Goal: Task Accomplishment & Management: Manage account settings

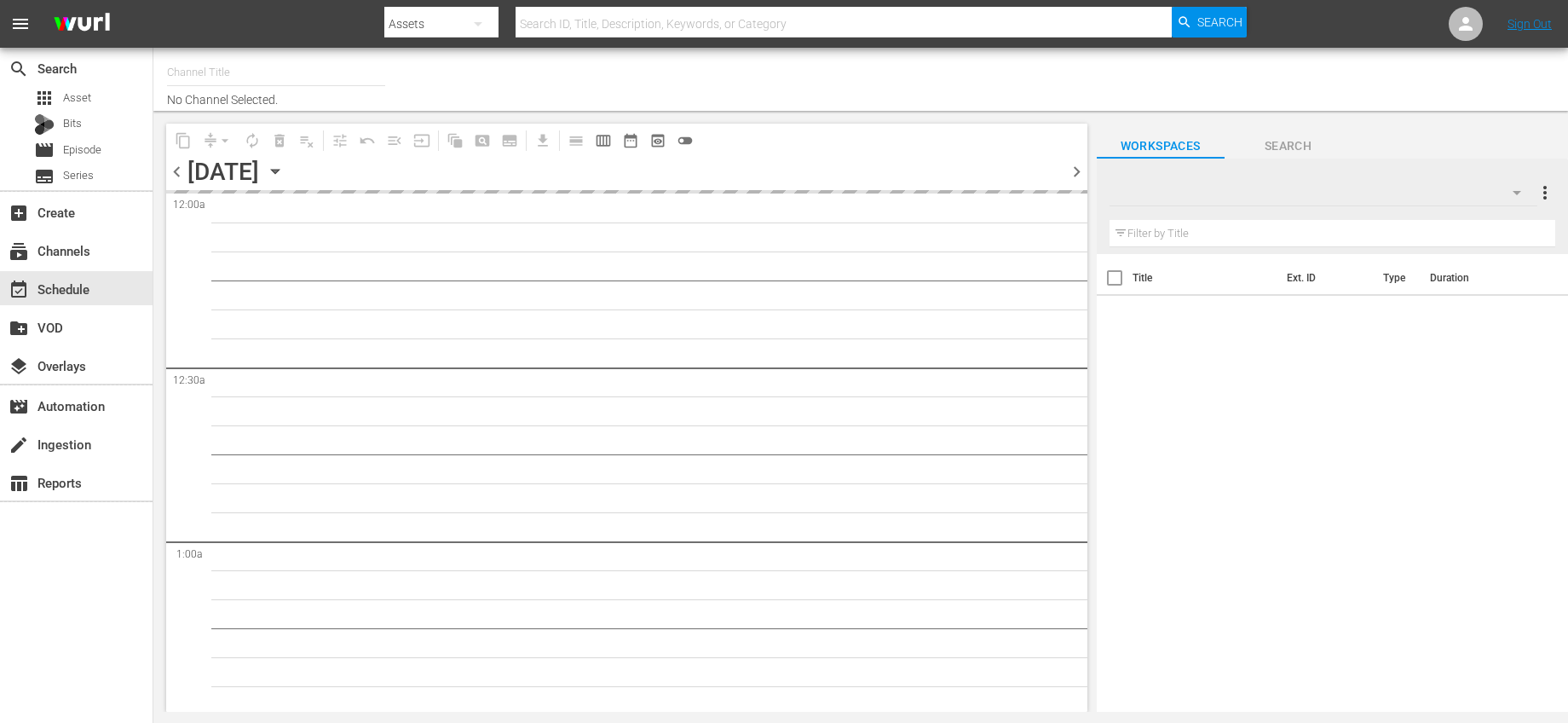
type input "Made It Myself TV (1876)"
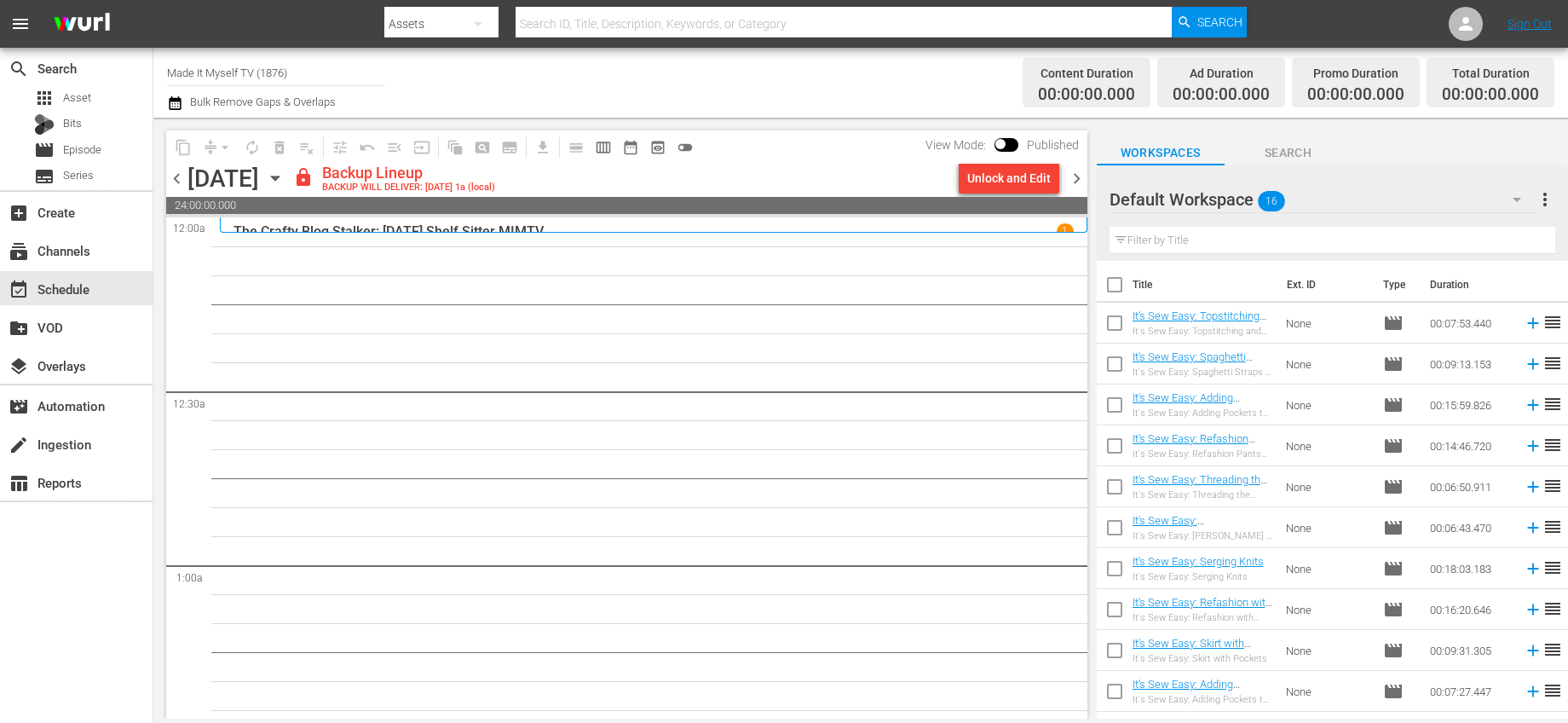
click at [1117, 281] on input "checkbox" at bounding box center [1114, 288] width 35 height 35
checkbox input "true"
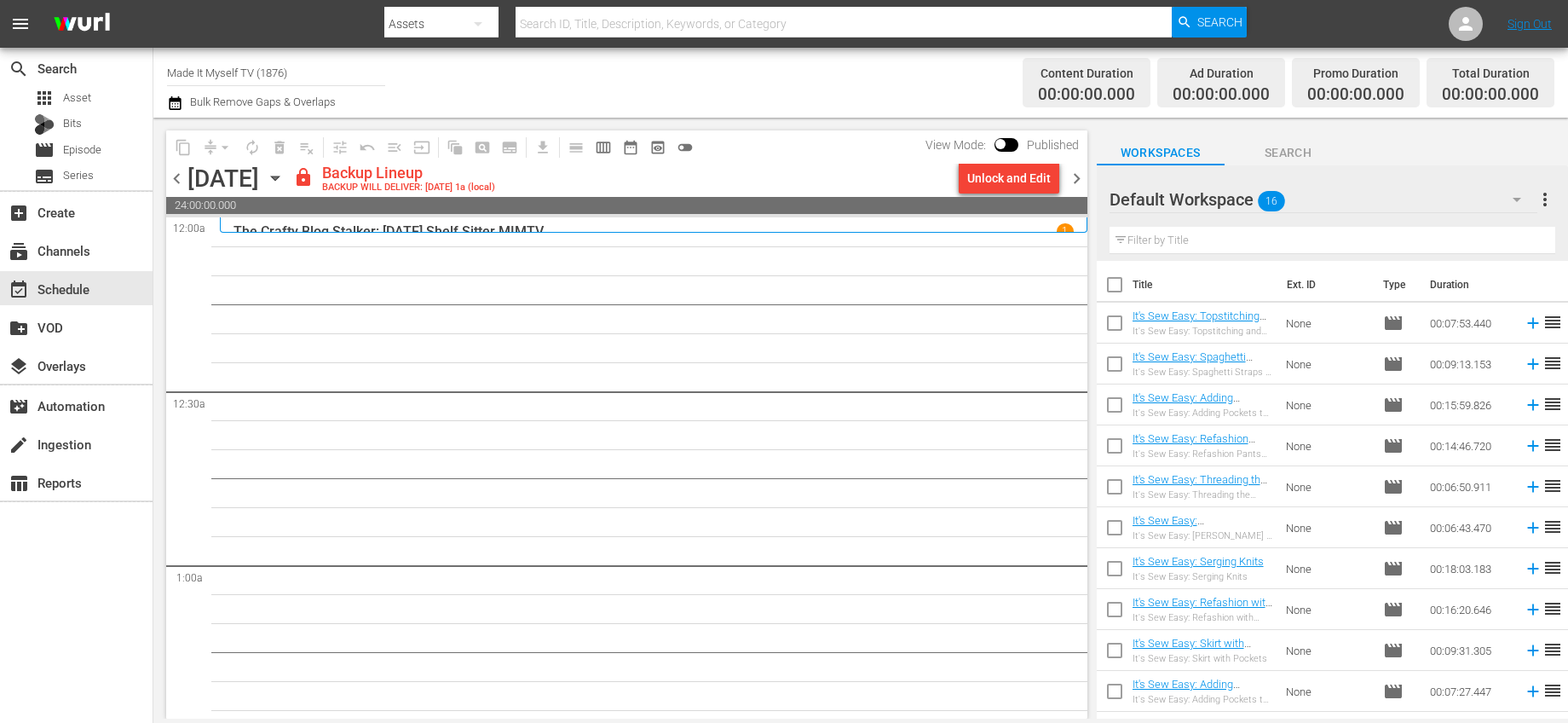
checkbox input "true"
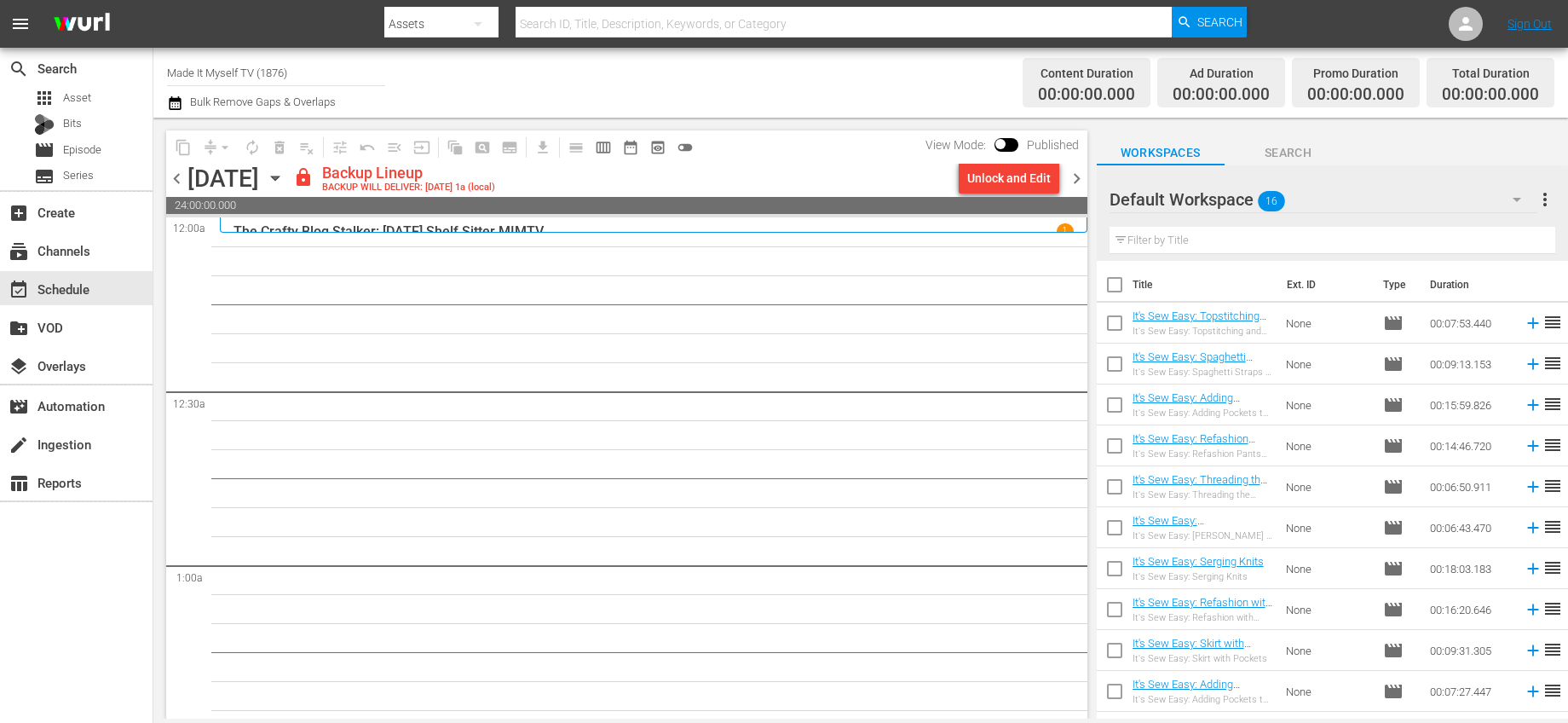
checkbox input "true"
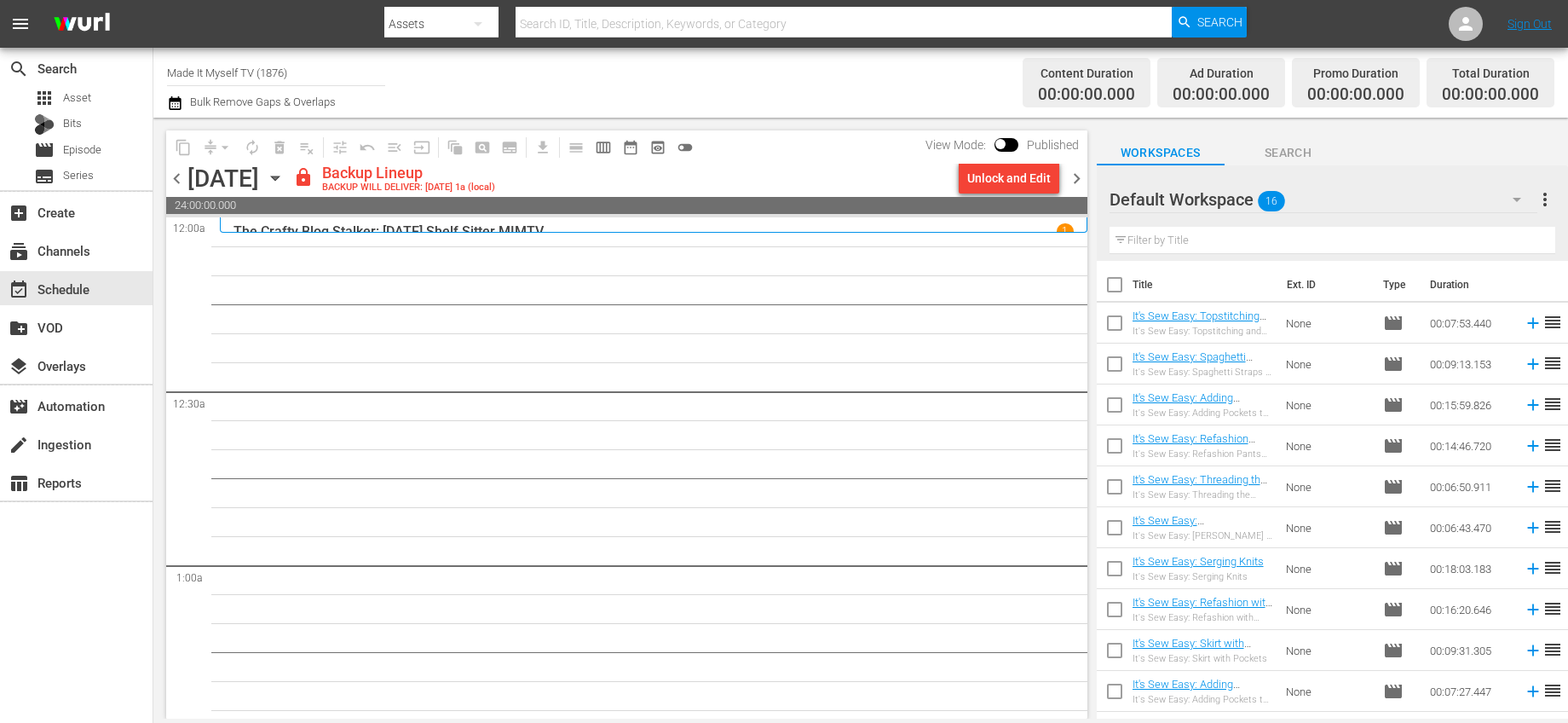
checkbox input "true"
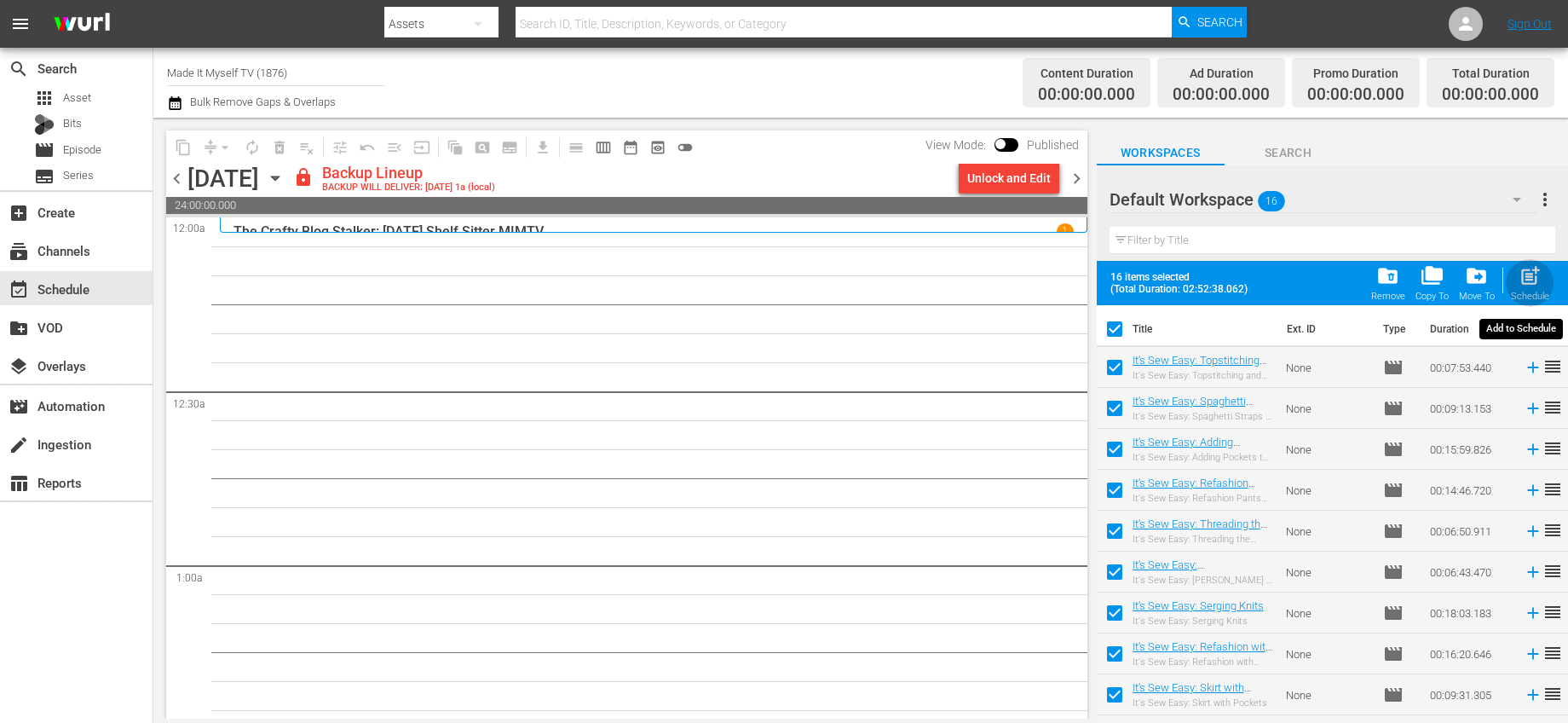
click at [1534, 287] on span "post_add" at bounding box center [1530, 276] width 23 height 23
checkbox input "false"
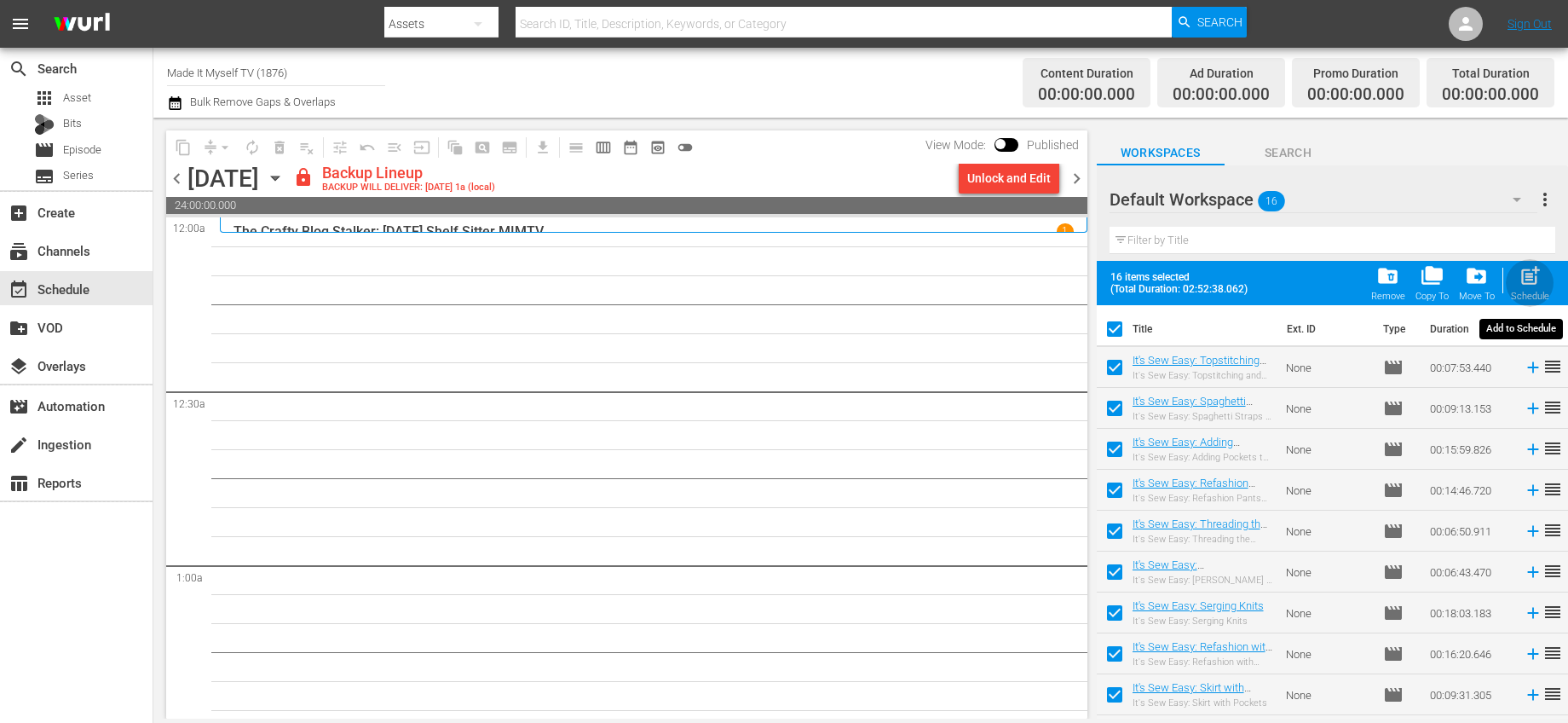
checkbox input "false"
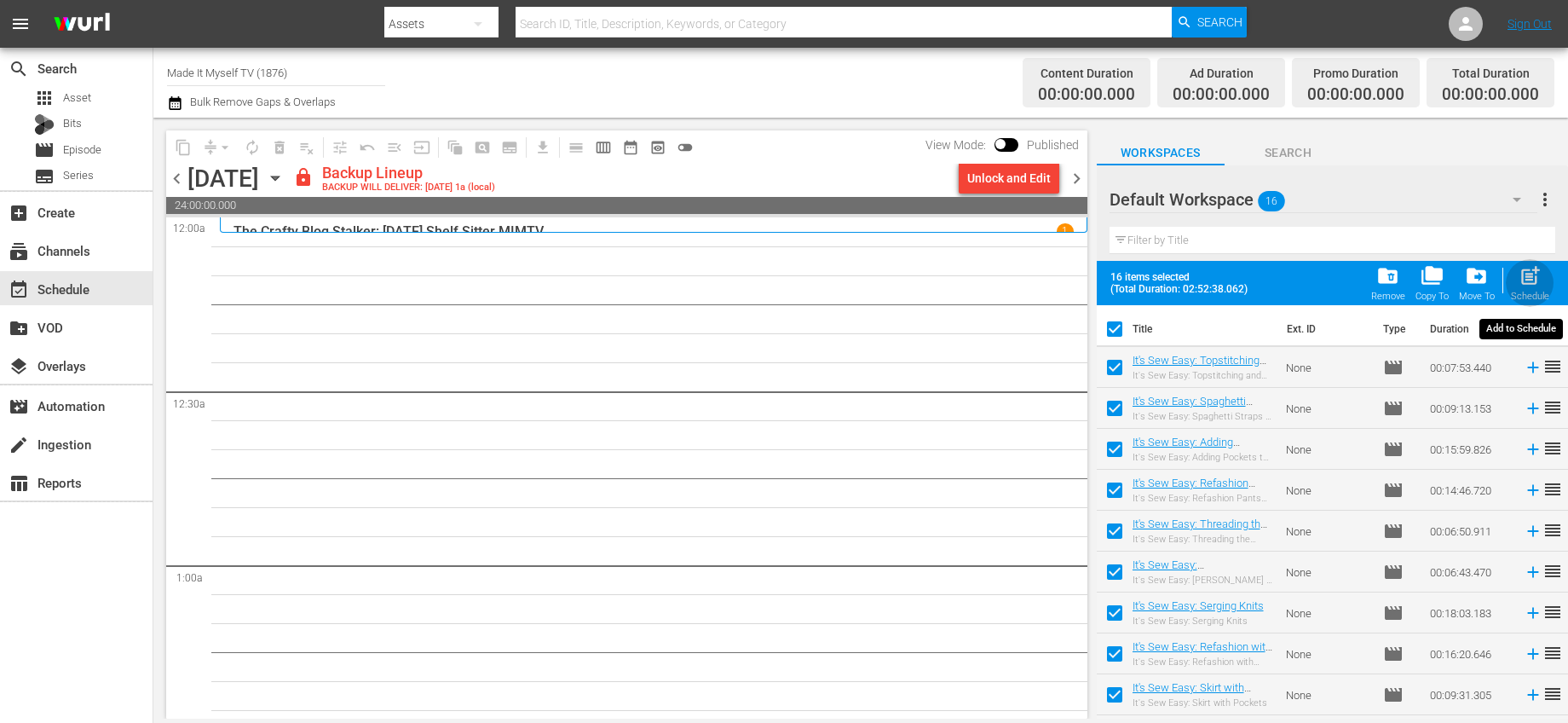
checkbox input "false"
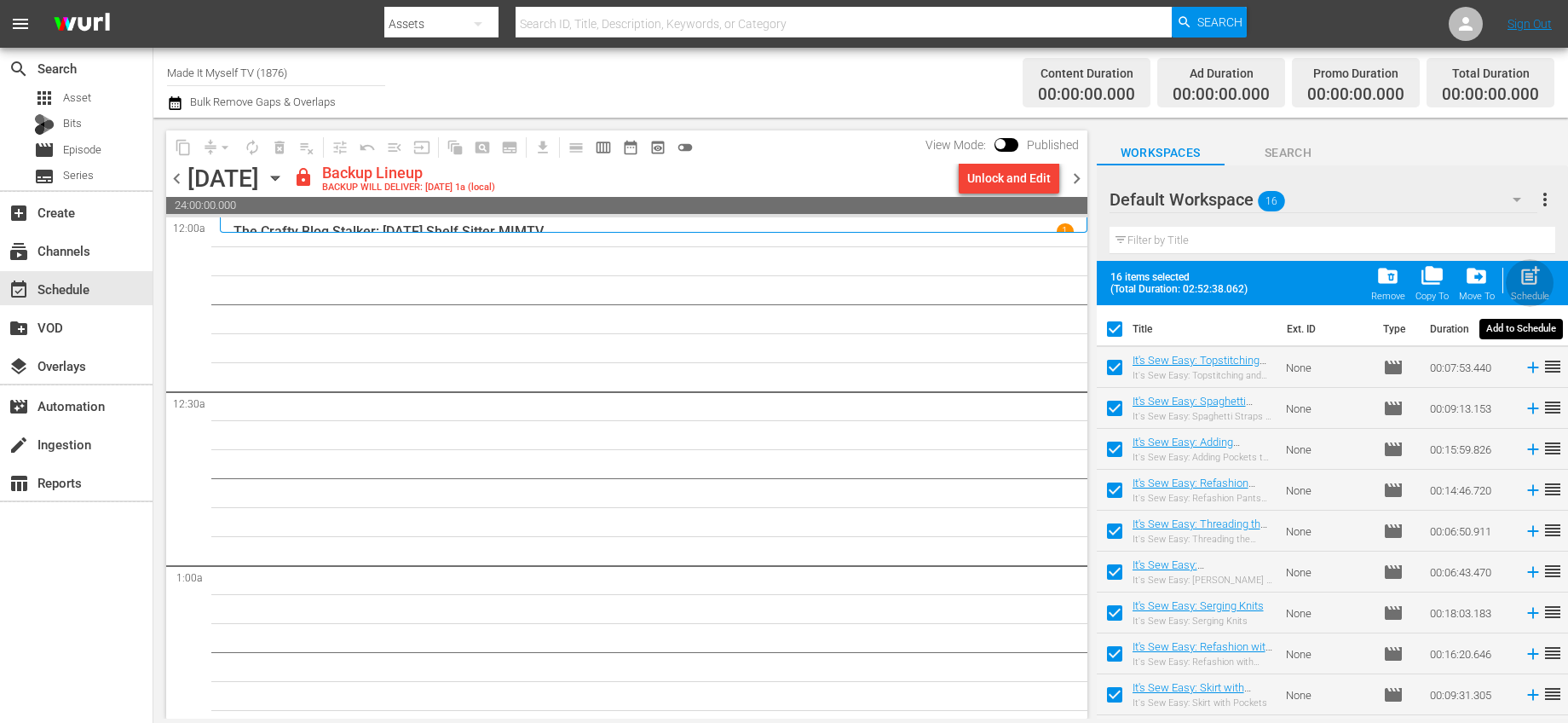
checkbox input "false"
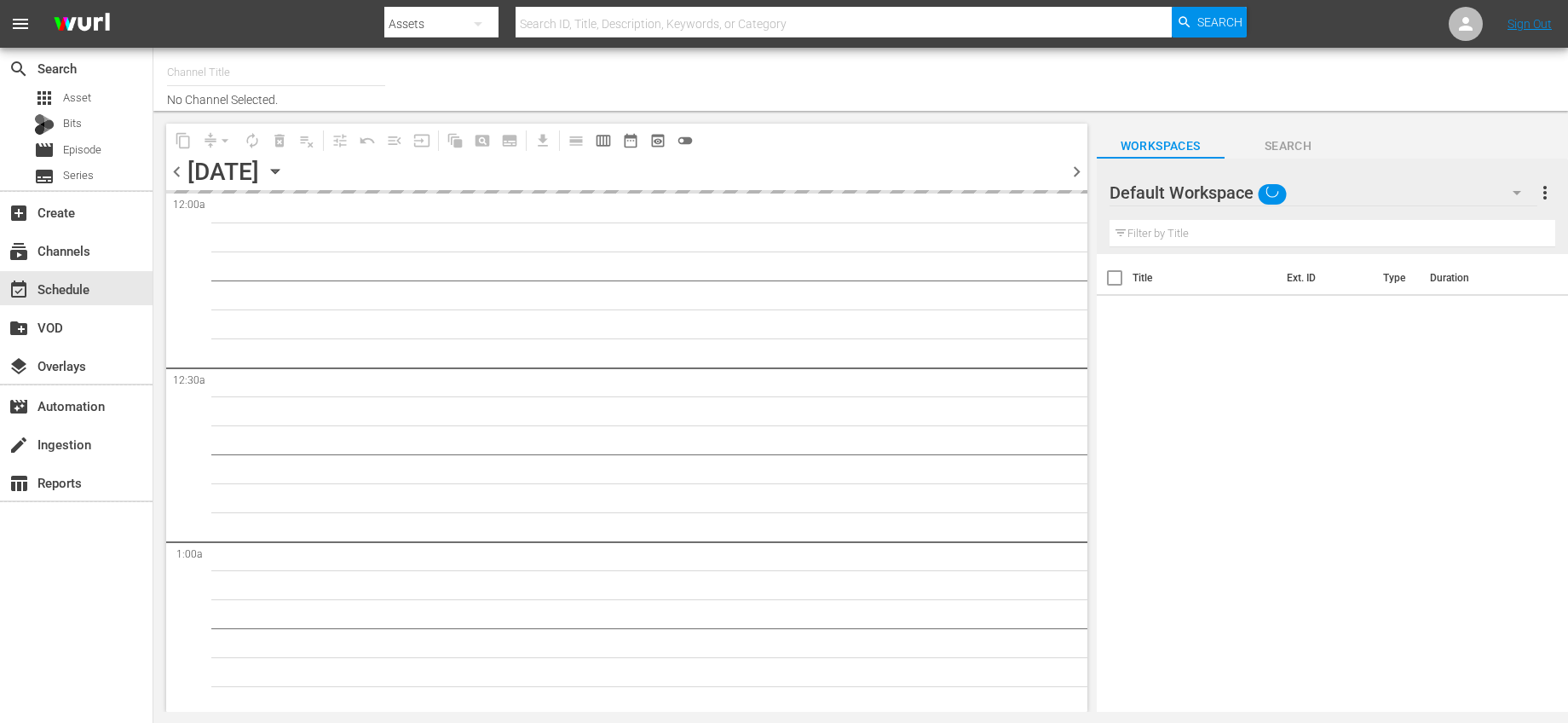
type input "Made It Myself TV (1876)"
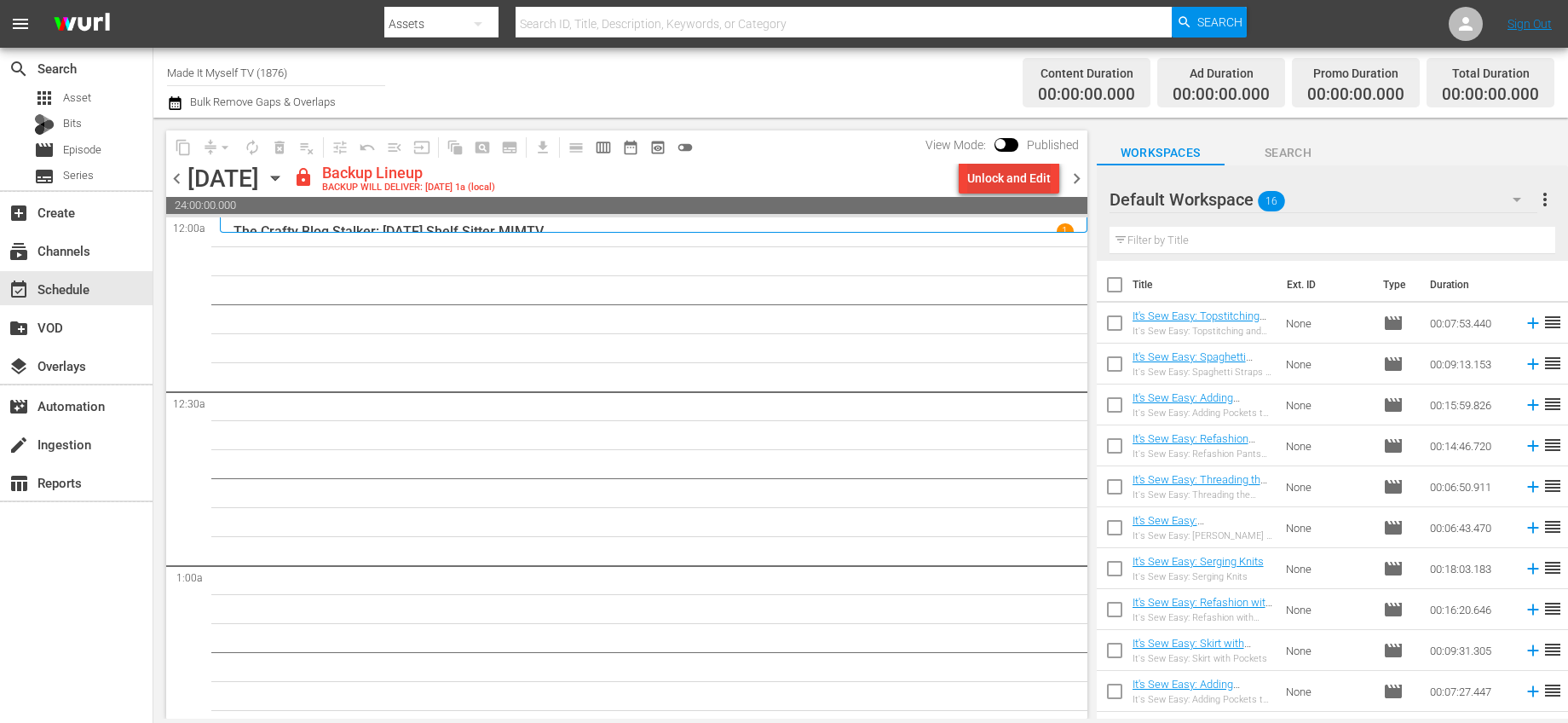
click at [1015, 176] on div "Unlock and Edit" at bounding box center [1009, 177] width 84 height 30
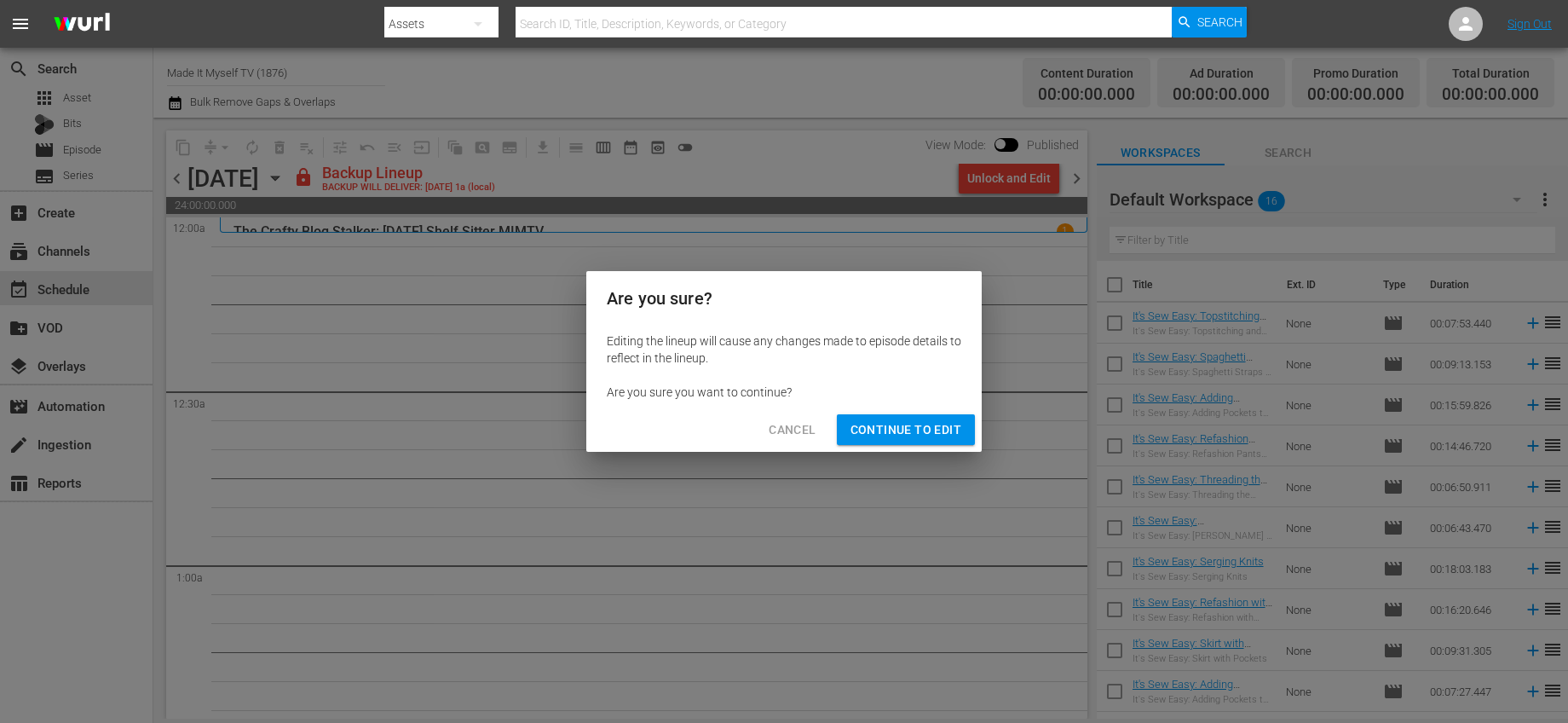
click at [915, 419] on span "Continue to Edit" at bounding box center [906, 430] width 111 height 22
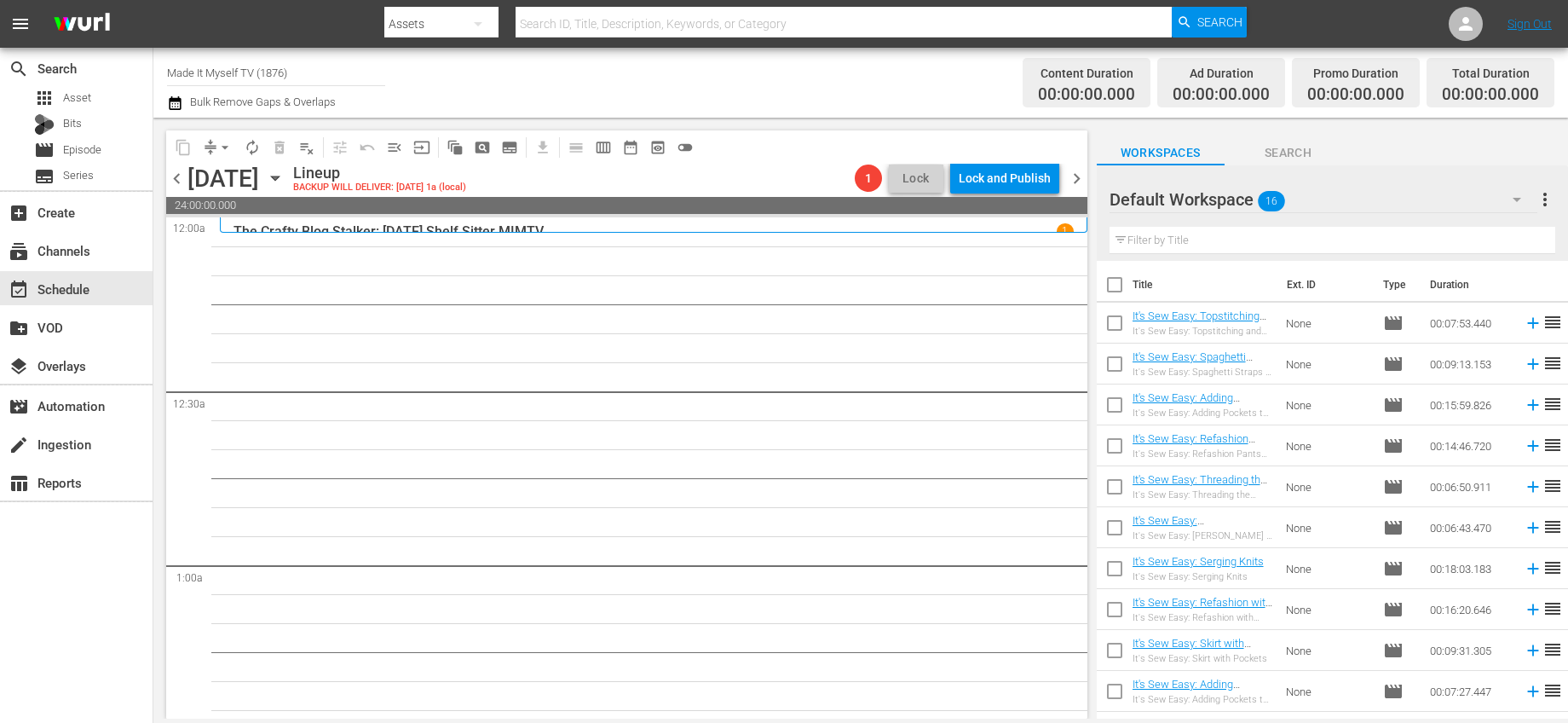
click at [1104, 288] on input "checkbox" at bounding box center [1114, 288] width 35 height 35
checkbox input "true"
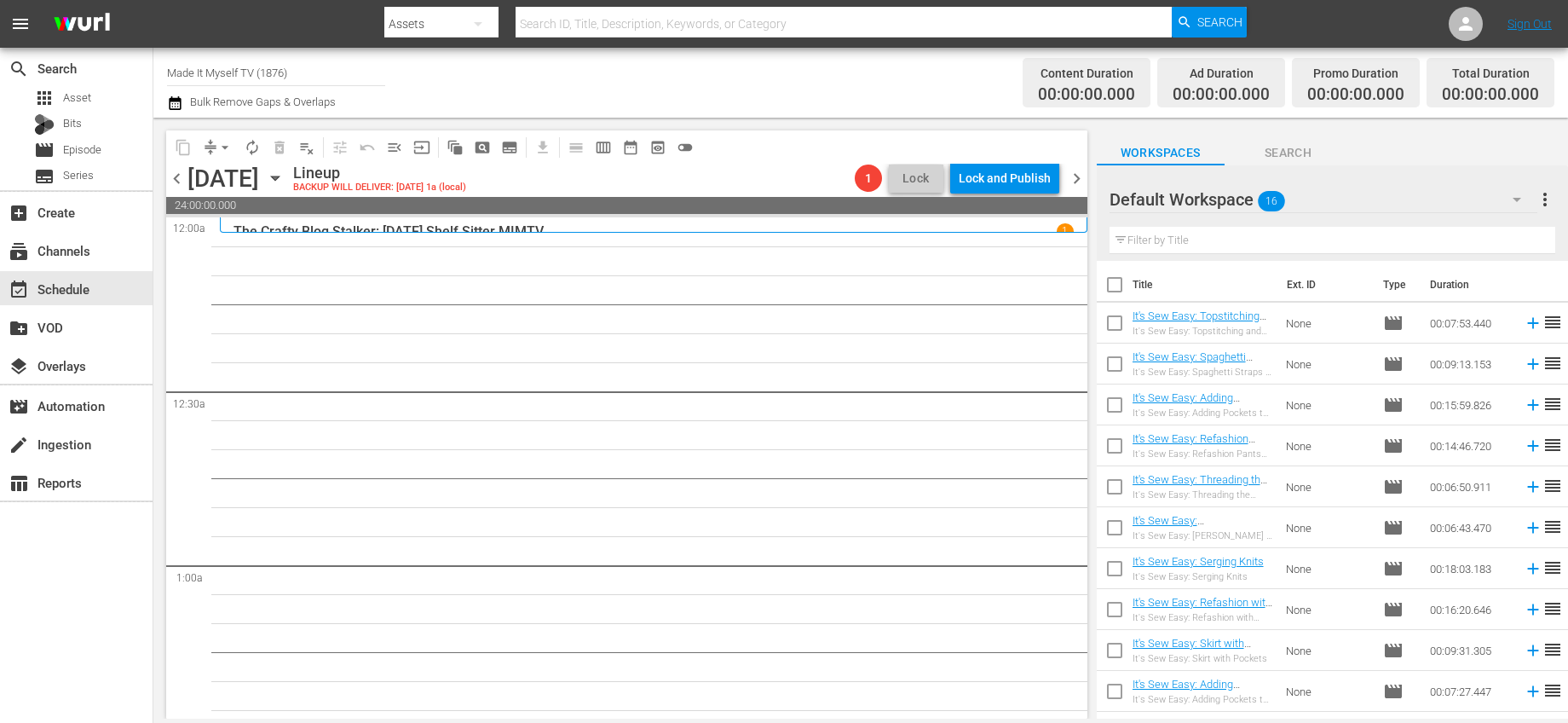
checkbox input "true"
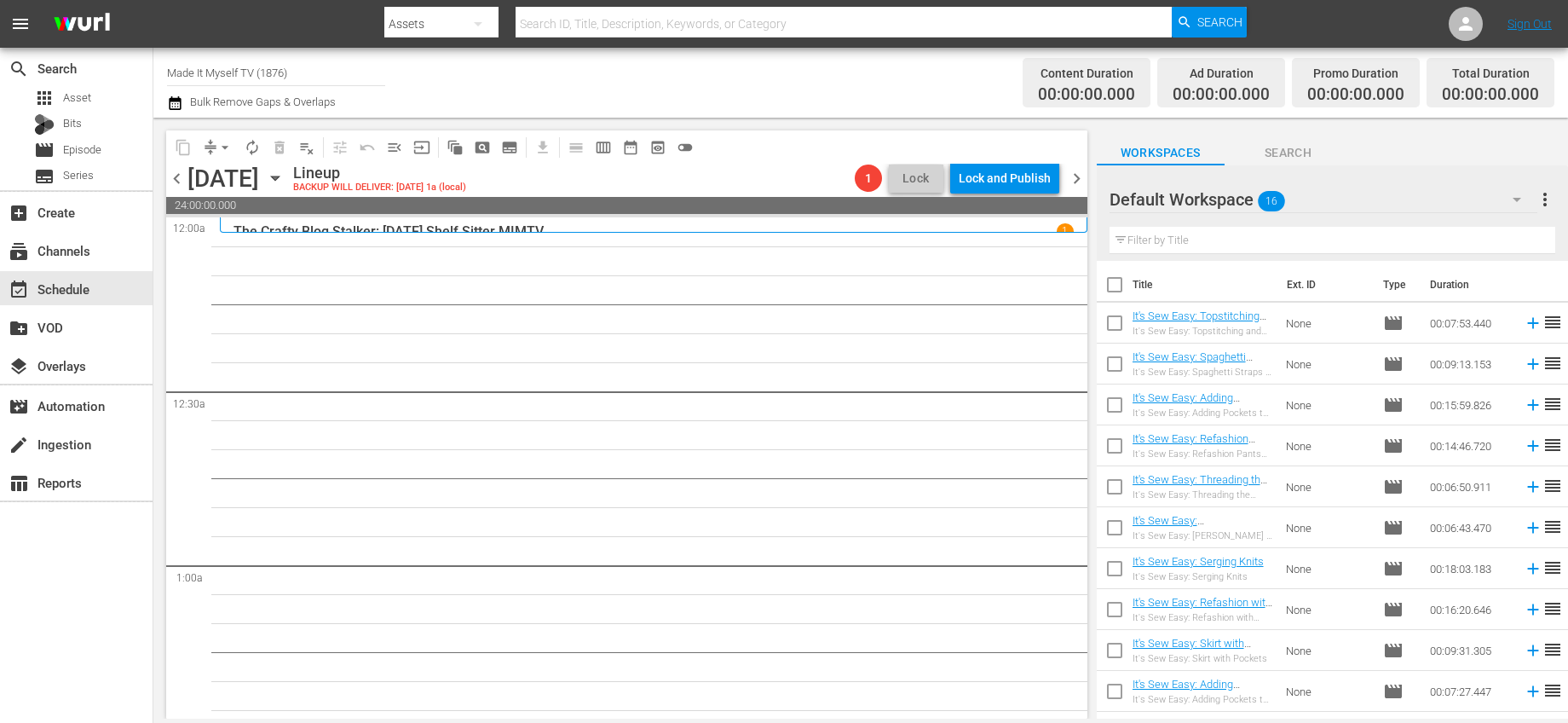
checkbox input "true"
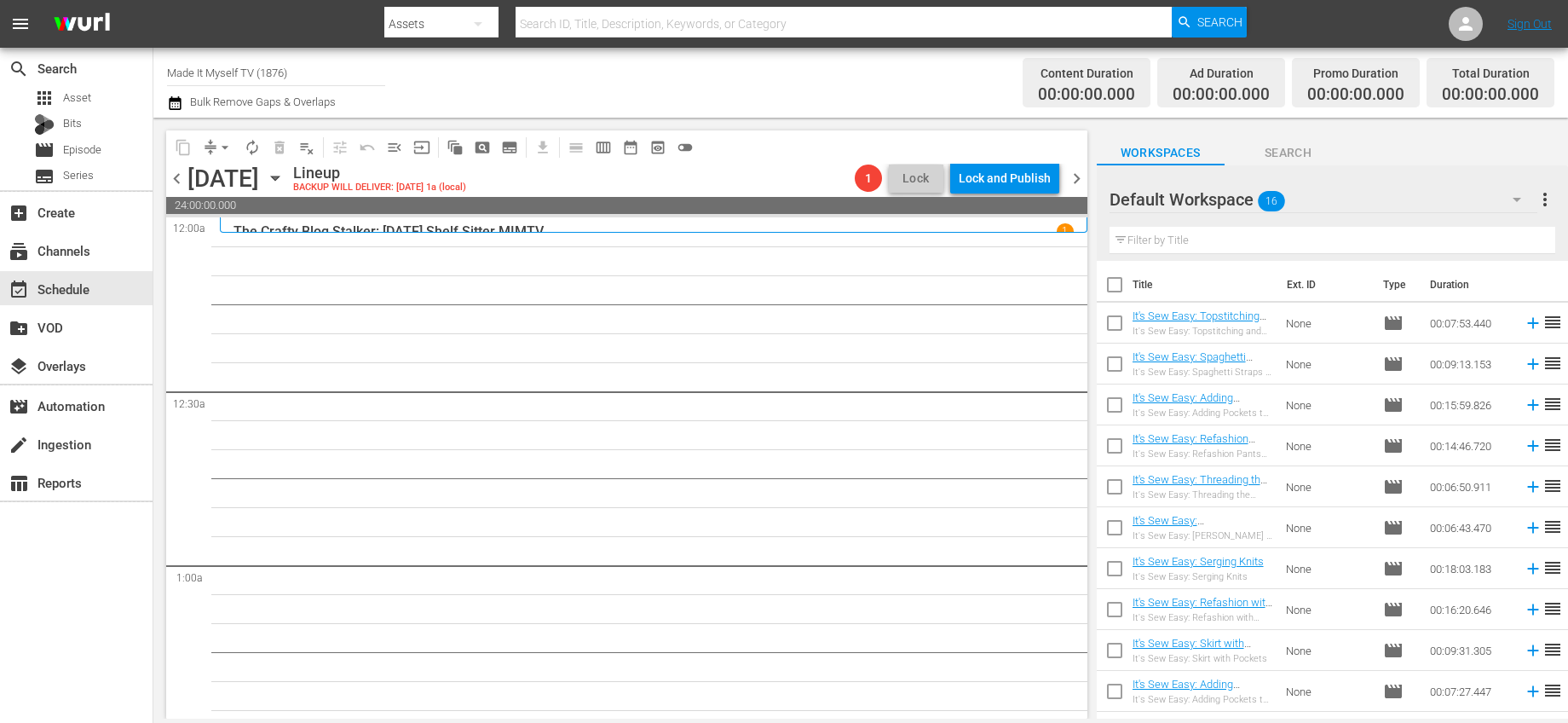
checkbox input "true"
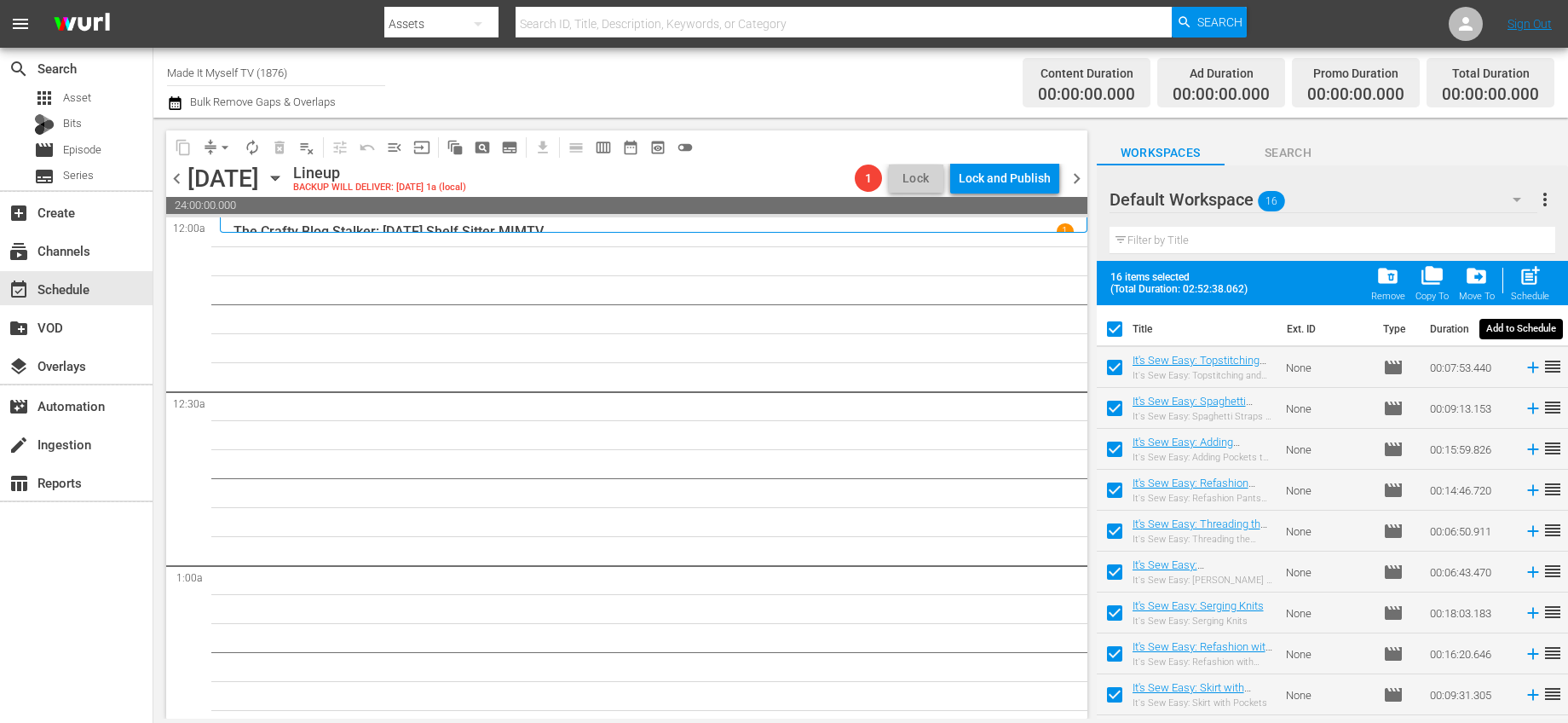
click at [1529, 280] on span "post_add" at bounding box center [1530, 276] width 23 height 23
checkbox input "false"
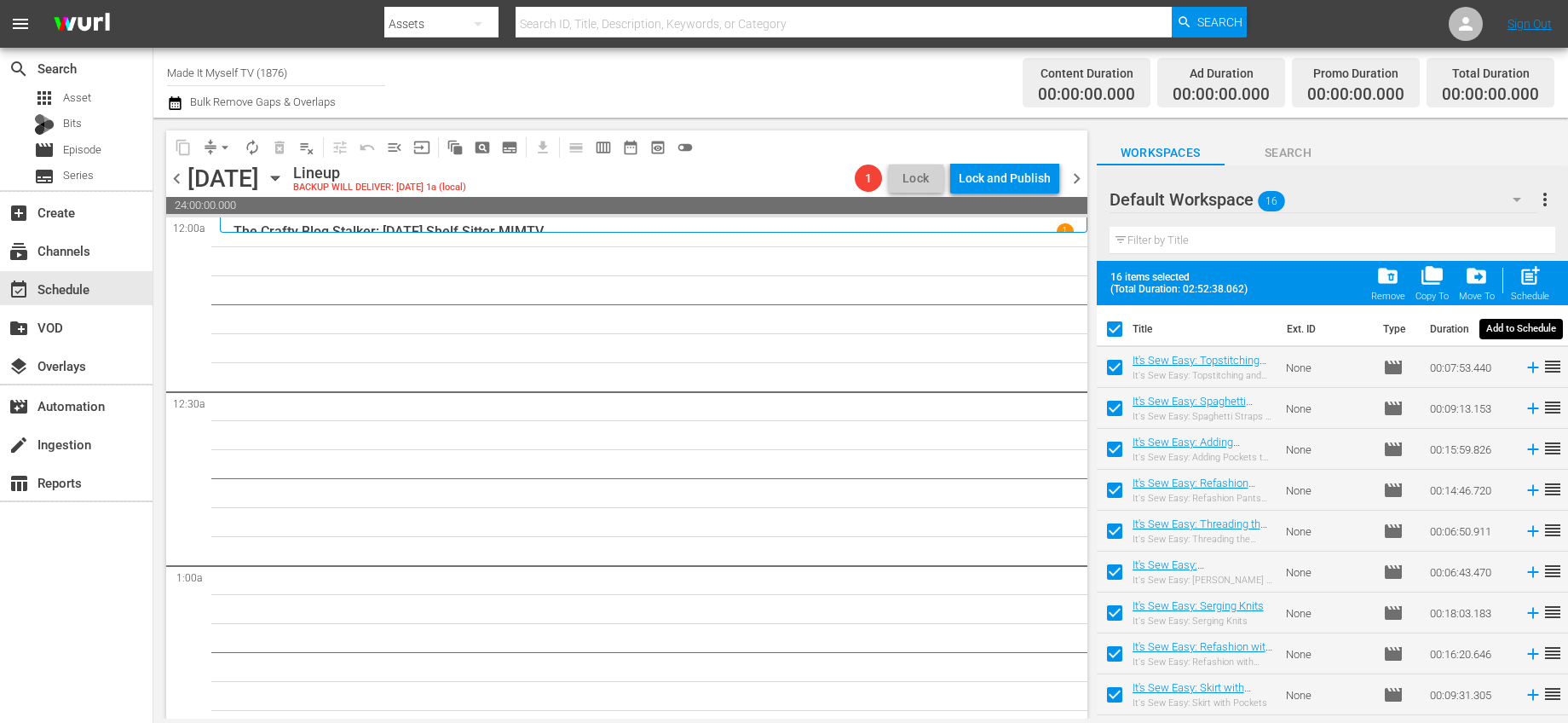
checkbox input "false"
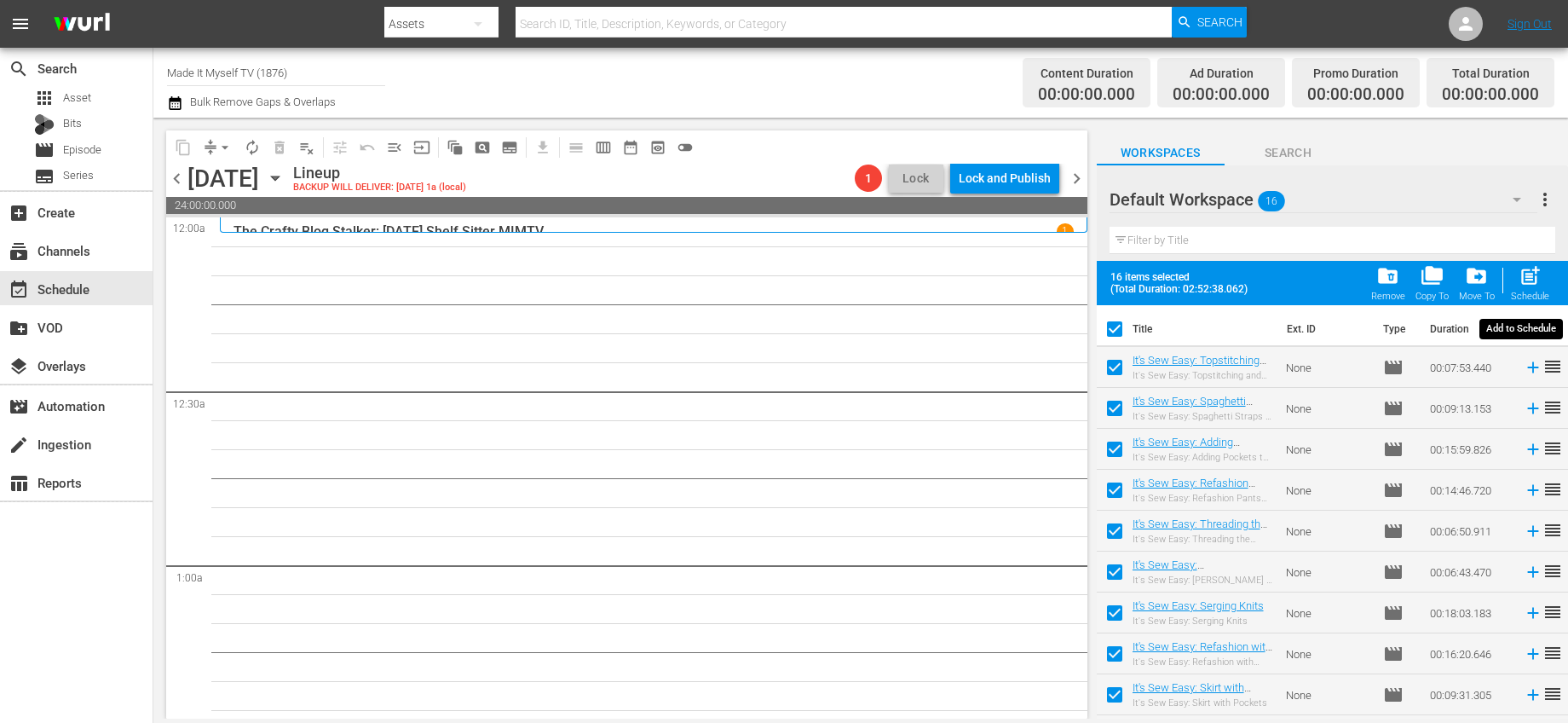
checkbox input "false"
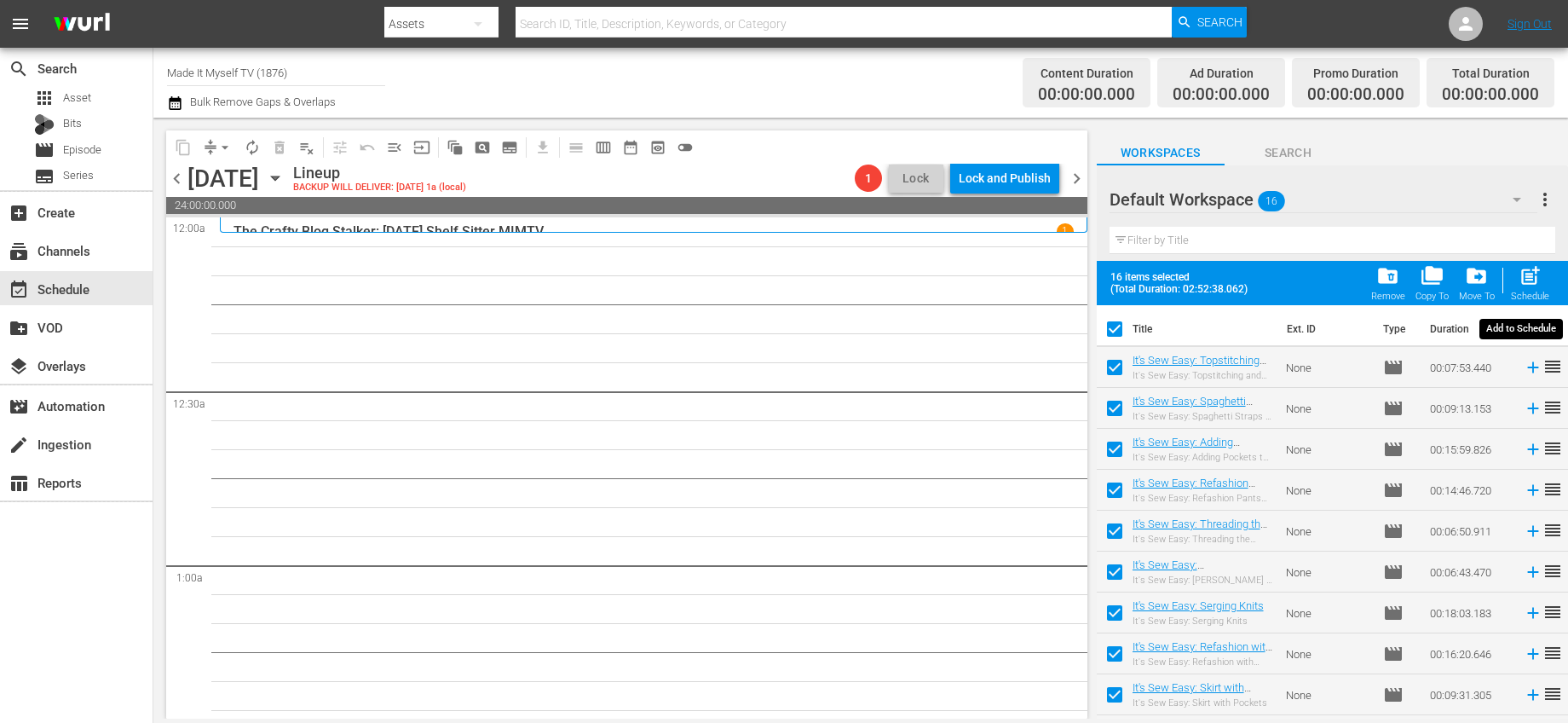
checkbox input "false"
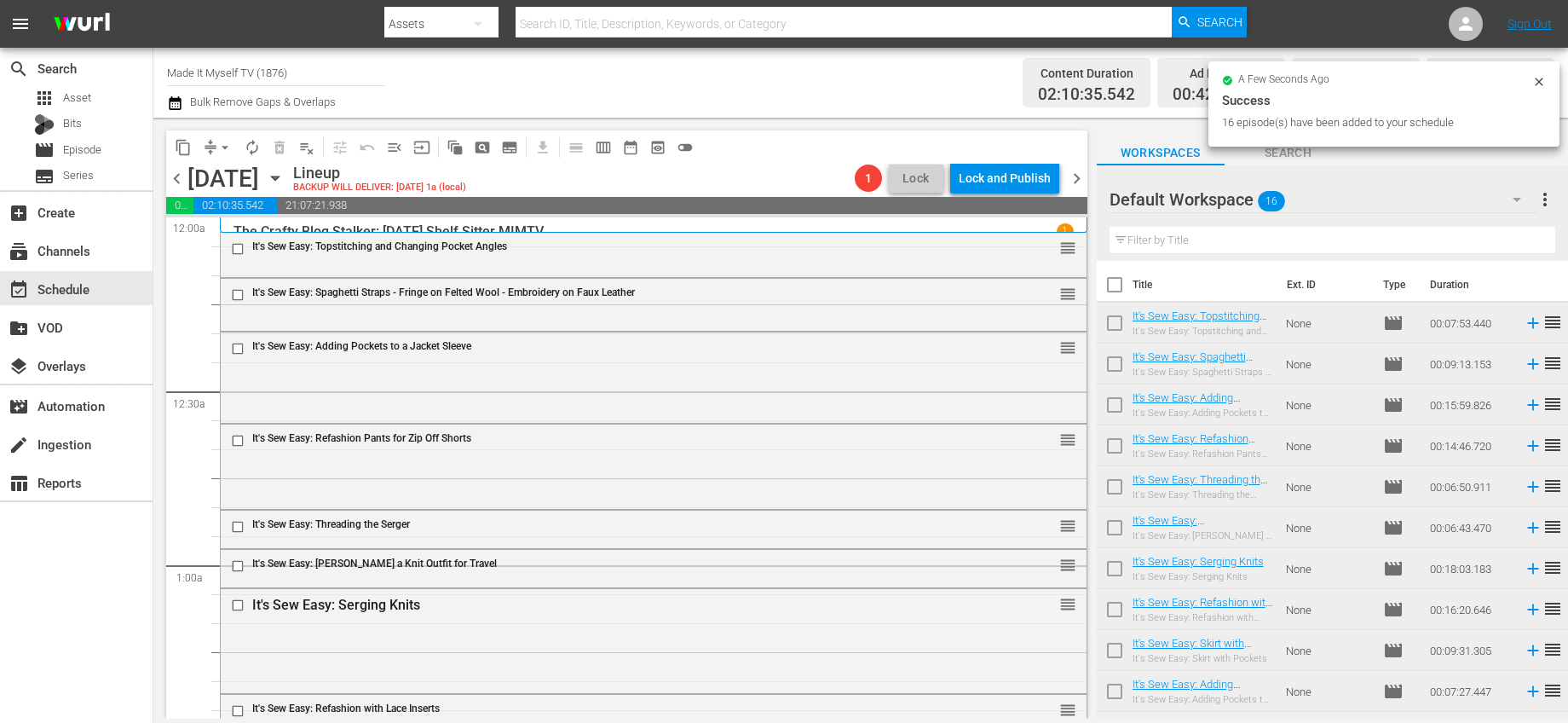
click at [1109, 291] on input "checkbox" at bounding box center [1114, 288] width 35 height 35
checkbox input "true"
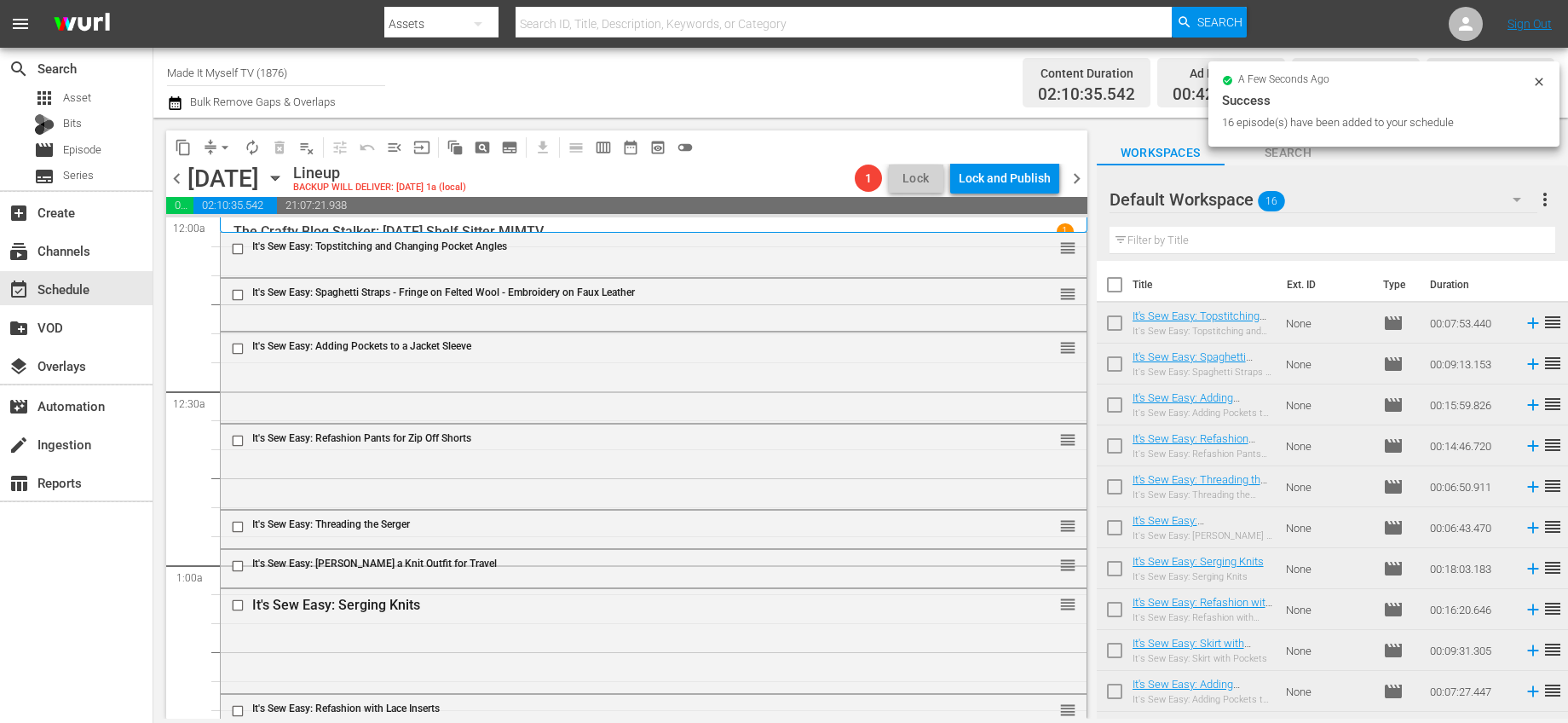
checkbox input "true"
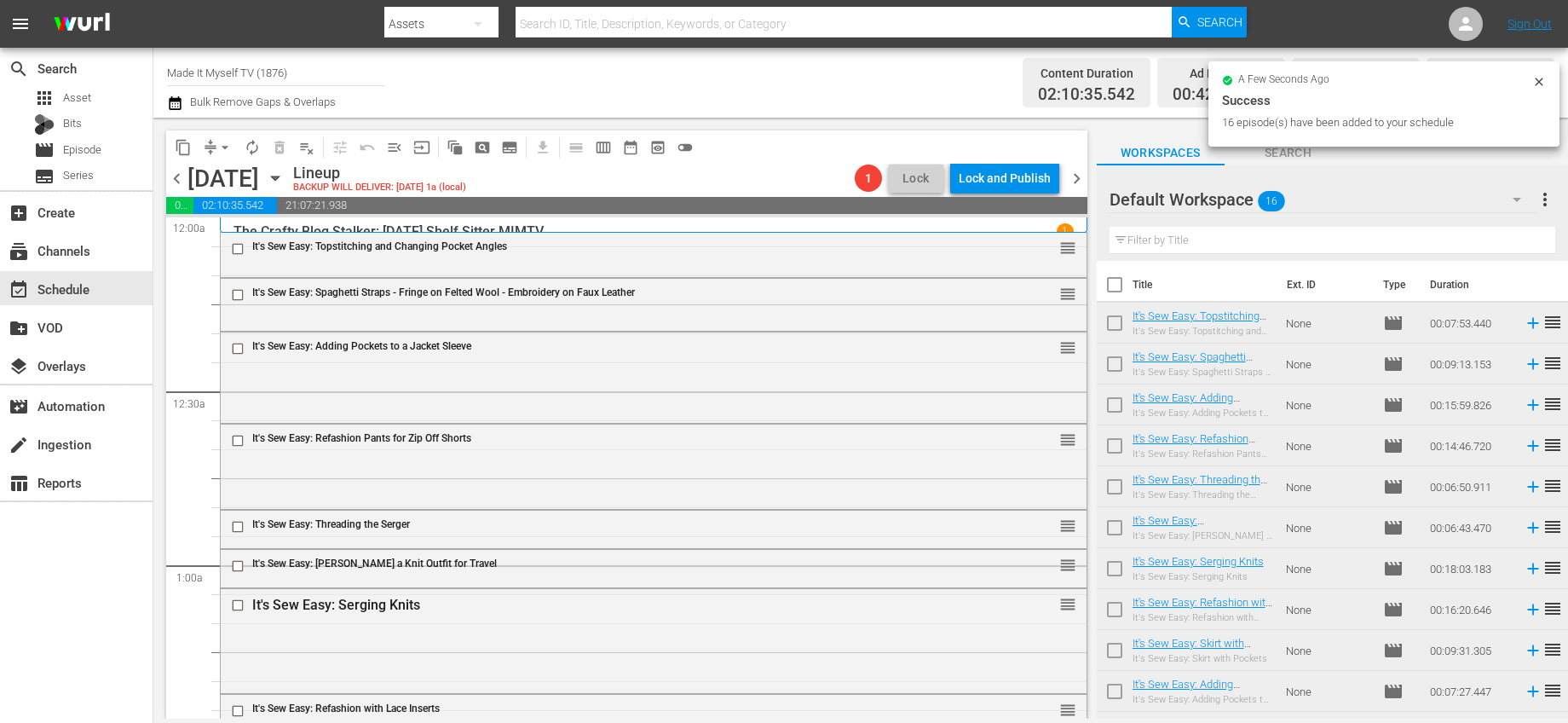
checkbox input "true"
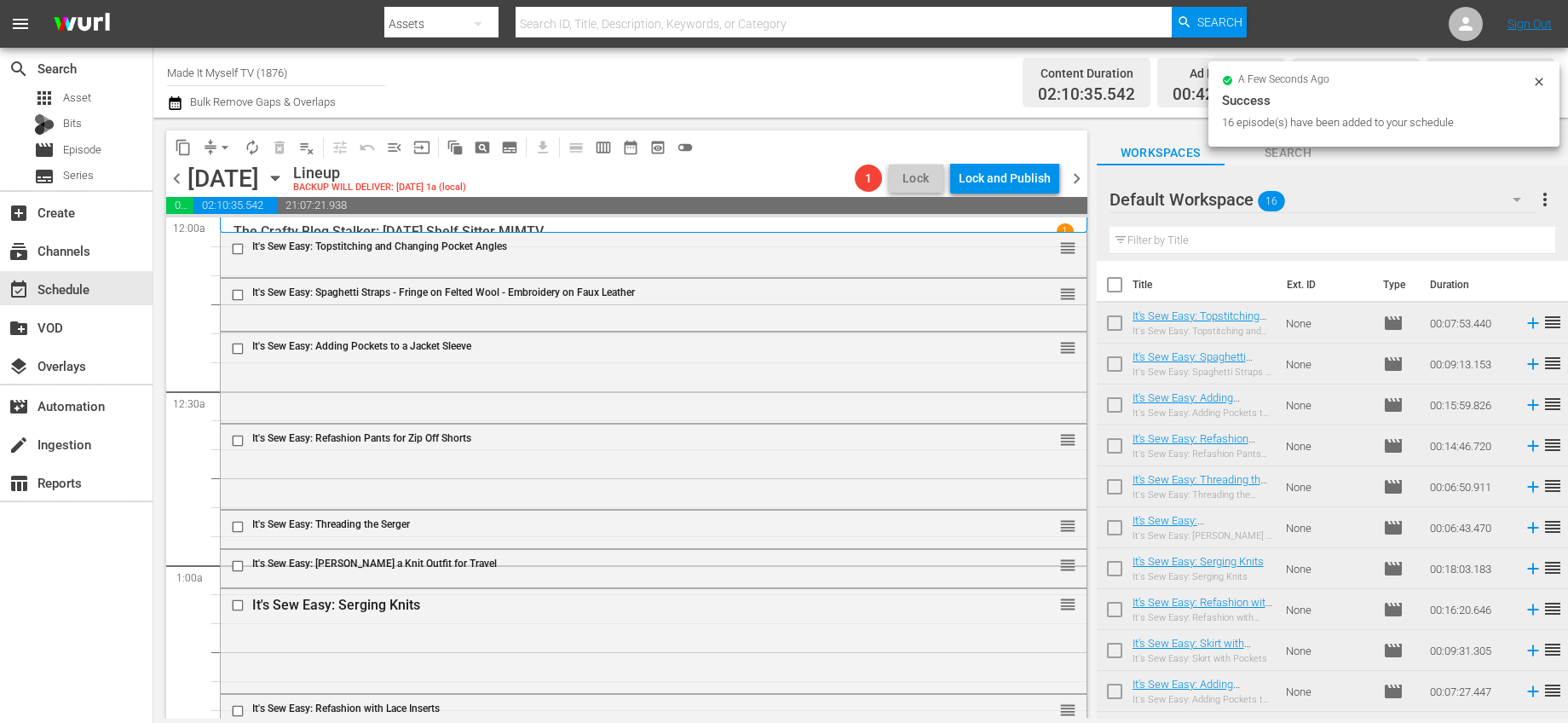
checkbox input "true"
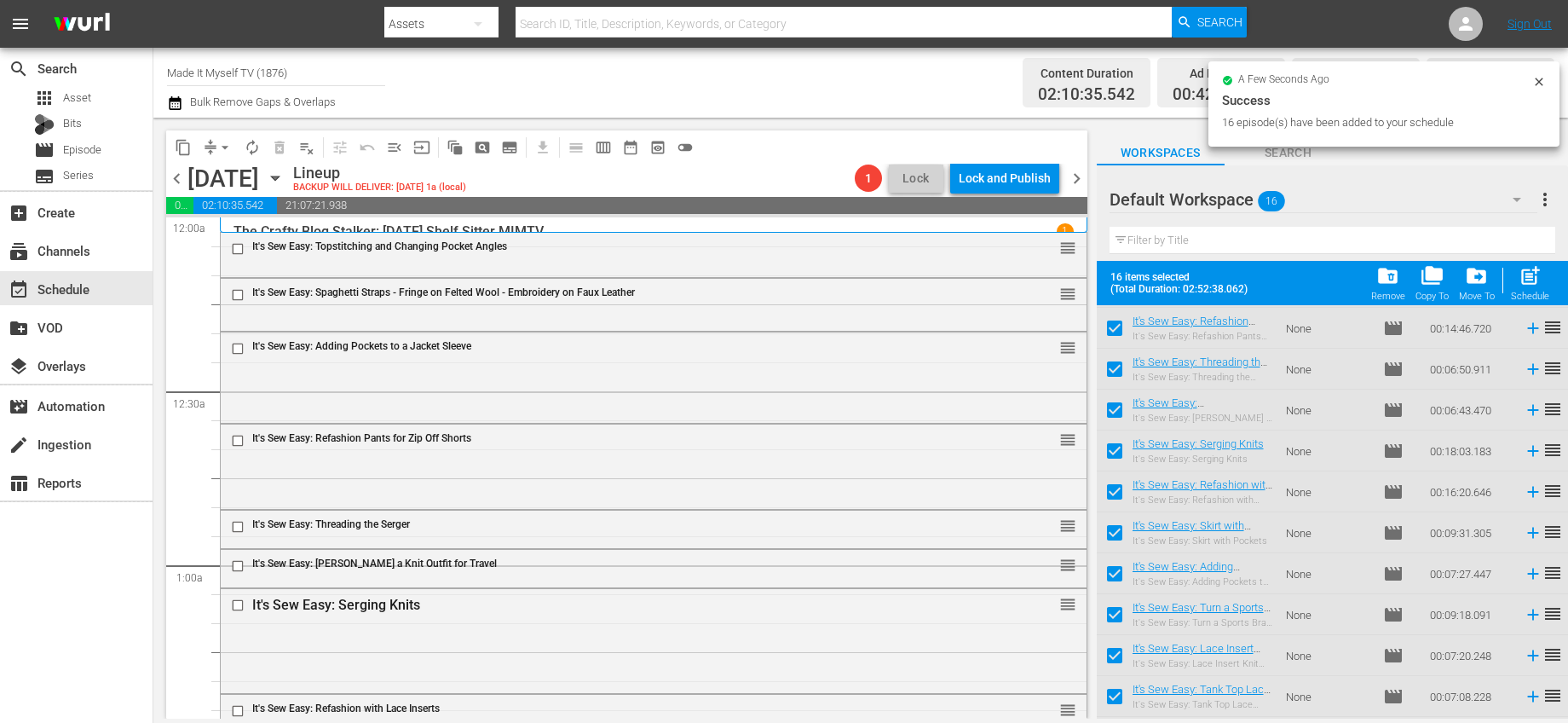
scroll to position [280, 0]
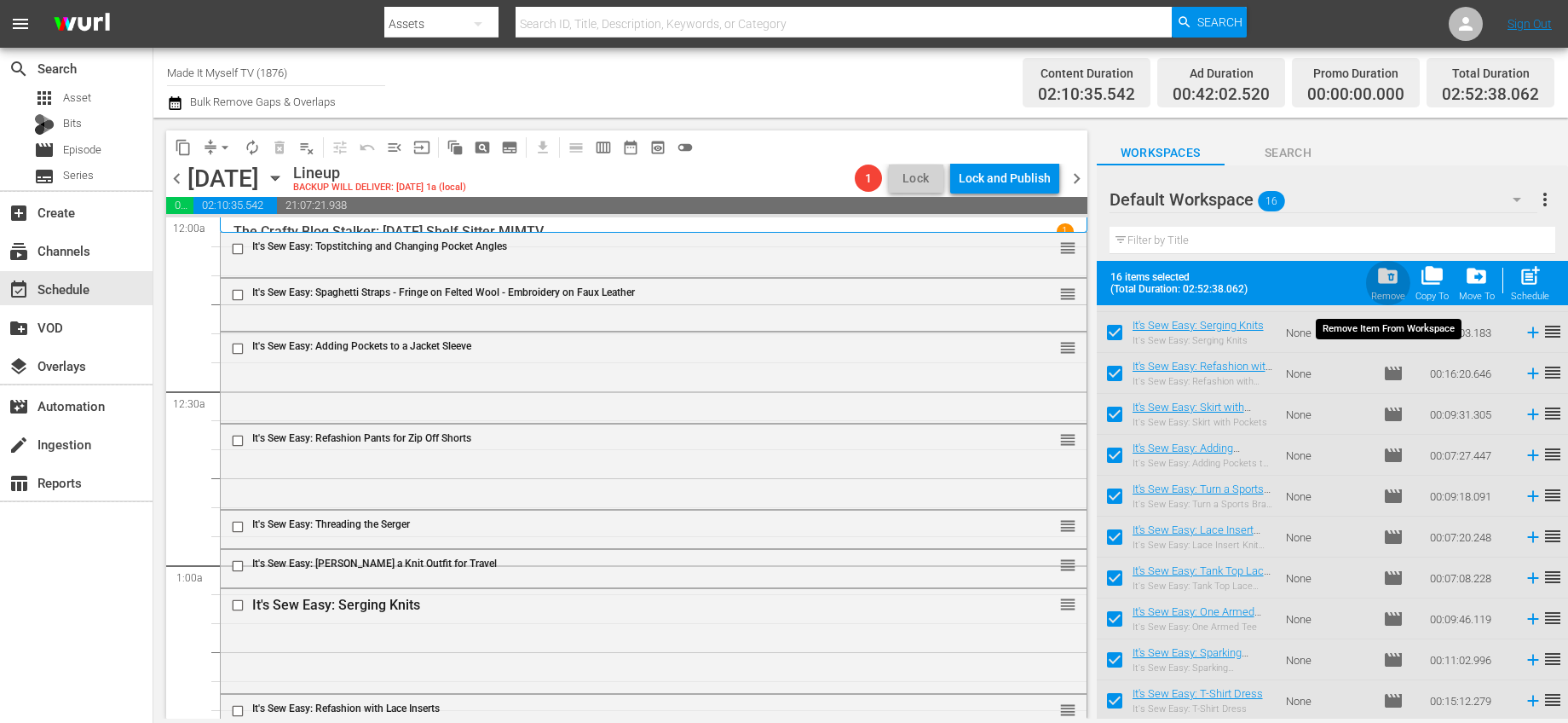
click at [1386, 286] on span "folder_delete" at bounding box center [1387, 276] width 23 height 23
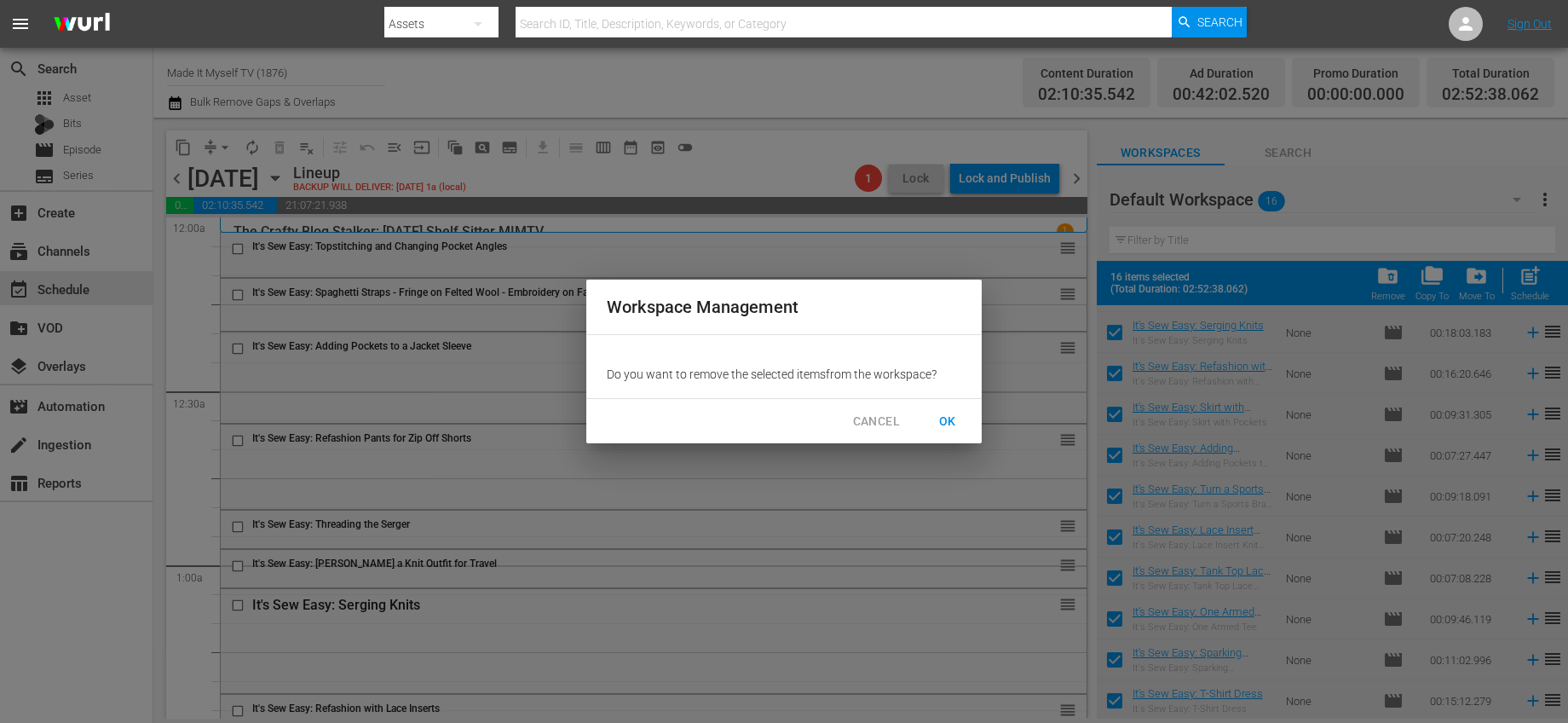
click at [938, 420] on span "OK" at bounding box center [948, 421] width 28 height 22
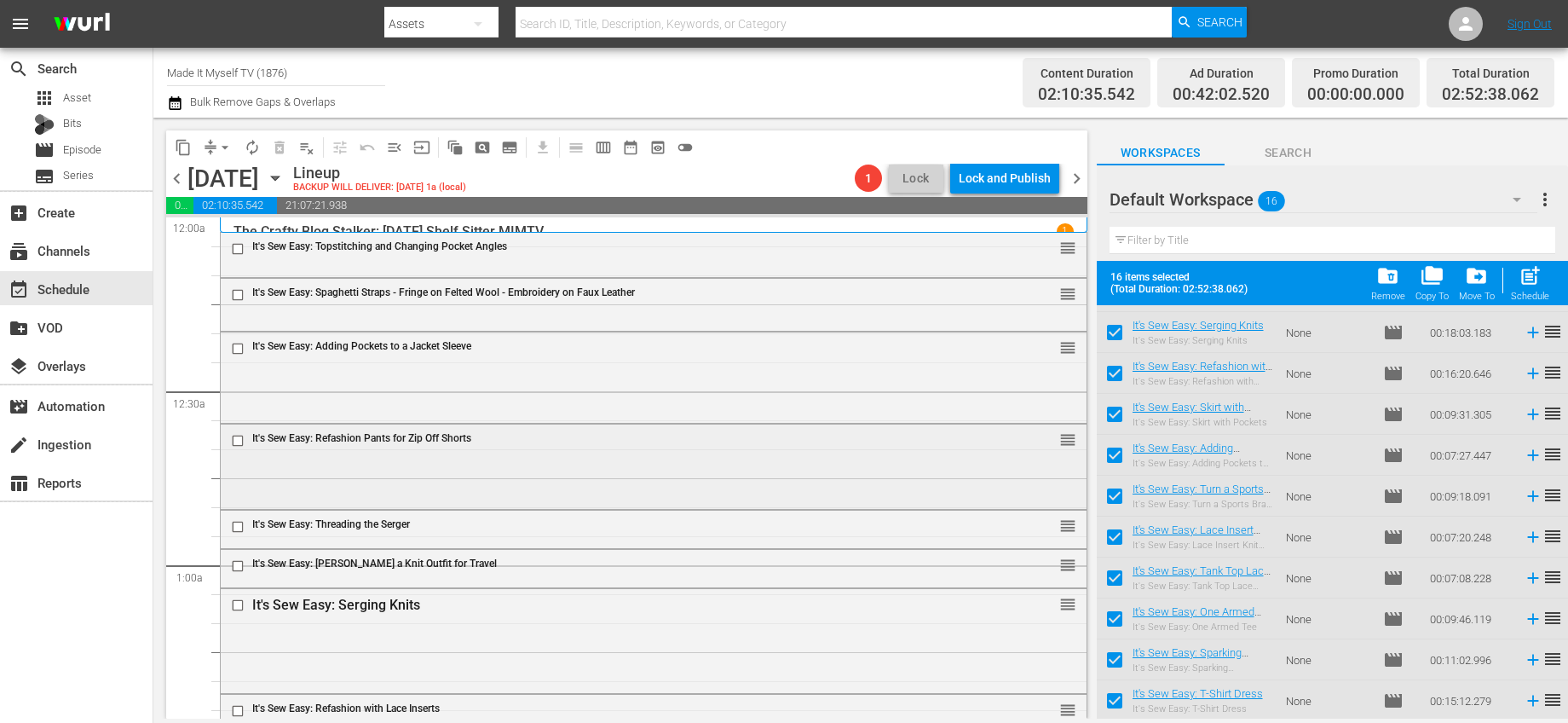
scroll to position [311, 0]
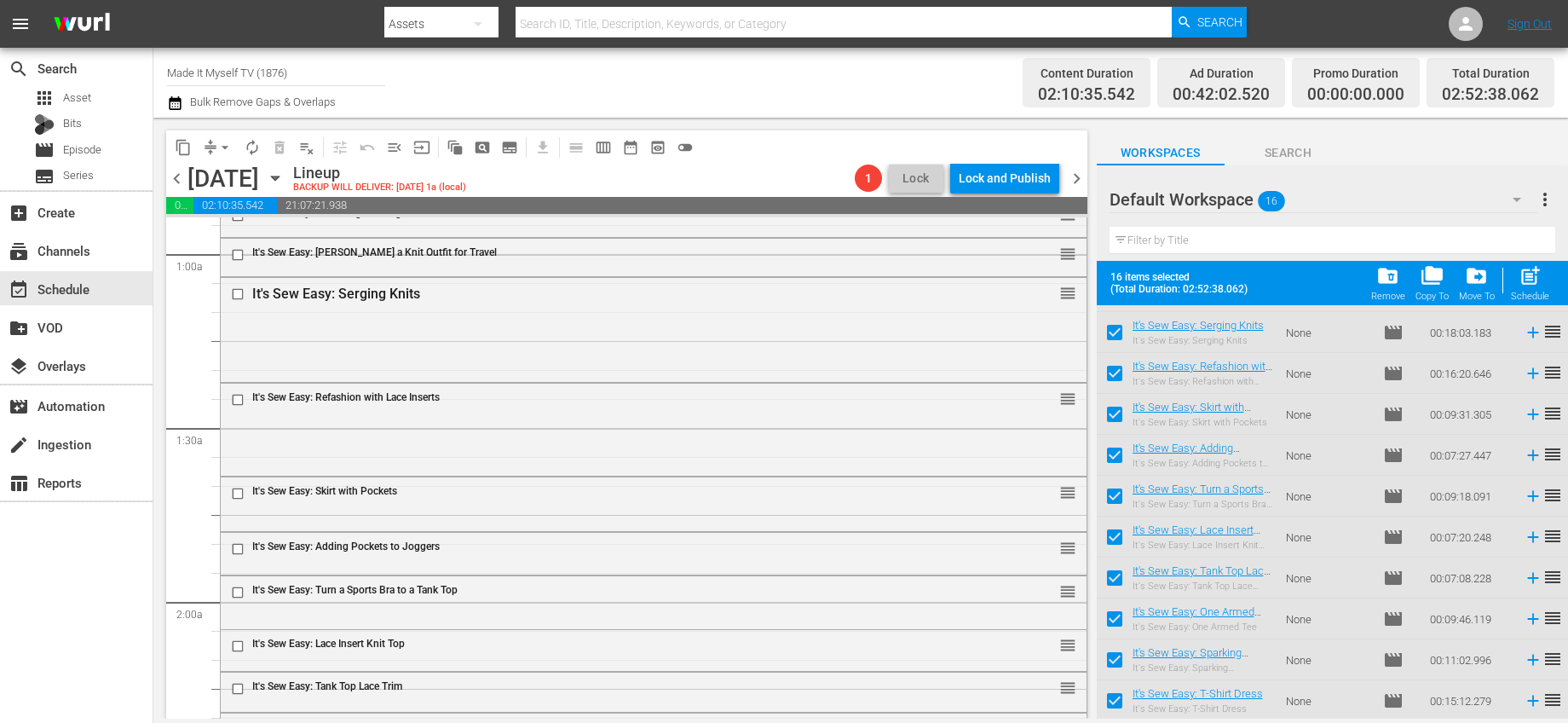
checkbox input "false"
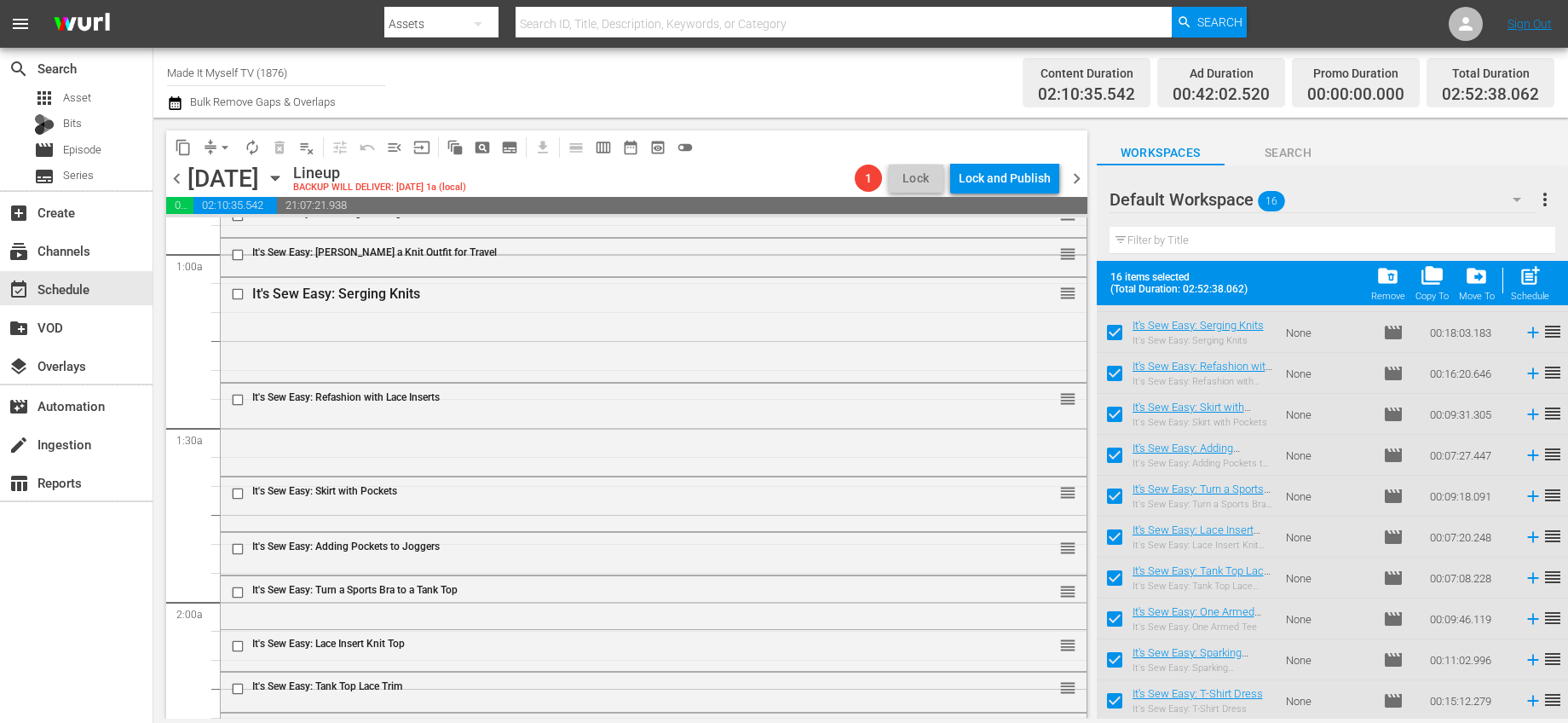
checkbox input "false"
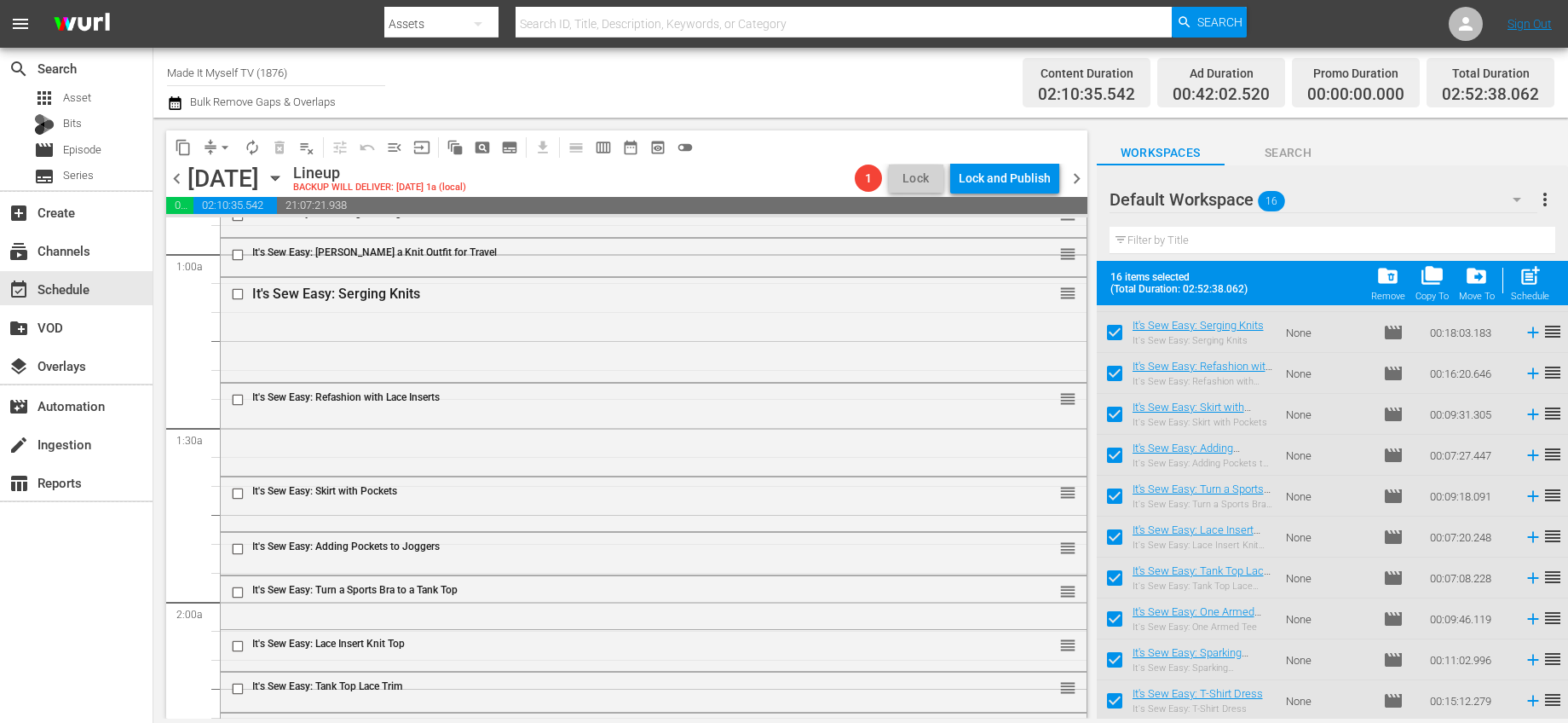
checkbox input "false"
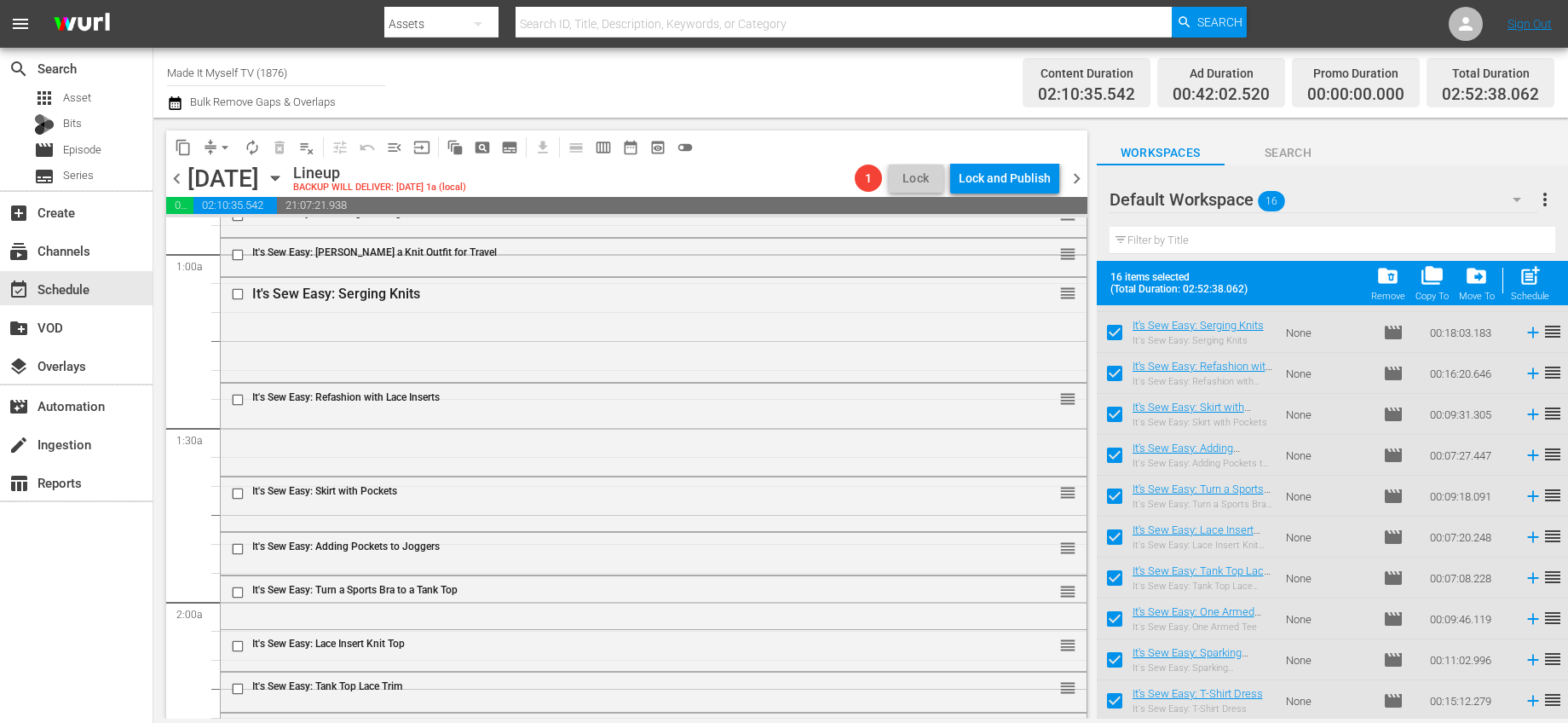
checkbox input "false"
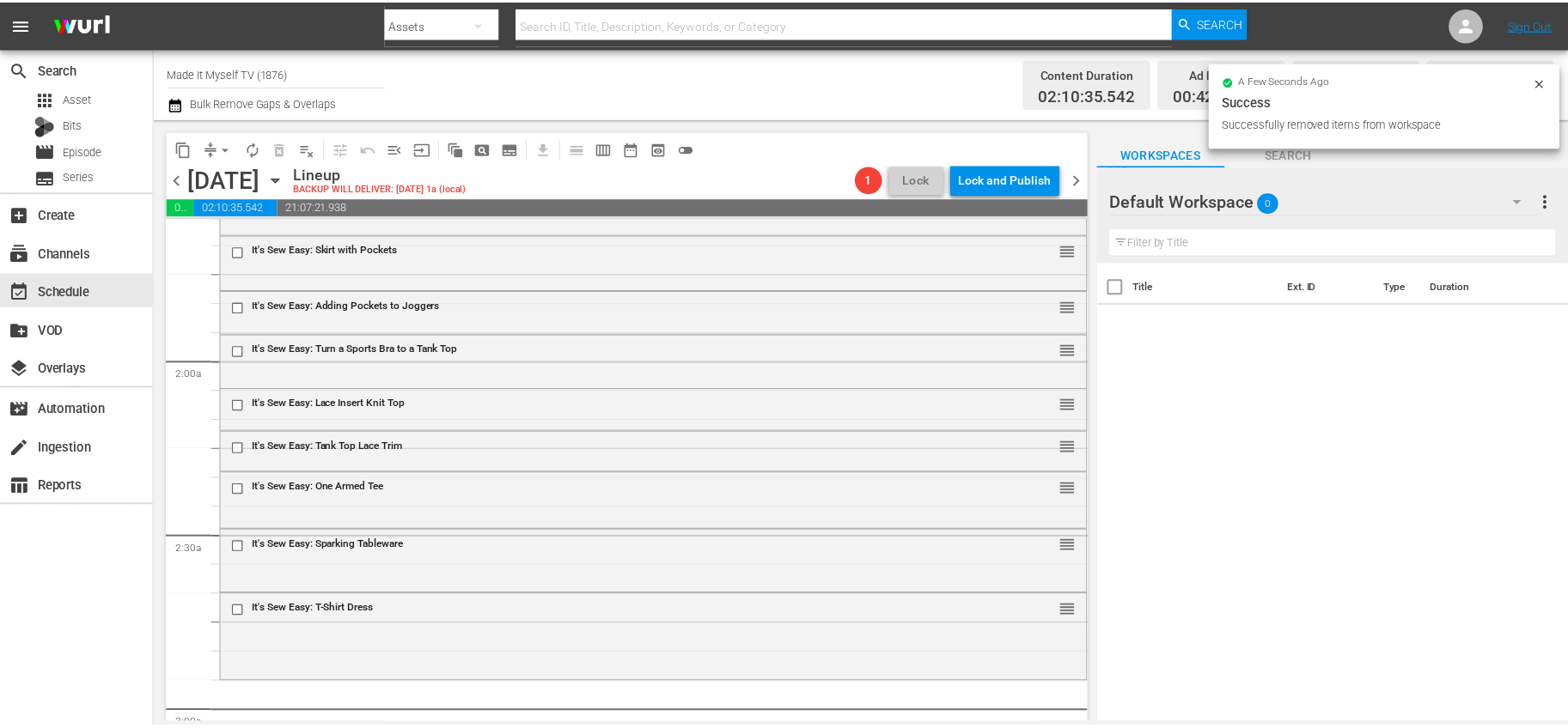
scroll to position [0, 0]
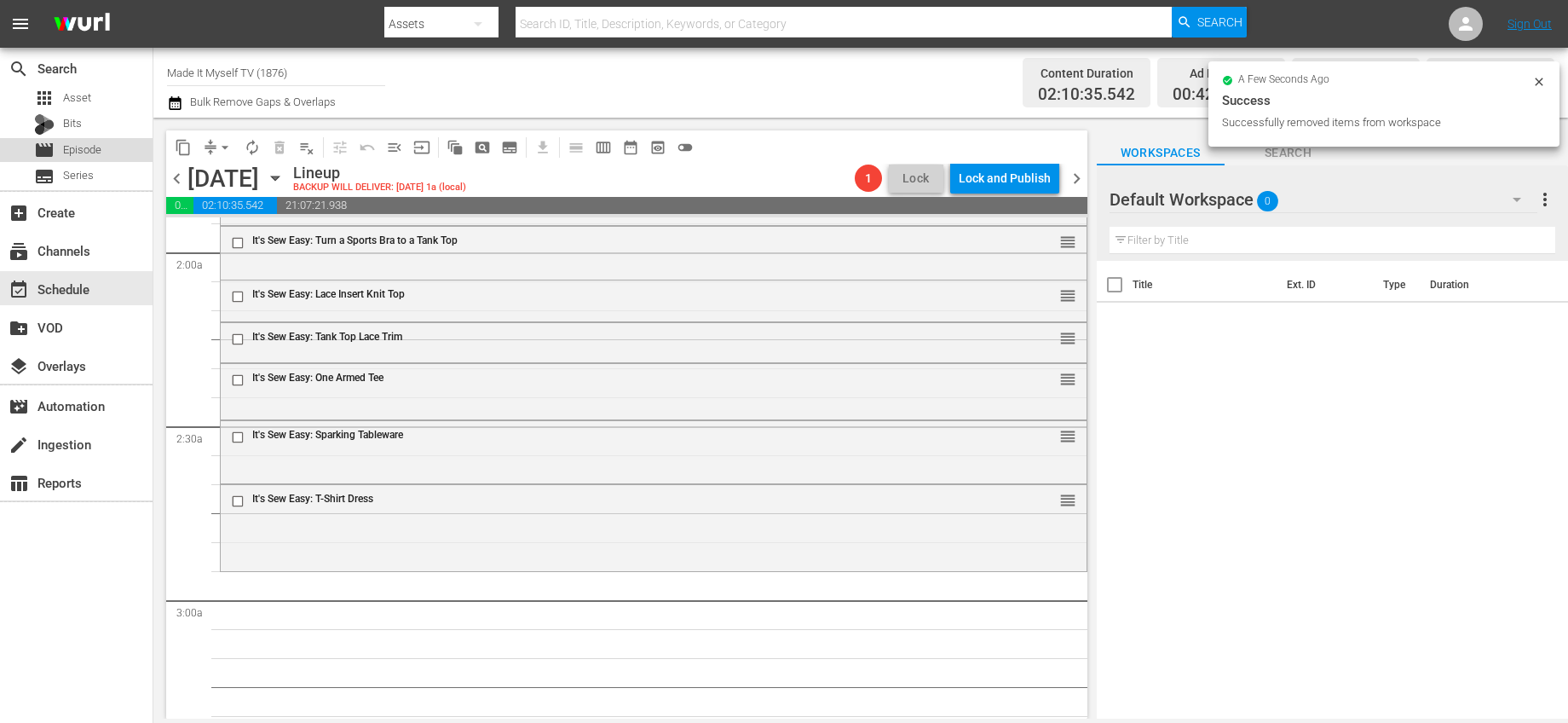
click at [113, 150] on div "movie Episode" at bounding box center [76, 150] width 153 height 24
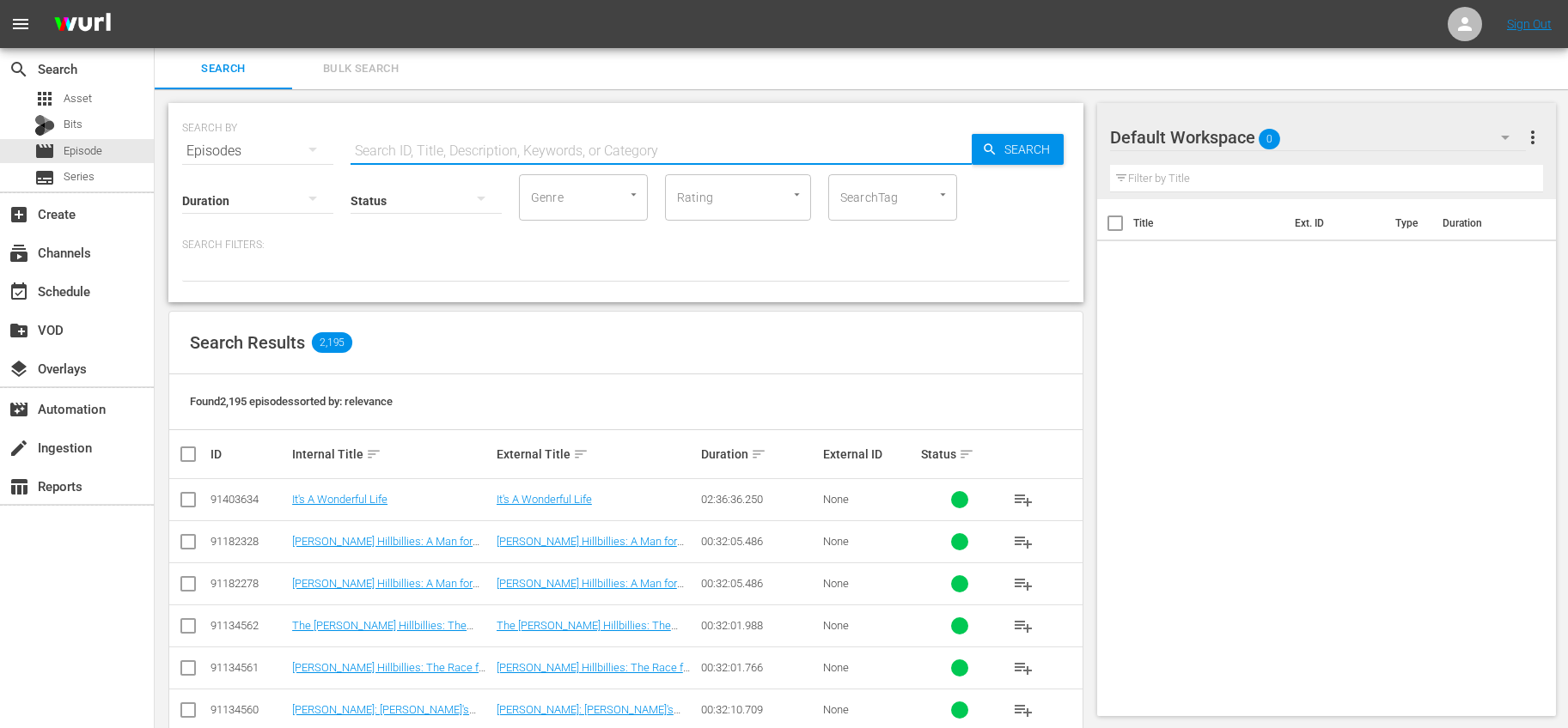
click at [444, 140] on input "text" at bounding box center [660, 151] width 621 height 41
type input "learn"
click at [725, 287] on div "SEARCH BY Search By Episodes Search ID, Title, Description, Keywords, or Catego…" at bounding box center [625, 202] width 915 height 199
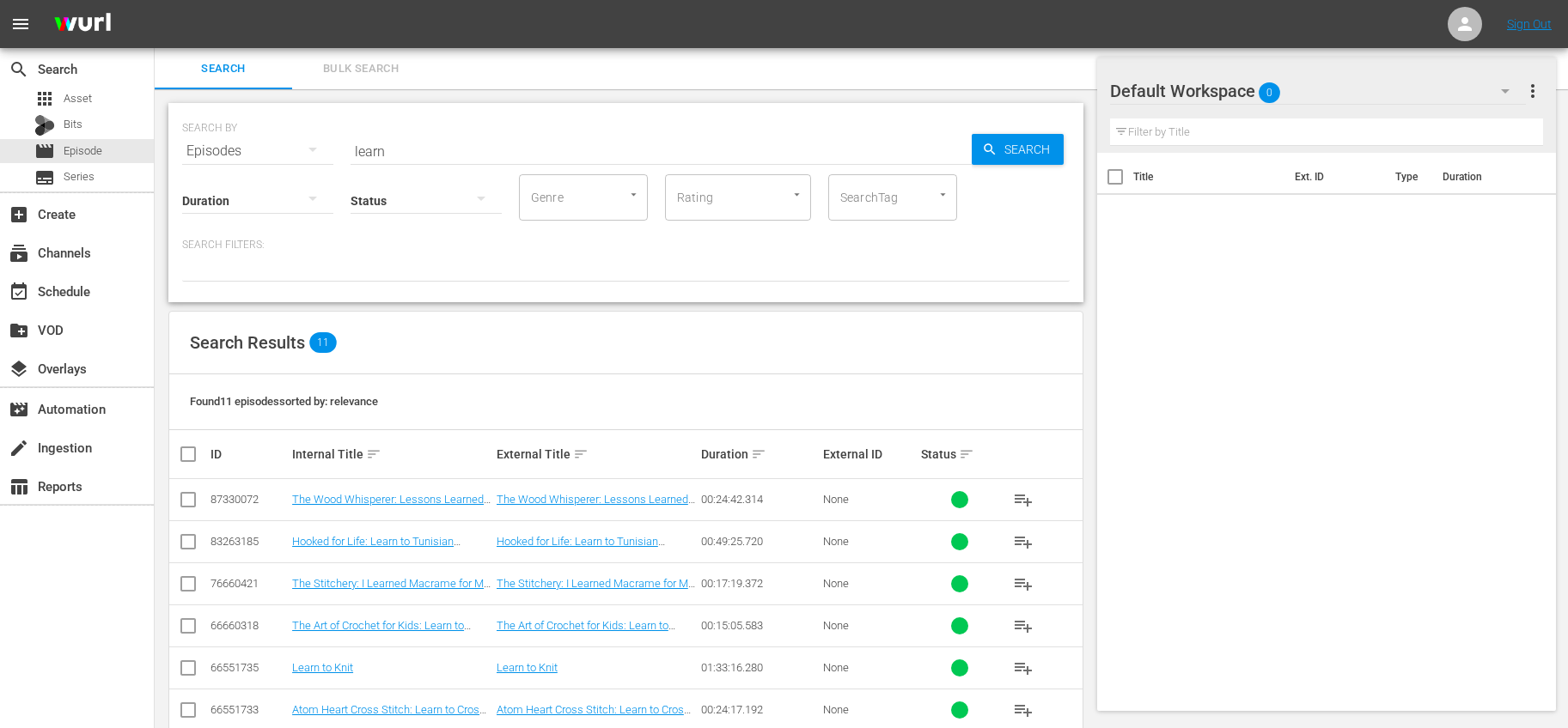
scroll to position [245, 0]
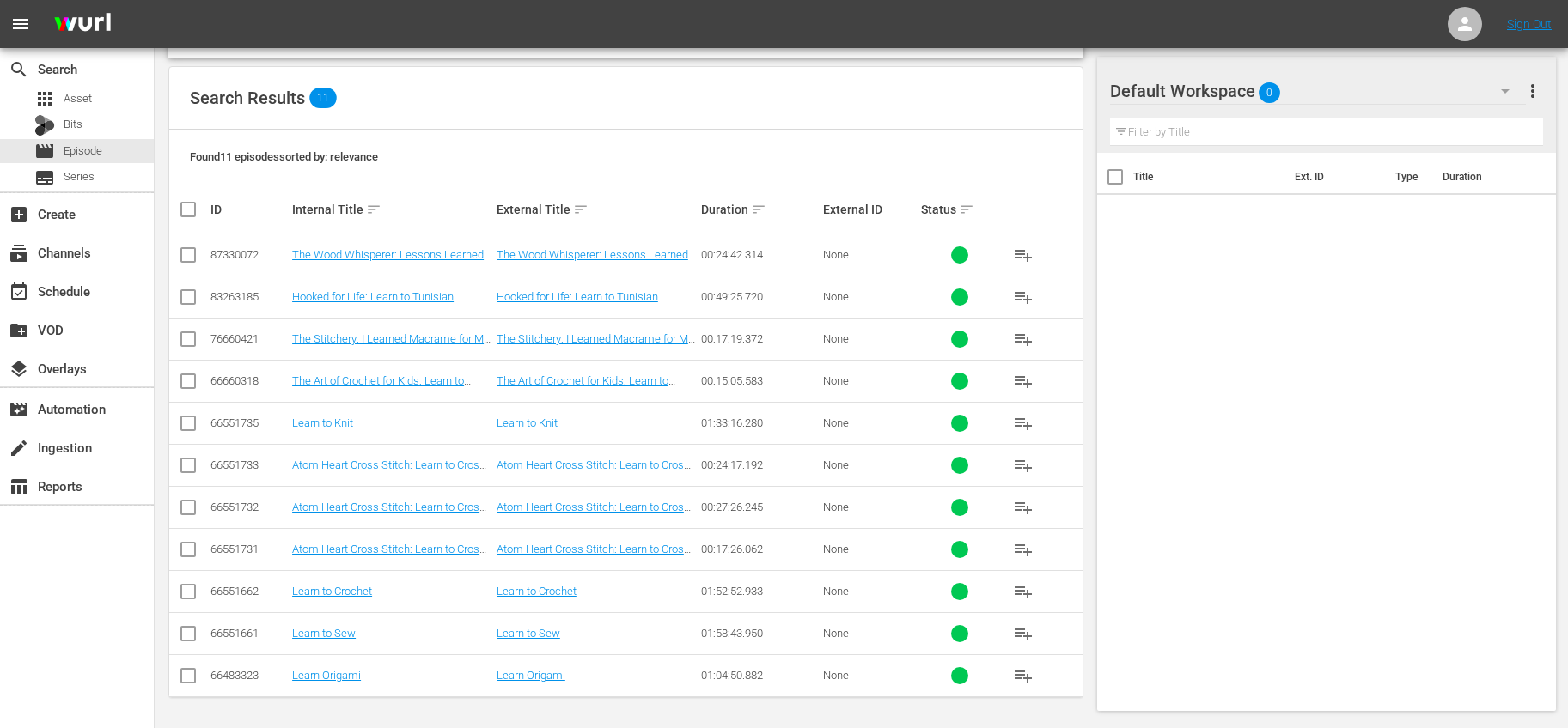
click at [1026, 465] on span "playlist_add" at bounding box center [1024, 466] width 21 height 21
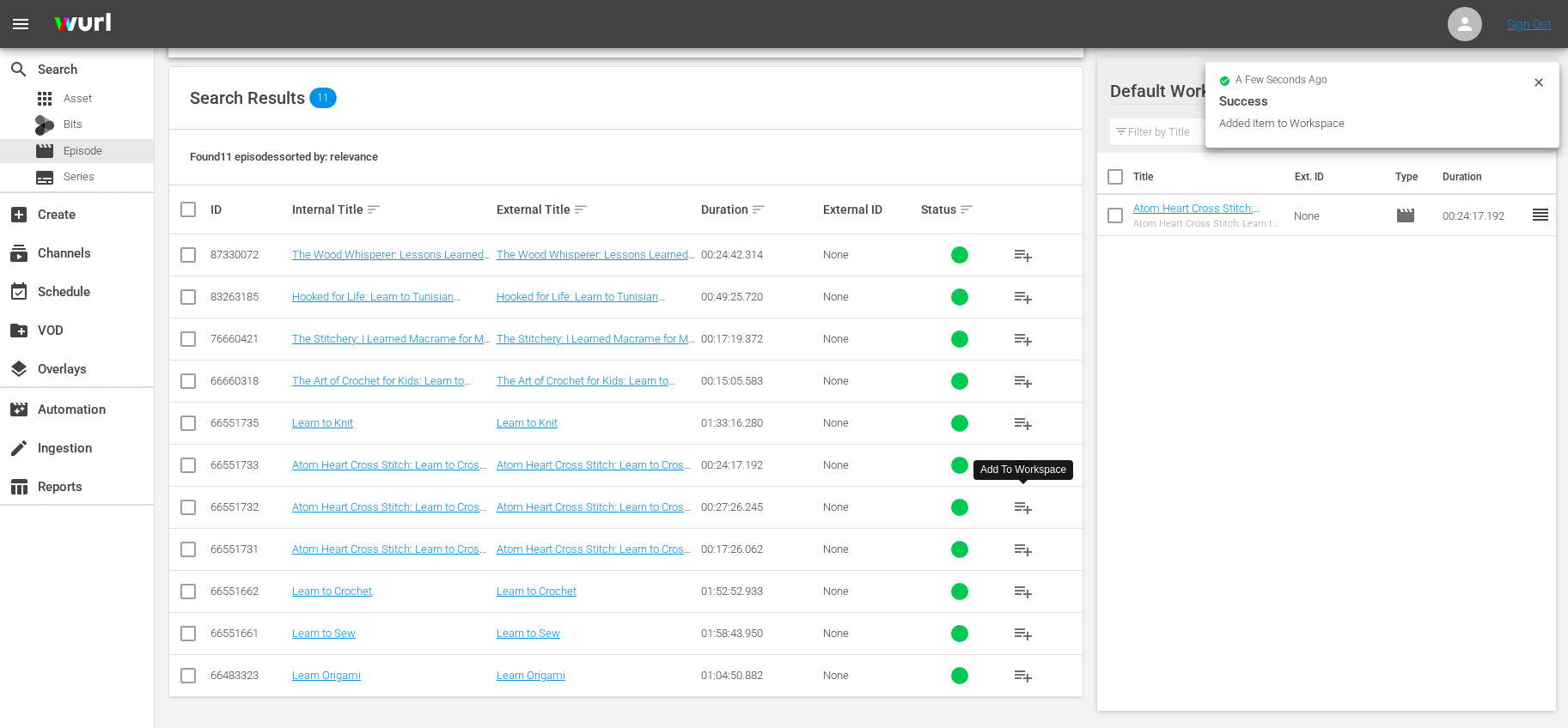
click at [1028, 505] on span "playlist_add" at bounding box center [1024, 508] width 21 height 21
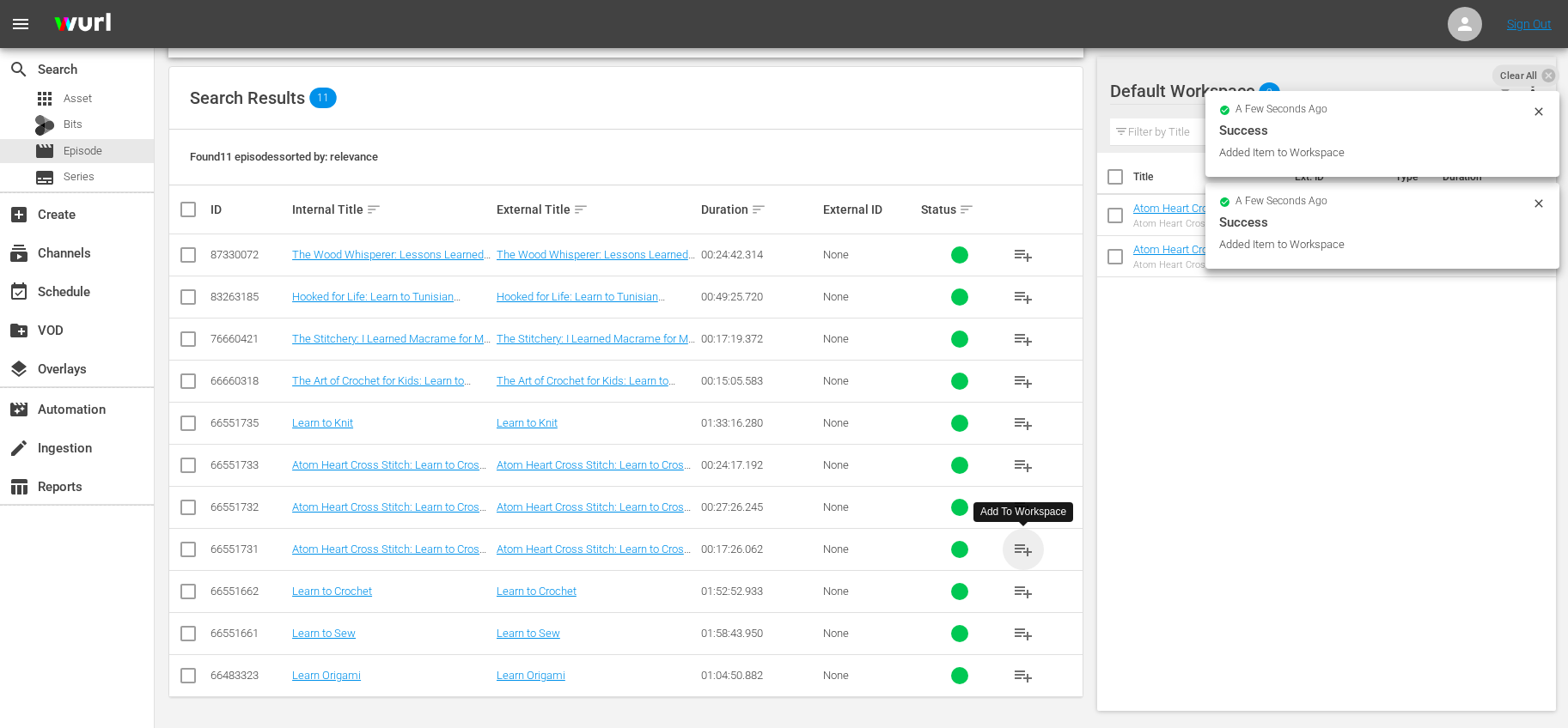
click at [1024, 543] on span "playlist_add" at bounding box center [1024, 549] width 21 height 21
click at [1108, 188] on input "checkbox" at bounding box center [1114, 179] width 36 height 36
checkbox input "true"
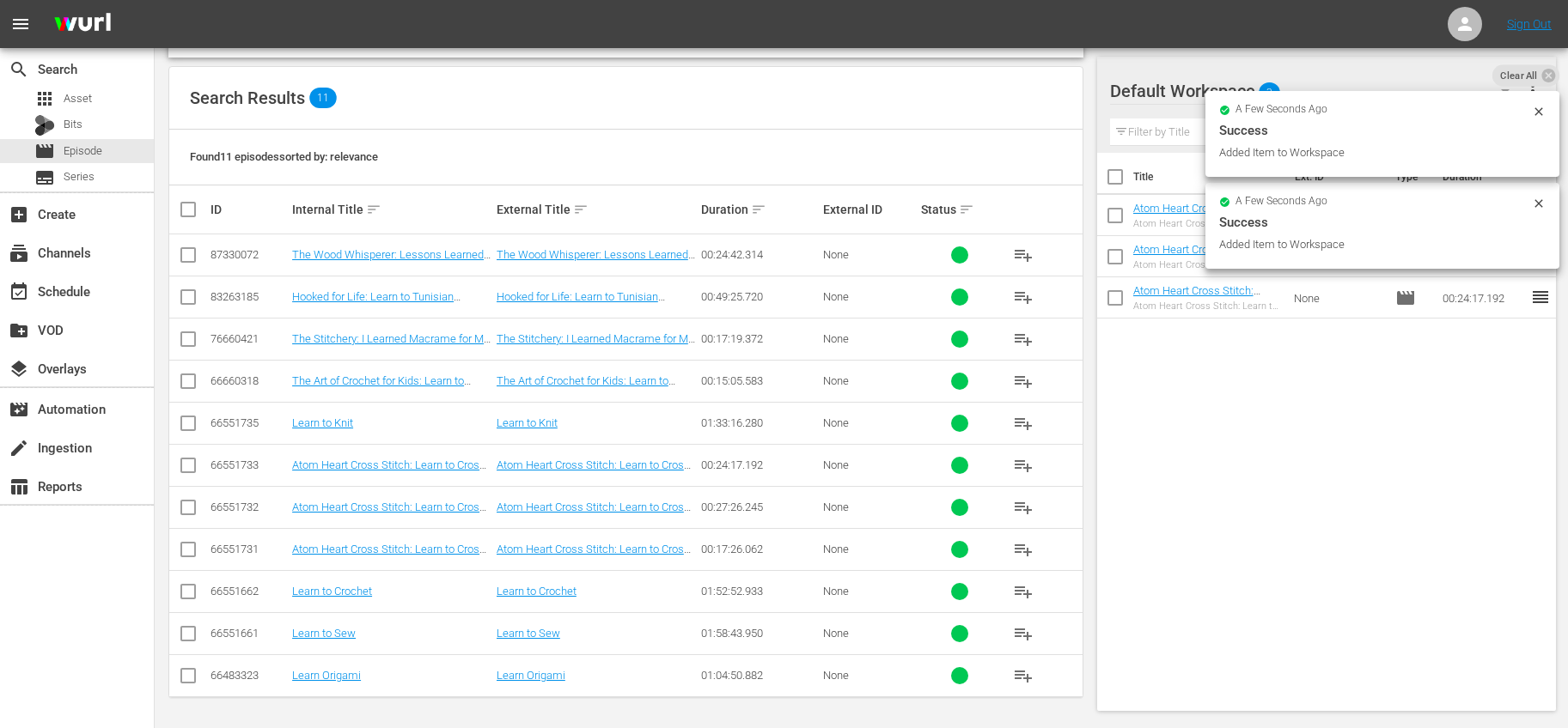
checkbox input "true"
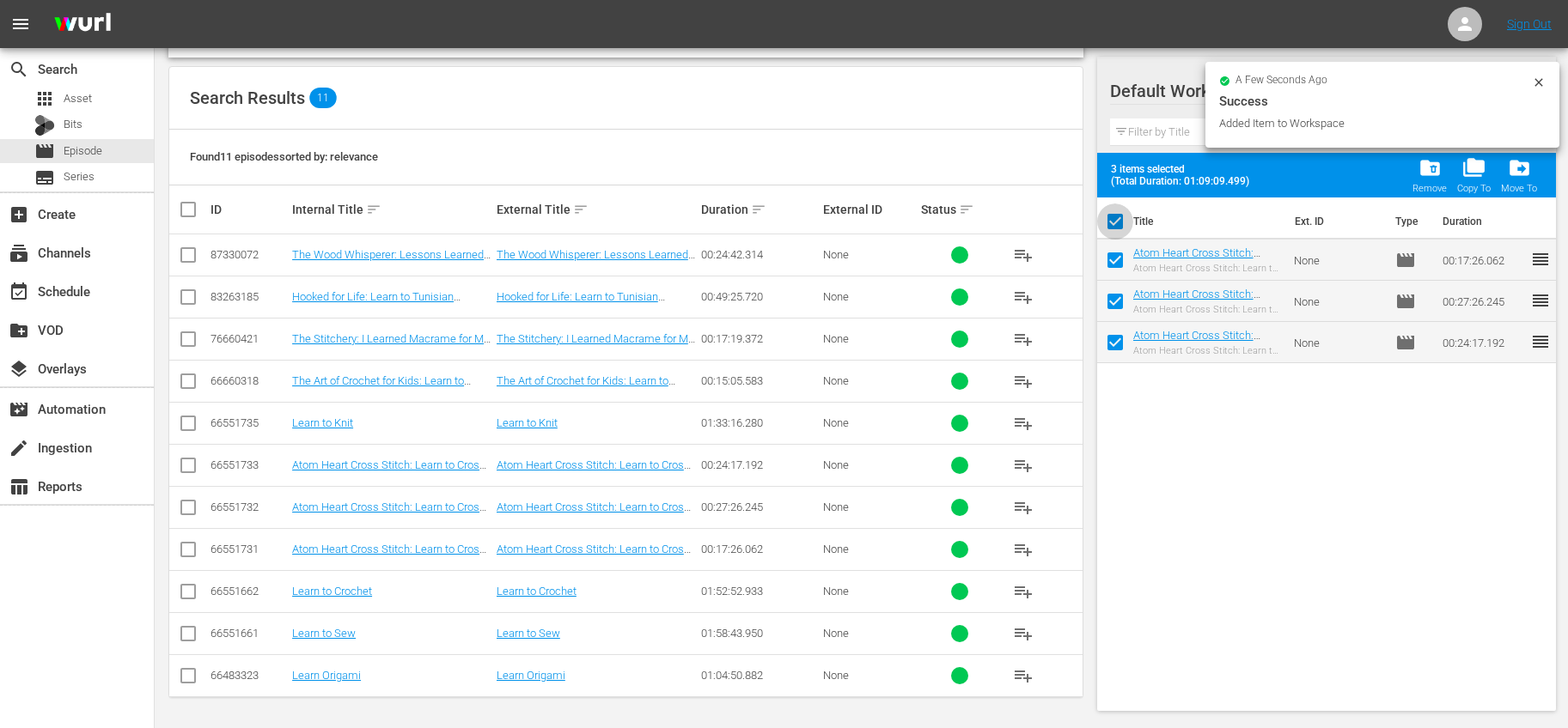
click at [1112, 208] on input "checkbox" at bounding box center [1114, 225] width 36 height 36
checkbox input "false"
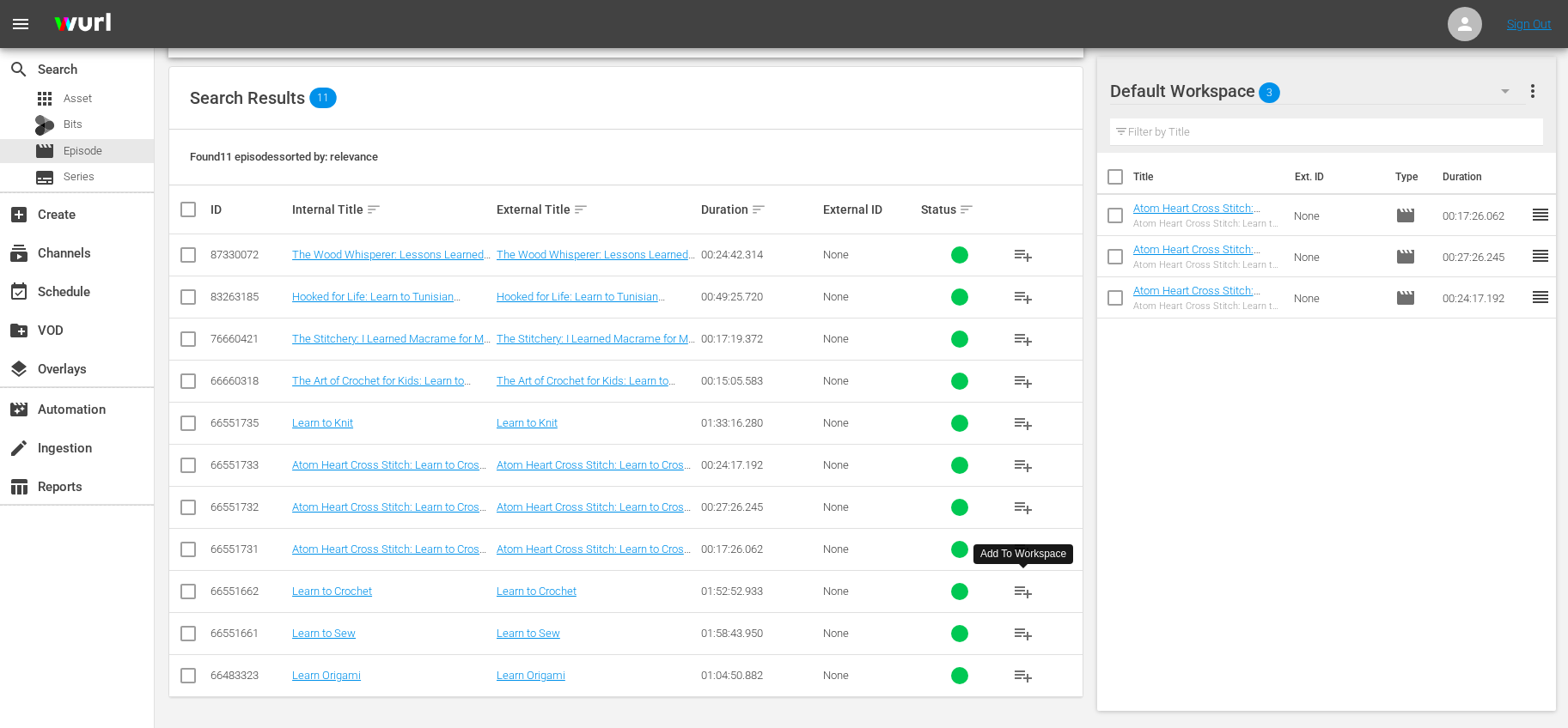
click at [1025, 590] on span "playlist_add" at bounding box center [1024, 592] width 21 height 21
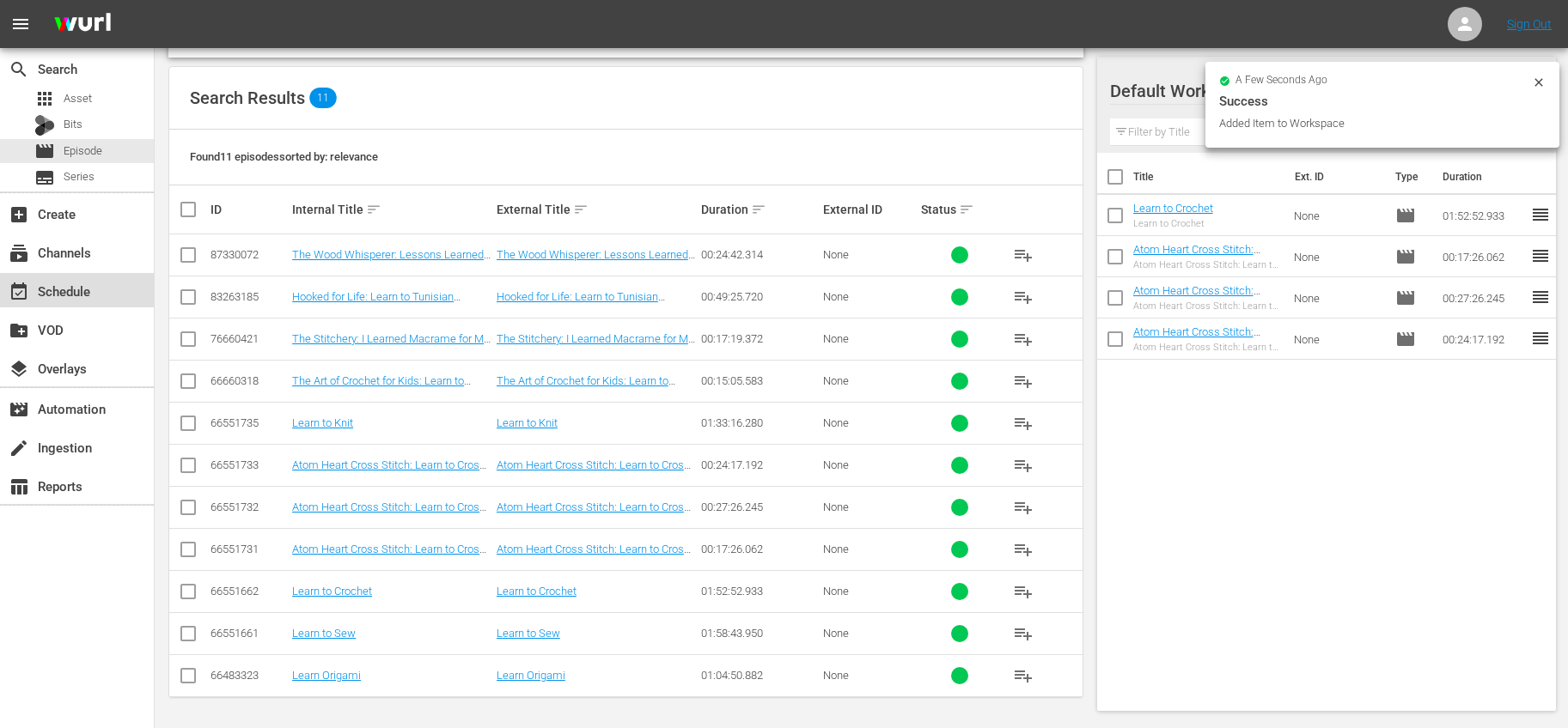
click at [93, 294] on div "event_available Schedule" at bounding box center [48, 288] width 96 height 16
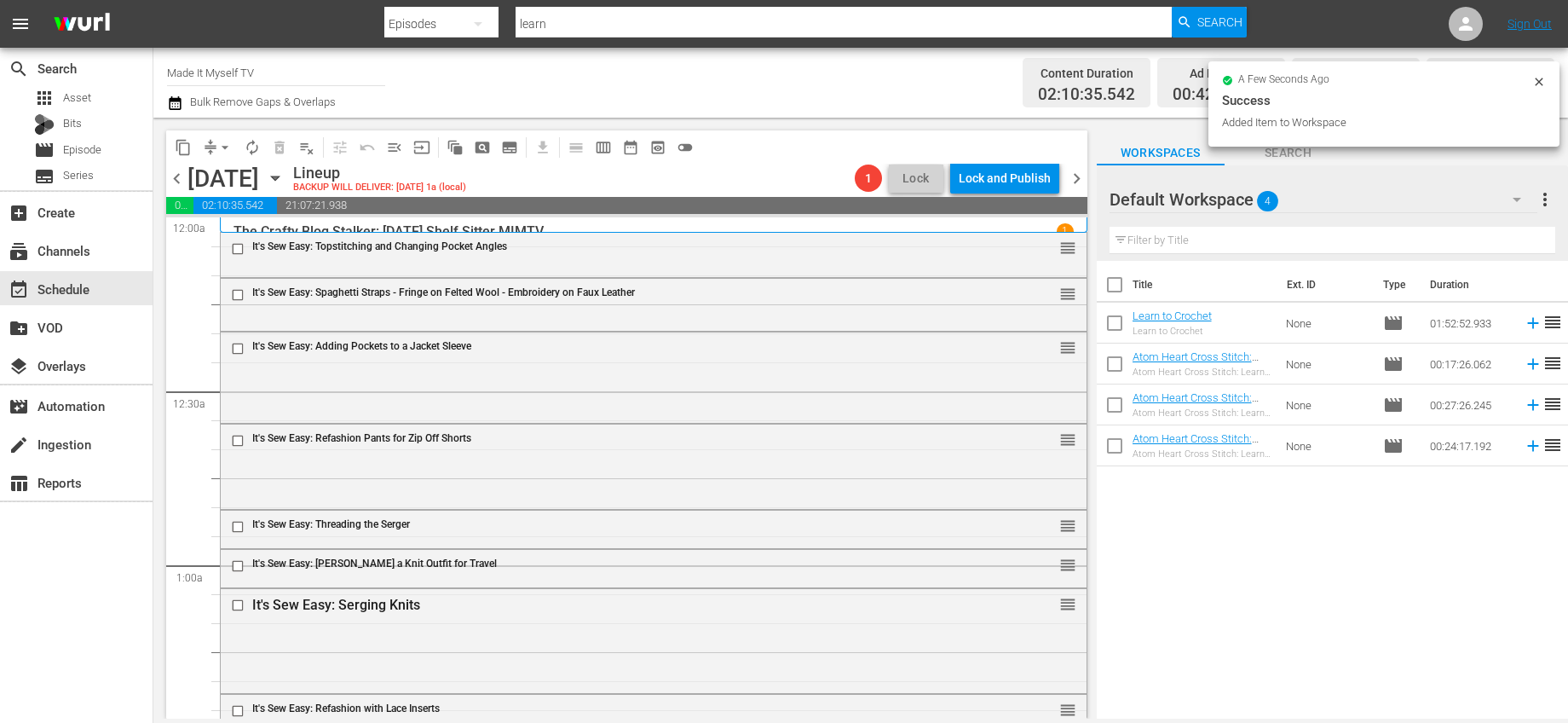
click at [1122, 283] on input "checkbox" at bounding box center [1114, 288] width 35 height 35
checkbox input "true"
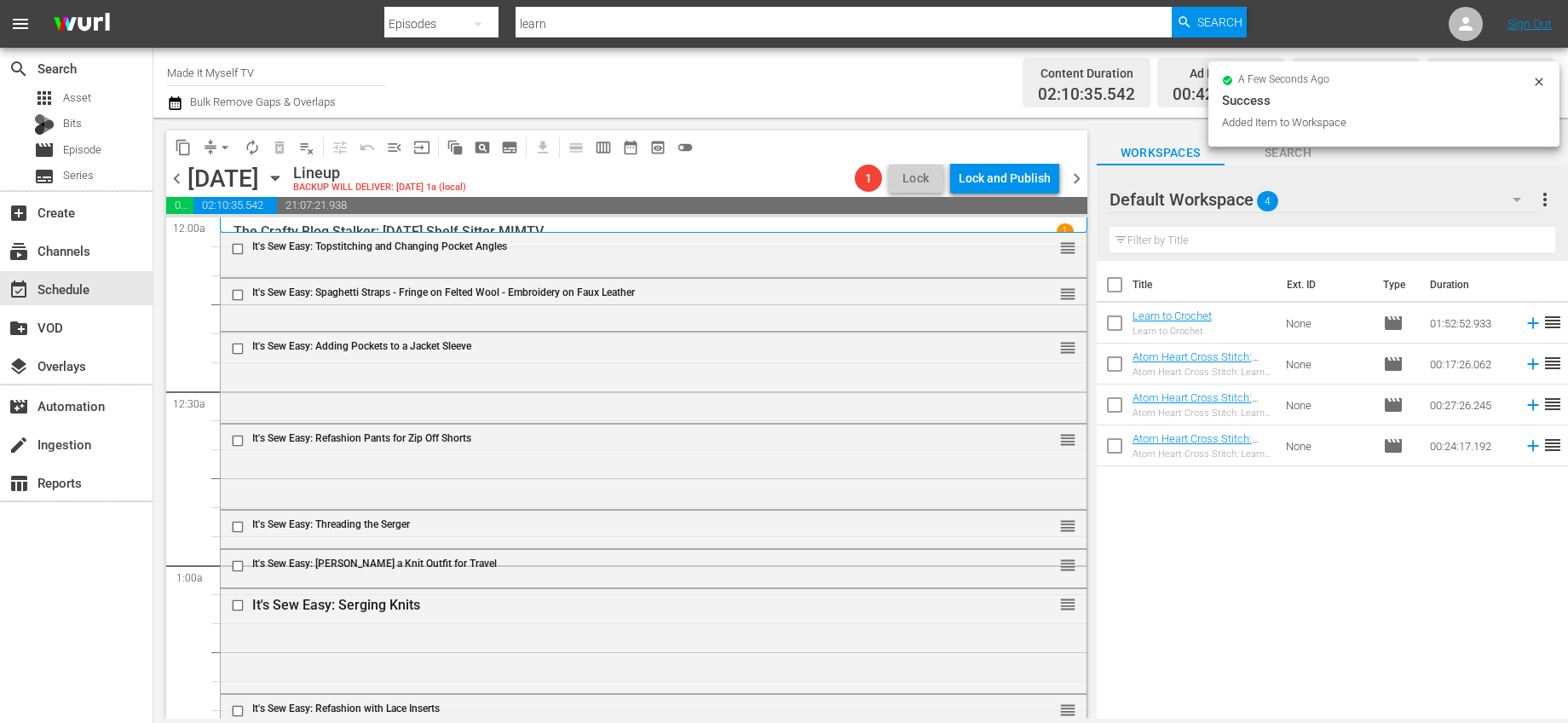
checkbox input "true"
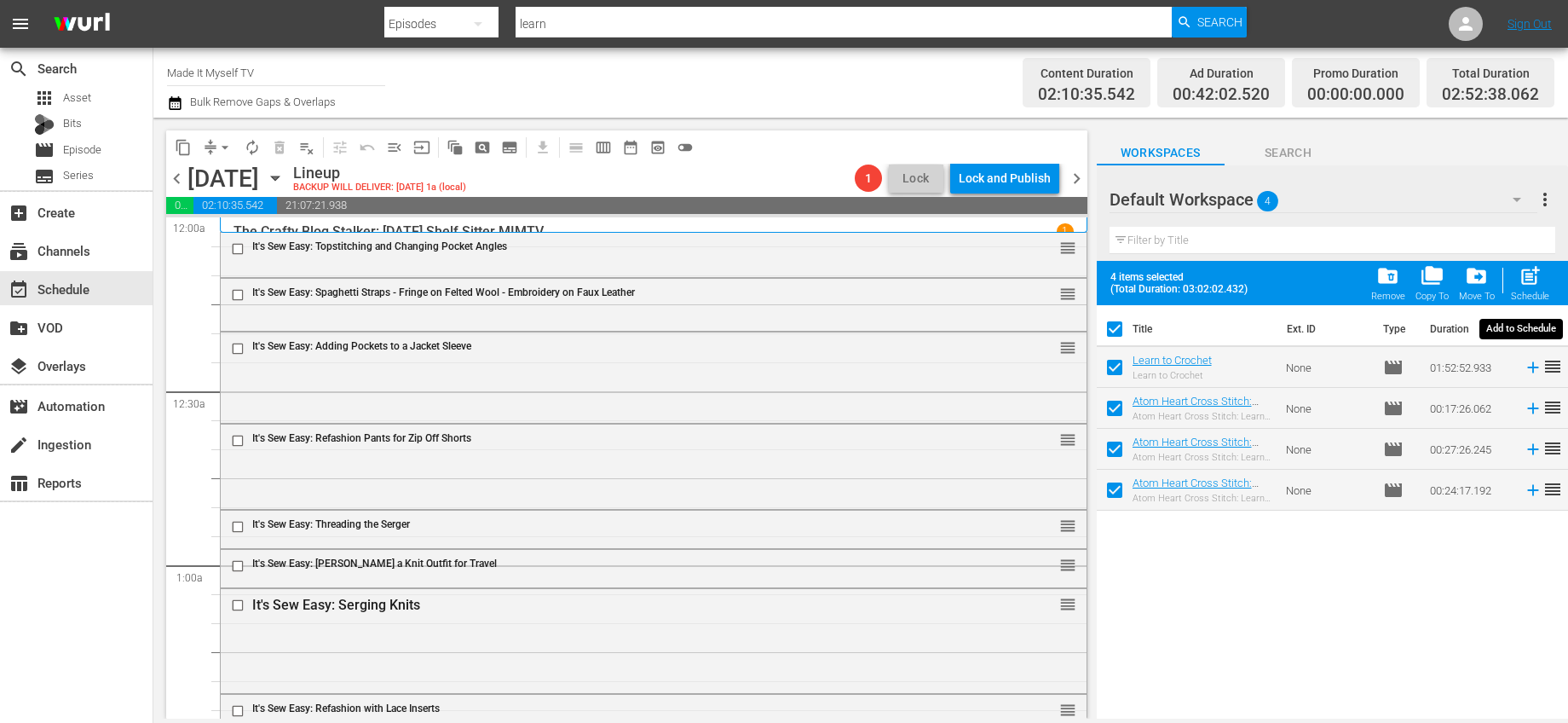
click at [1521, 275] on span "post_add" at bounding box center [1530, 276] width 23 height 23
checkbox input "false"
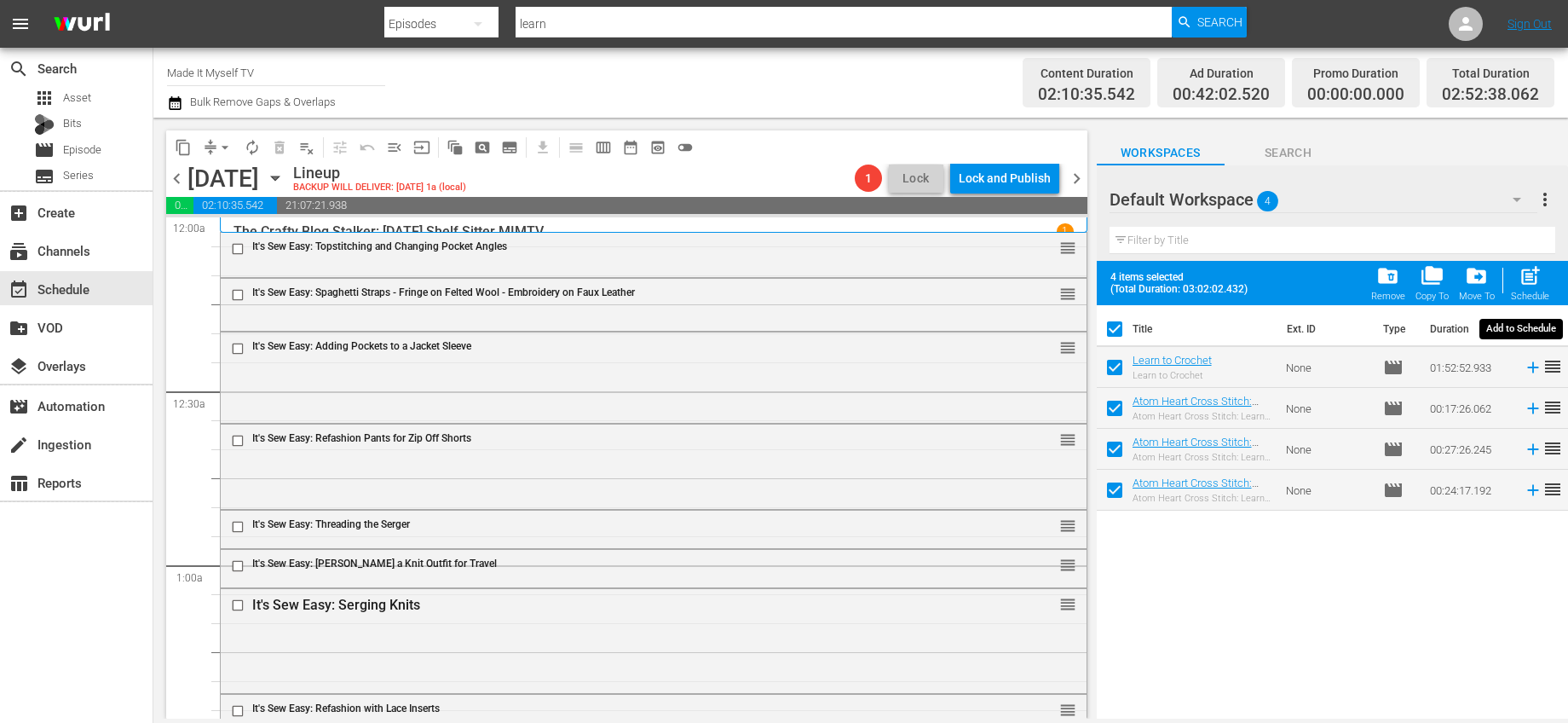
checkbox input "false"
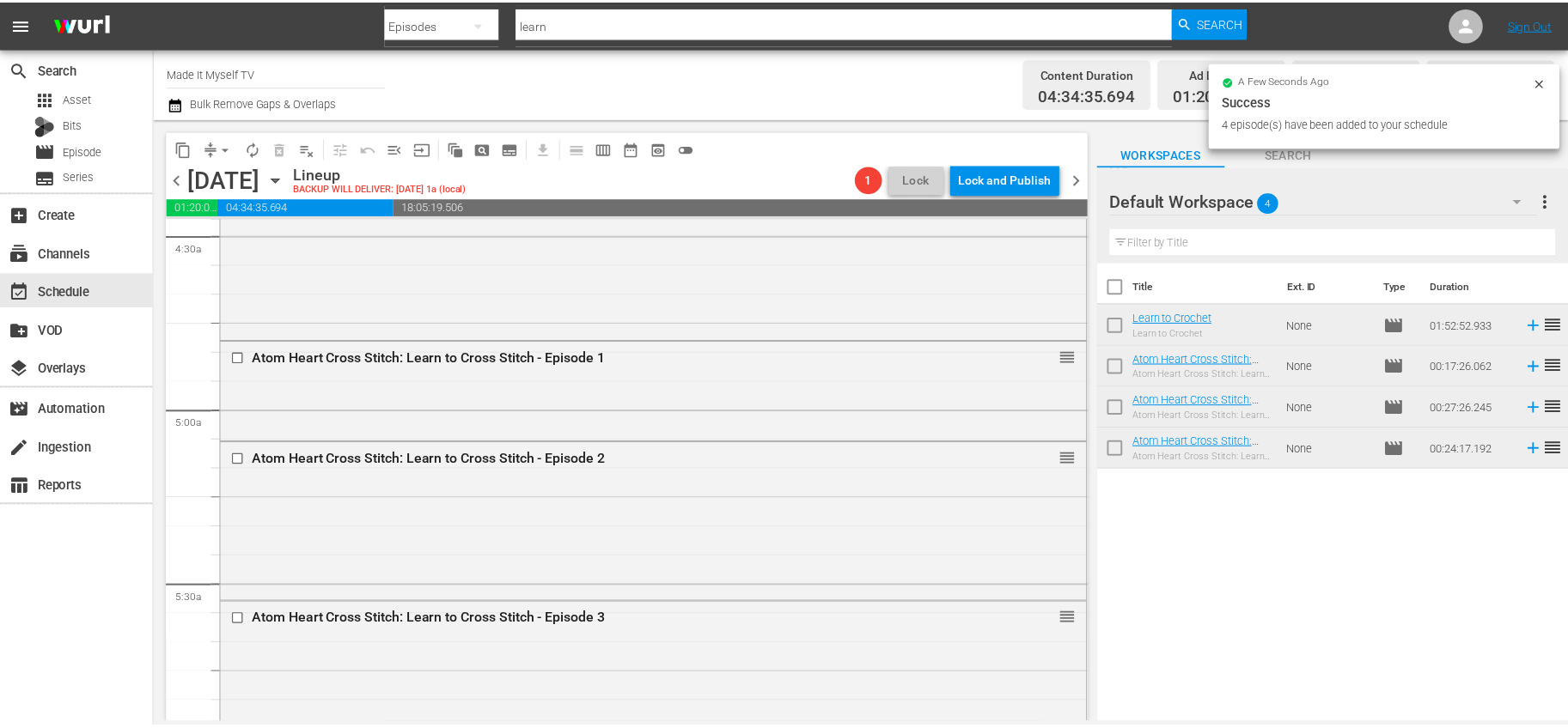
scroll to position [1912, 0]
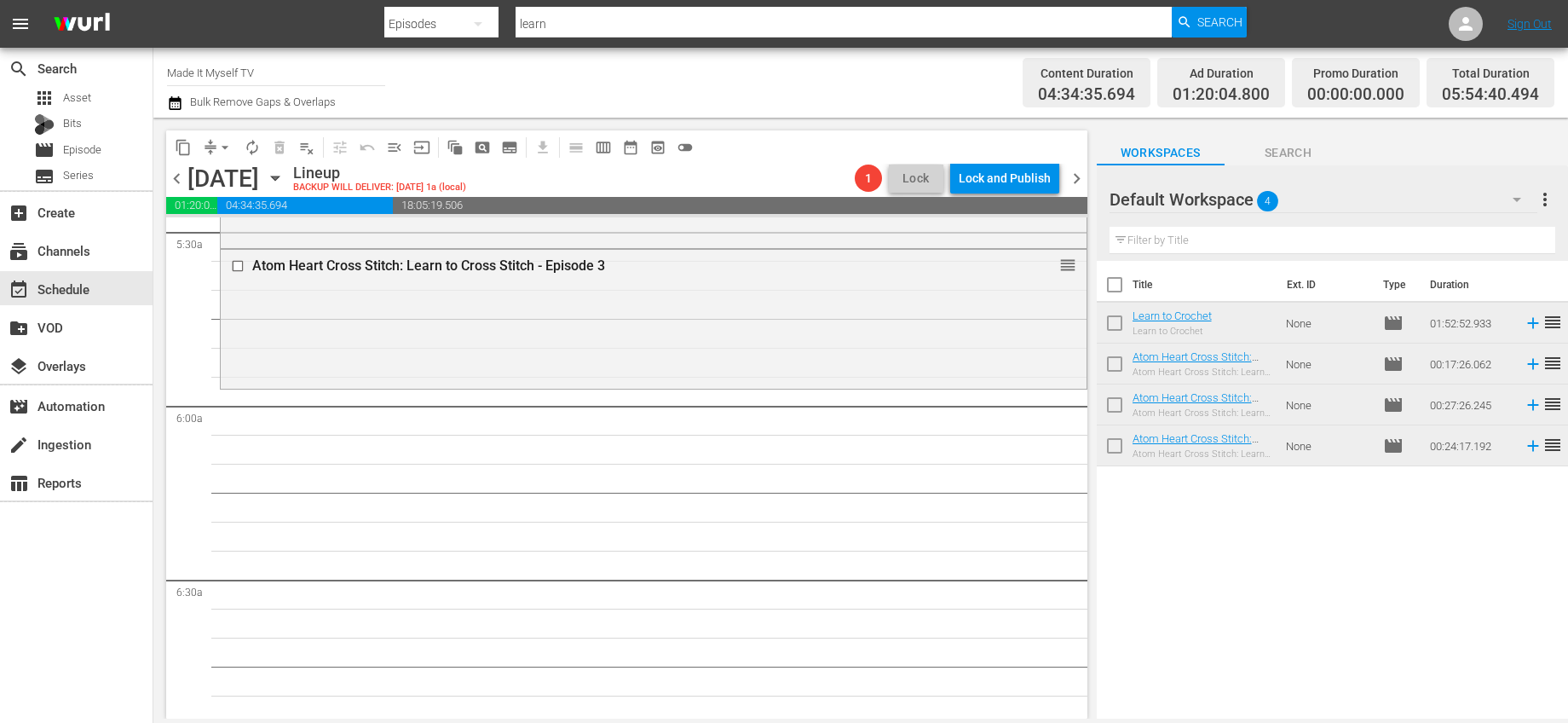
click at [1102, 287] on input "checkbox" at bounding box center [1114, 288] width 35 height 35
checkbox input "true"
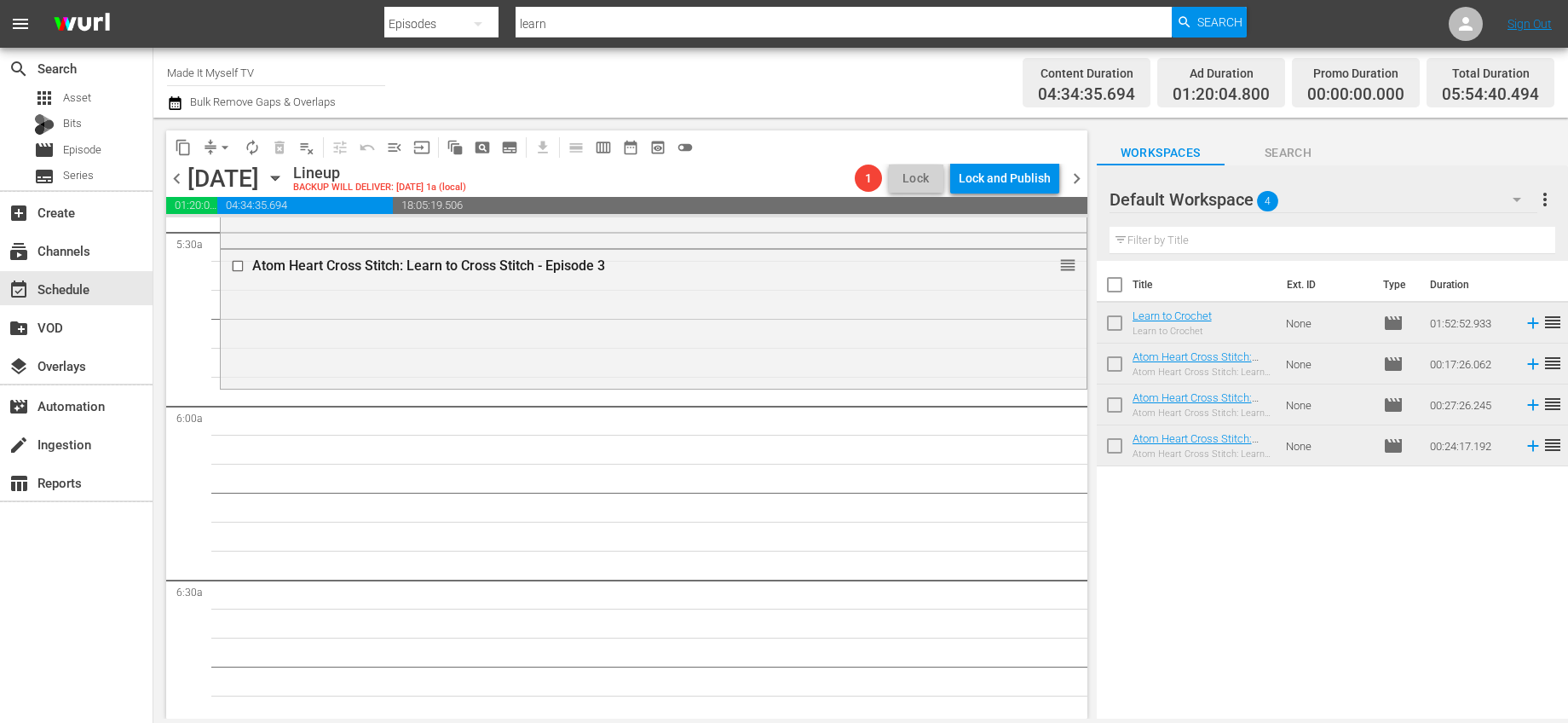
checkbox input "true"
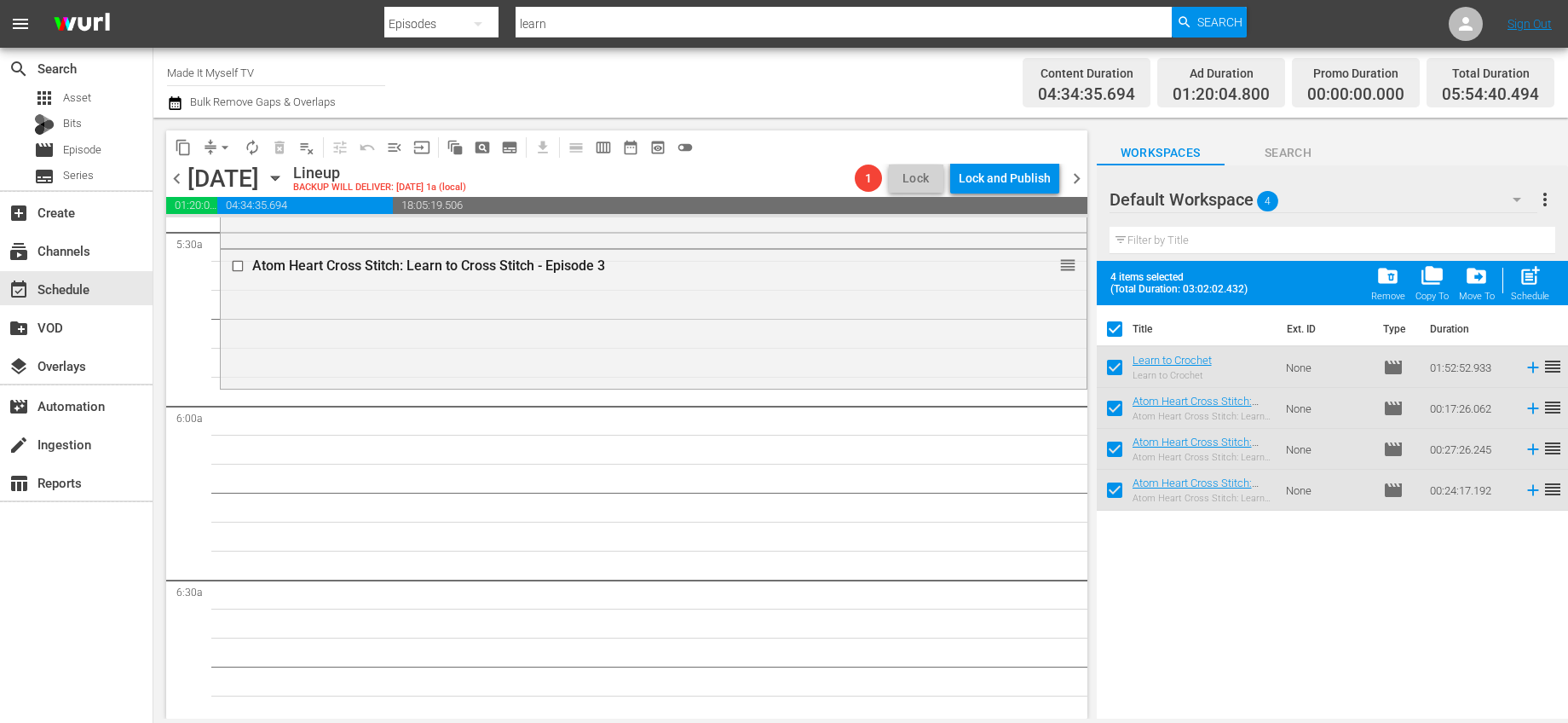
click at [1366, 279] on div "4 items selected (Total Duration: 03:02:02.432) folder_delete Remove folder_cop…" at bounding box center [1332, 283] width 471 height 44
click at [1380, 275] on span "folder_delete" at bounding box center [1387, 276] width 23 height 23
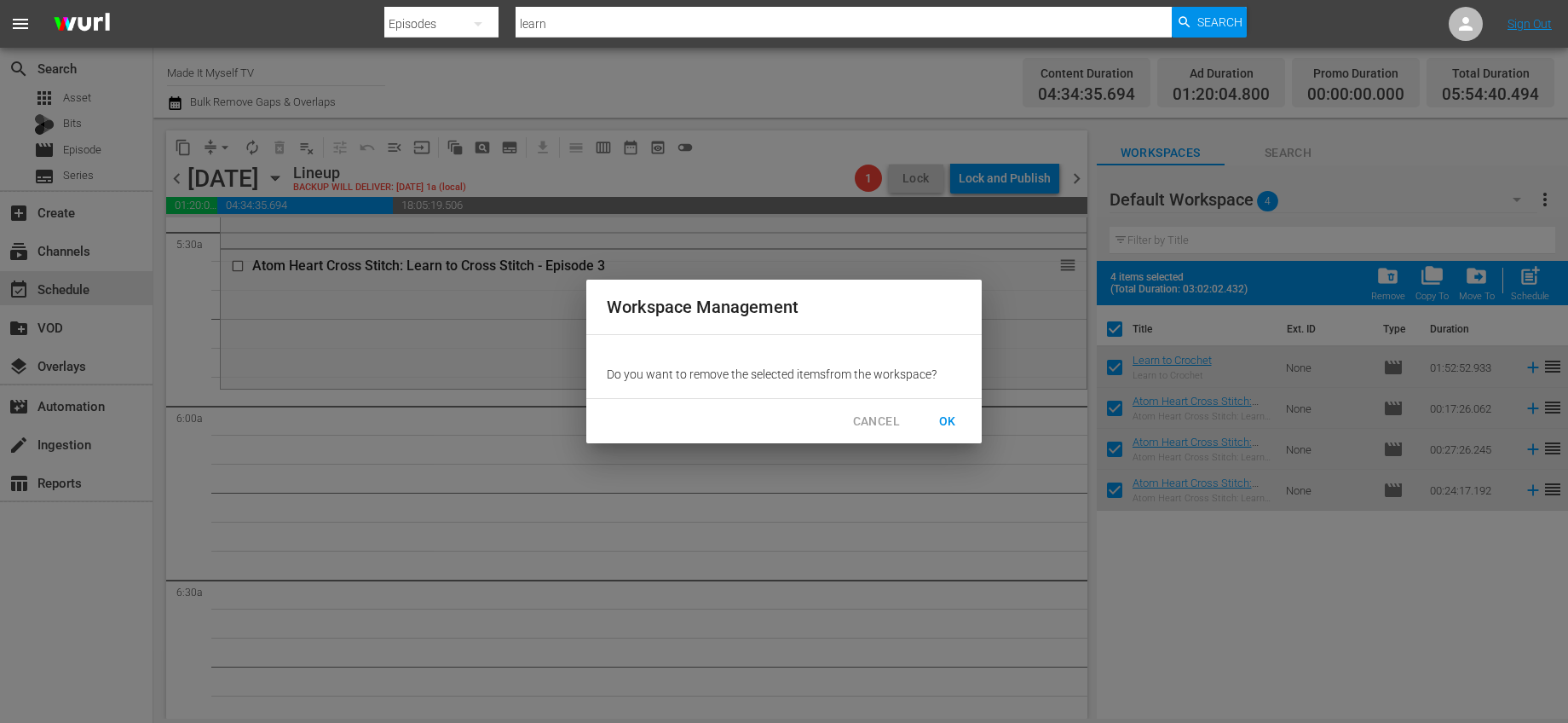
drag, startPoint x: 947, startPoint y: 409, endPoint x: 1074, endPoint y: 386, distance: 129.1
click at [947, 409] on button "OK" at bounding box center [947, 421] width 54 height 31
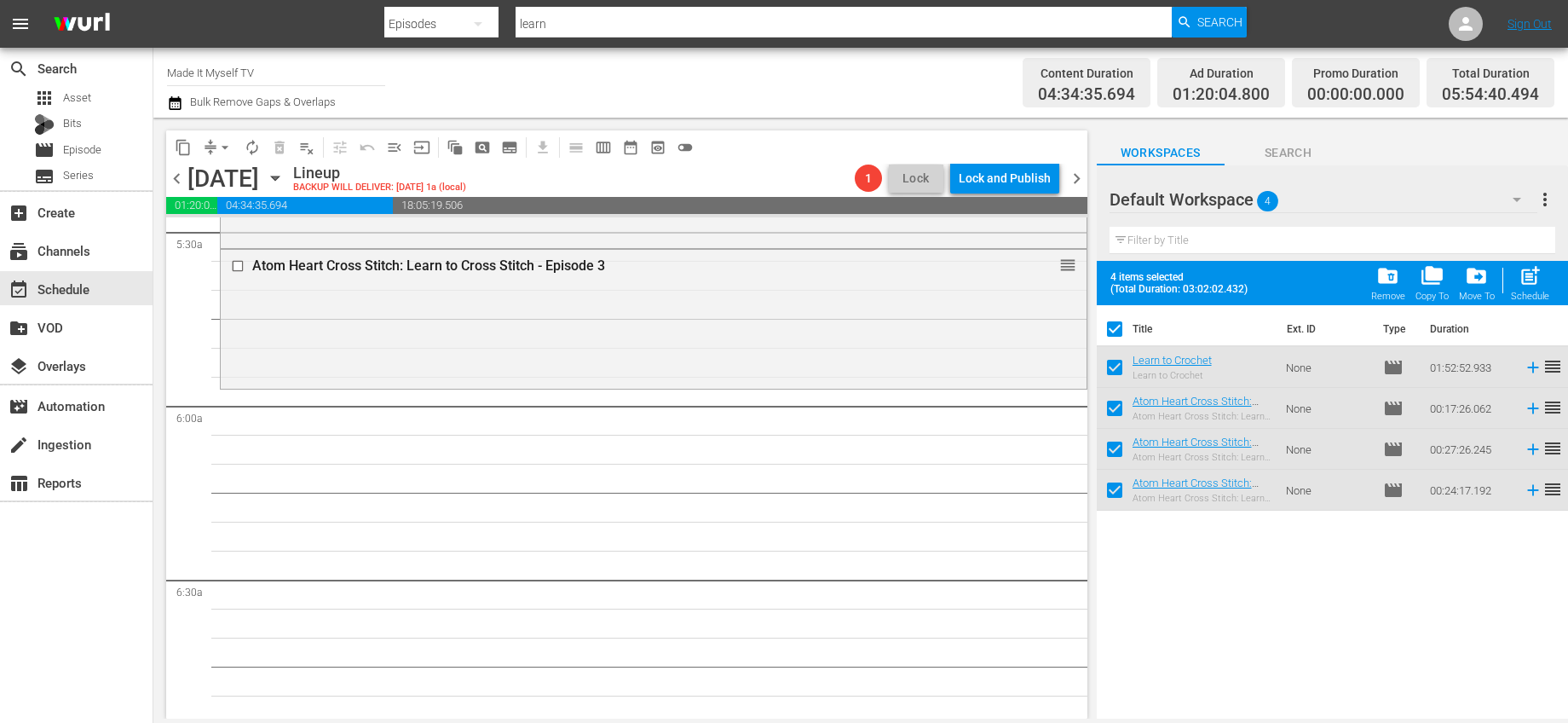
checkbox input "false"
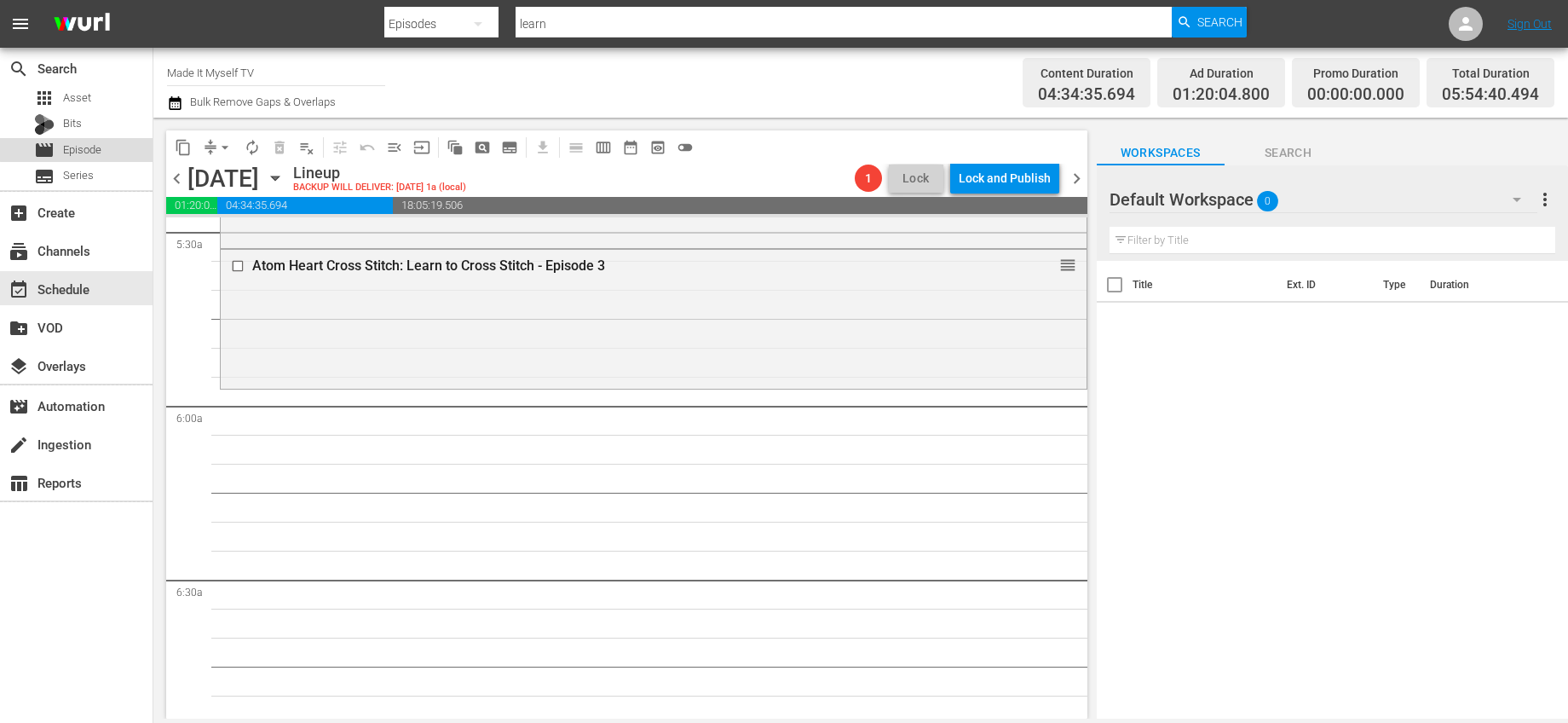
click at [100, 148] on span "Episode" at bounding box center [82, 150] width 38 height 17
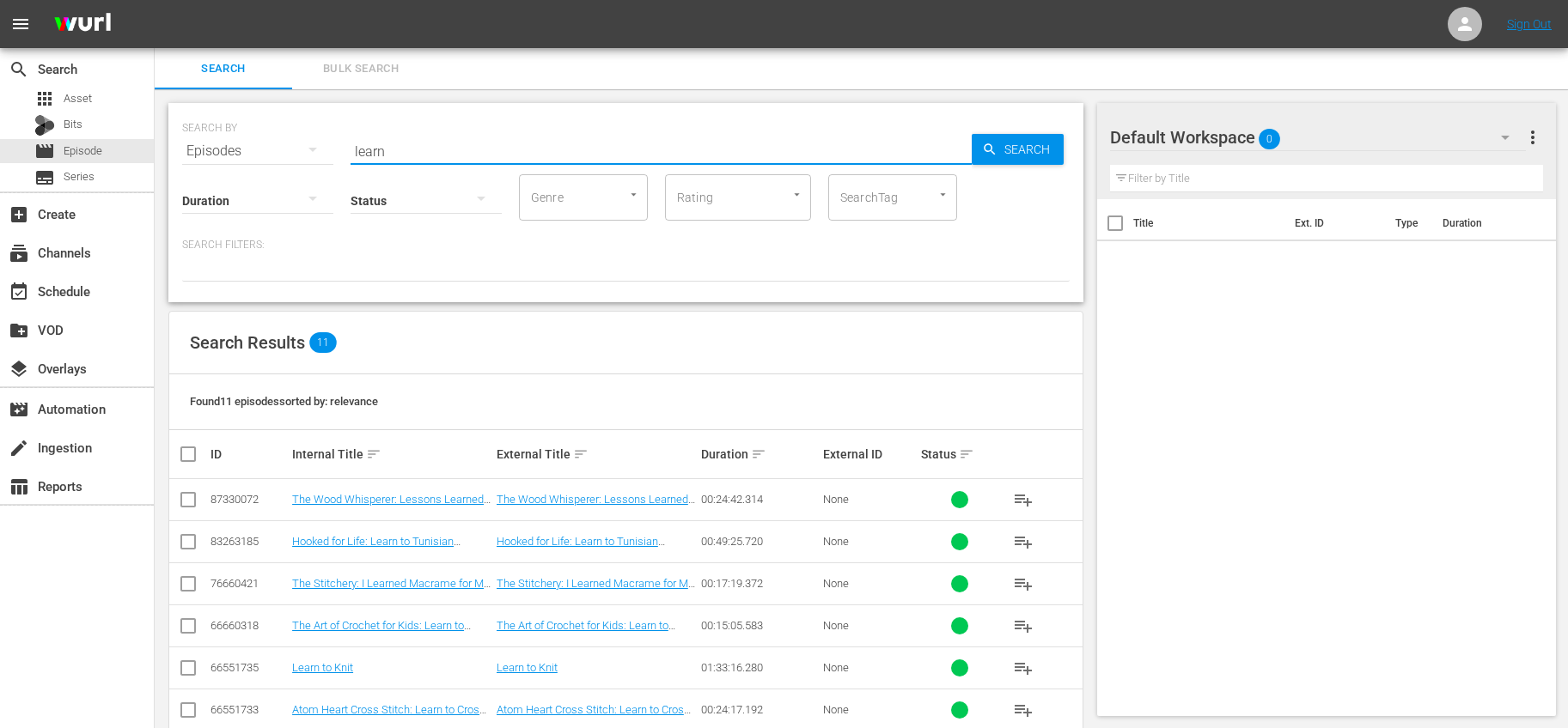
drag, startPoint x: 453, startPoint y: 145, endPoint x: 294, endPoint y: 132, distance: 159.5
click at [294, 132] on div "SEARCH BY Search By Episodes Search ID, Title, Description, Keywords, or Catego…" at bounding box center [625, 140] width 888 height 62
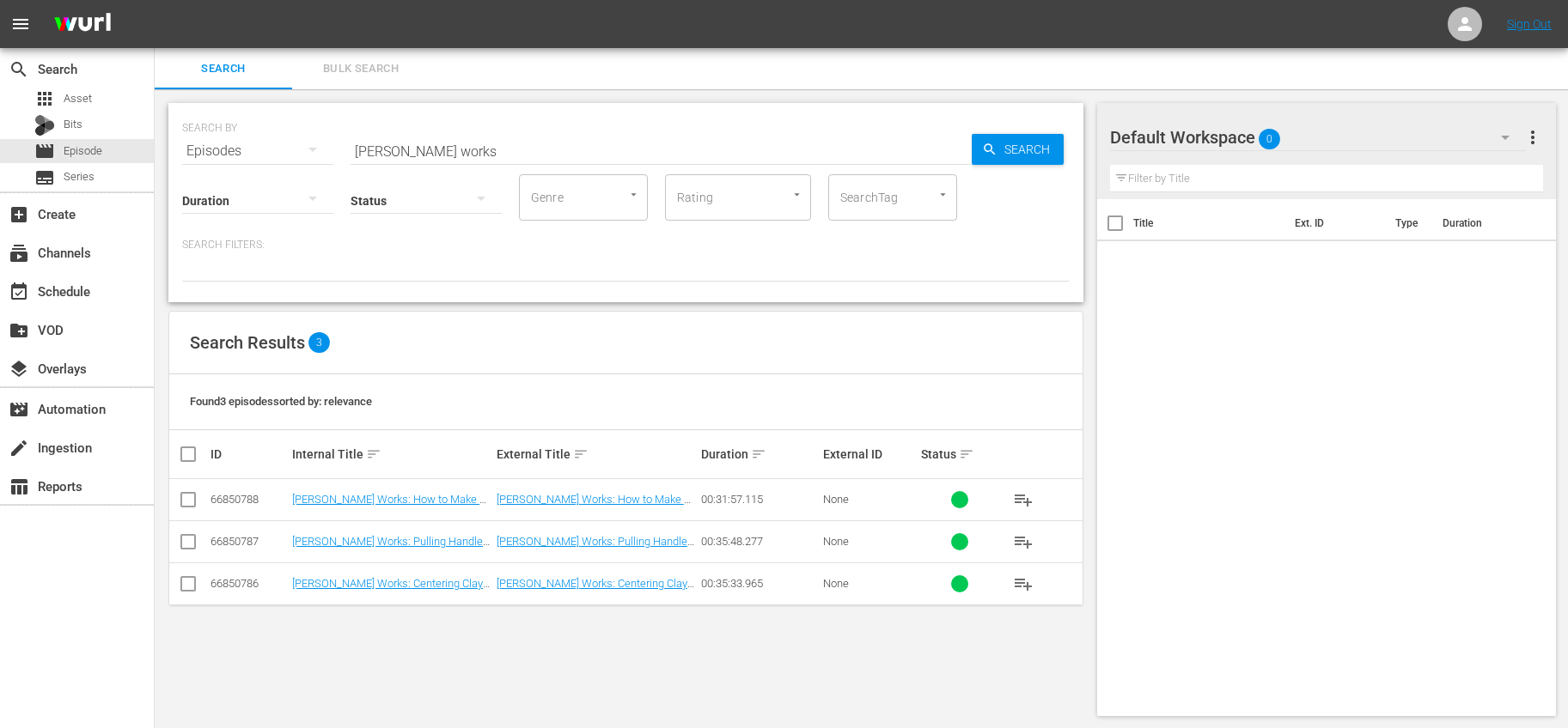
click at [186, 464] on th at bounding box center [188, 454] width 38 height 48
click at [1019, 504] on span "playlist_add" at bounding box center [1024, 500] width 21 height 21
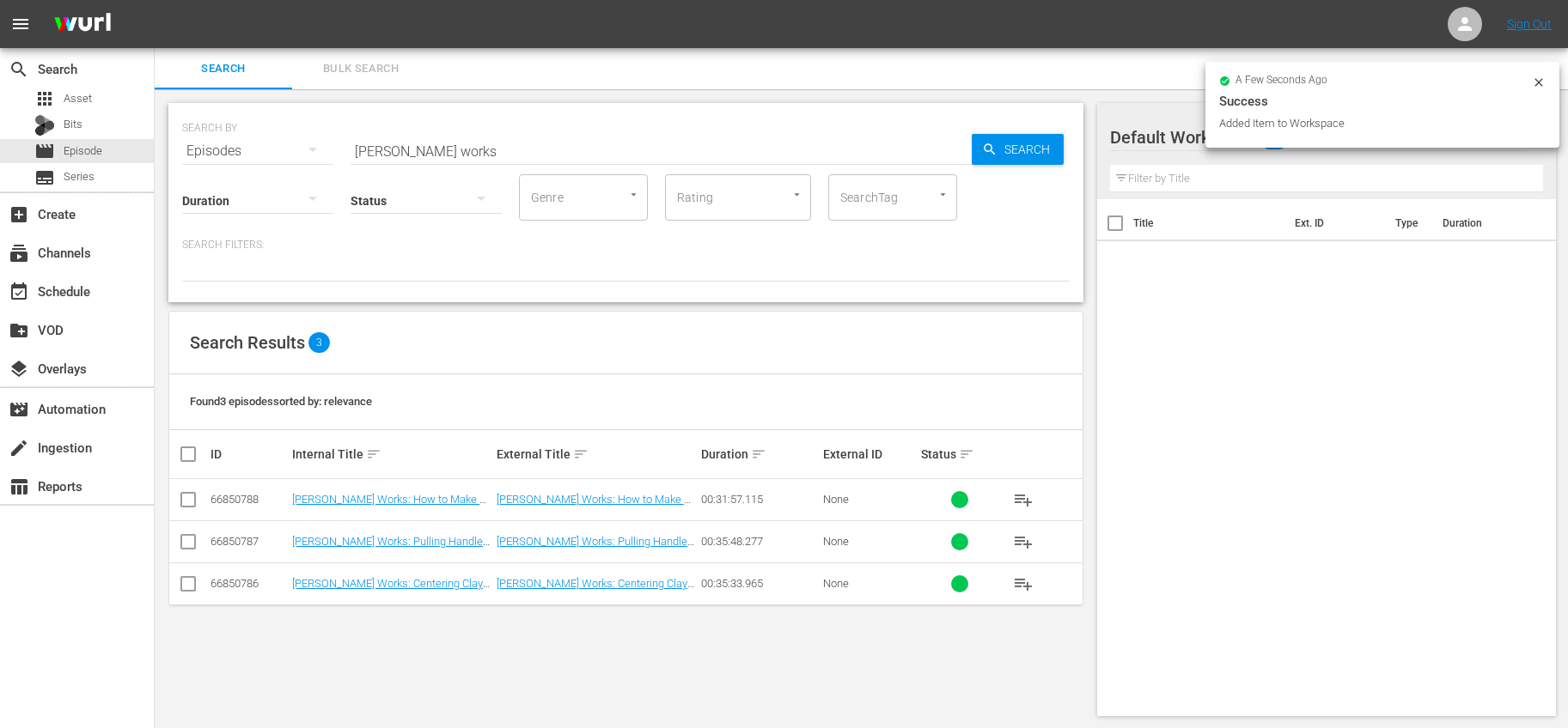
click at [1025, 537] on span "playlist_add" at bounding box center [1024, 542] width 21 height 21
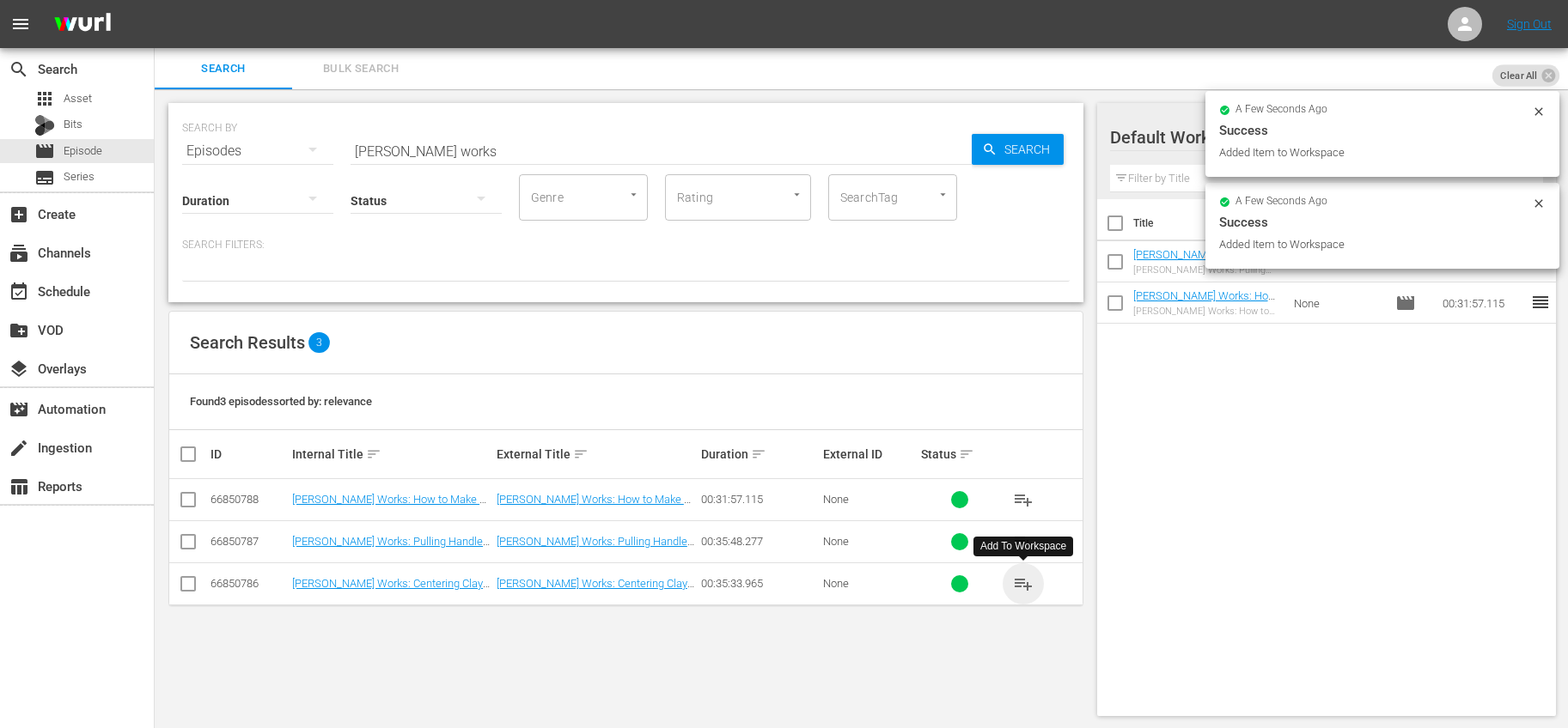
click at [1019, 583] on span "playlist_add" at bounding box center [1024, 584] width 21 height 21
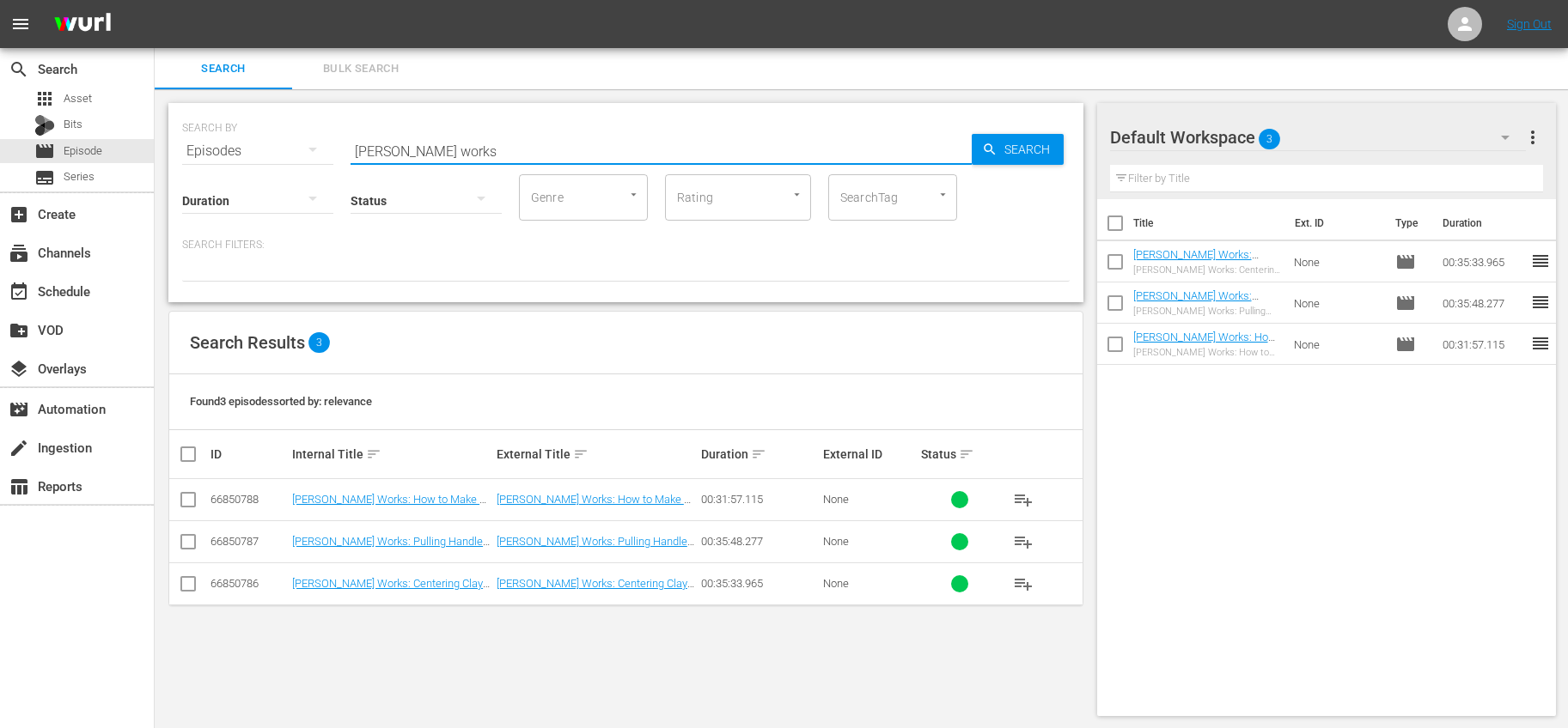
drag, startPoint x: 462, startPoint y: 146, endPoint x: 329, endPoint y: 142, distance: 133.1
click at [329, 142] on div "SEARCH BY Search By Episodes Search ID, Title, Description, Keywords, or Catego…" at bounding box center [625, 140] width 888 height 62
type input "froggy stuff"
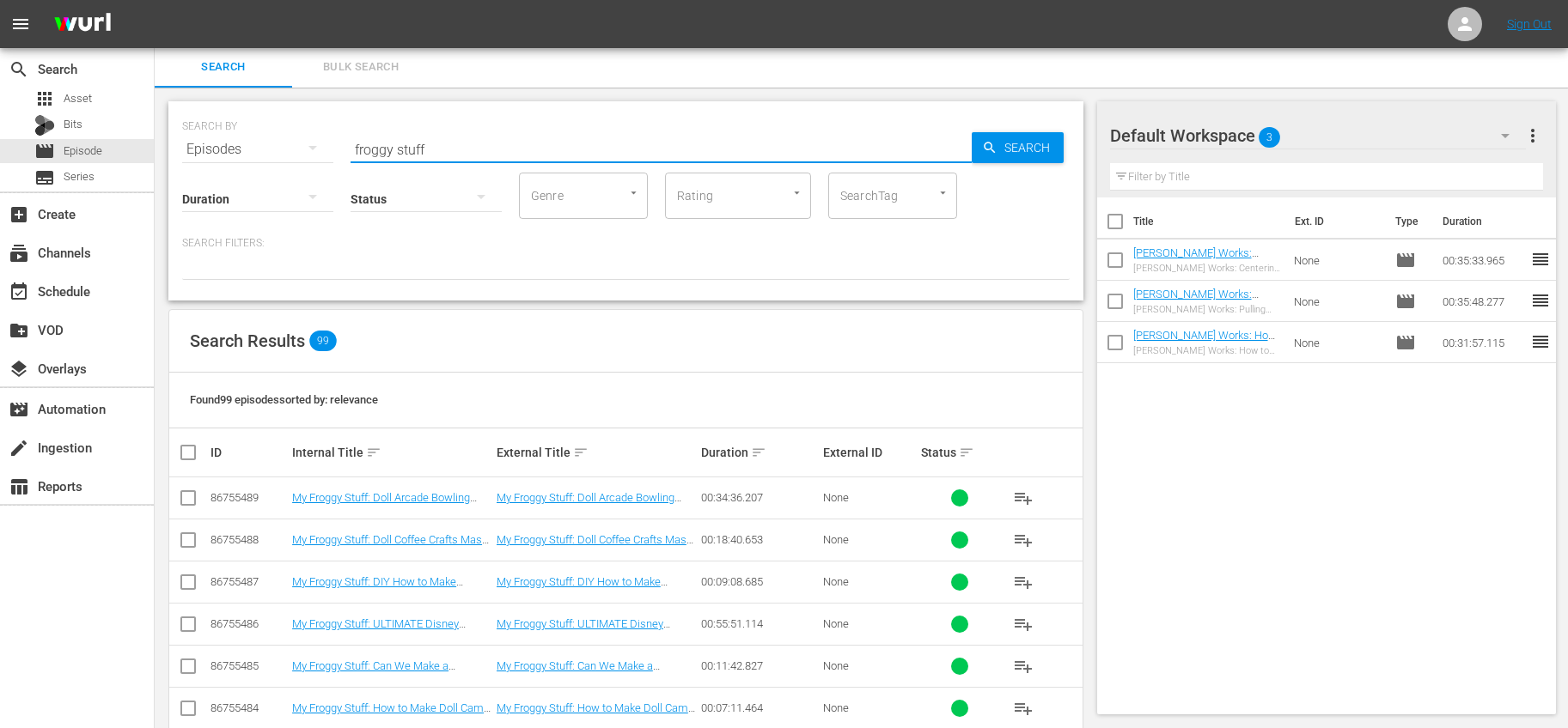
scroll to position [268, 0]
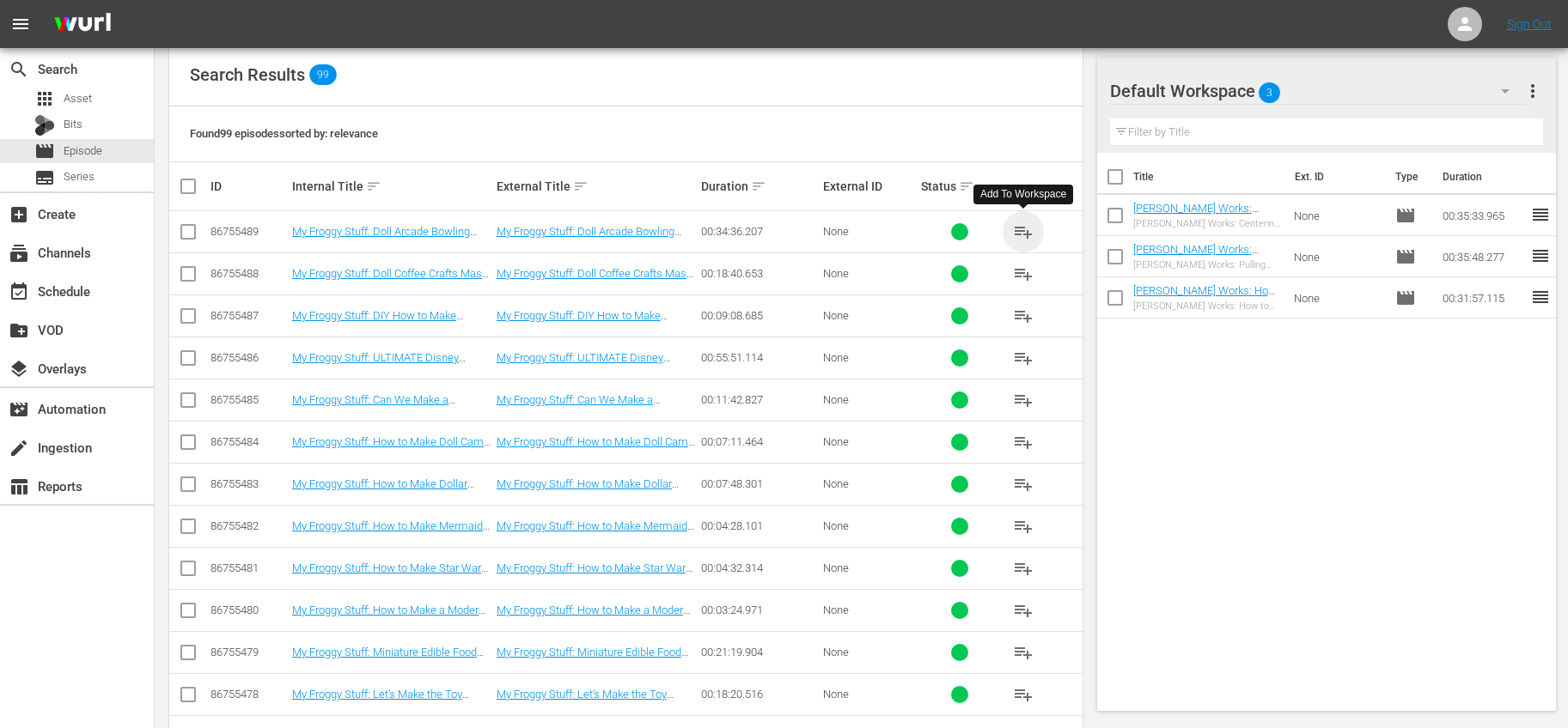
click at [1029, 230] on span "playlist_add" at bounding box center [1024, 232] width 21 height 21
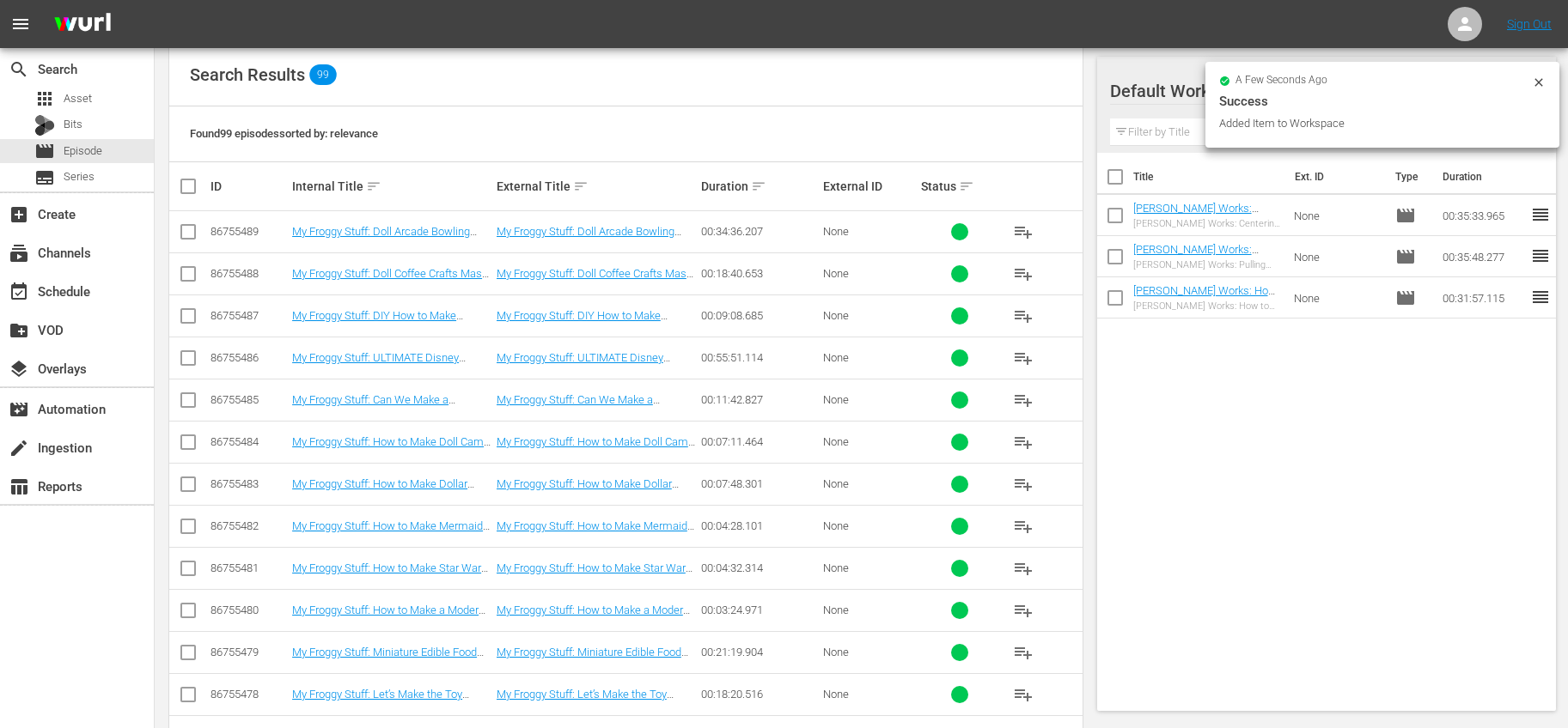
click at [1031, 273] on span "playlist_add" at bounding box center [1024, 274] width 21 height 21
click at [1024, 315] on span "playlist_add" at bounding box center [1024, 316] width 21 height 21
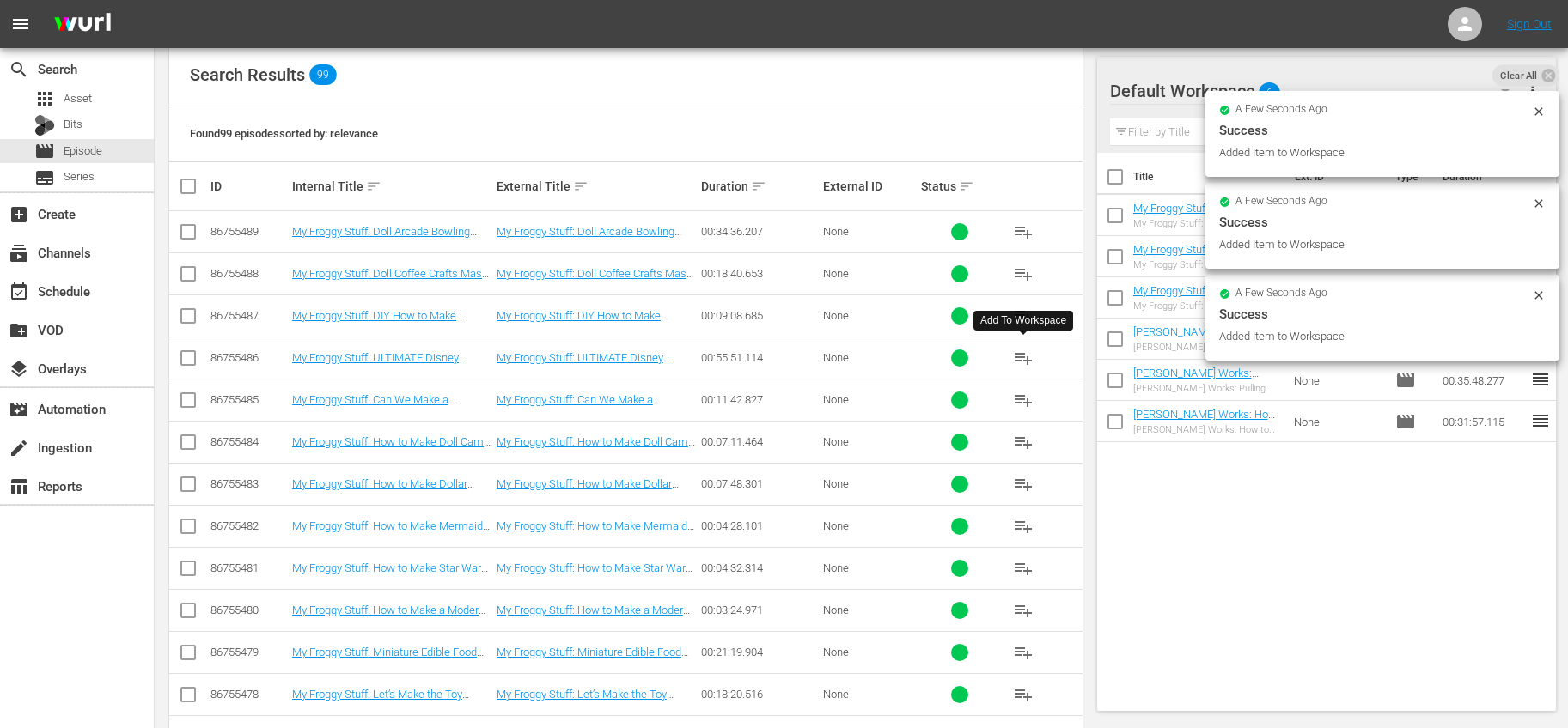
click at [1019, 354] on span "playlist_add" at bounding box center [1024, 358] width 21 height 21
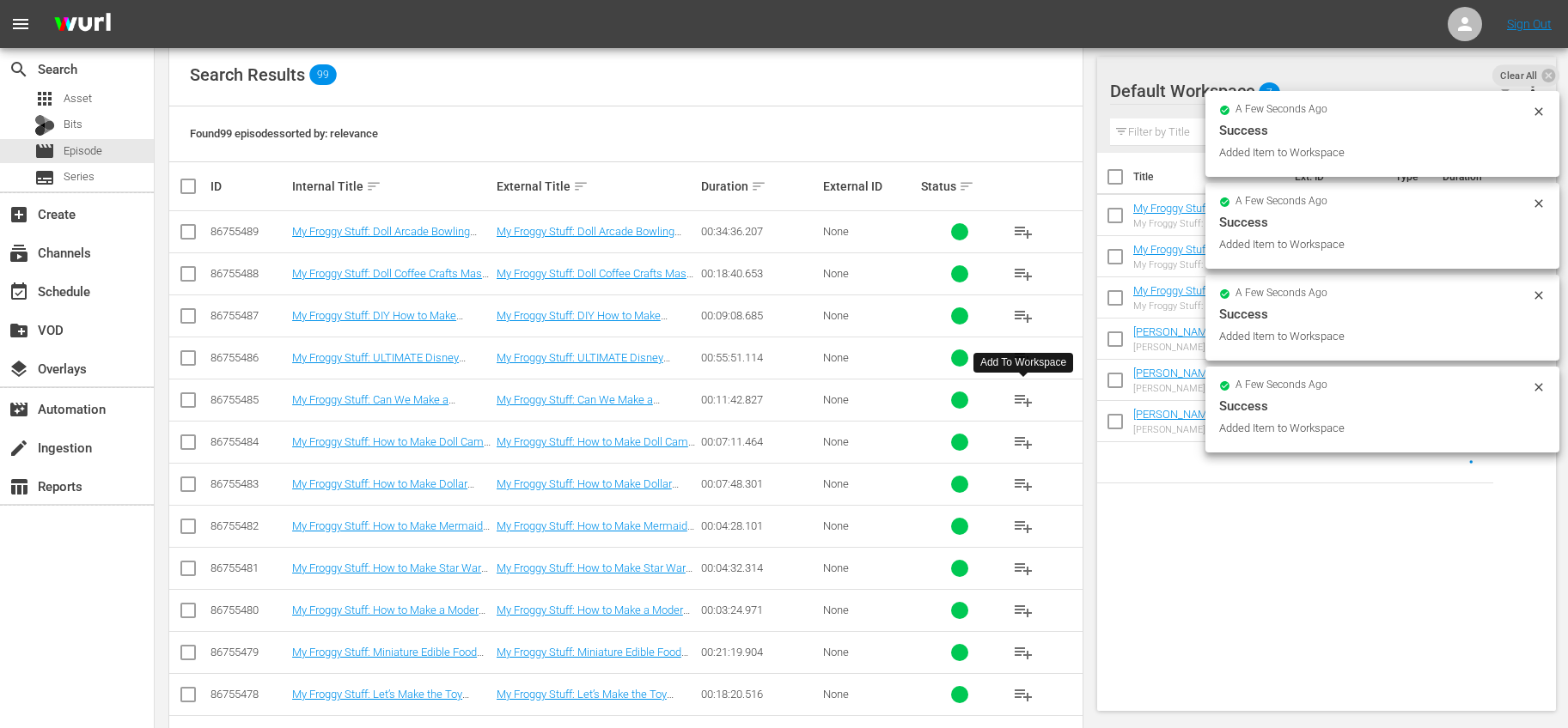
click at [1025, 392] on span "playlist_add" at bounding box center [1024, 401] width 21 height 21
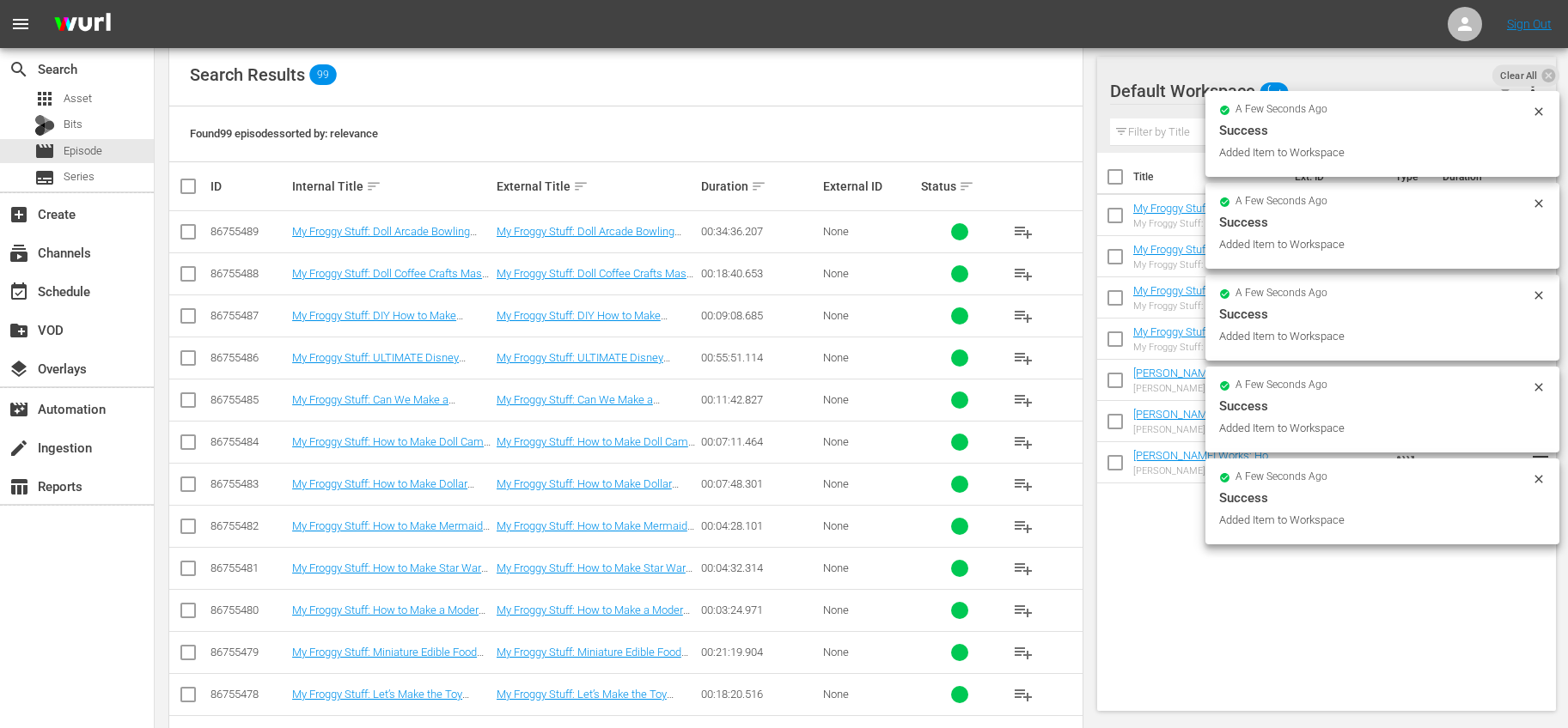
click at [1027, 444] on span "playlist_add" at bounding box center [1024, 442] width 21 height 21
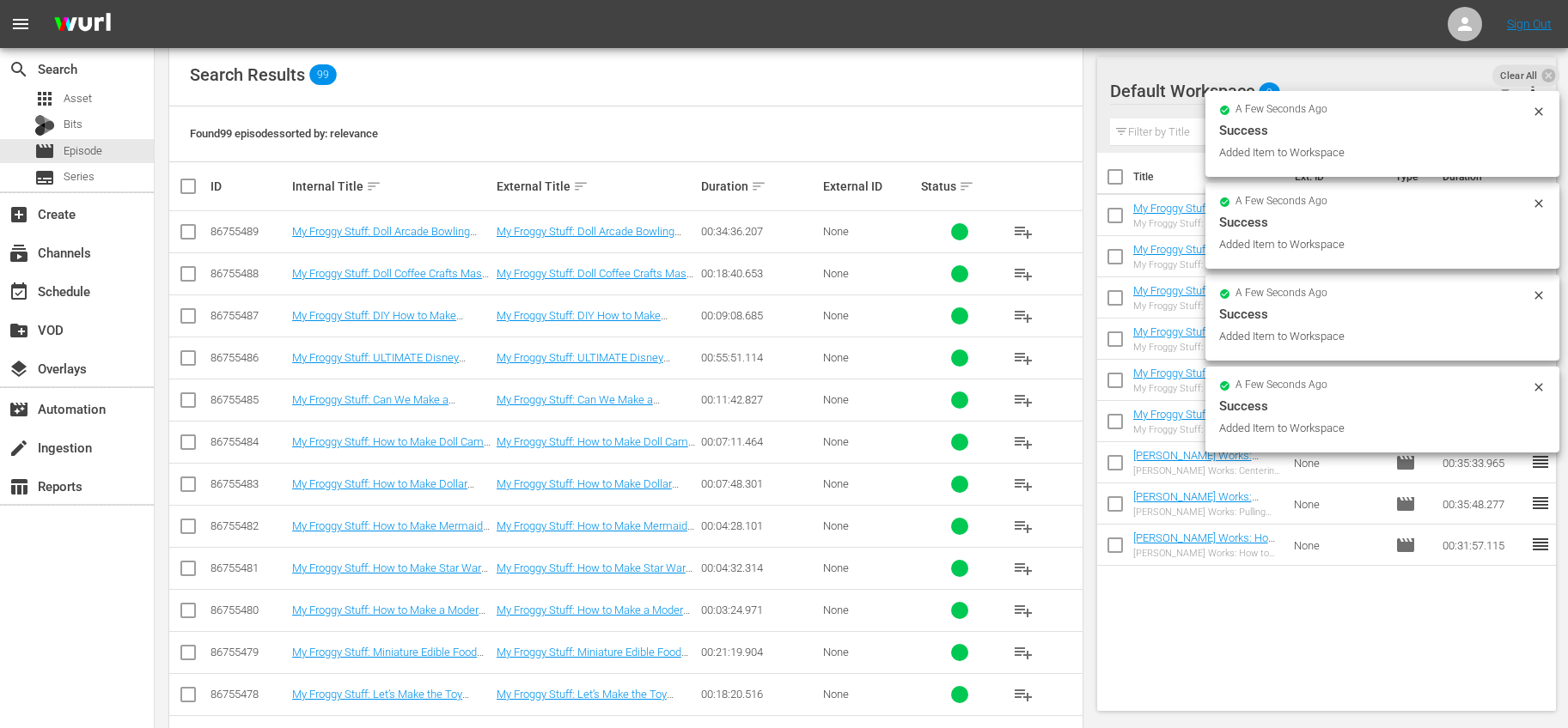
click at [1112, 184] on input "checkbox" at bounding box center [1114, 179] width 36 height 36
checkbox input "true"
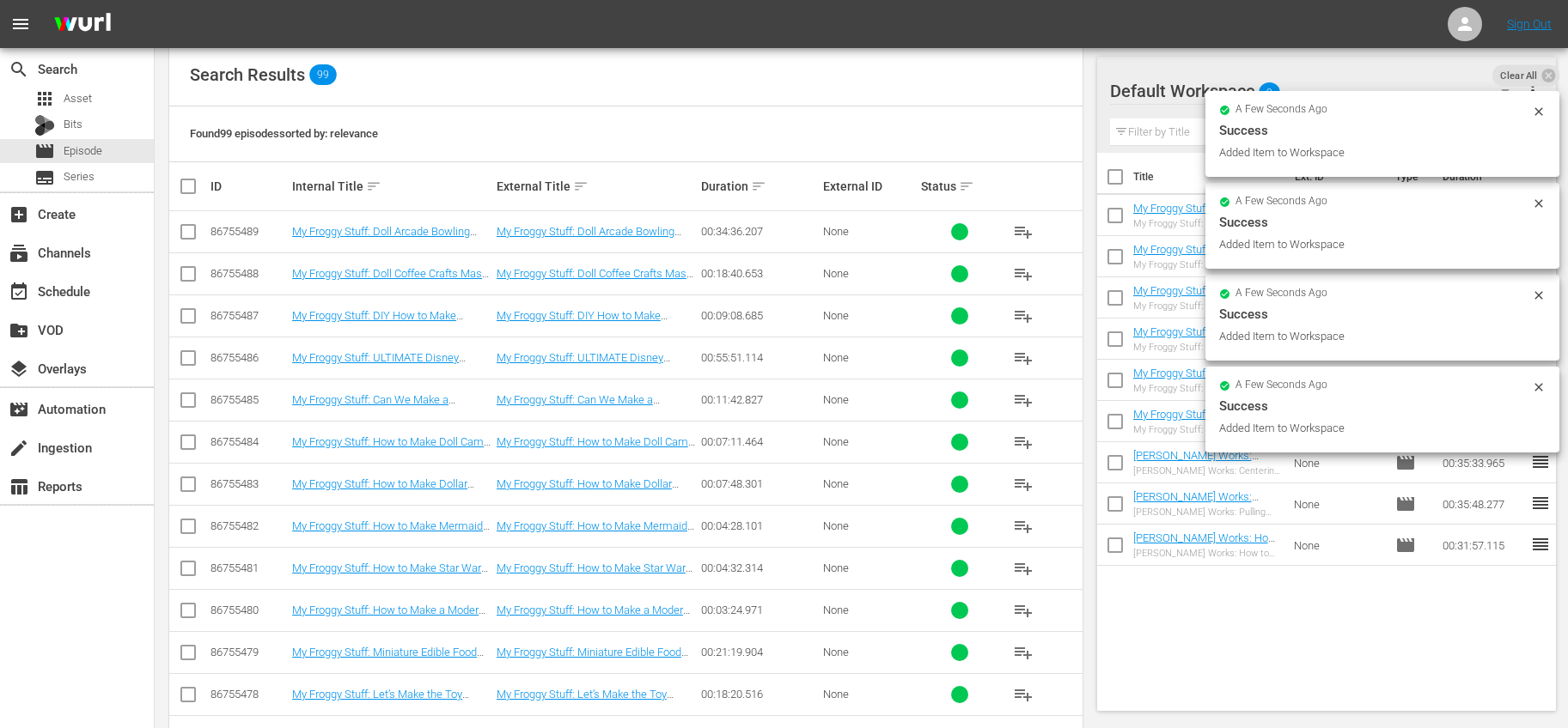
checkbox input "true"
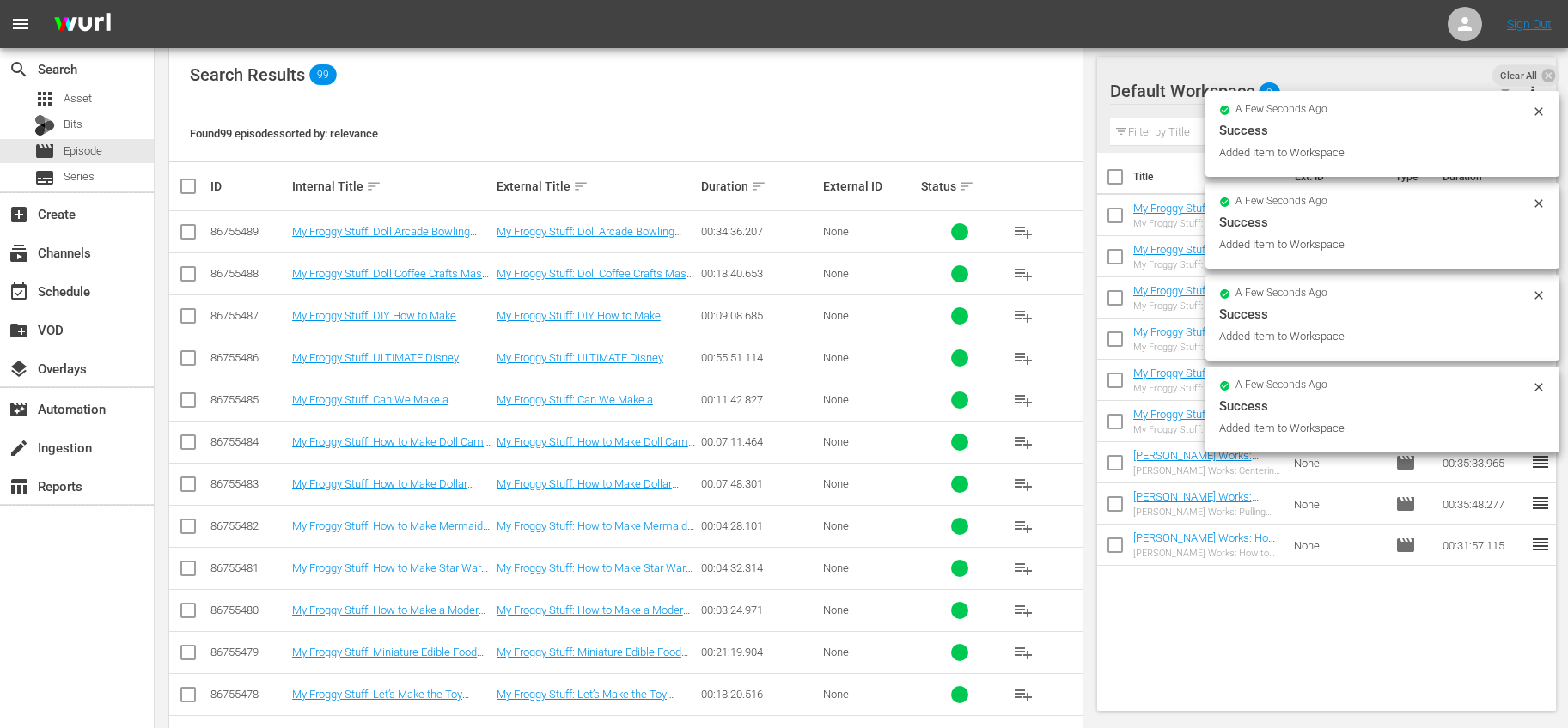
checkbox input "true"
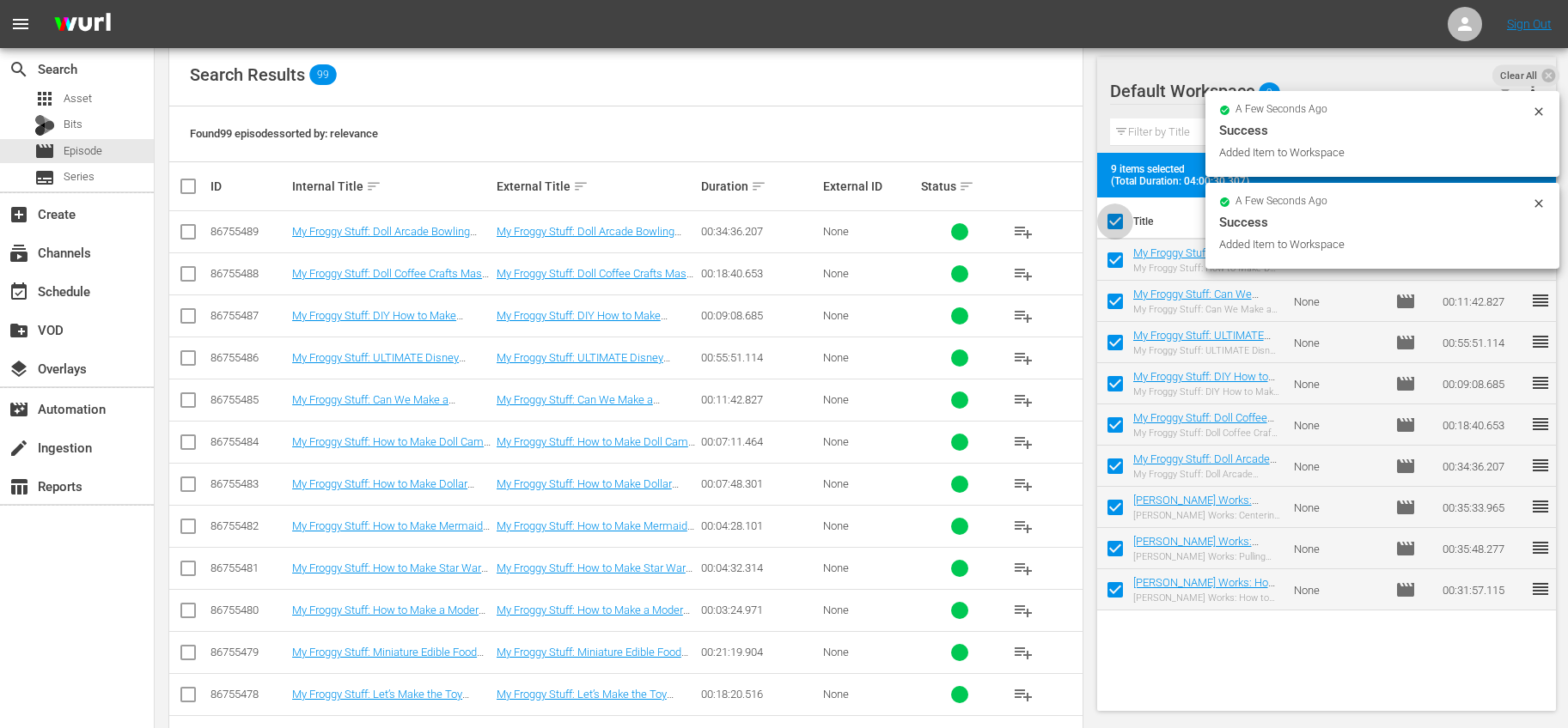
click at [1113, 219] on input "checkbox" at bounding box center [1114, 225] width 36 height 36
checkbox input "false"
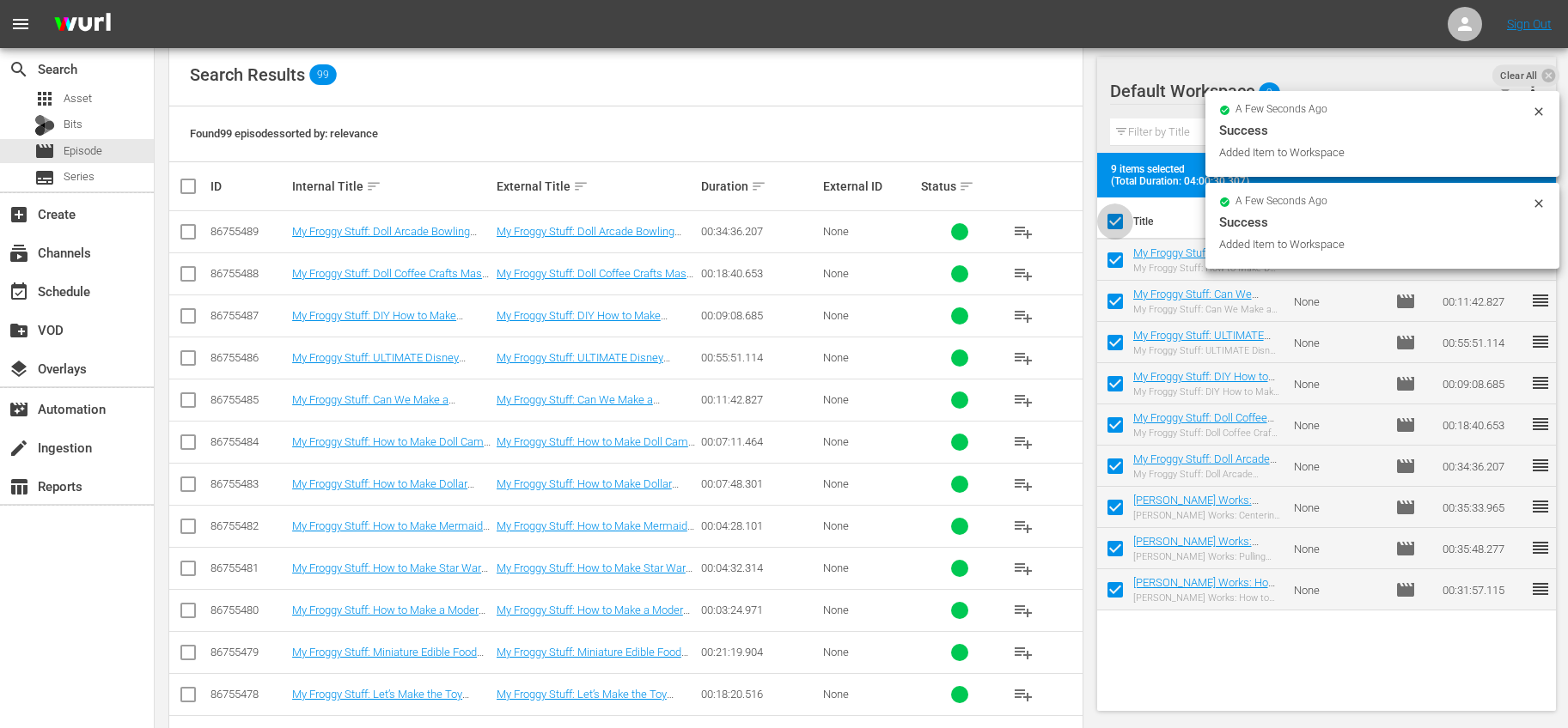
checkbox input "false"
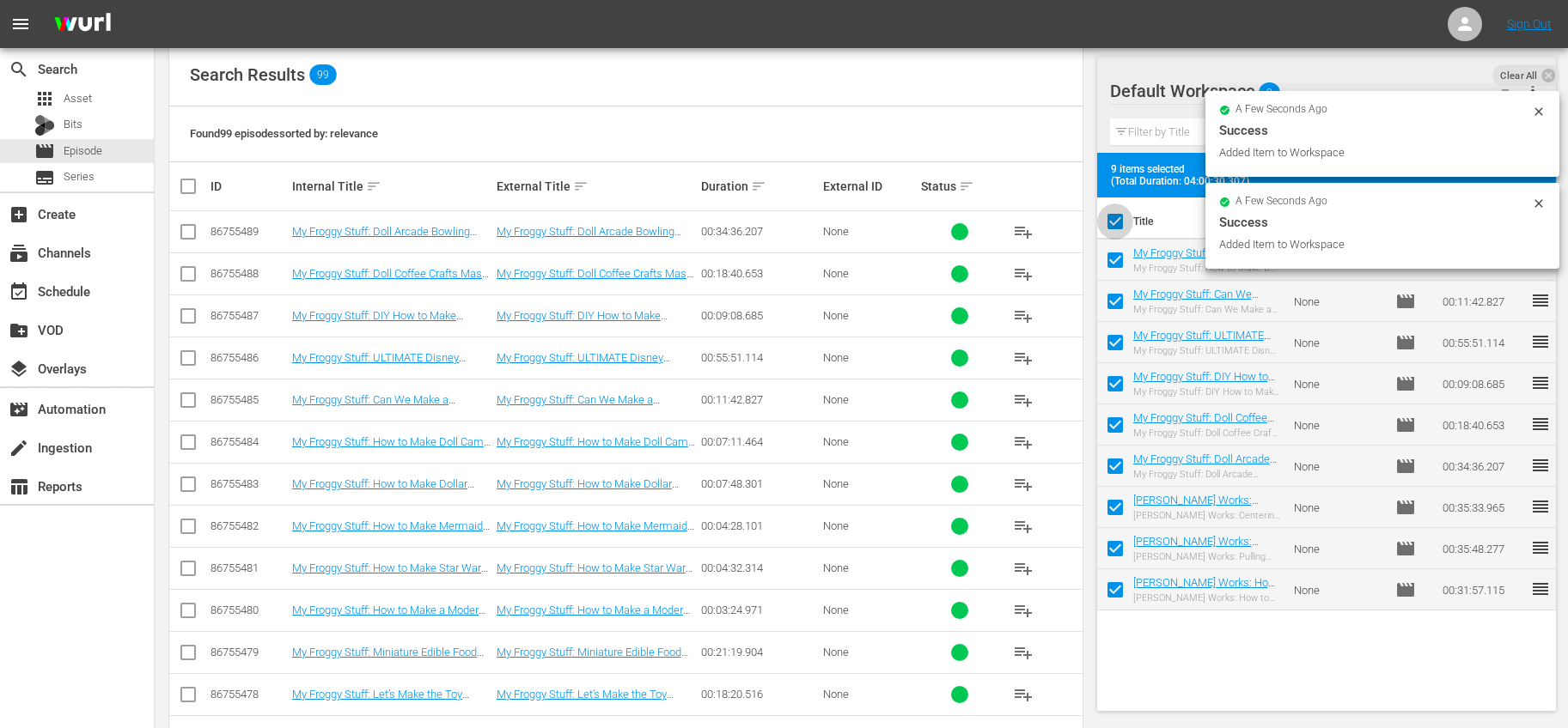
checkbox input "false"
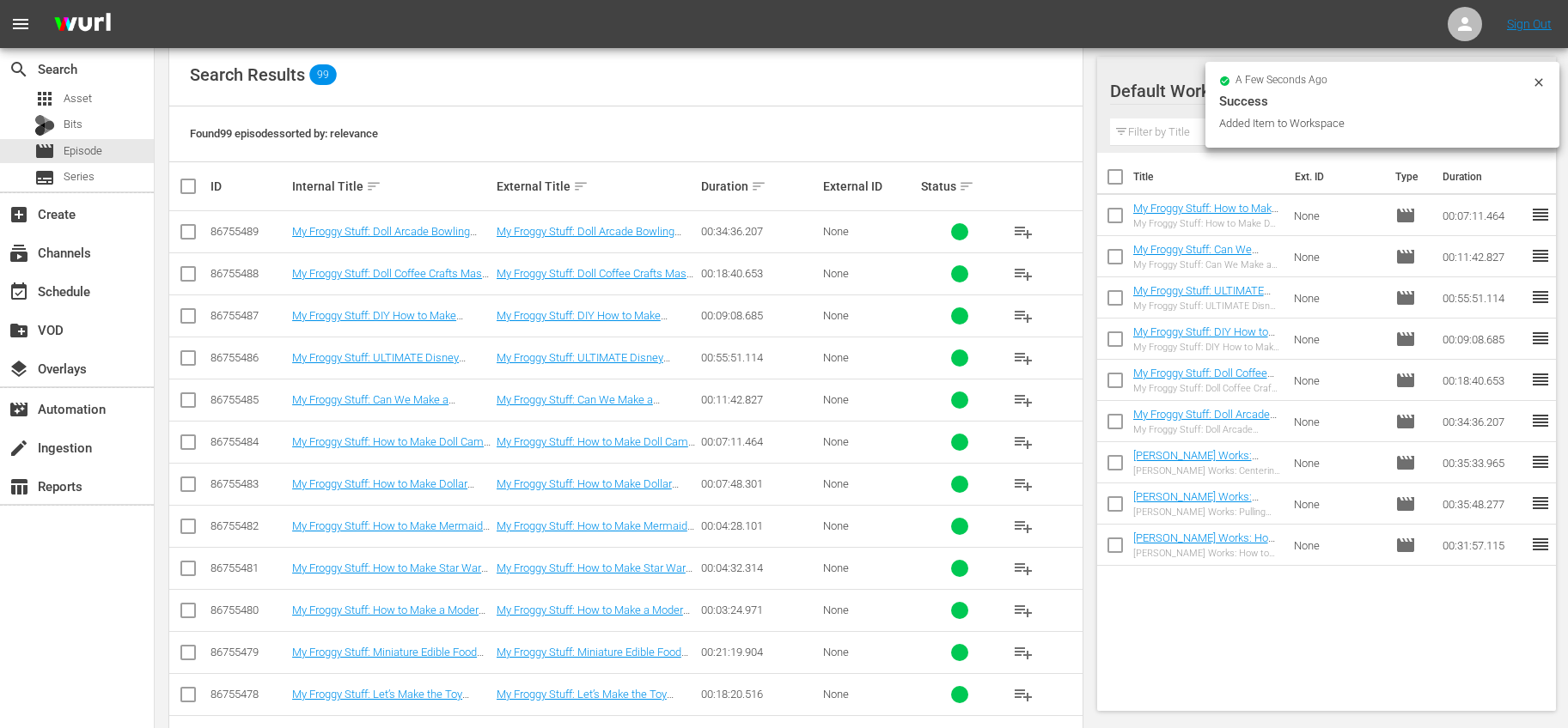
drag, startPoint x: 1114, startPoint y: 221, endPoint x: 1114, endPoint y: 239, distance: 18.0
click at [1114, 221] on input "checkbox" at bounding box center [1114, 219] width 36 height 36
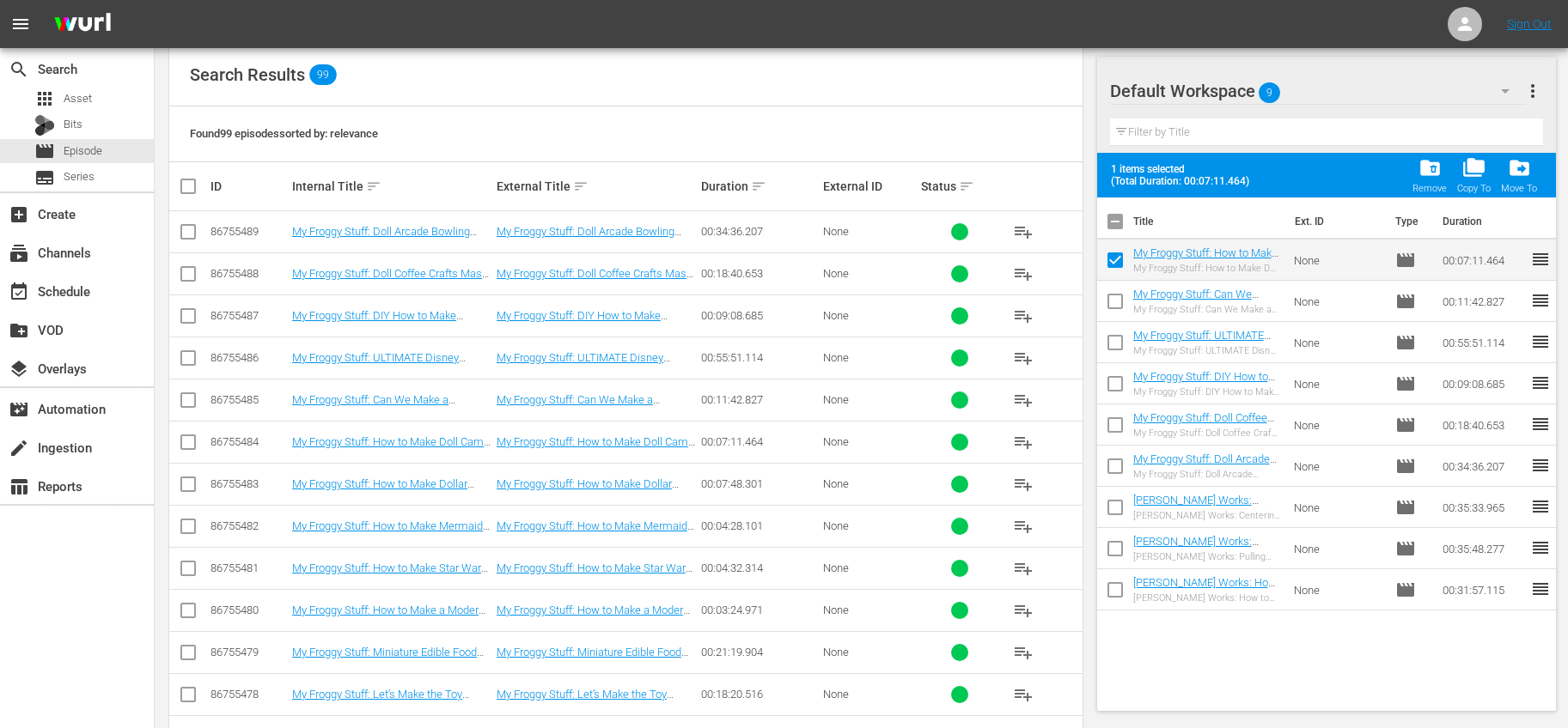
click at [1113, 280] on input "checkbox" at bounding box center [1114, 263] width 36 height 36
checkbox input "false"
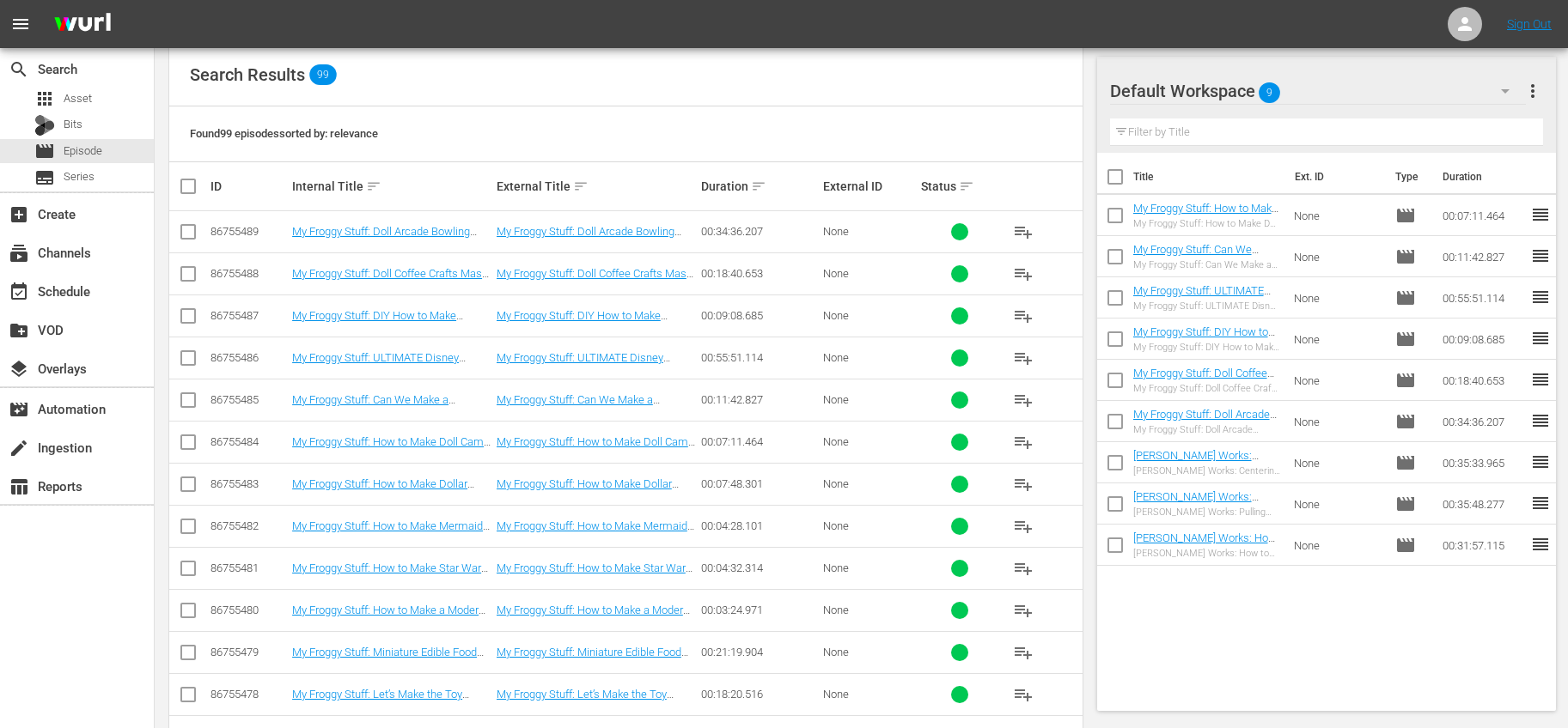
click at [1114, 285] on input "checkbox" at bounding box center [1114, 300] width 36 height 36
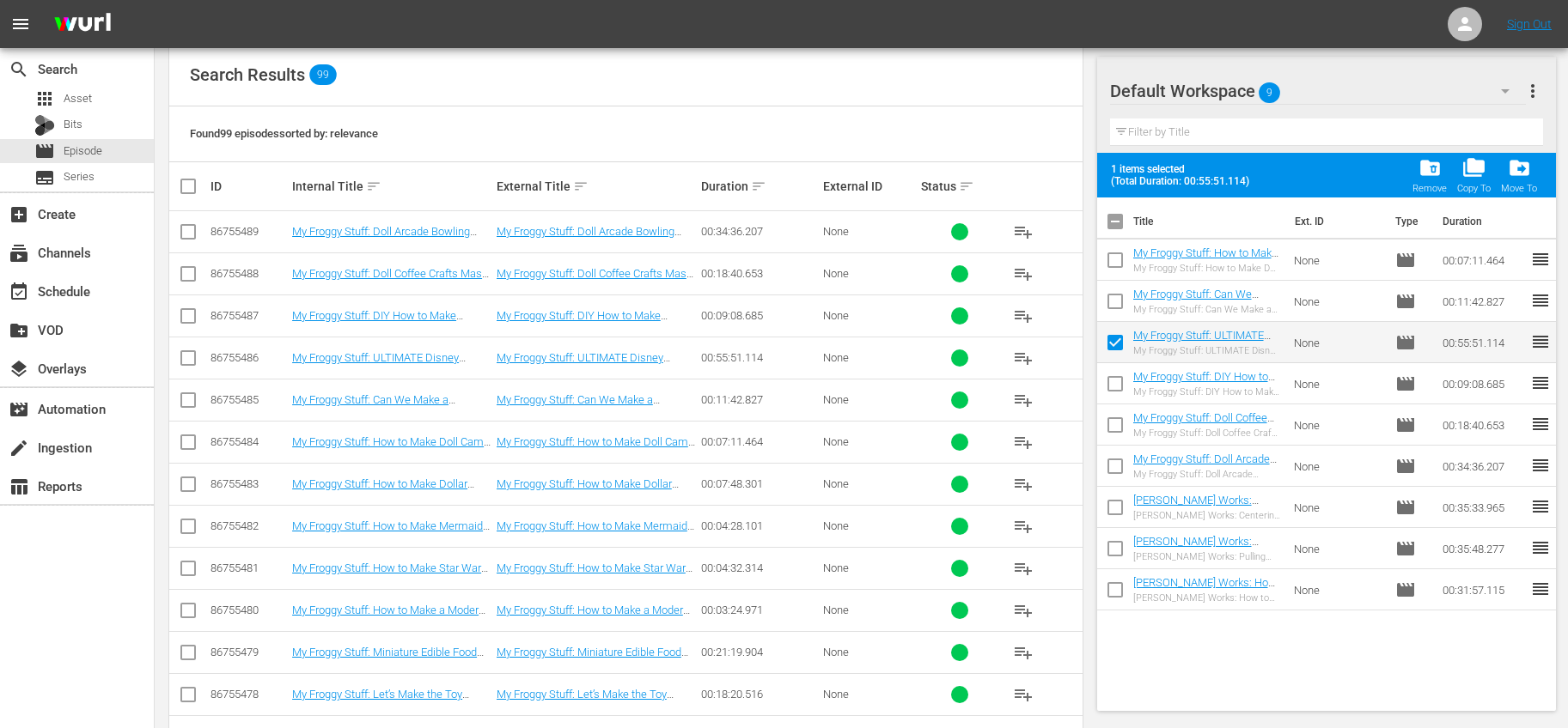
click at [1406, 163] on div "1 items selected (Total Duration: 00:55:51.114) folder_delete Remove folder_cop…" at bounding box center [1327, 175] width 460 height 44
click at [1416, 166] on div "folder_delete Remove" at bounding box center [1429, 174] width 34 height 37
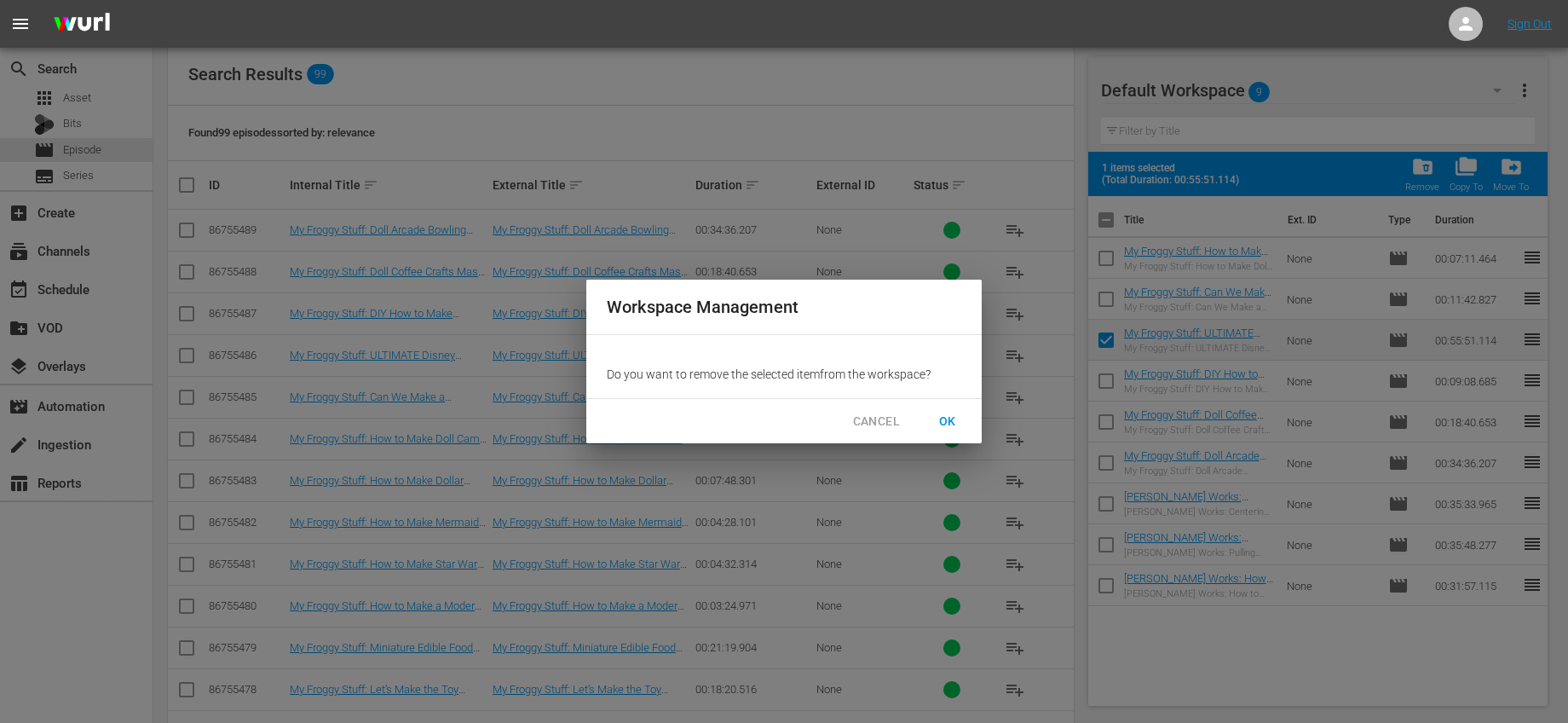
click at [926, 425] on button "OK" at bounding box center [947, 421] width 54 height 31
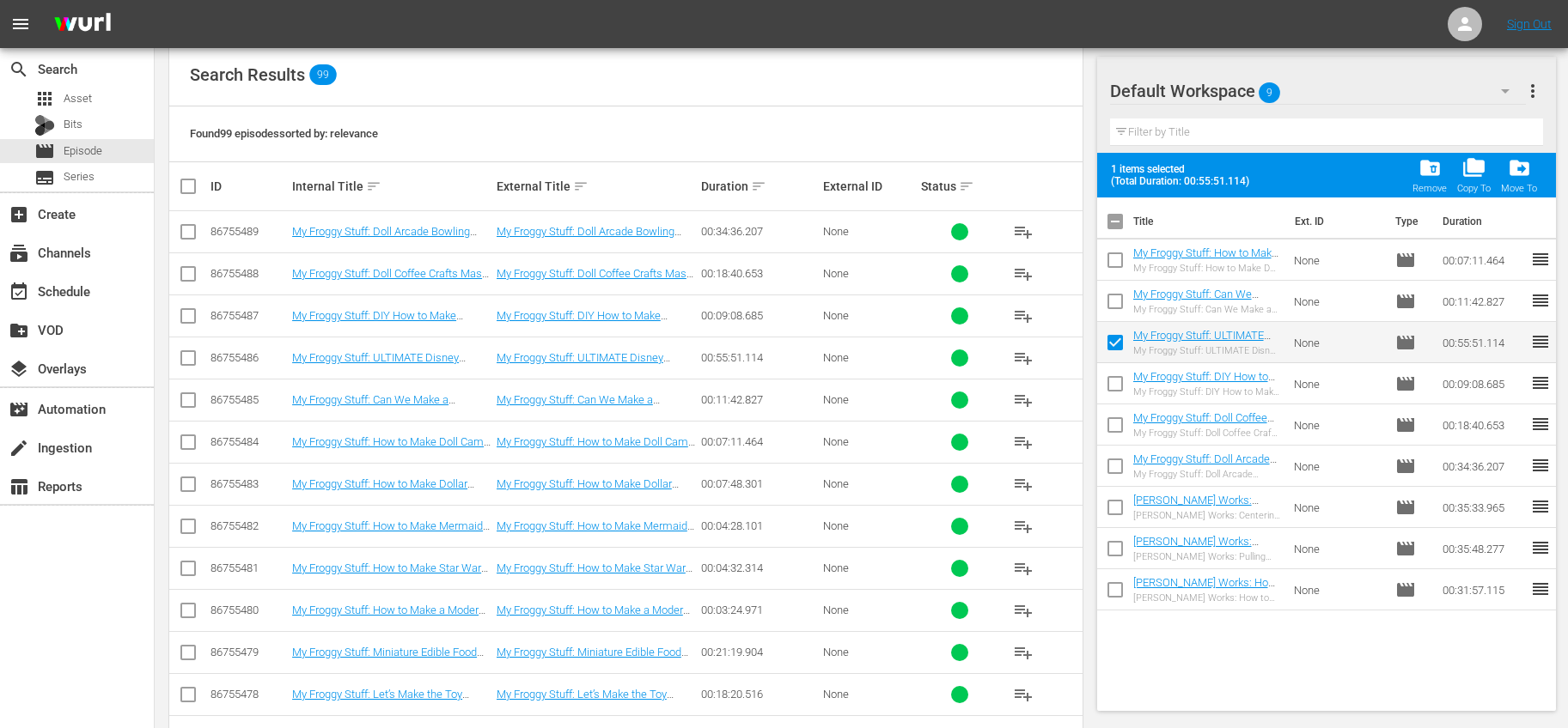
checkbox input "false"
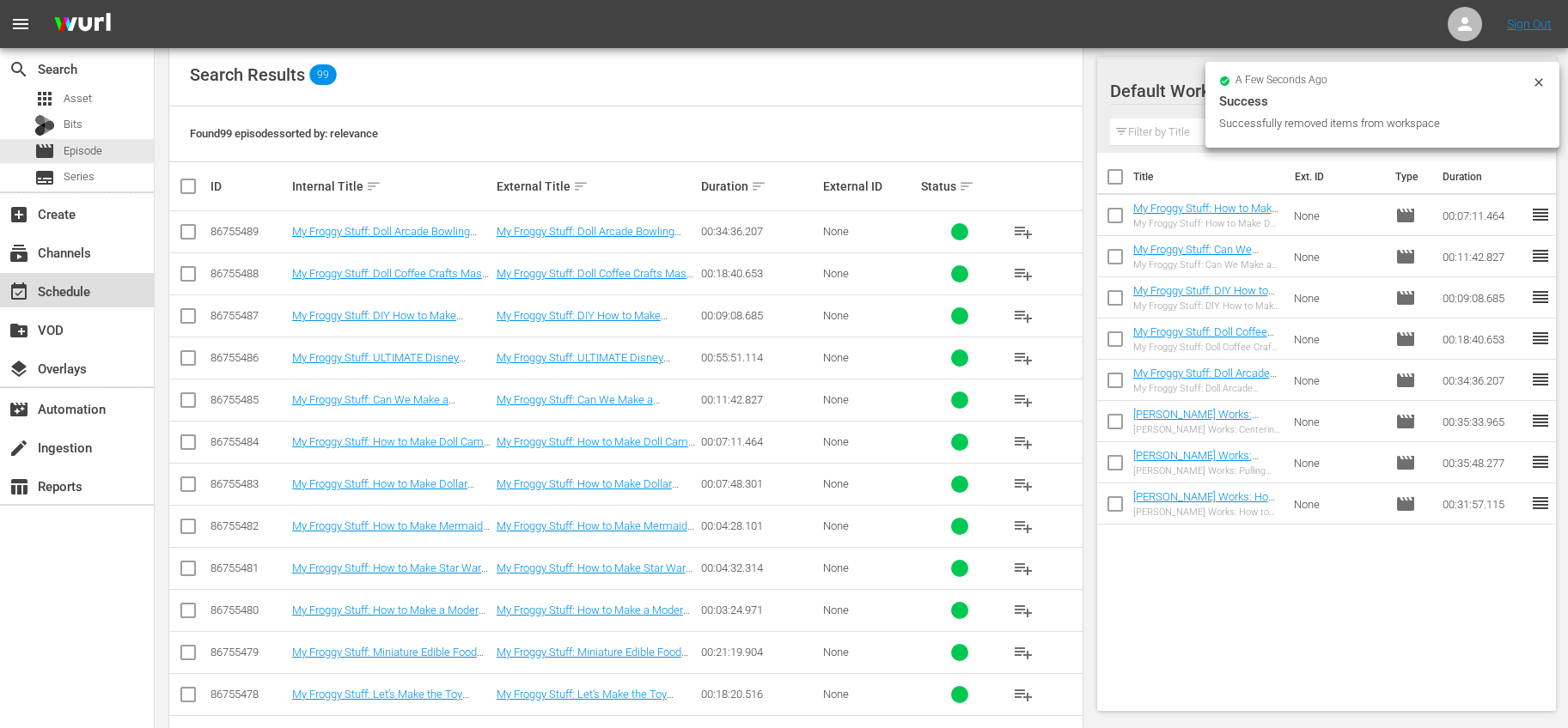
click at [59, 290] on div "event_available Schedule" at bounding box center [48, 288] width 96 height 16
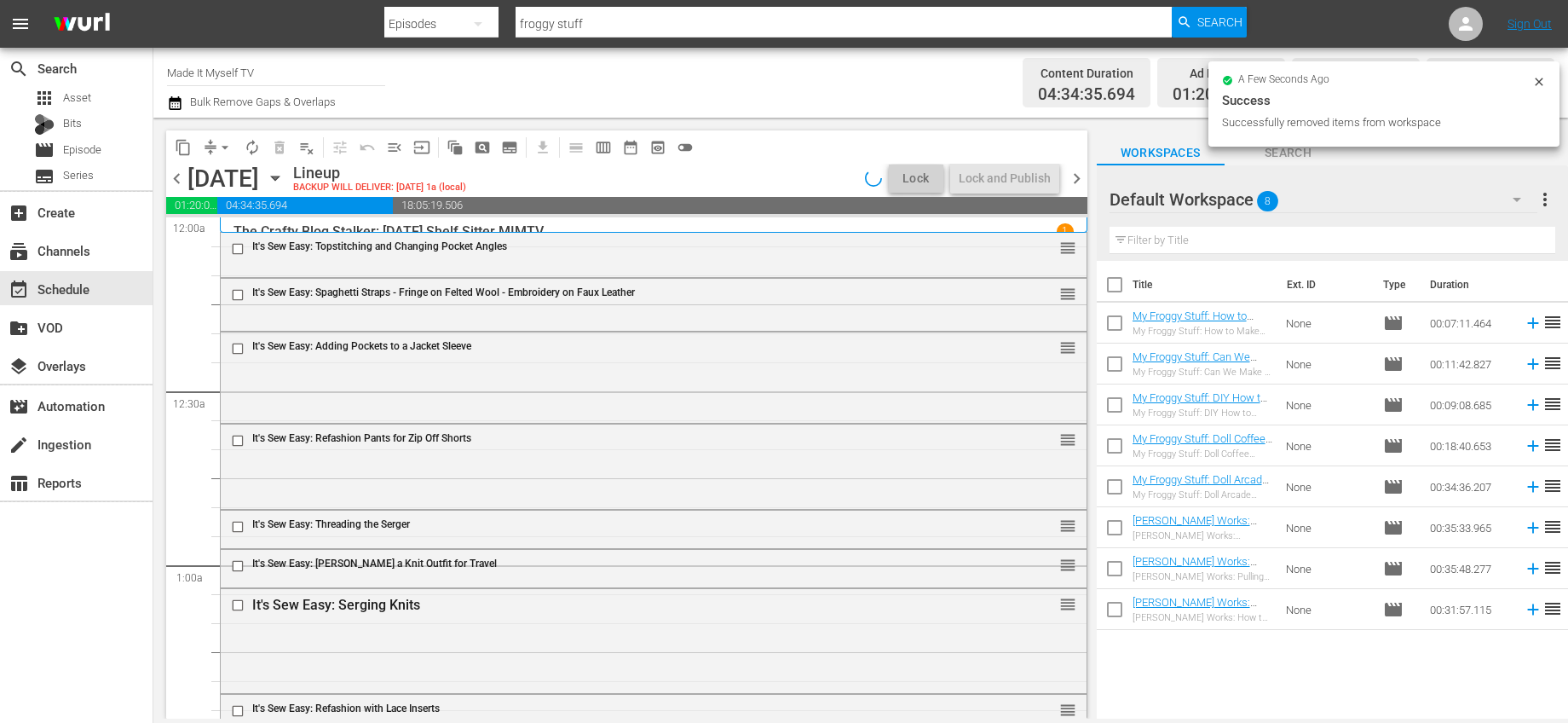
click at [1112, 280] on input "checkbox" at bounding box center [1114, 288] width 35 height 35
checkbox input "true"
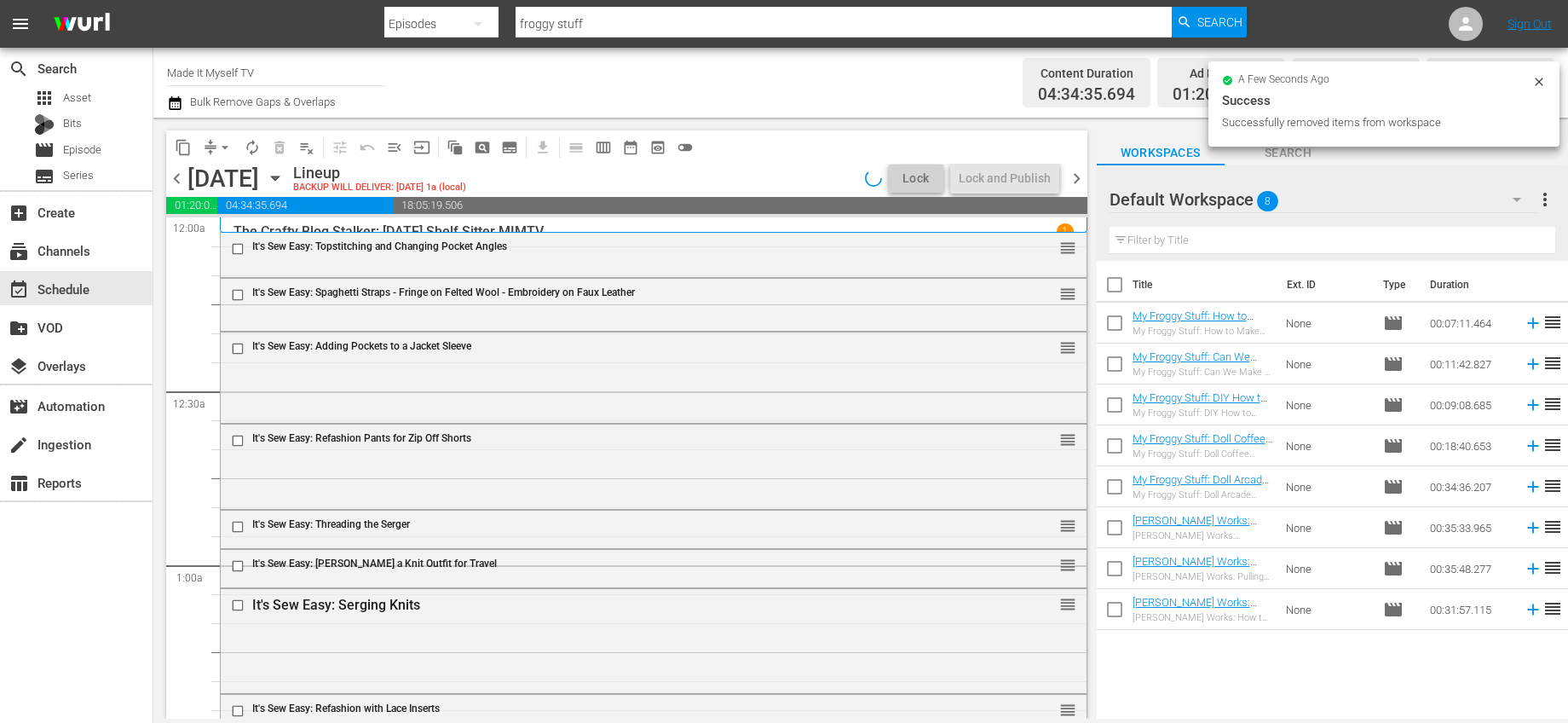
checkbox input "true"
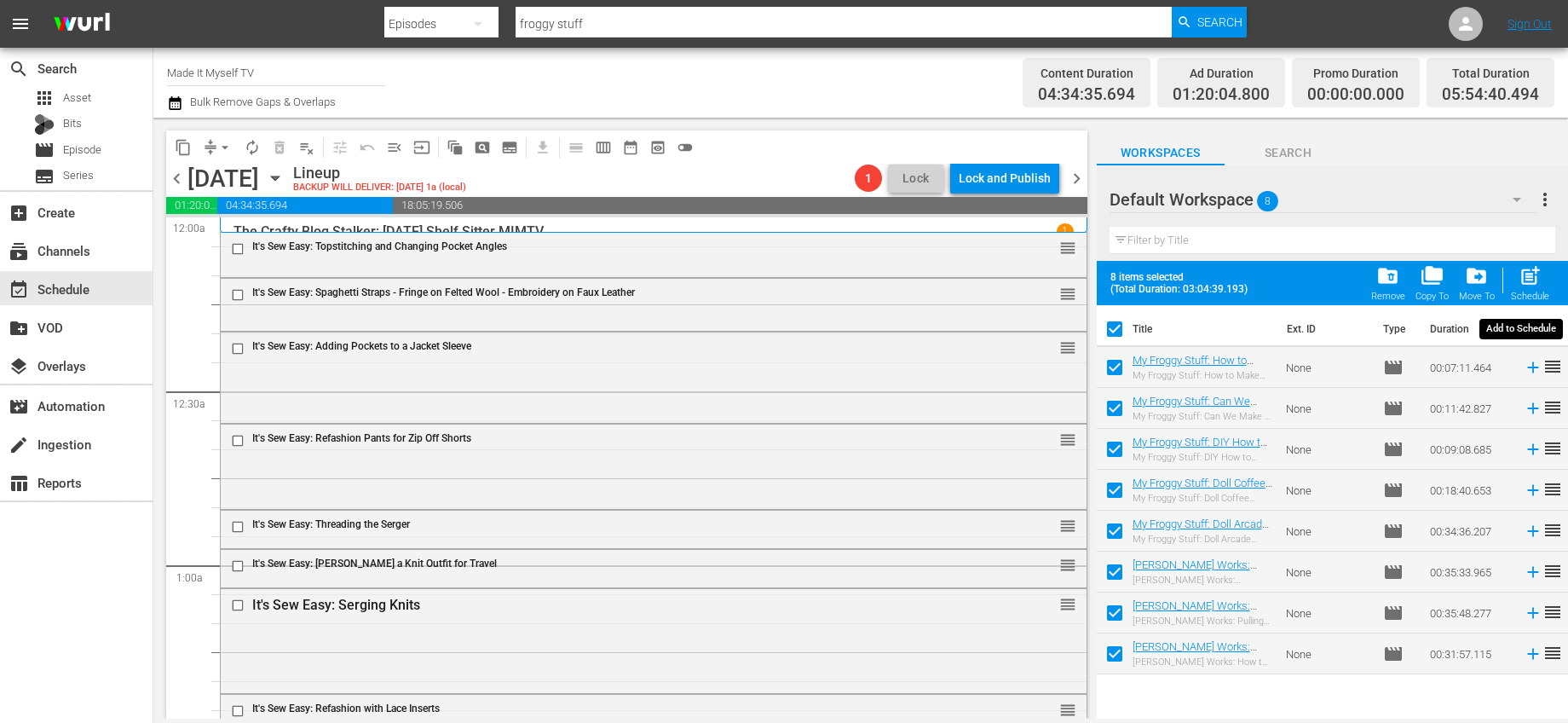
click at [1541, 279] on span "post_add" at bounding box center [1530, 276] width 23 height 23
checkbox input "false"
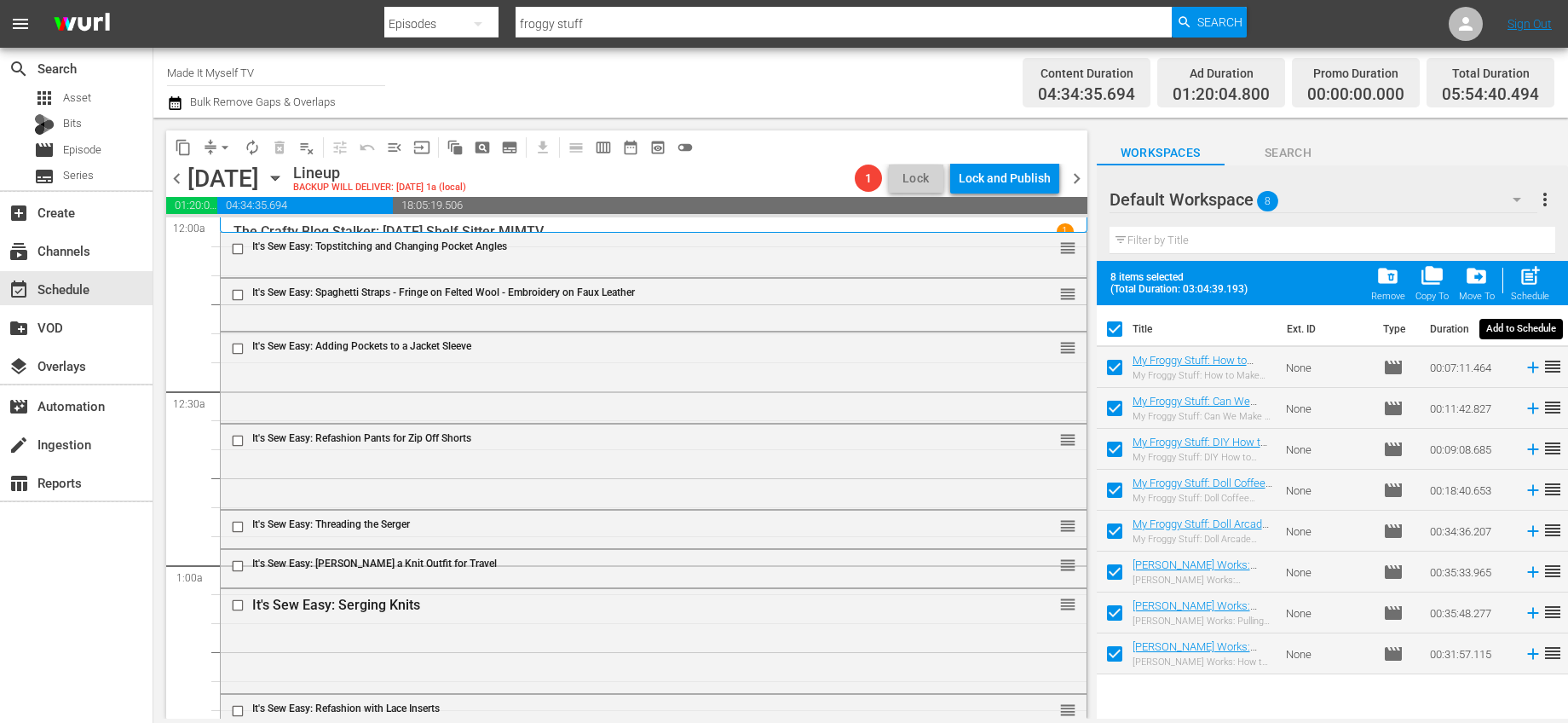
checkbox input "false"
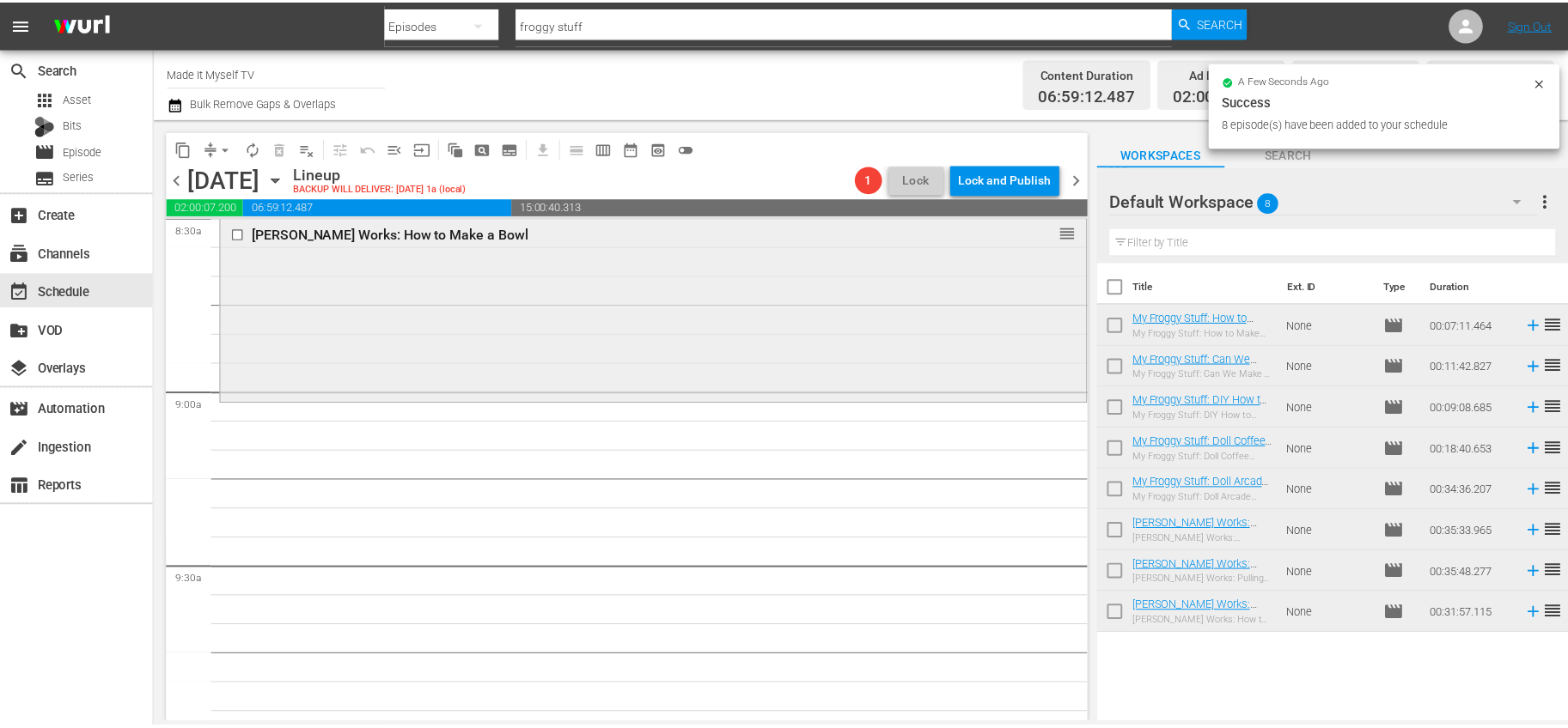
scroll to position [2979, 0]
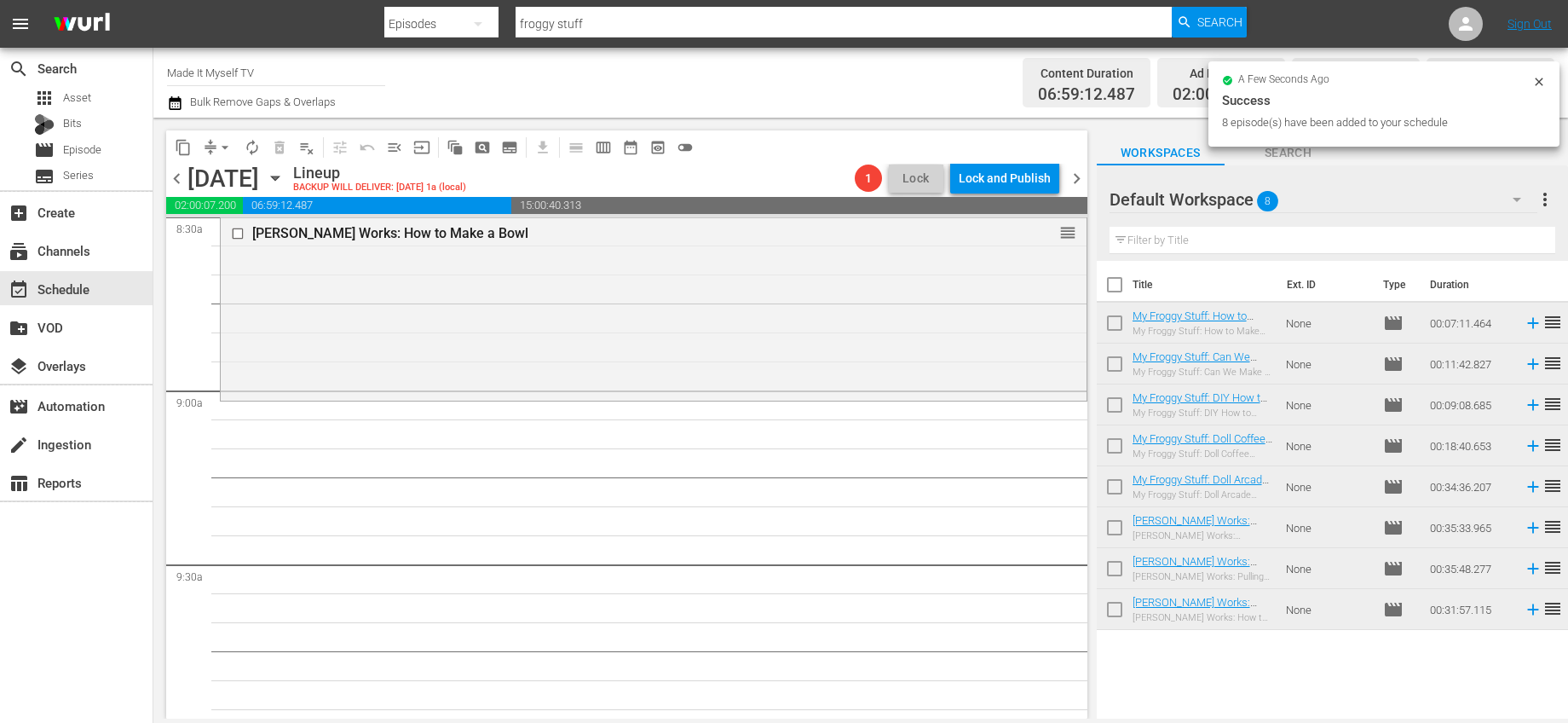
click at [1115, 289] on input "checkbox" at bounding box center [1114, 288] width 35 height 35
checkbox input "true"
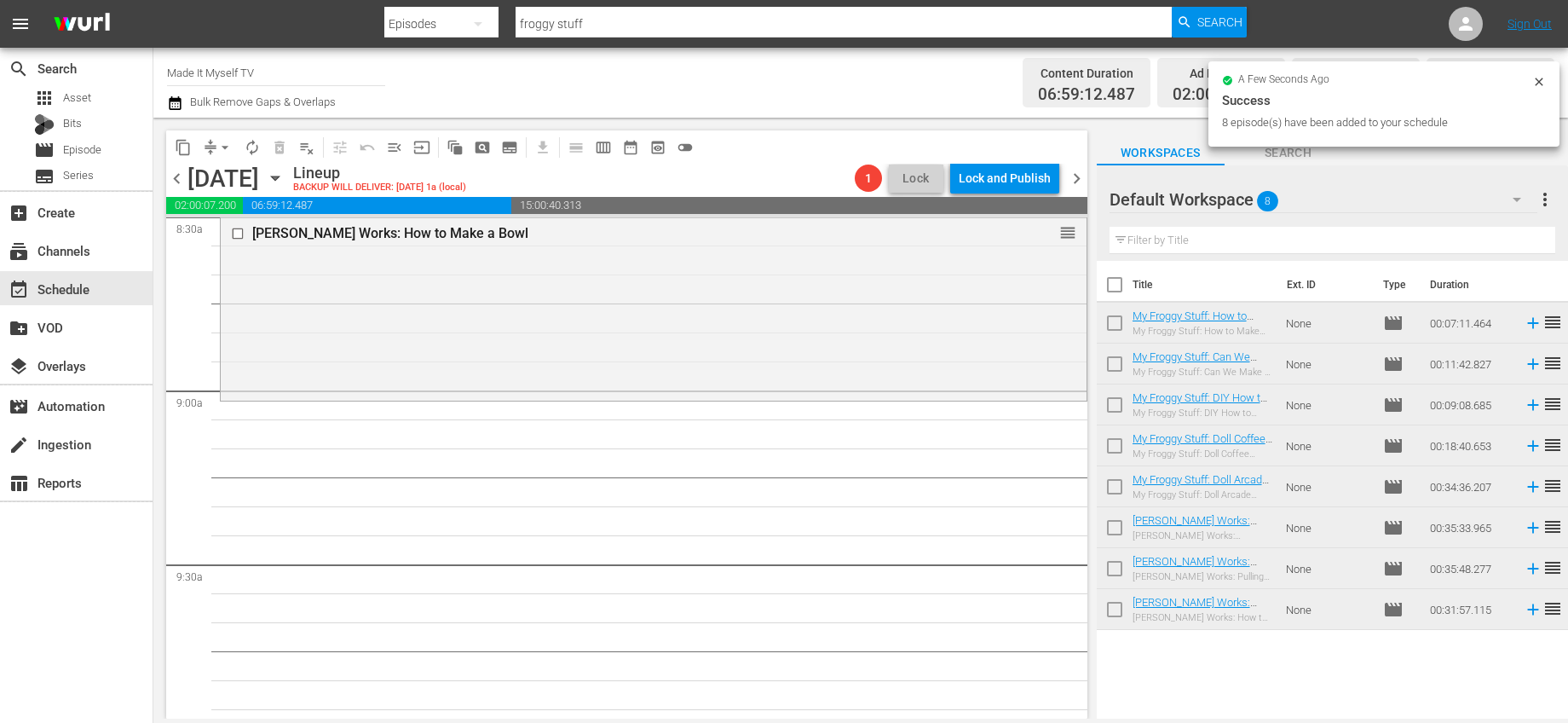
checkbox input "true"
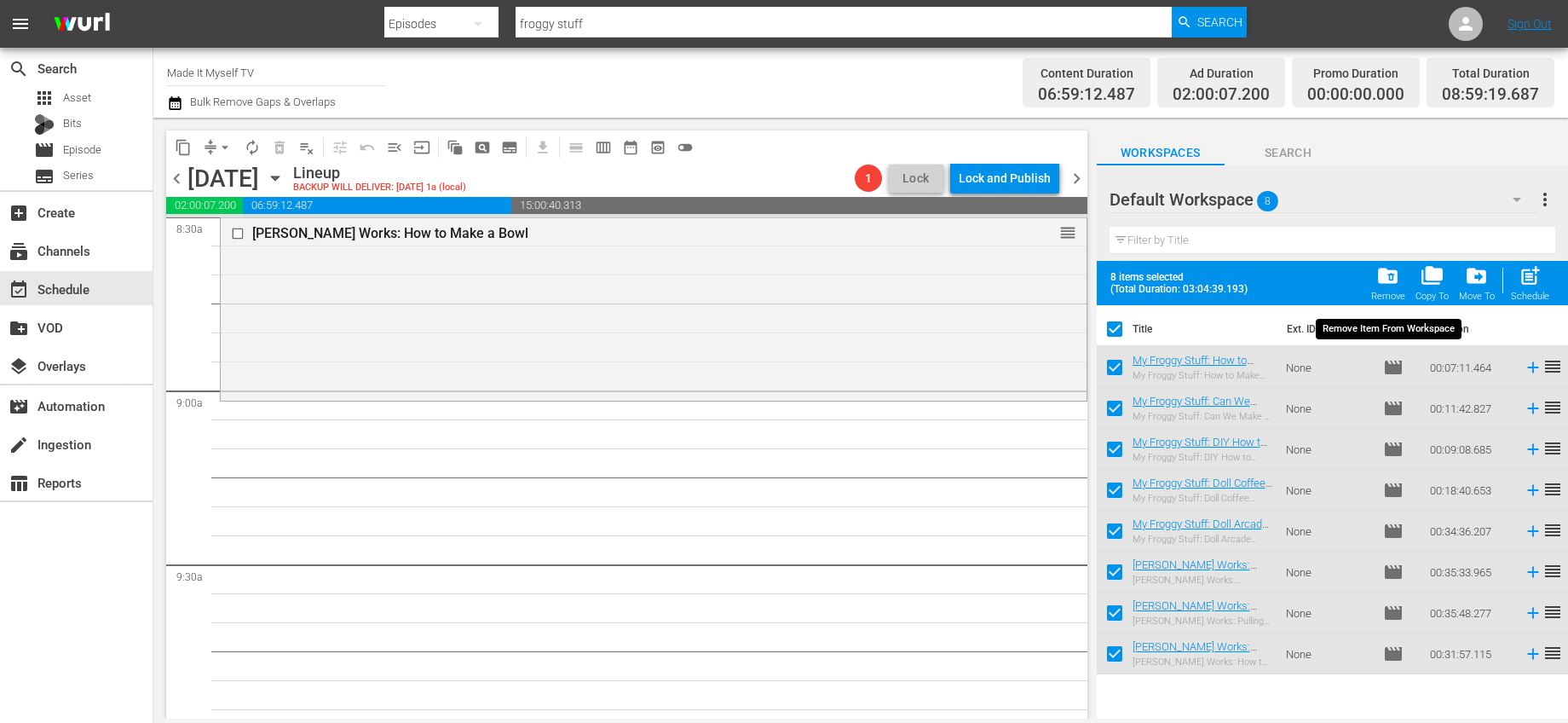
click at [1388, 285] on span "folder_delete" at bounding box center [1387, 276] width 23 height 23
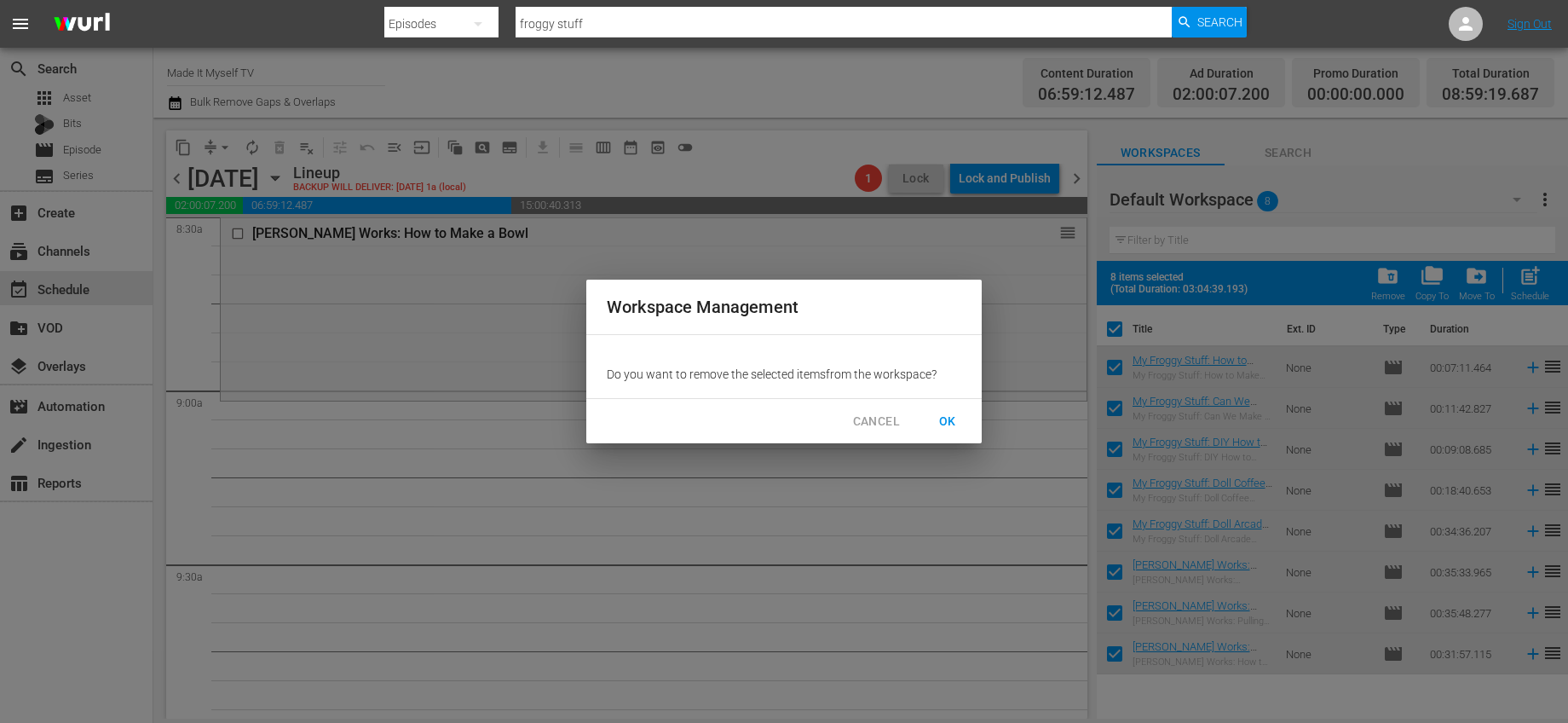
click at [959, 423] on span "OK" at bounding box center [948, 421] width 28 height 22
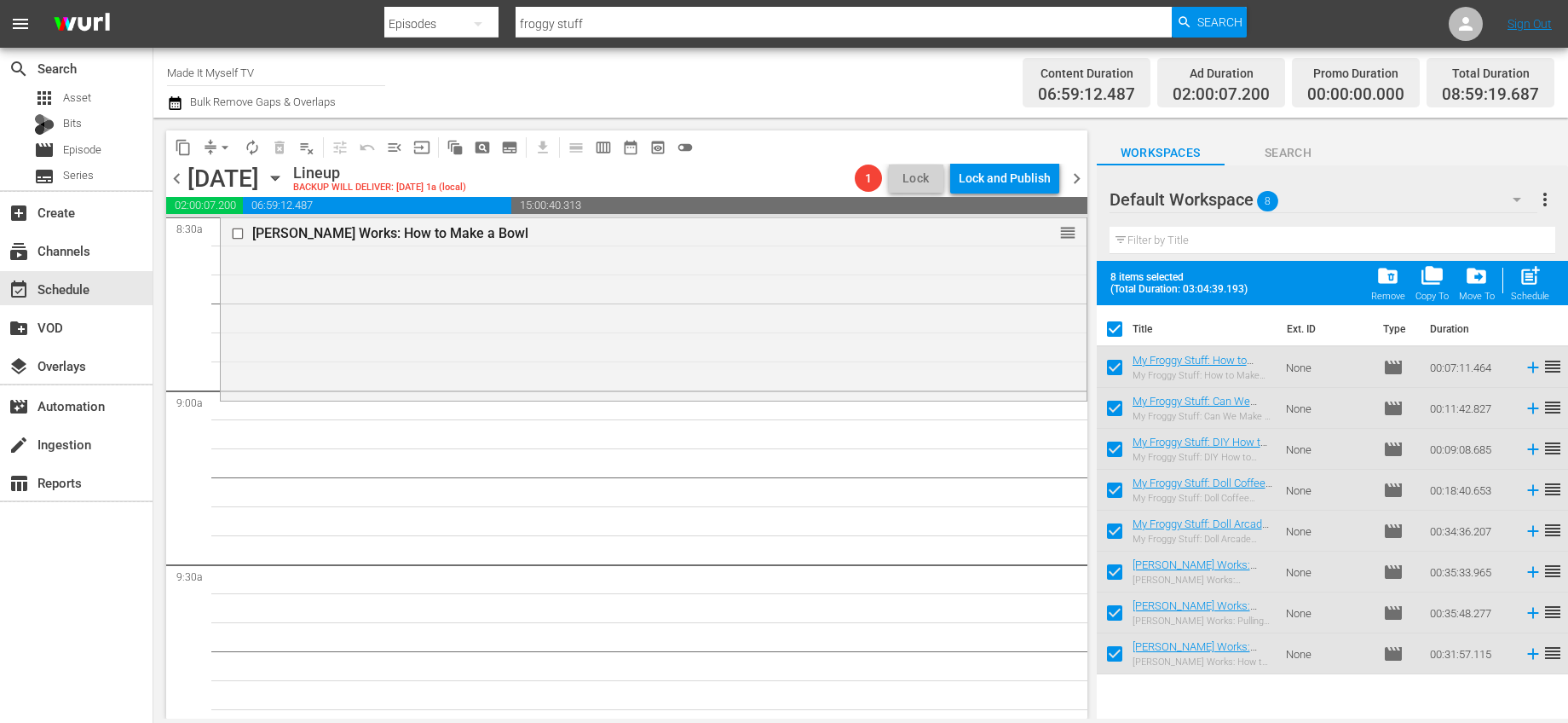
checkbox input "false"
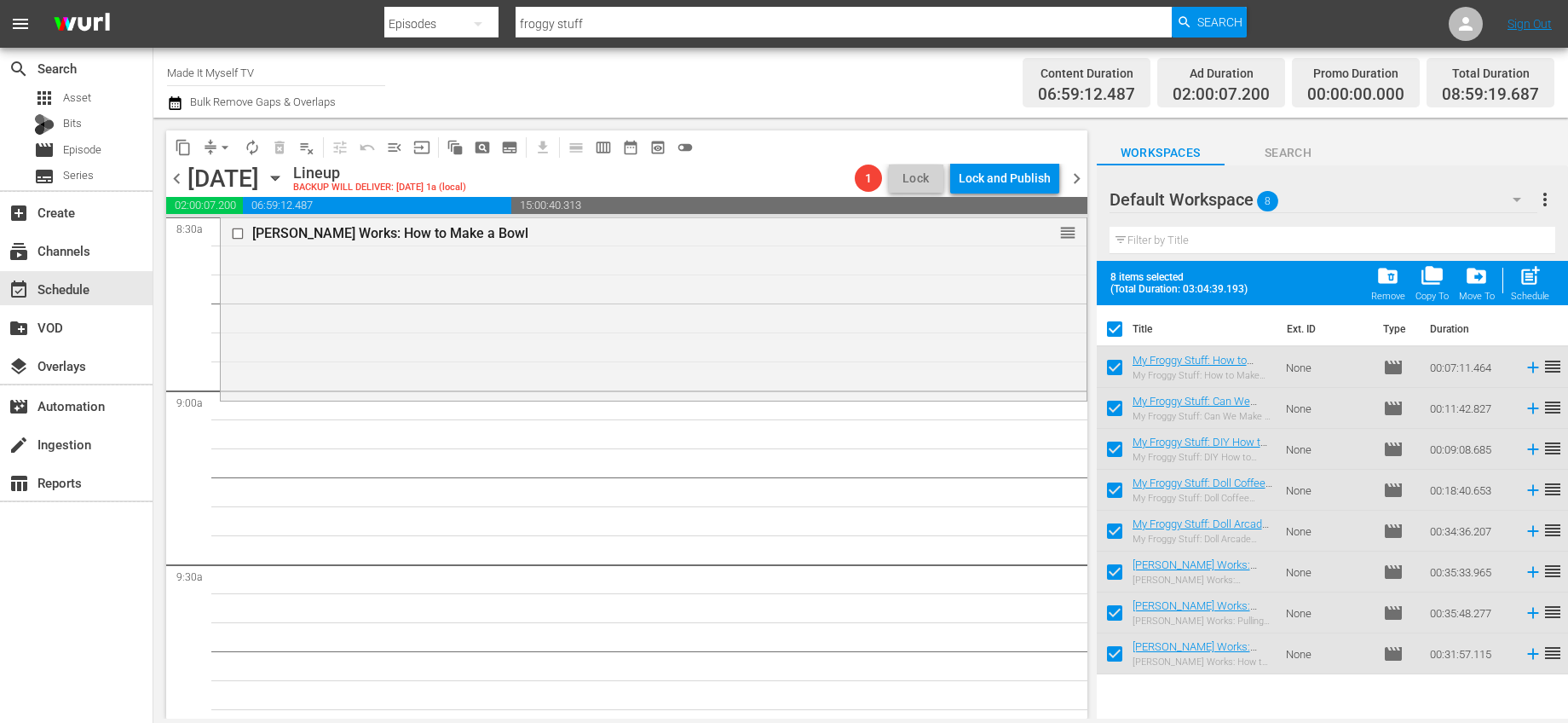
checkbox input "false"
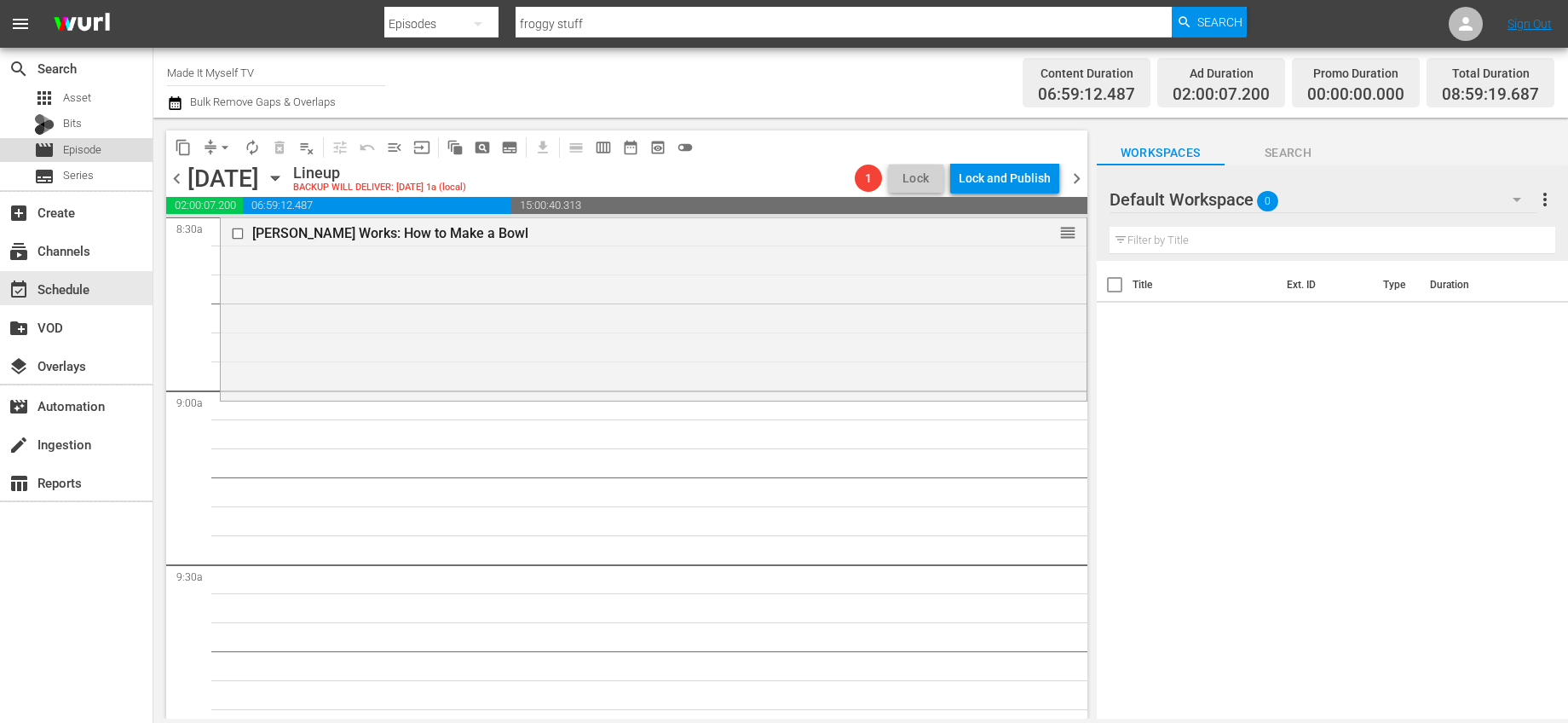
click at [78, 154] on span "Episode" at bounding box center [82, 150] width 38 height 17
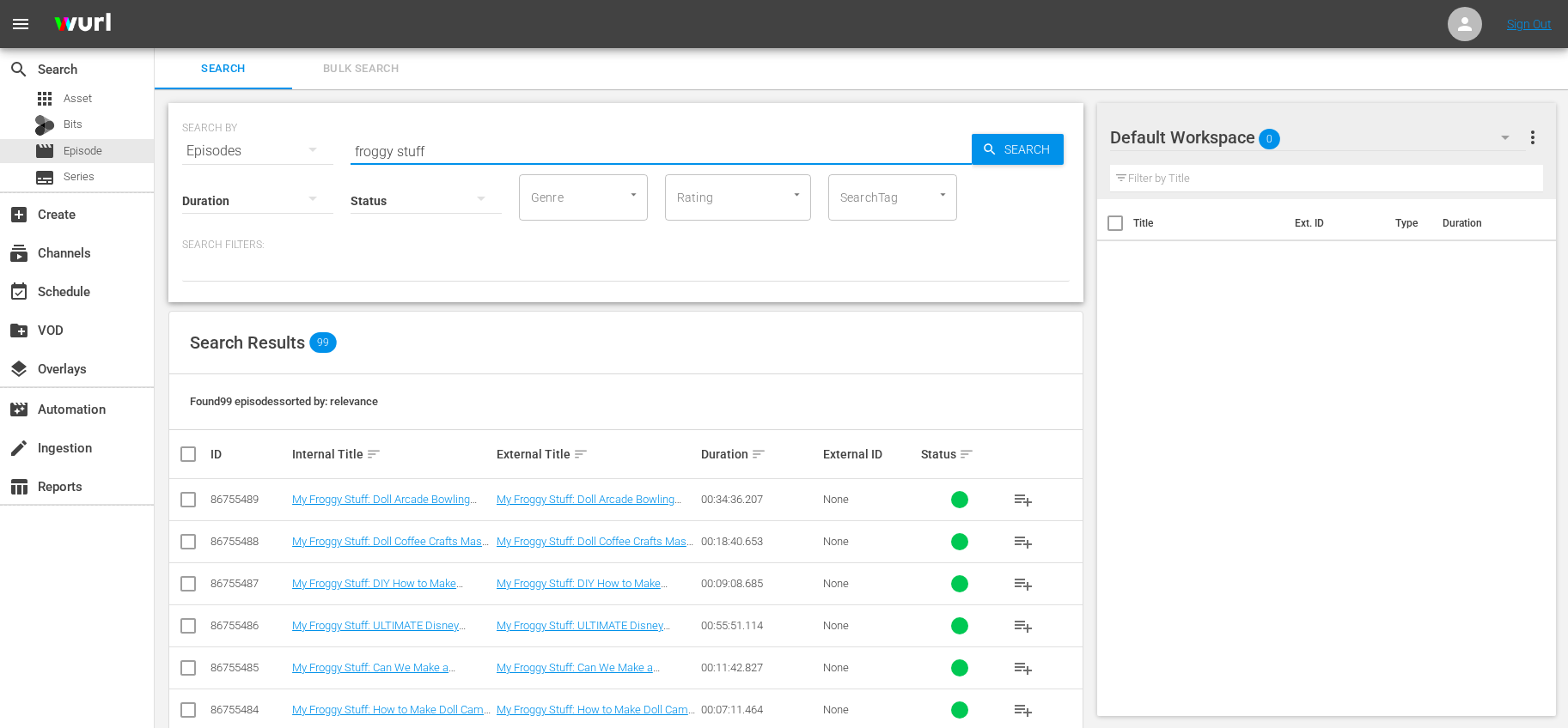
drag, startPoint x: 461, startPoint y: 148, endPoint x: 301, endPoint y: 143, distance: 160.1
click at [301, 143] on div "SEARCH BY Search By Episodes Search ID, Title, Description, Keywords, or Catego…" at bounding box center [625, 140] width 888 height 62
type input "origami"
click at [726, 339] on div "Search Results 49" at bounding box center [625, 343] width 913 height 63
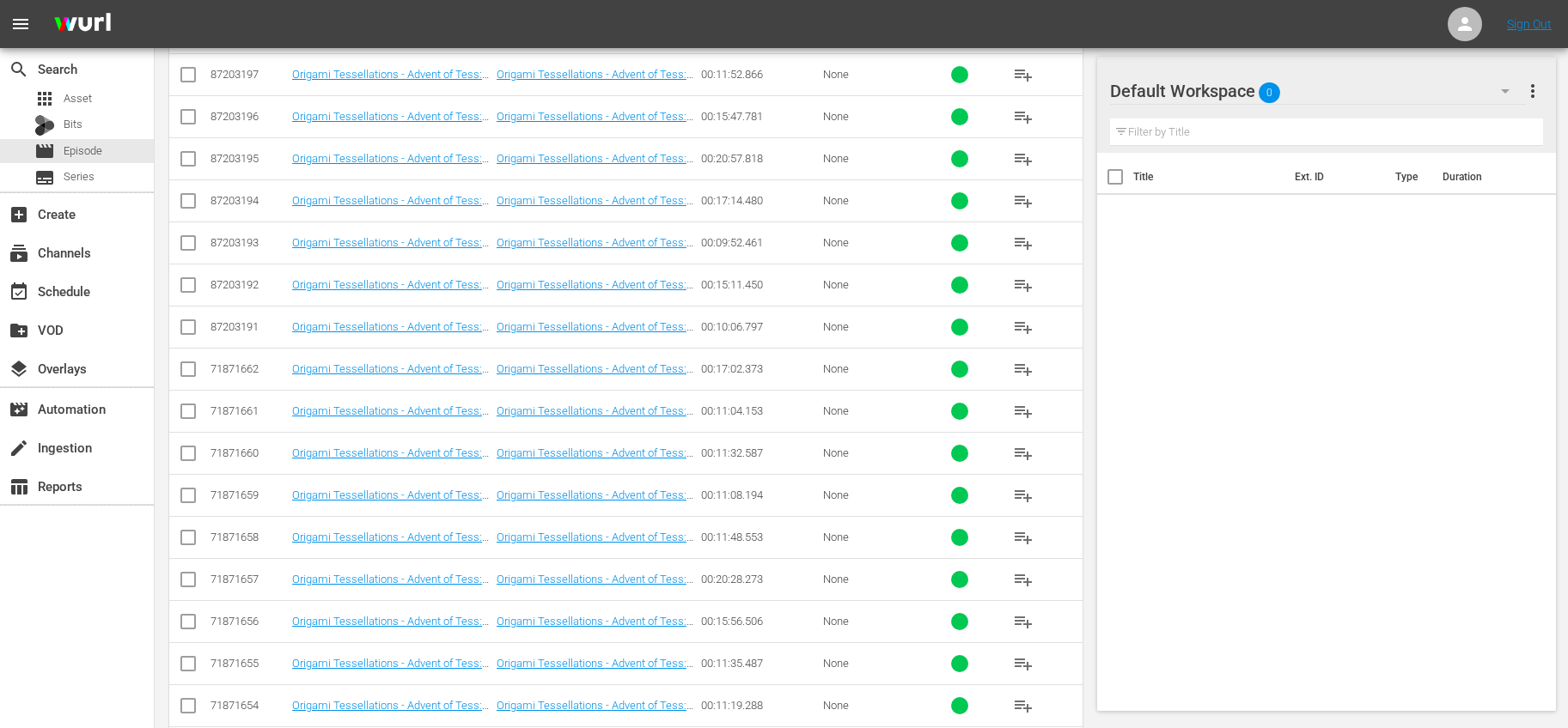
scroll to position [1281, 0]
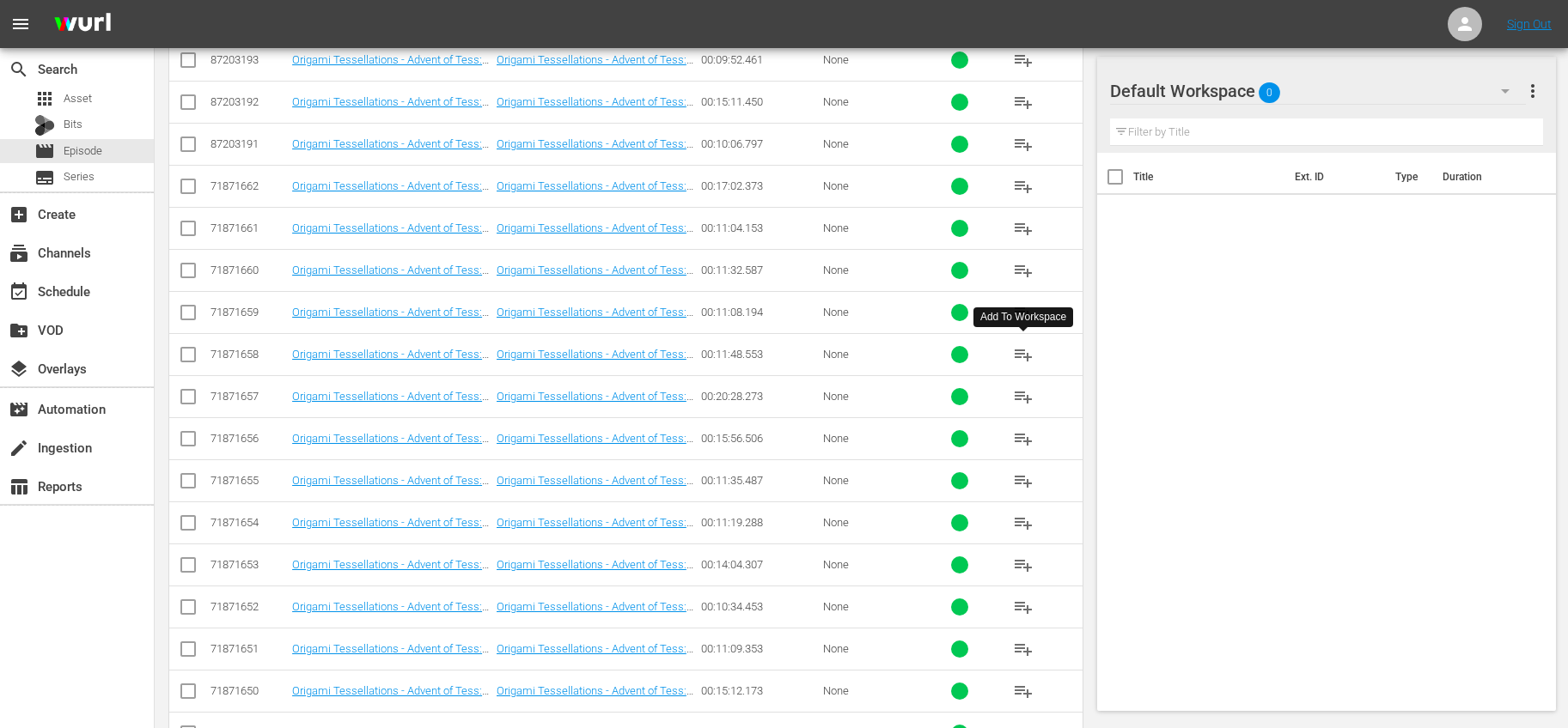
click at [1012, 353] on button "playlist_add" at bounding box center [1023, 354] width 41 height 41
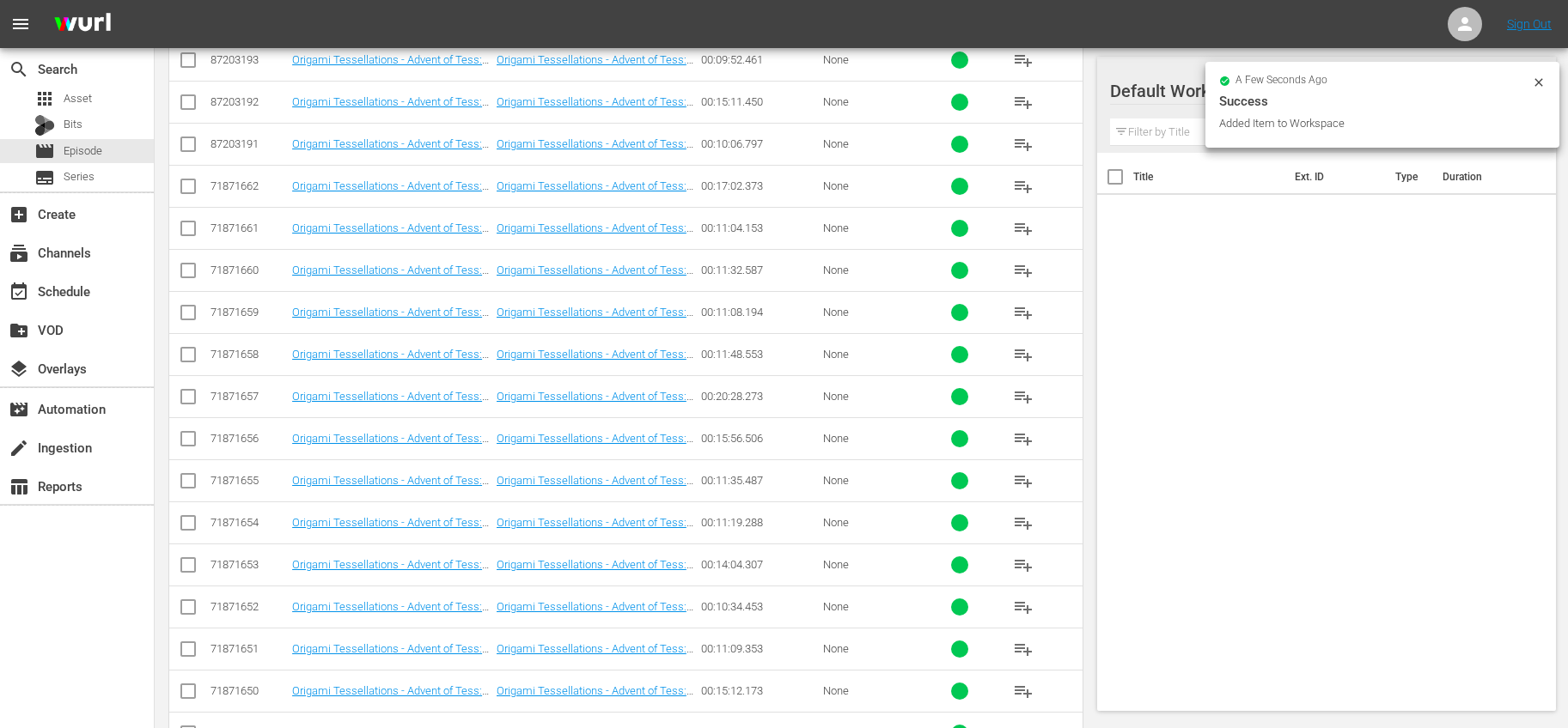
click at [1019, 393] on span "playlist_add" at bounding box center [1024, 397] width 21 height 21
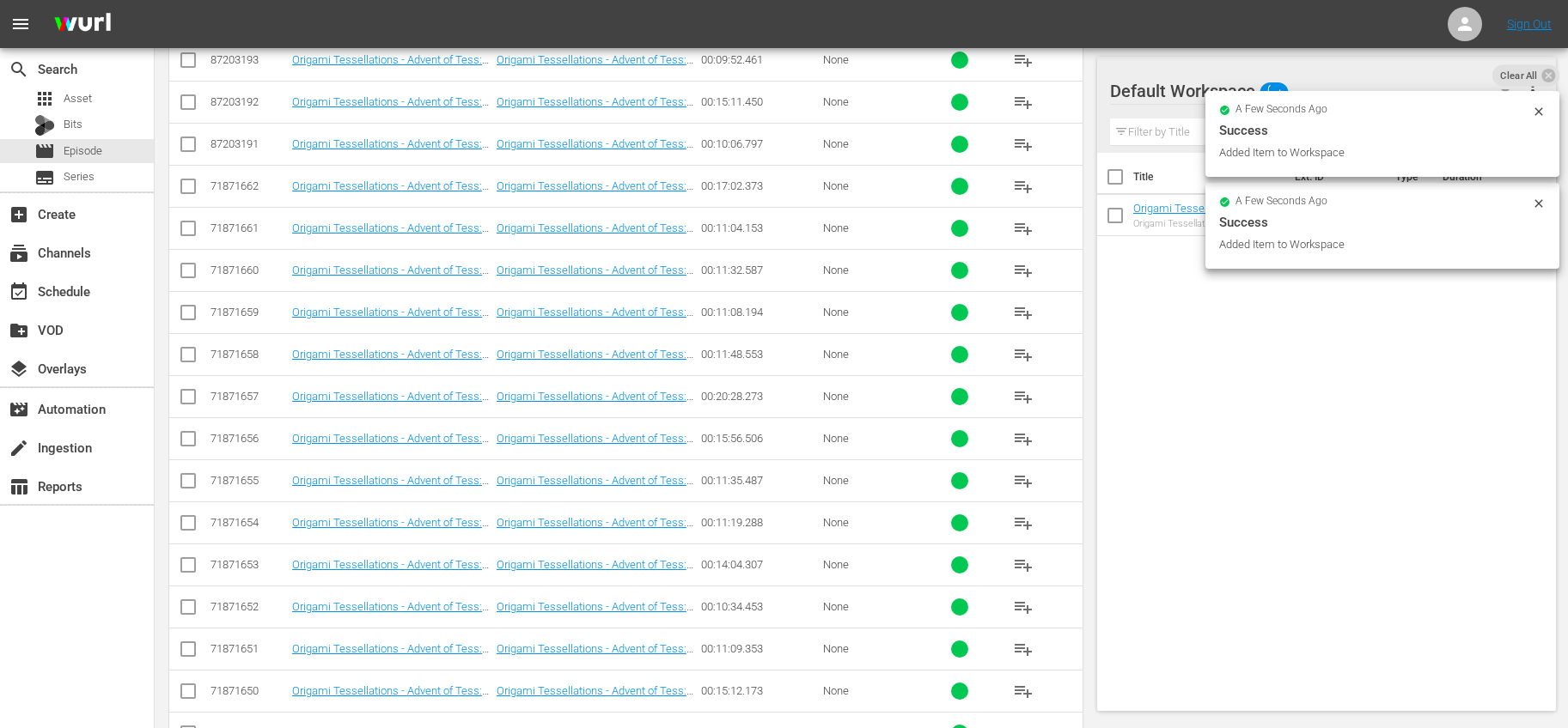
click at [1011, 438] on button "playlist_add" at bounding box center [1023, 438] width 41 height 41
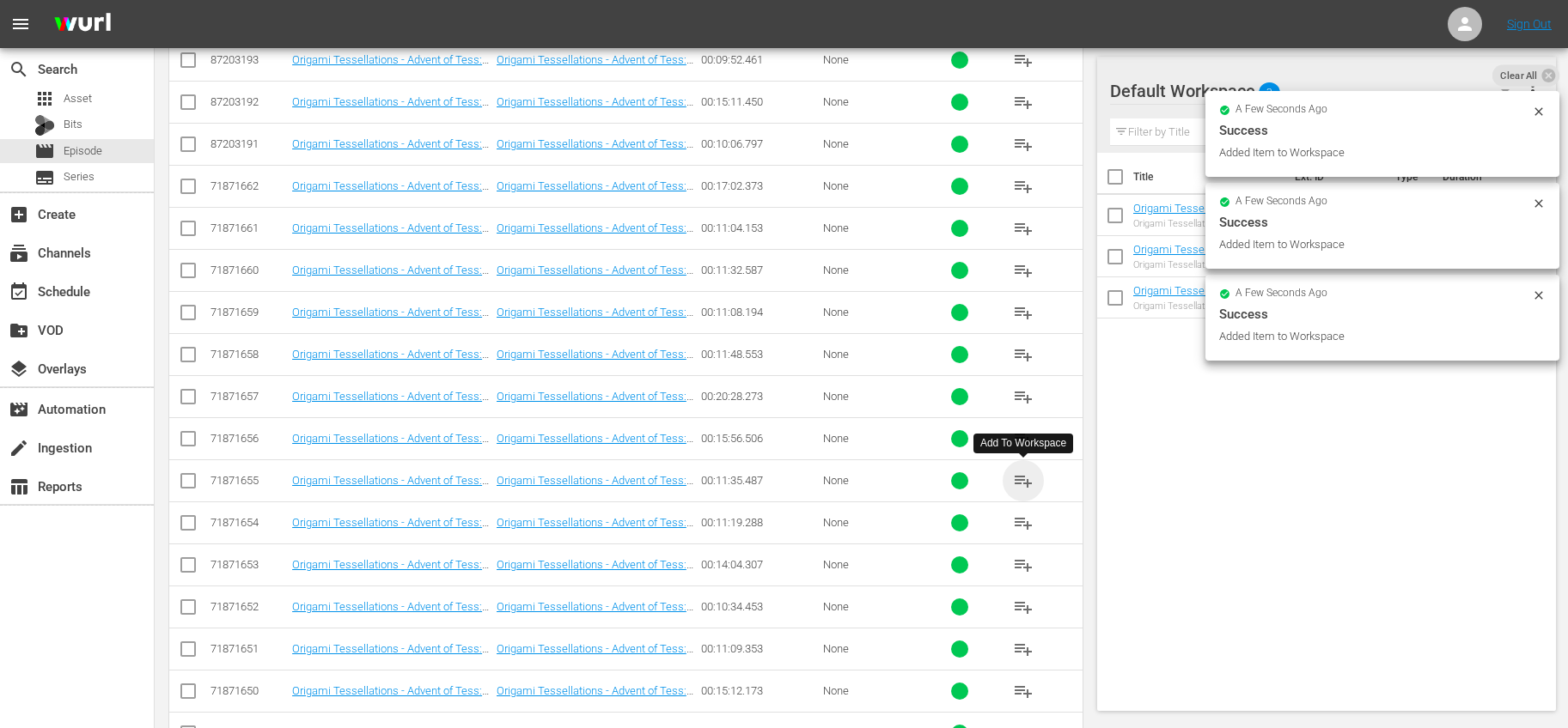
click at [1020, 470] on span "playlist_add" at bounding box center [1024, 481] width 21 height 21
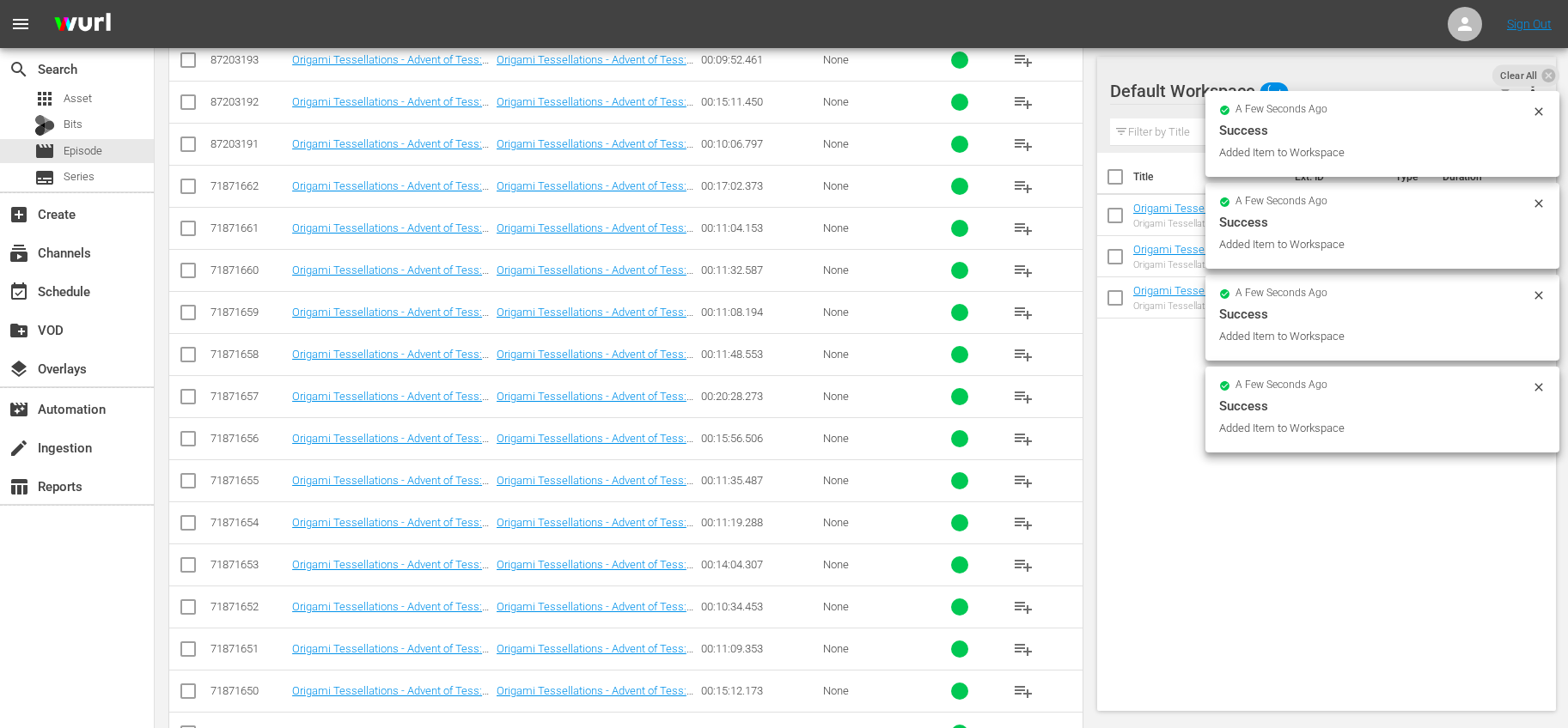
click at [1023, 522] on span "playlist_add" at bounding box center [1024, 523] width 21 height 21
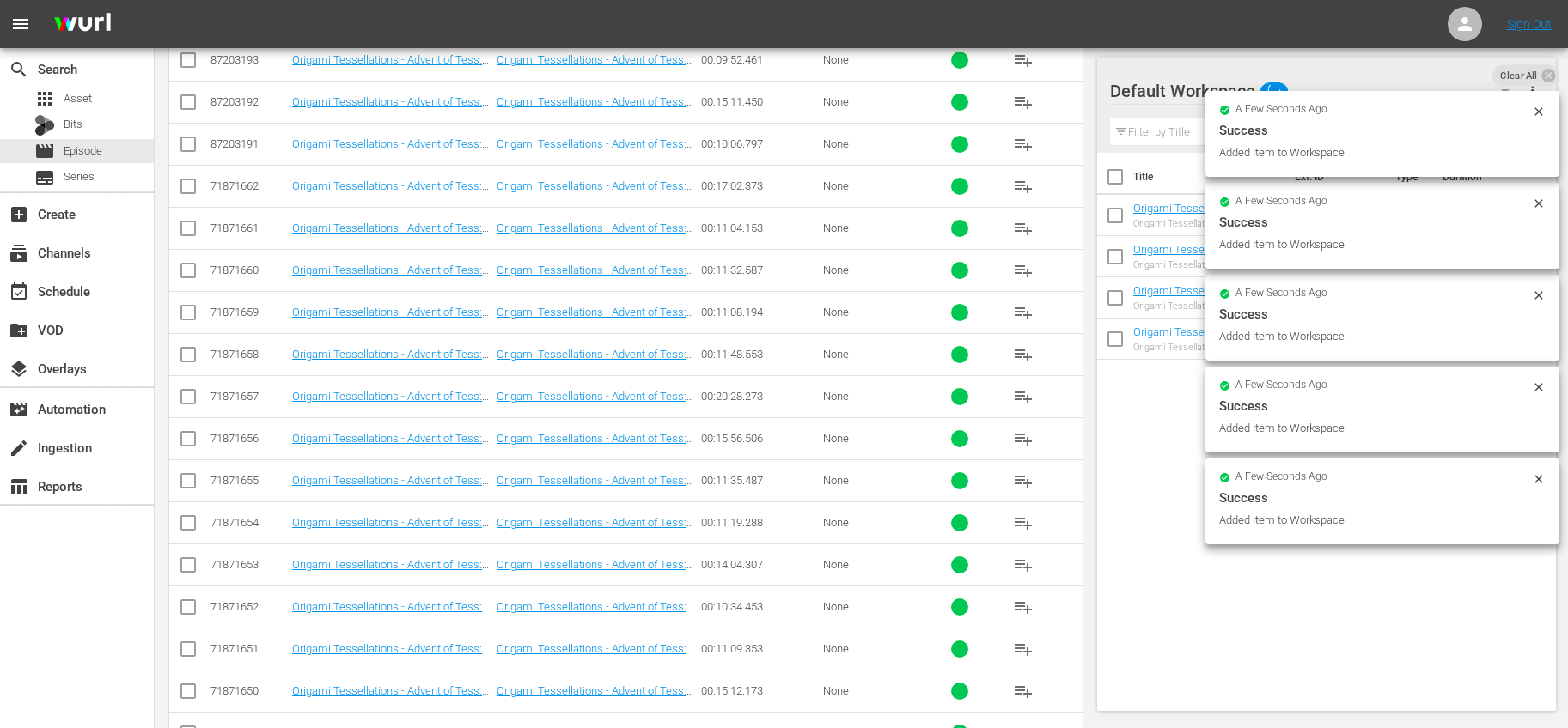
click at [1024, 569] on span "playlist_add" at bounding box center [1024, 565] width 21 height 21
click at [1020, 603] on span "playlist_add" at bounding box center [1024, 607] width 21 height 21
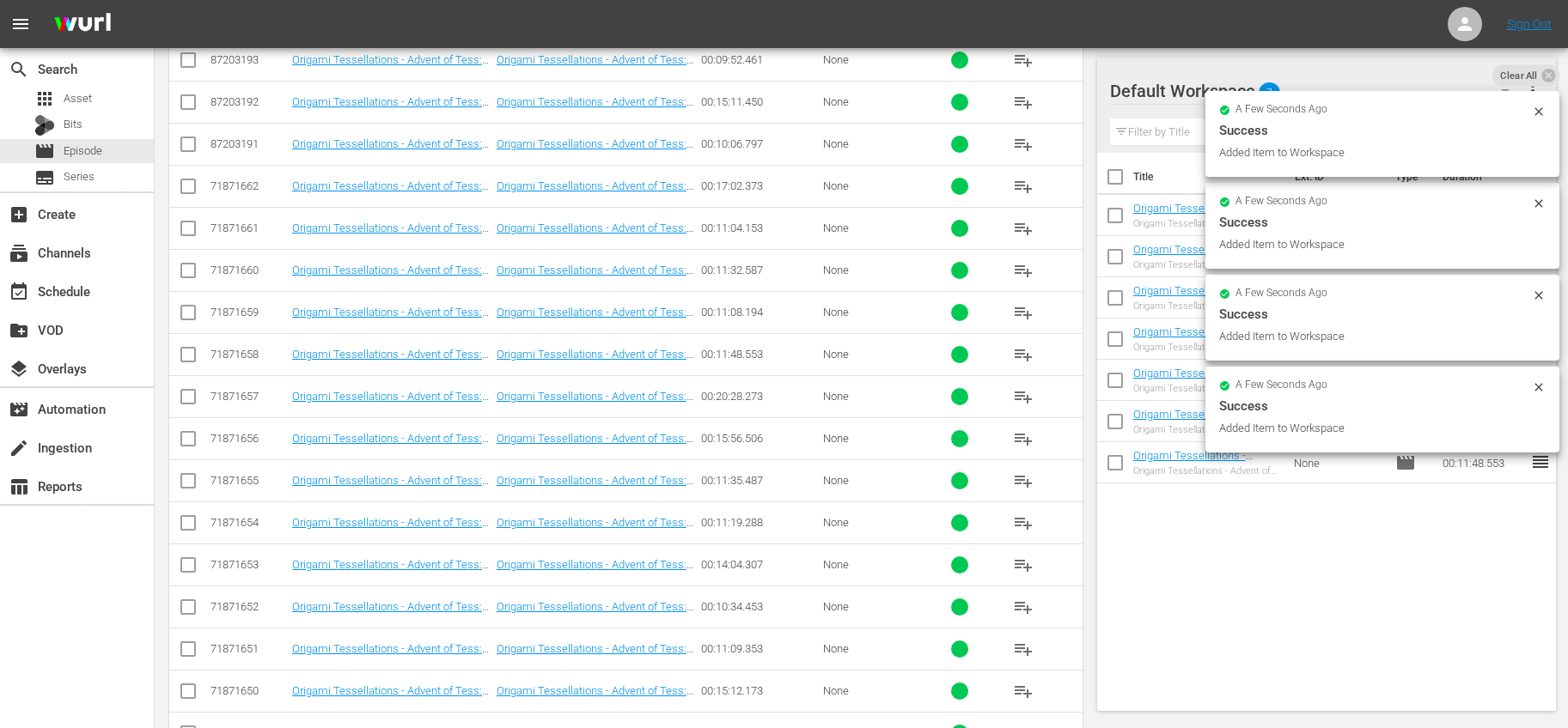
click at [1109, 186] on input "checkbox" at bounding box center [1114, 179] width 36 height 36
checkbox input "true"
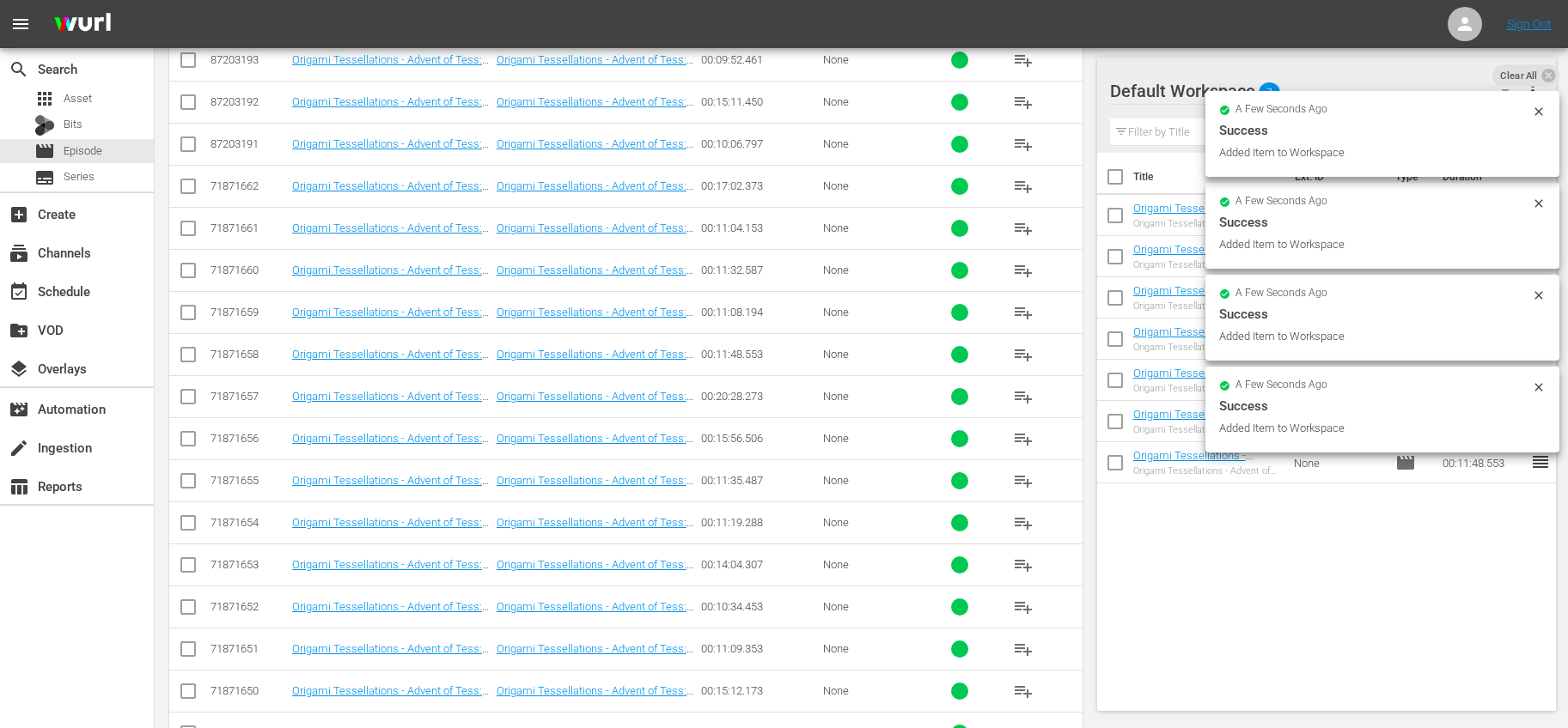
checkbox input "true"
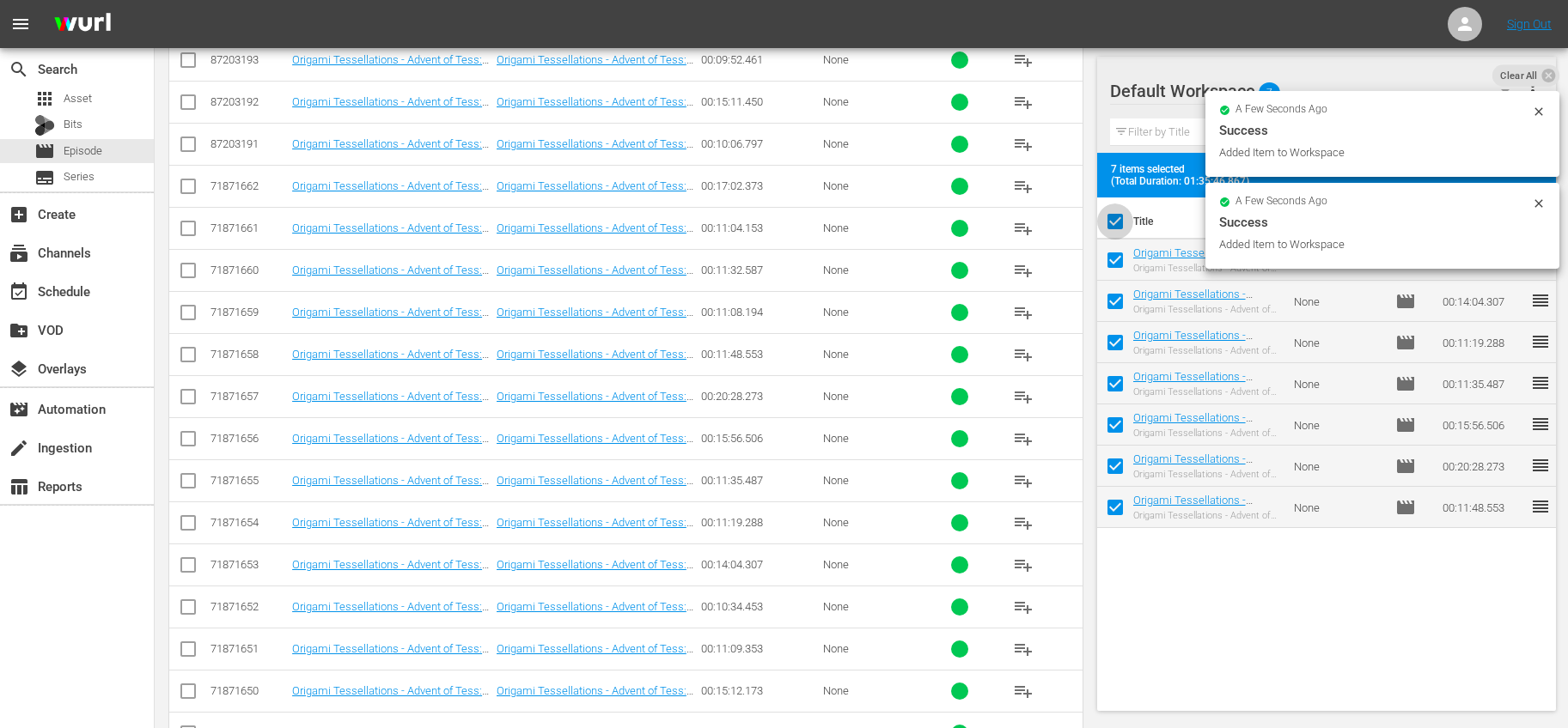
click at [1118, 212] on input "checkbox" at bounding box center [1114, 225] width 36 height 36
checkbox input "false"
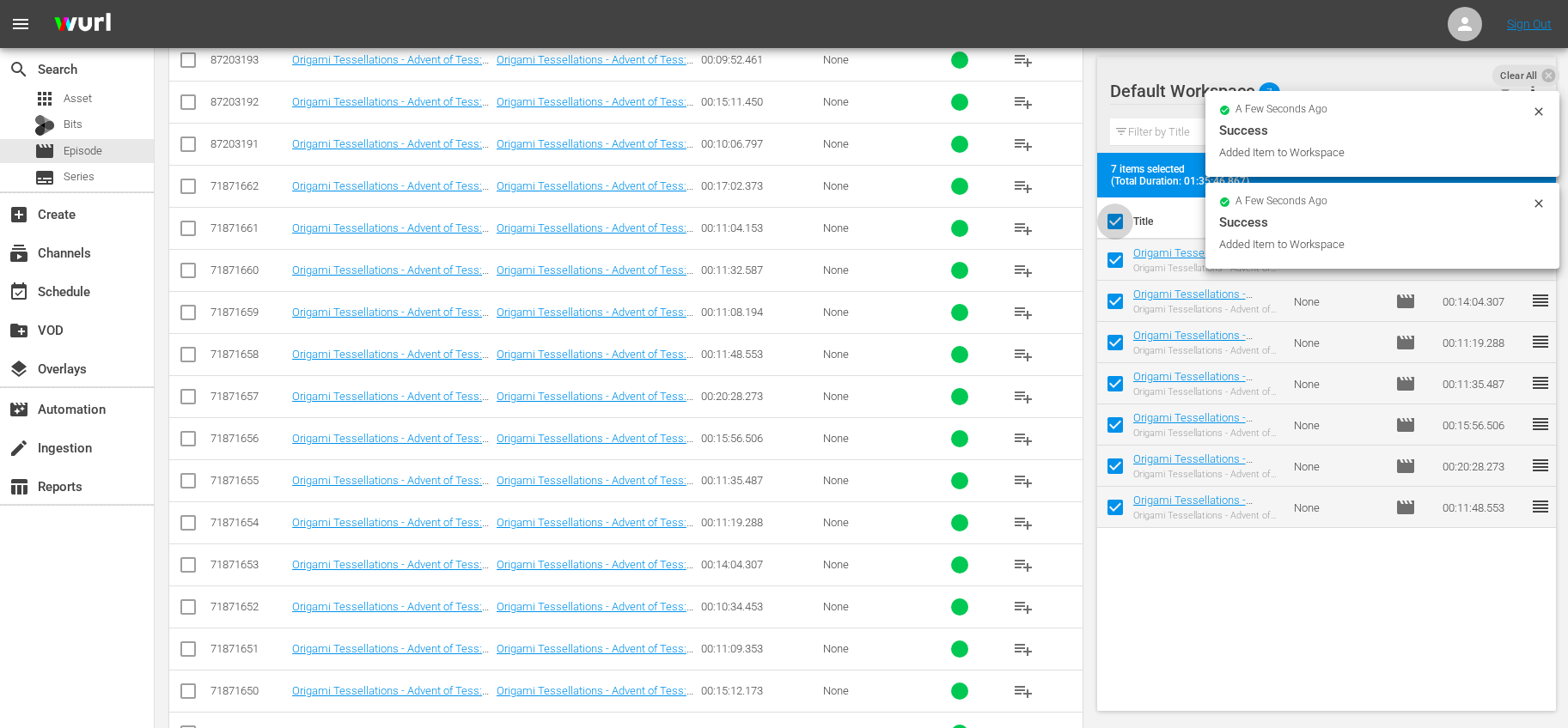
checkbox input "false"
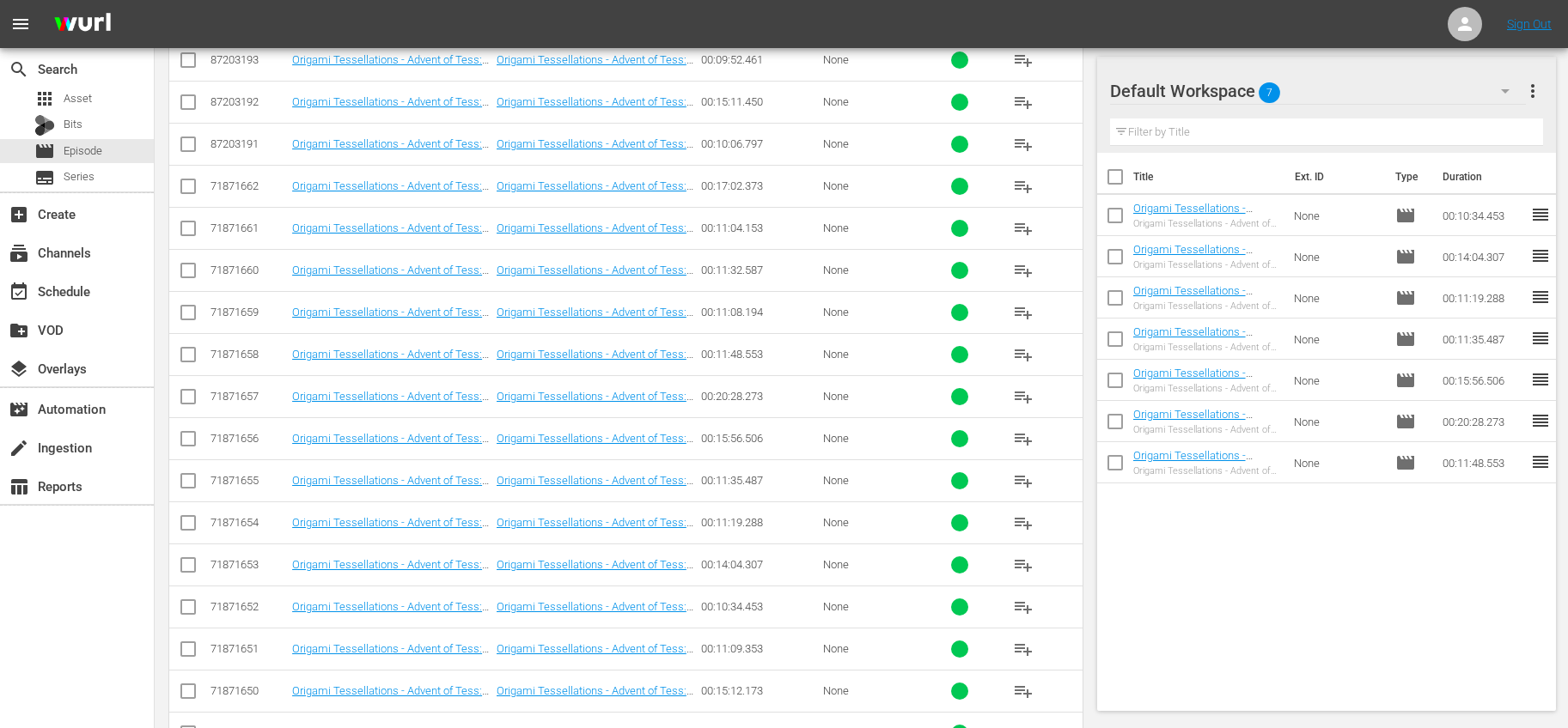
click at [1017, 652] on span "playlist_add" at bounding box center [1024, 650] width 21 height 21
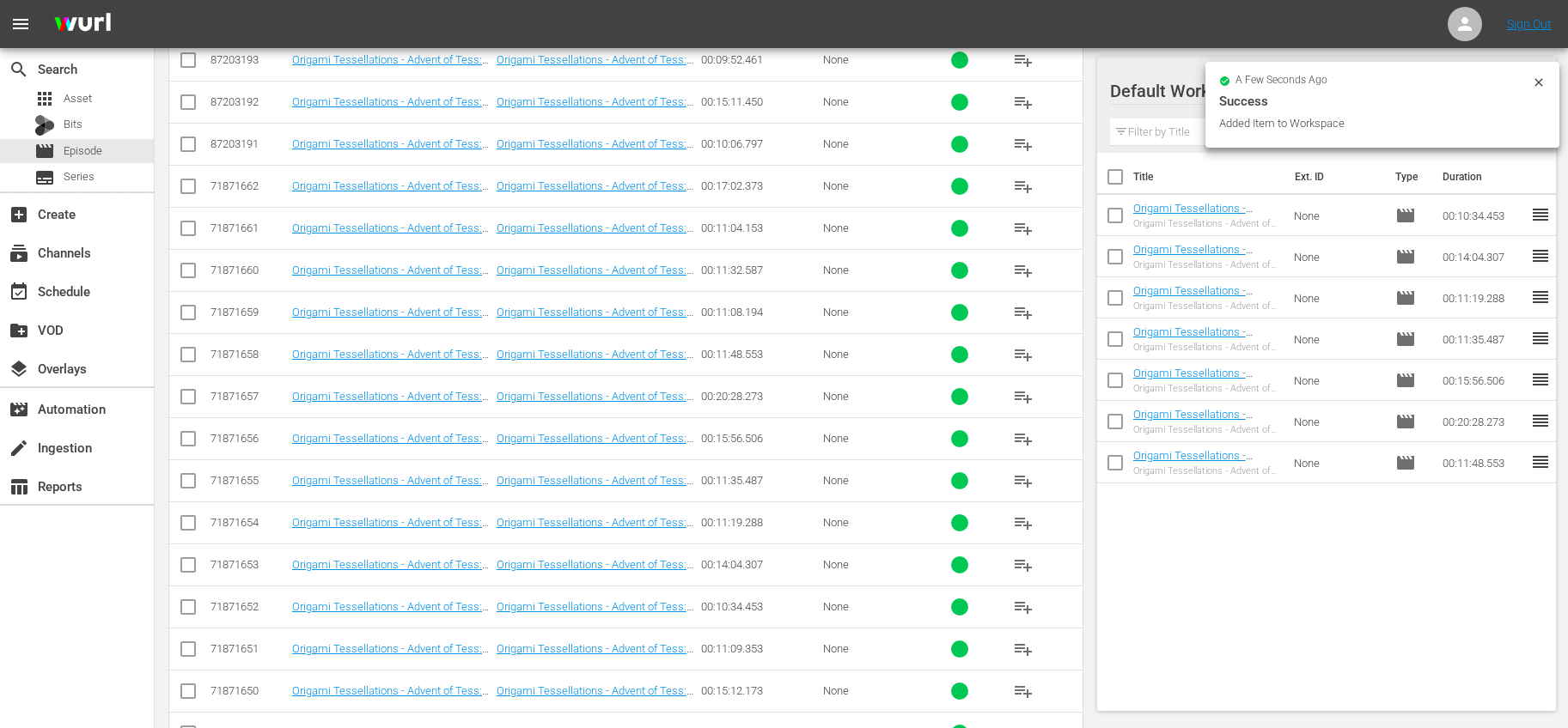
drag, startPoint x: 1024, startPoint y: 691, endPoint x: 1019, endPoint y: 671, distance: 20.6
click at [1024, 691] on span "playlist_add" at bounding box center [1024, 691] width 21 height 21
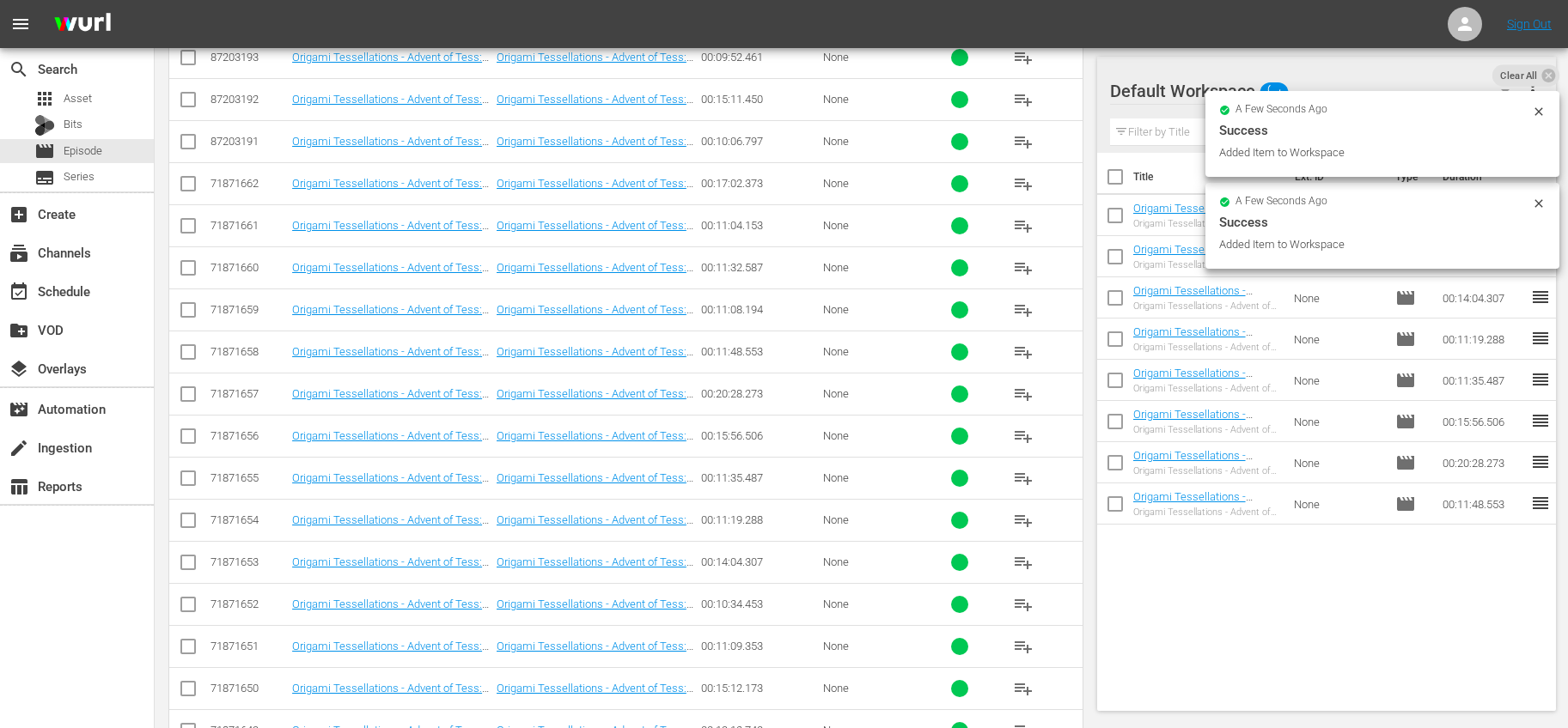
scroll to position [1507, 0]
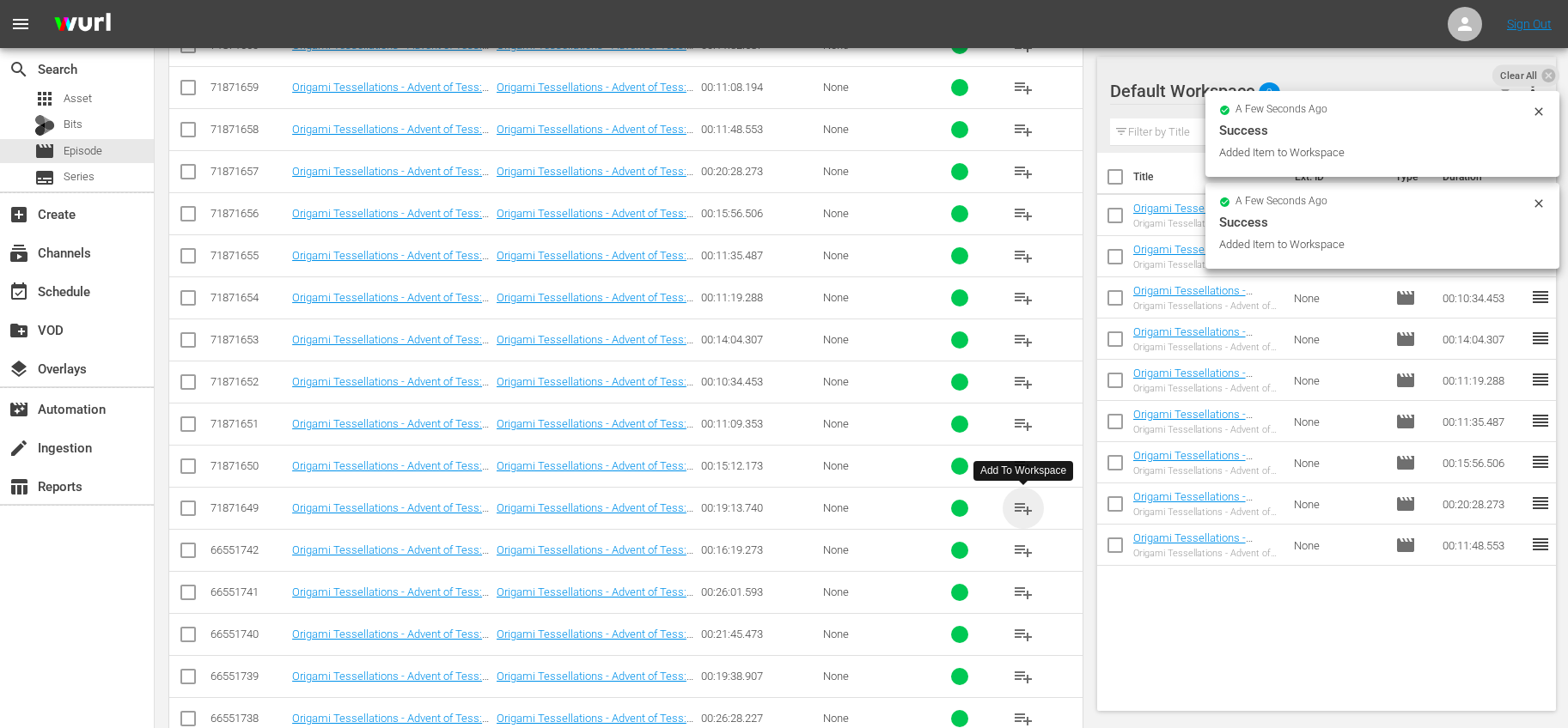
click at [1020, 507] on span "playlist_add" at bounding box center [1024, 509] width 21 height 21
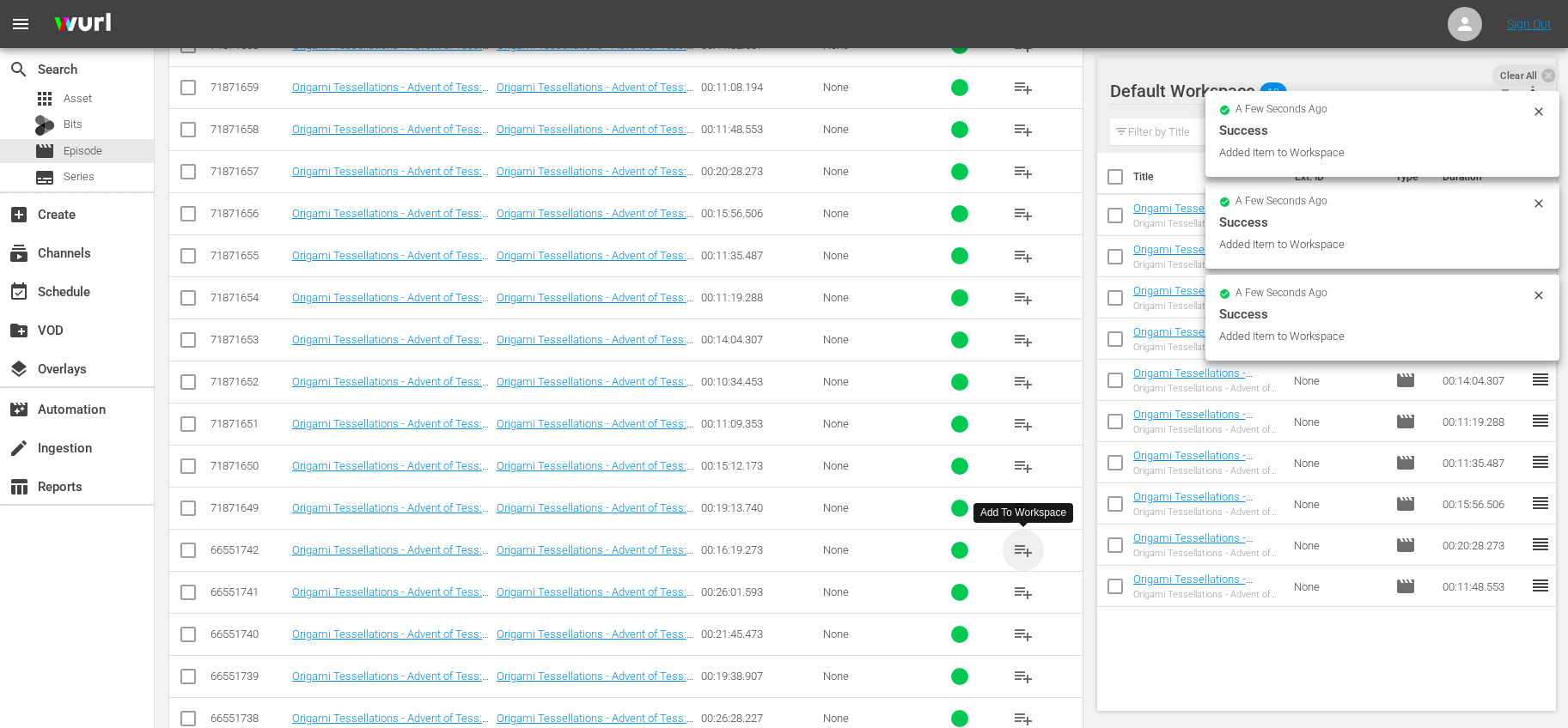
click at [1020, 543] on span "playlist_add" at bounding box center [1024, 550] width 21 height 21
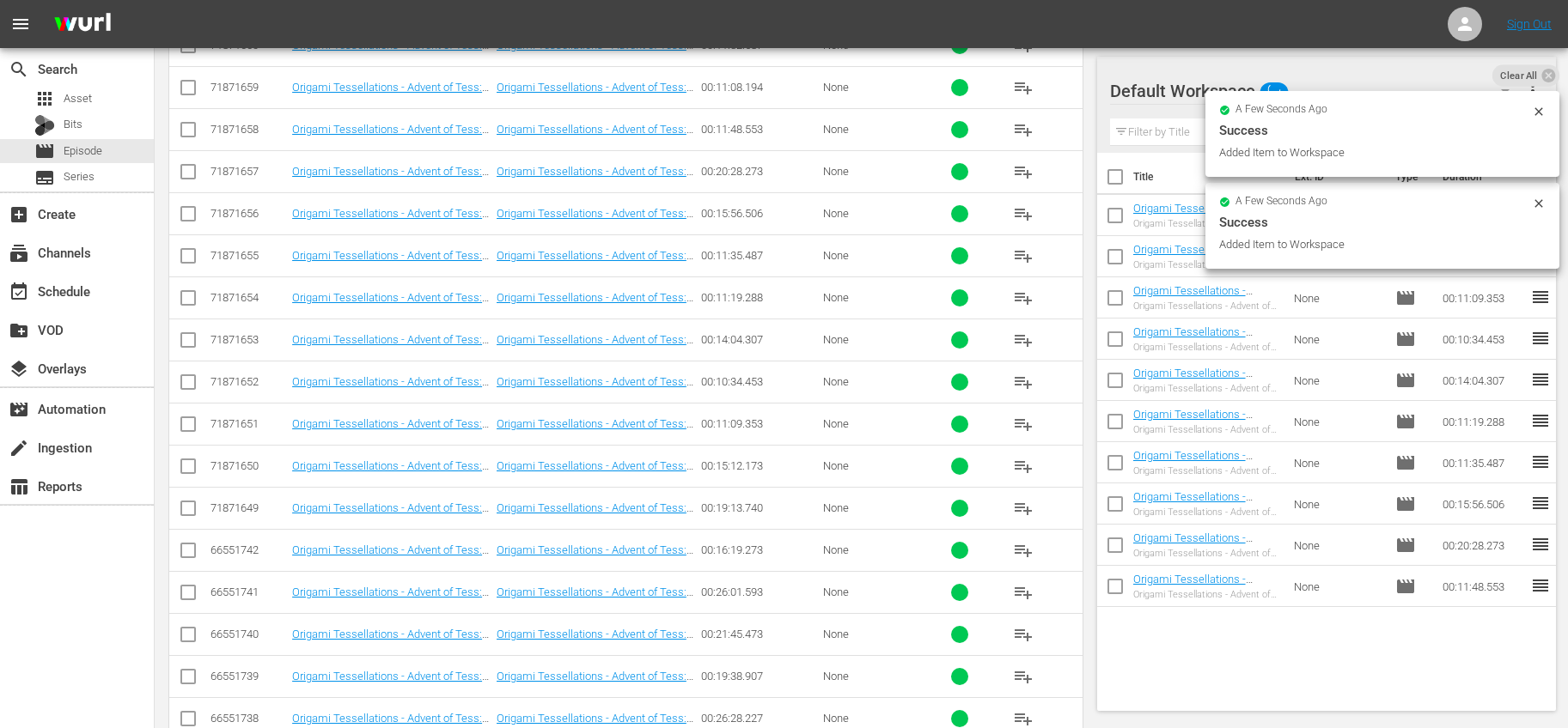
click at [1019, 592] on span "playlist_add" at bounding box center [1024, 593] width 21 height 21
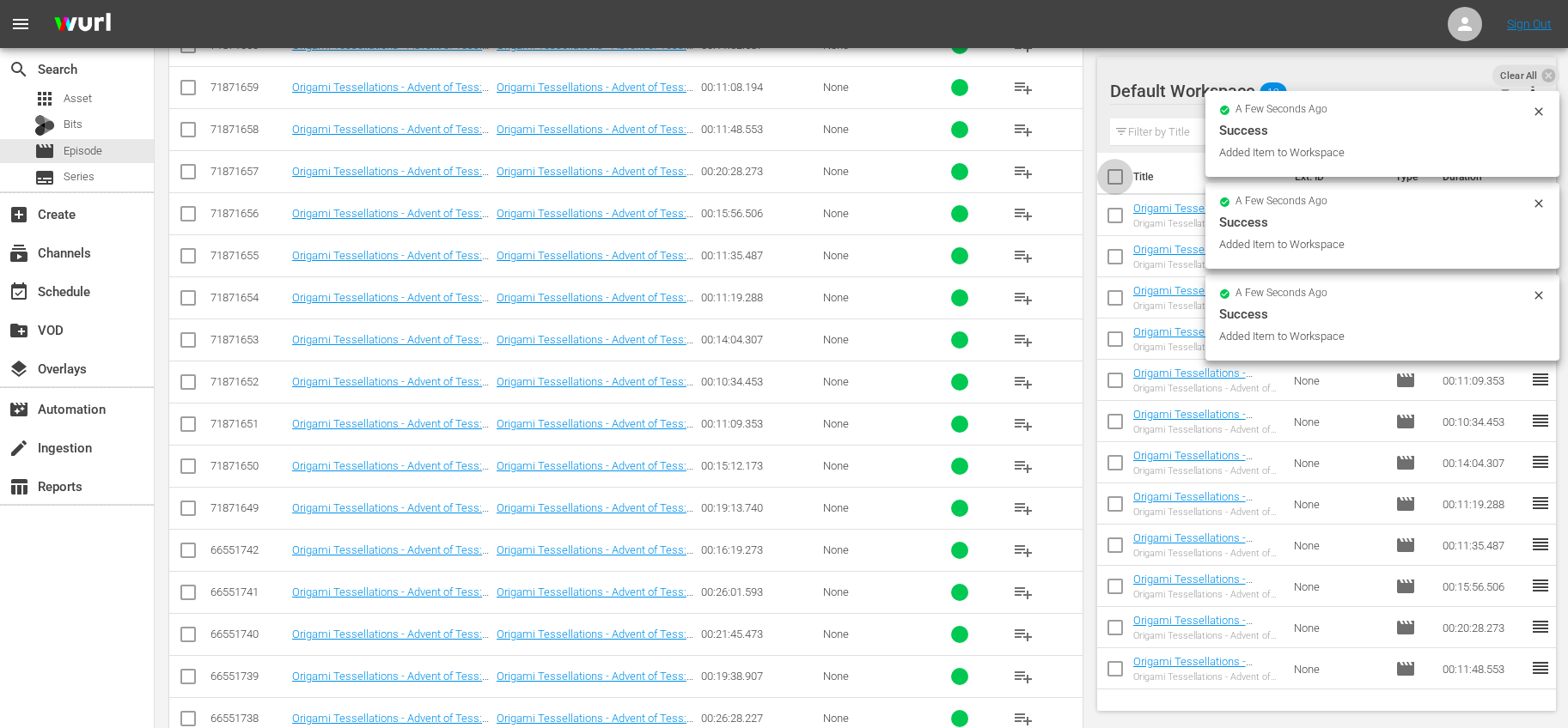
click at [1119, 188] on input "checkbox" at bounding box center [1114, 179] width 36 height 36
checkbox input "true"
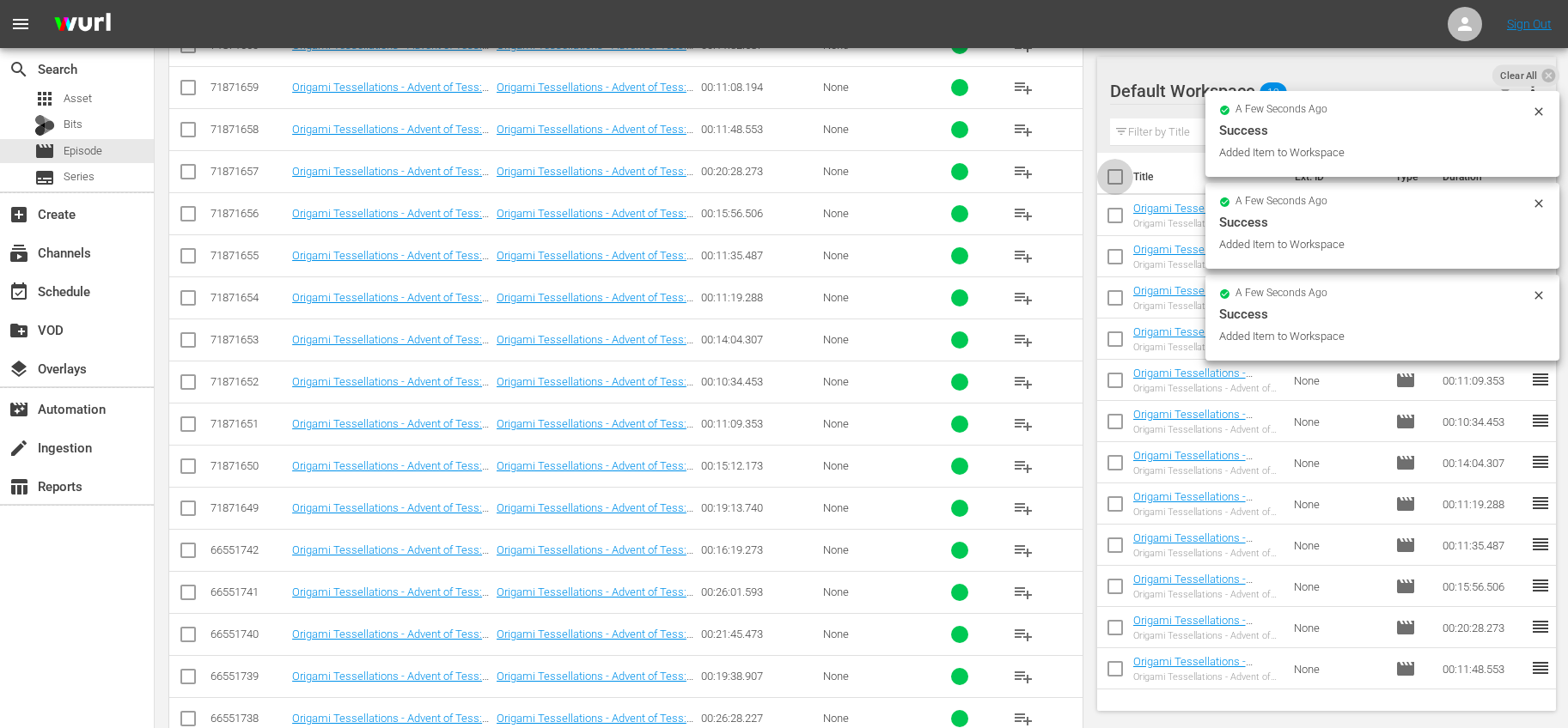
checkbox input "true"
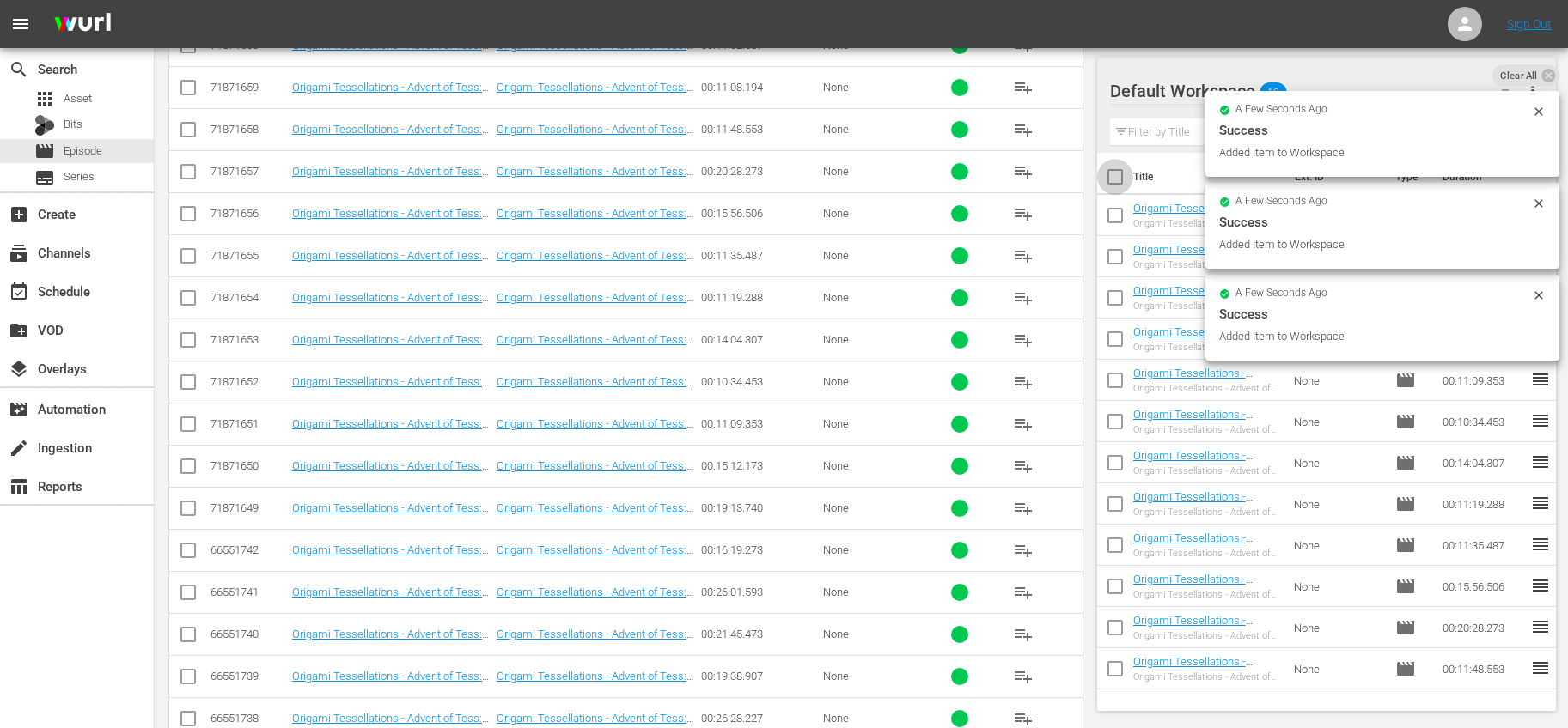
checkbox input "true"
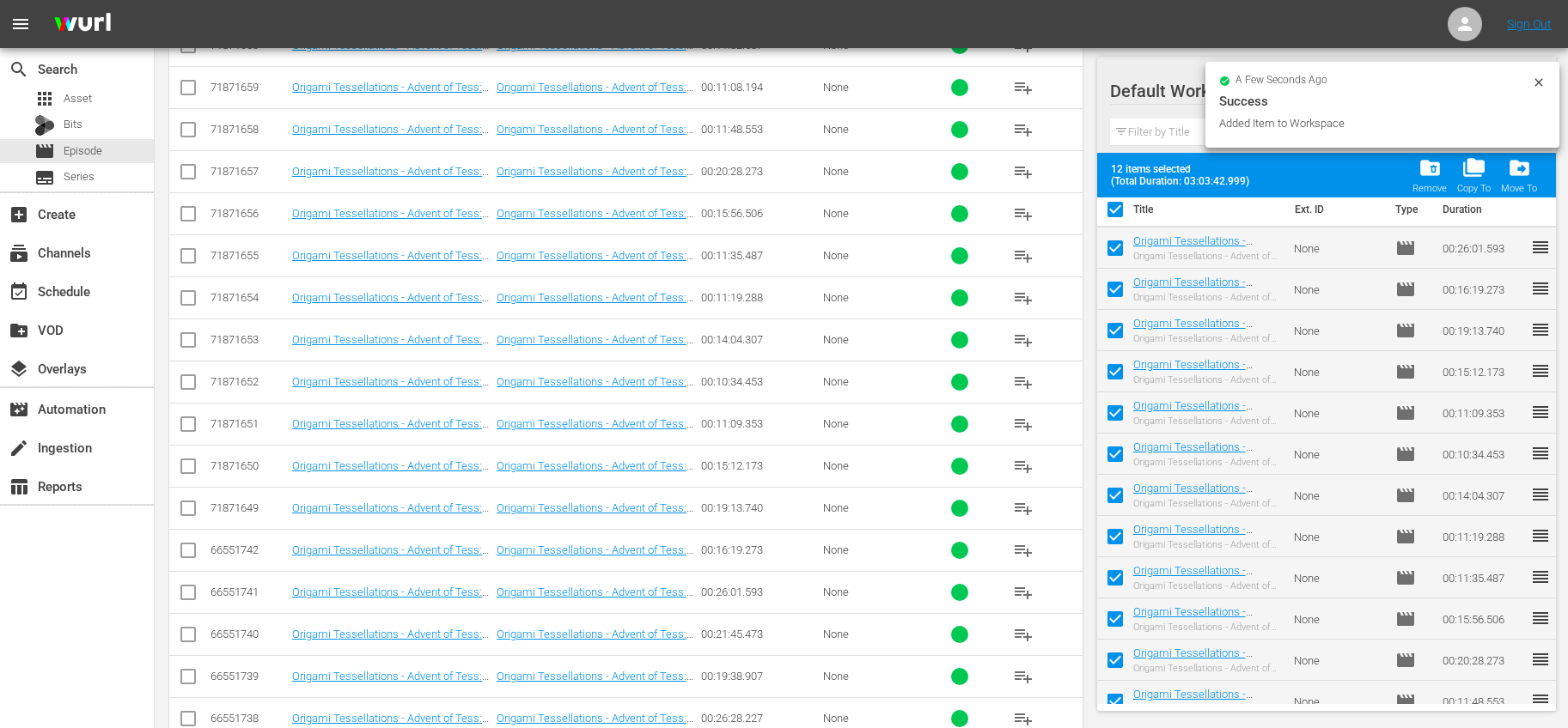
scroll to position [0, 0]
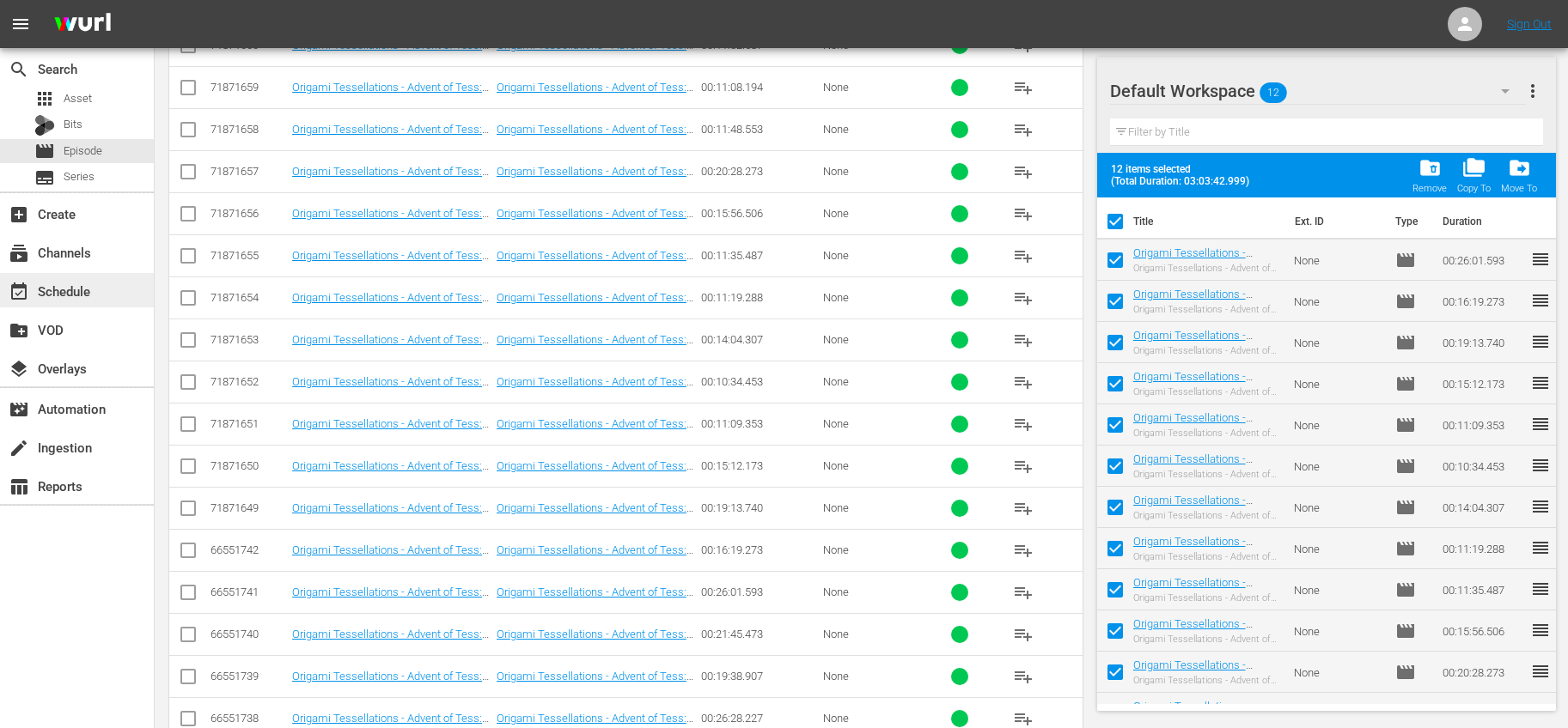
click at [73, 288] on div "event_available Schedule" at bounding box center [48, 288] width 96 height 16
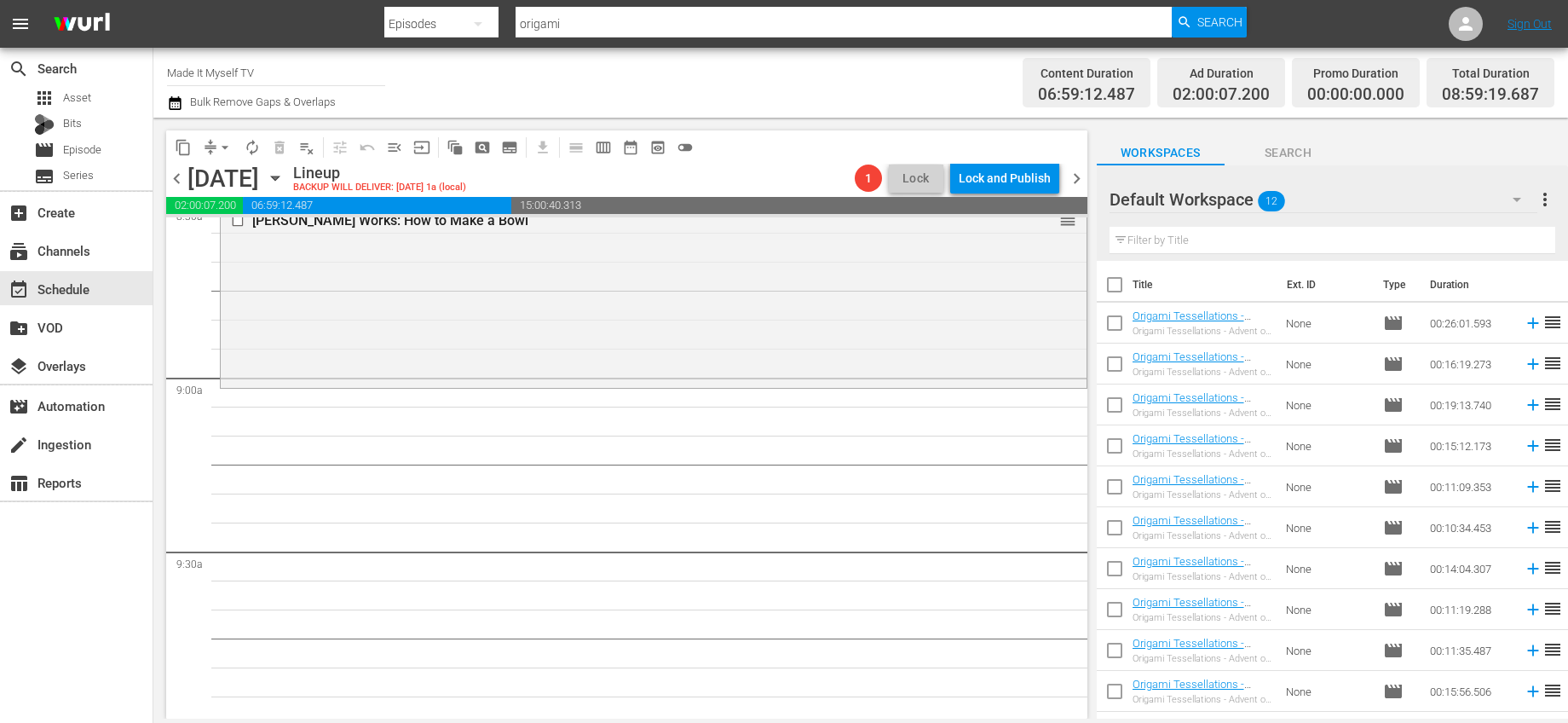
scroll to position [3000, 0]
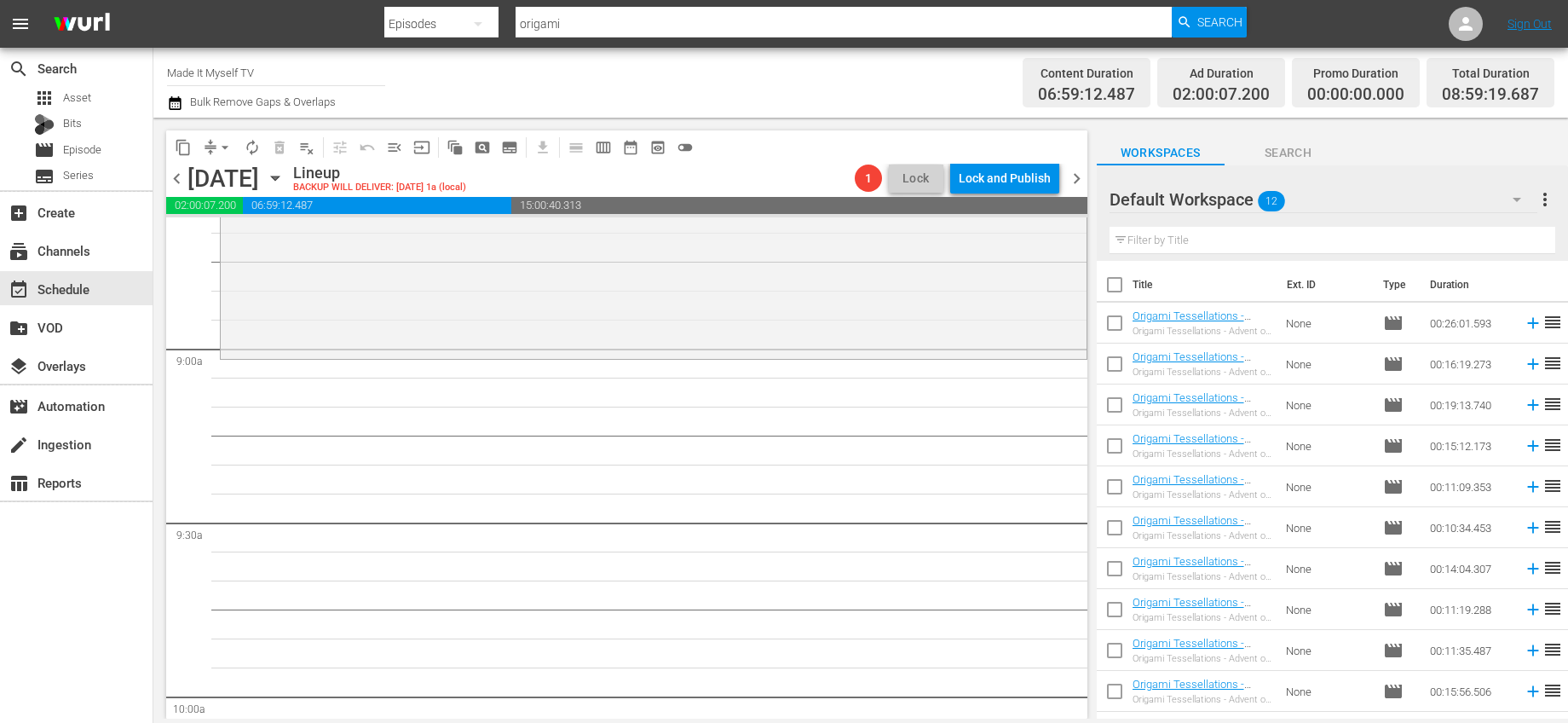
click at [1117, 290] on input "checkbox" at bounding box center [1114, 288] width 35 height 35
checkbox input "true"
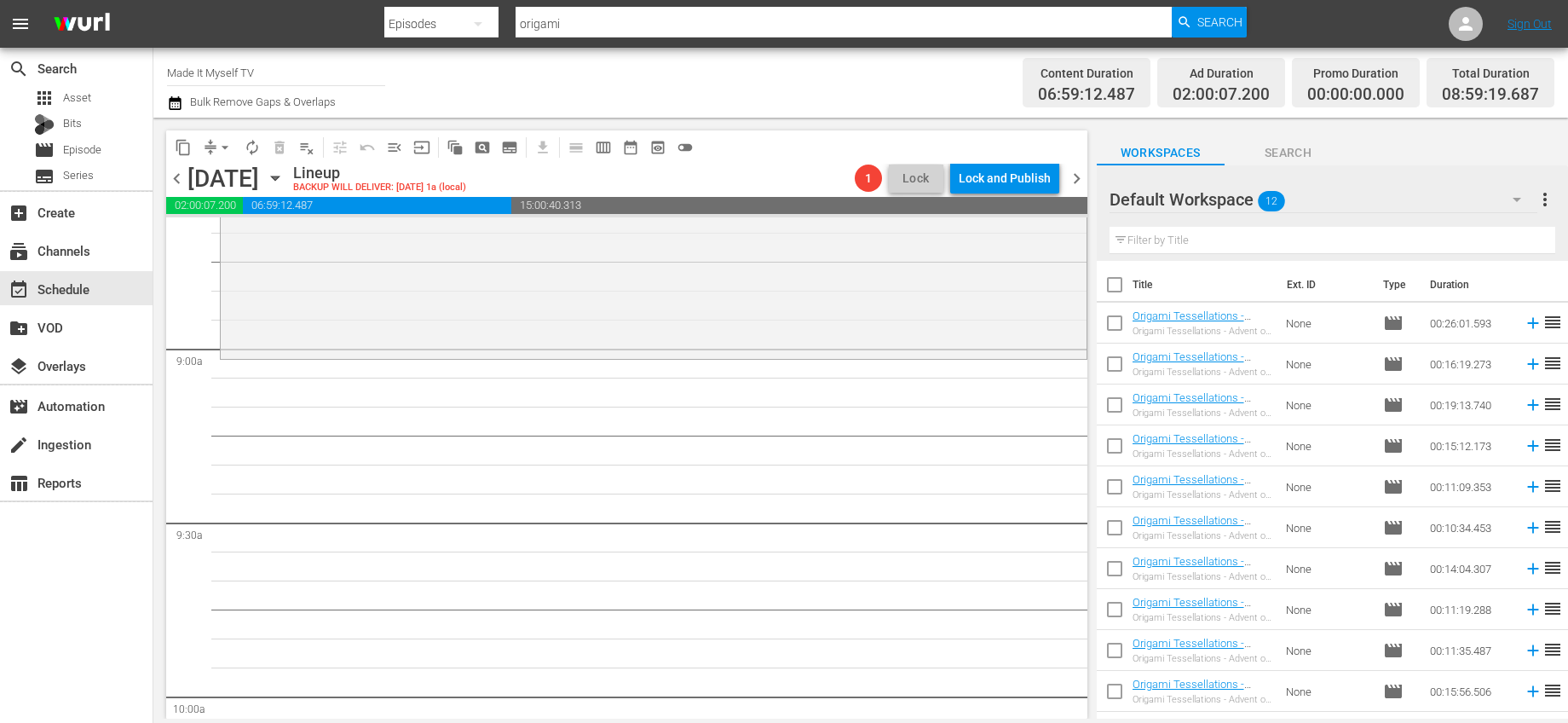
checkbox input "true"
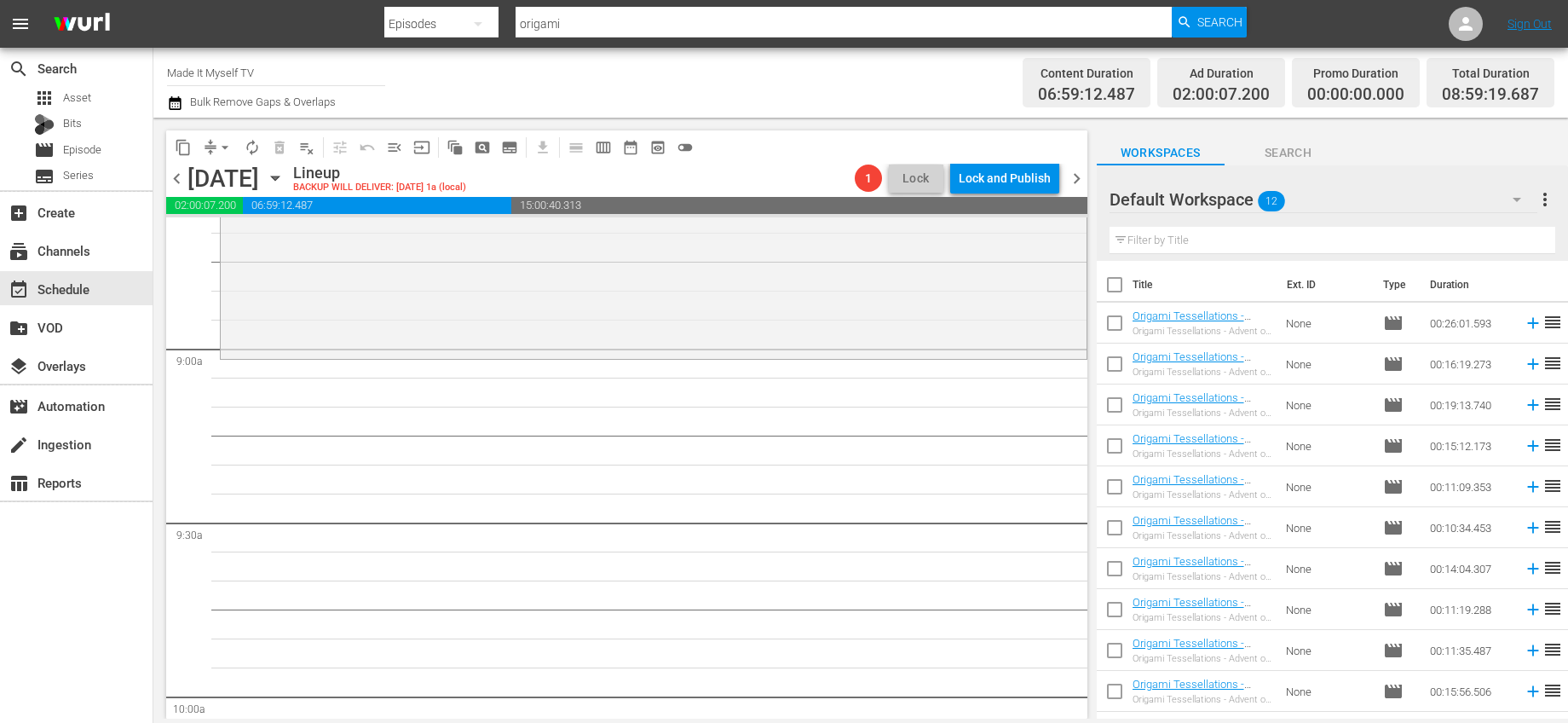
checkbox input "true"
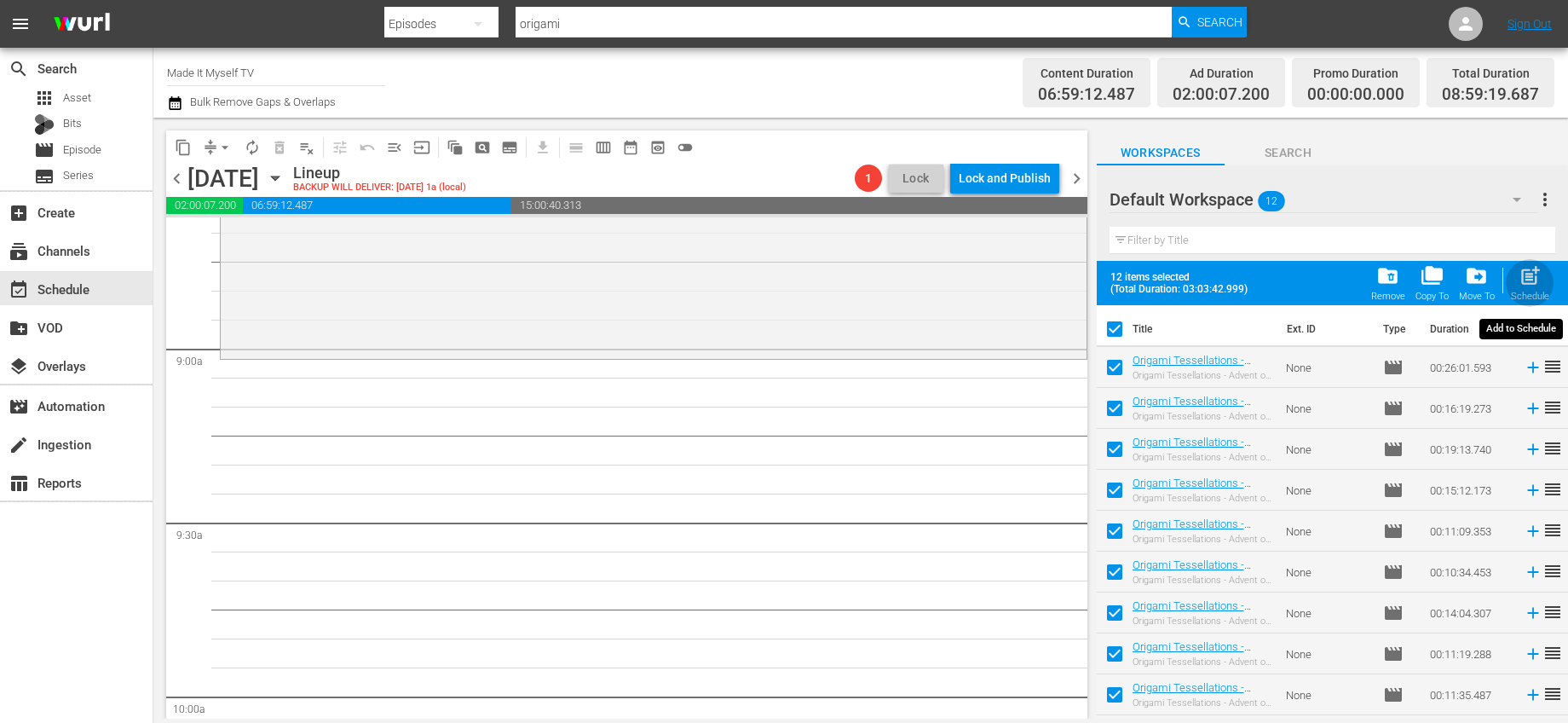
click at [1533, 292] on div "Schedule" at bounding box center [1530, 296] width 38 height 11
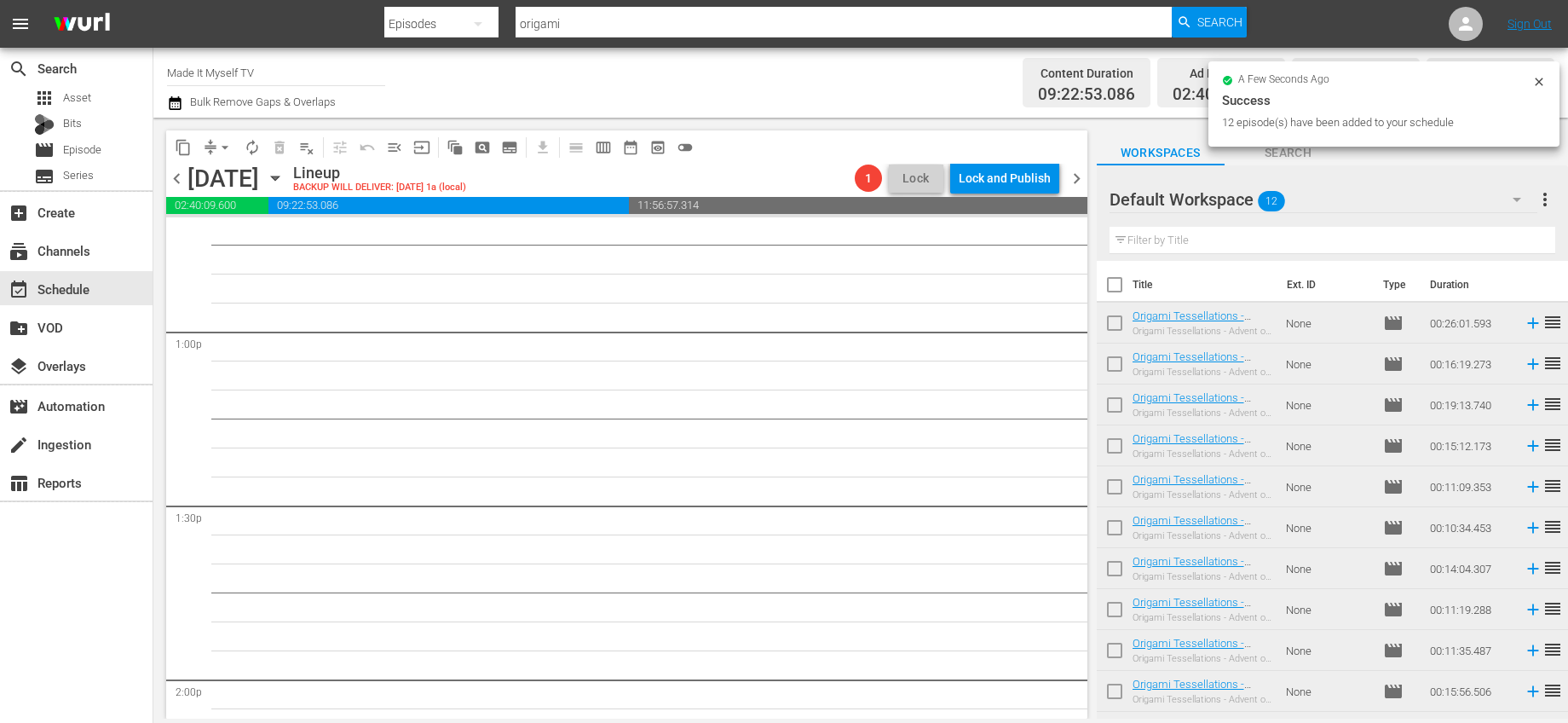
scroll to position [4046, 0]
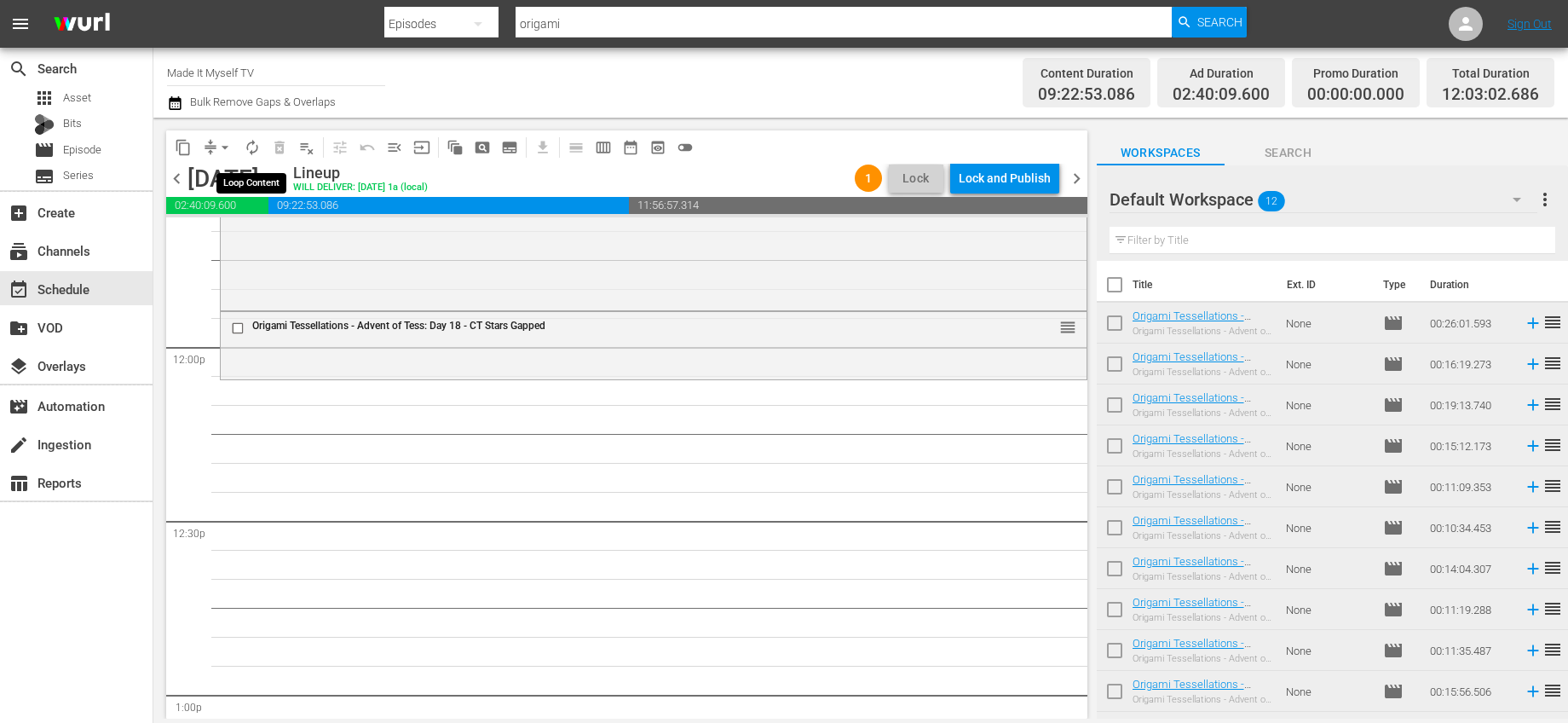
click at [252, 141] on span "autorenew_outlined" at bounding box center [252, 148] width 17 height 17
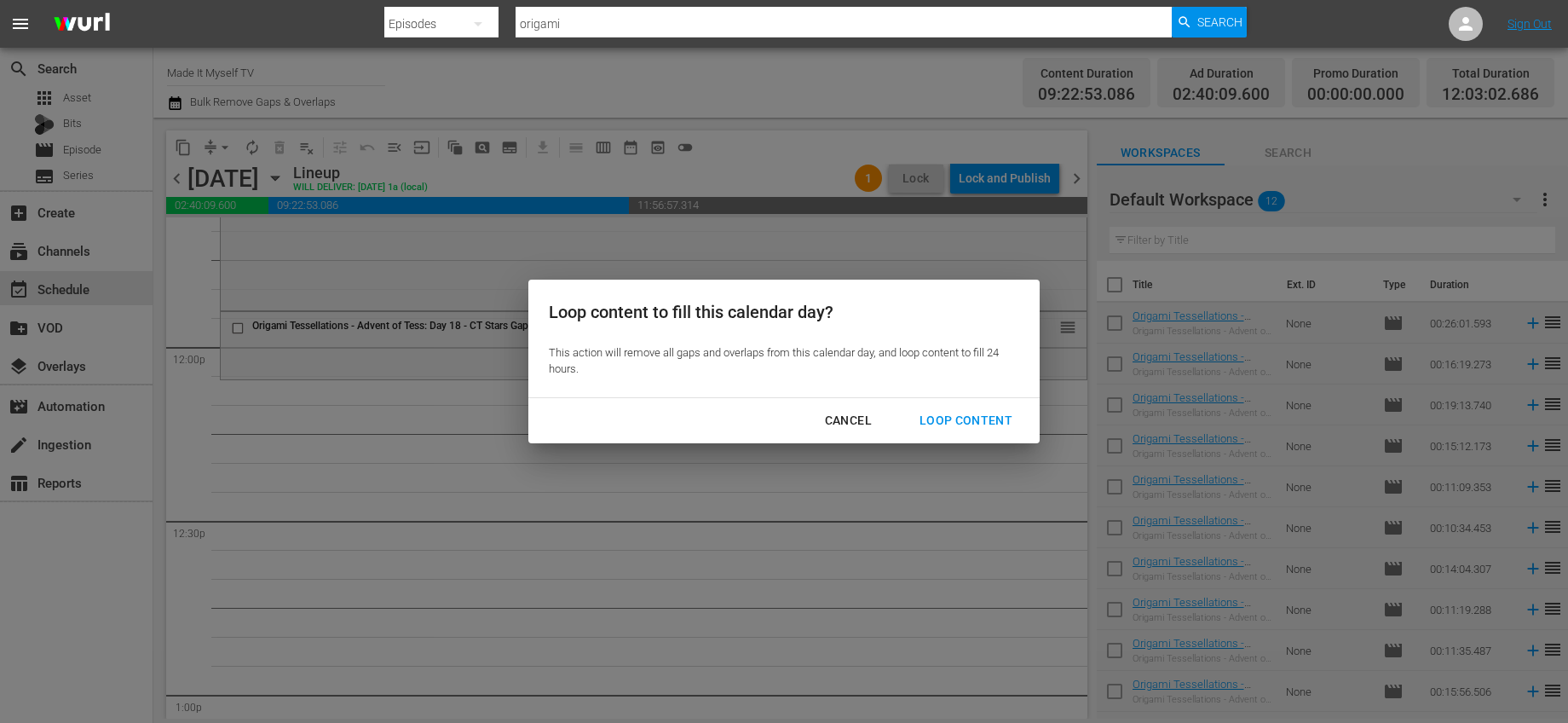
drag, startPoint x: 1008, startPoint y: 420, endPoint x: 1019, endPoint y: 406, distance: 17.8
click at [1008, 420] on div "Loop Content" at bounding box center [966, 420] width 120 height 22
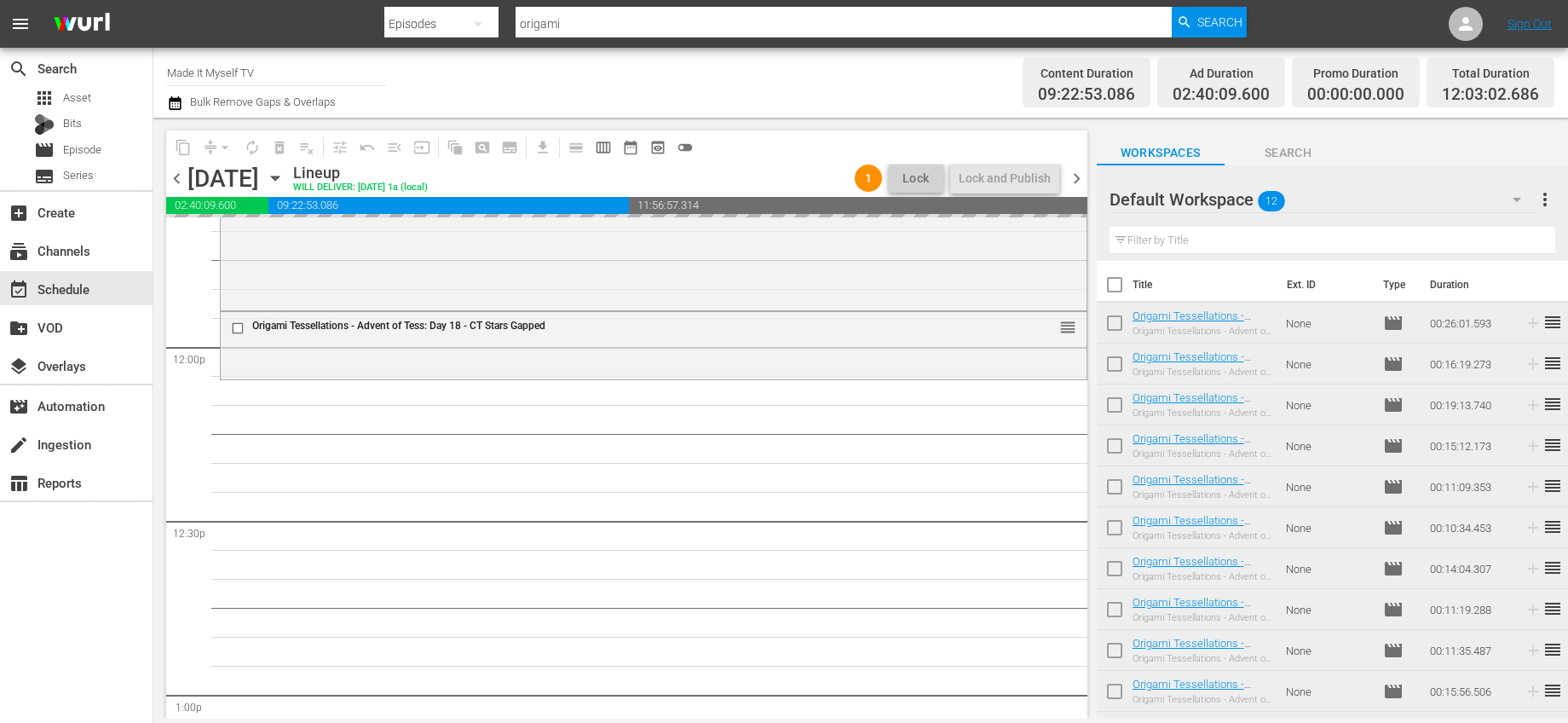
click at [1110, 291] on input "checkbox" at bounding box center [1114, 288] width 35 height 35
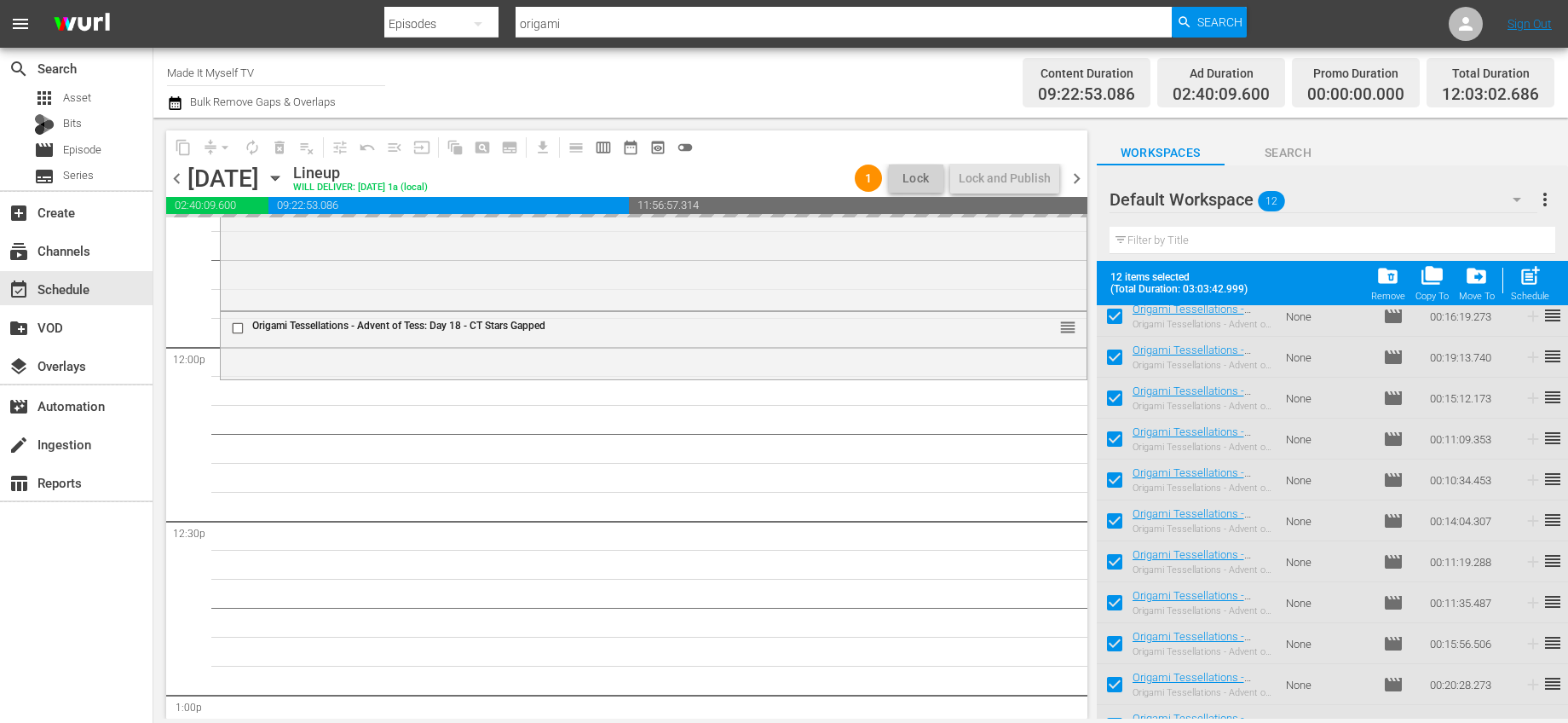
scroll to position [117, 0]
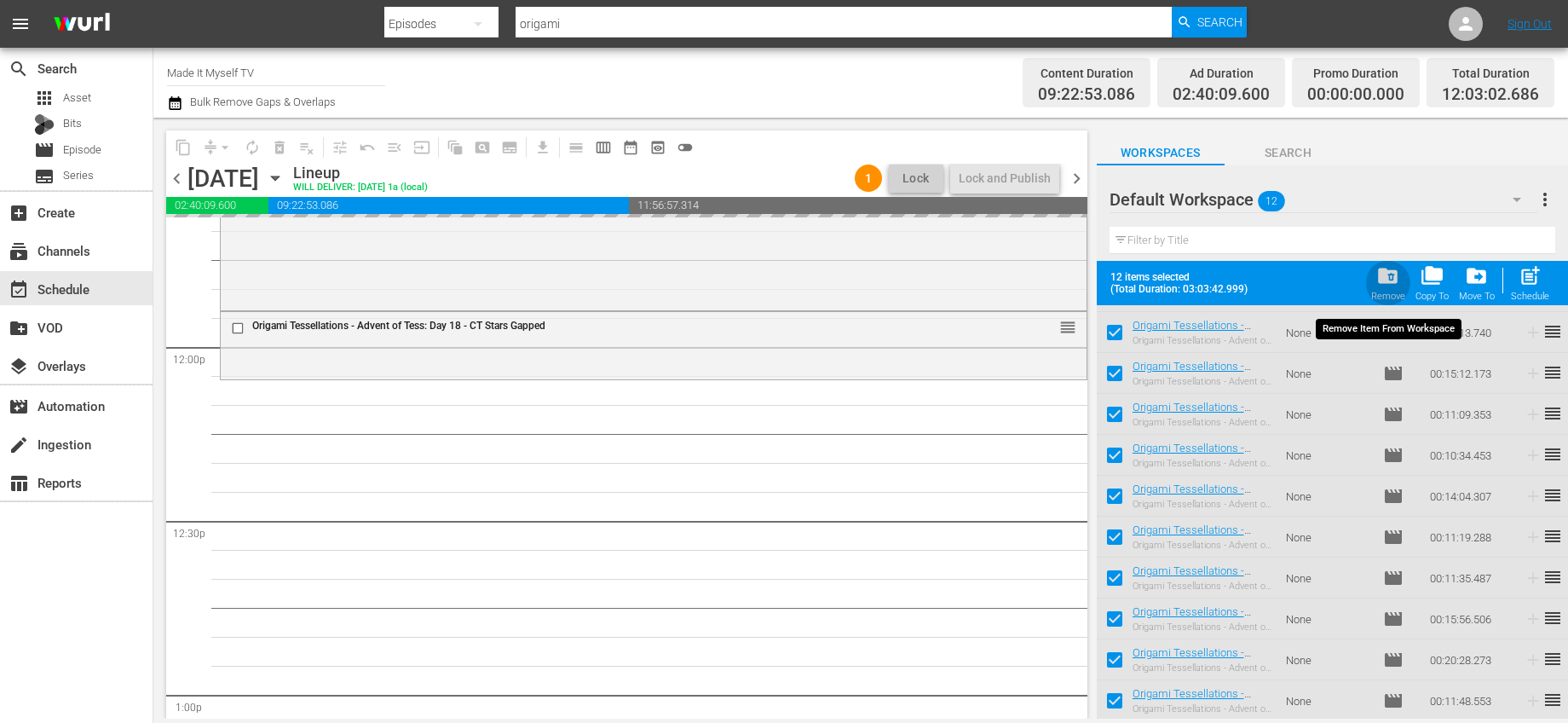
click at [1393, 278] on span "folder_delete" at bounding box center [1387, 276] width 23 height 23
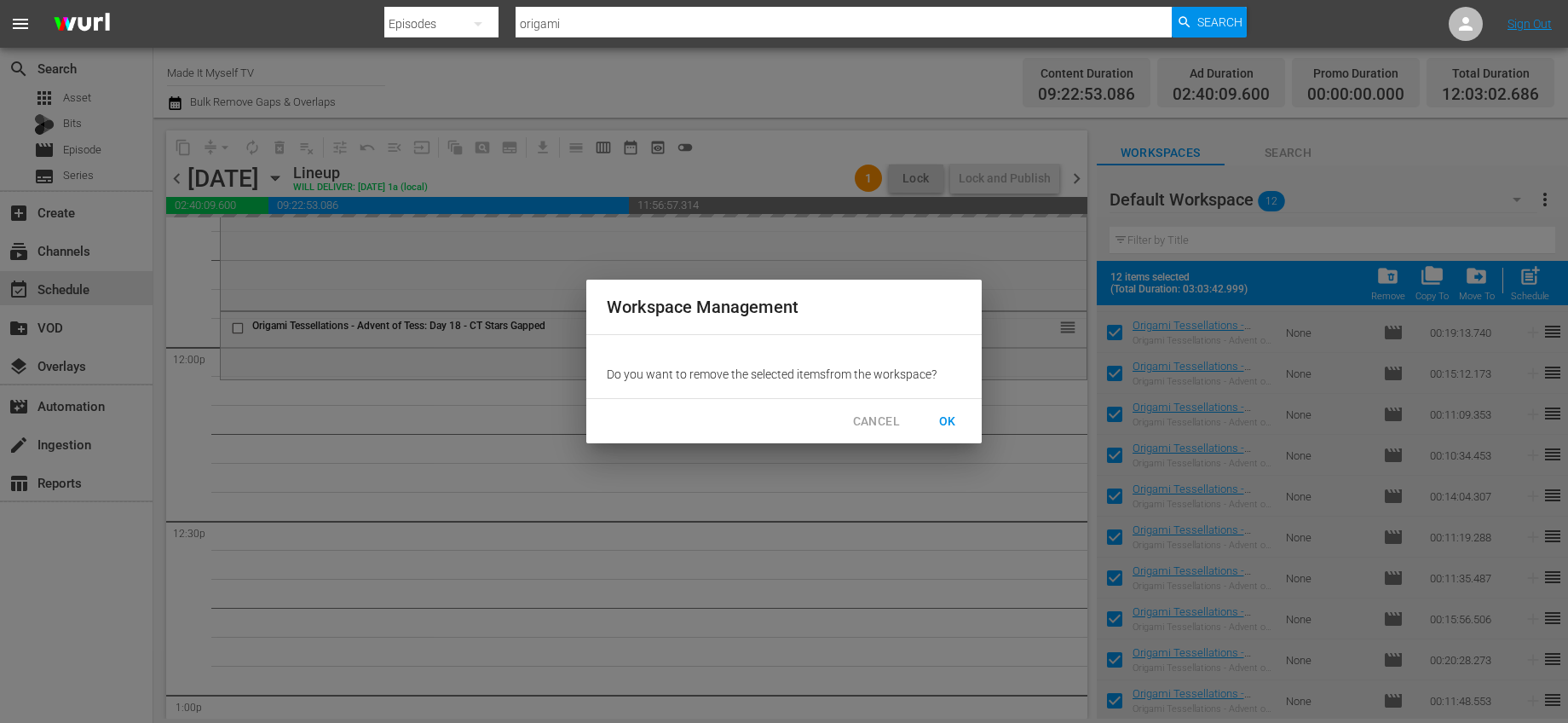
click at [947, 413] on span "OK" at bounding box center [948, 421] width 28 height 22
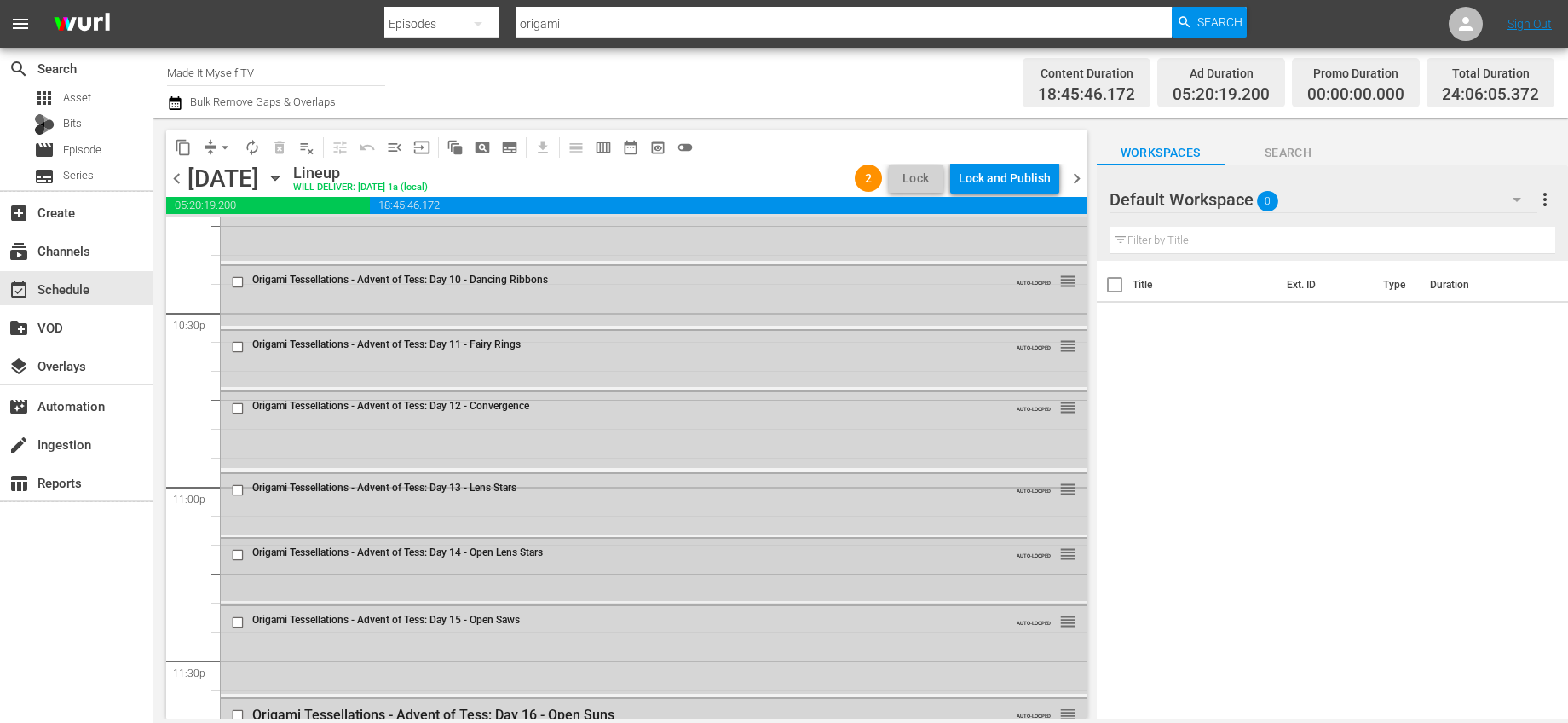
scroll to position [7899, 0]
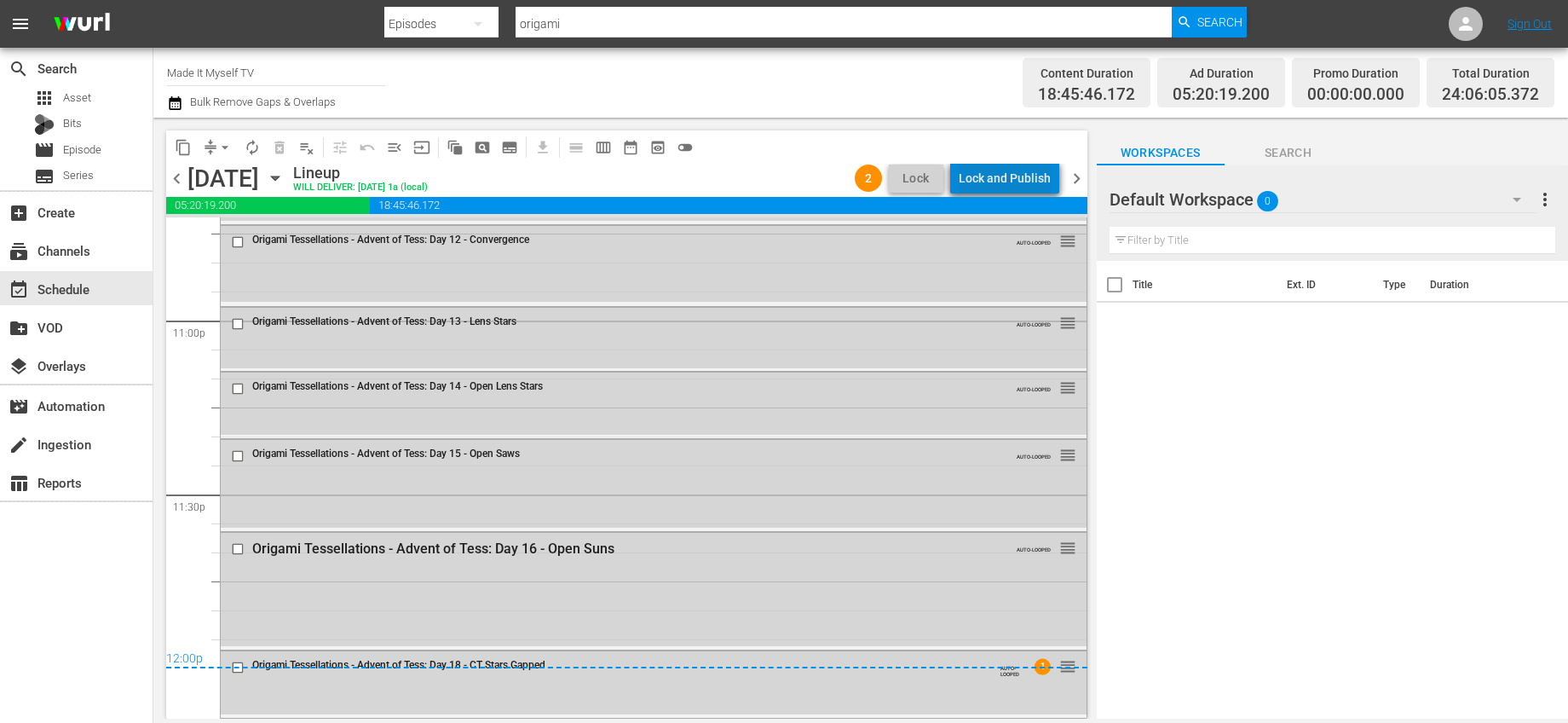
click at [1039, 180] on div "Lock and Publish" at bounding box center [1004, 177] width 92 height 30
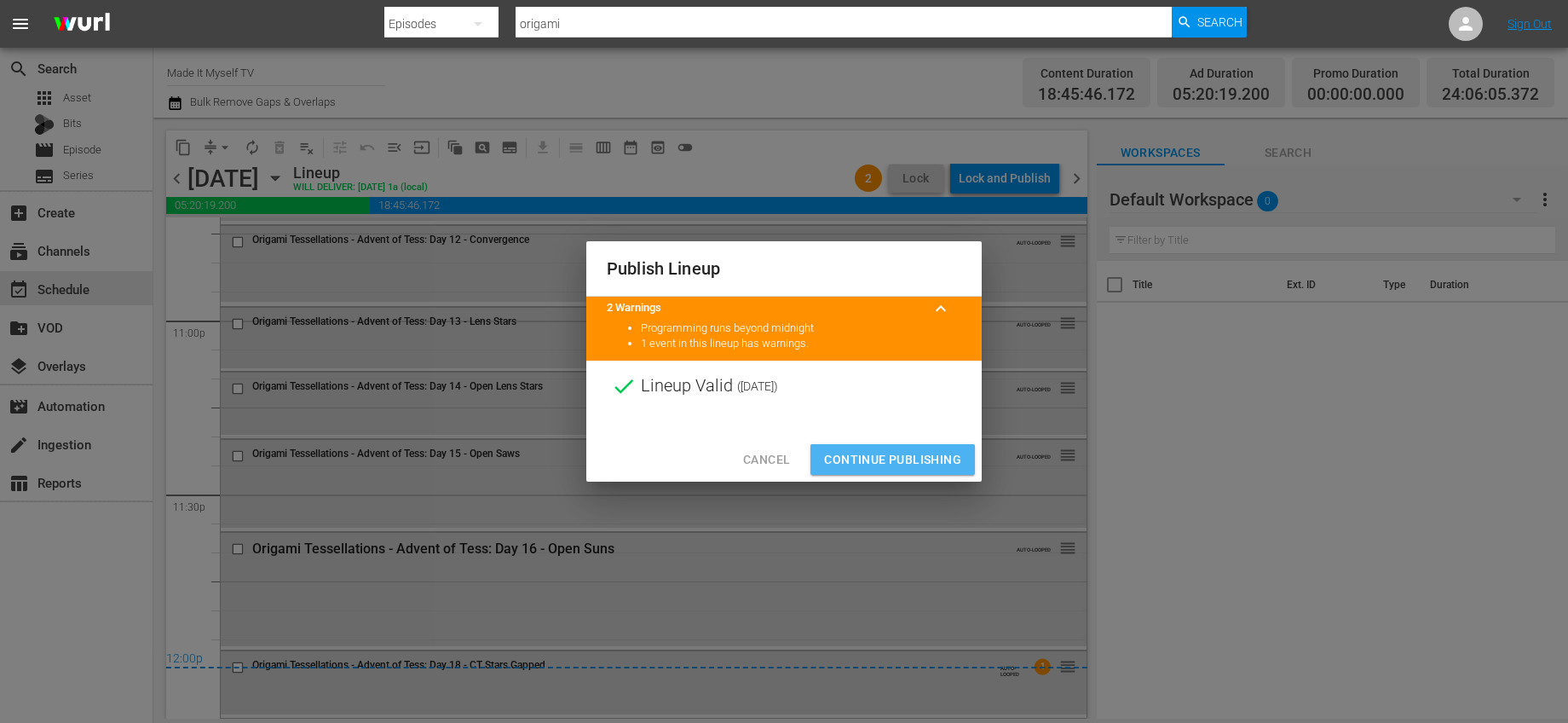
drag, startPoint x: 912, startPoint y: 461, endPoint x: 958, endPoint y: 343, distance: 126.6
click at [911, 461] on span "Continue Publishing" at bounding box center [893, 460] width 137 height 22
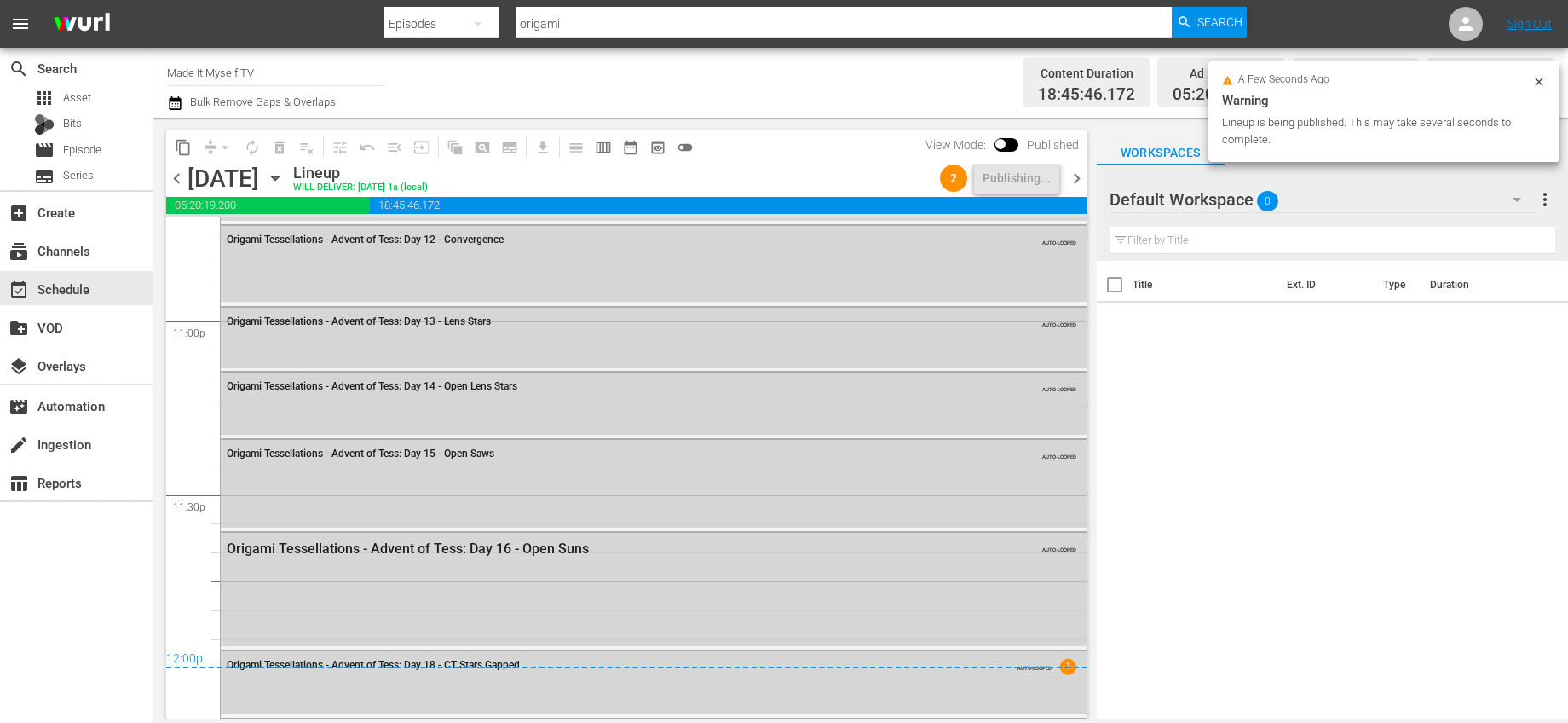
click at [1077, 184] on span "chevron_right" at bounding box center [1077, 178] width 22 height 22
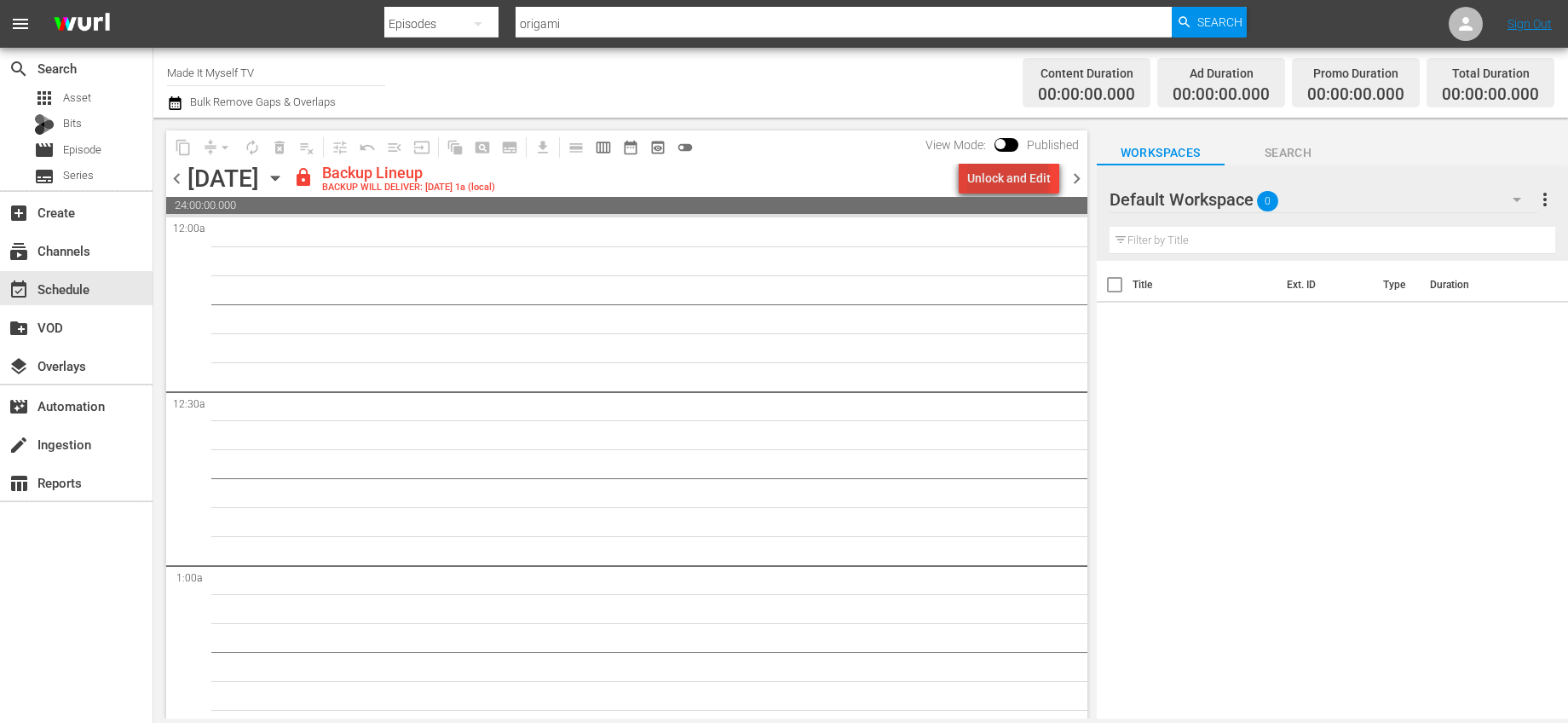
click at [1011, 177] on div "Unlock and Edit" at bounding box center [1009, 177] width 84 height 30
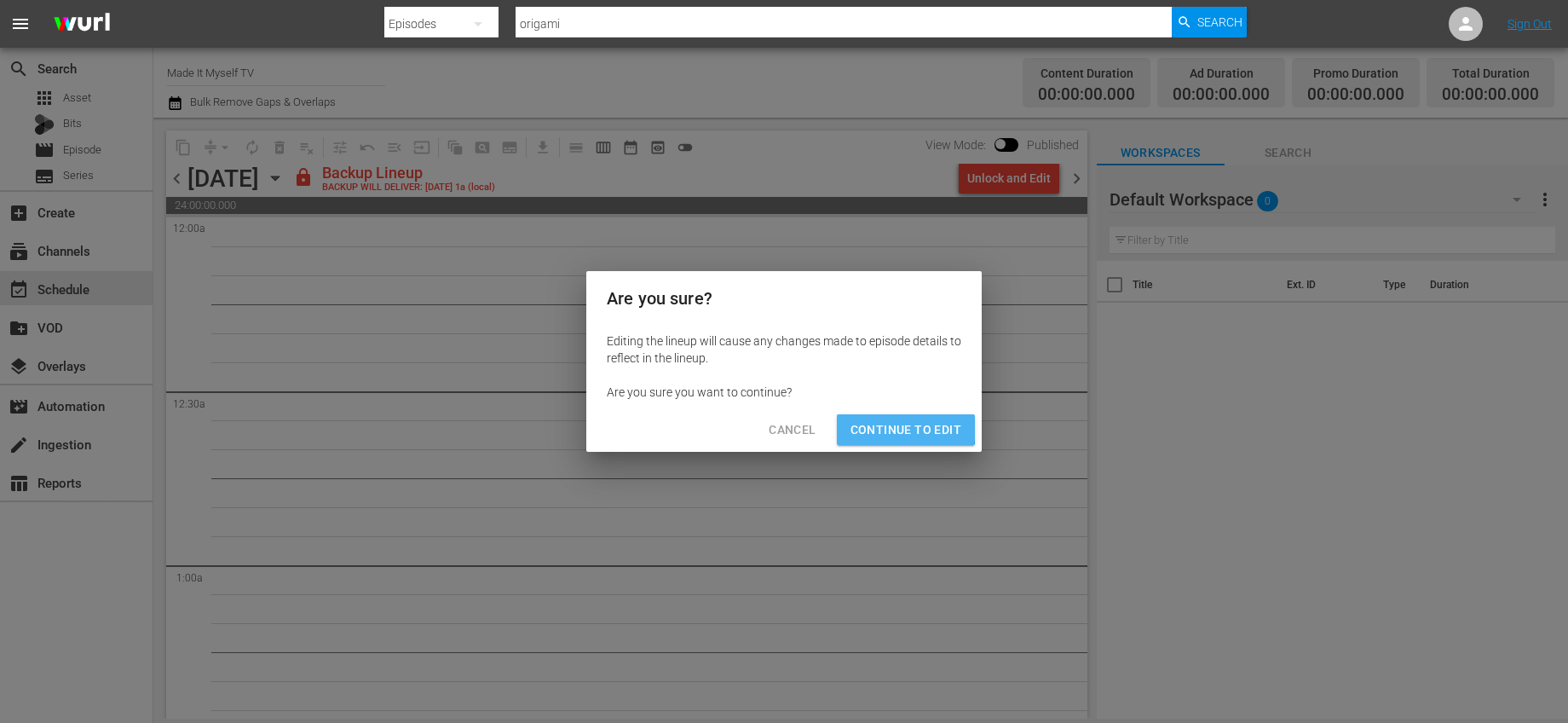
click at [898, 425] on span "Continue to Edit" at bounding box center [906, 430] width 111 height 22
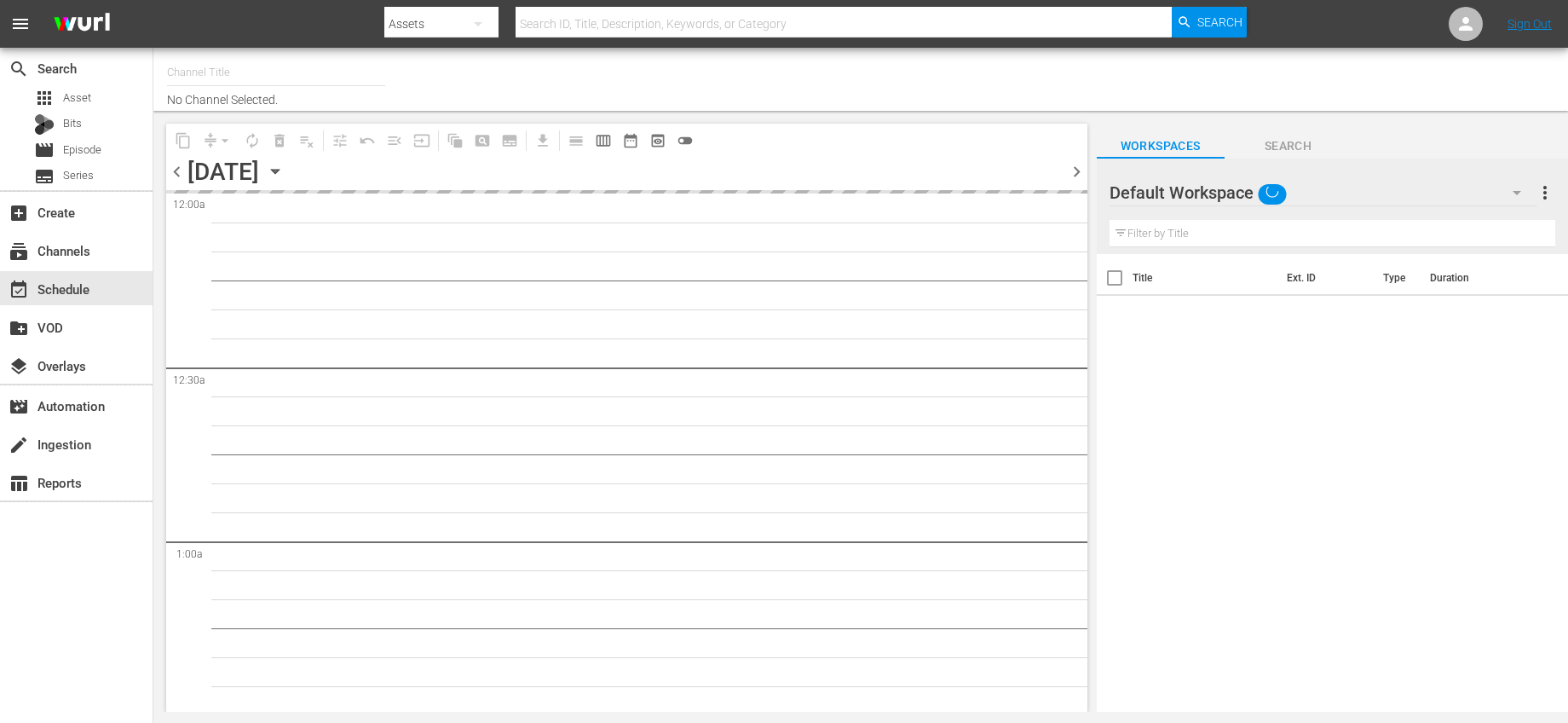
type input "Made It Myself TV (1876)"
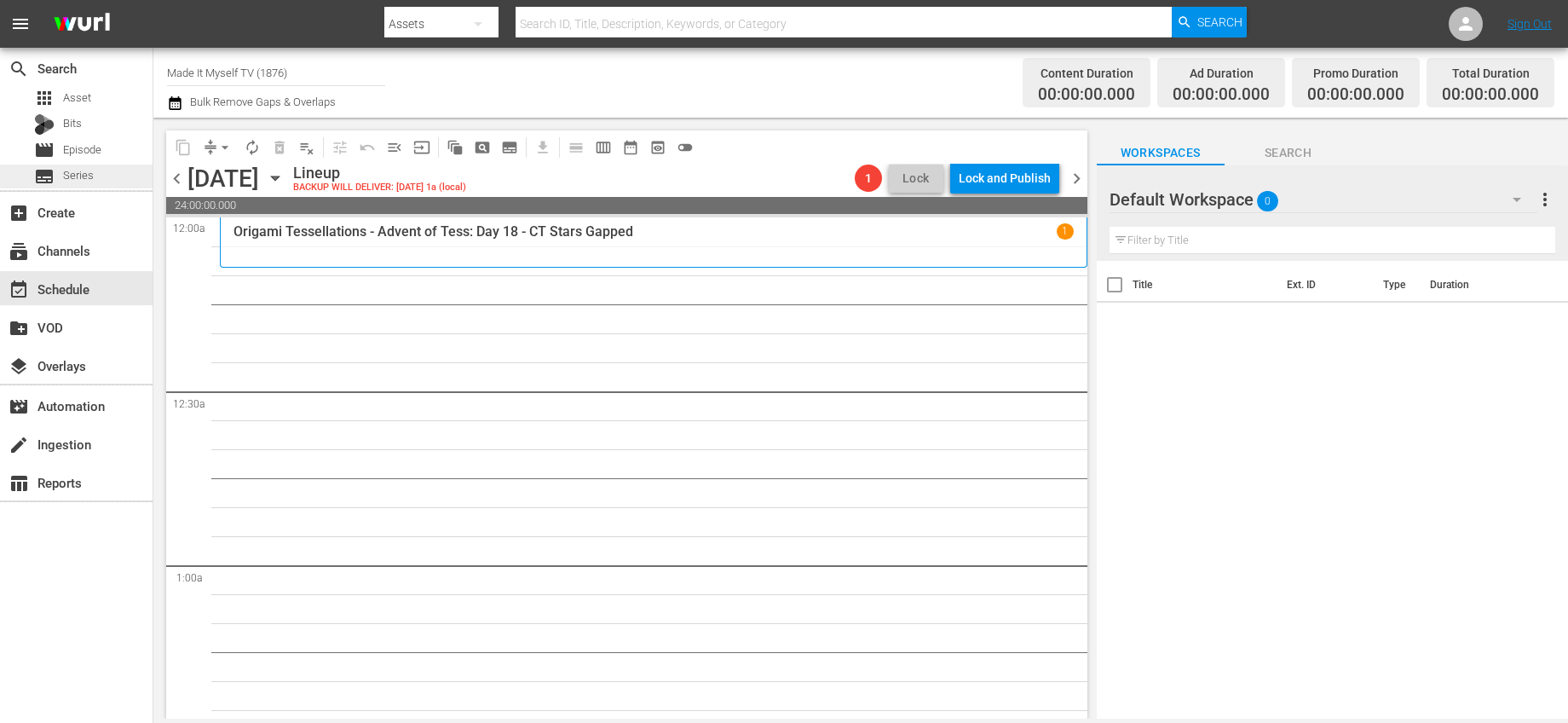
click at [99, 164] on div "subtitles Series" at bounding box center [76, 176] width 153 height 24
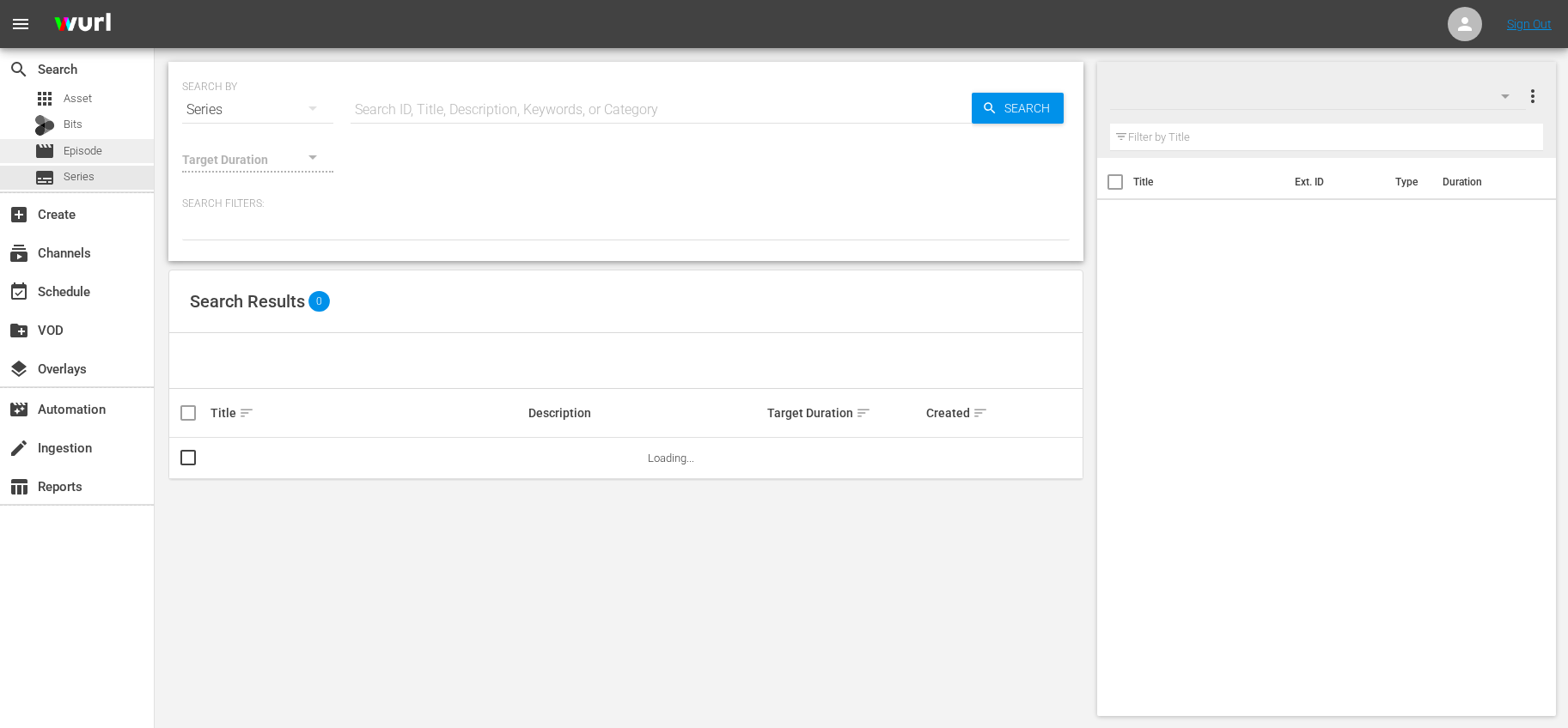
click at [98, 154] on span "Episode" at bounding box center [83, 152] width 38 height 17
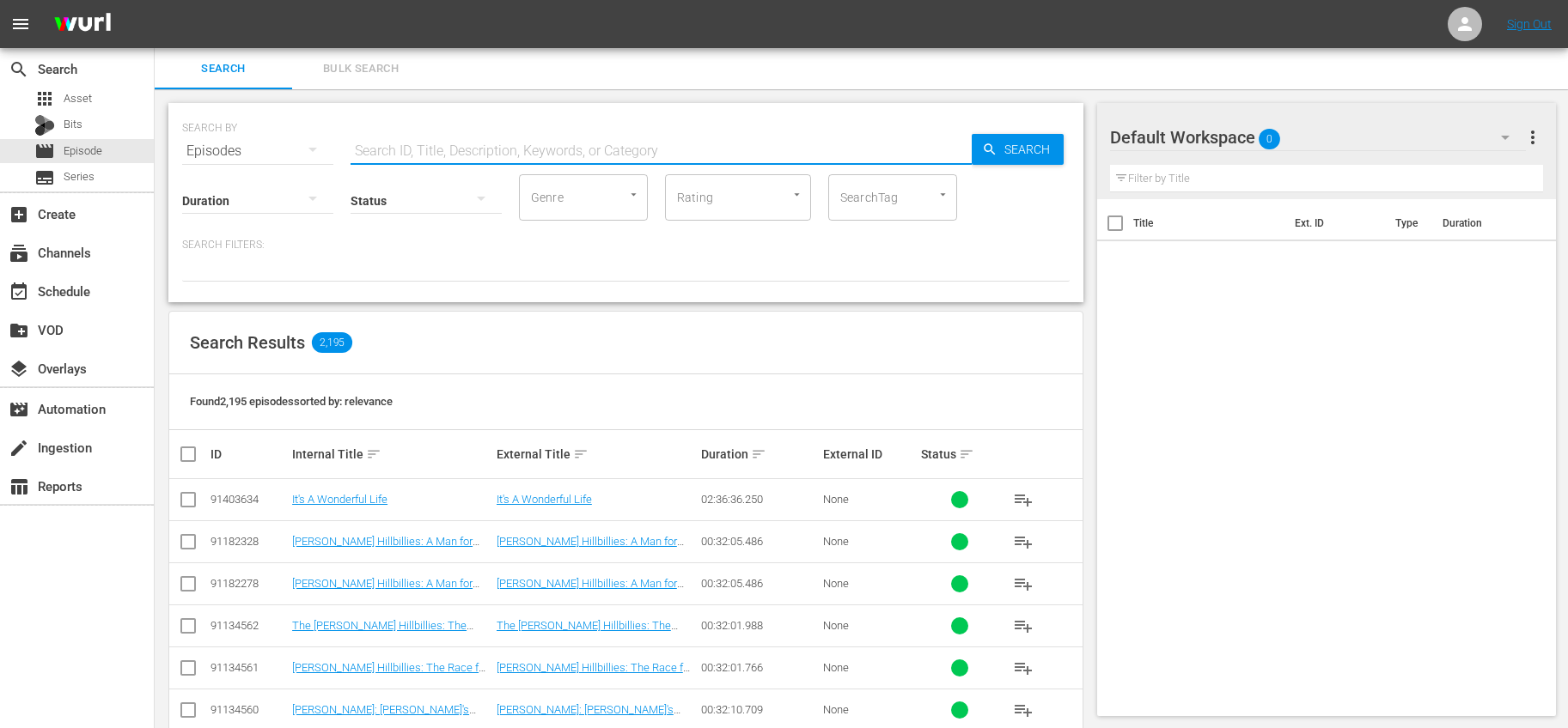
click at [371, 139] on input "text" at bounding box center [660, 151] width 621 height 41
click at [86, 296] on div "event_available Schedule" at bounding box center [48, 288] width 96 height 16
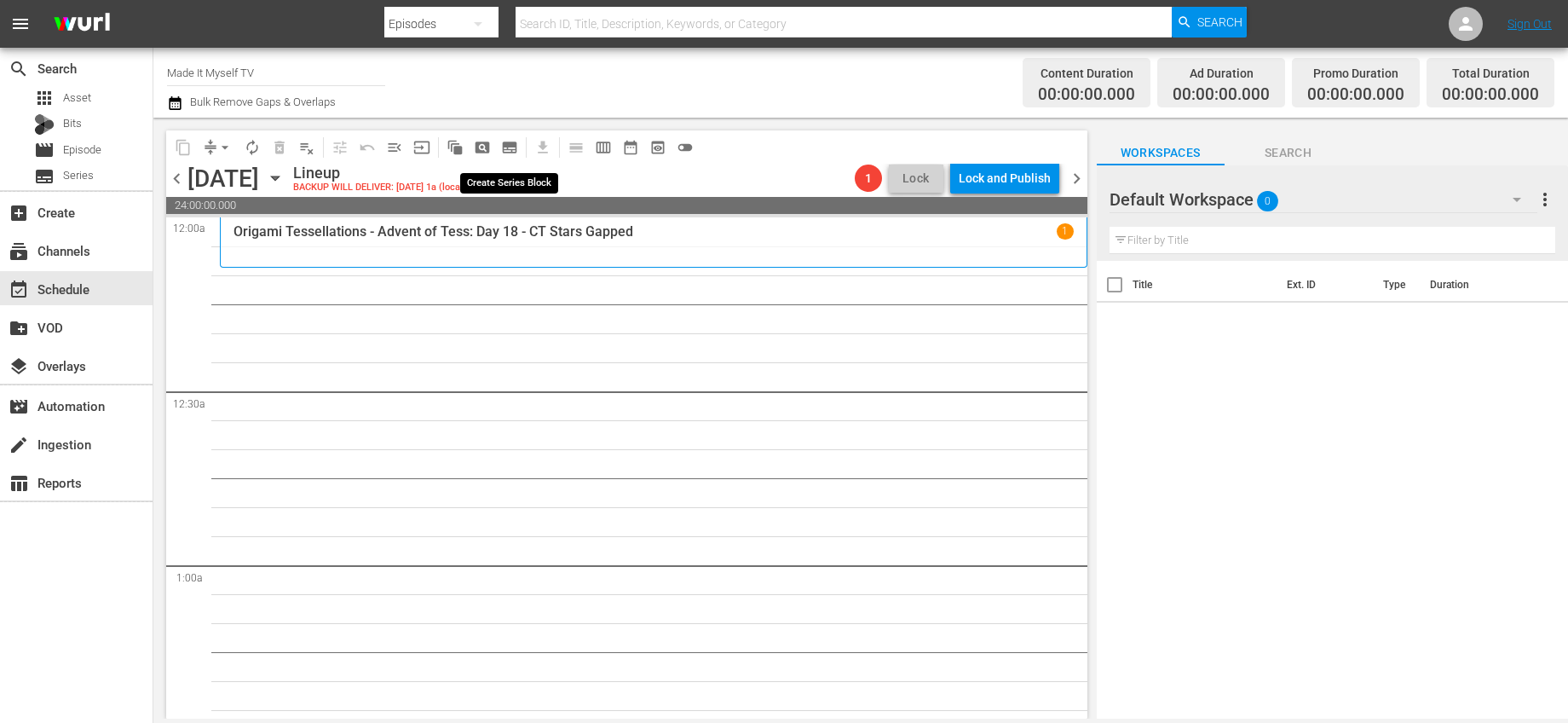
click at [507, 142] on span "subtitles_outlined" at bounding box center [510, 148] width 17 height 17
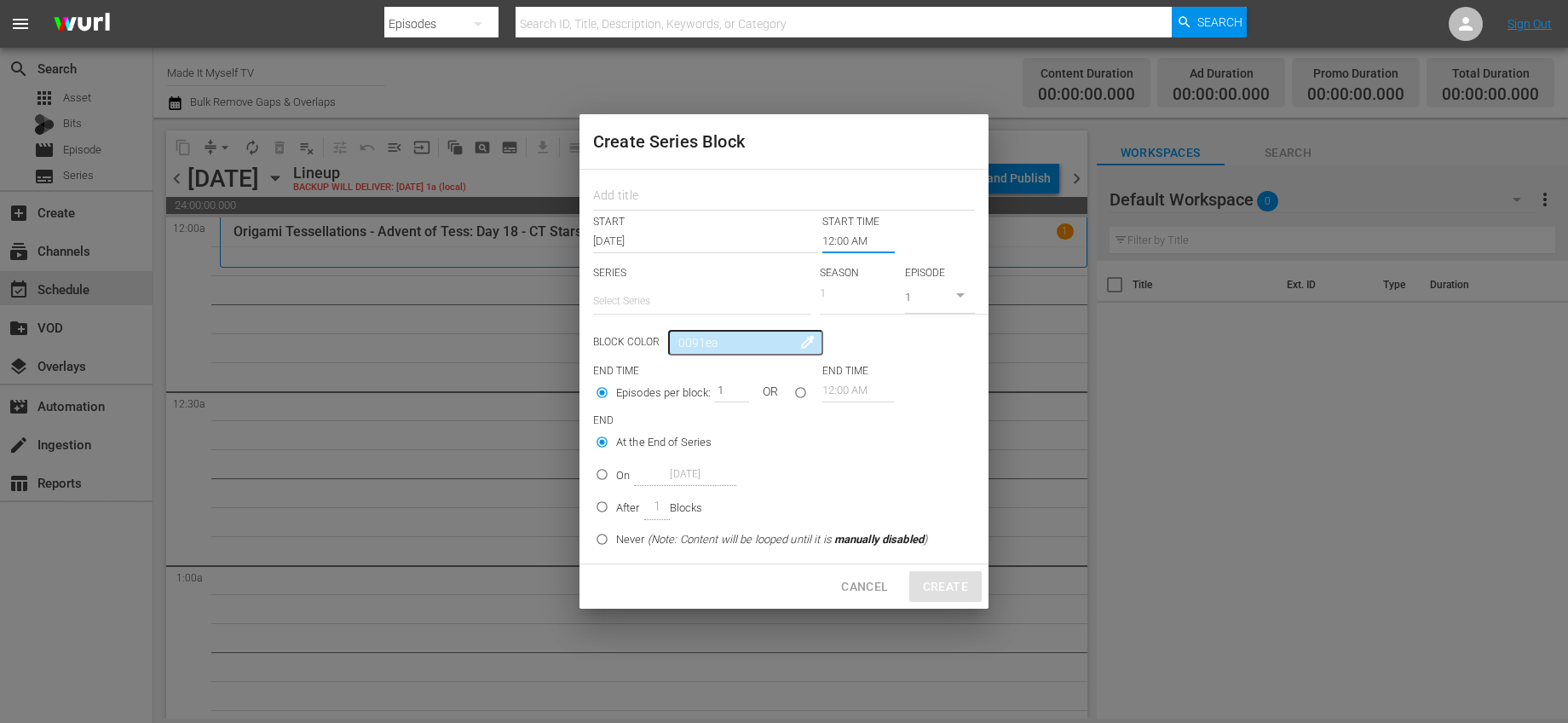
click at [827, 234] on input "12:00 AM" at bounding box center [859, 241] width 73 height 24
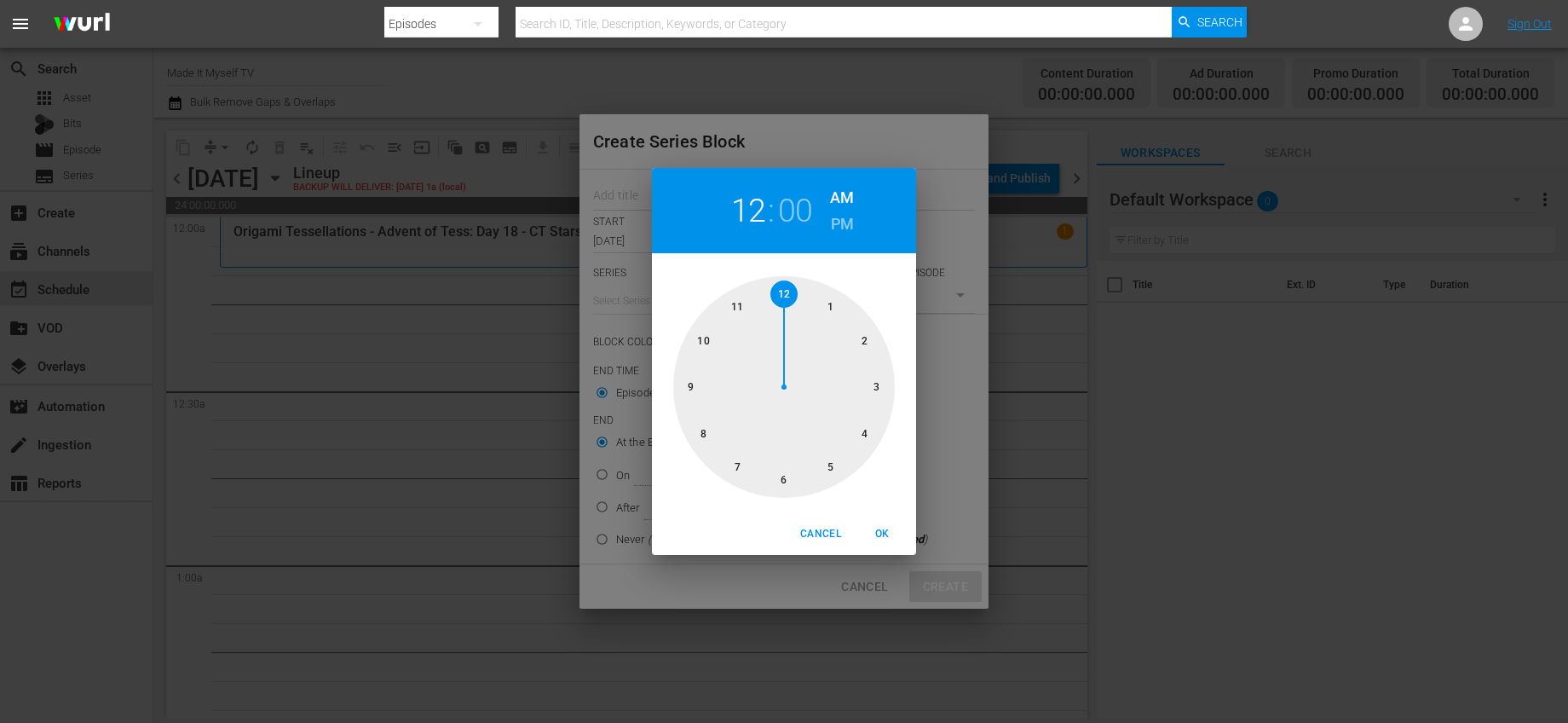
click at [785, 298] on div at bounding box center [784, 387] width 221 height 221
click at [860, 341] on div at bounding box center [784, 387] width 221 height 221
click at [874, 533] on span "OK" at bounding box center [882, 534] width 41 height 18
type input "12:10 AM"
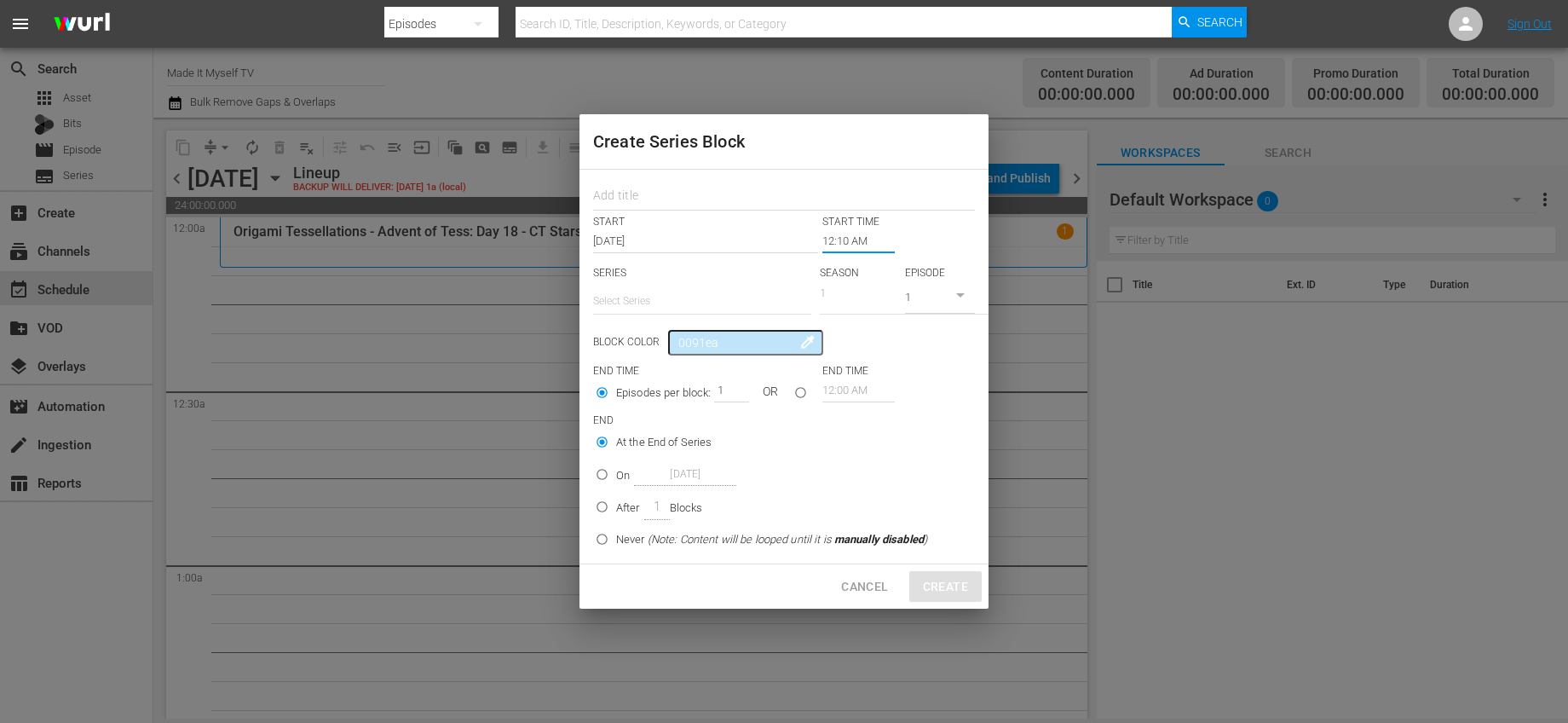
click at [802, 390] on input "seriesBlockEndTime" at bounding box center [800, 396] width 29 height 29
radio input "true"
click at [832, 396] on input "12:00 AM" at bounding box center [859, 391] width 73 height 24
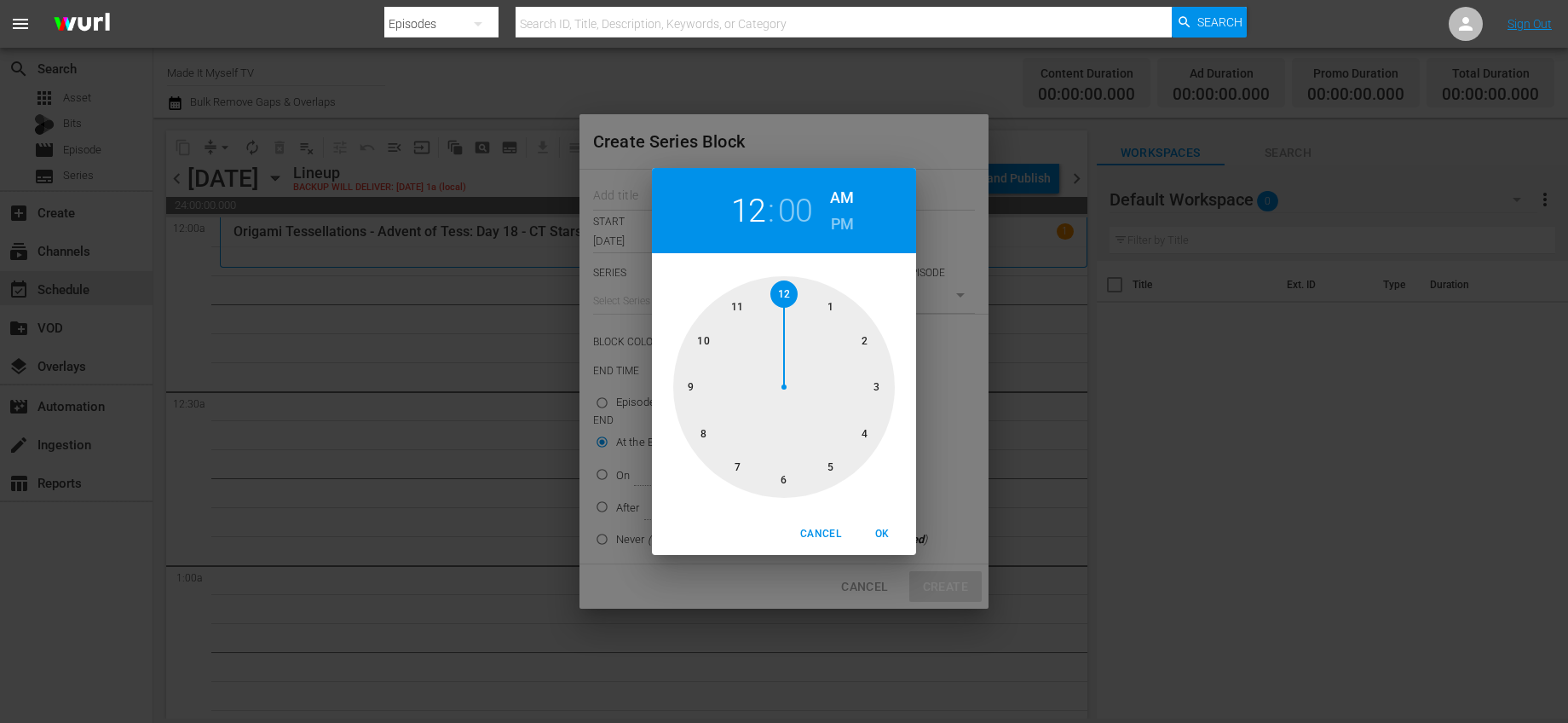
click at [877, 391] on div at bounding box center [784, 387] width 221 height 221
click at [872, 382] on div at bounding box center [784, 387] width 221 height 221
click at [876, 529] on span "OK" at bounding box center [882, 534] width 41 height 18
type input "03:15 AM"
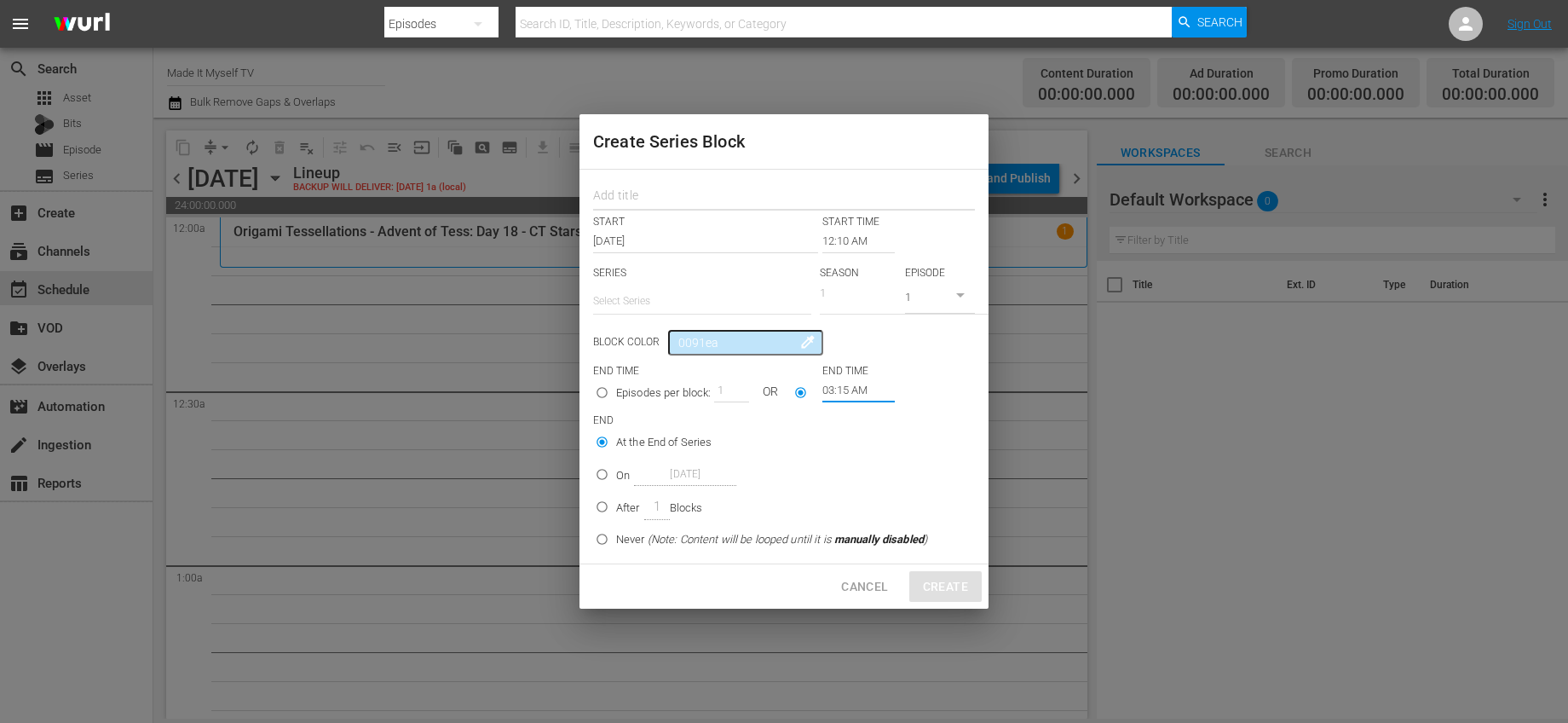
click at [720, 199] on input "text" at bounding box center [784, 197] width 382 height 27
type input "Craft Room Crash"
click at [705, 285] on input "text" at bounding box center [702, 300] width 218 height 41
click at [682, 340] on div "Craft Room Crash" at bounding box center [702, 349] width 191 height 41
type input "Craft Room Crash"
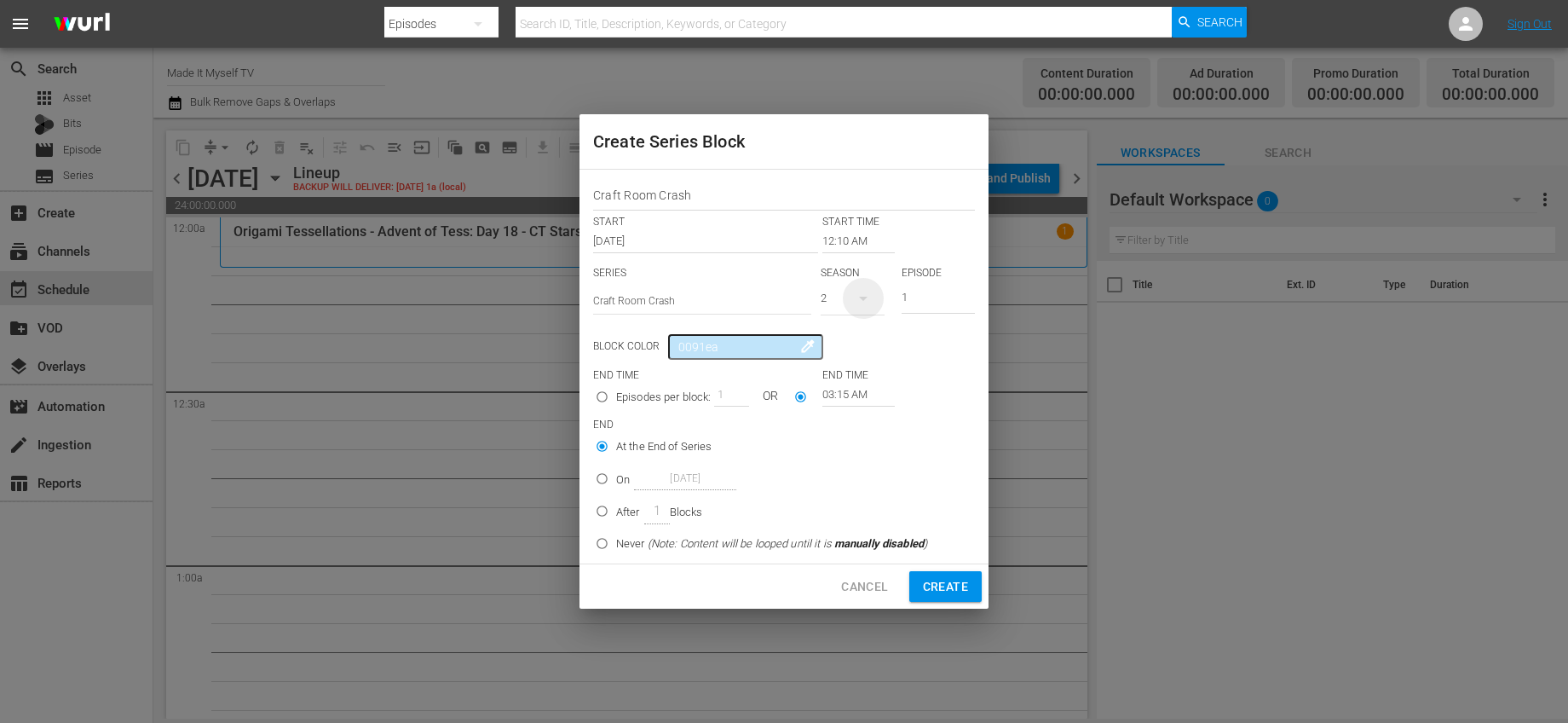
click at [865, 304] on icon "button" at bounding box center [864, 298] width 21 height 21
click at [850, 341] on div "2" at bounding box center [845, 343] width 47 height 17
click at [850, 341] on div "2 1" at bounding box center [784, 362] width 1568 height 723
click at [848, 301] on button "button" at bounding box center [863, 298] width 41 height 41
click at [844, 362] on div "1" at bounding box center [844, 370] width 6 height 17
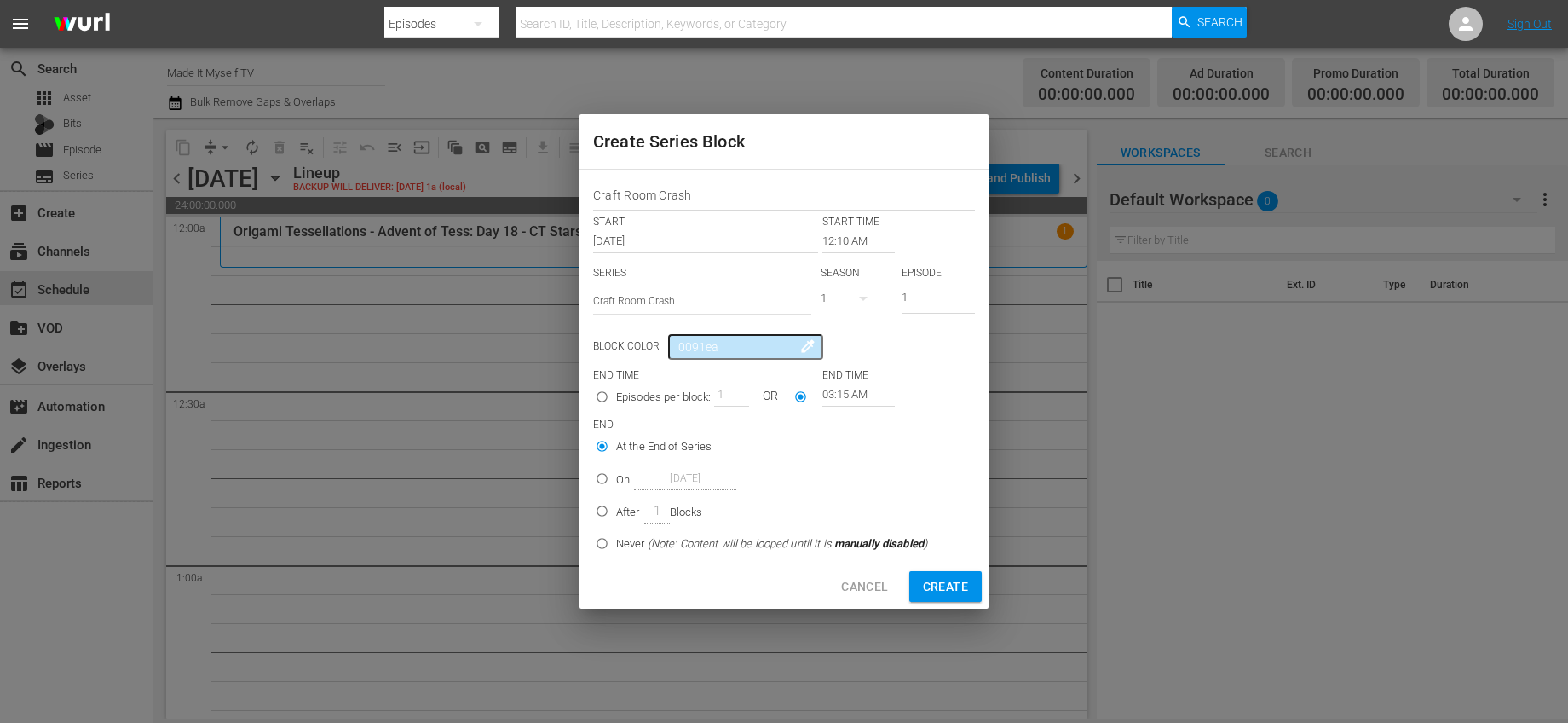
click at [679, 509] on p "Blocks" at bounding box center [686, 513] width 33 height 17
click at [616, 509] on input "After 1 Blocks" at bounding box center [602, 515] width 29 height 29
radio input "false"
radio input "true"
click at [954, 584] on span "Create" at bounding box center [946, 587] width 45 height 22
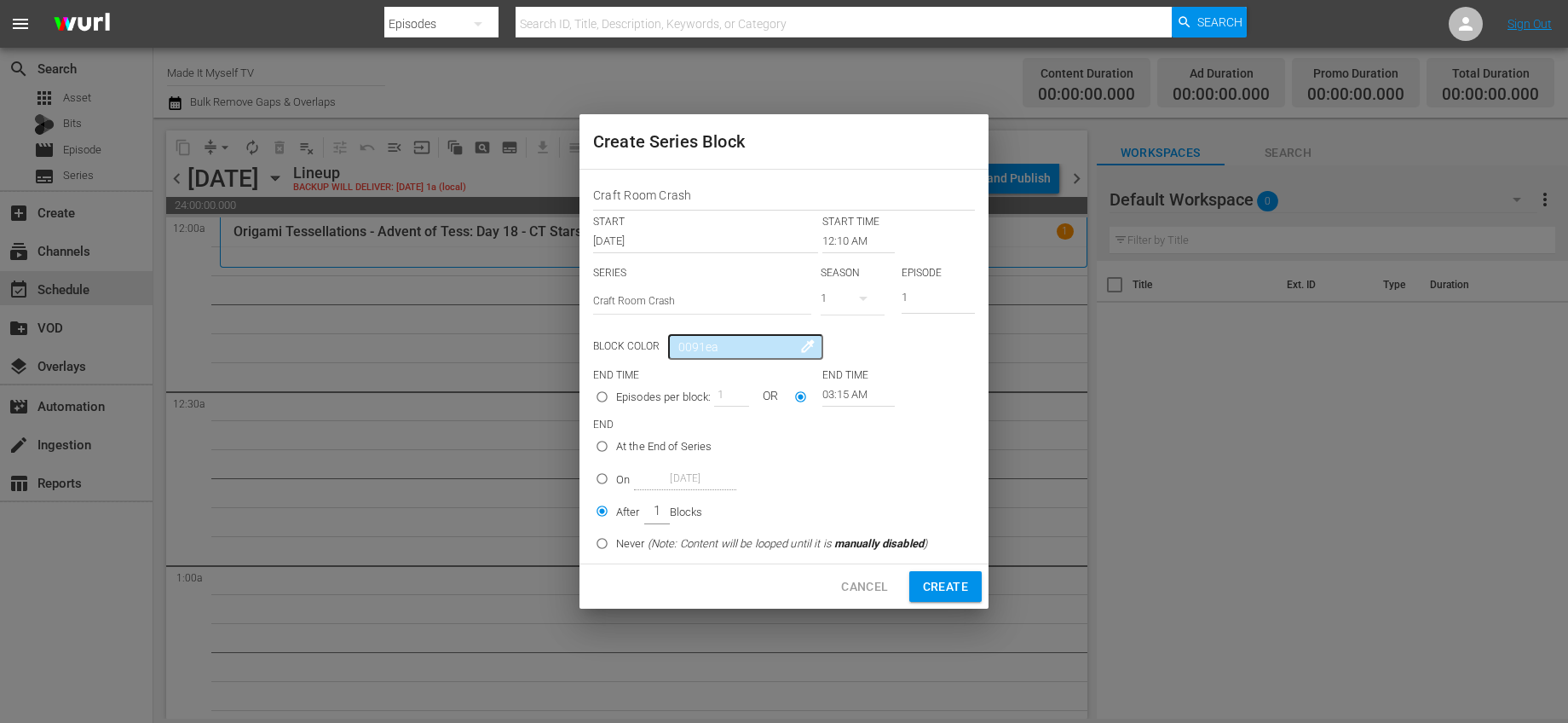
type input "12:00 AM"
radio input "true"
type input "12:00 AM"
radio input "true"
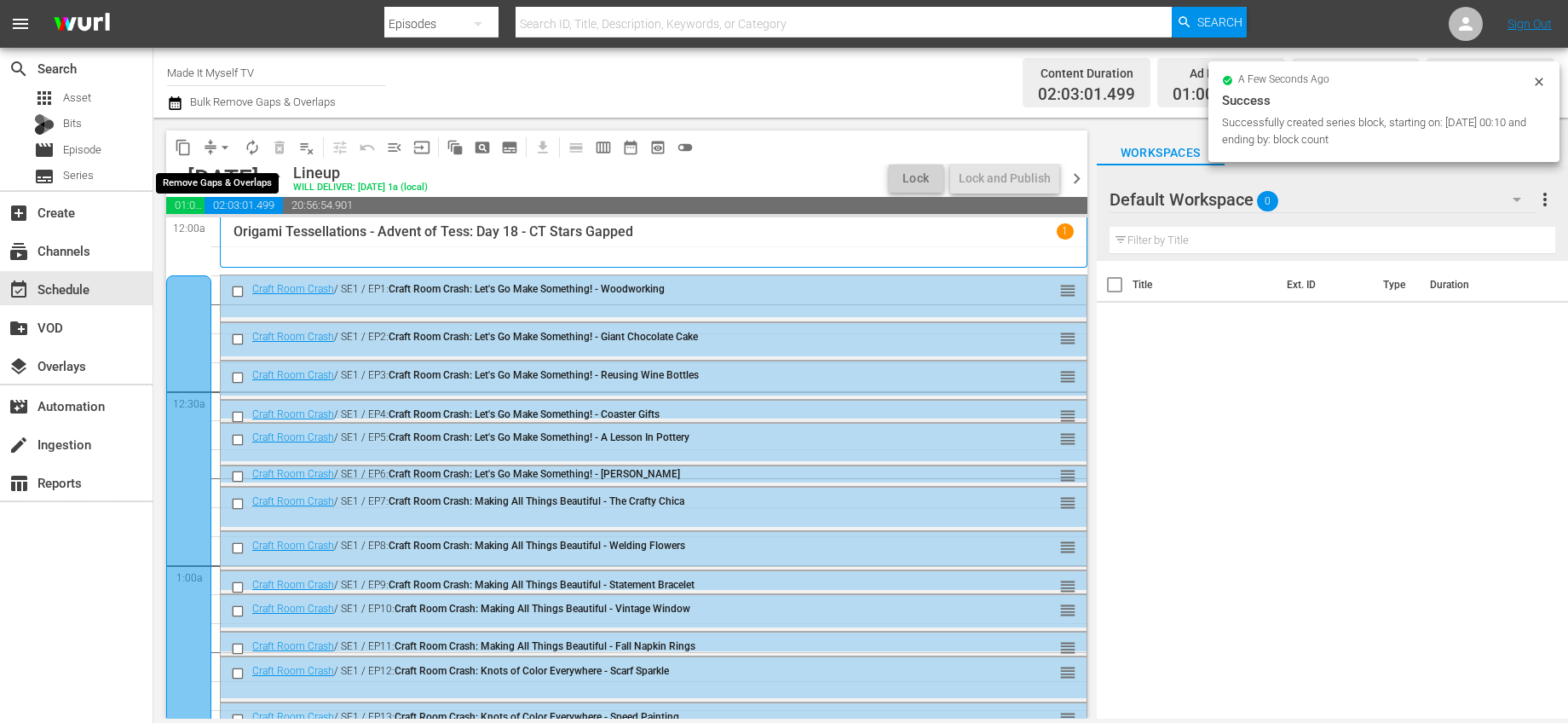
click at [227, 142] on span "arrow_drop_down" at bounding box center [225, 148] width 17 height 17
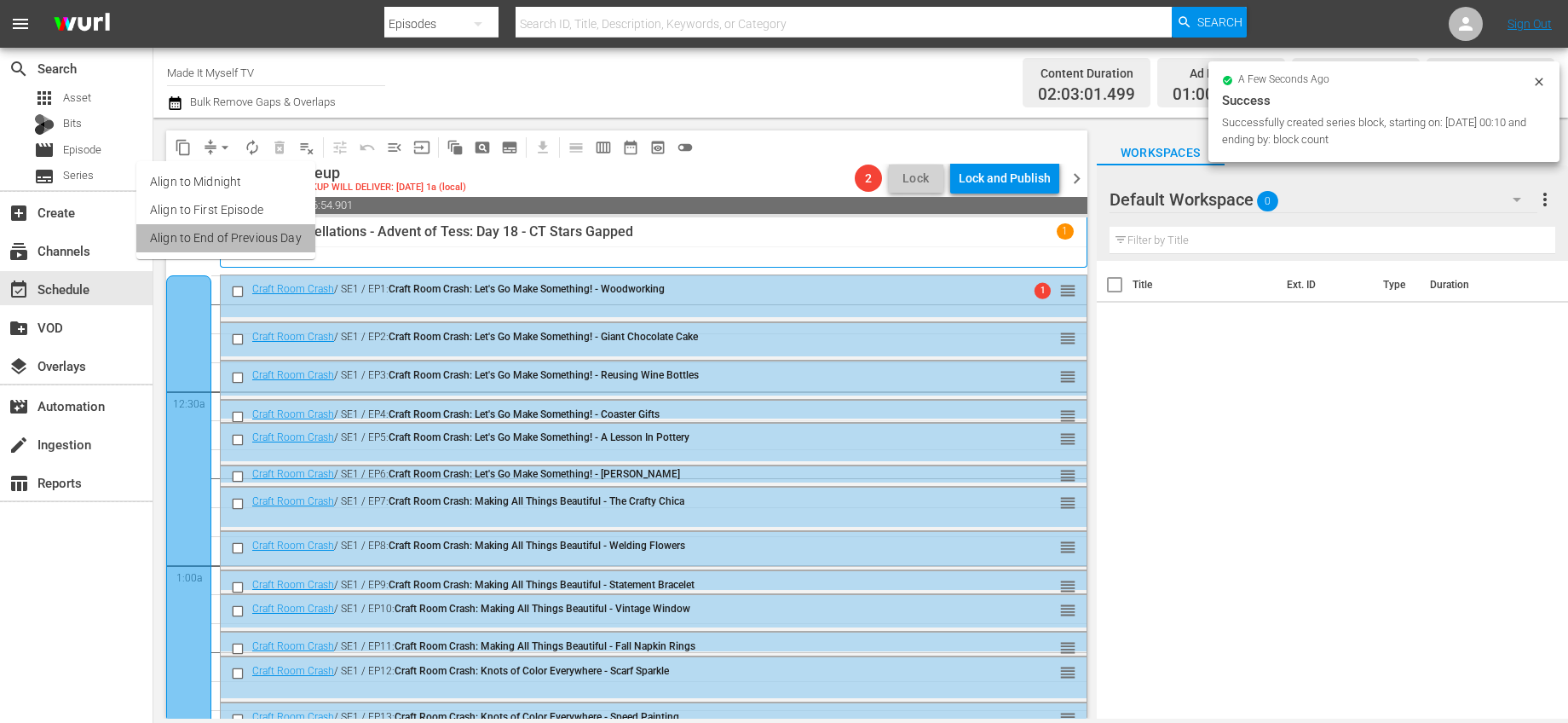
click at [271, 233] on li "Align to End of Previous Day" at bounding box center [226, 238] width 179 height 29
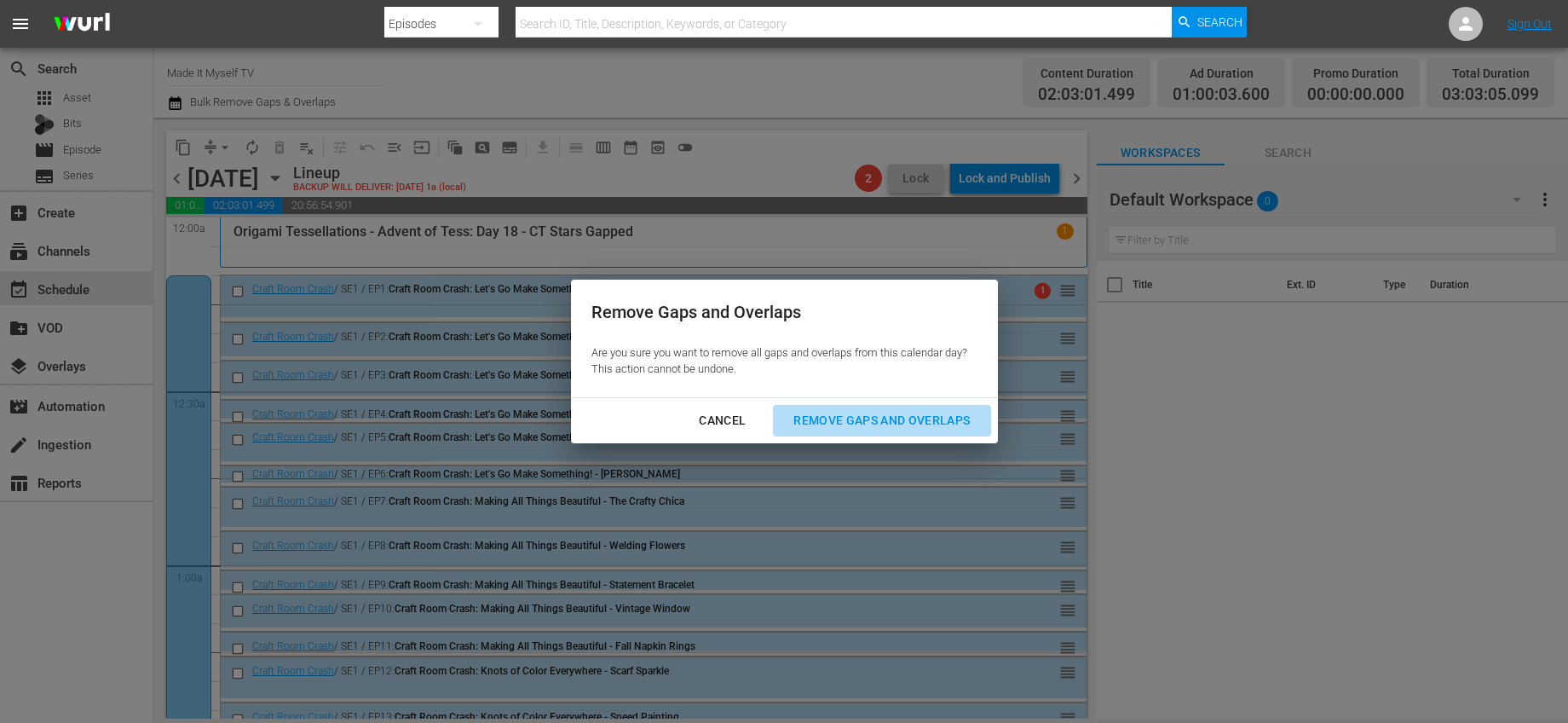
click at [795, 411] on button "Remove Gaps and Overlaps" at bounding box center [881, 420] width 217 height 31
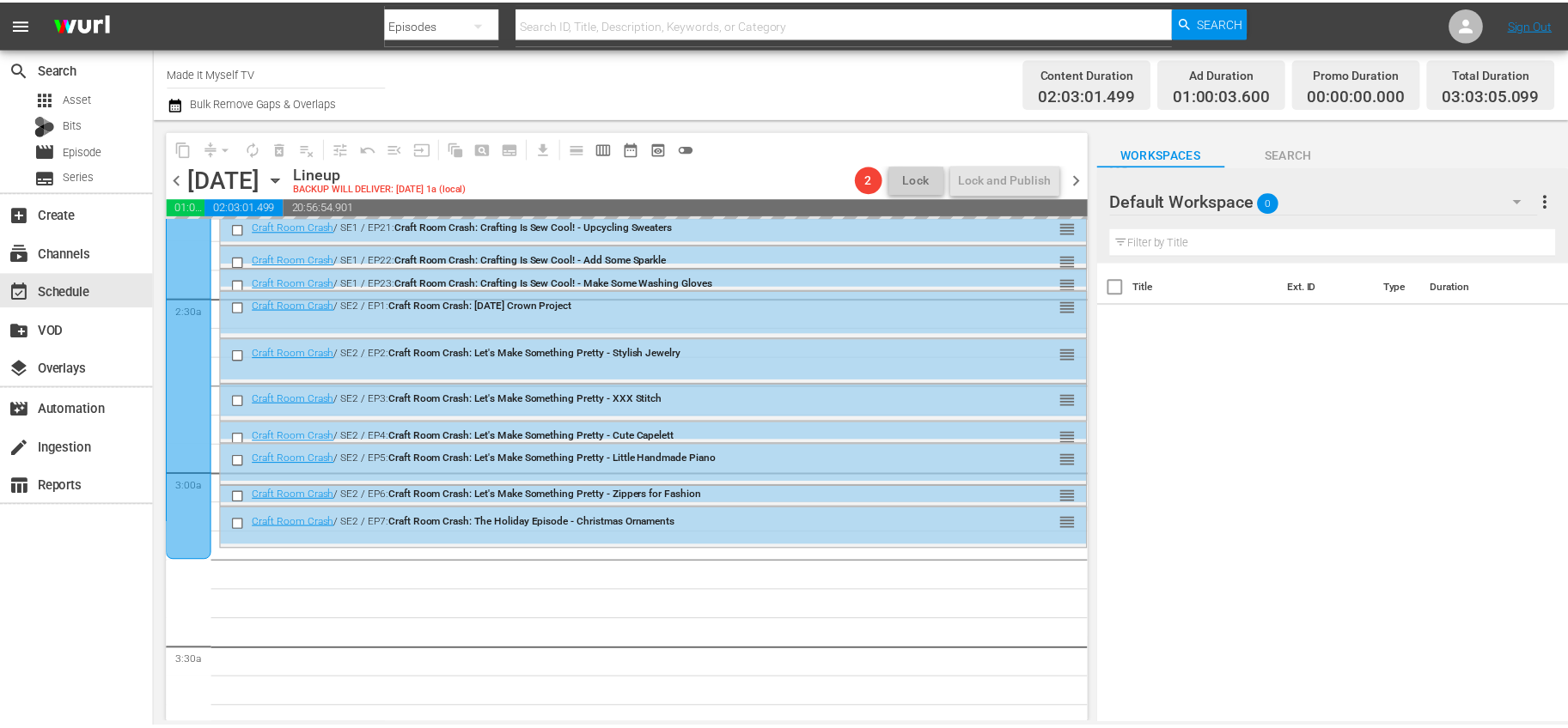
scroll to position [926, 0]
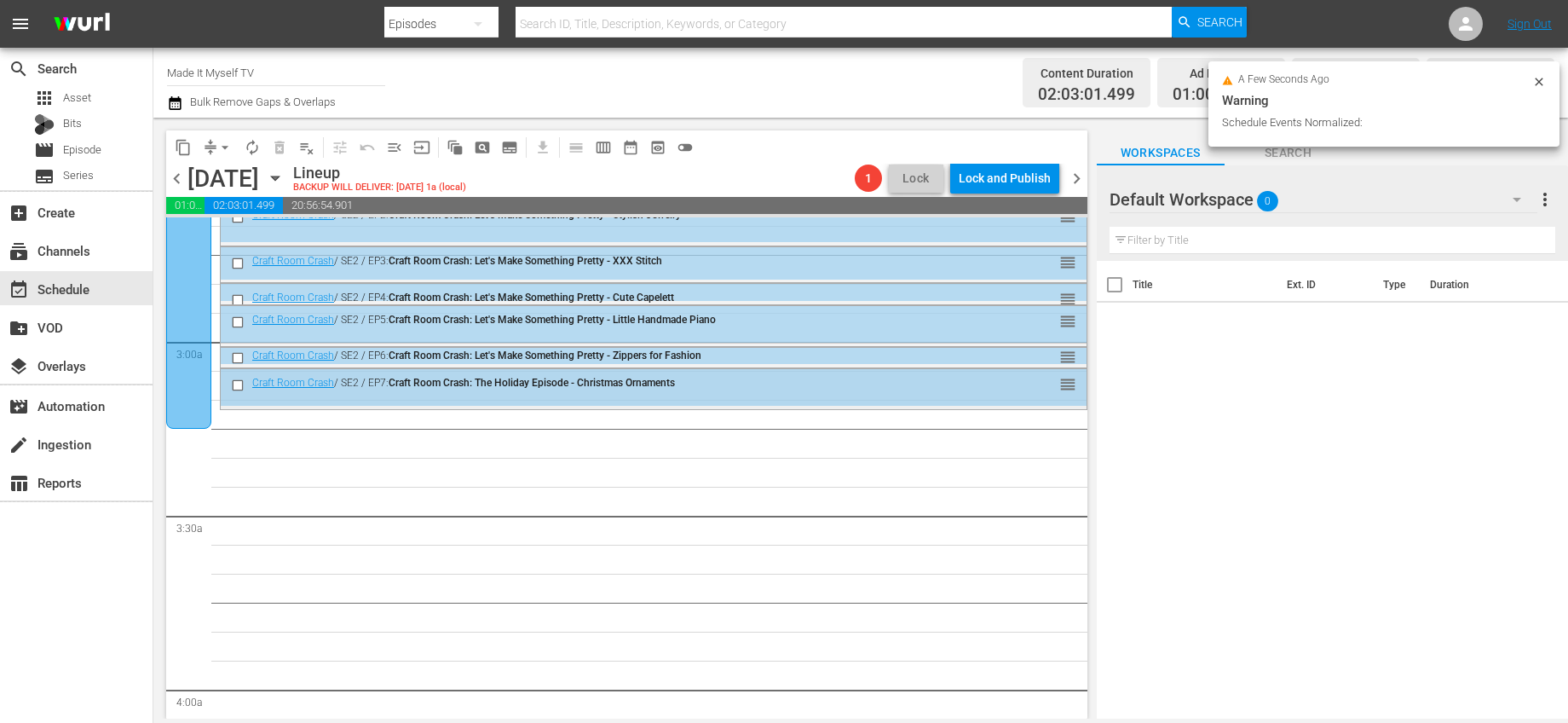
click at [233, 387] on input "checkbox" at bounding box center [239, 385] width 18 height 15
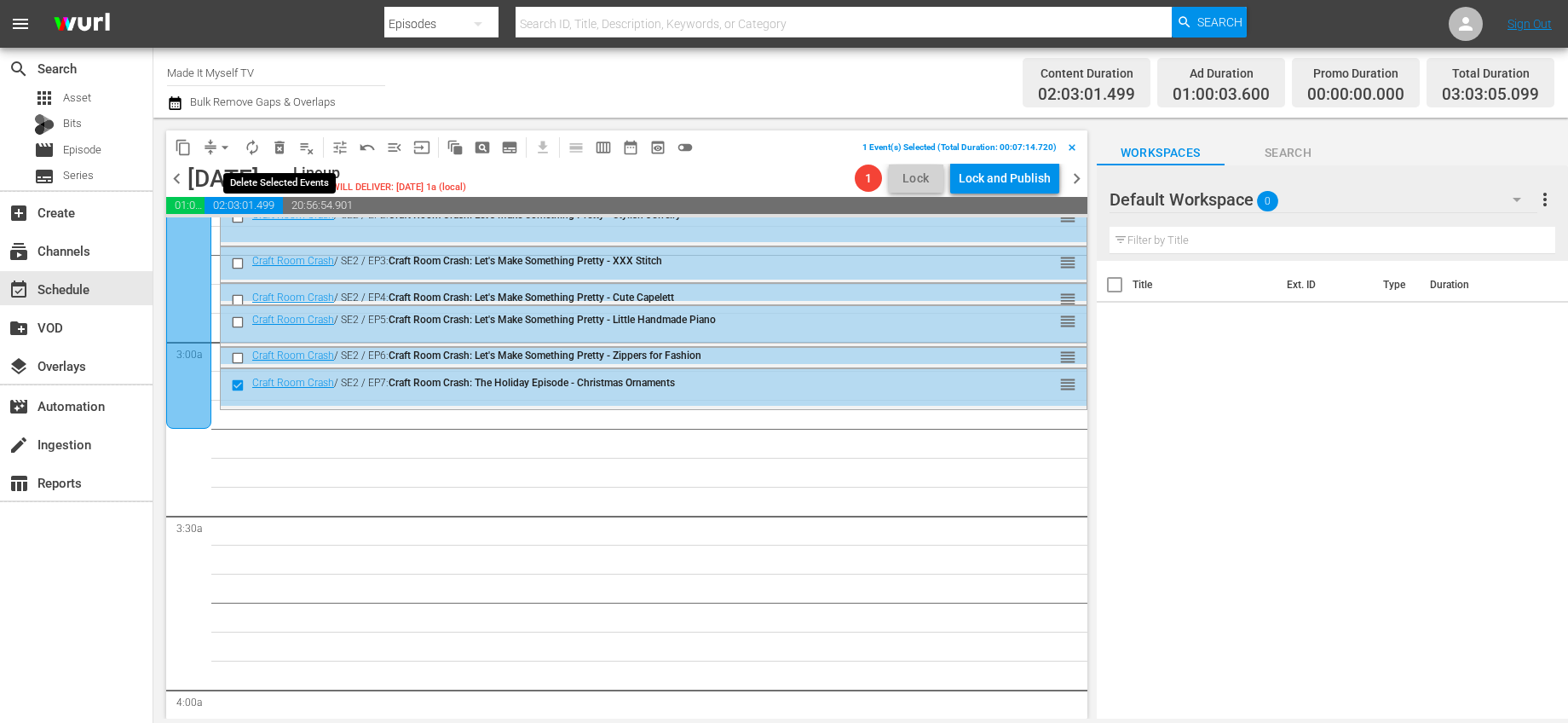
click at [275, 144] on span "delete_forever_outlined" at bounding box center [280, 148] width 17 height 17
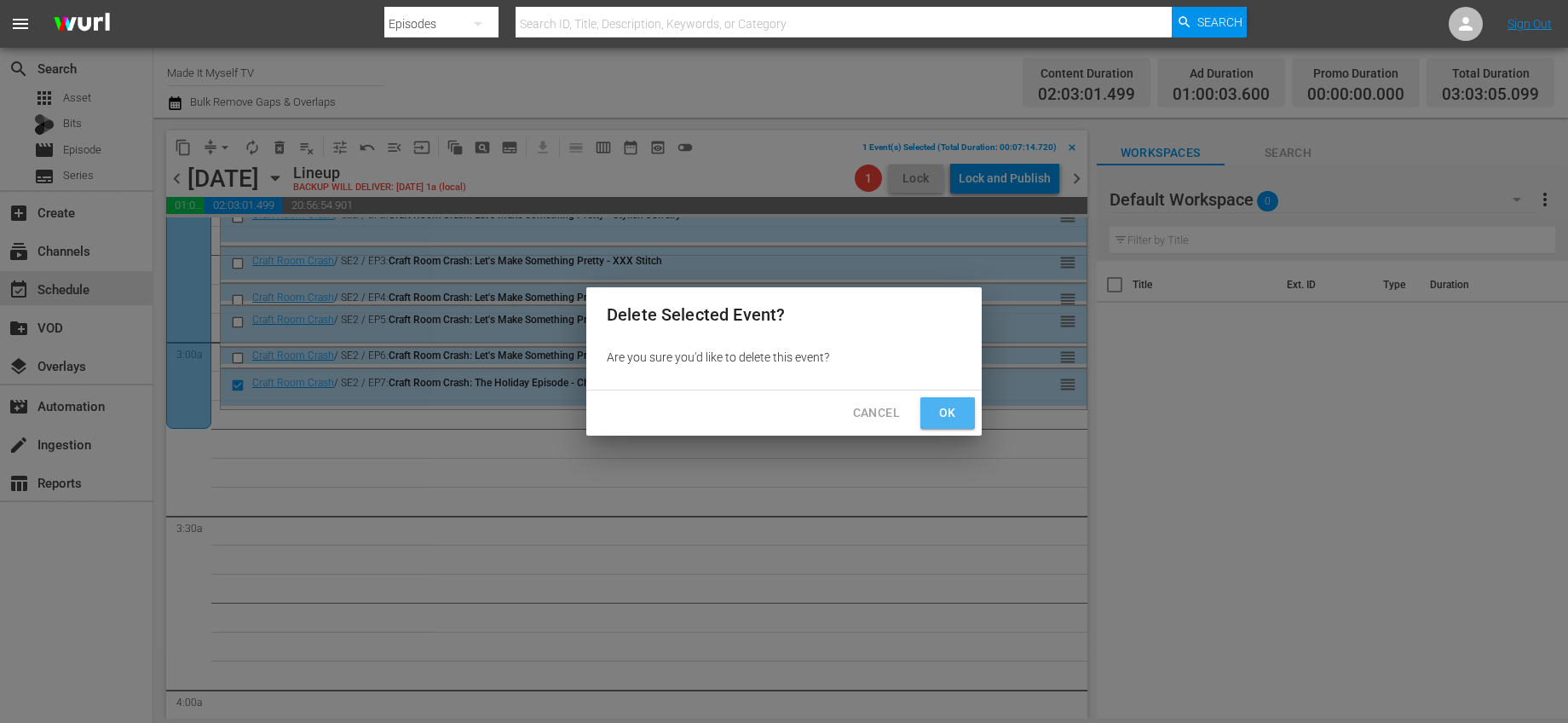
click at [963, 416] on button "Ok" at bounding box center [947, 413] width 54 height 31
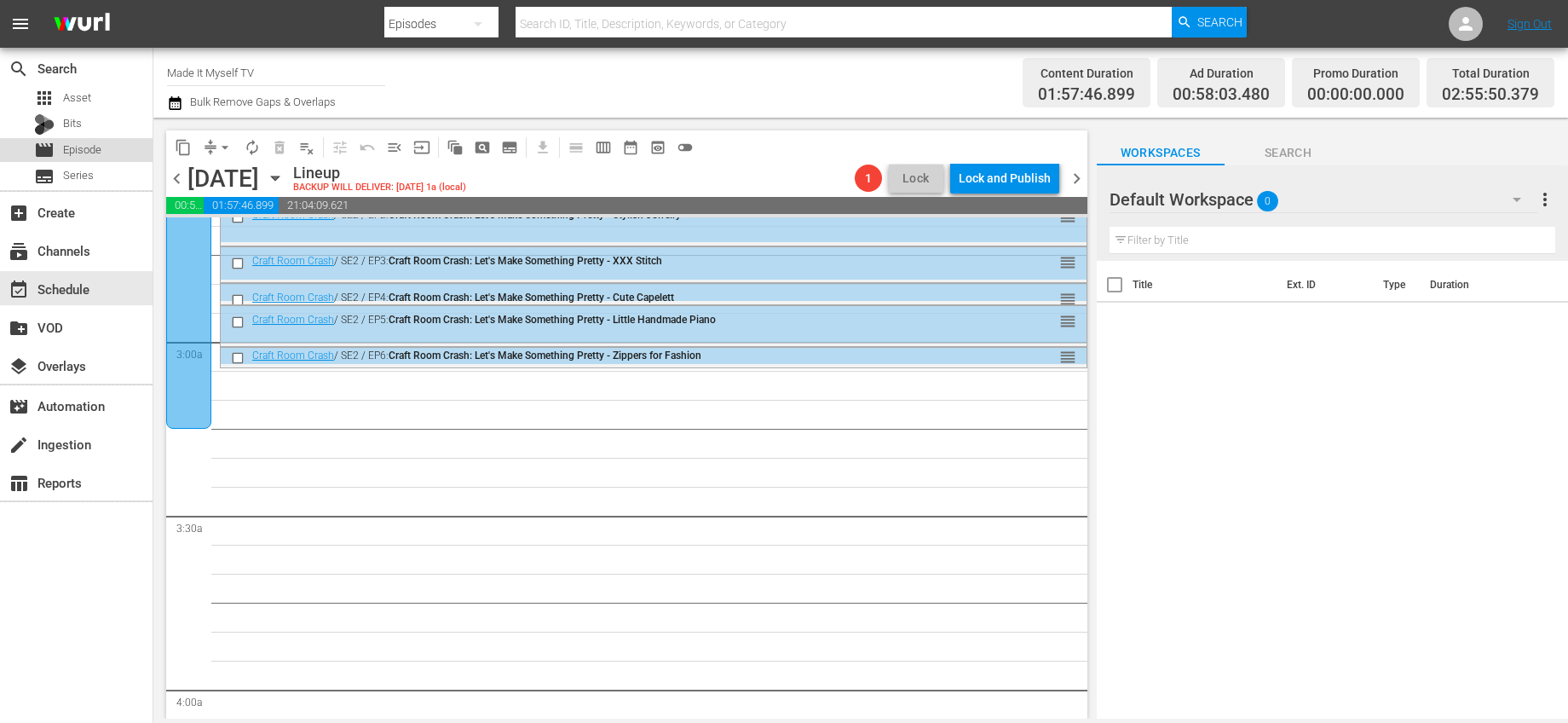
click at [110, 148] on div "movie Episode" at bounding box center [76, 150] width 153 height 24
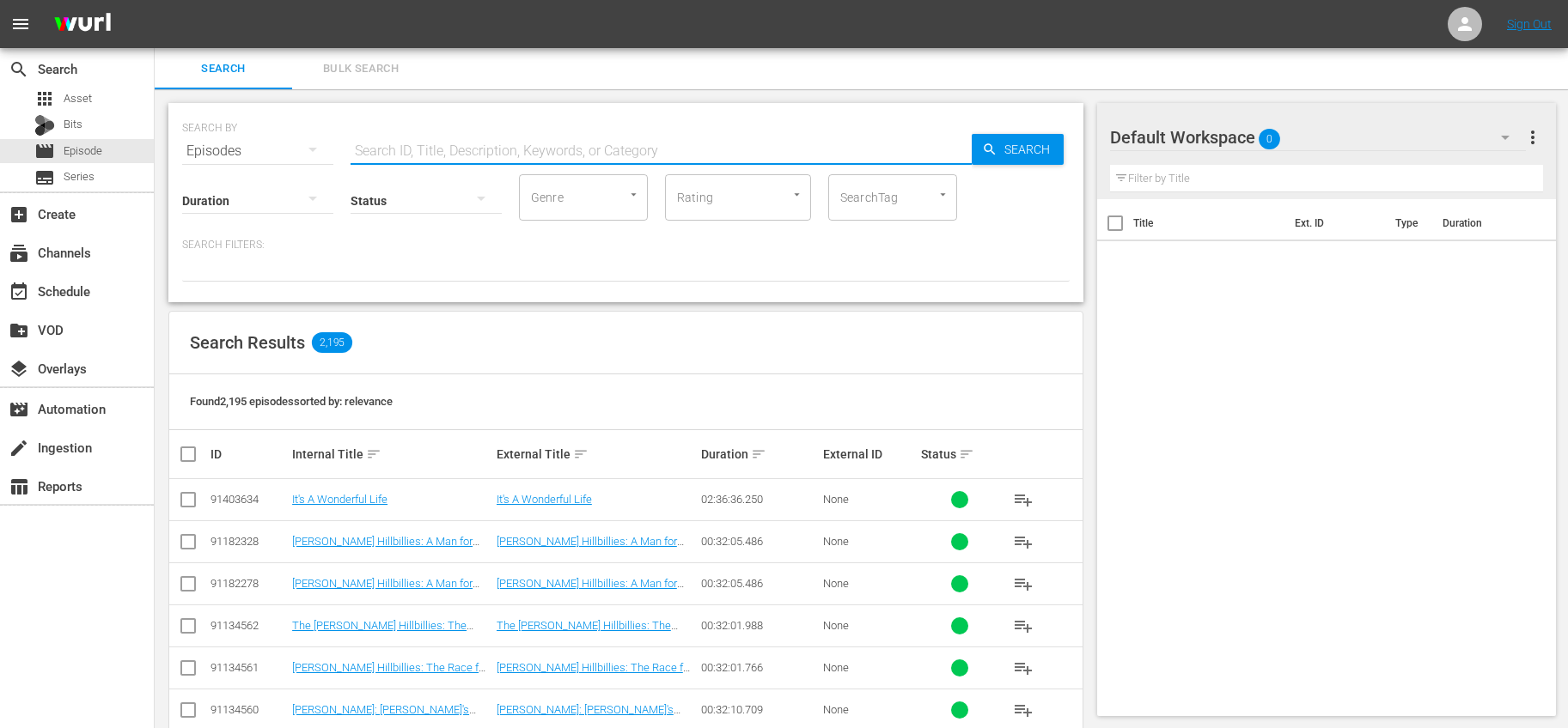
click at [449, 143] on input "text" at bounding box center [660, 151] width 621 height 41
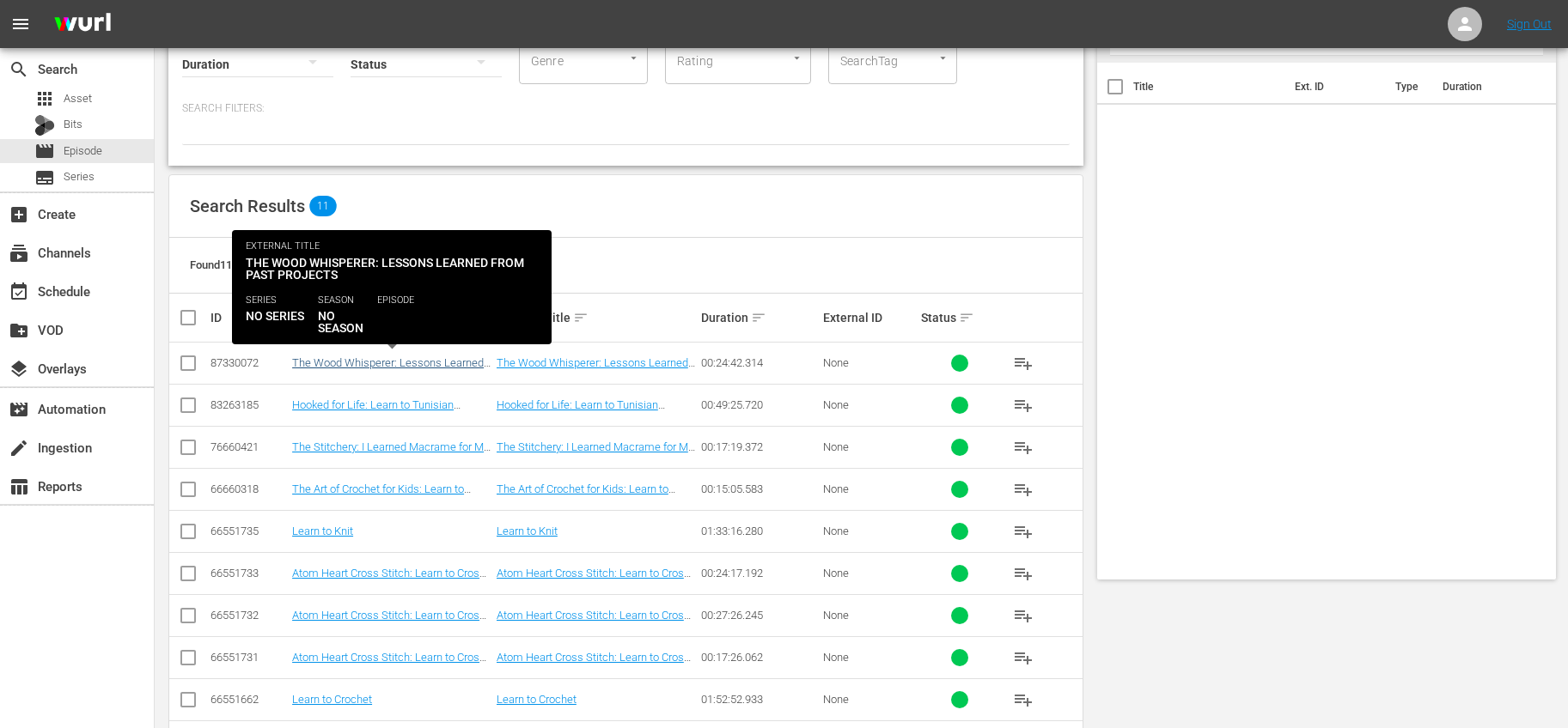
scroll to position [245, 0]
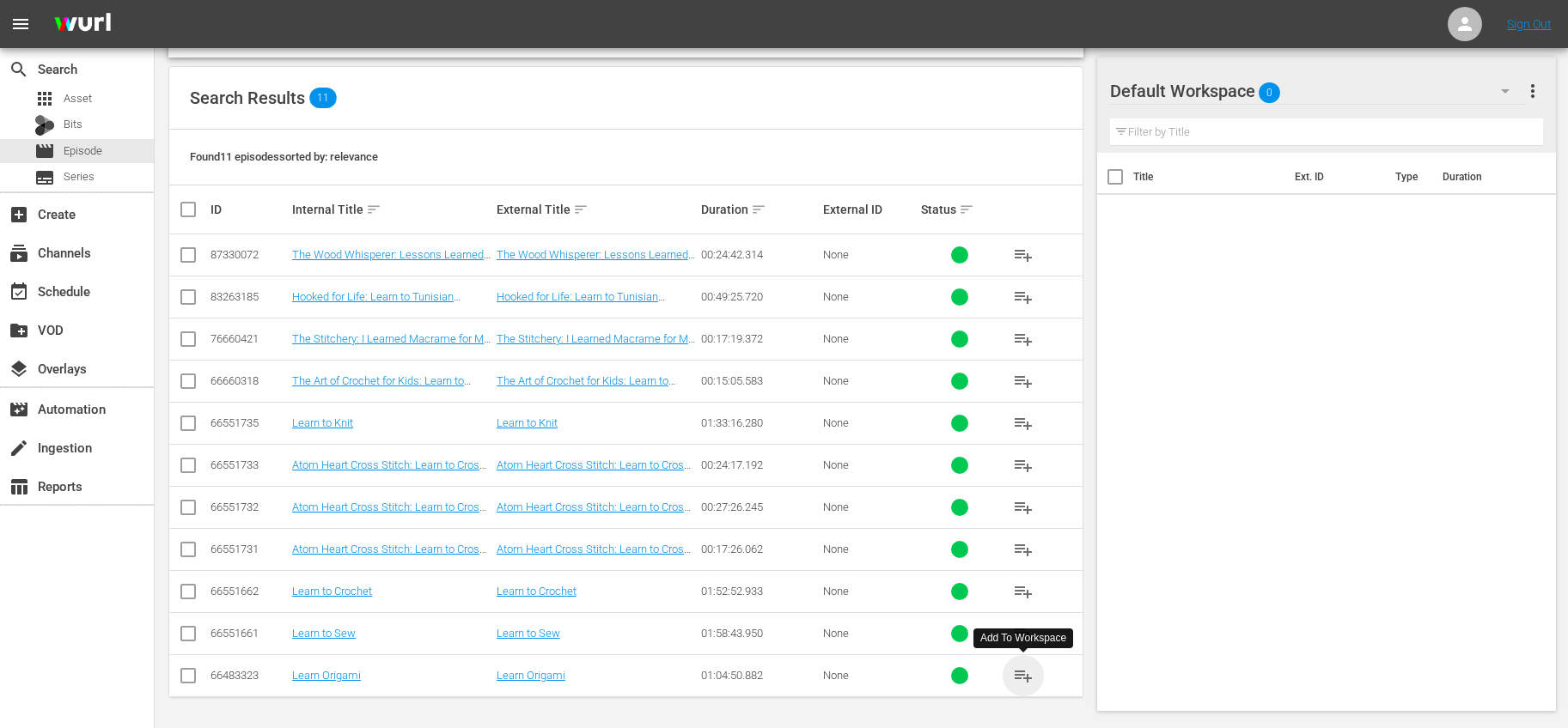
click at [1028, 679] on span "playlist_add" at bounding box center [1024, 676] width 21 height 21
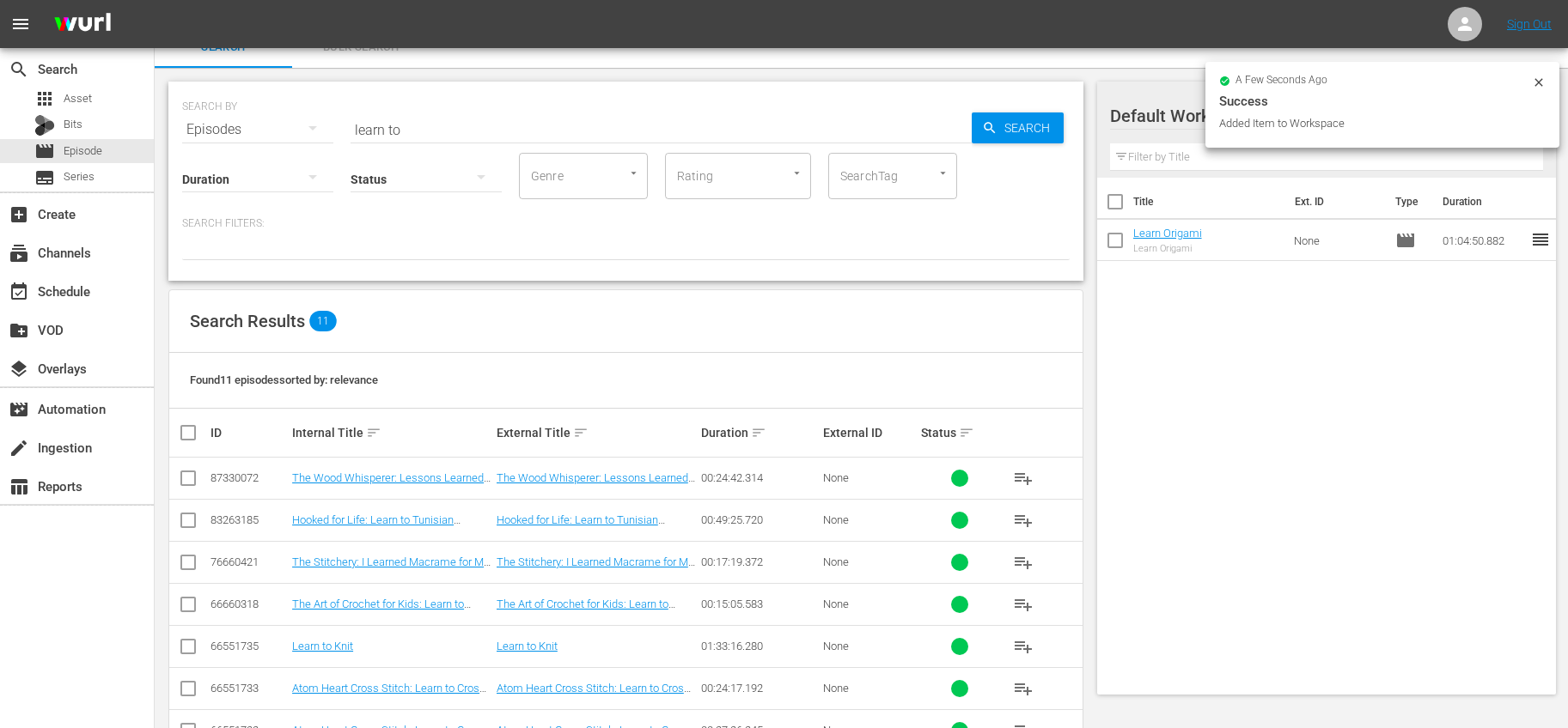
scroll to position [0, 0]
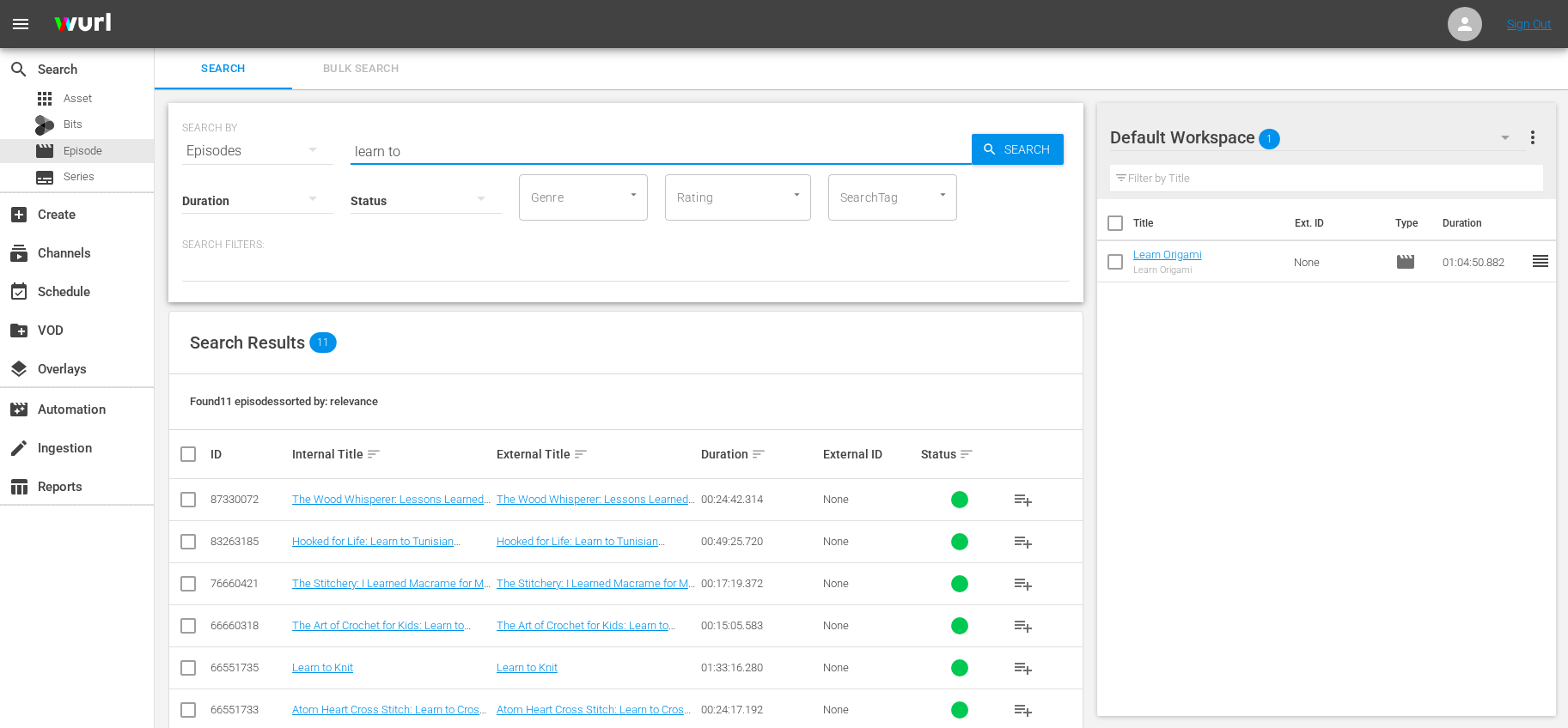
drag, startPoint x: 431, startPoint y: 154, endPoint x: 191, endPoint y: 115, distance: 243.1
click at [191, 115] on div "SEARCH BY Search By Episodes Search ID, Title, Description, Keywords, or Catego…" at bounding box center [625, 140] width 888 height 62
type input "kids crafts"
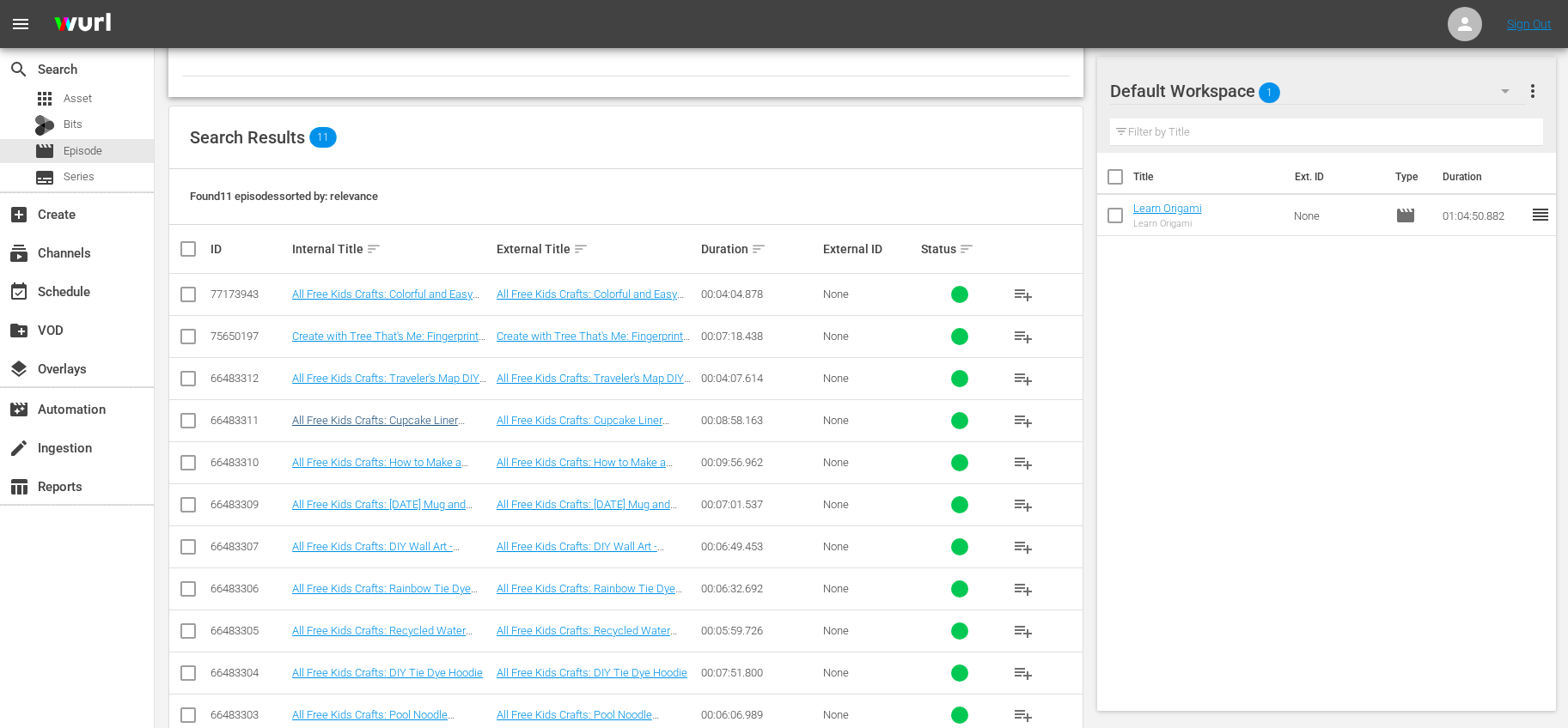
scroll to position [245, 0]
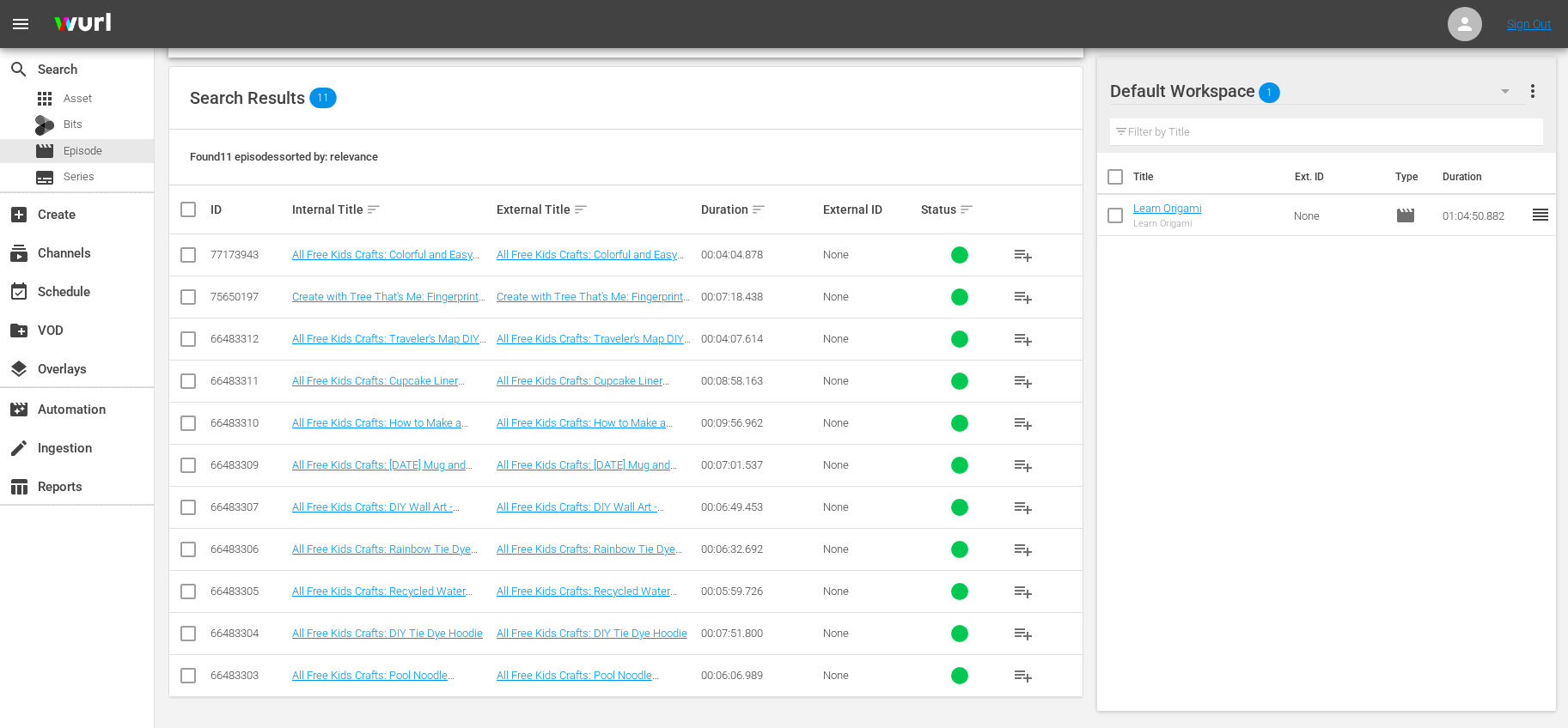
click at [196, 208] on input "checkbox" at bounding box center [194, 210] width 34 height 21
checkbox input "true"
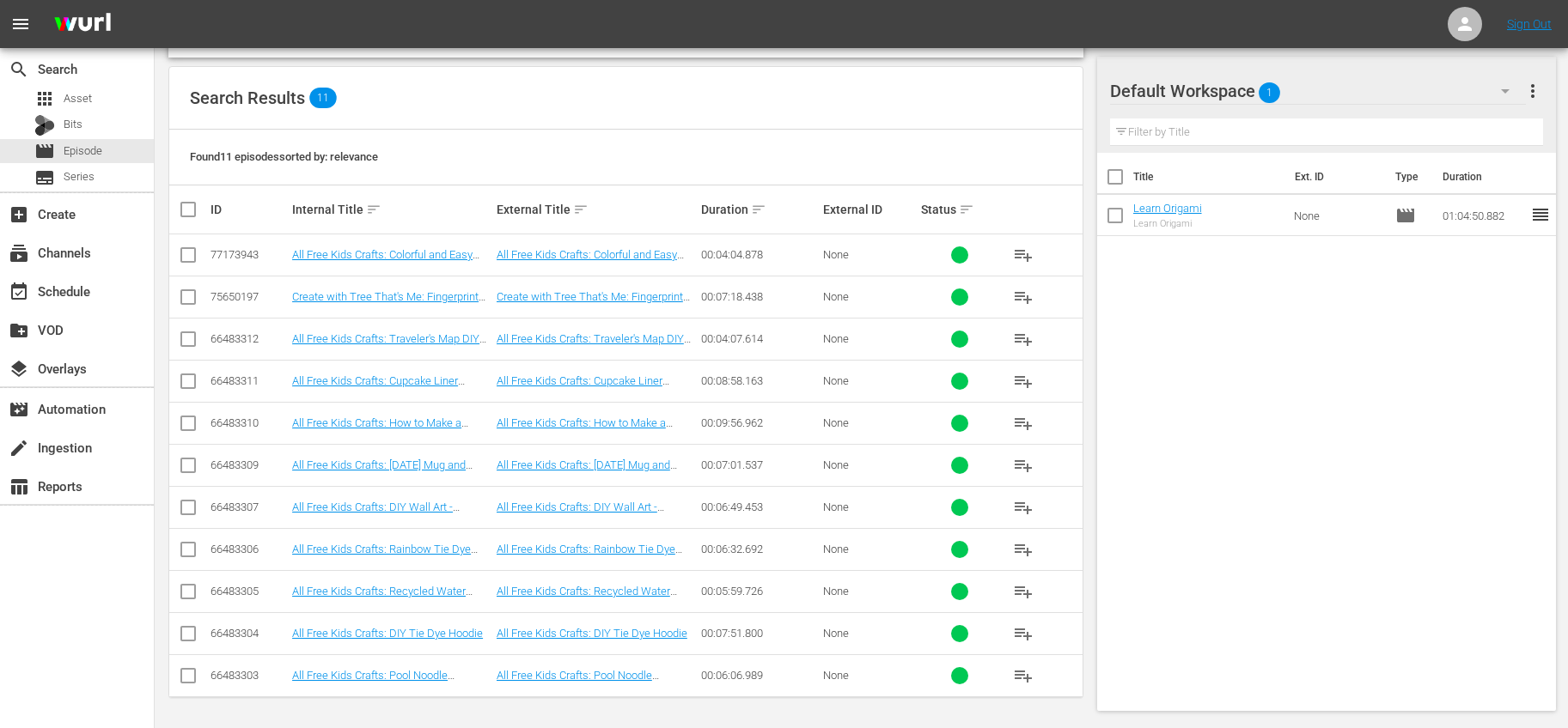
checkbox input "true"
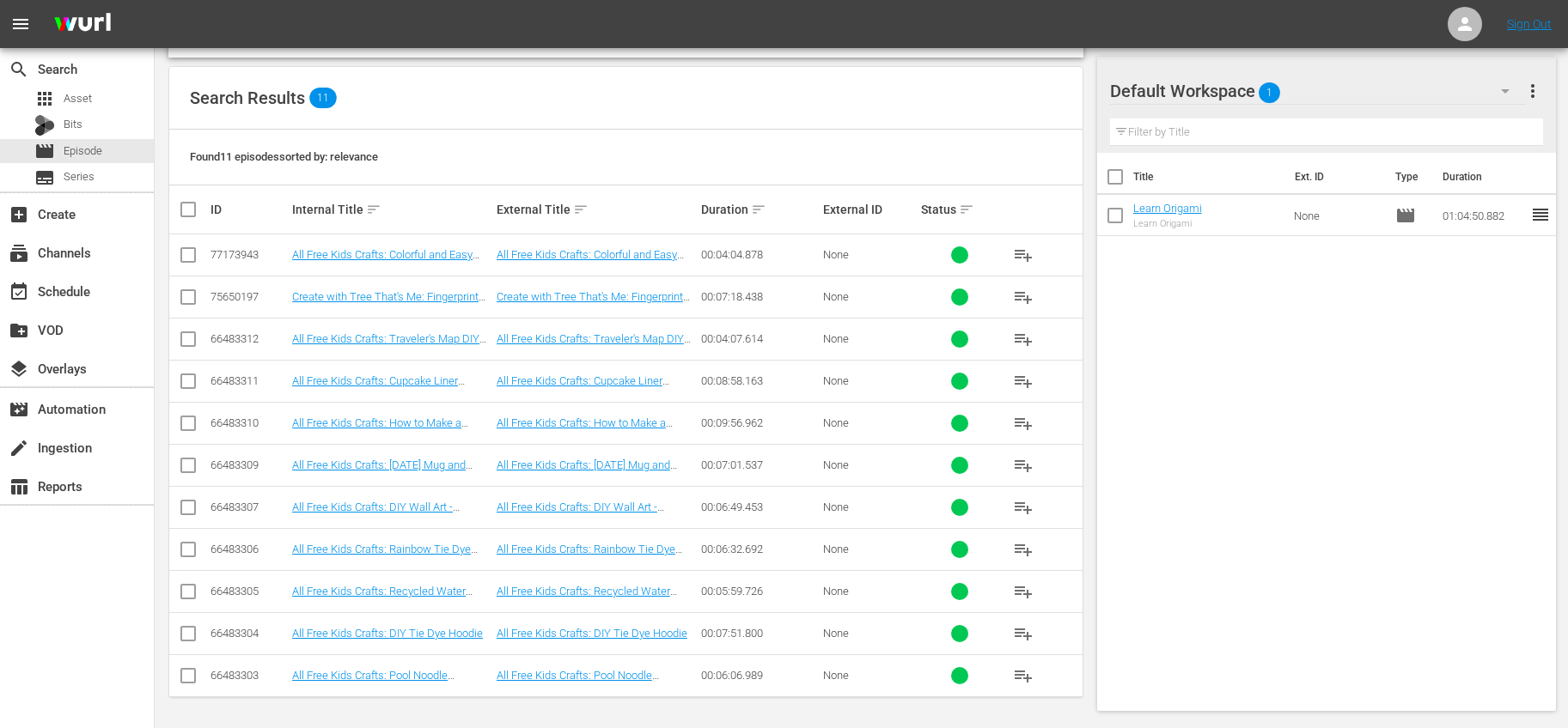
checkbox input "true"
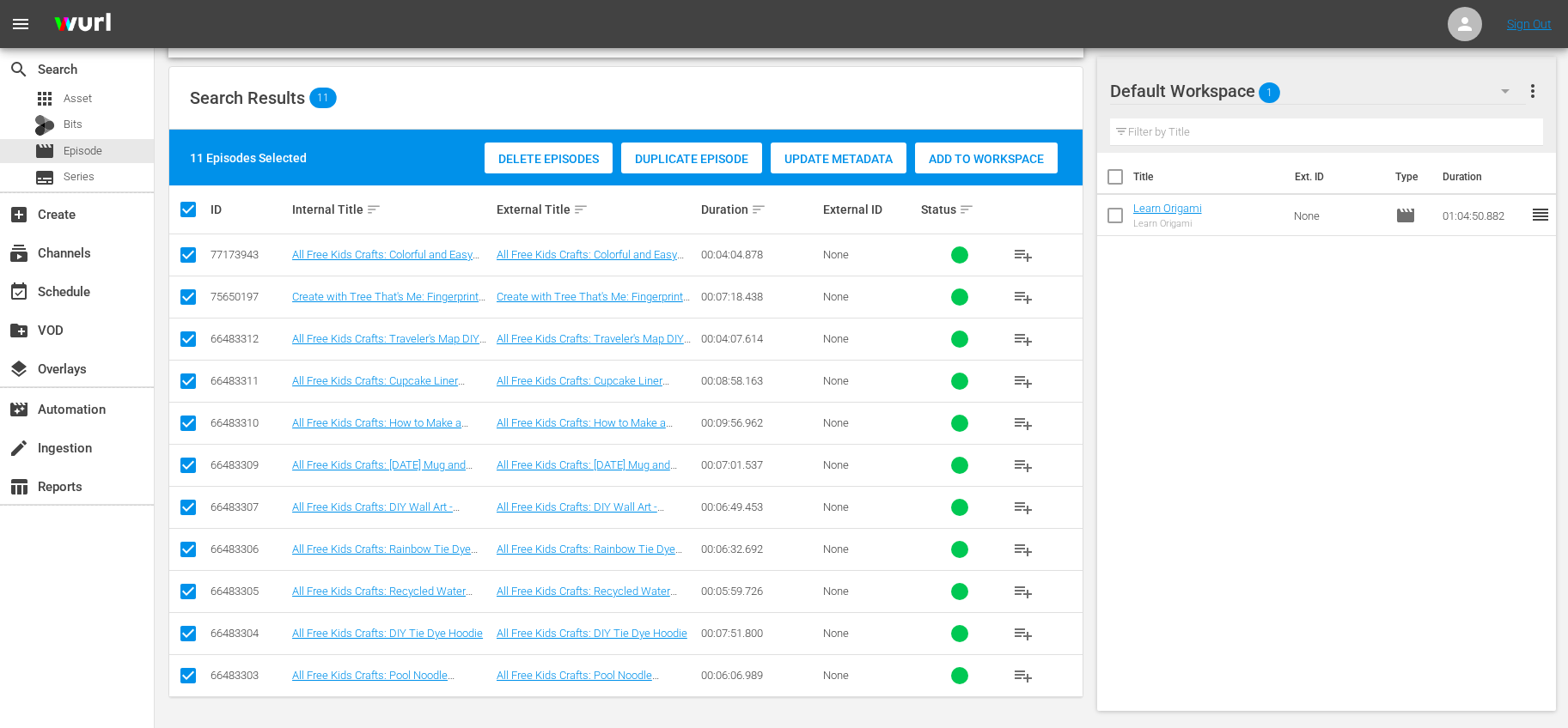
click at [960, 152] on span "Add to Workspace" at bounding box center [986, 159] width 143 height 14
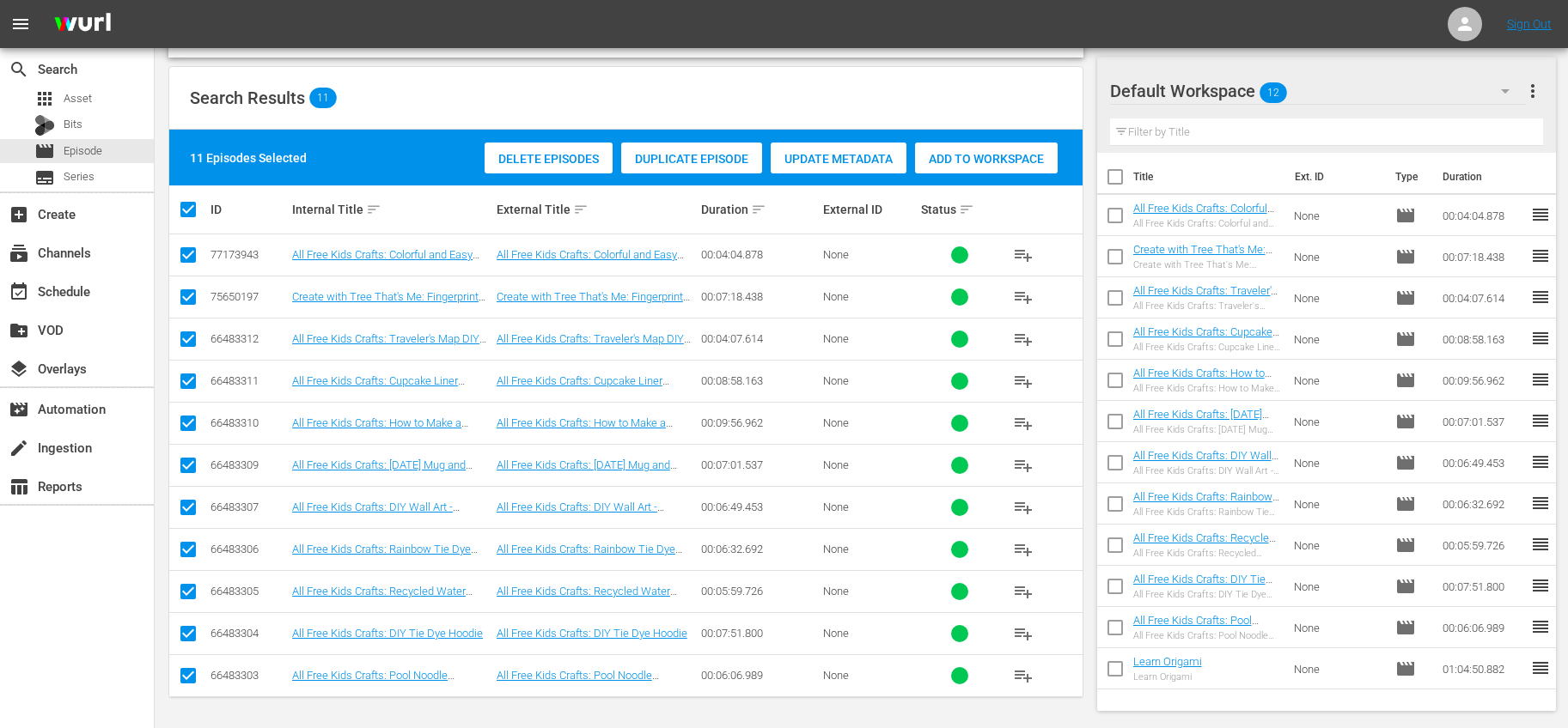
click at [1111, 176] on input "checkbox" at bounding box center [1114, 179] width 36 height 36
checkbox input "true"
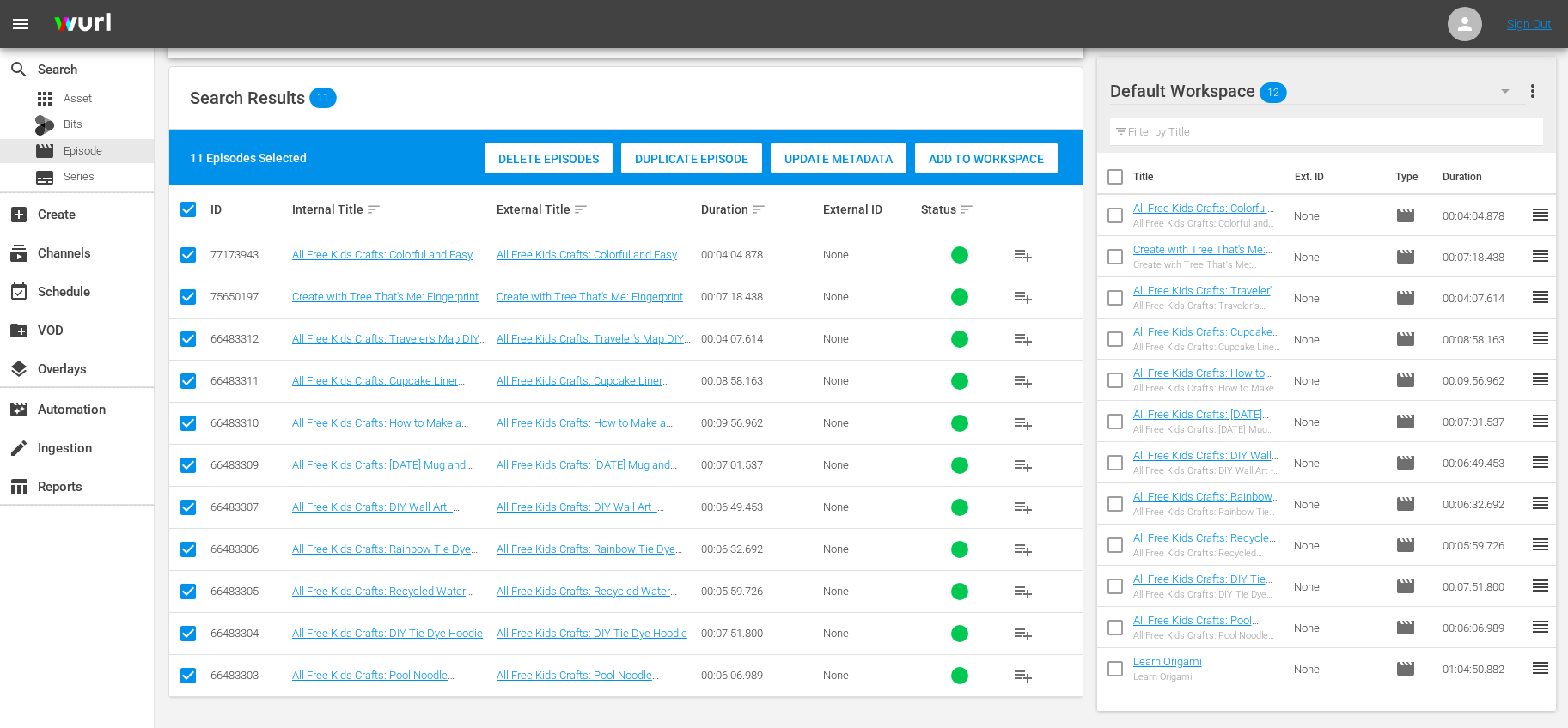
checkbox input "true"
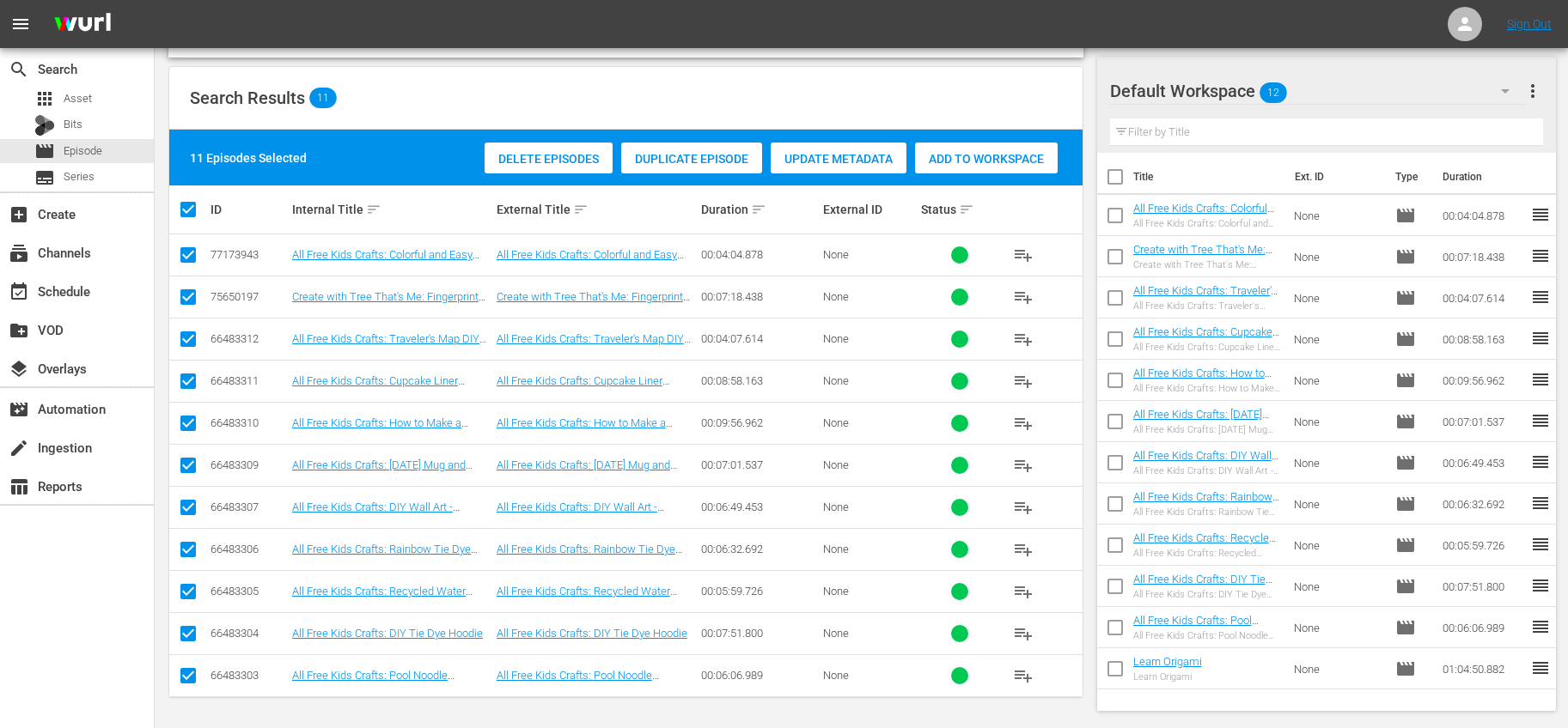
checkbox input "true"
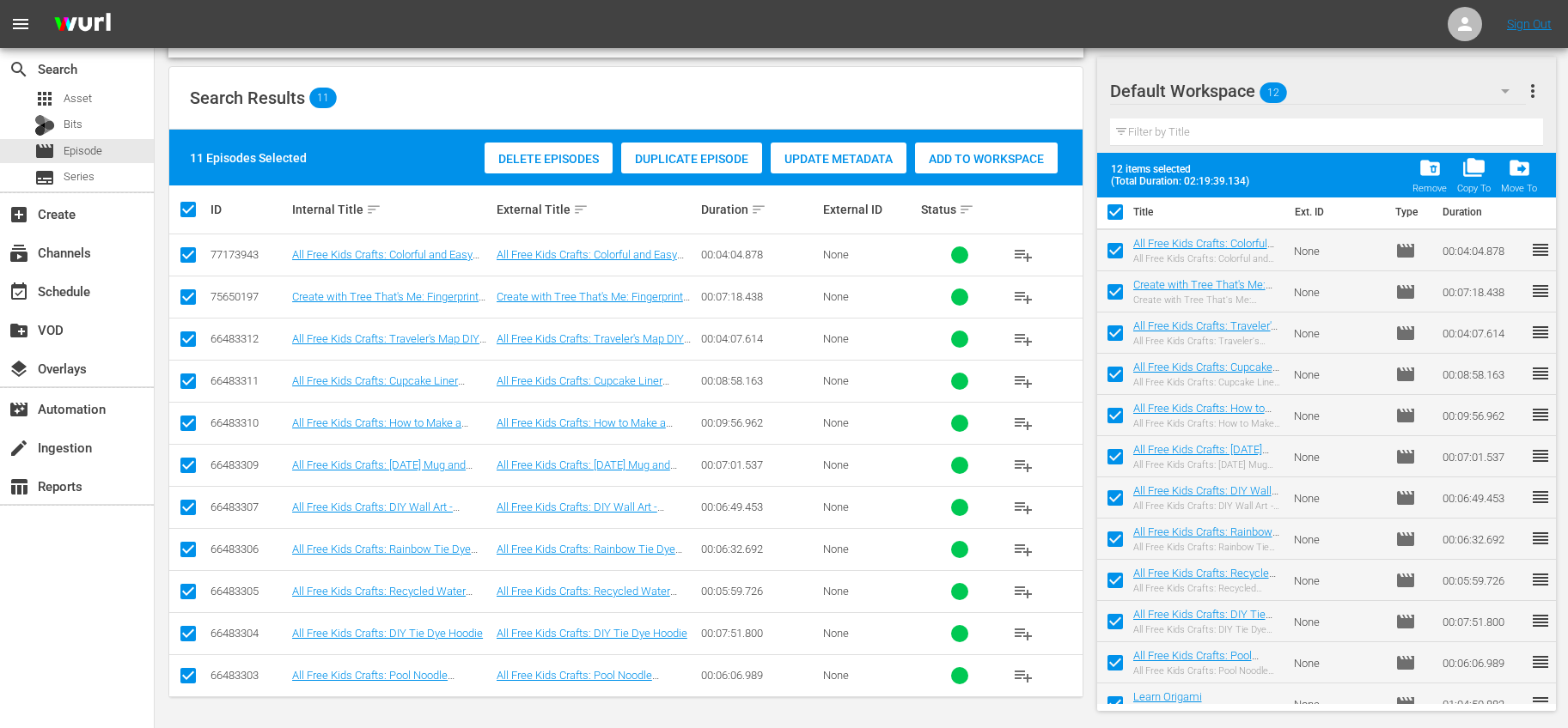
scroll to position [0, 0]
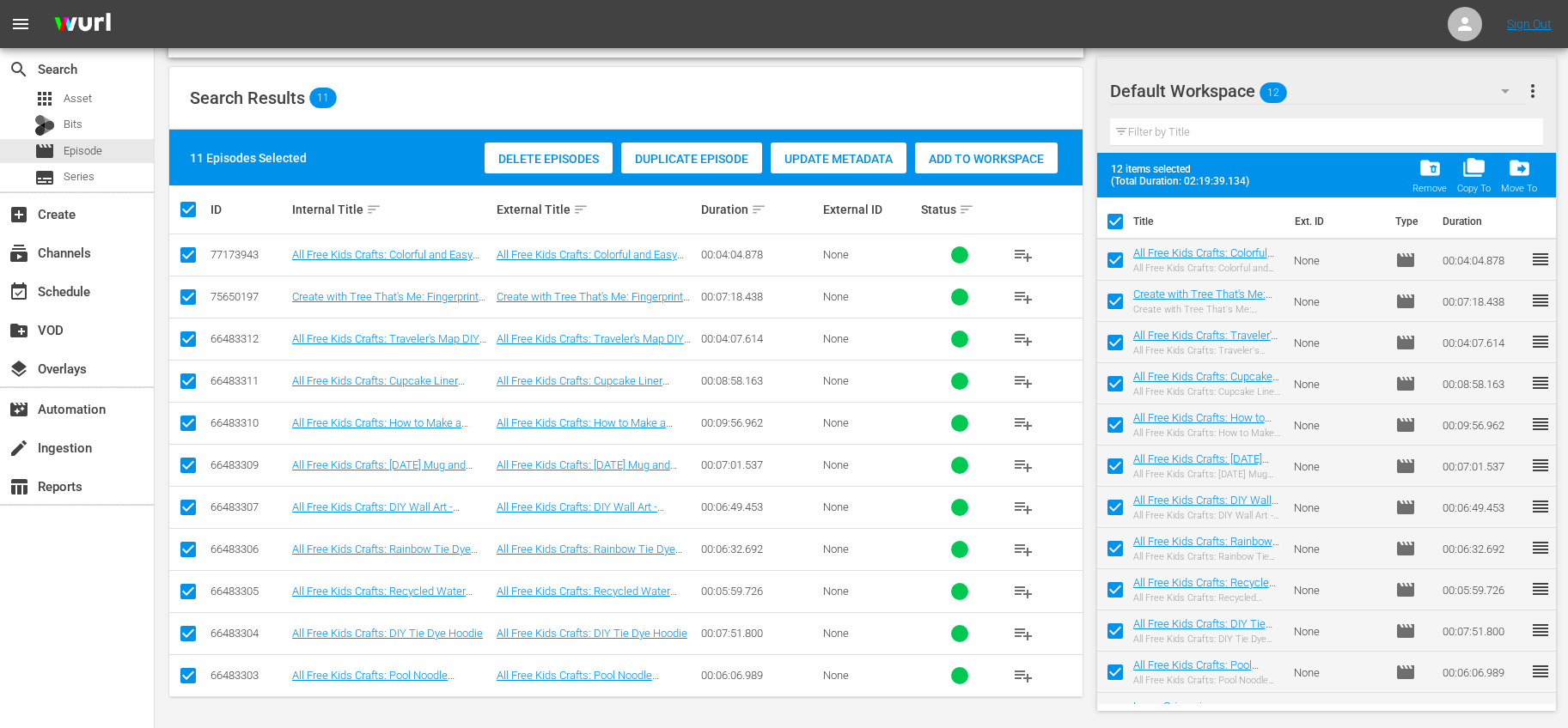
click at [1115, 219] on input "checkbox" at bounding box center [1114, 225] width 36 height 36
checkbox input "false"
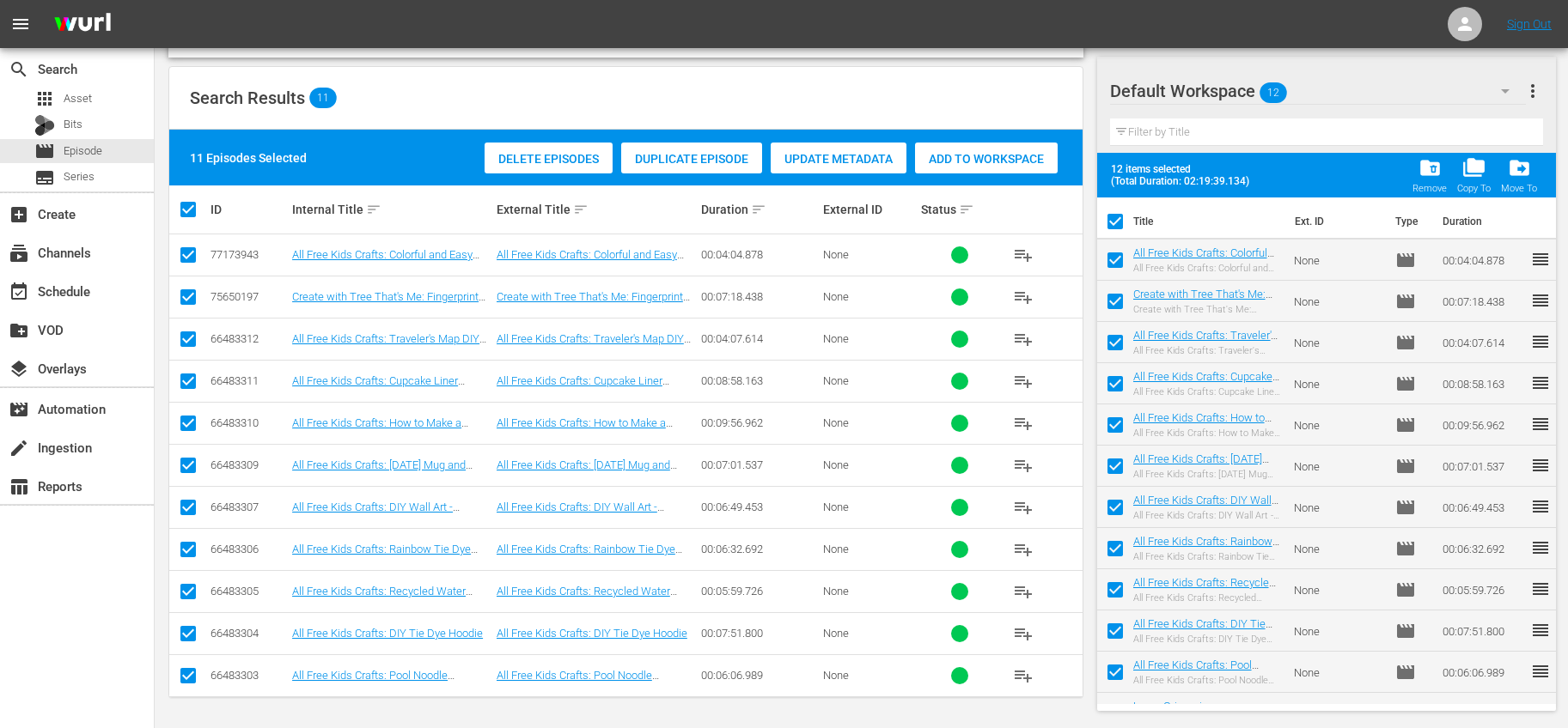
checkbox input "false"
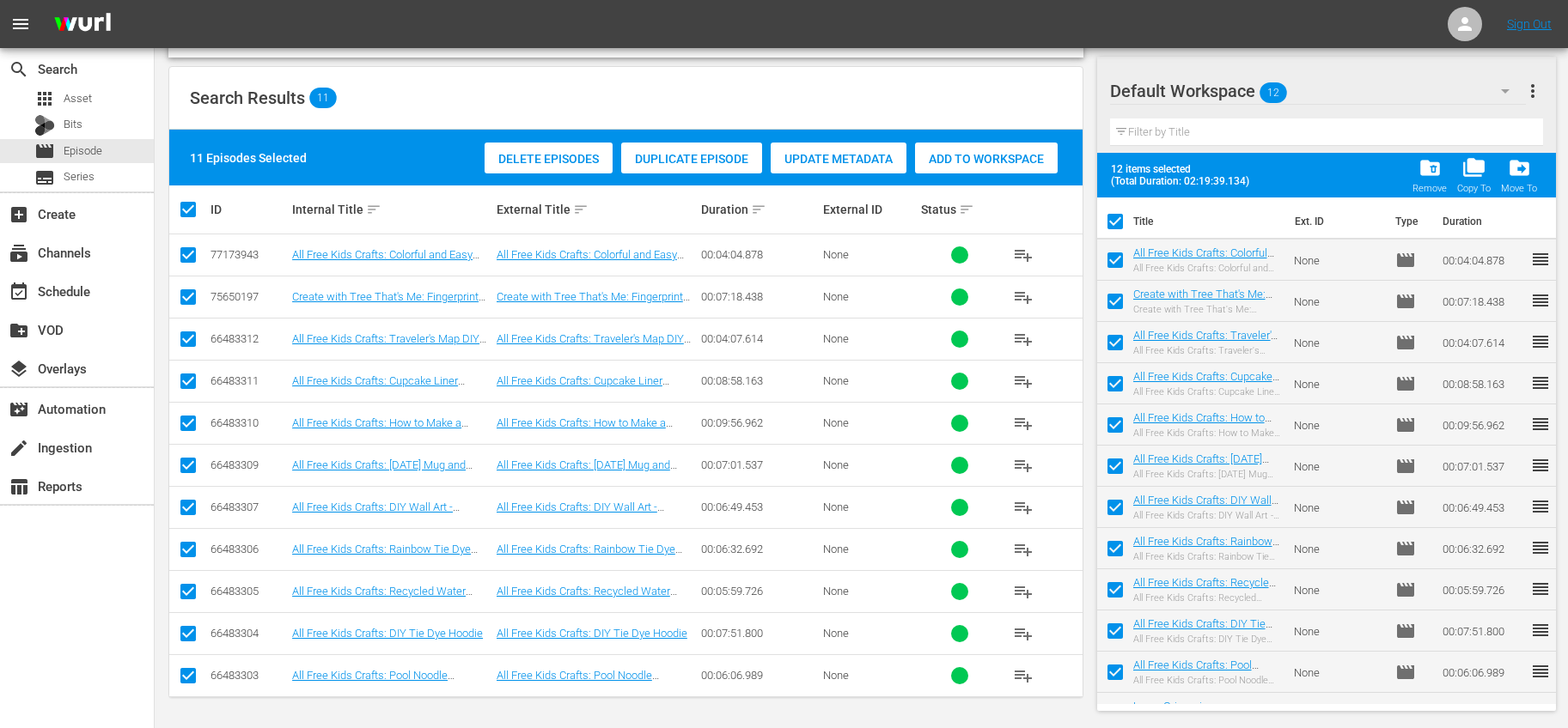
checkbox input "false"
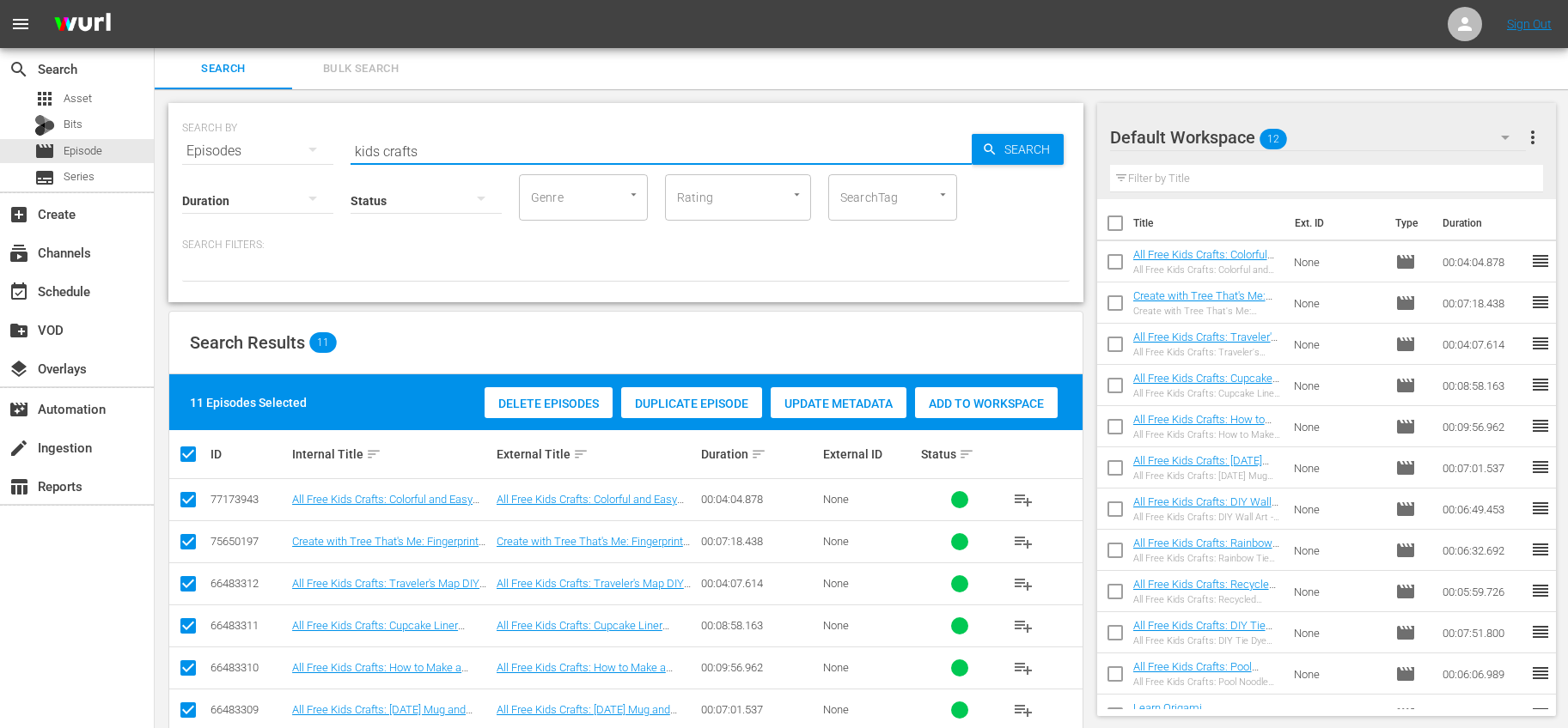
drag, startPoint x: 532, startPoint y: 142, endPoint x: 335, endPoint y: 138, distance: 197.0
click at [335, 138] on div "SEARCH BY Search By Episodes Search ID, Title, Description, Keywords, or Catego…" at bounding box center [625, 140] width 888 height 62
type input "favecrafts"
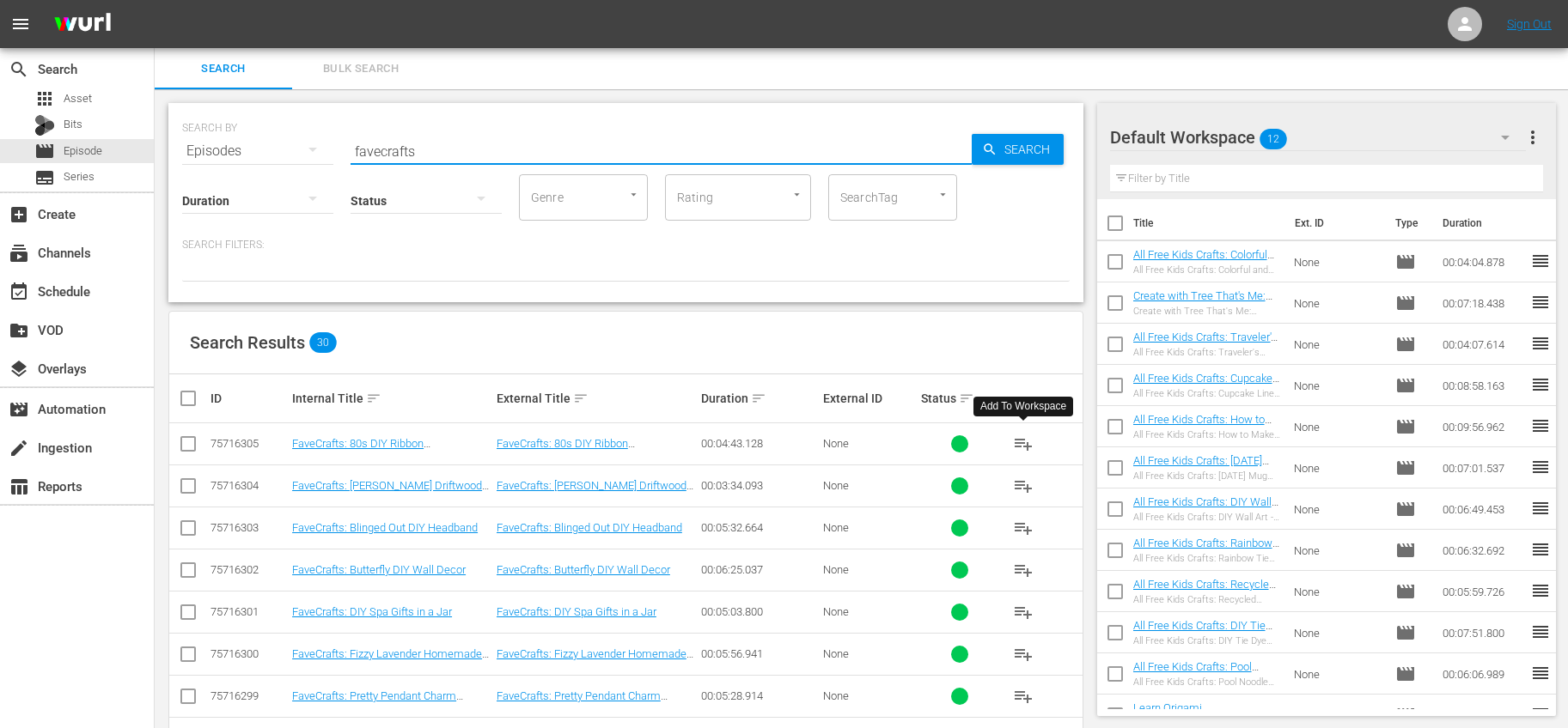
drag, startPoint x: 1029, startPoint y: 441, endPoint x: 1035, endPoint y: 463, distance: 22.8
click at [1029, 441] on span "playlist_add" at bounding box center [1024, 444] width 21 height 21
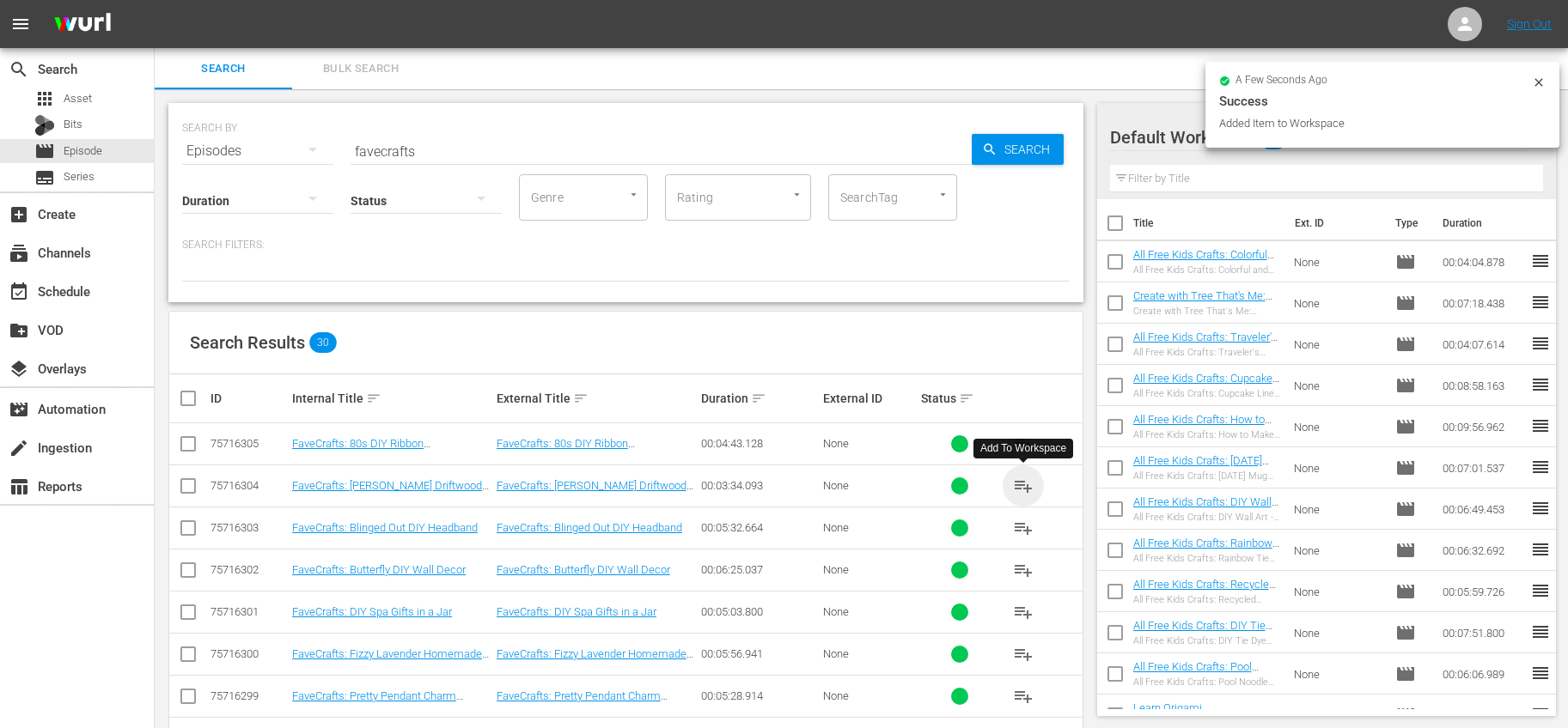
click at [1023, 485] on span "playlist_add" at bounding box center [1024, 486] width 21 height 21
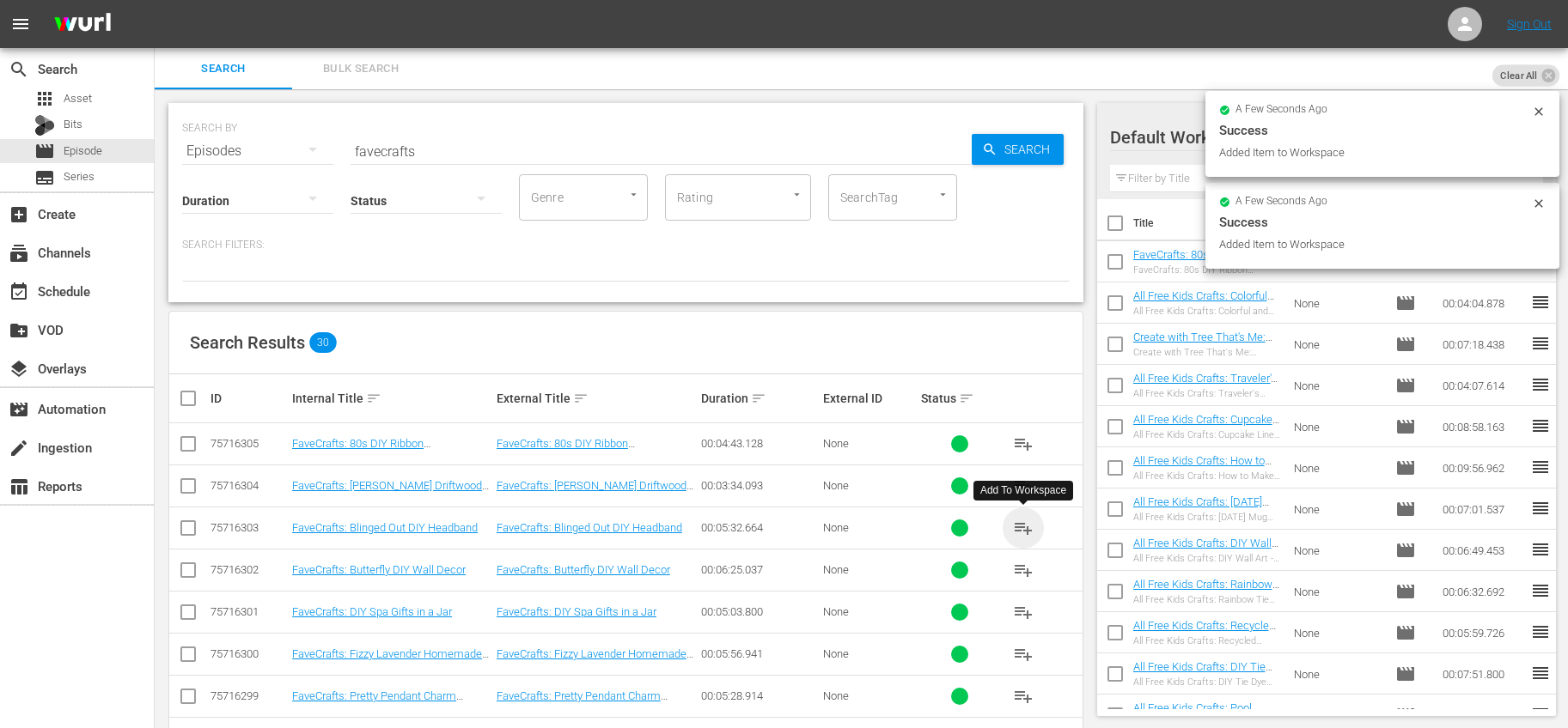
click at [1023, 527] on span "playlist_add" at bounding box center [1024, 529] width 21 height 21
click at [1025, 573] on span "playlist_add" at bounding box center [1024, 570] width 21 height 21
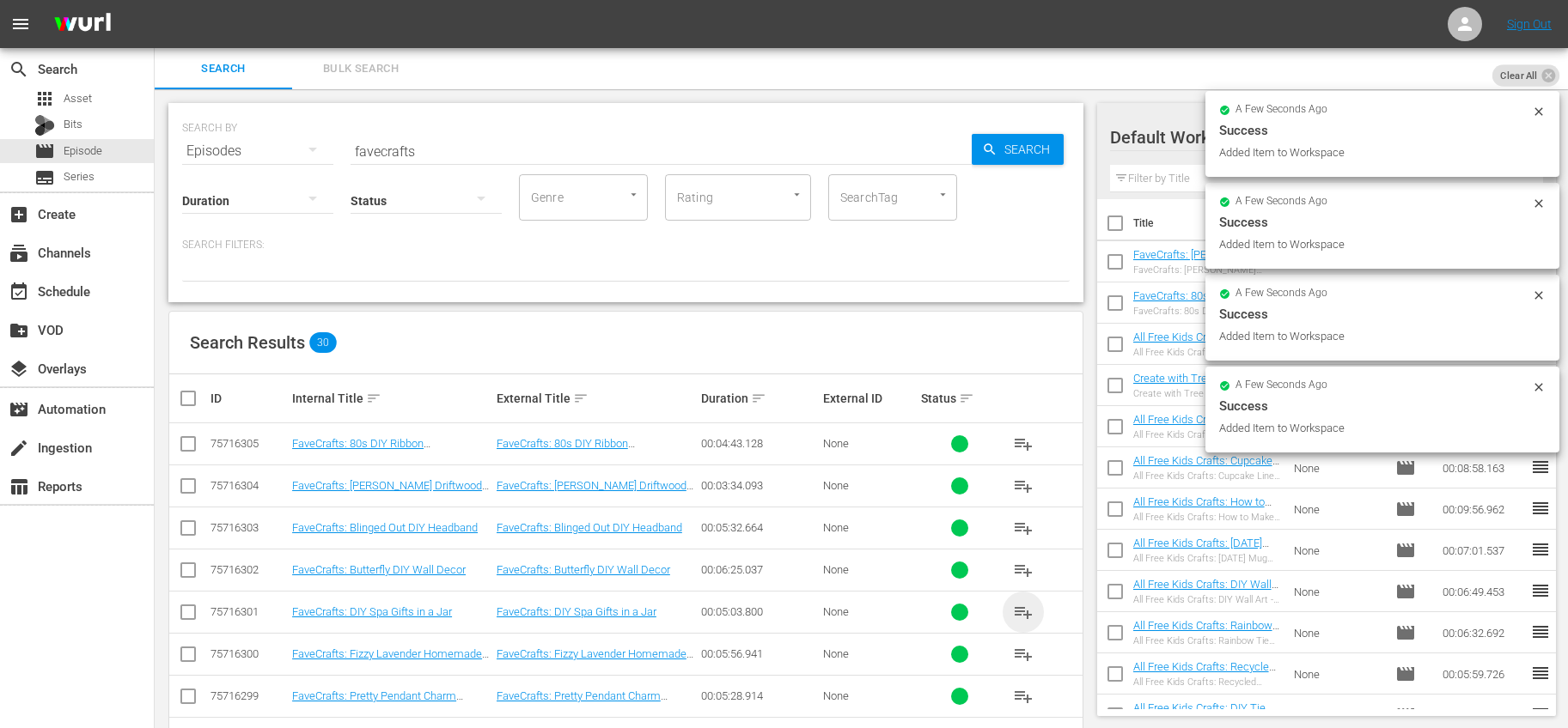
click at [1016, 617] on span "playlist_add" at bounding box center [1024, 612] width 21 height 21
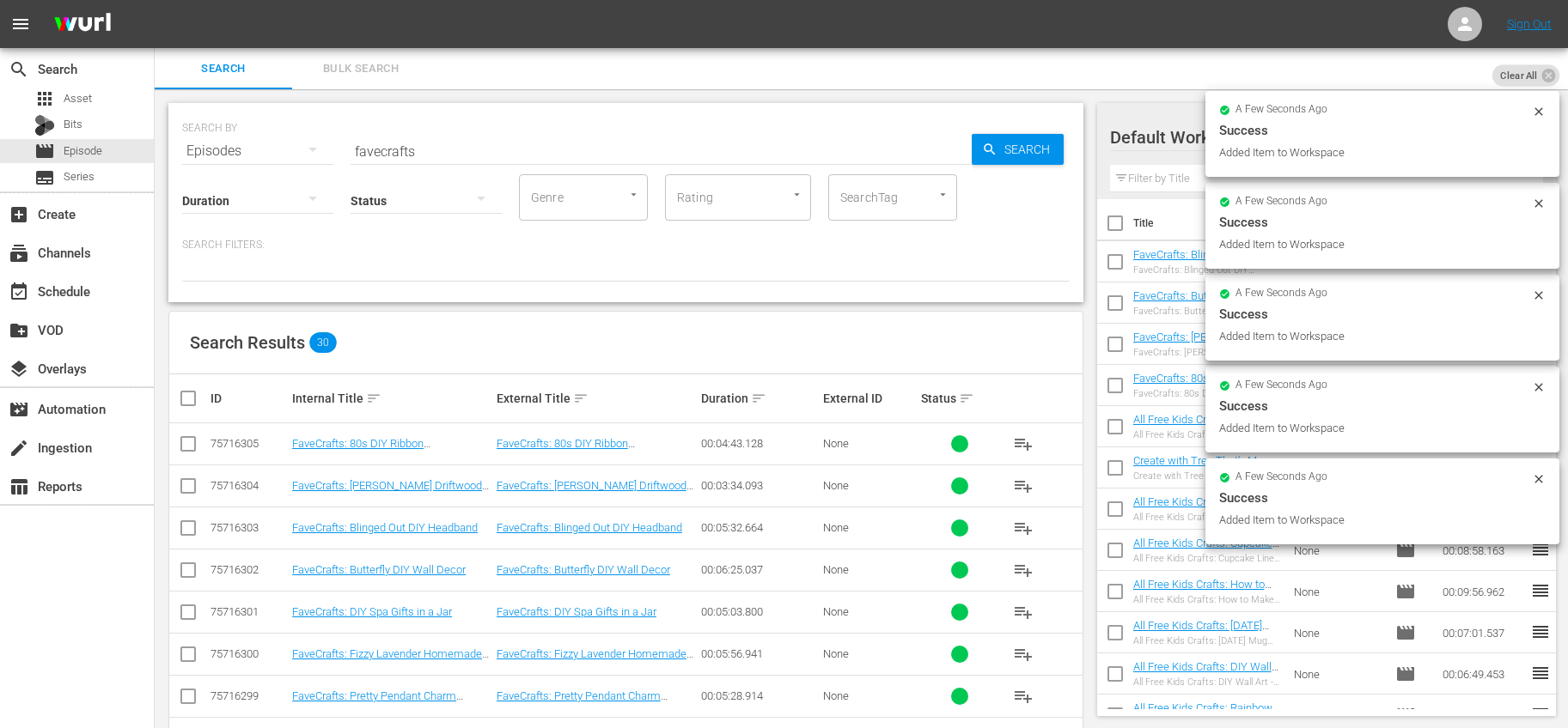
click at [1024, 657] on span "playlist_add" at bounding box center [1024, 655] width 21 height 21
click at [1017, 699] on span "playlist_add" at bounding box center [1024, 697] width 21 height 21
click at [1118, 215] on input "checkbox" at bounding box center [1114, 226] width 36 height 36
checkbox input "true"
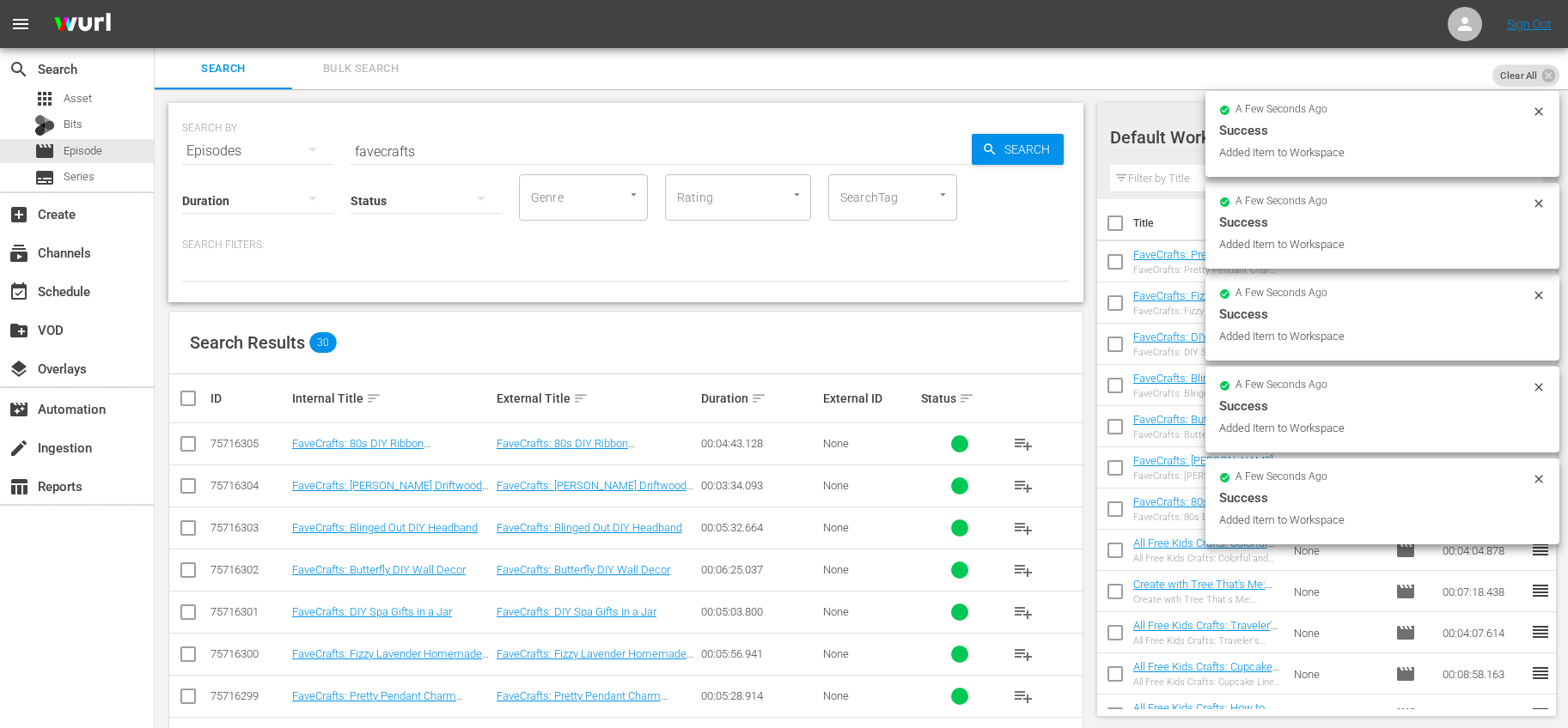
checkbox input "true"
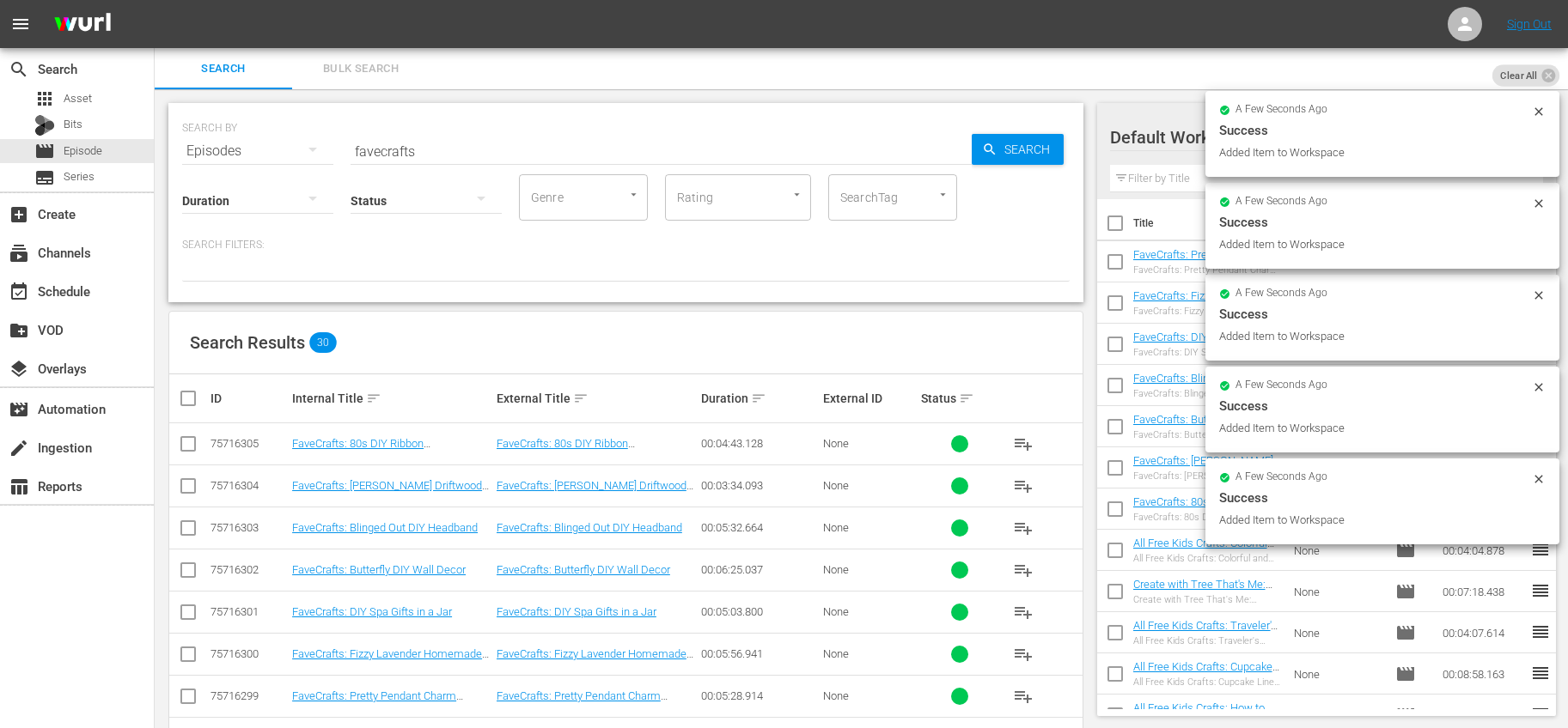
checkbox input "true"
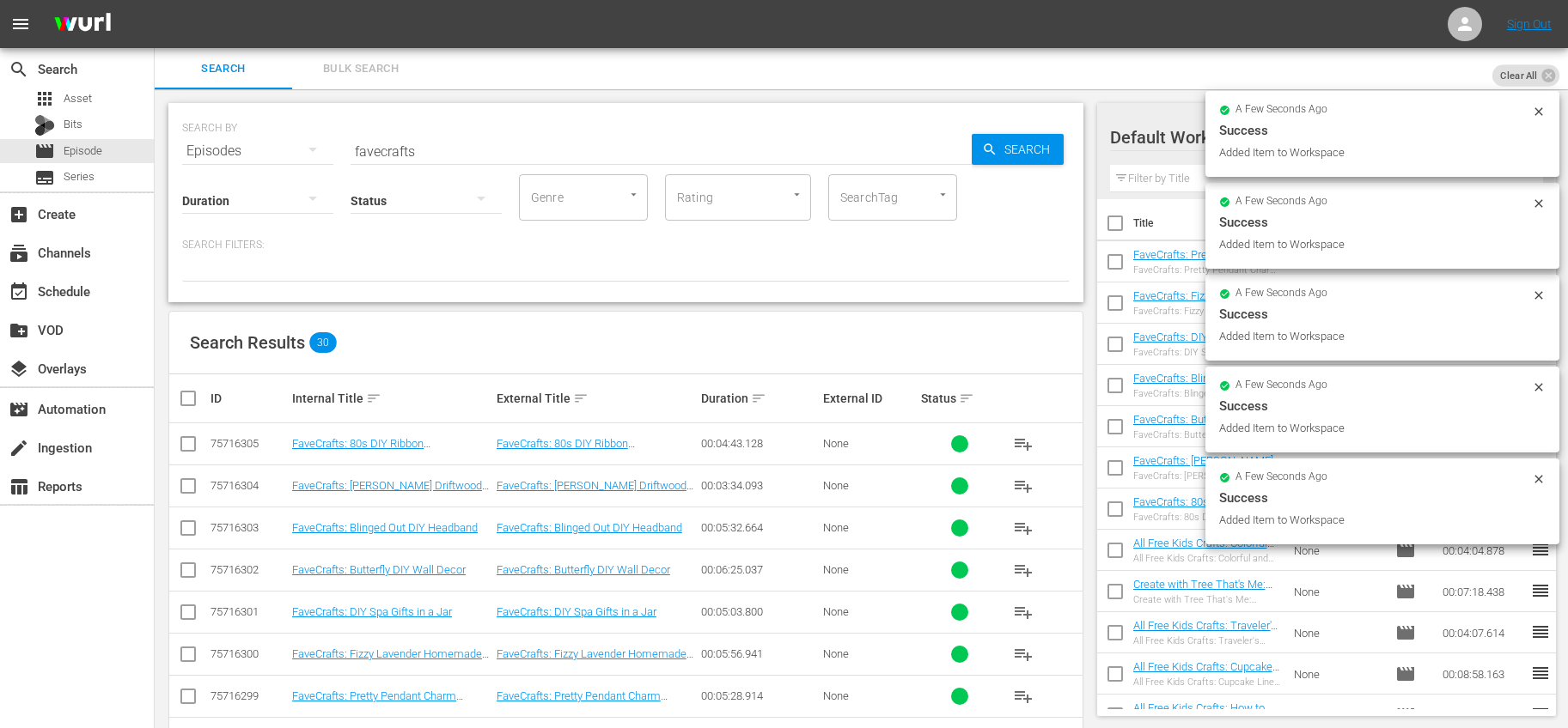
checkbox input "true"
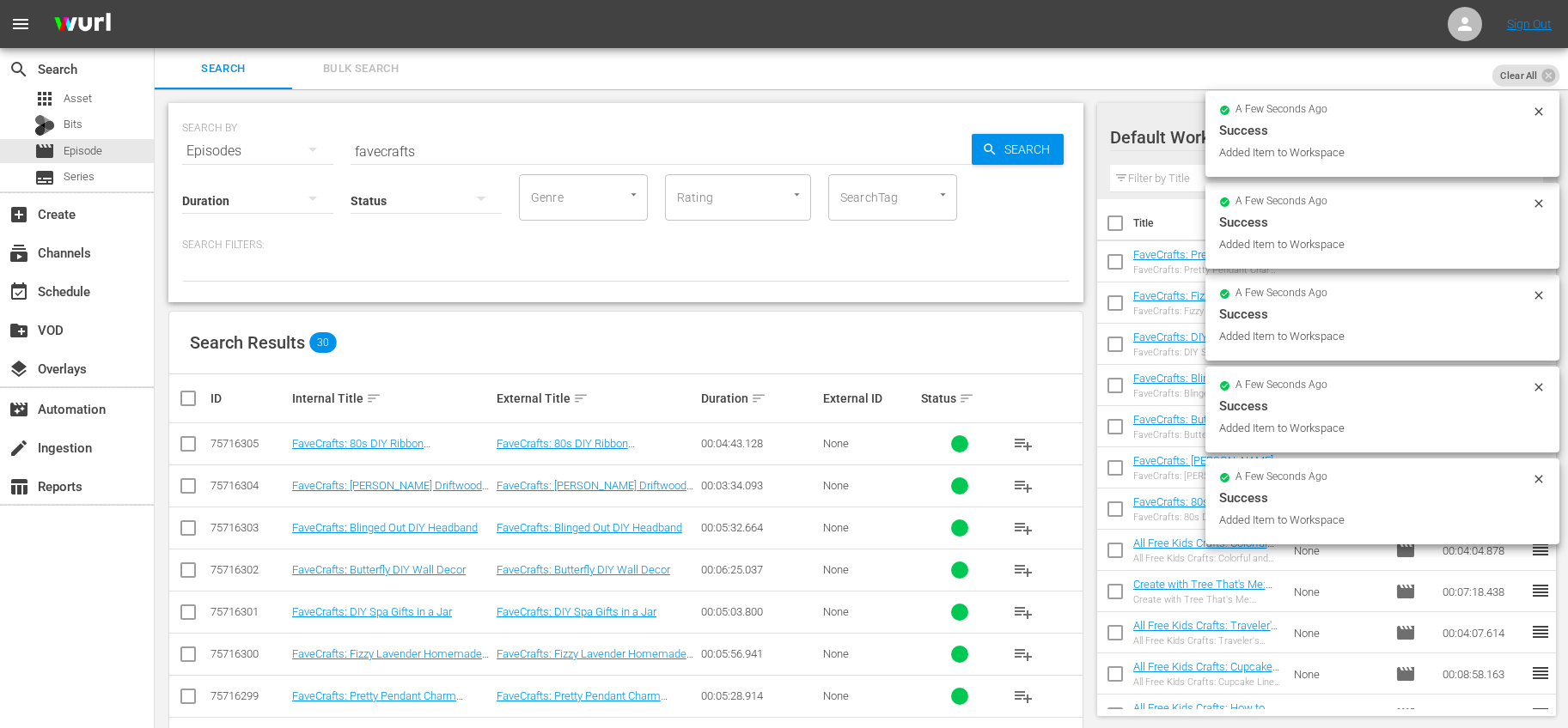
checkbox input "true"
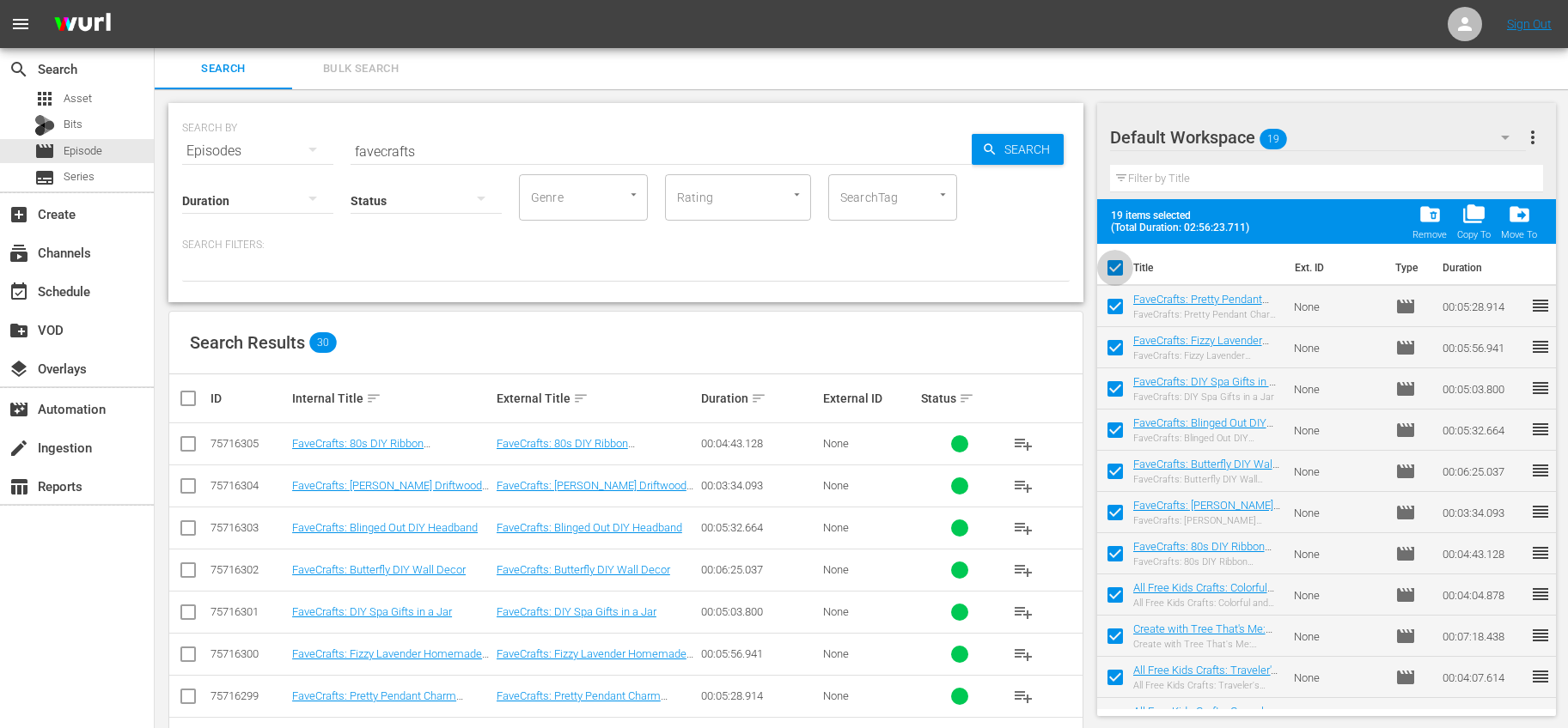
click at [1116, 260] on input "checkbox" at bounding box center [1114, 271] width 36 height 36
checkbox input "false"
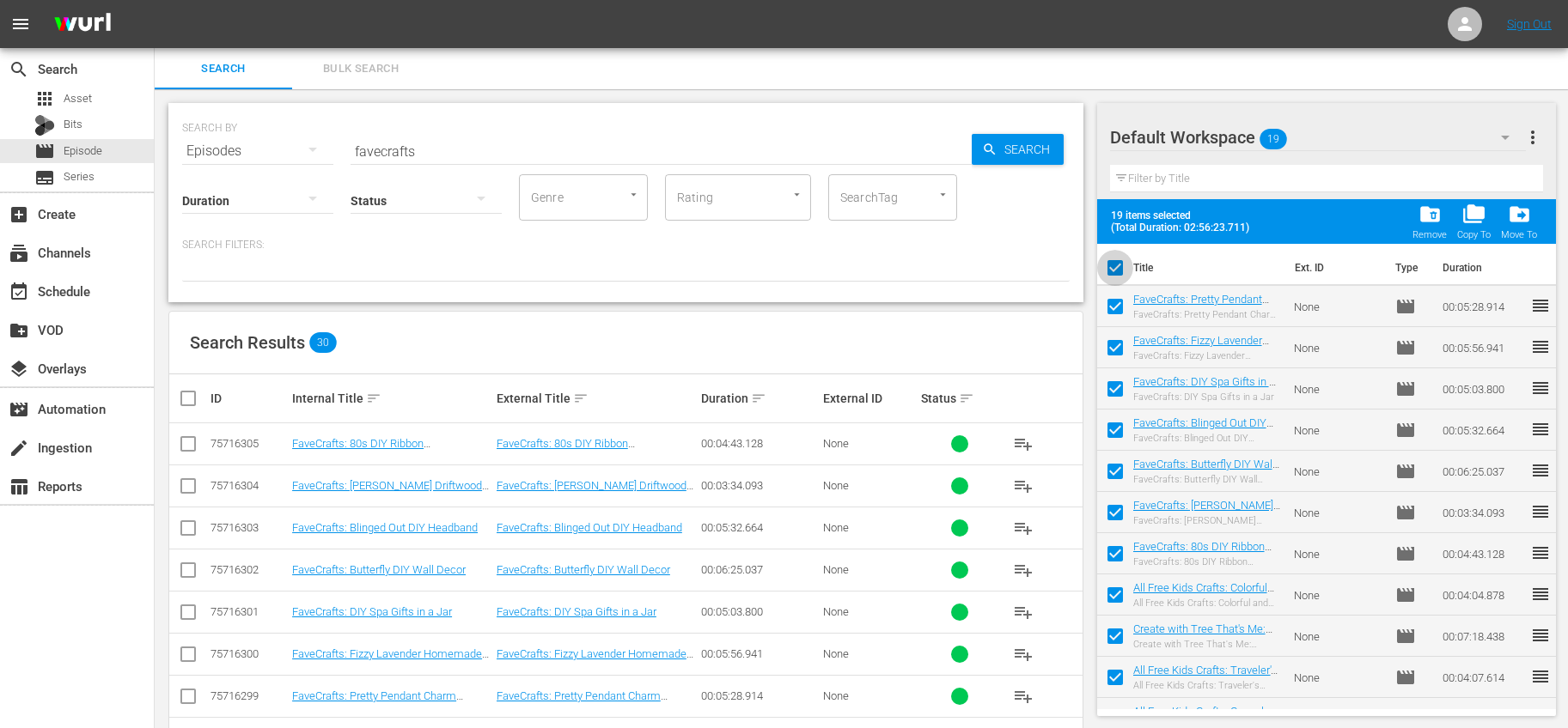
checkbox input "false"
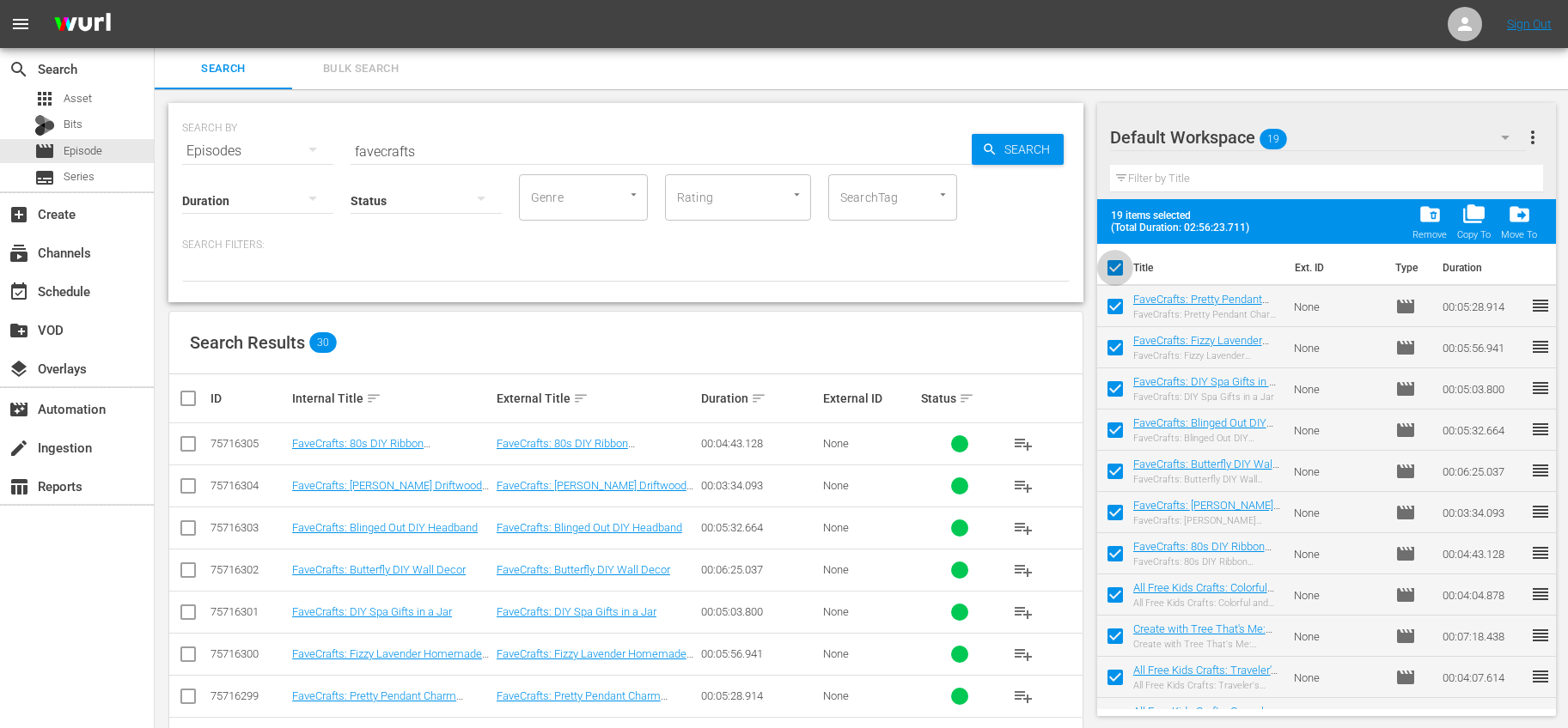
checkbox input "false"
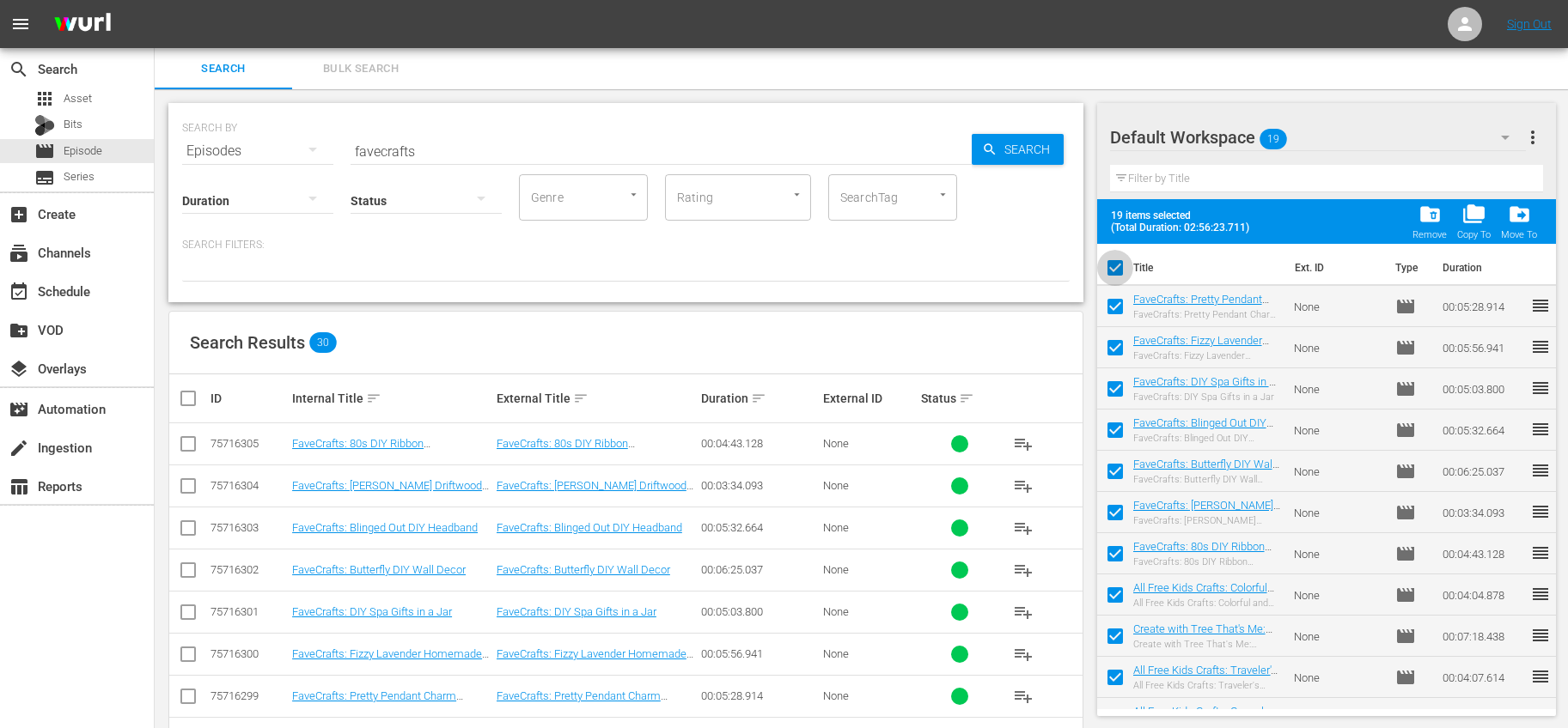
checkbox input "false"
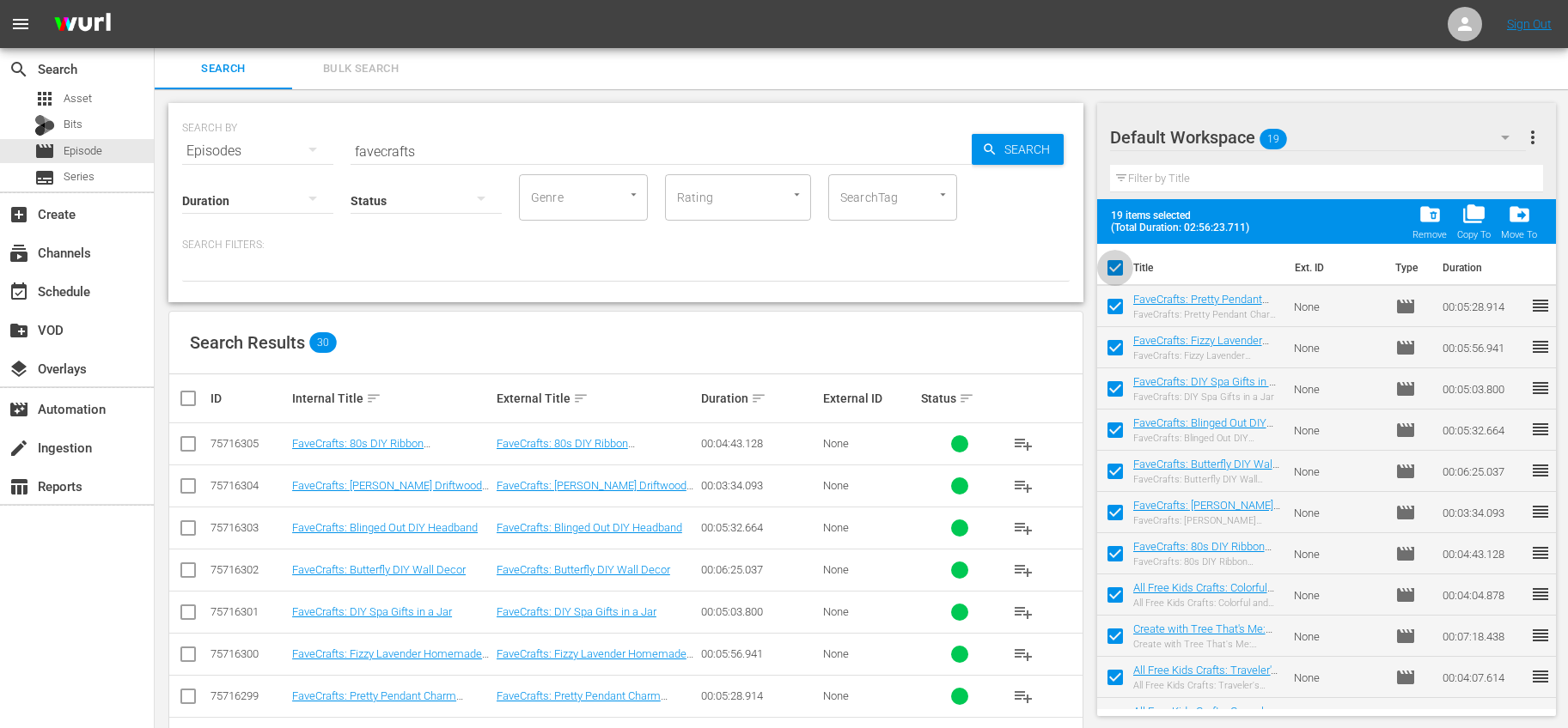
checkbox input "false"
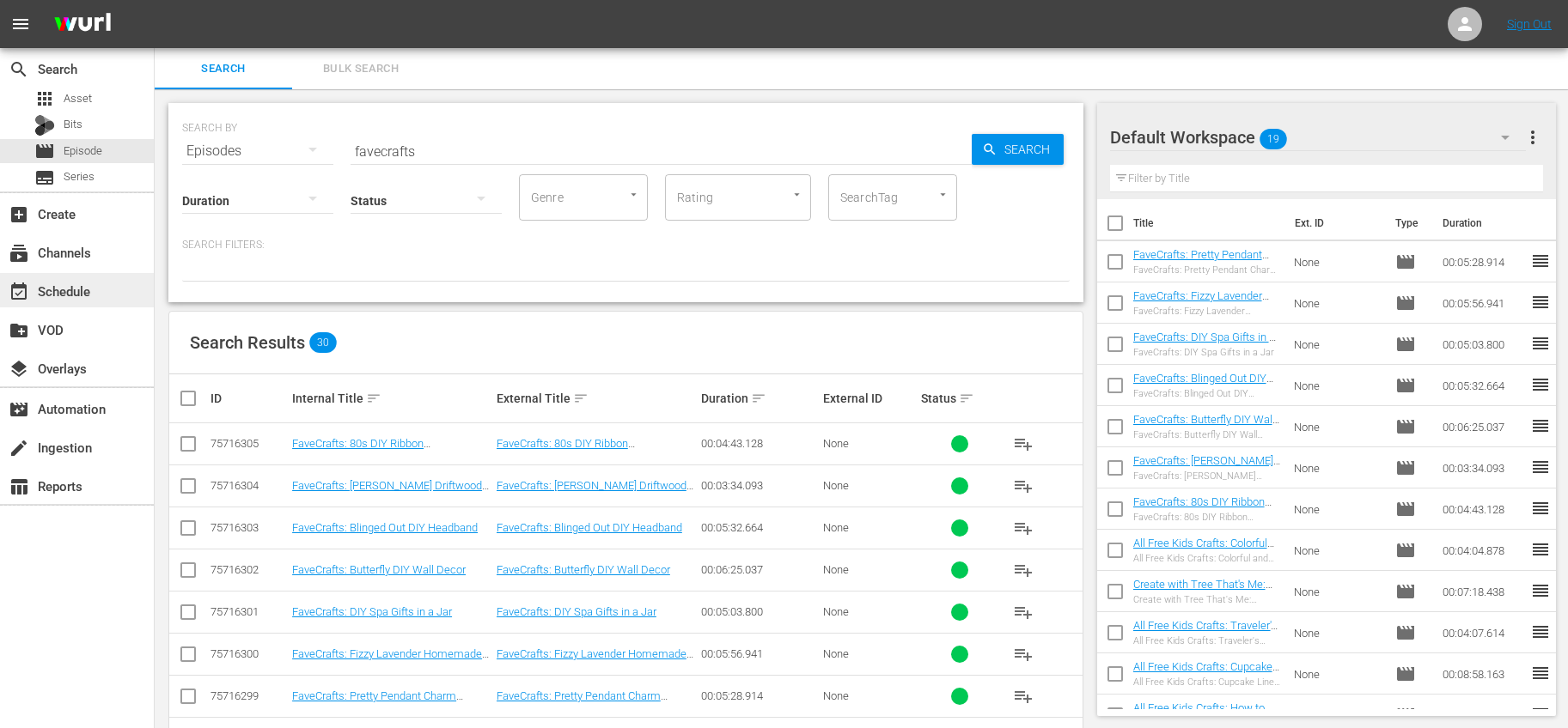
click at [82, 296] on div "event_available Schedule" at bounding box center [48, 288] width 96 height 16
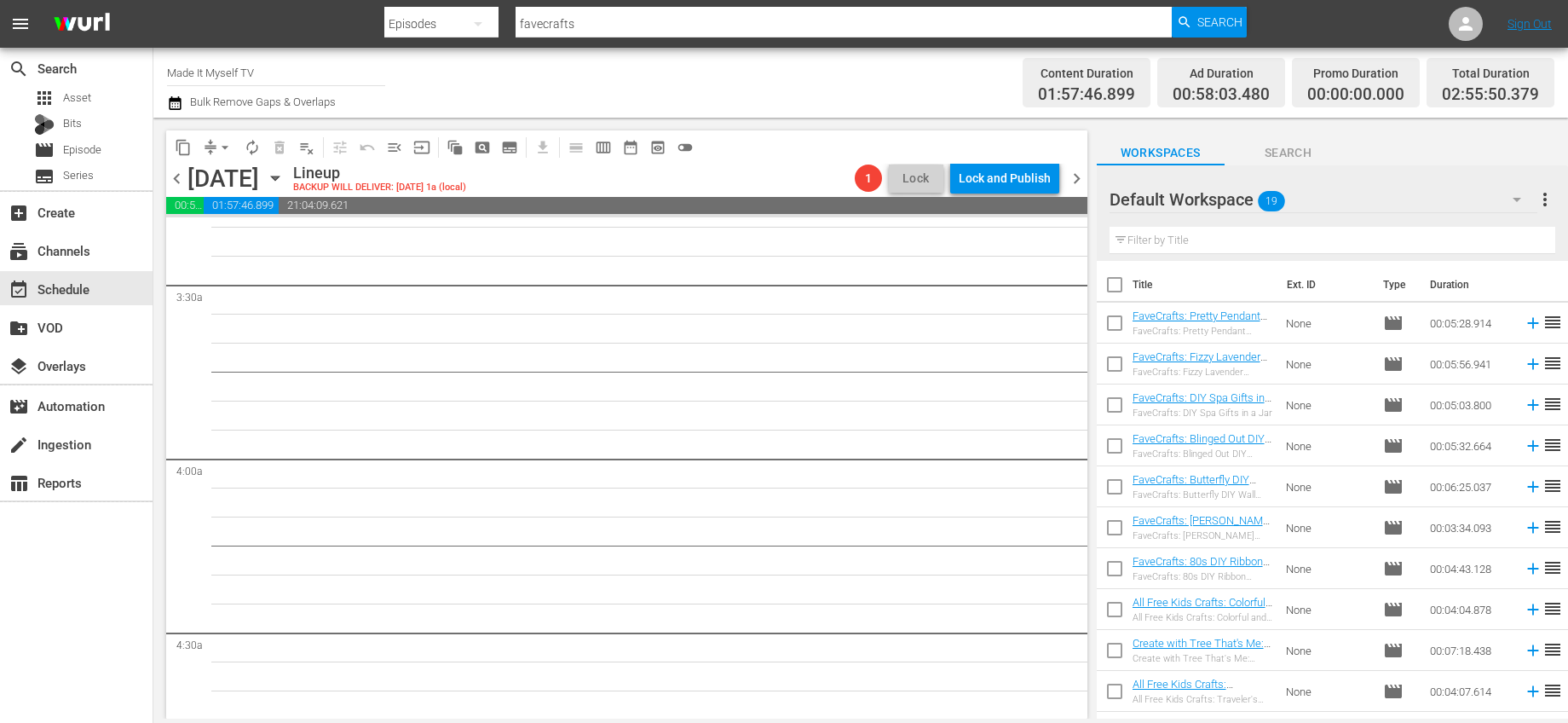
scroll to position [1000, 0]
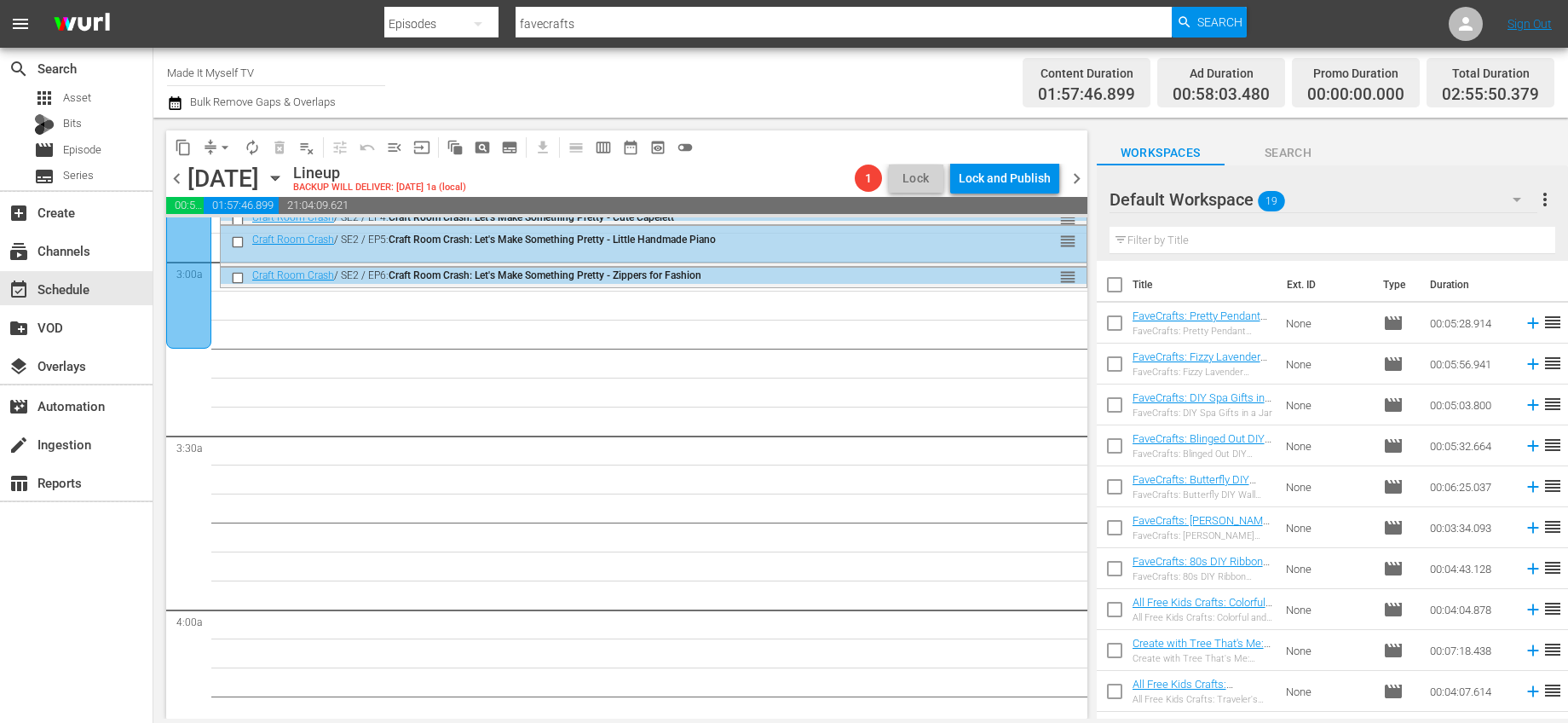
click at [1114, 284] on input "checkbox" at bounding box center [1114, 288] width 35 height 35
checkbox input "true"
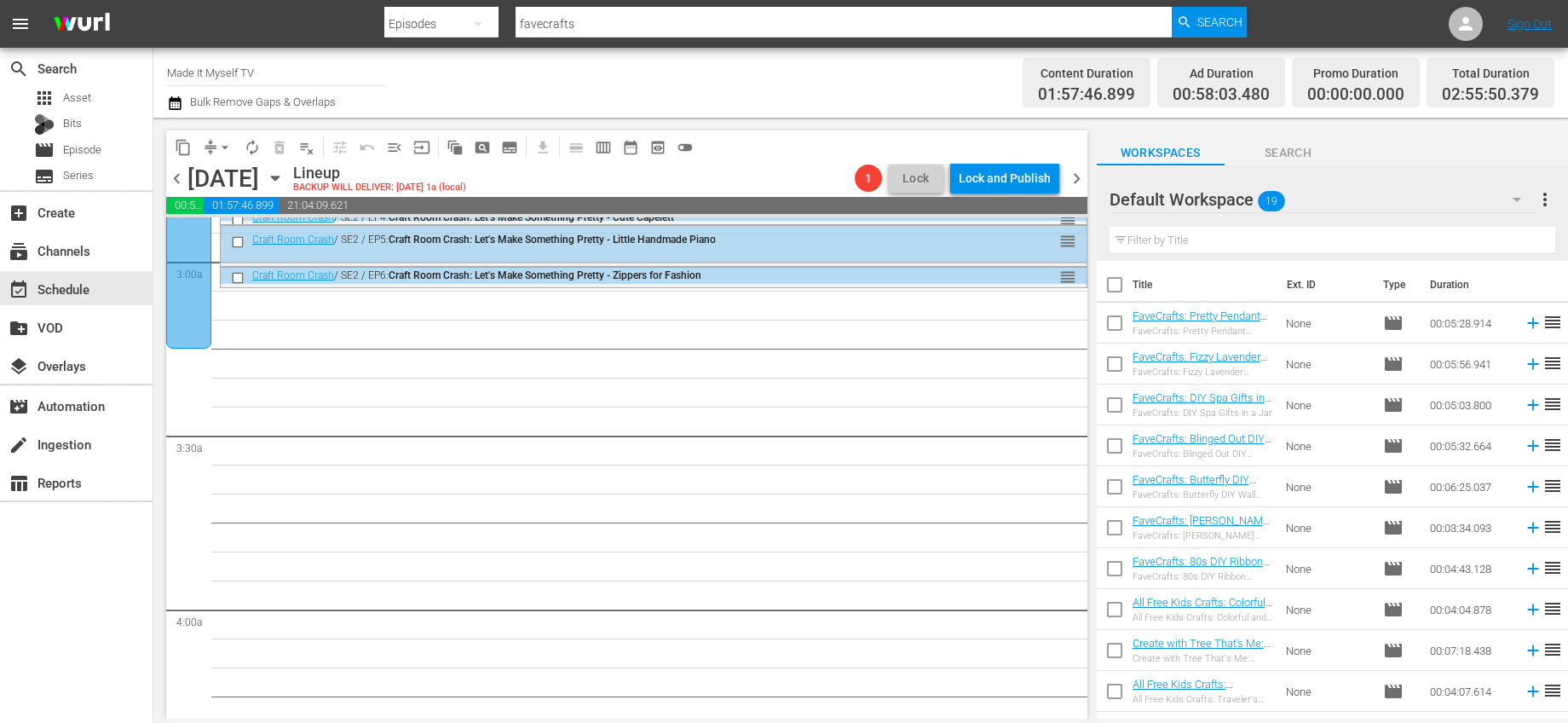
checkbox input "true"
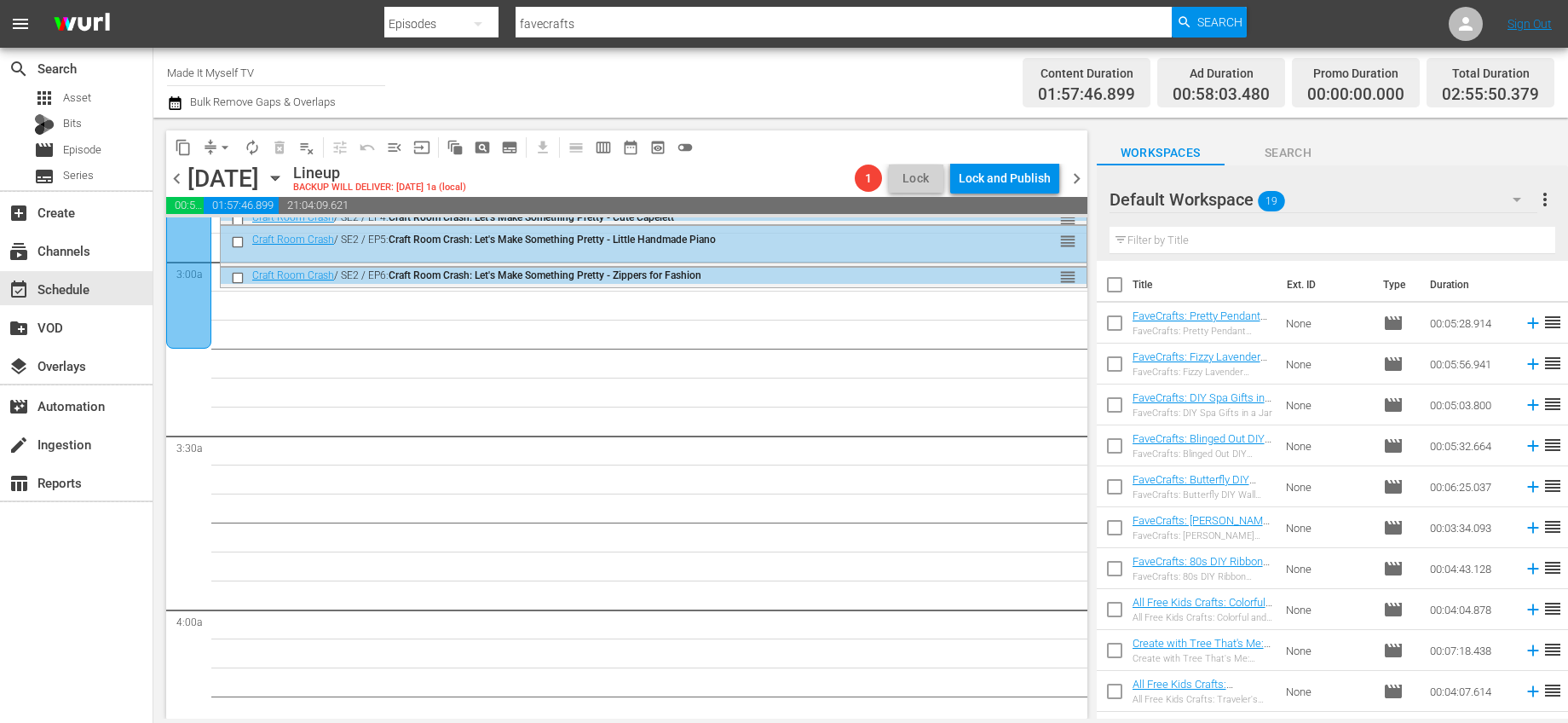
checkbox input "true"
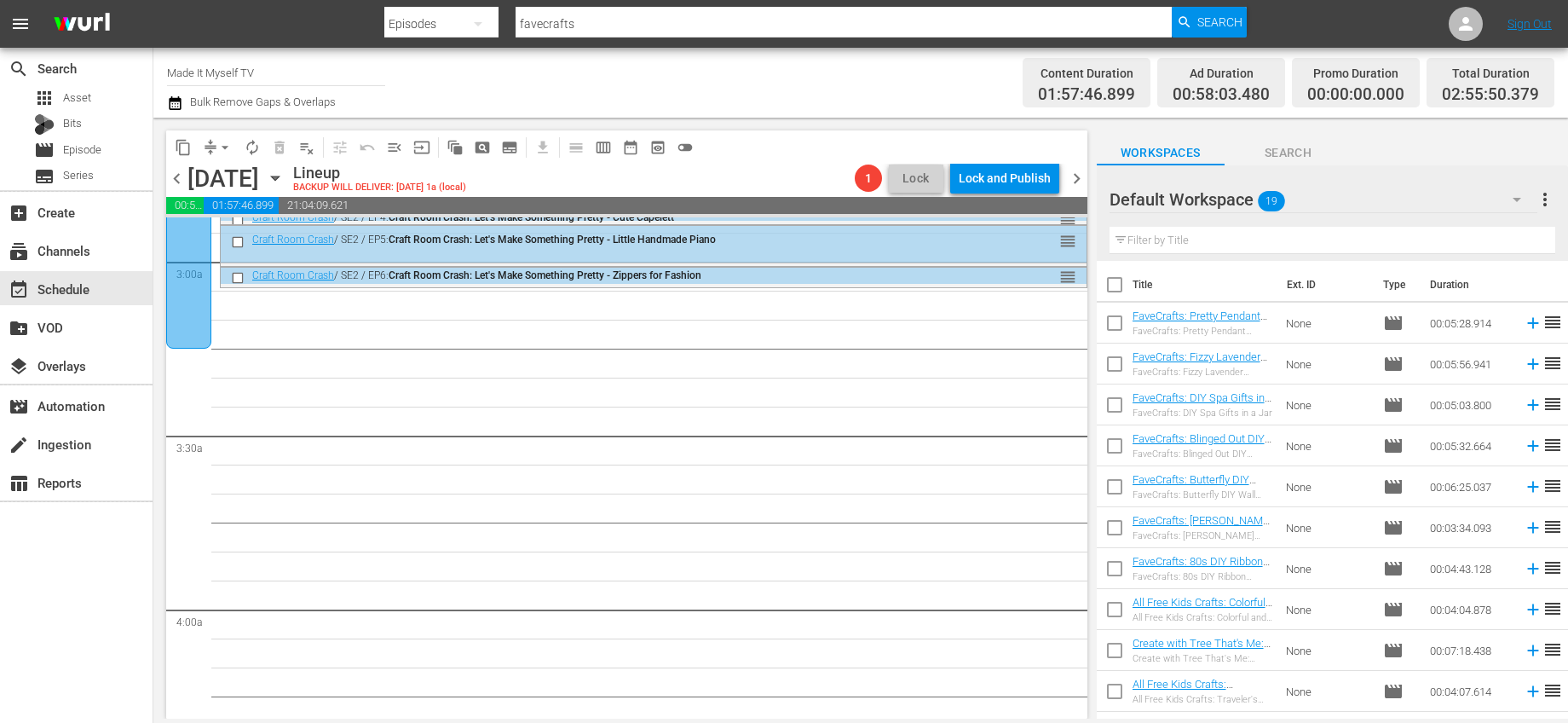
checkbox input "true"
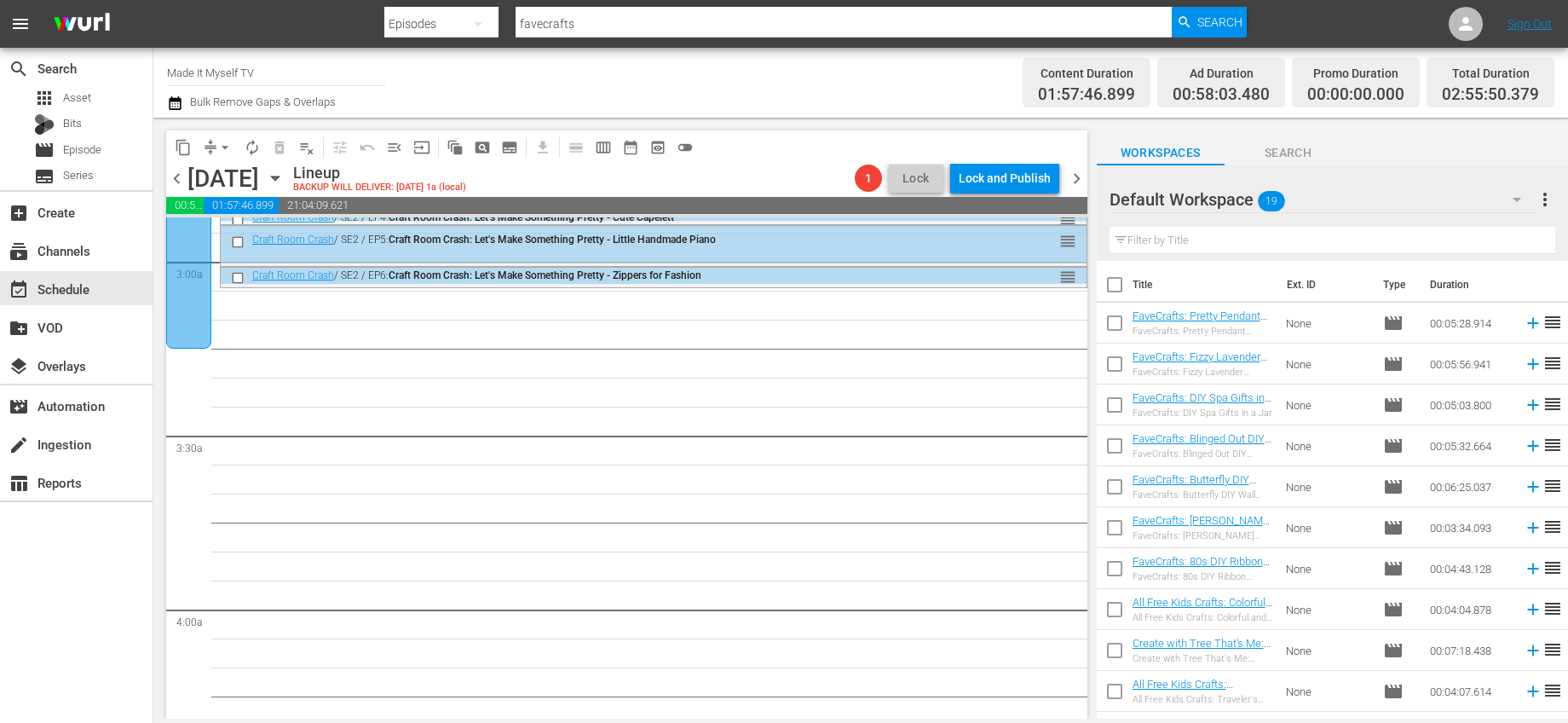
checkbox input "true"
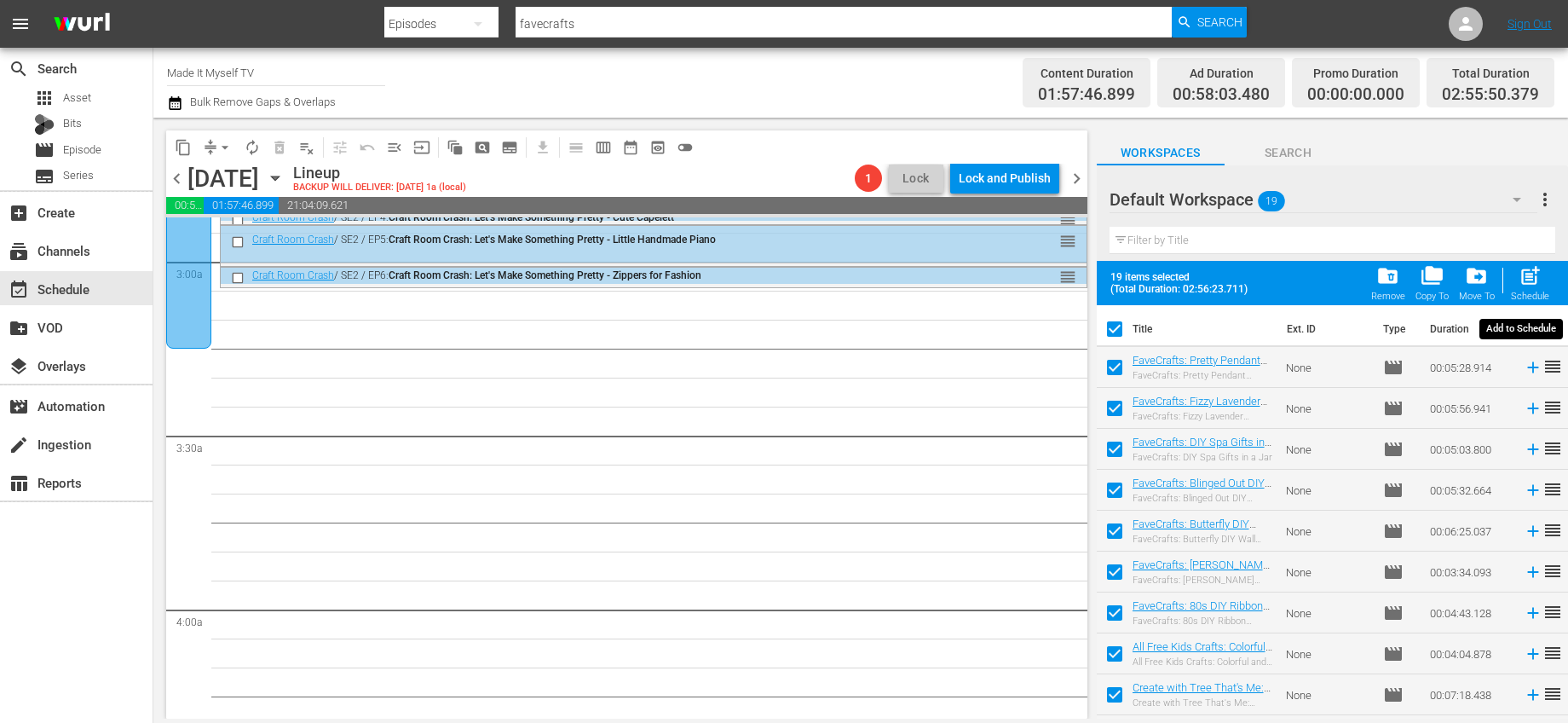
click at [1534, 275] on span "post_add" at bounding box center [1530, 276] width 23 height 23
checkbox input "false"
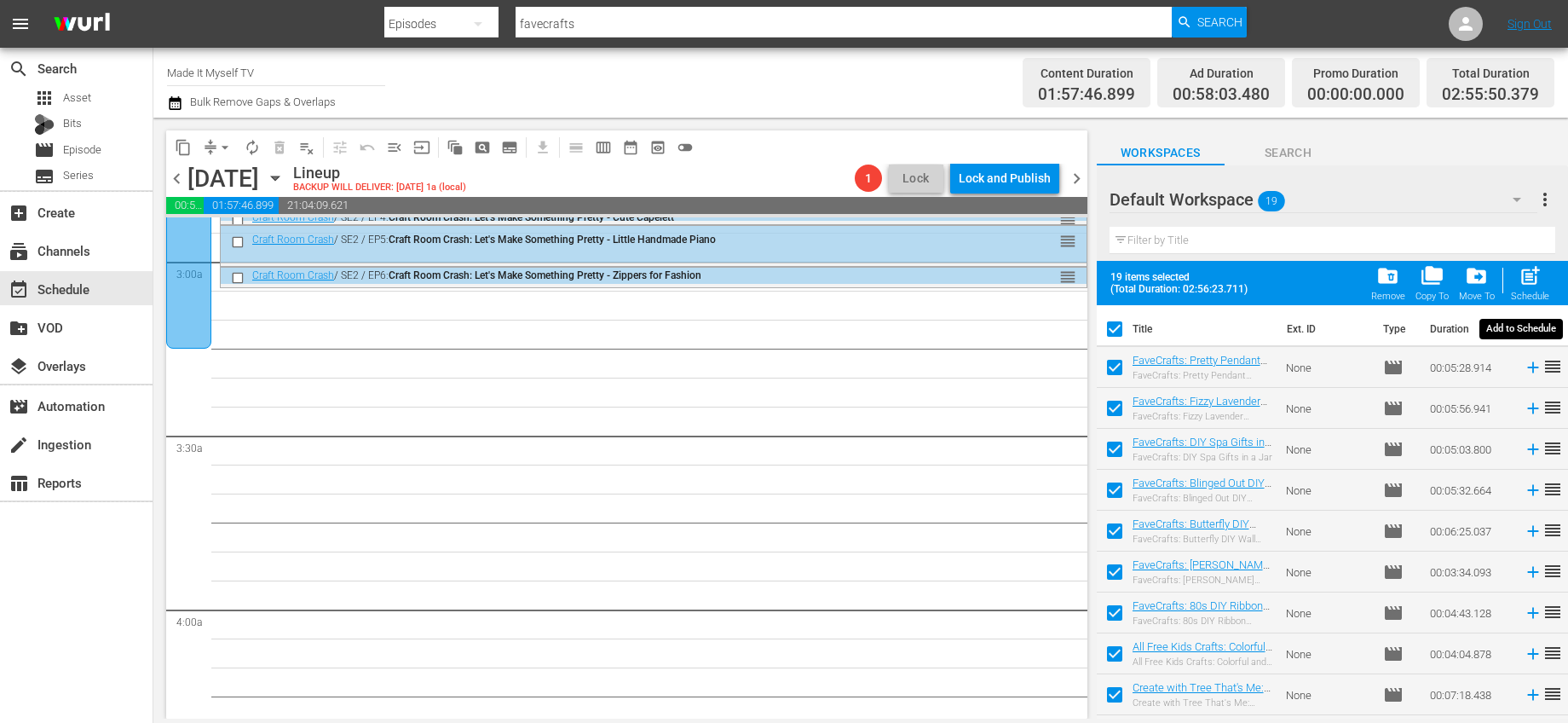
checkbox input "false"
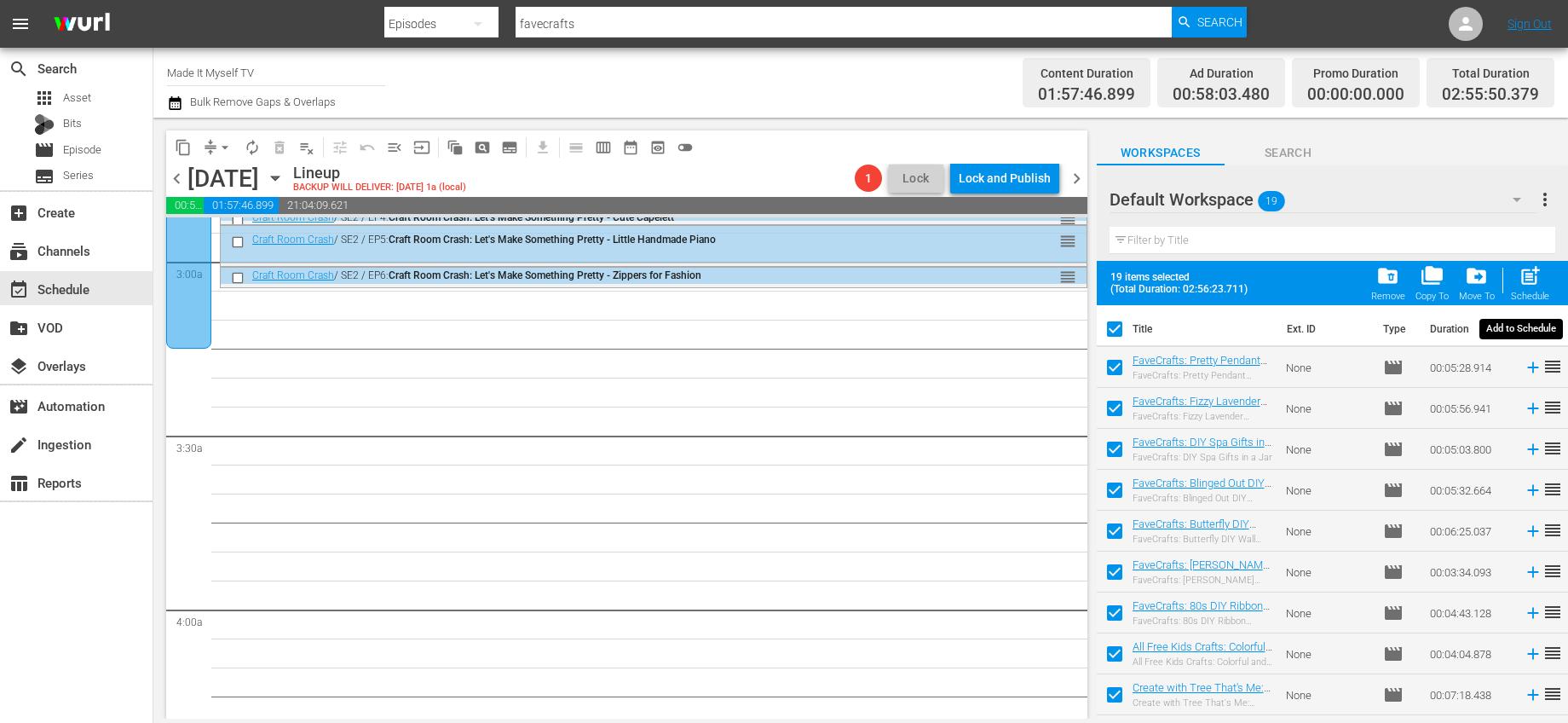
checkbox input "false"
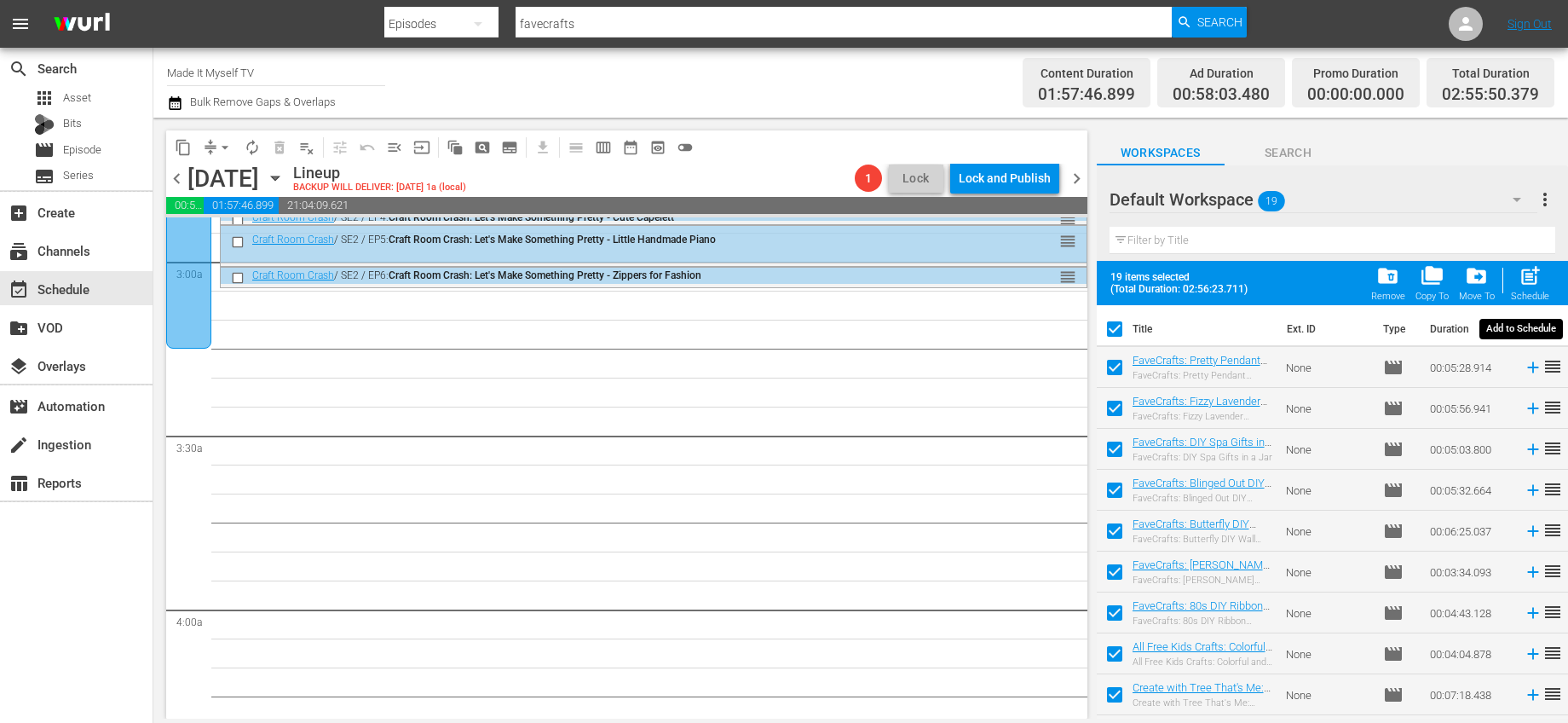
checkbox input "false"
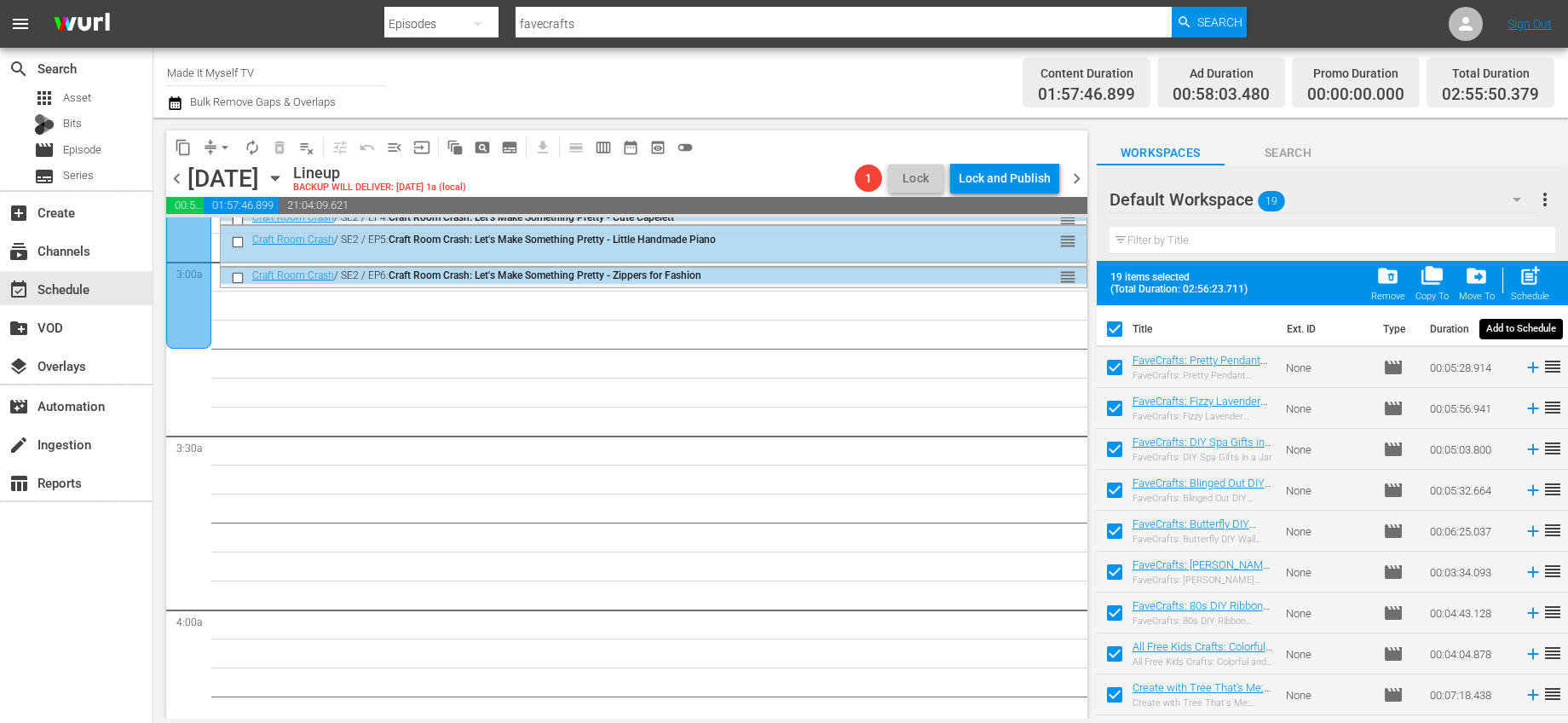
checkbox input "false"
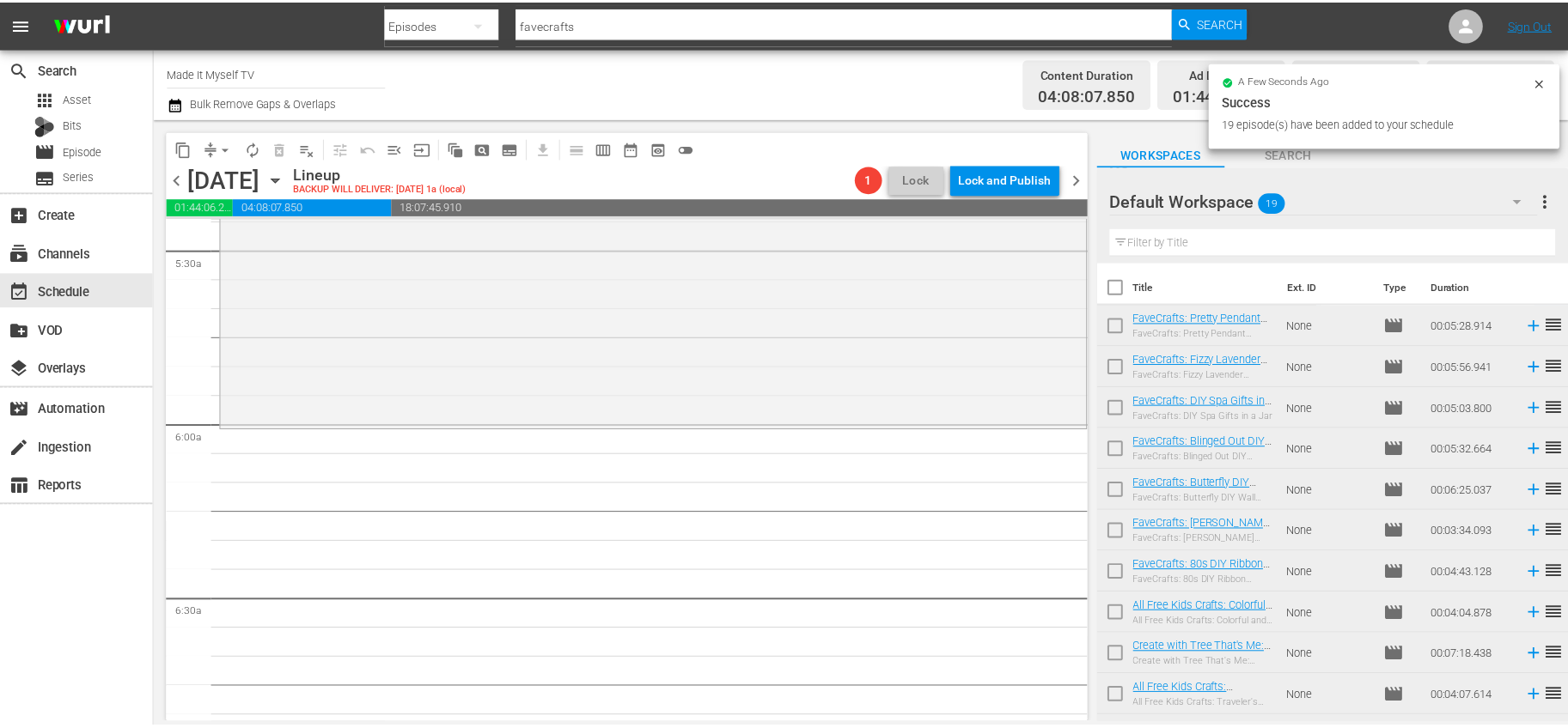
scroll to position [1965, 0]
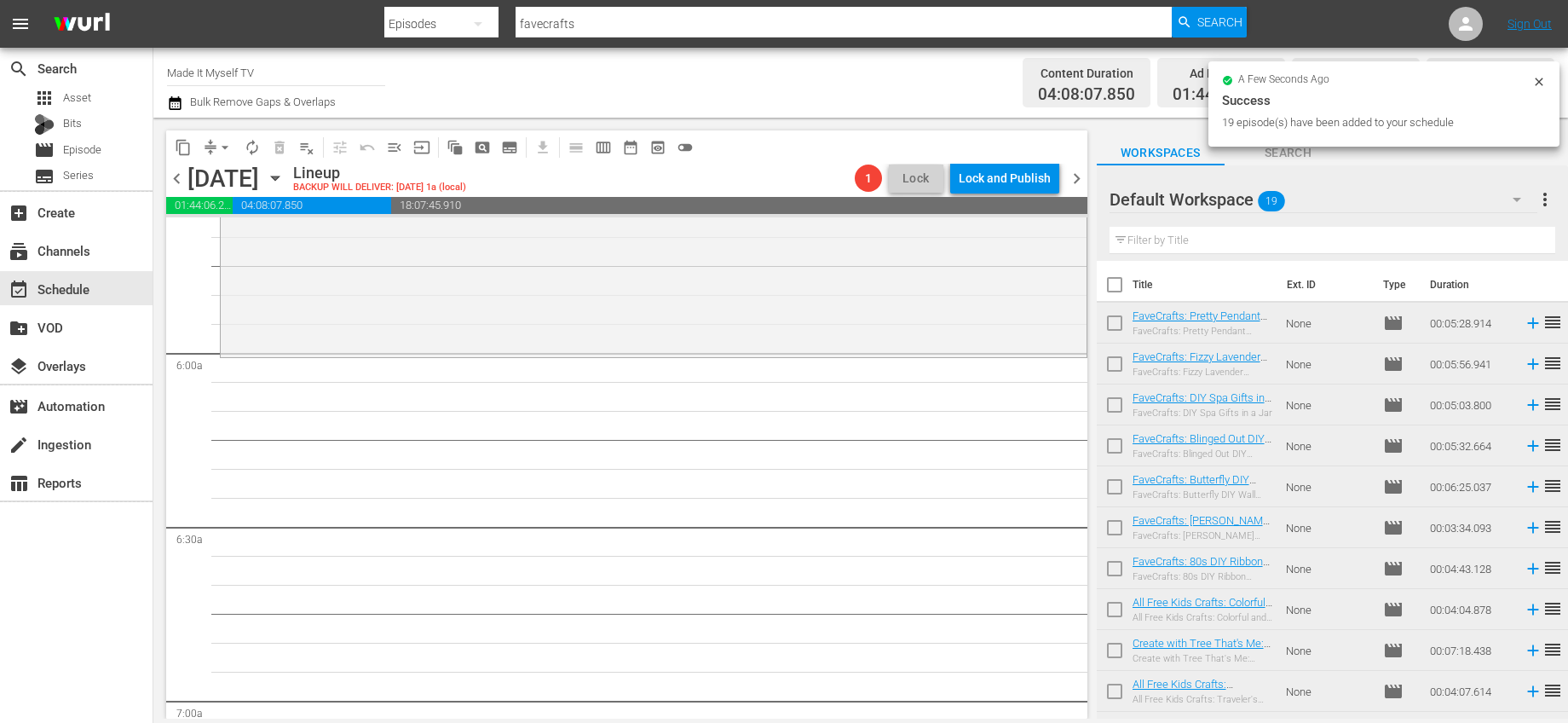
click at [1113, 281] on input "checkbox" at bounding box center [1114, 288] width 35 height 35
checkbox input "true"
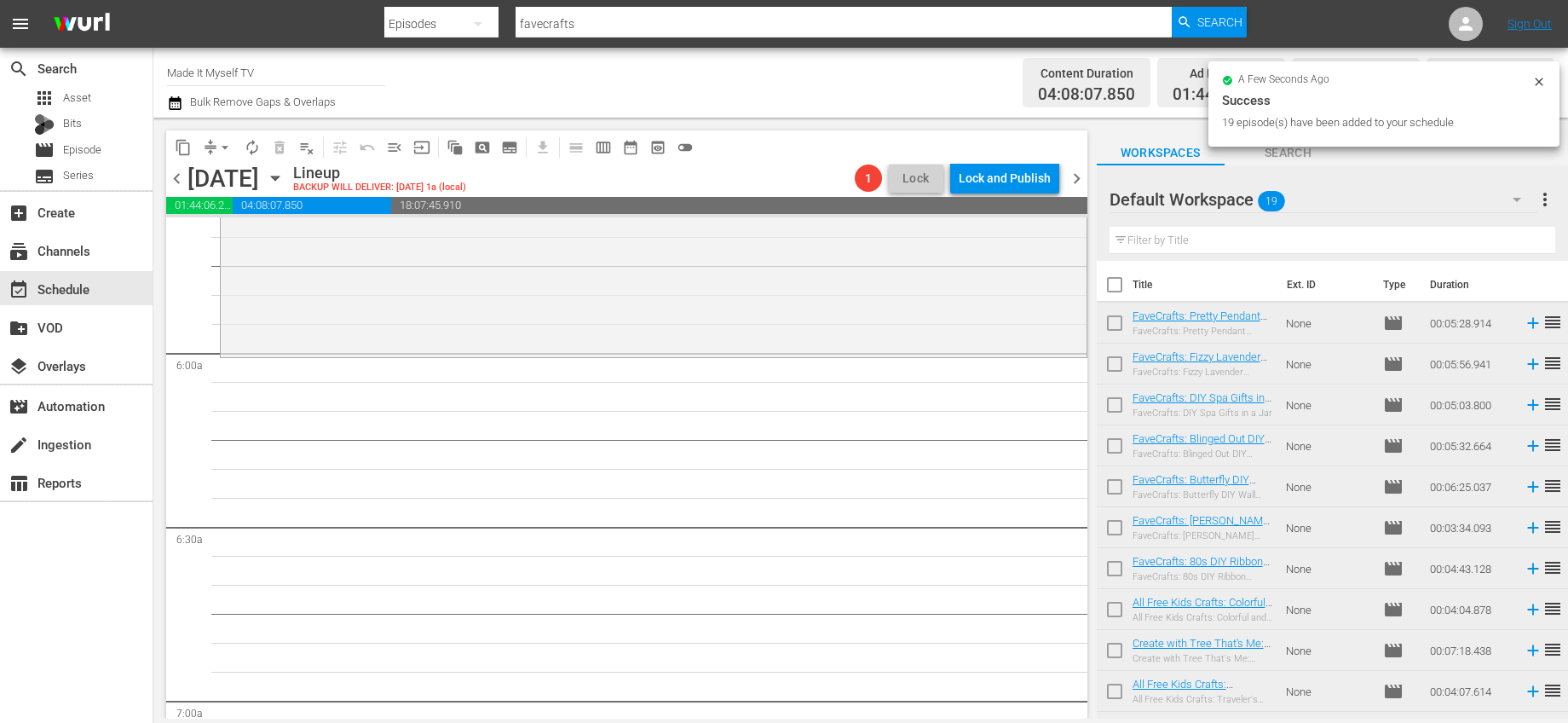
checkbox input "true"
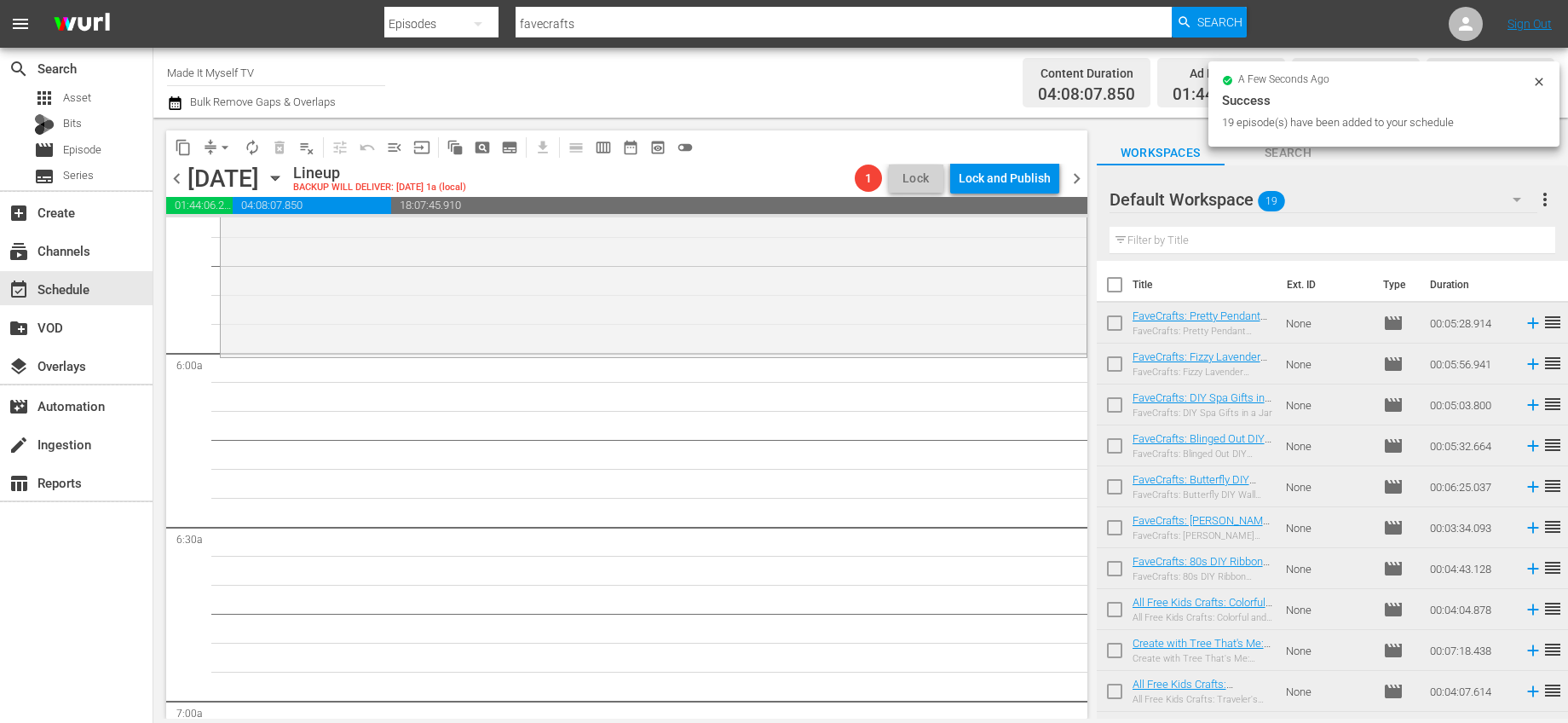
checkbox input "true"
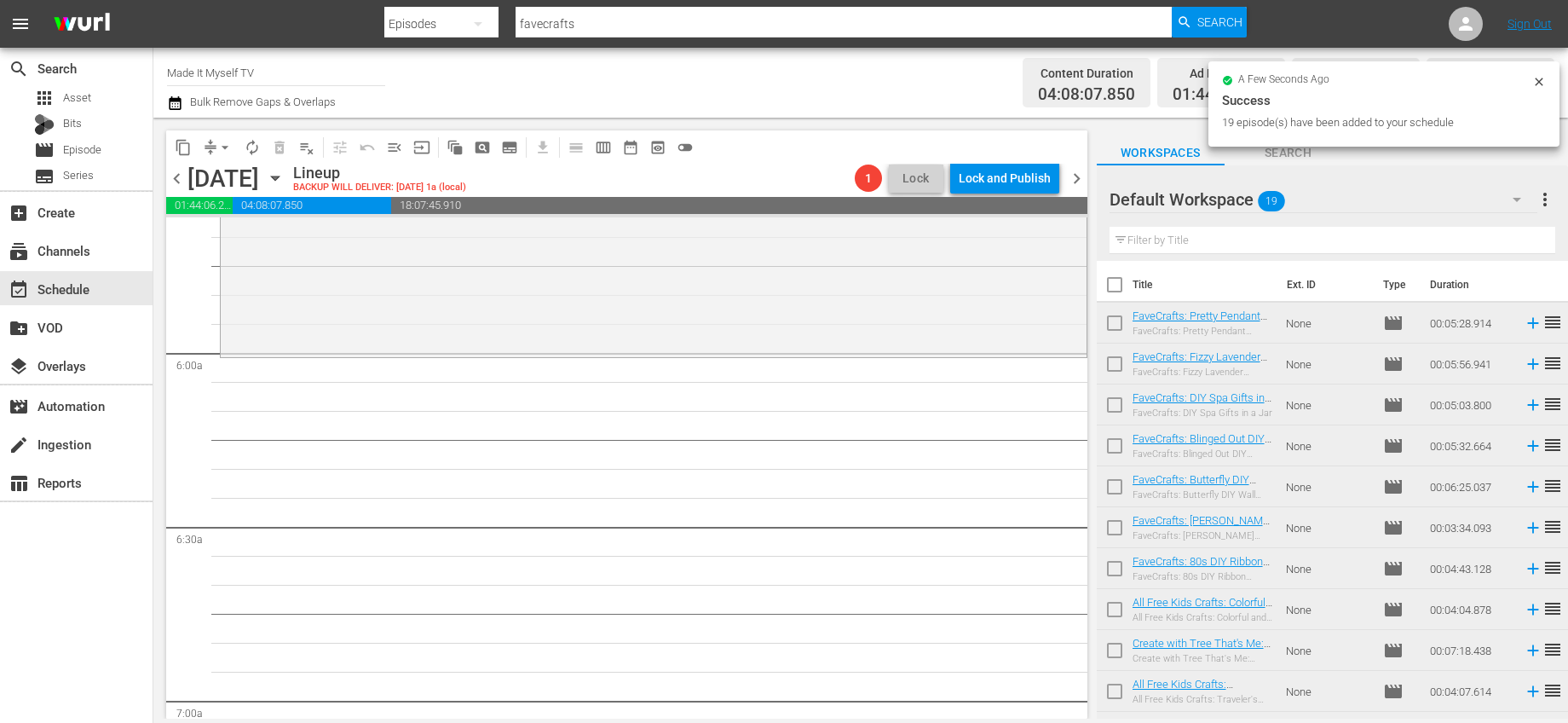
checkbox input "true"
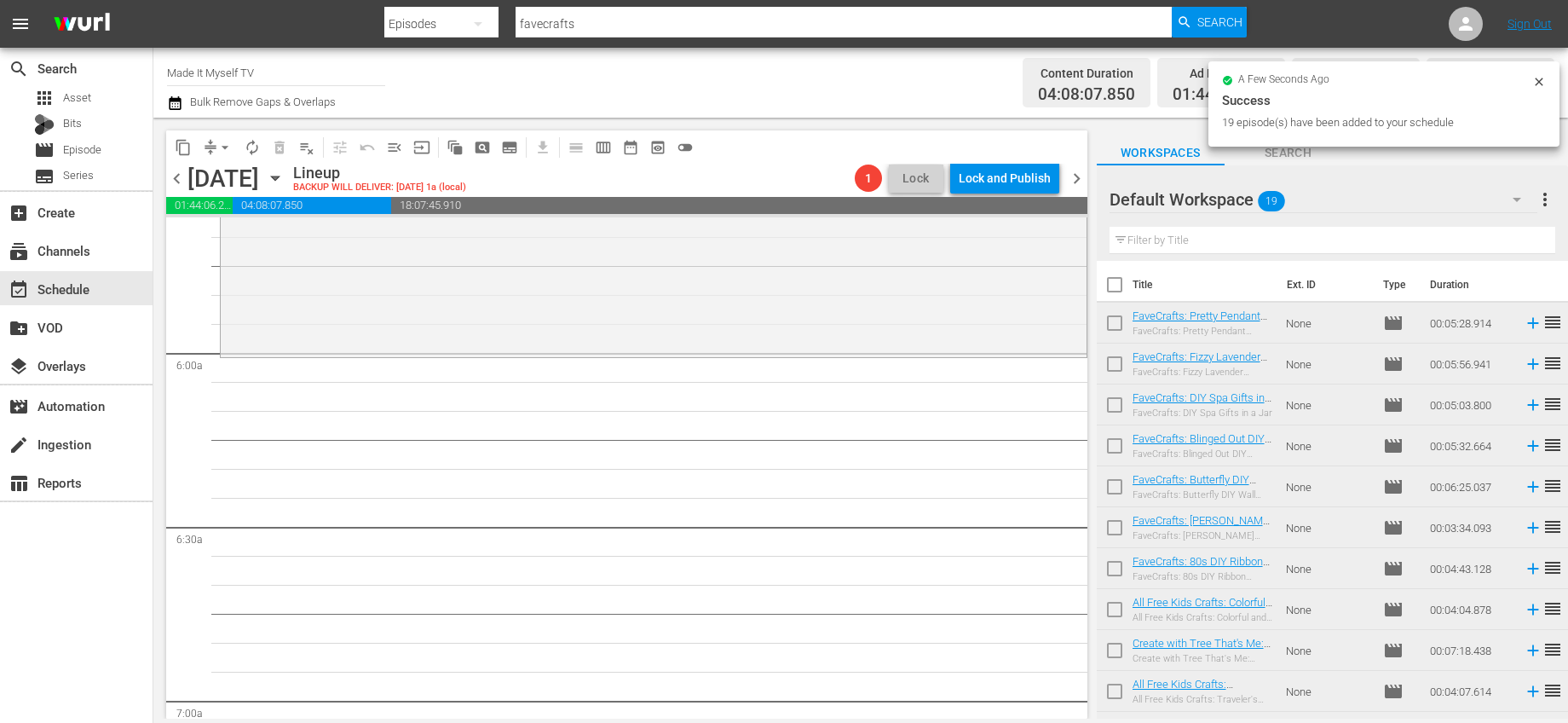
checkbox input "true"
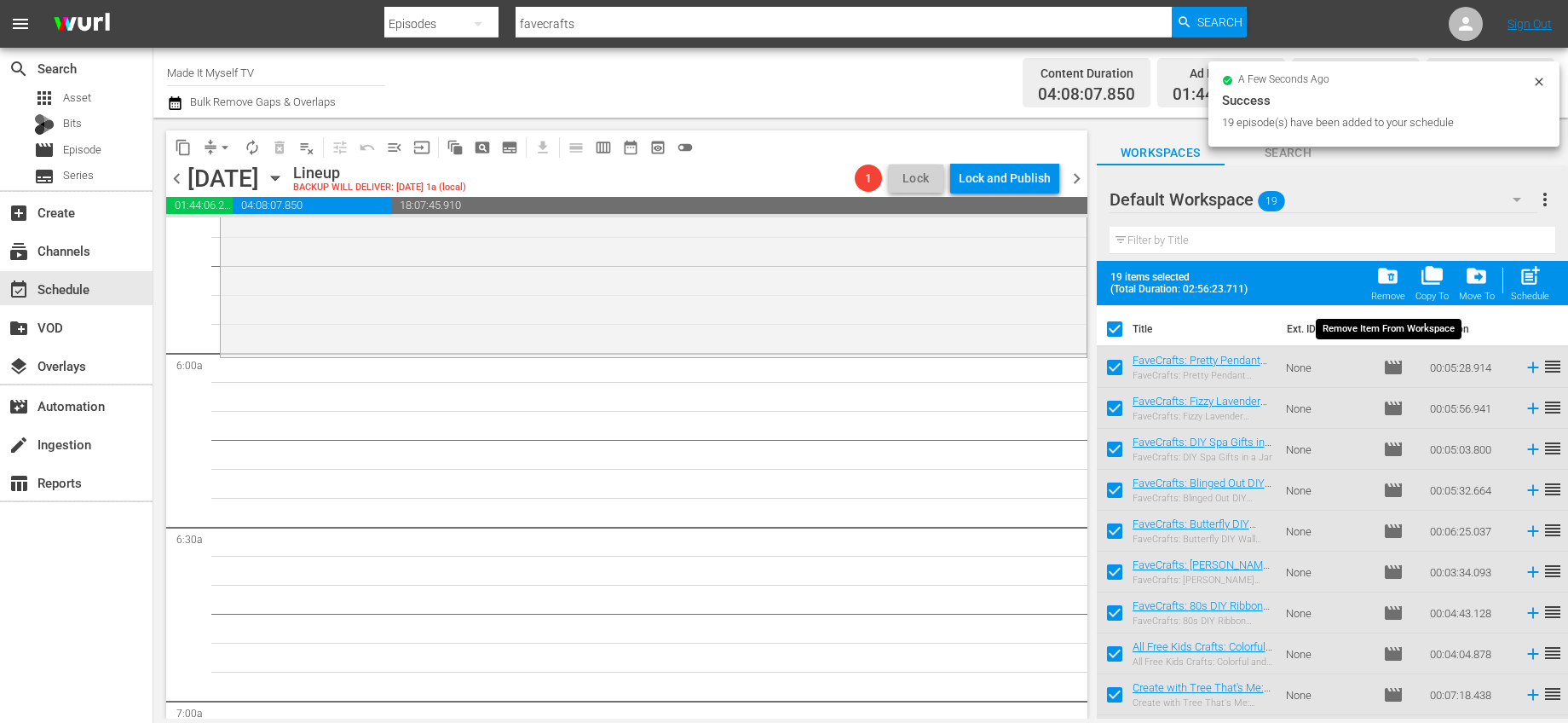
click at [1392, 283] on span "folder_delete" at bounding box center [1387, 276] width 23 height 23
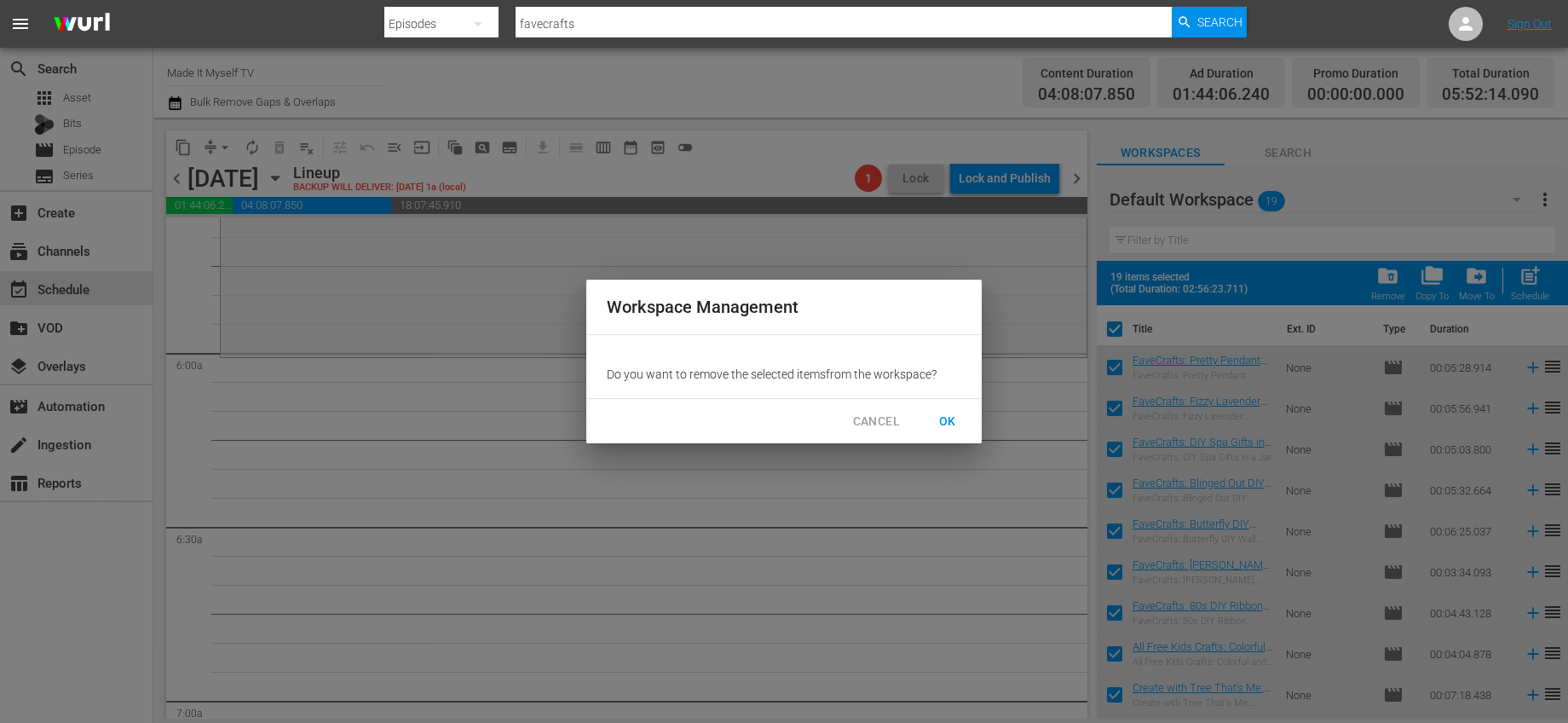
click at [940, 421] on span "OK" at bounding box center [948, 421] width 28 height 22
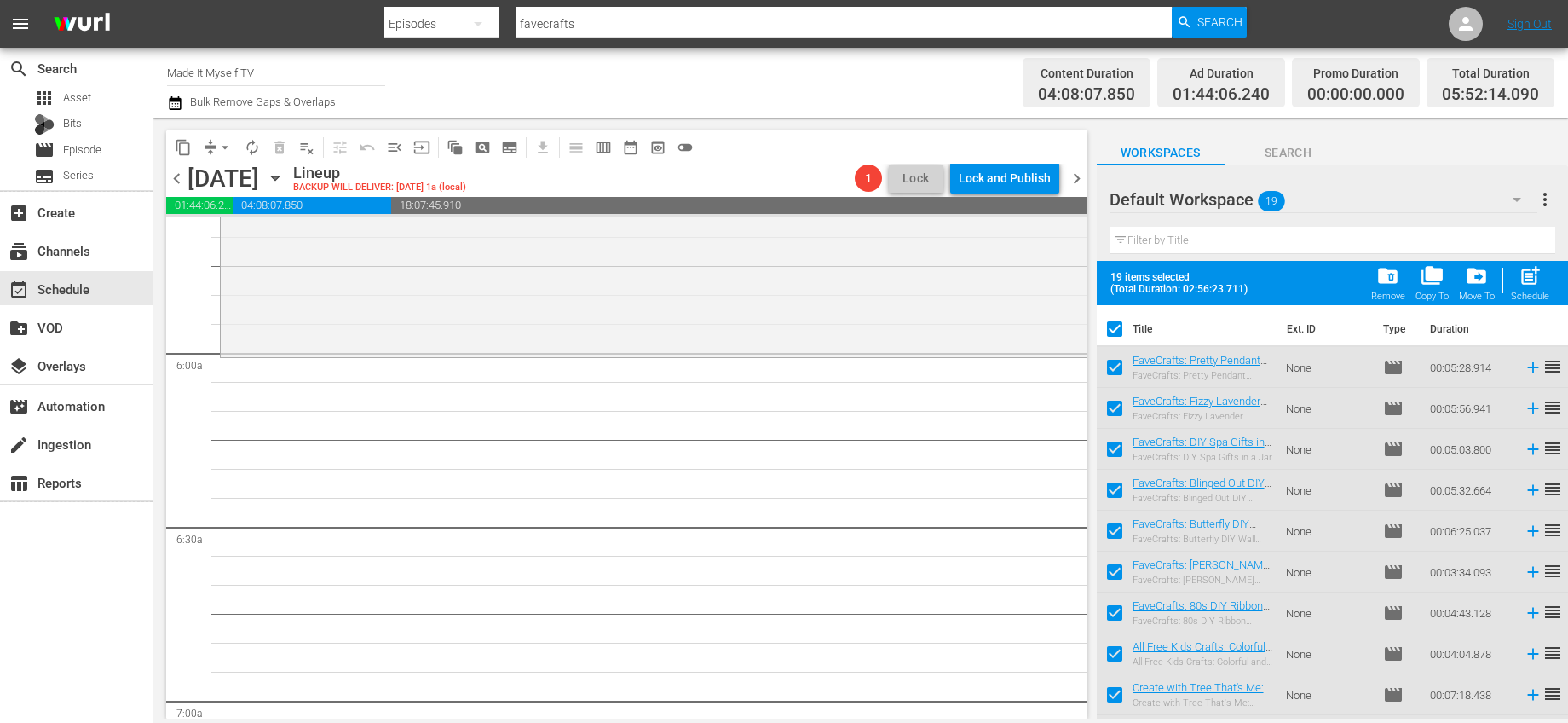
checkbox input "false"
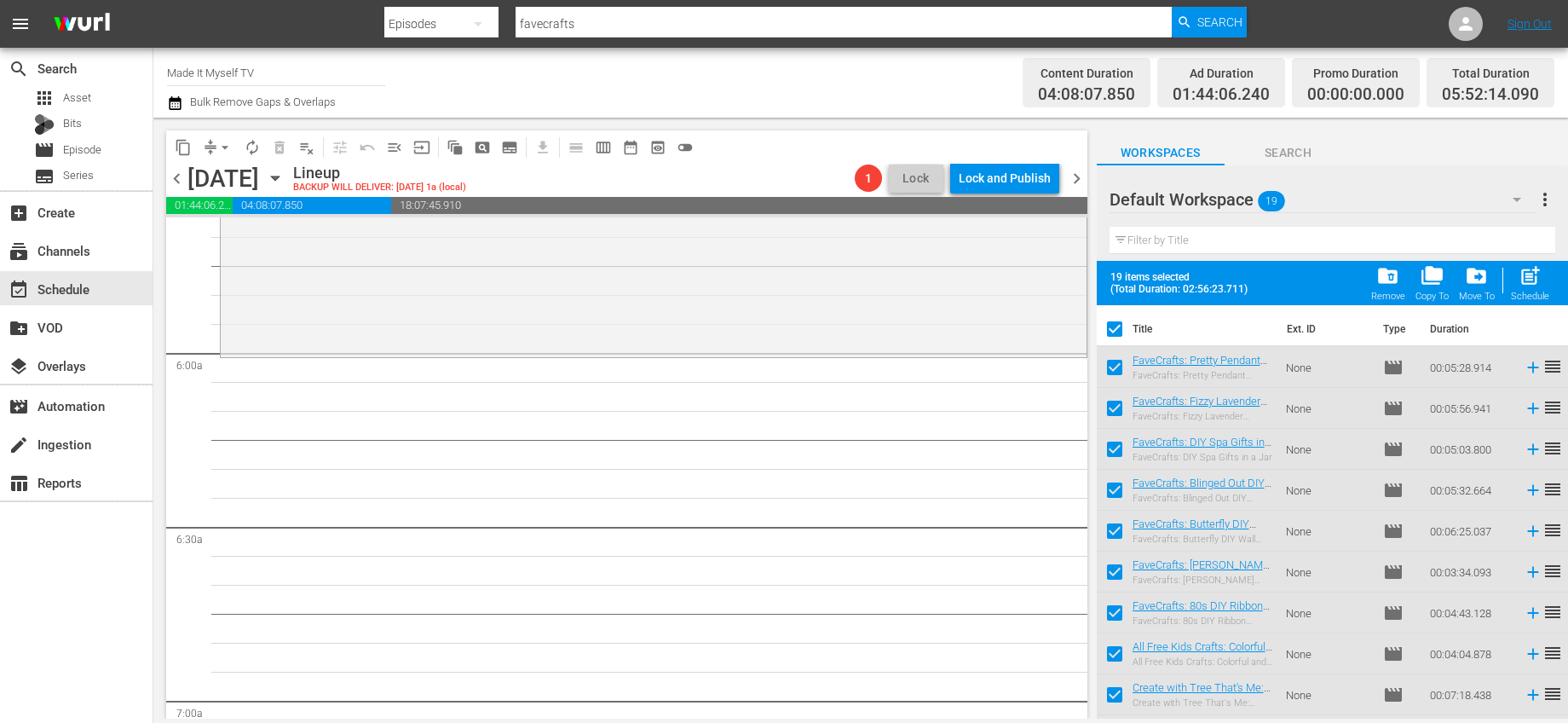
checkbox input "false"
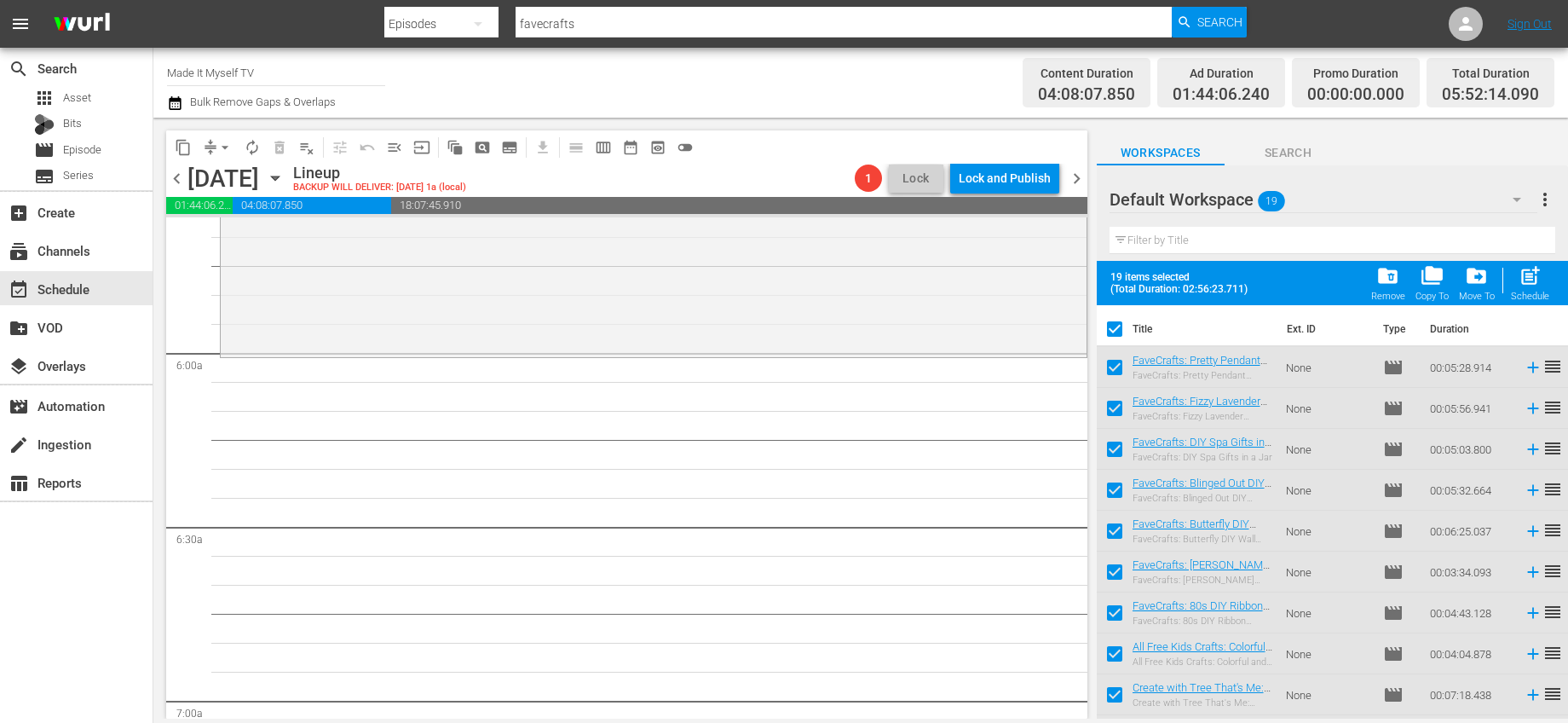
checkbox input "false"
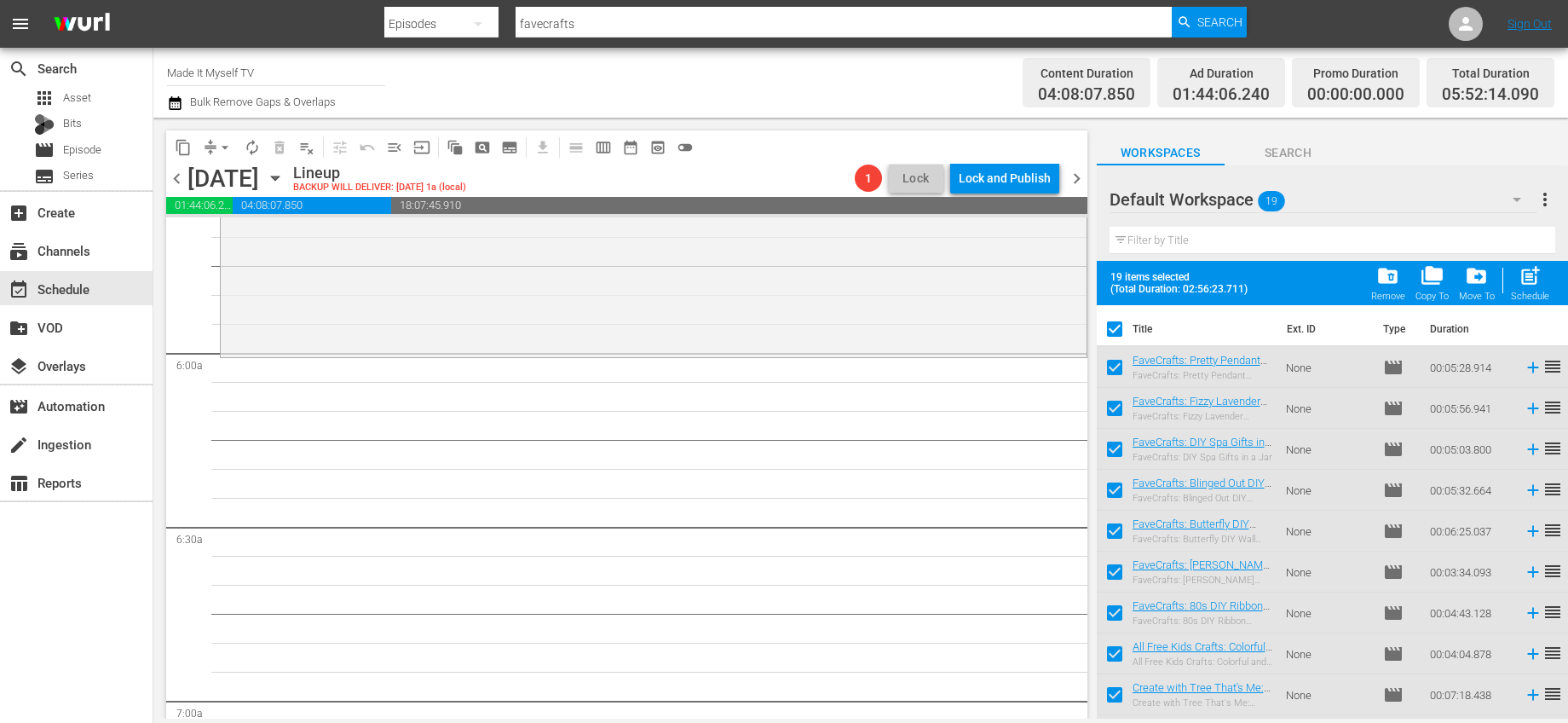
checkbox input "false"
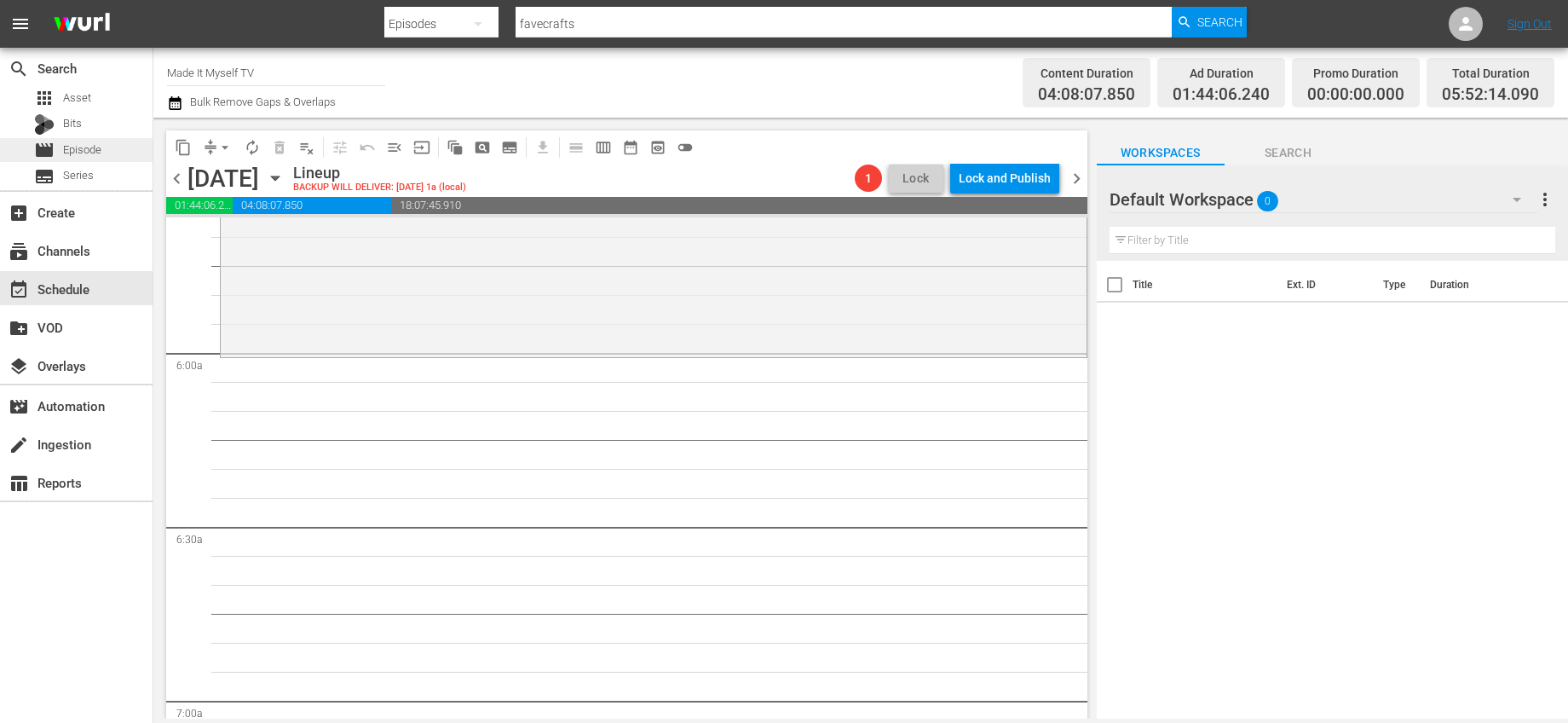
click at [73, 148] on span "Episode" at bounding box center [82, 150] width 38 height 17
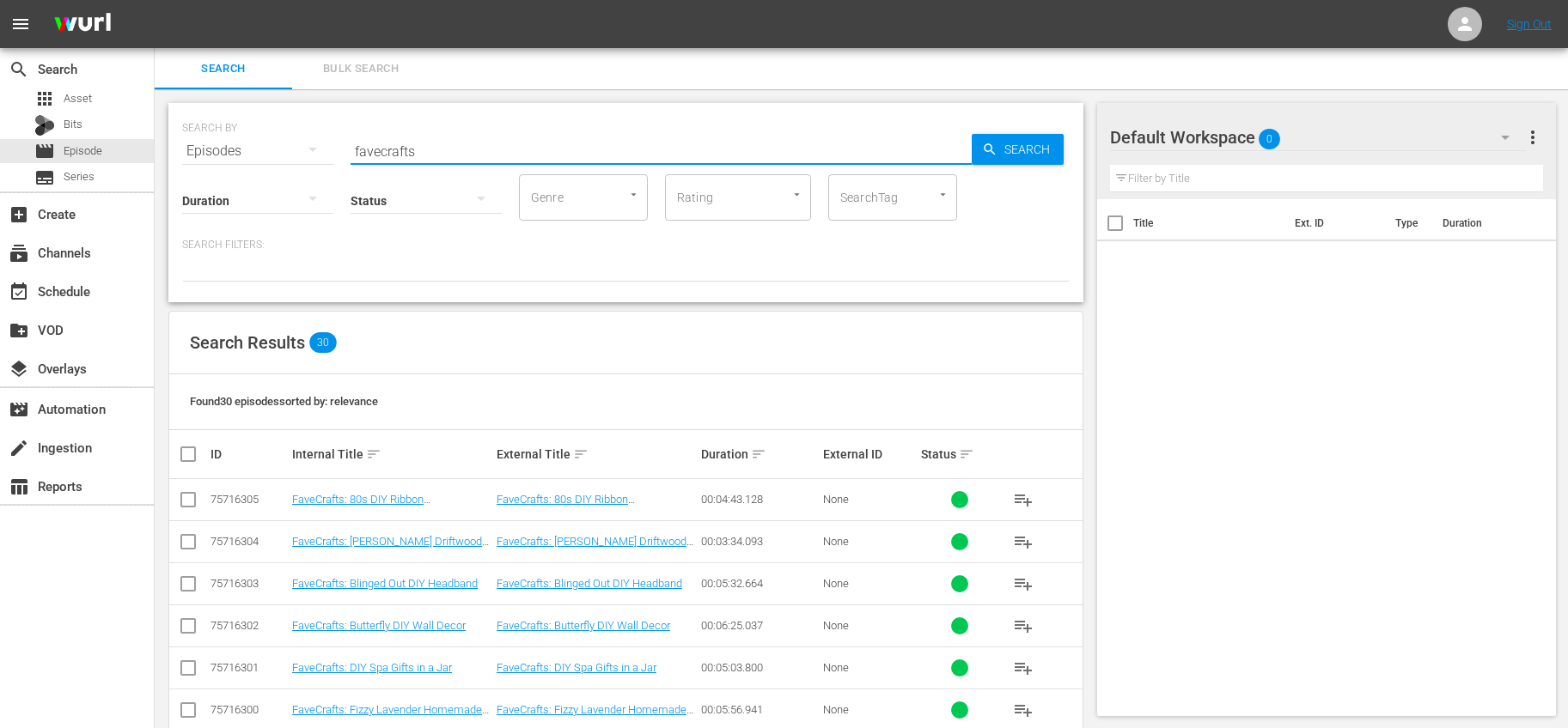
drag, startPoint x: 428, startPoint y: 152, endPoint x: 260, endPoint y: 135, distance: 168.9
click at [260, 135] on div "SEARCH BY Search By Episodes Search ID, Title, Description, Keywords, or Catego…" at bounding box center [625, 140] width 888 height 62
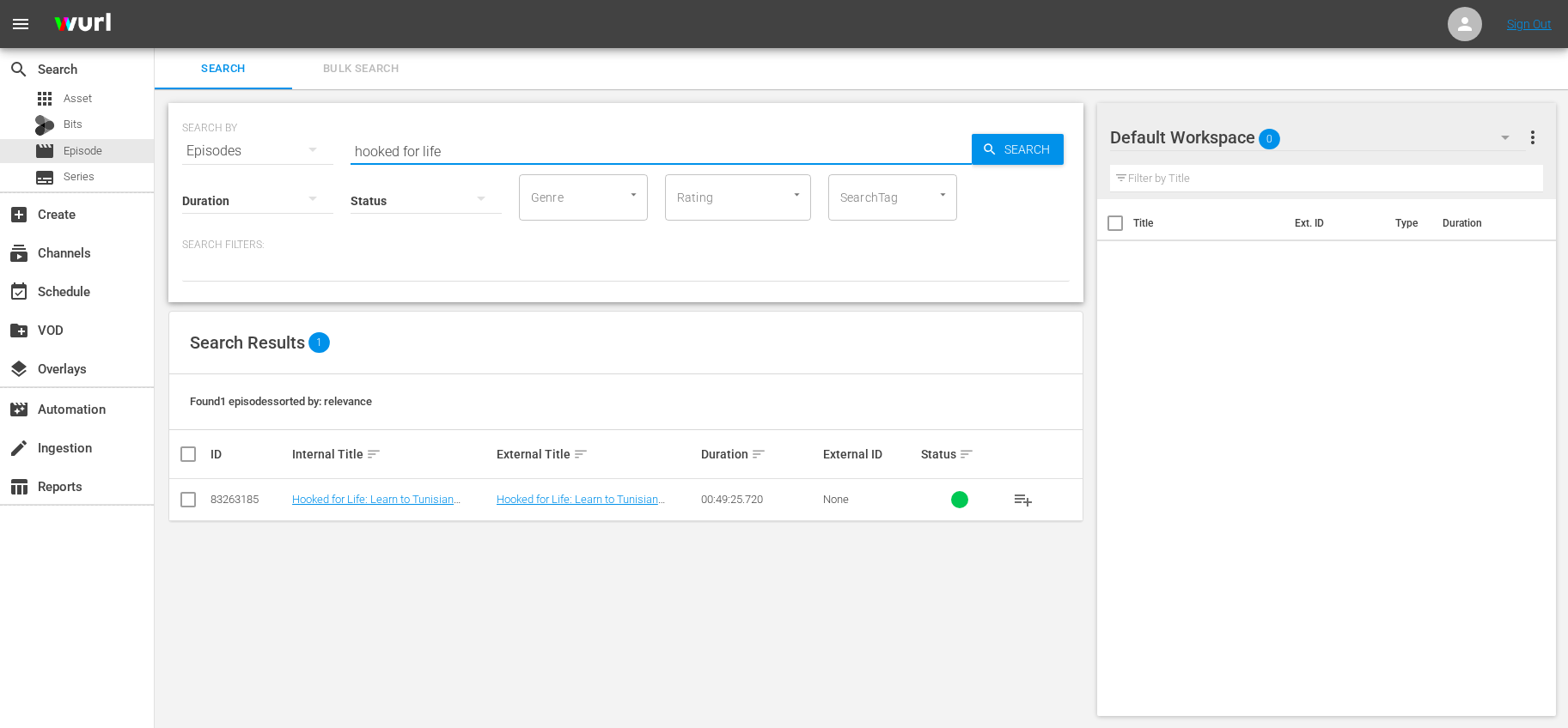
drag, startPoint x: 458, startPoint y: 149, endPoint x: 330, endPoint y: 143, distance: 128.1
click at [330, 143] on div "SEARCH BY Search By Episodes Search ID, Title, Description, Keywords, or Catego…" at bounding box center [625, 140] width 888 height 62
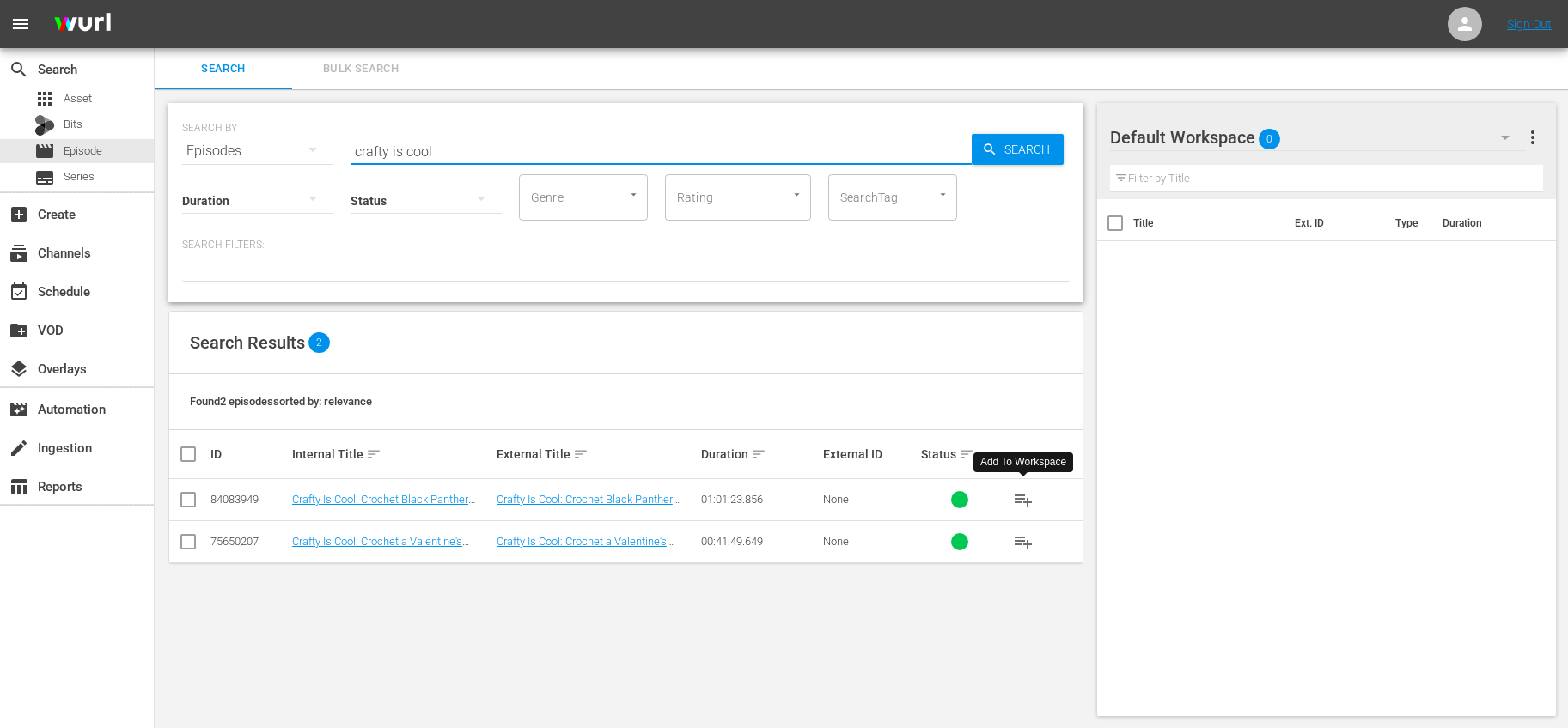
click at [1017, 511] on button "playlist_add" at bounding box center [1023, 499] width 41 height 41
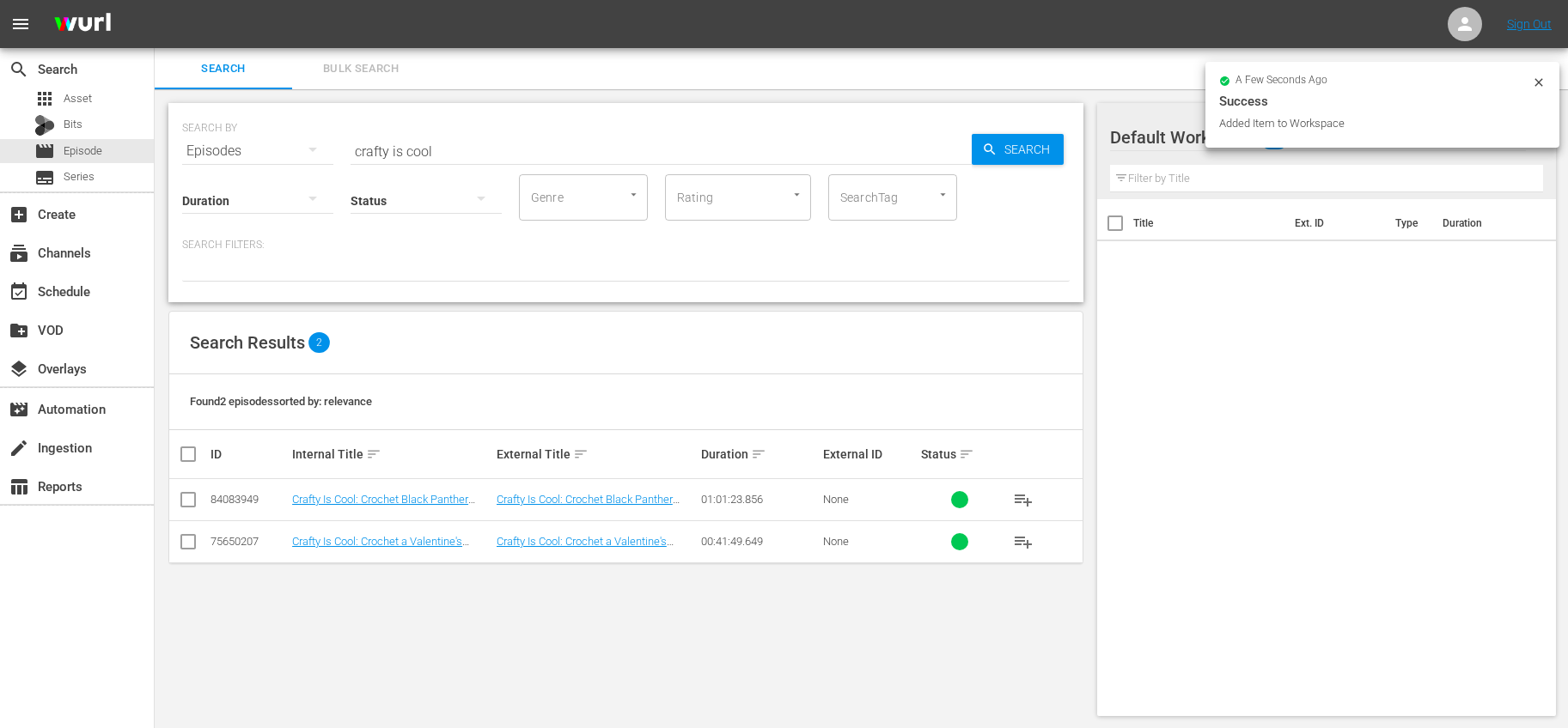
click at [1024, 554] on button "playlist_add" at bounding box center [1023, 542] width 41 height 41
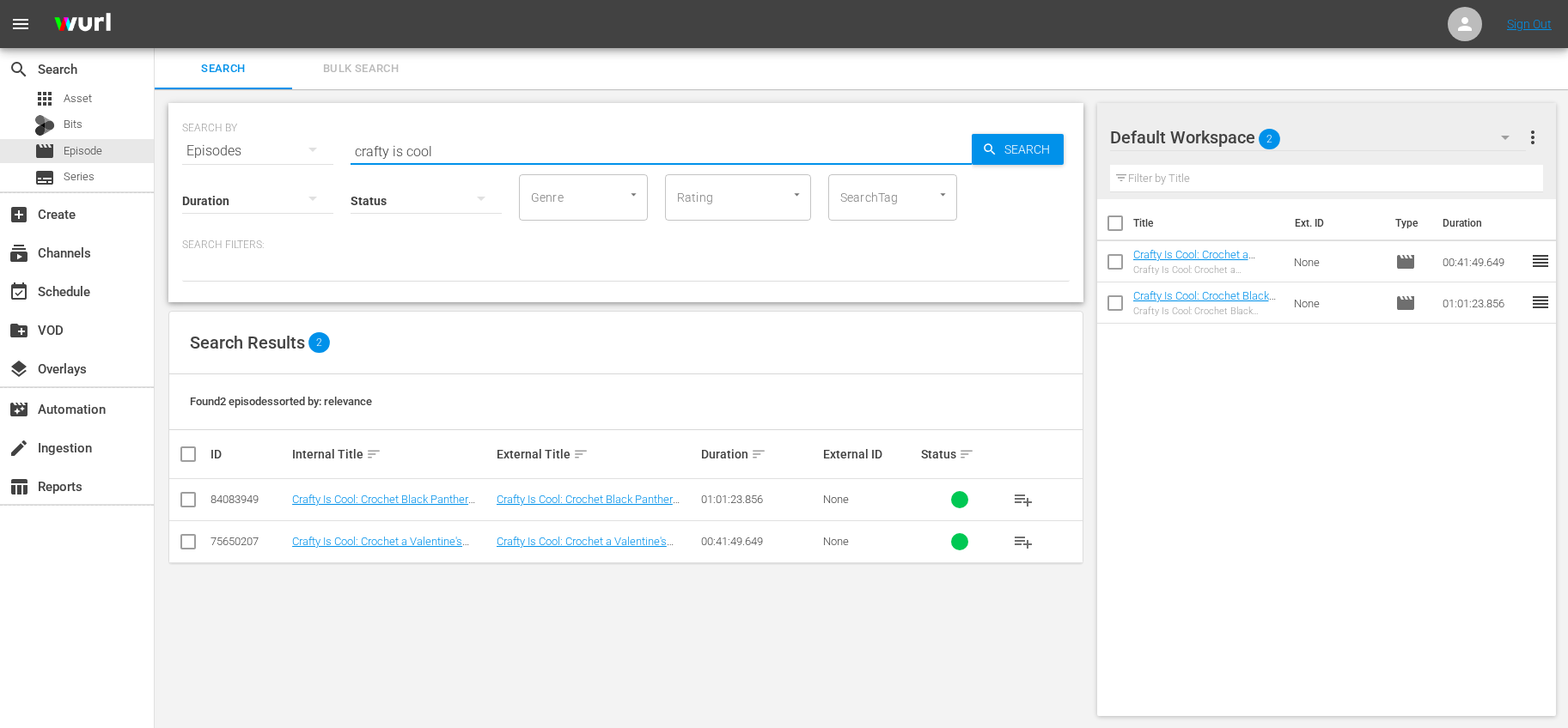
drag, startPoint x: 473, startPoint y: 144, endPoint x: 283, endPoint y: 145, distance: 190.0
click at [283, 145] on div "SEARCH BY Search By Episodes Search ID, Title, Description, Keywords, or Catego…" at bounding box center [625, 140] width 888 height 62
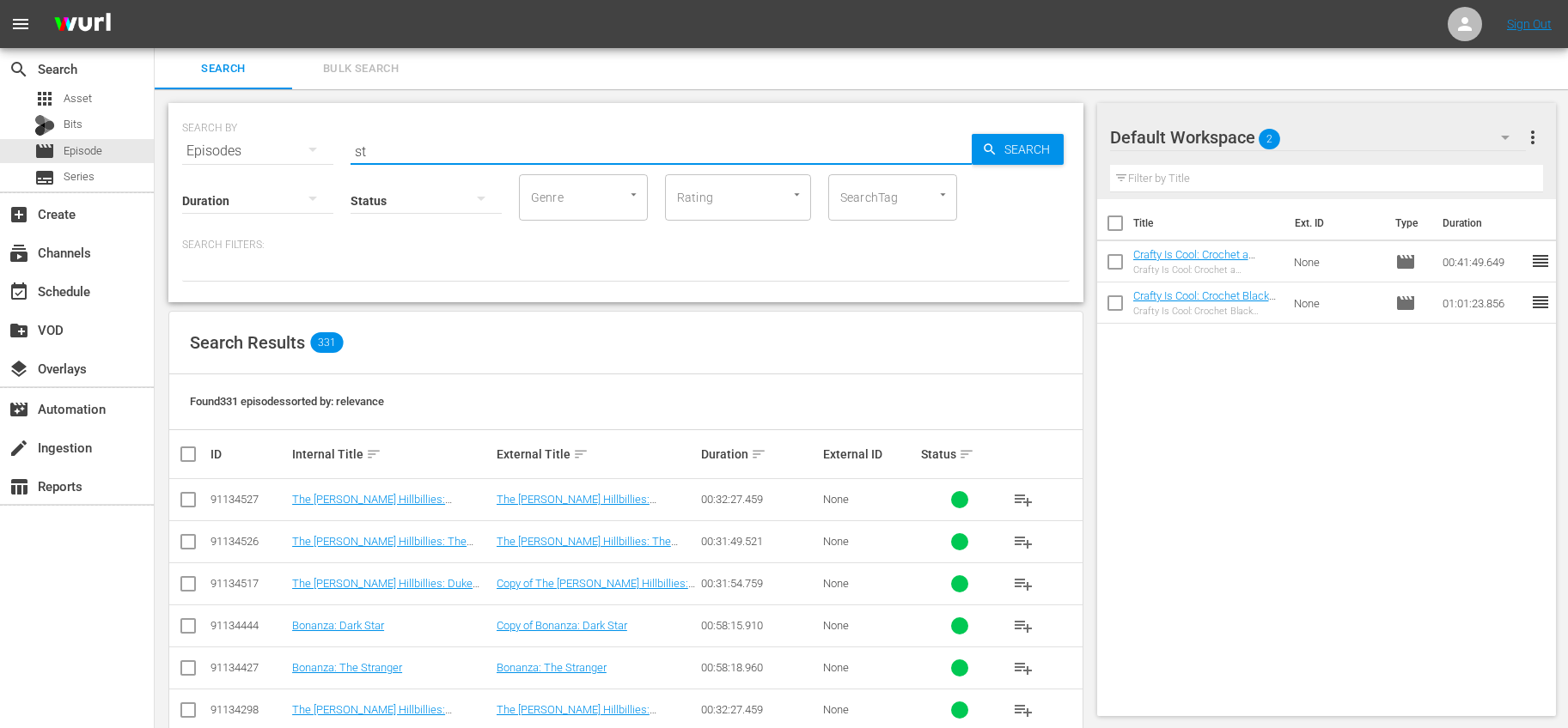
type input "stitch"
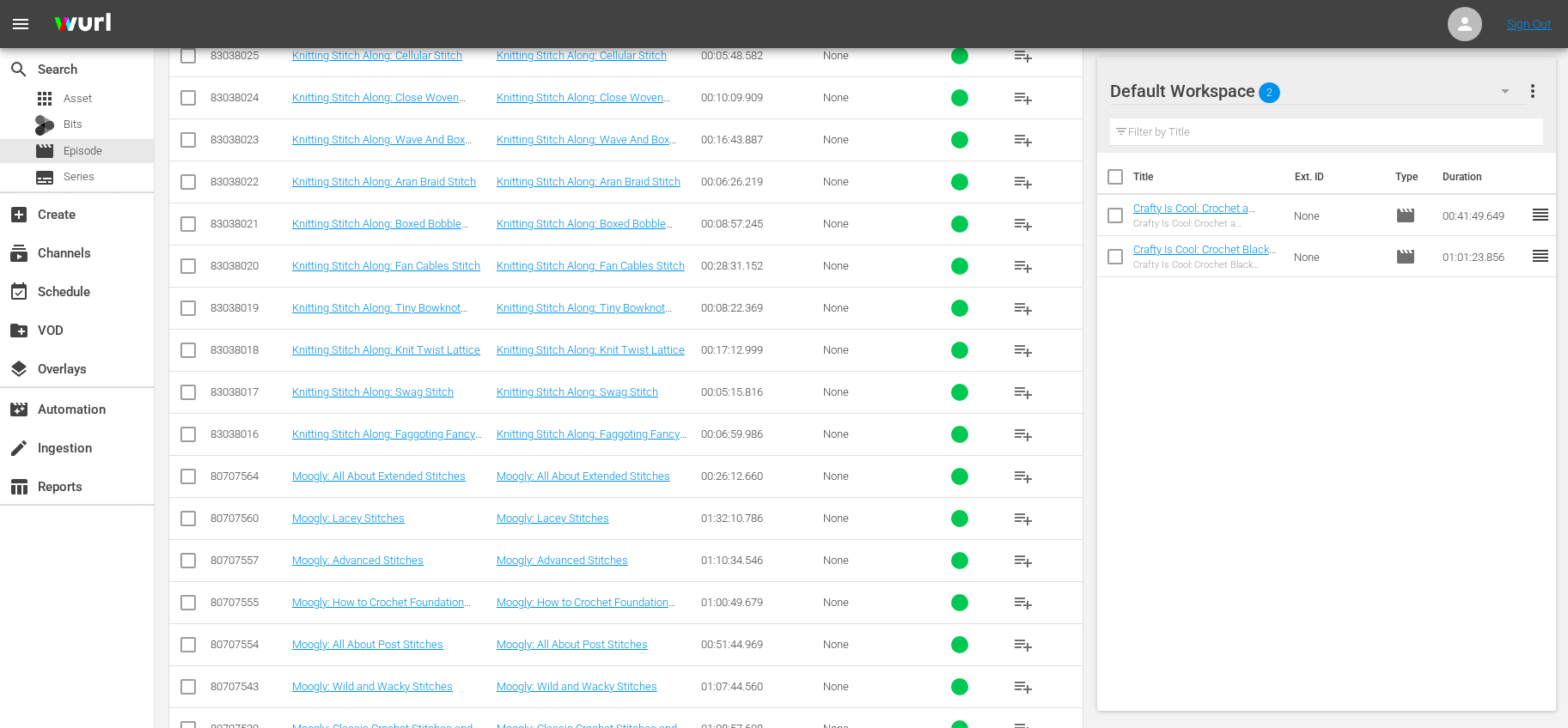
scroll to position [719, 0]
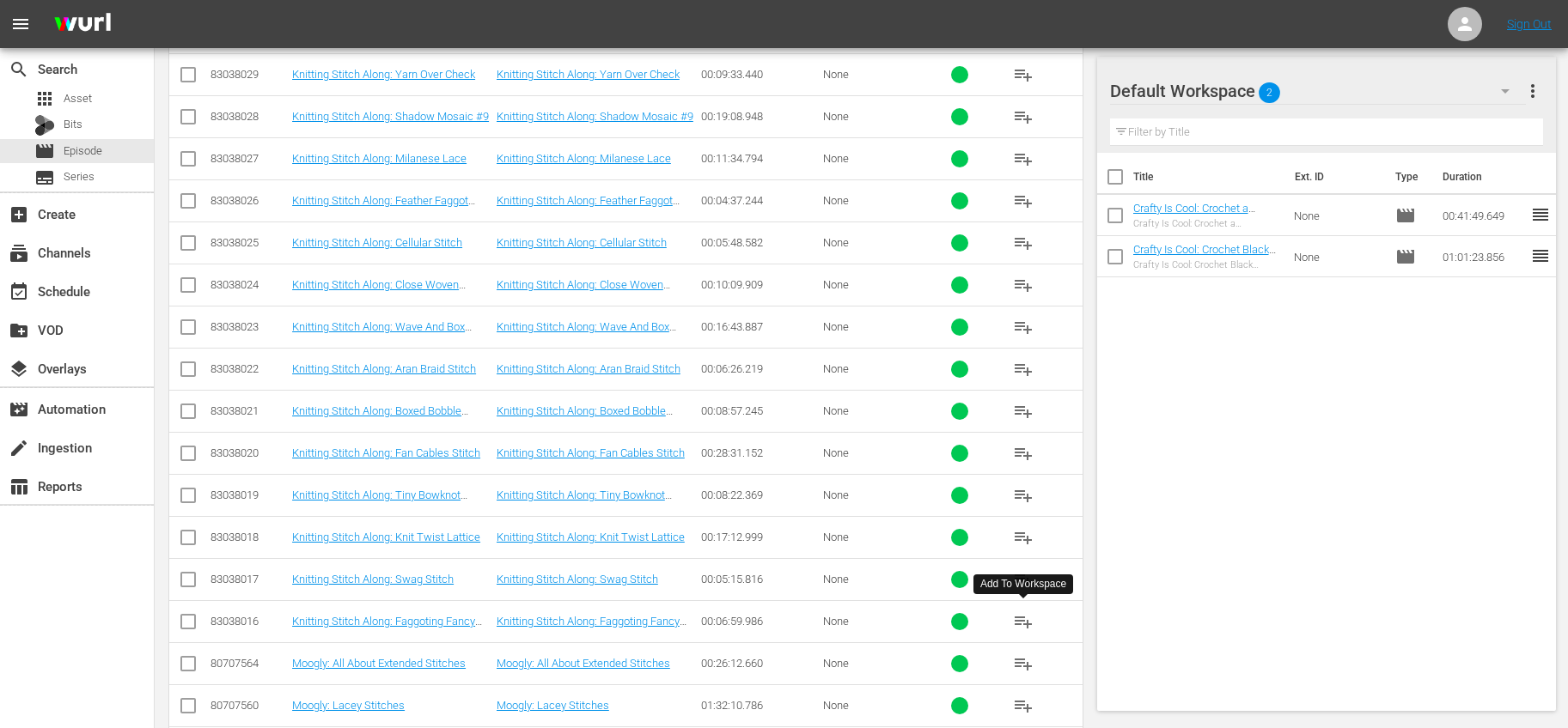
click at [1033, 624] on button "playlist_add" at bounding box center [1023, 621] width 41 height 41
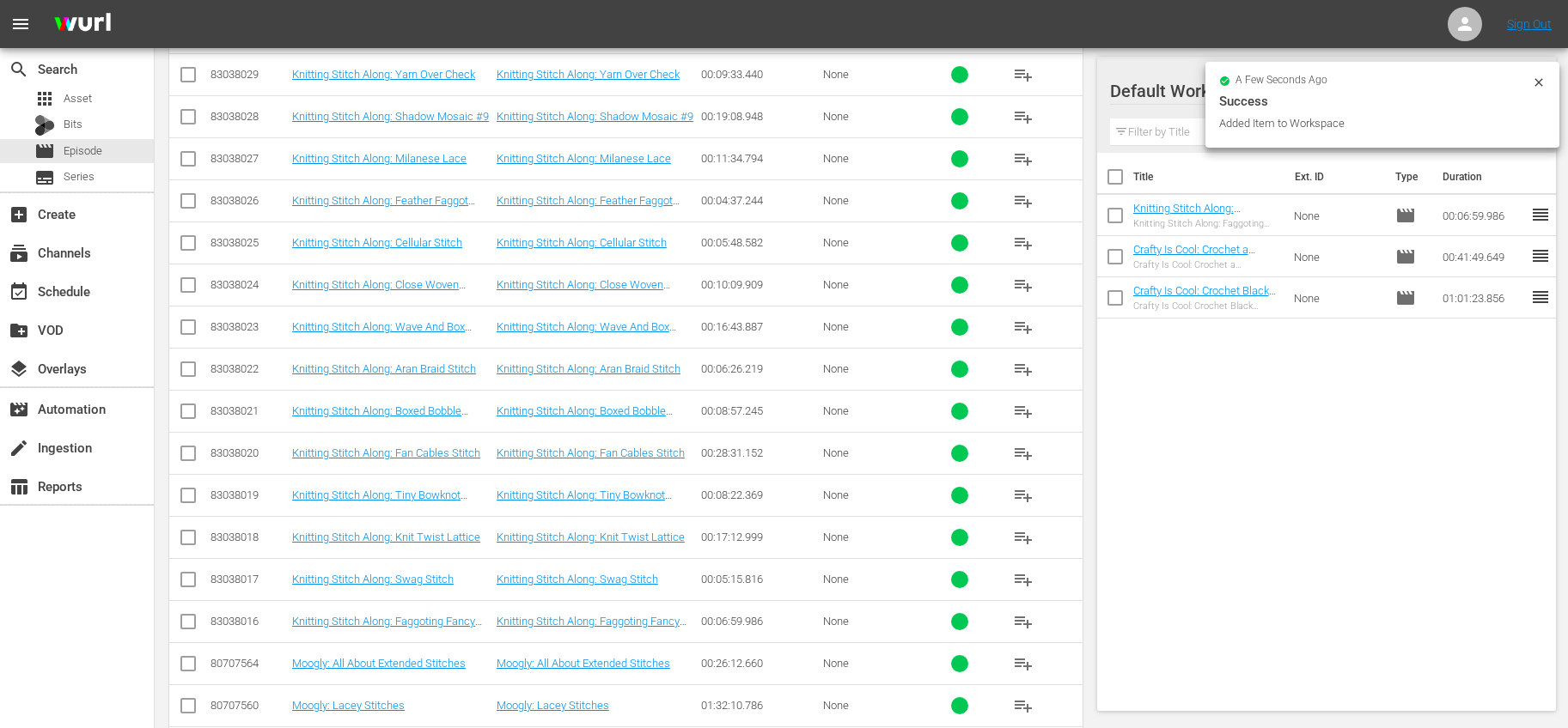
click at [1022, 582] on span "playlist_add" at bounding box center [1024, 580] width 21 height 21
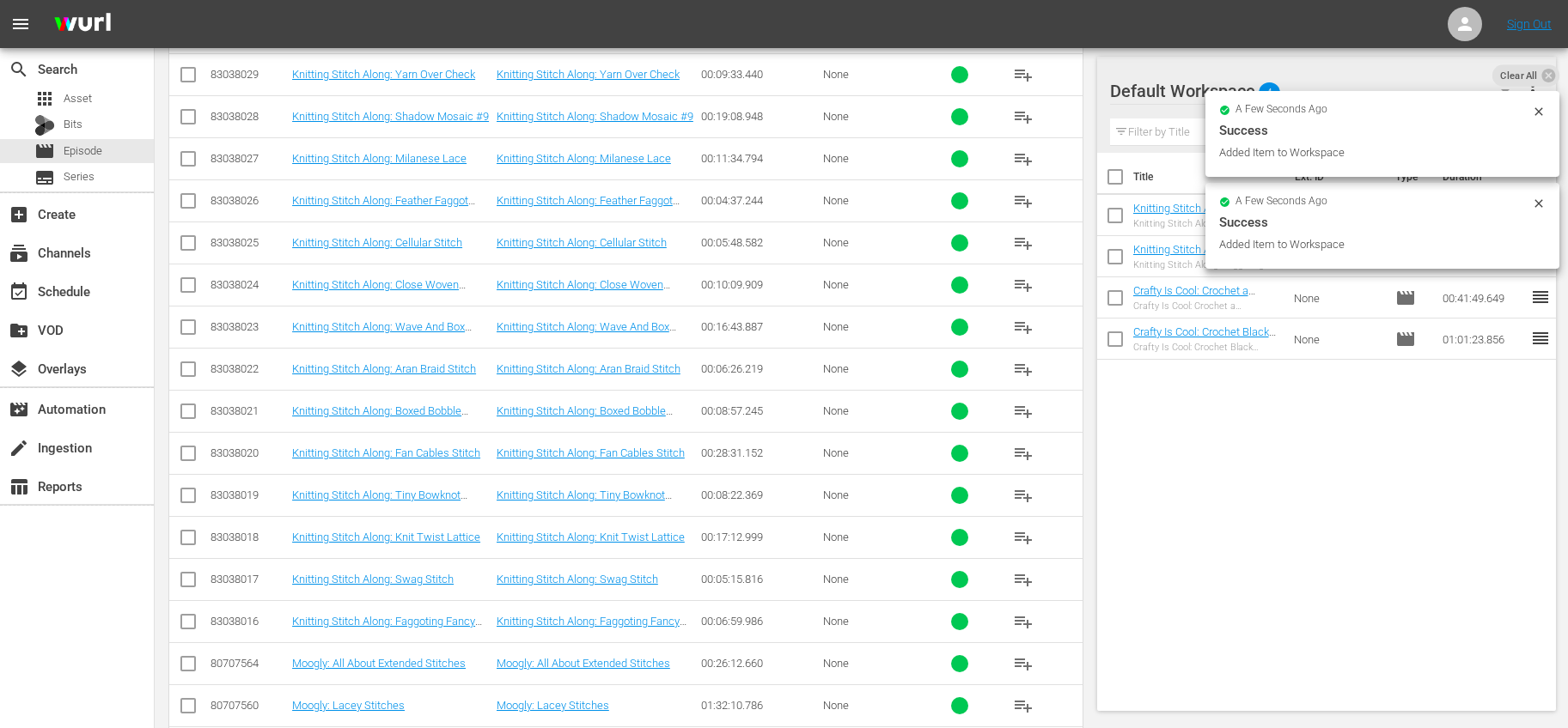
click at [1017, 536] on span "playlist_add" at bounding box center [1024, 537] width 21 height 21
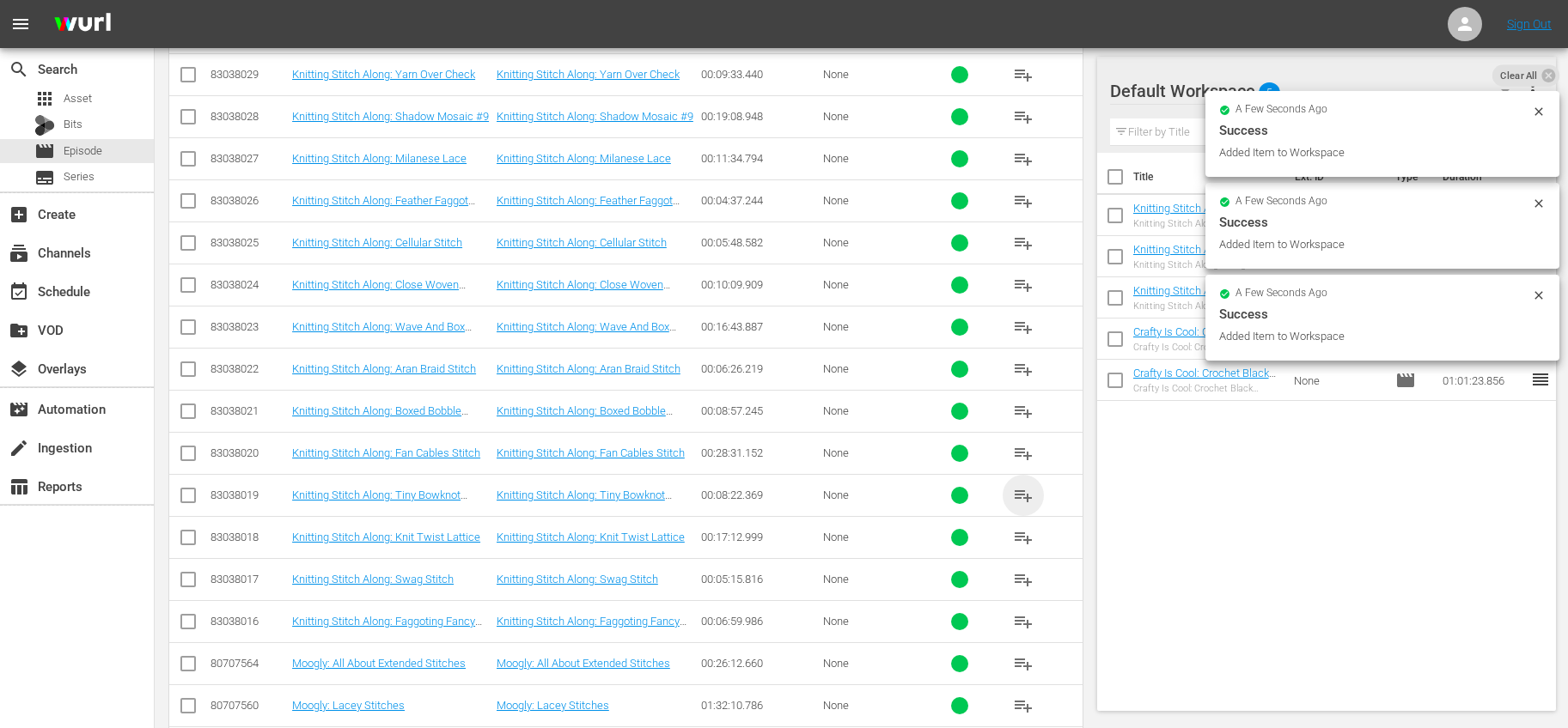
click at [1018, 492] on span "playlist_add" at bounding box center [1024, 495] width 21 height 21
click at [1017, 455] on span "playlist_add" at bounding box center [1024, 454] width 21 height 21
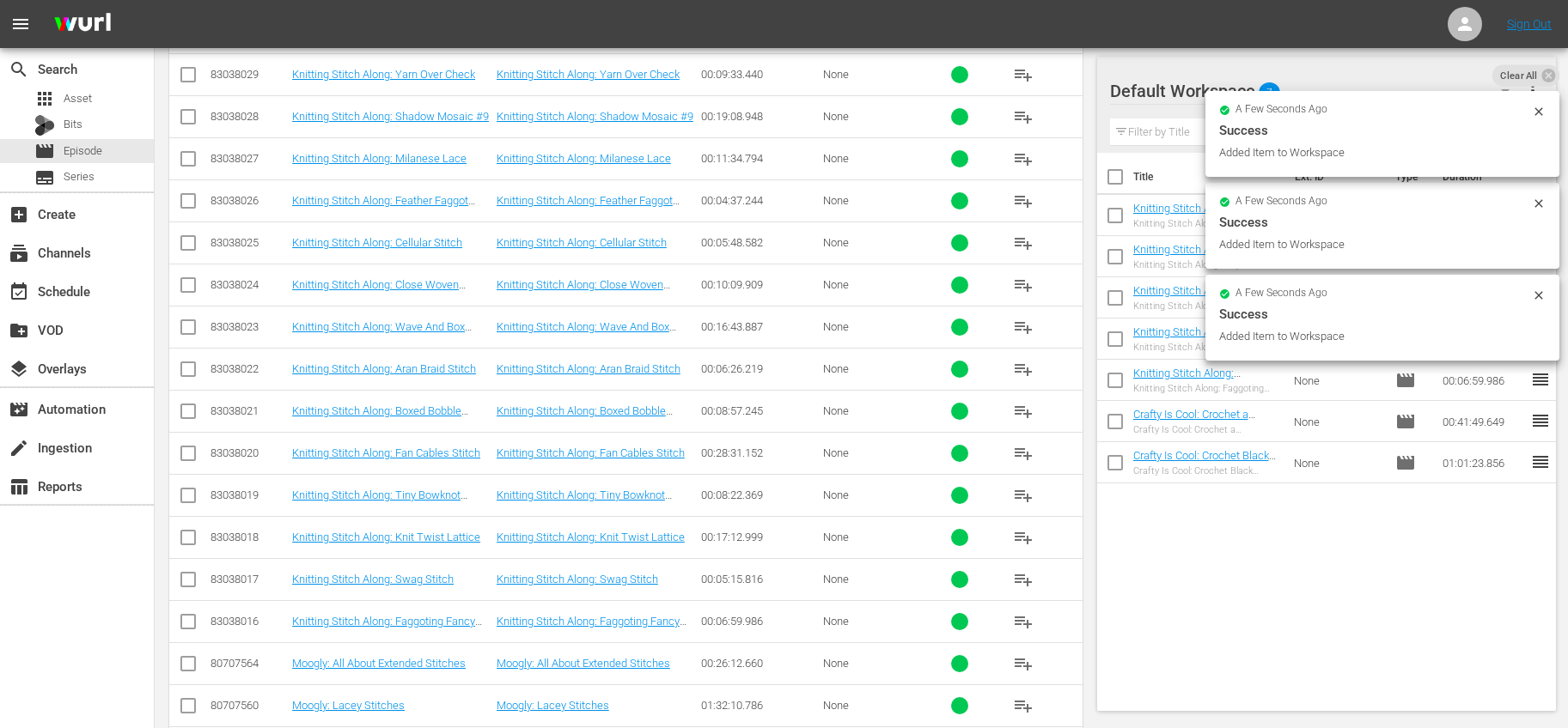
click at [1017, 408] on span "playlist_add" at bounding box center [1024, 411] width 21 height 21
click at [1025, 359] on span "playlist_add" at bounding box center [1024, 369] width 21 height 21
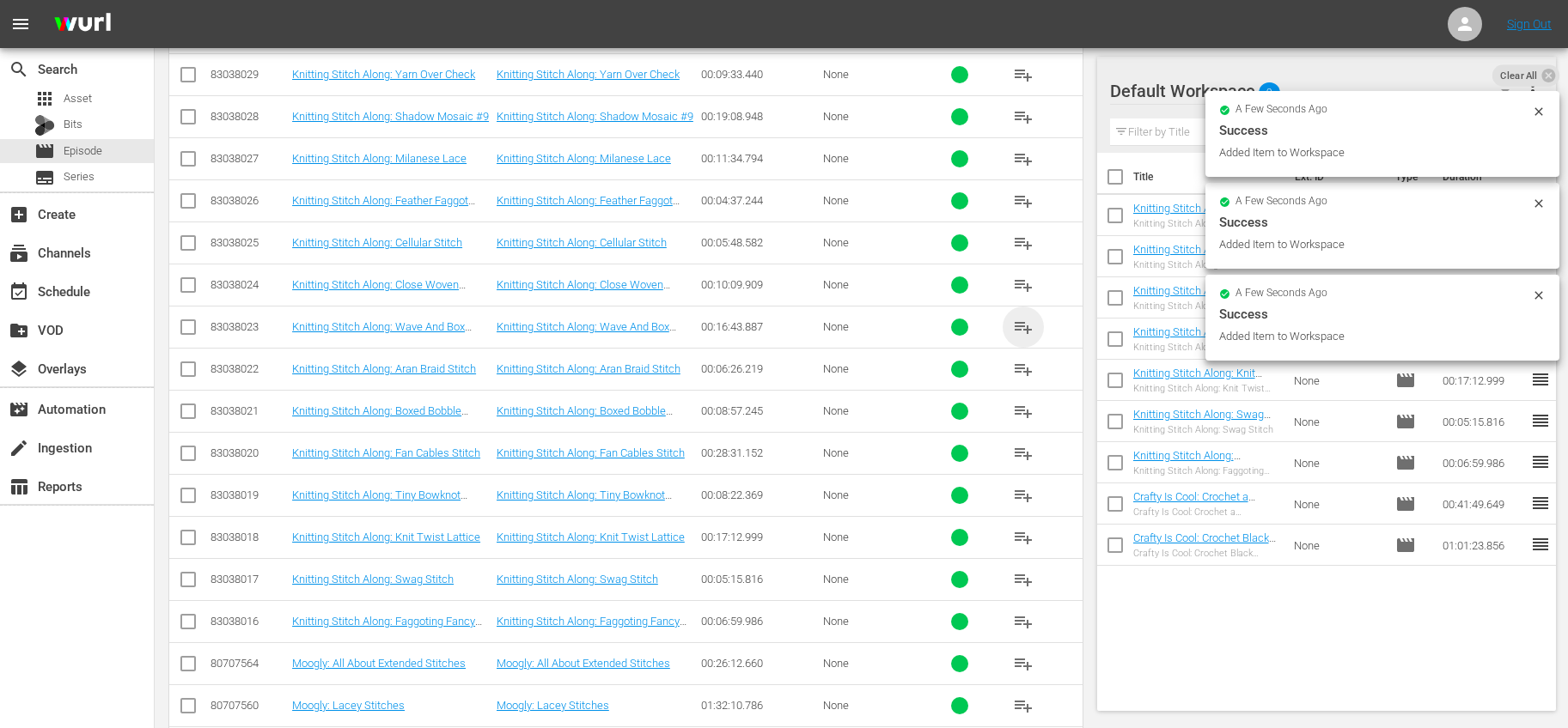
click at [1022, 324] on span "playlist_add" at bounding box center [1024, 327] width 21 height 21
click at [1016, 288] on span "playlist_add" at bounding box center [1024, 286] width 21 height 21
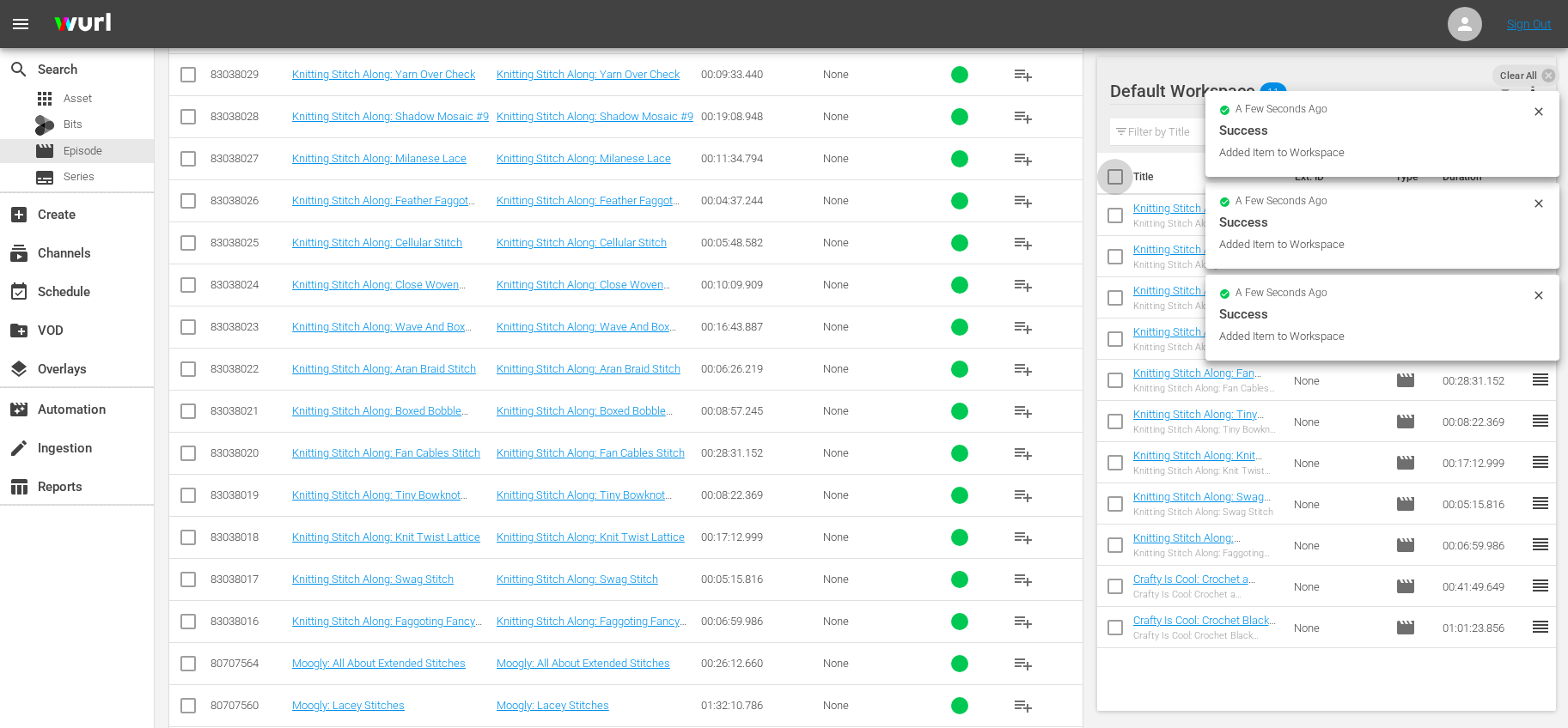
click at [1112, 178] on input "checkbox" at bounding box center [1114, 179] width 36 height 36
checkbox input "true"
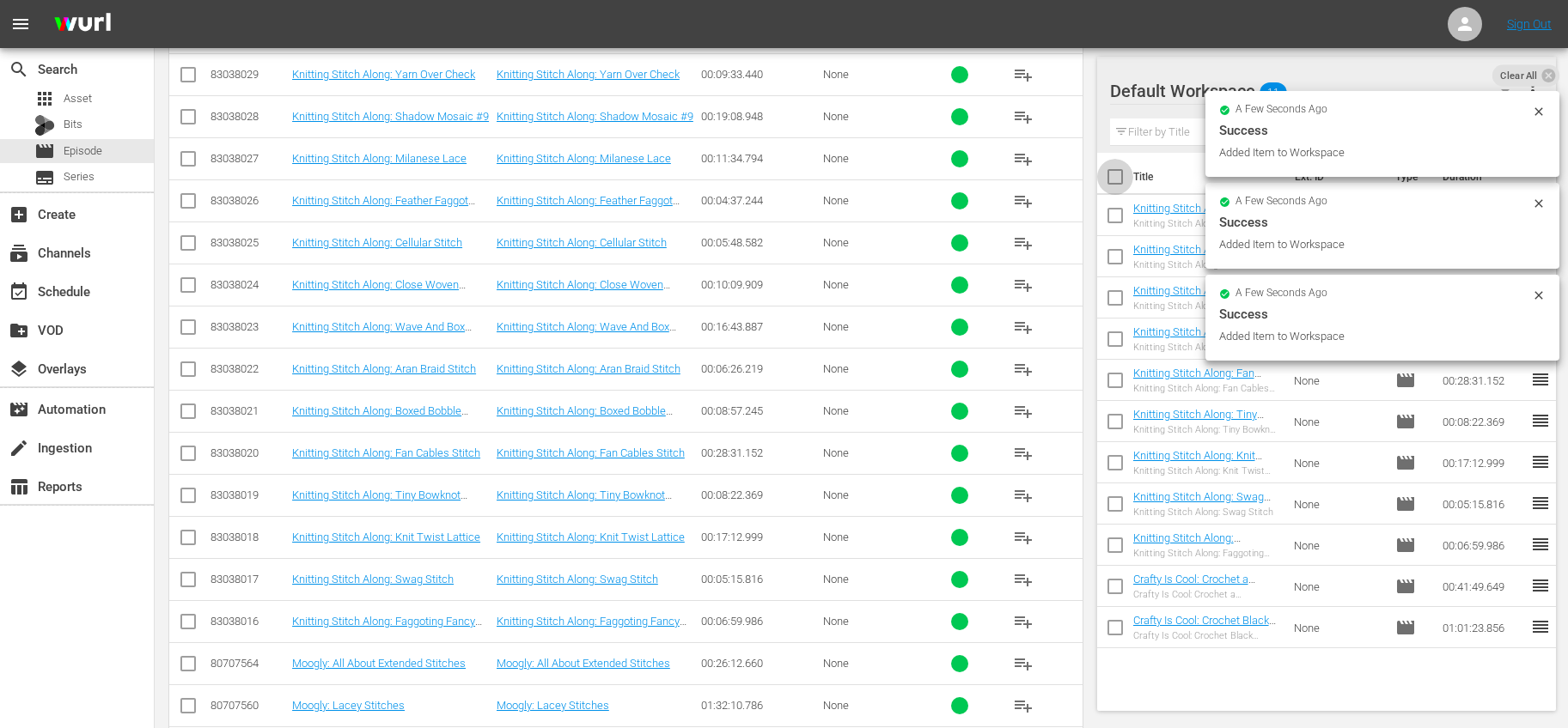
checkbox input "true"
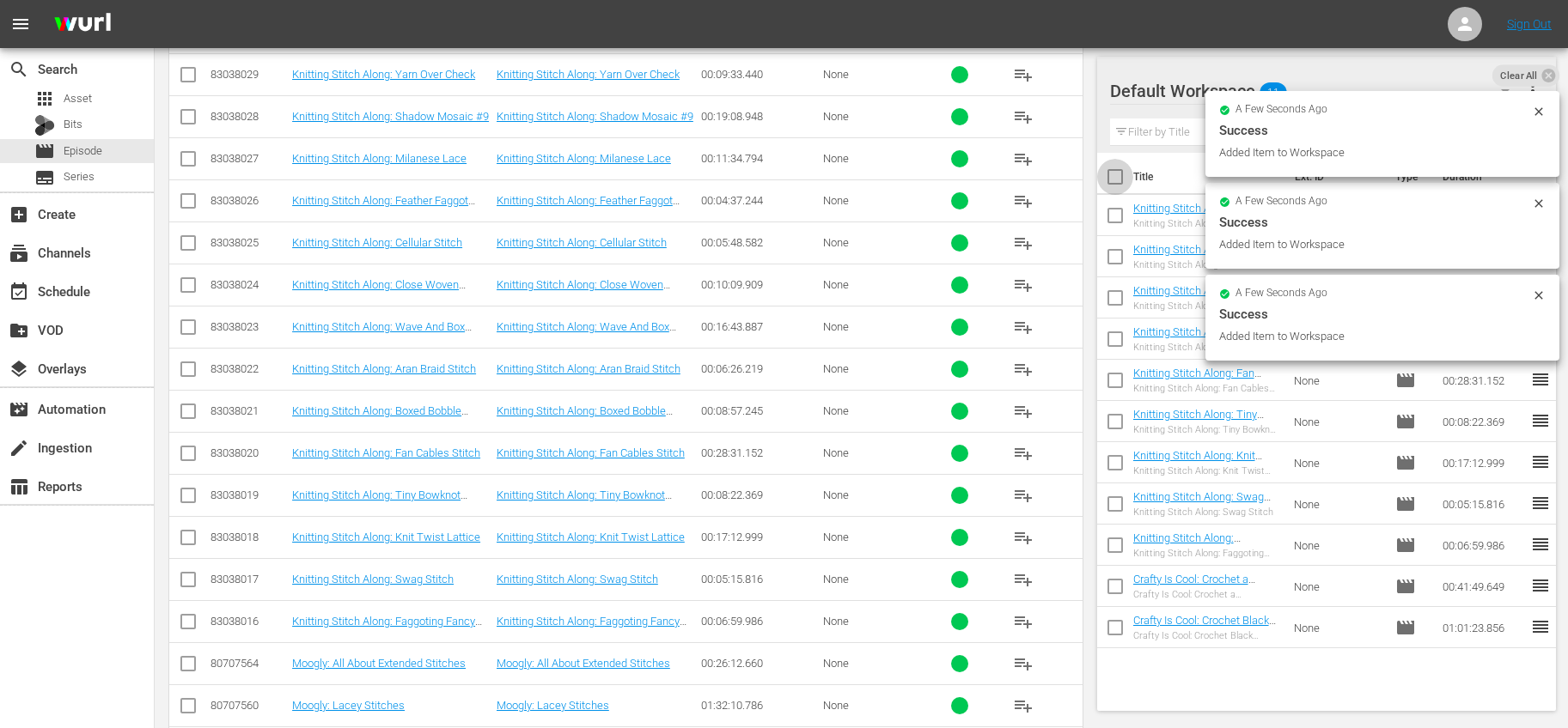
checkbox input "true"
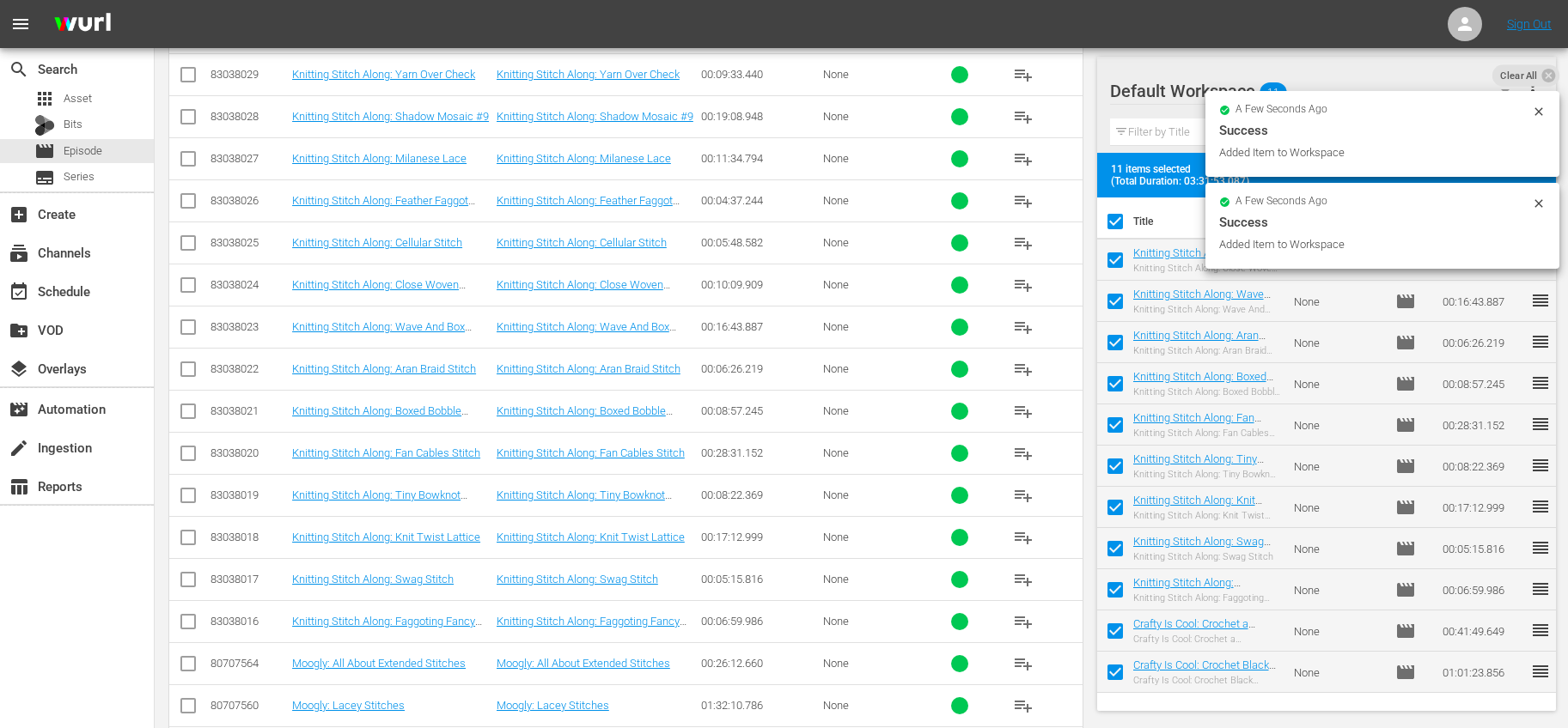
click at [1112, 217] on input "checkbox" at bounding box center [1114, 225] width 36 height 36
checkbox input "false"
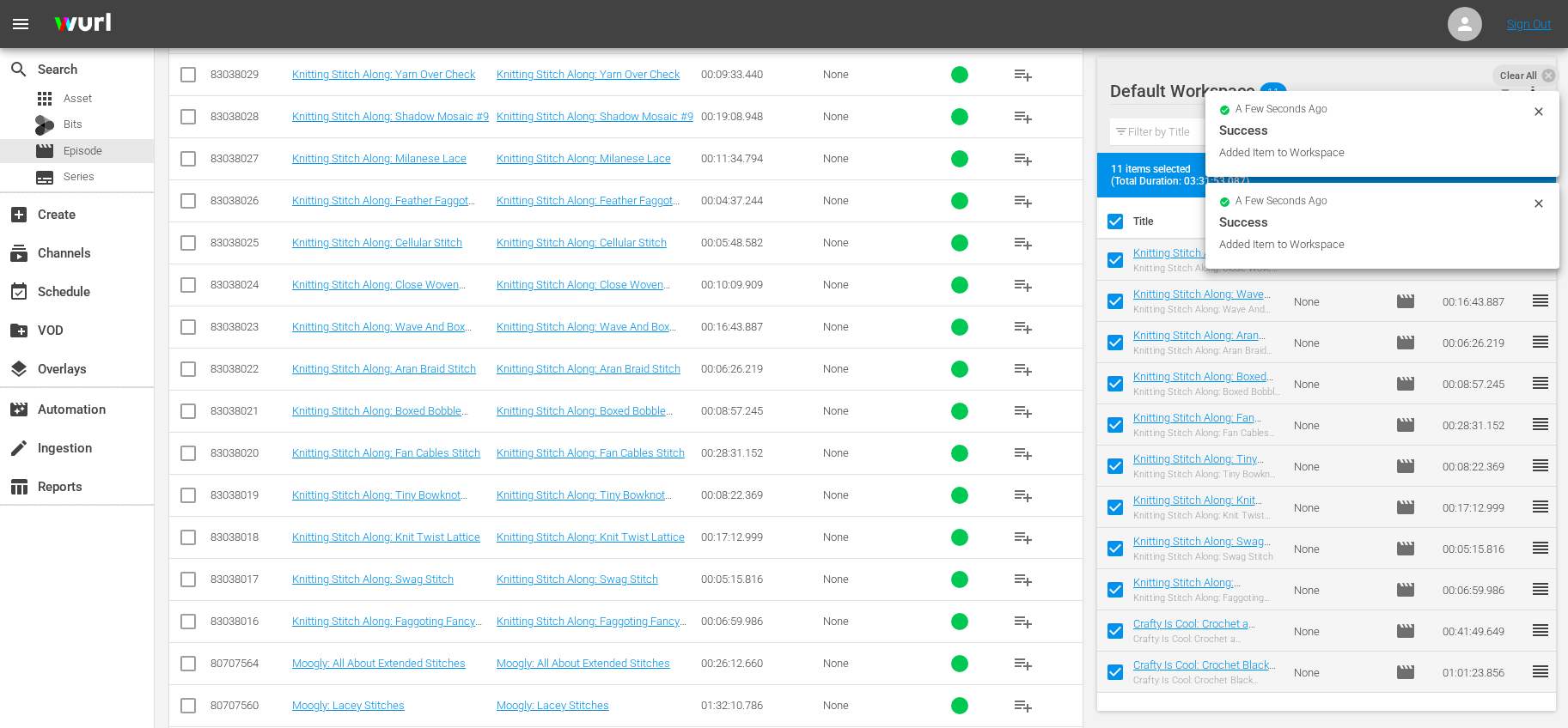
checkbox input "false"
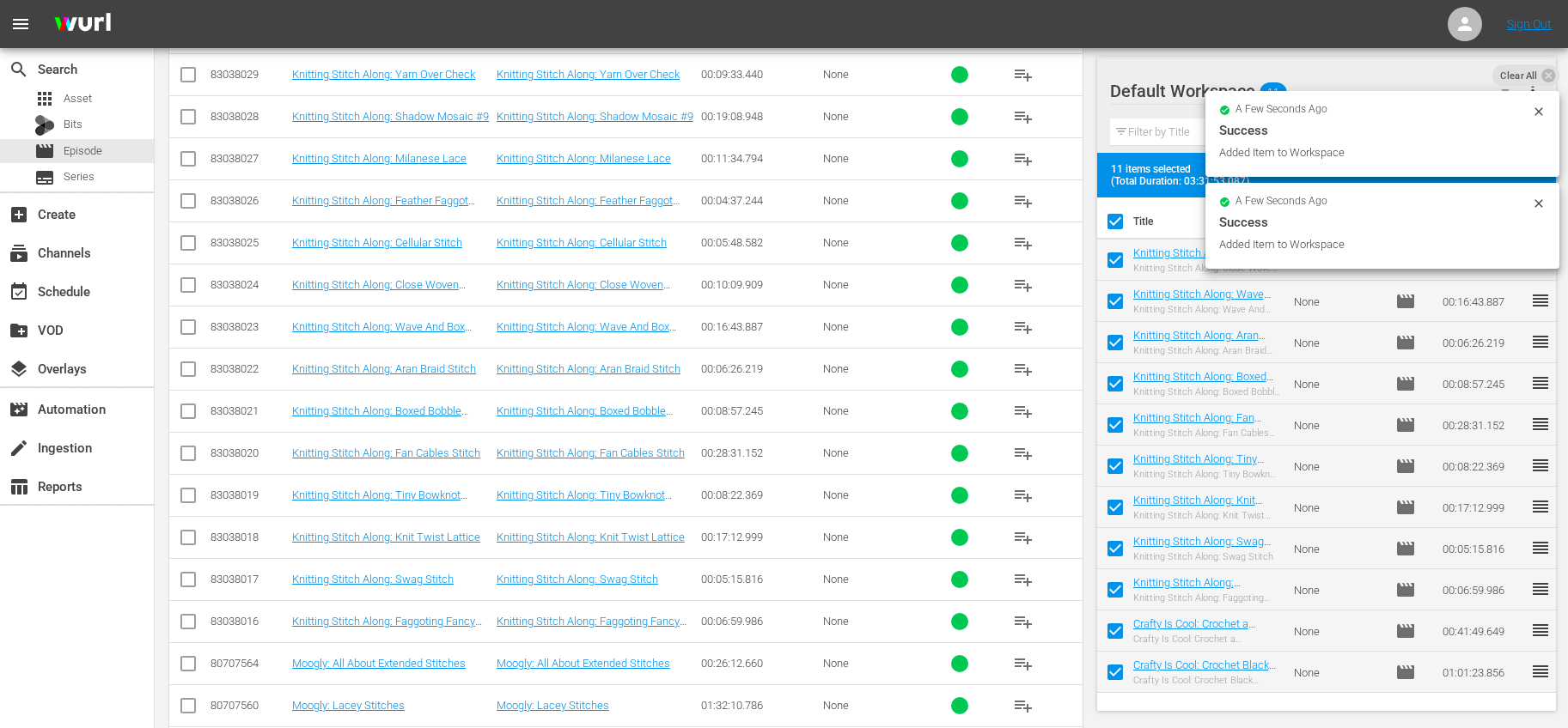
checkbox input "false"
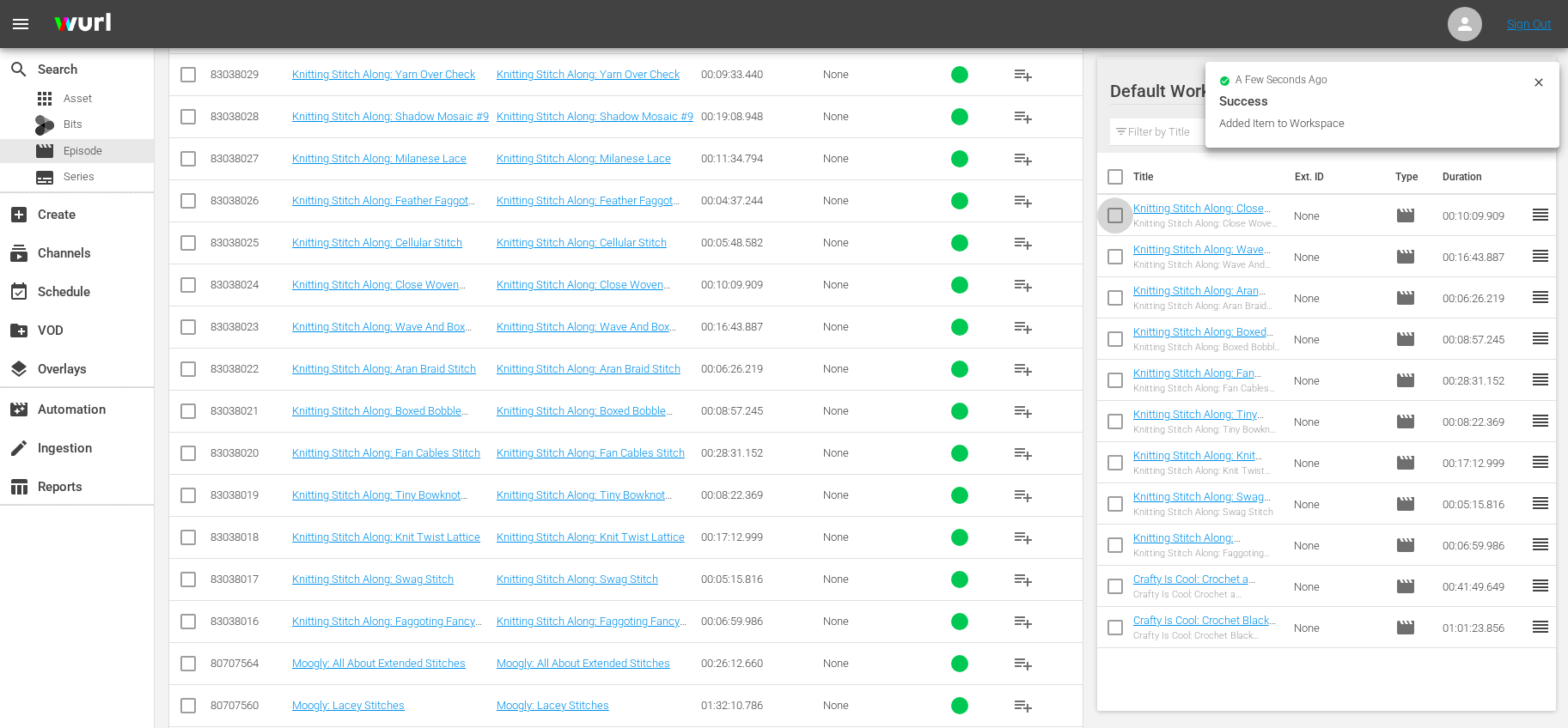
click at [1113, 219] on input "checkbox" at bounding box center [1114, 219] width 36 height 36
checkbox input "true"
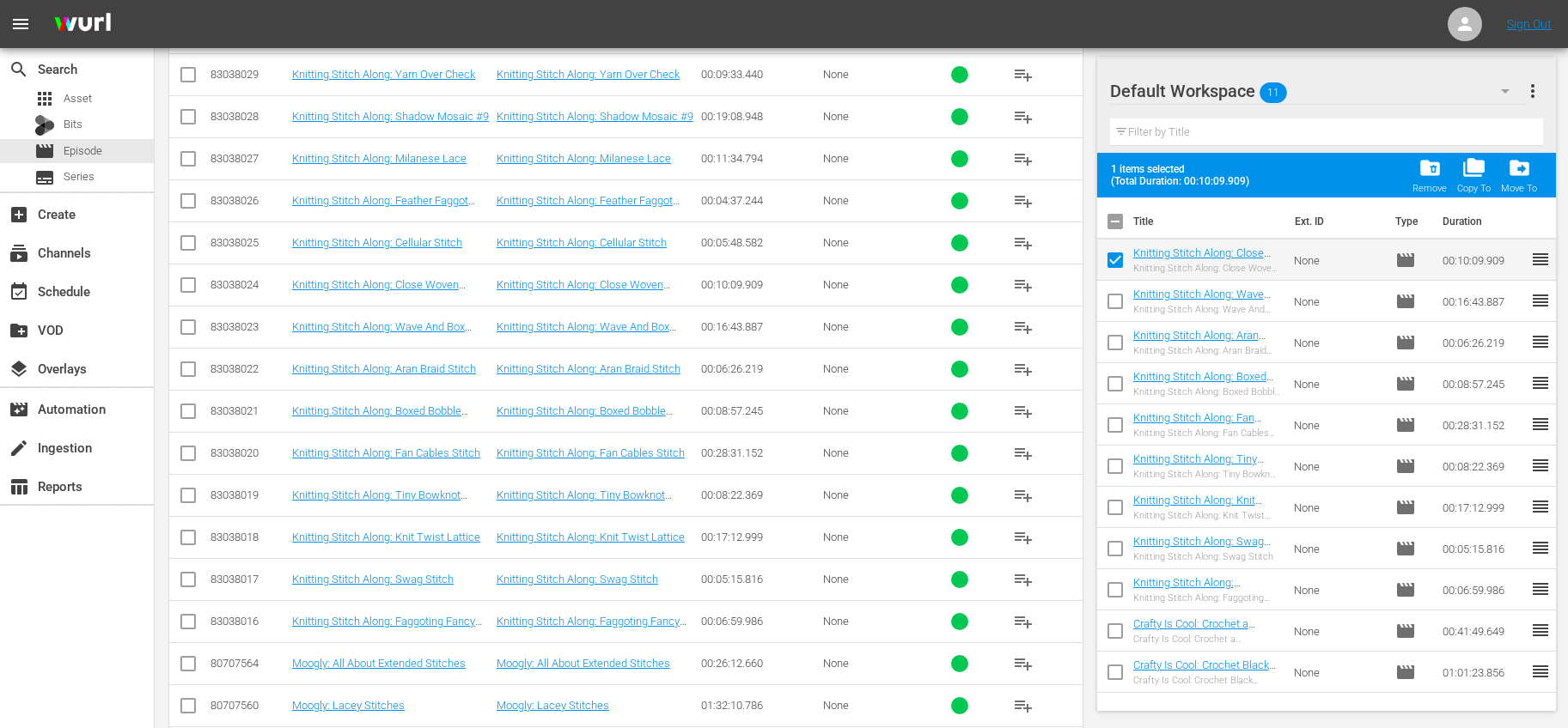
click at [1119, 296] on input "checkbox" at bounding box center [1114, 304] width 36 height 36
checkbox input "true"
click at [1422, 173] on span "folder_delete" at bounding box center [1429, 167] width 24 height 24
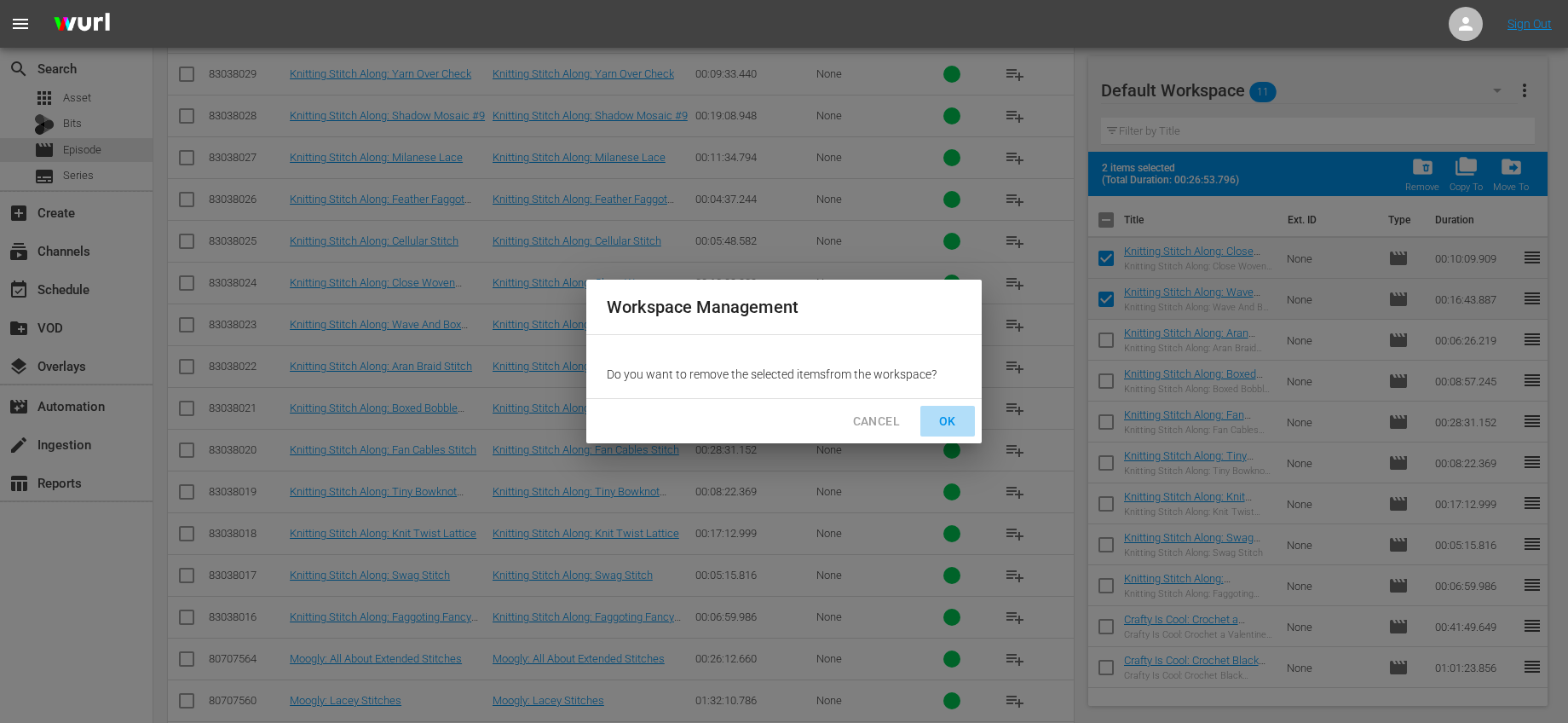
click at [941, 419] on span "OK" at bounding box center [948, 421] width 28 height 22
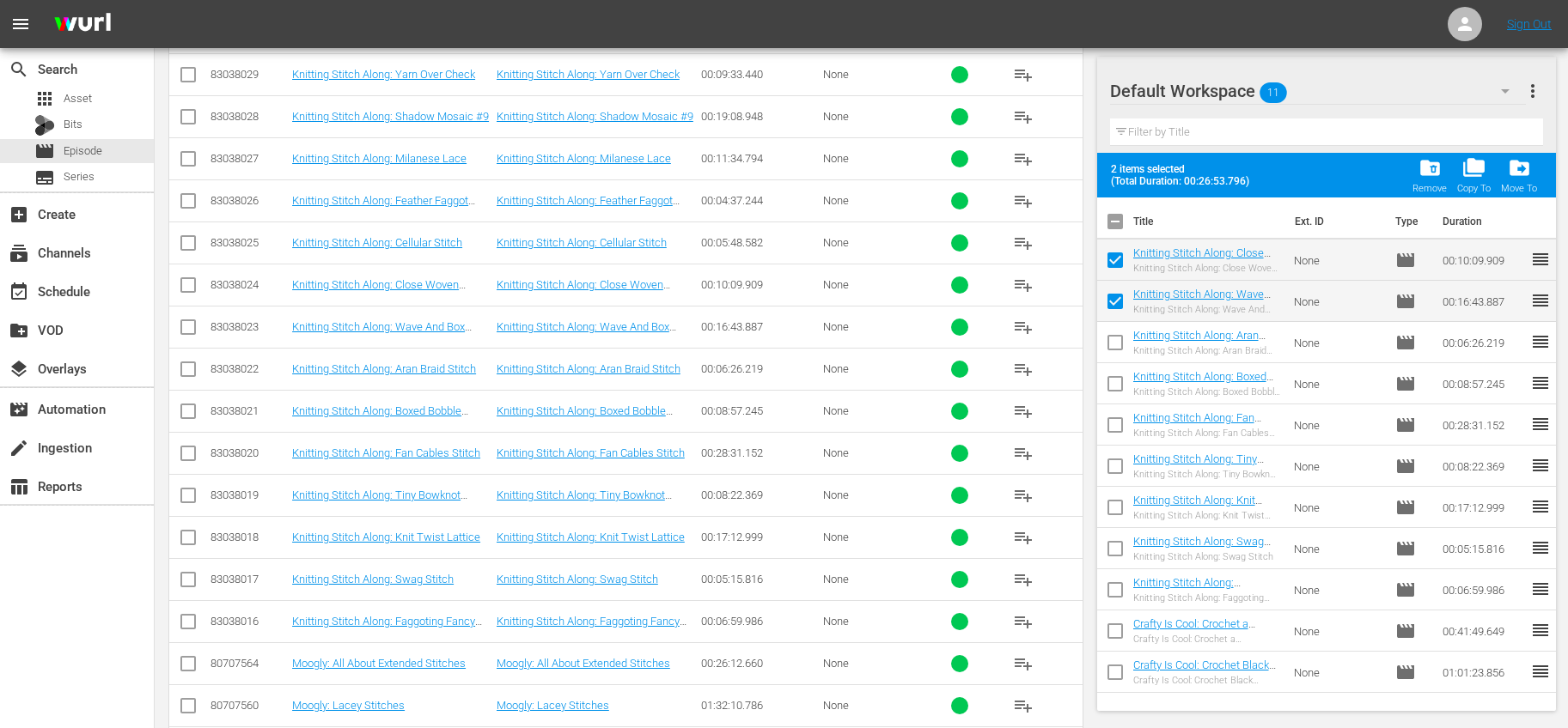
checkbox input "false"
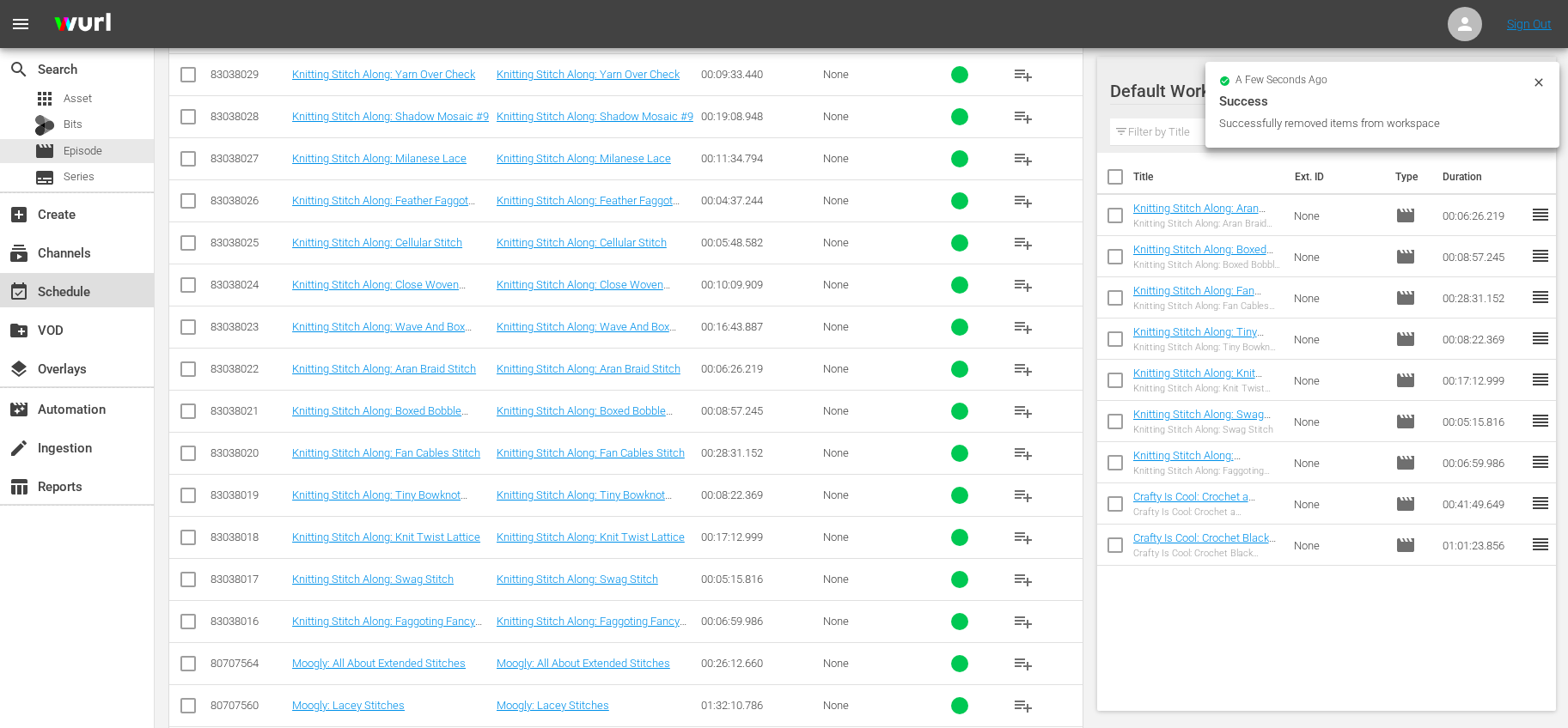
click at [118, 294] on div "event_available Schedule" at bounding box center [77, 290] width 154 height 34
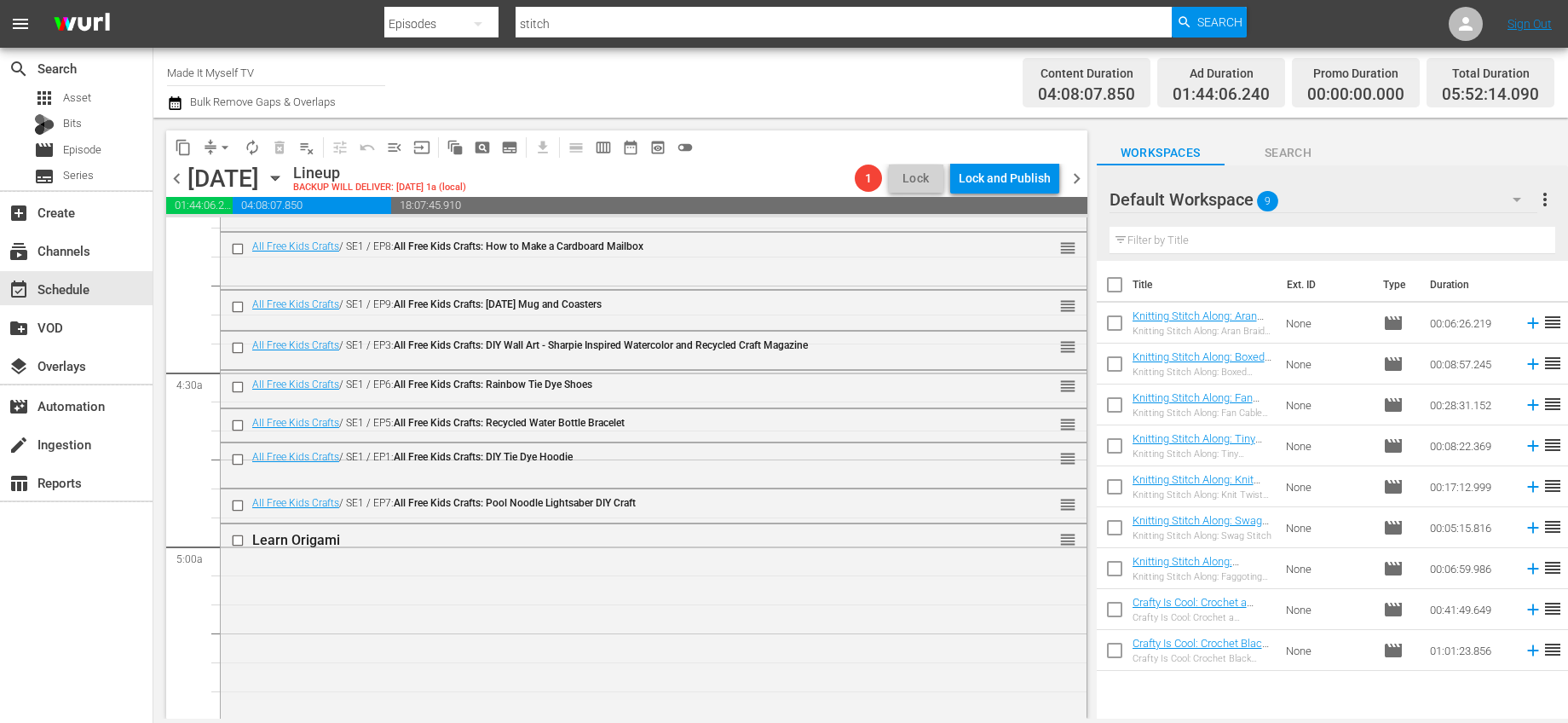
scroll to position [1704, 0]
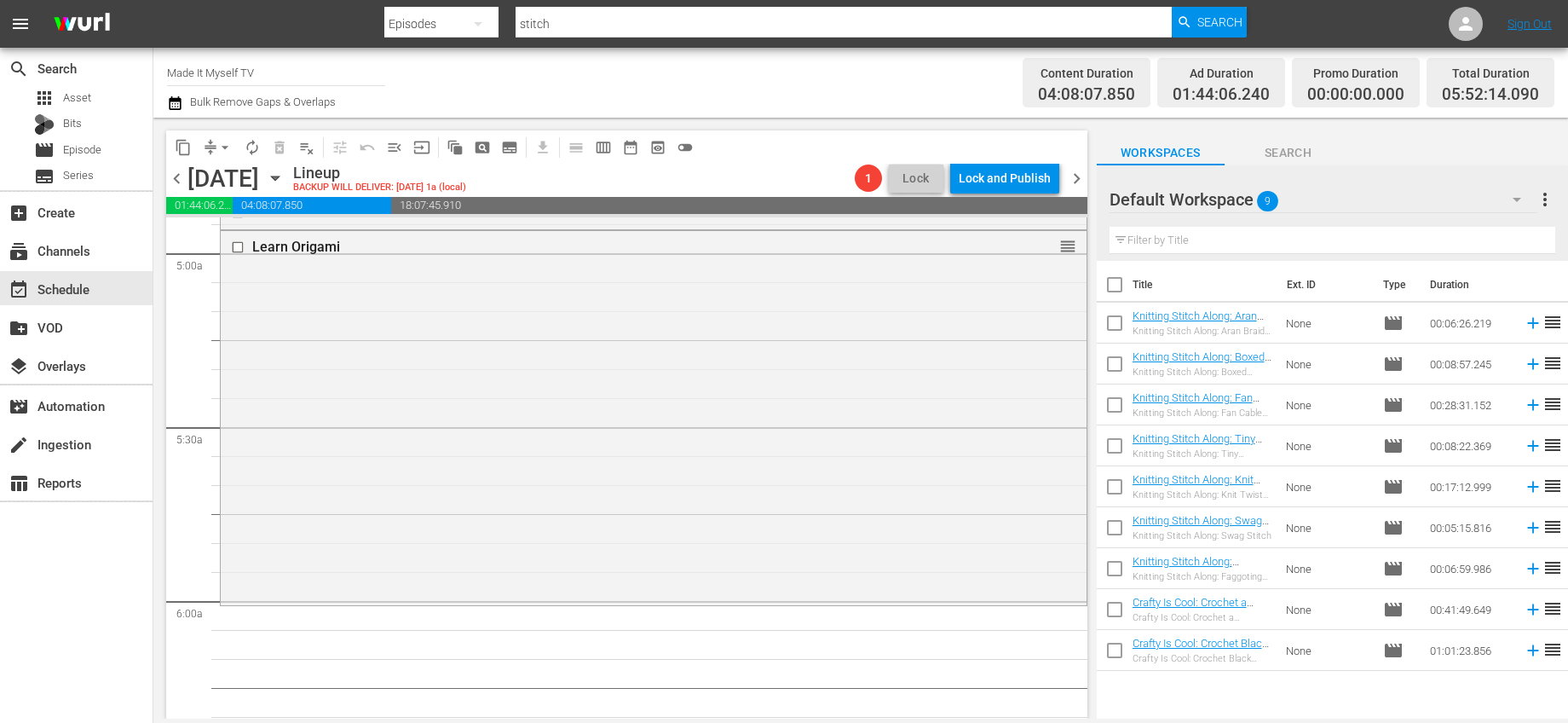
click at [1115, 275] on input "checkbox" at bounding box center [1114, 288] width 35 height 35
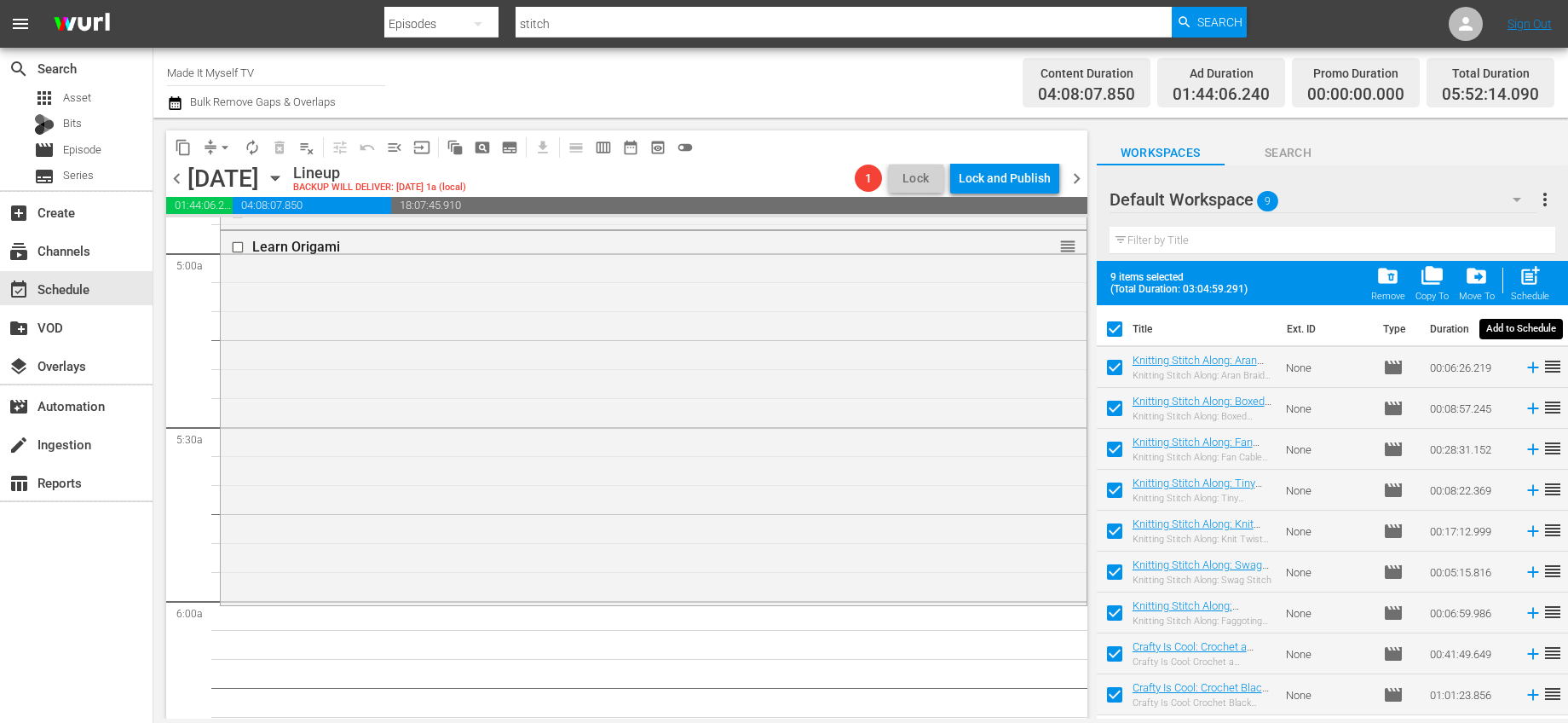
click at [1522, 270] on span "post_add" at bounding box center [1530, 276] width 23 height 23
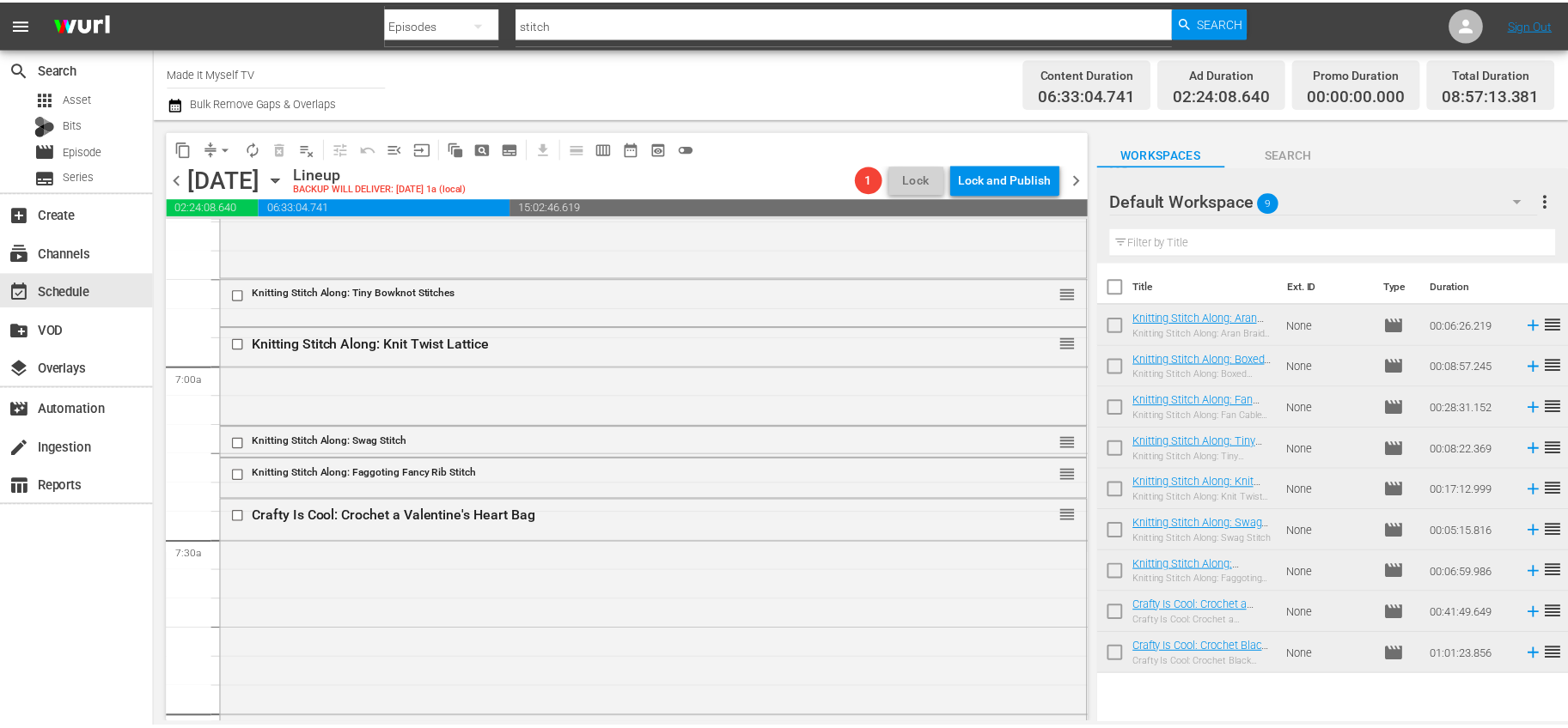
scroll to position [2881, 0]
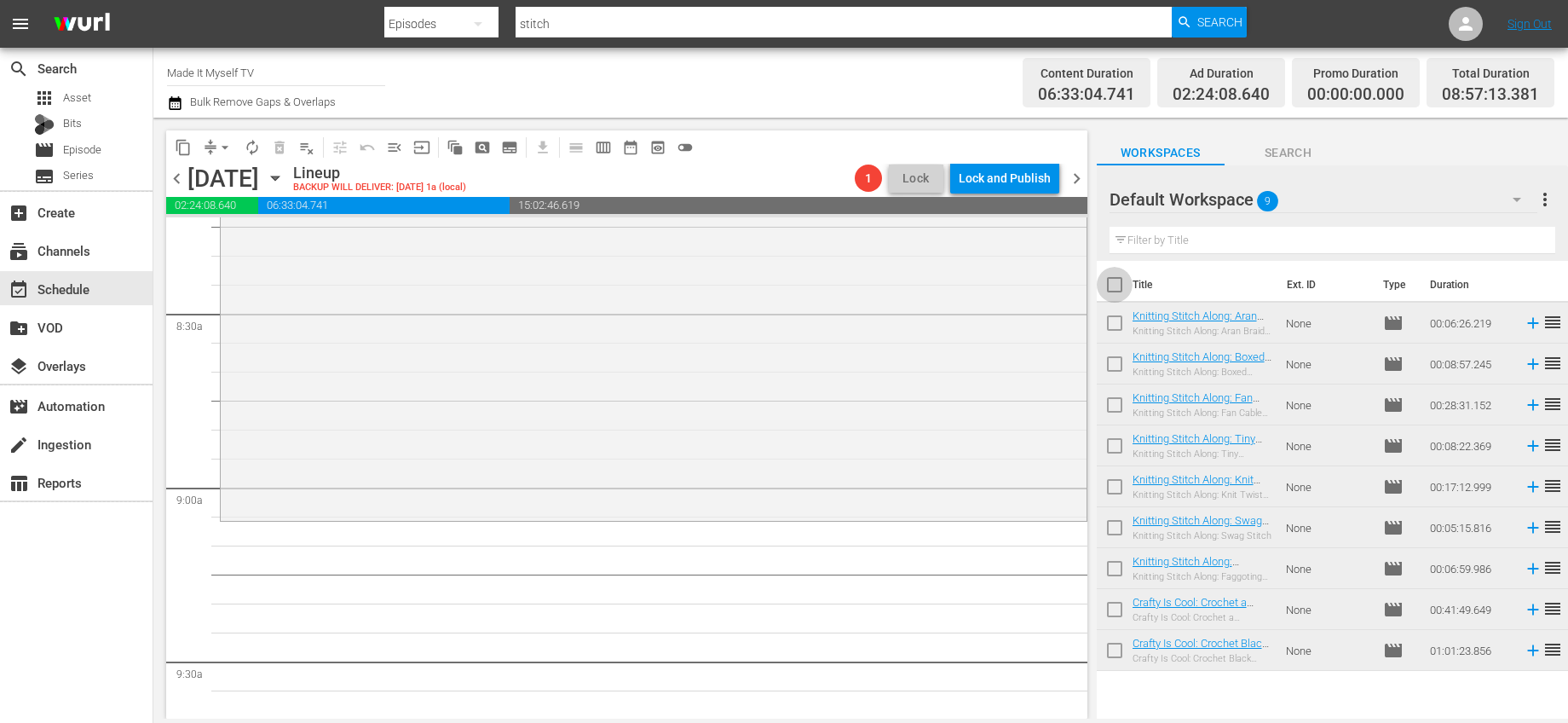
click at [1116, 281] on input "checkbox" at bounding box center [1114, 288] width 35 height 35
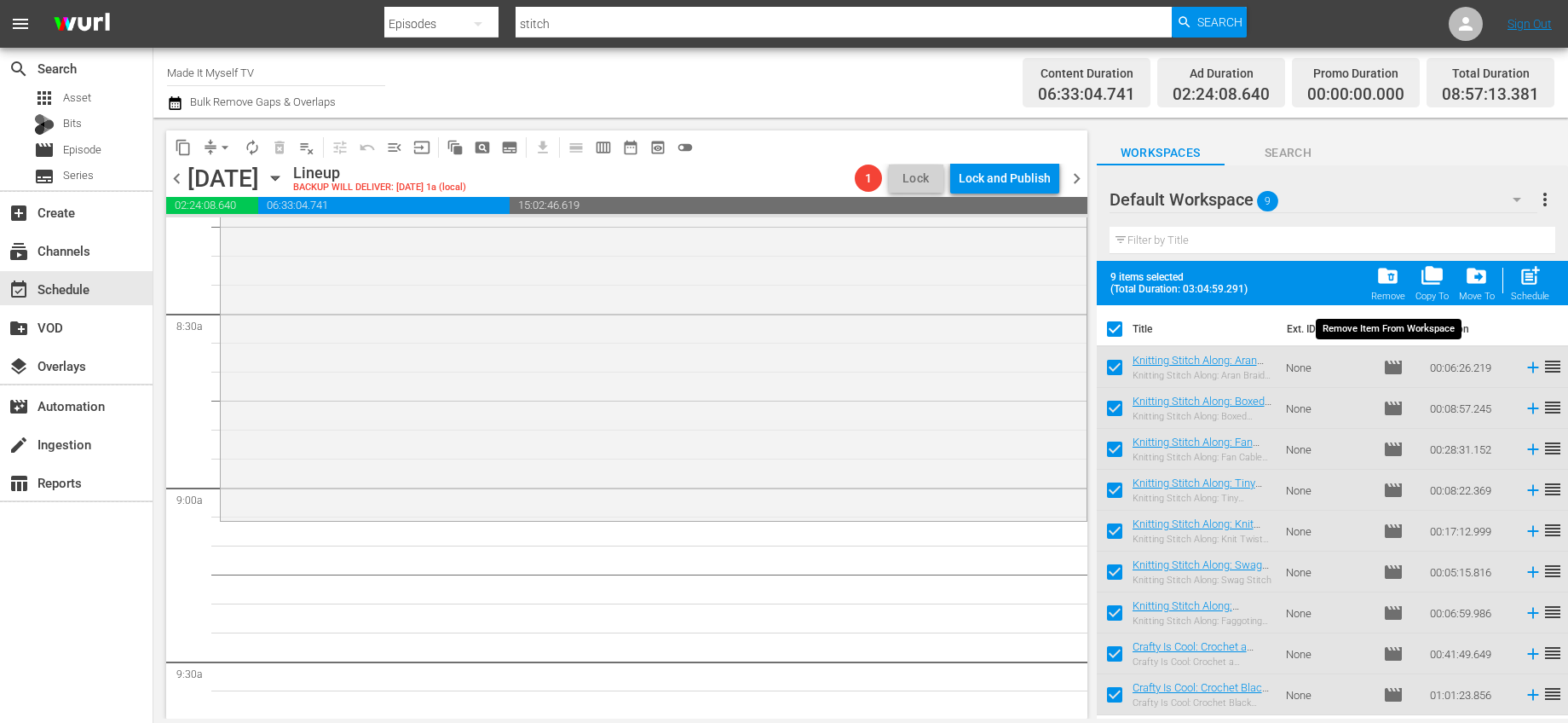
click at [1405, 278] on div "folder_delete Remove" at bounding box center [1388, 283] width 34 height 37
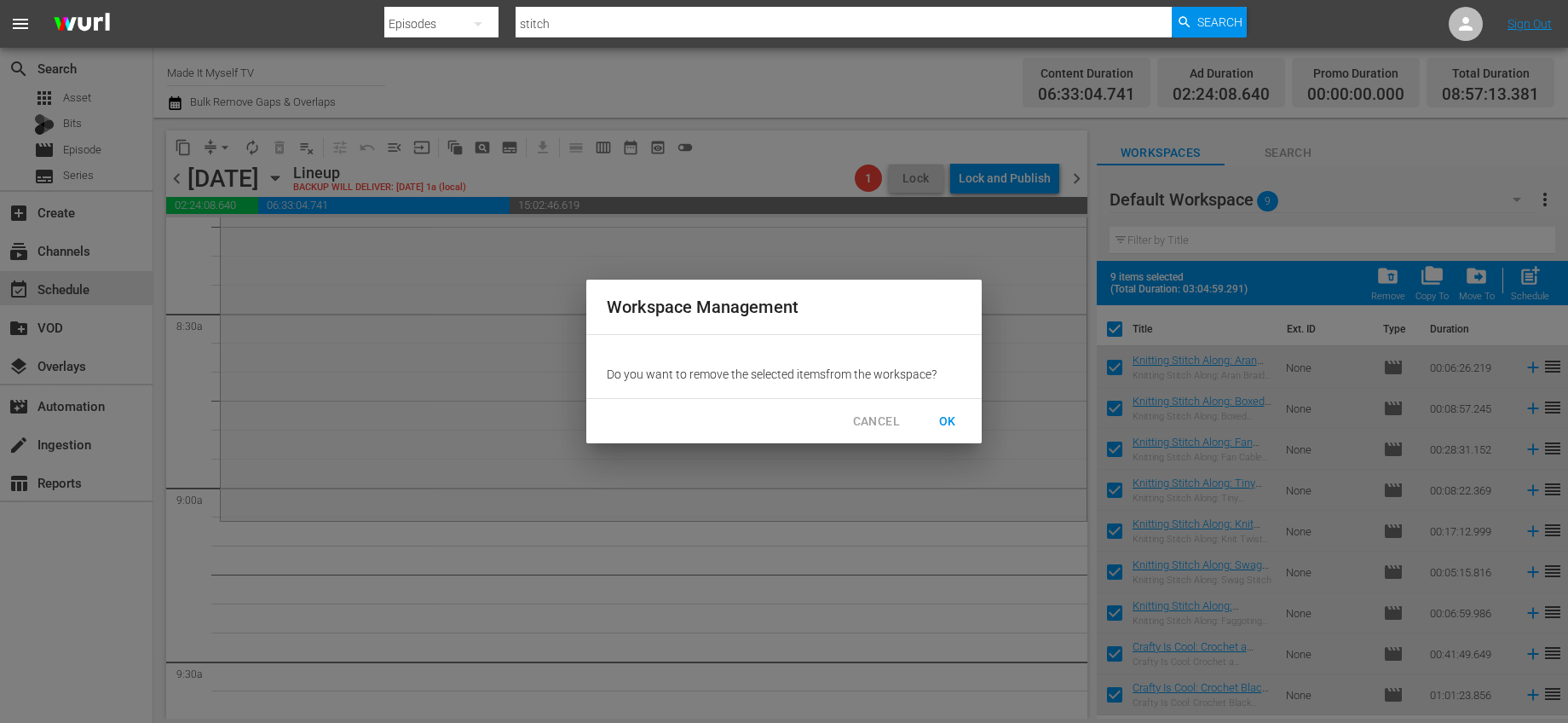
click at [895, 418] on span "CANCEL" at bounding box center [876, 421] width 47 height 22
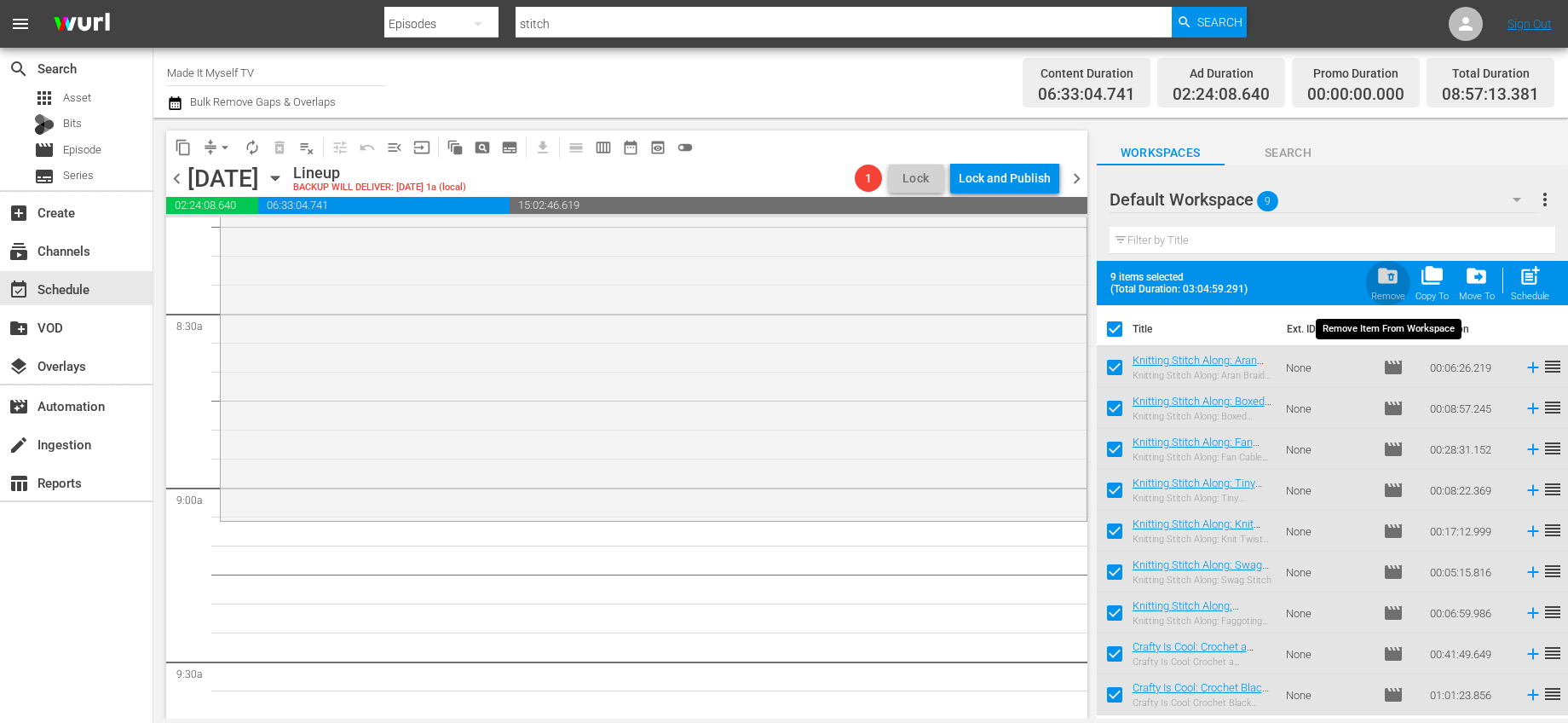
click at [1397, 286] on span "folder_delete" at bounding box center [1387, 276] width 23 height 23
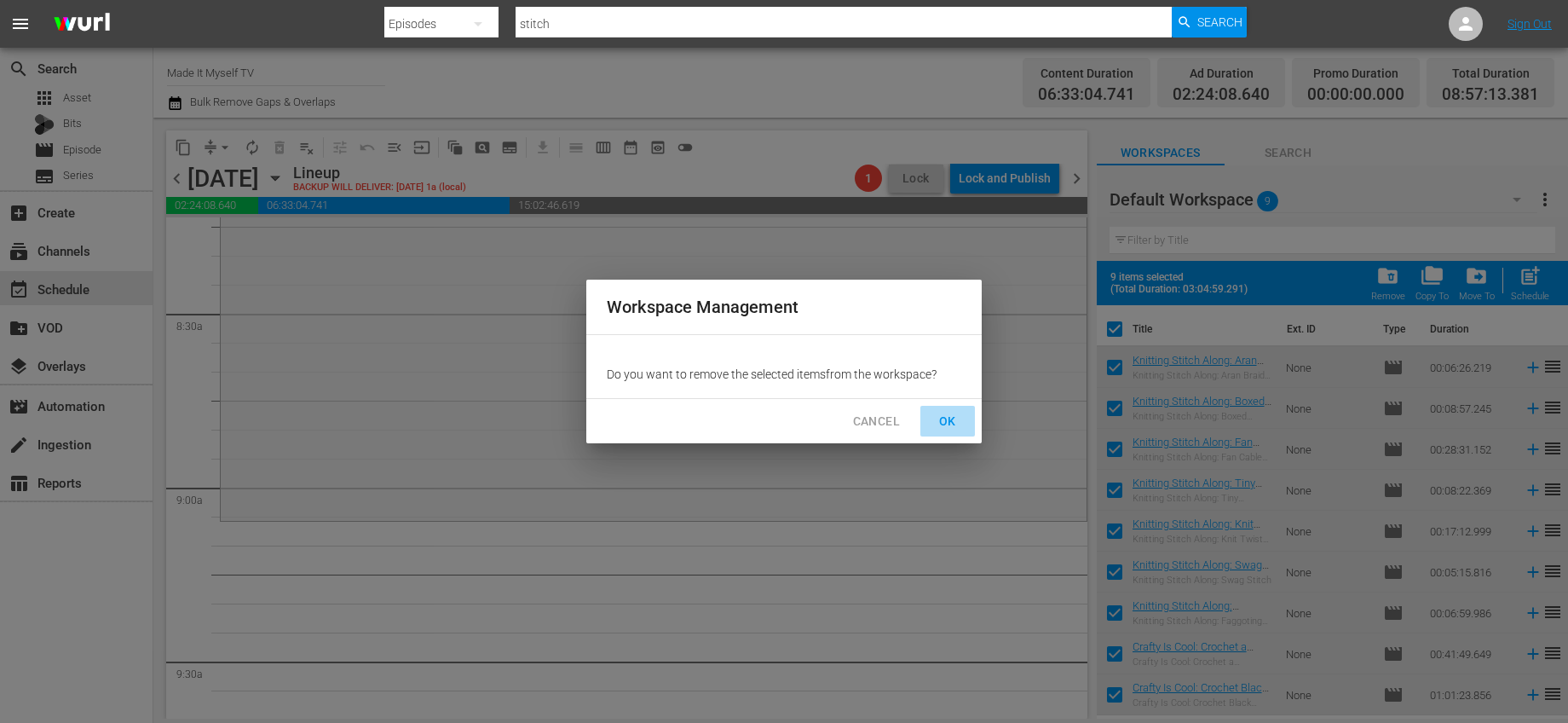
click at [949, 414] on span "OK" at bounding box center [948, 421] width 28 height 22
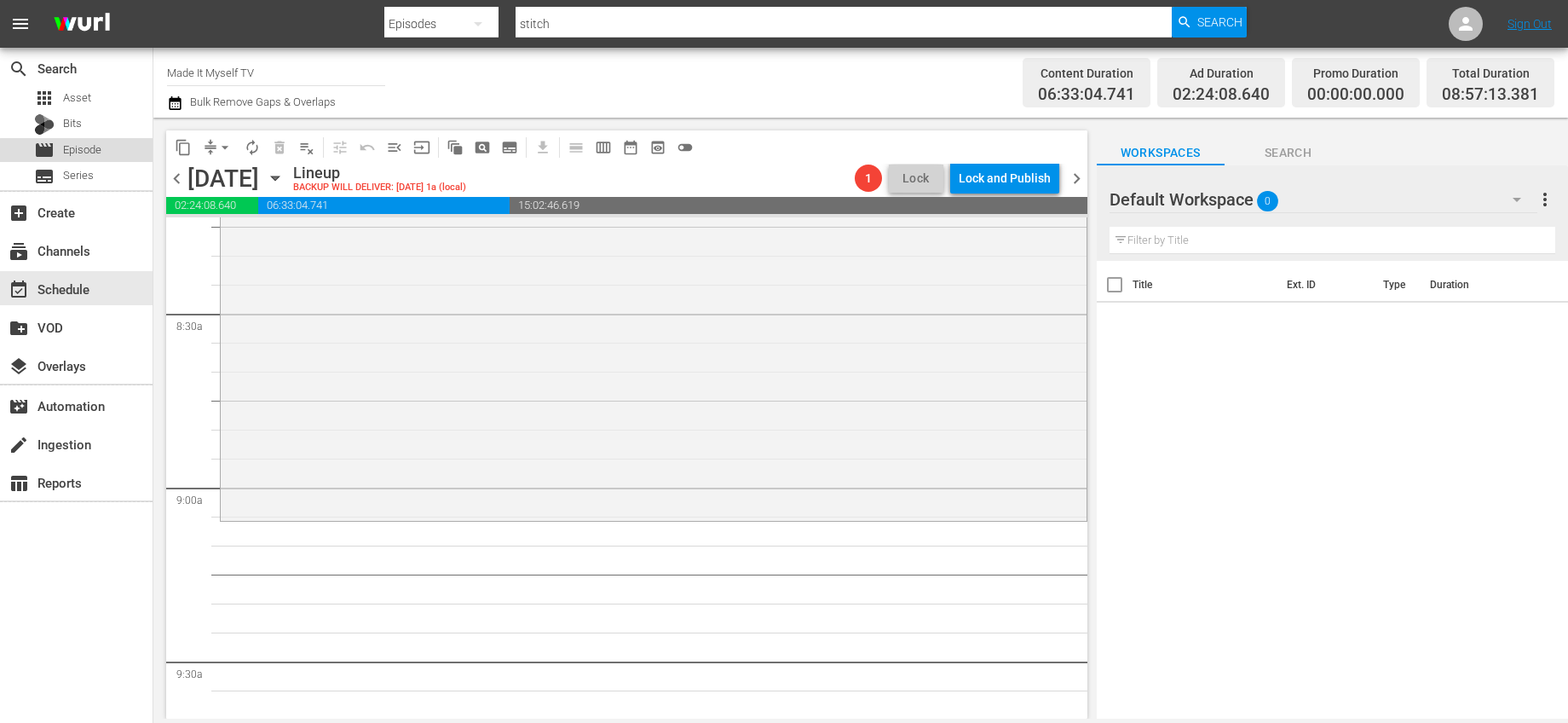
click at [89, 160] on div "movie Episode" at bounding box center [67, 150] width 67 height 24
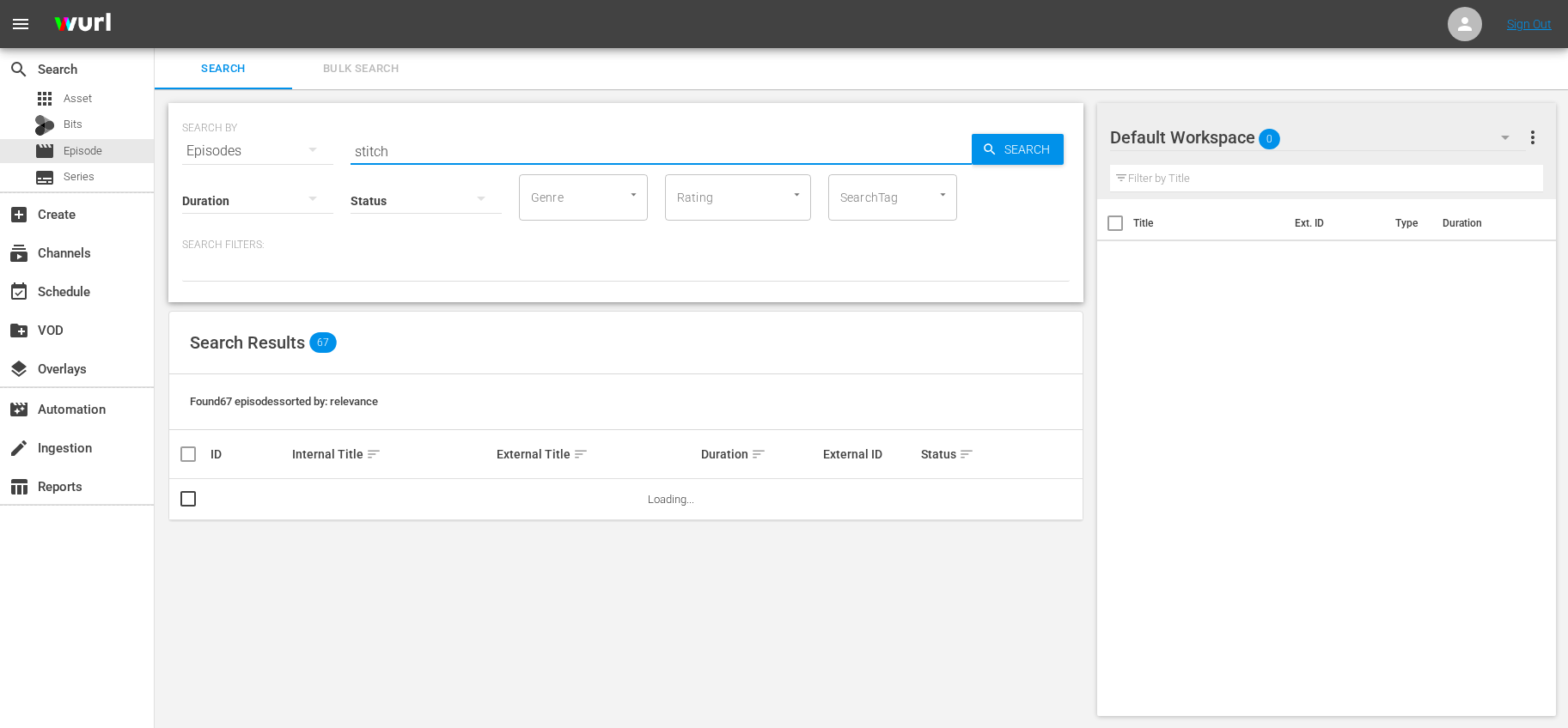
drag, startPoint x: 515, startPoint y: 154, endPoint x: 286, endPoint y: 146, distance: 229.1
click at [286, 146] on div "SEARCH BY Search By Episodes Search ID, Title, Description, Keywords, or Catego…" at bounding box center [625, 140] width 888 height 62
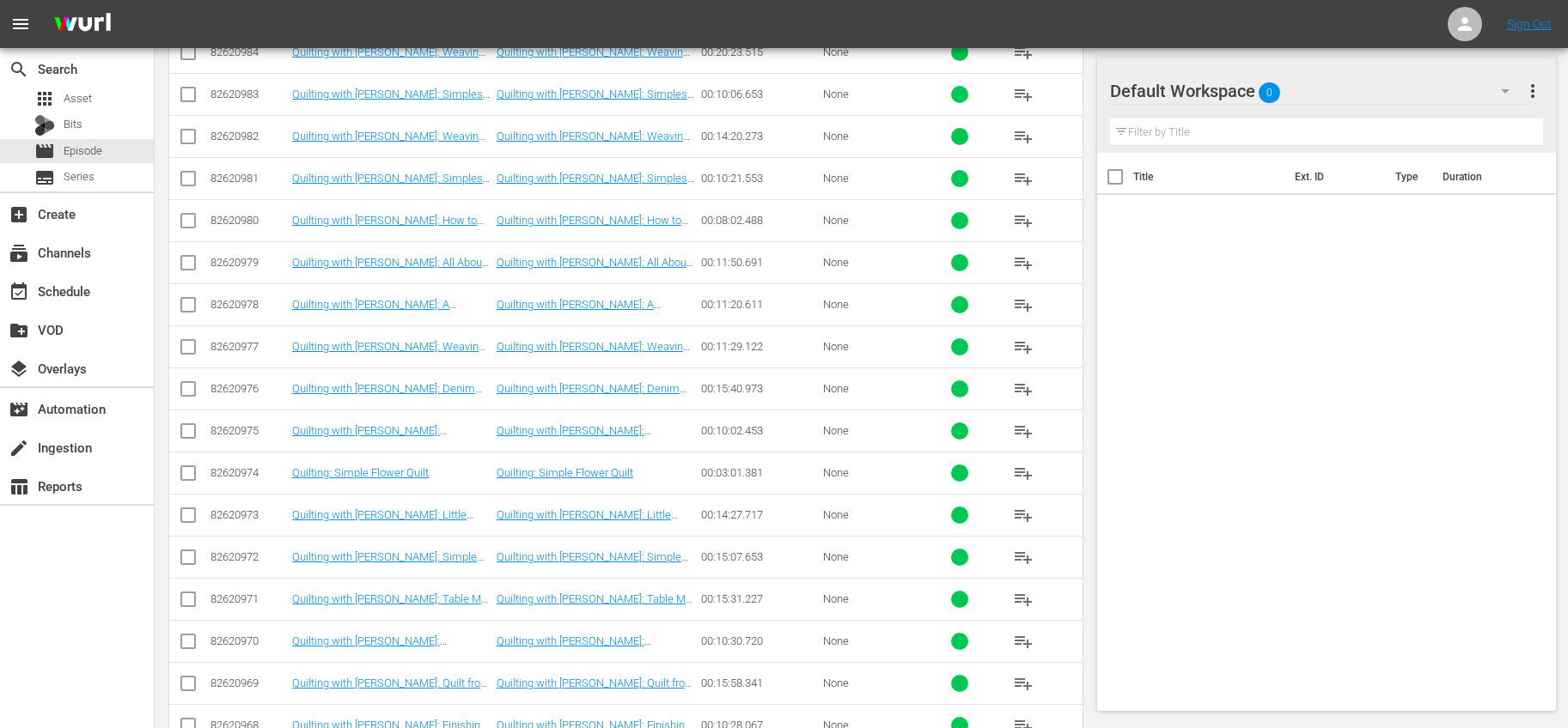
scroll to position [532, 0]
click at [1015, 143] on span "playlist_add" at bounding box center [1024, 136] width 21 height 21
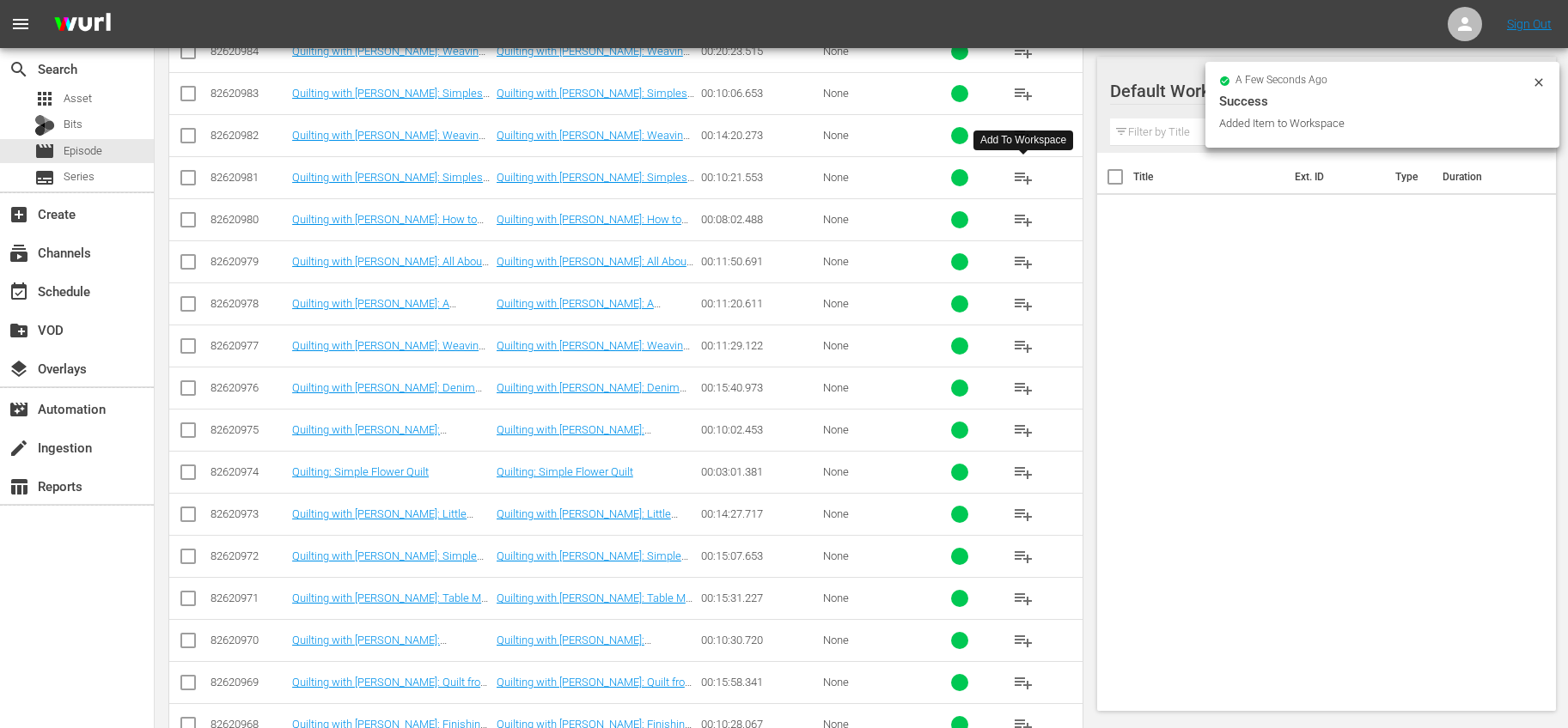
click at [1018, 180] on span "playlist_add" at bounding box center [1024, 178] width 21 height 21
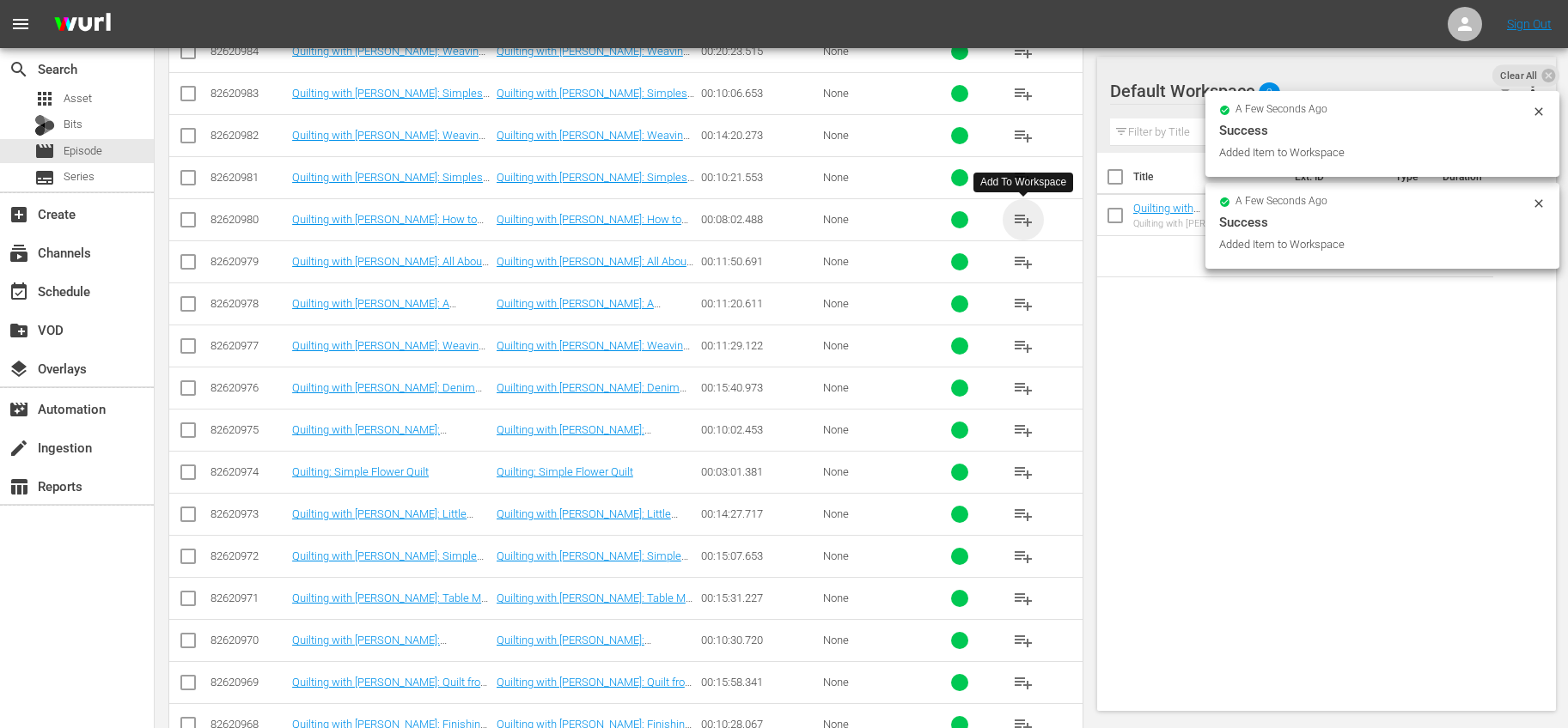
click at [1022, 218] on span "playlist_add" at bounding box center [1024, 220] width 21 height 21
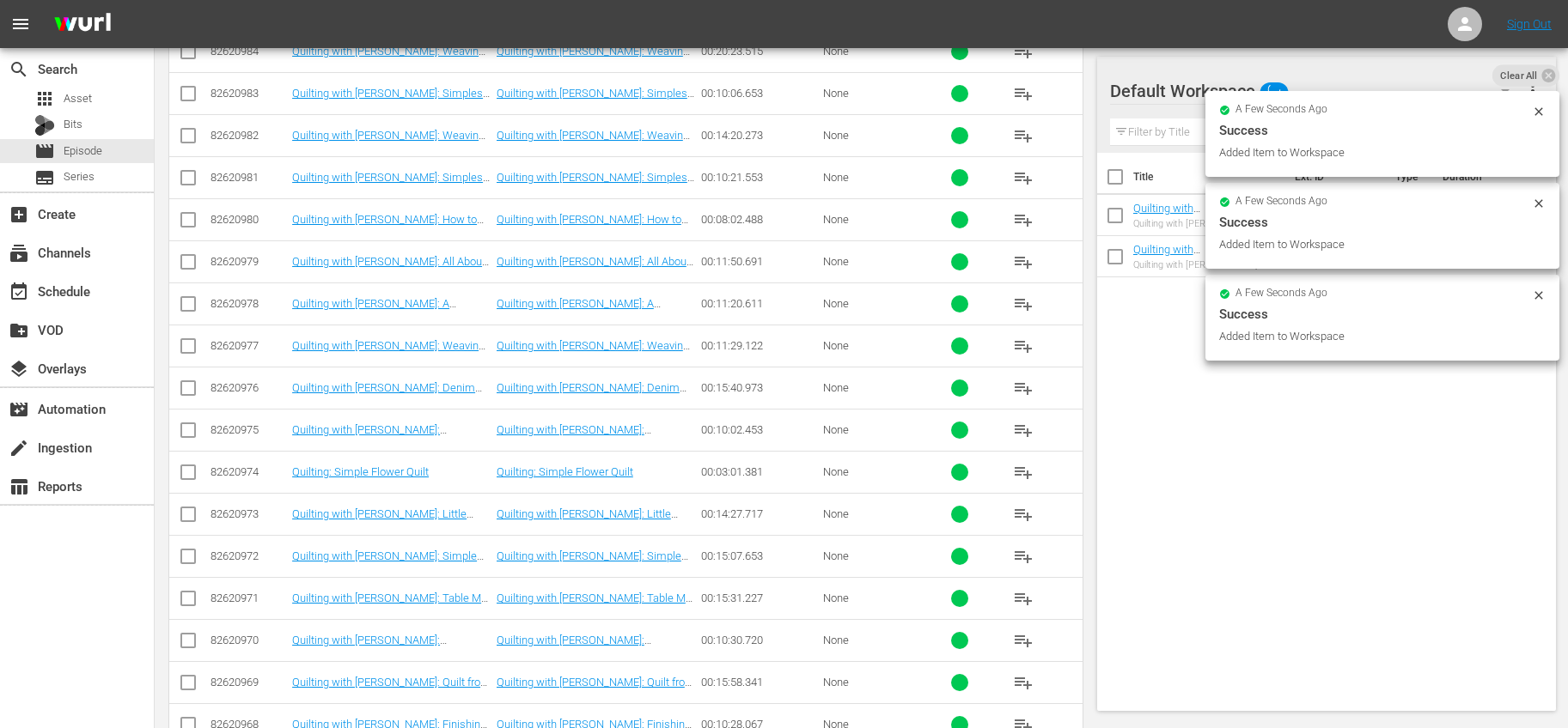
click at [1014, 263] on span "playlist_add" at bounding box center [1024, 262] width 21 height 21
click at [1019, 299] on span "playlist_add" at bounding box center [1024, 304] width 21 height 21
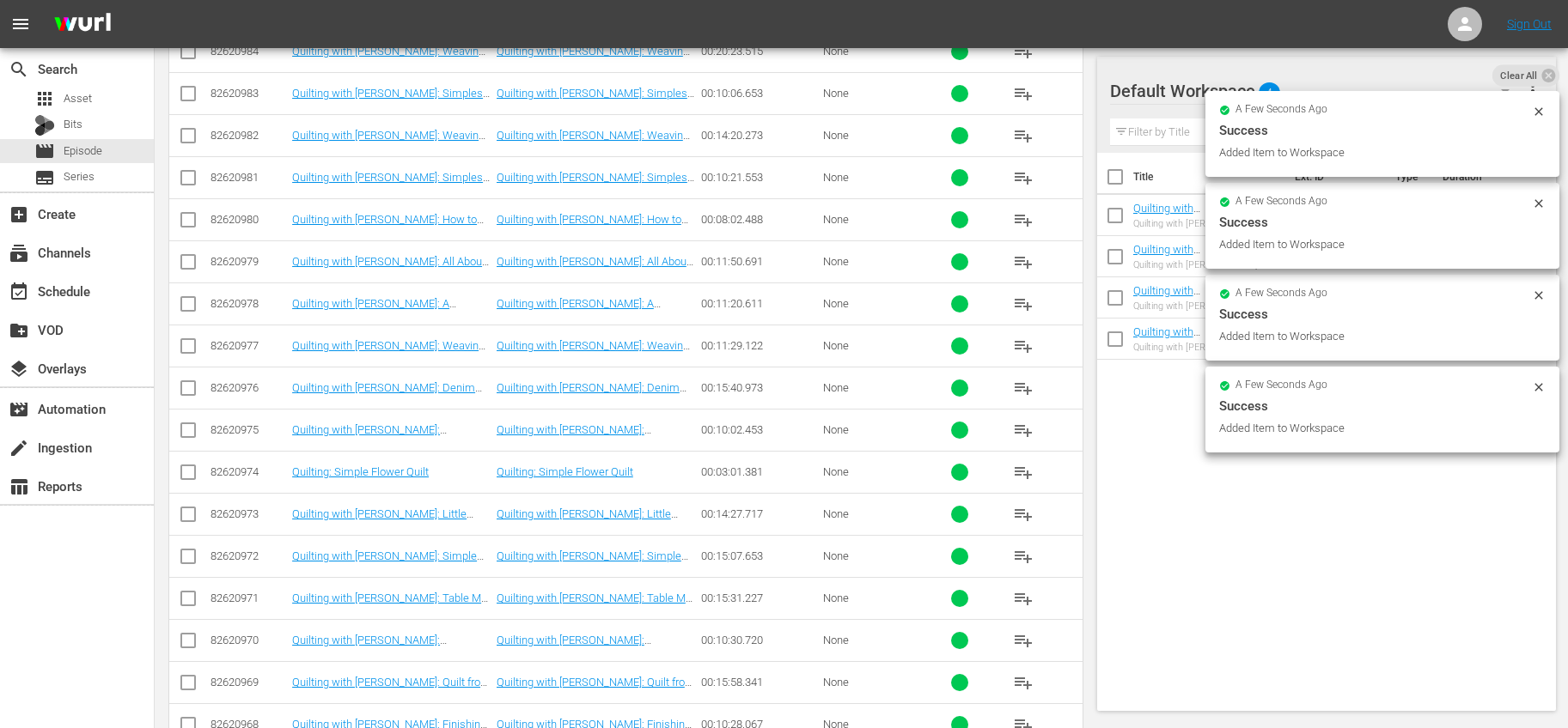
click at [1013, 347] on span "playlist_add" at bounding box center [1024, 347] width 21 height 21
click at [1019, 391] on span "playlist_add" at bounding box center [1024, 388] width 21 height 21
click at [1023, 427] on span "playlist_add" at bounding box center [1024, 430] width 21 height 21
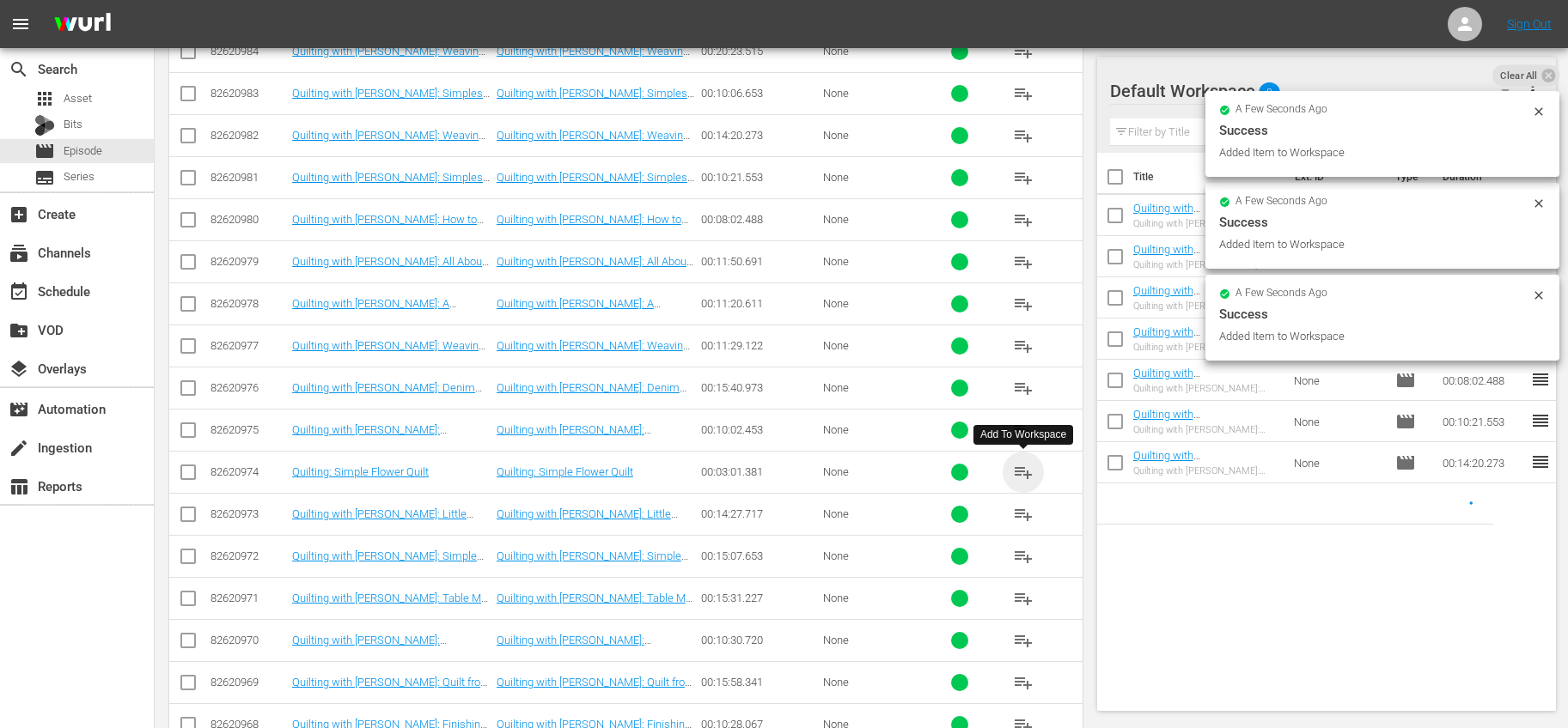
click at [1018, 473] on span "playlist_add" at bounding box center [1024, 472] width 21 height 21
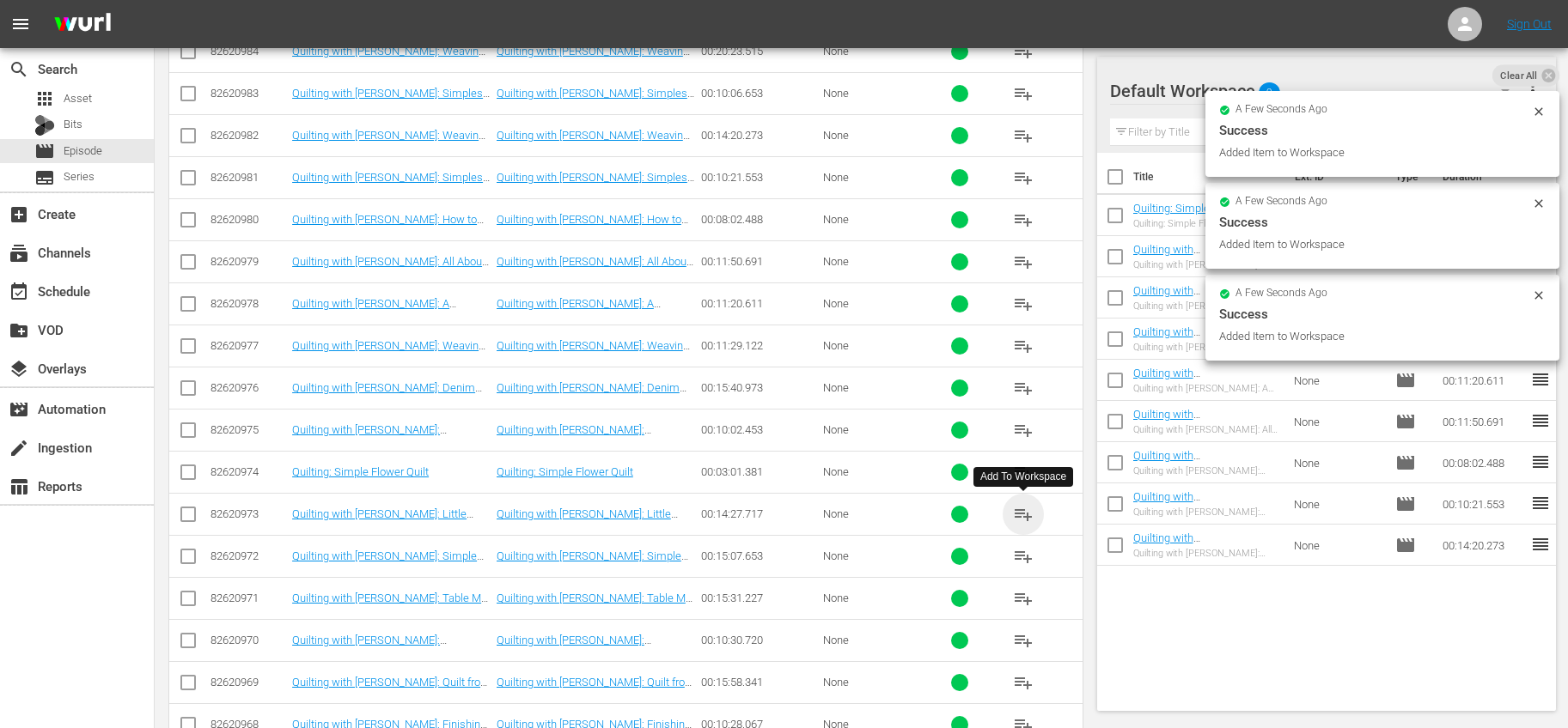
click at [1020, 516] on span "playlist_add" at bounding box center [1024, 515] width 21 height 21
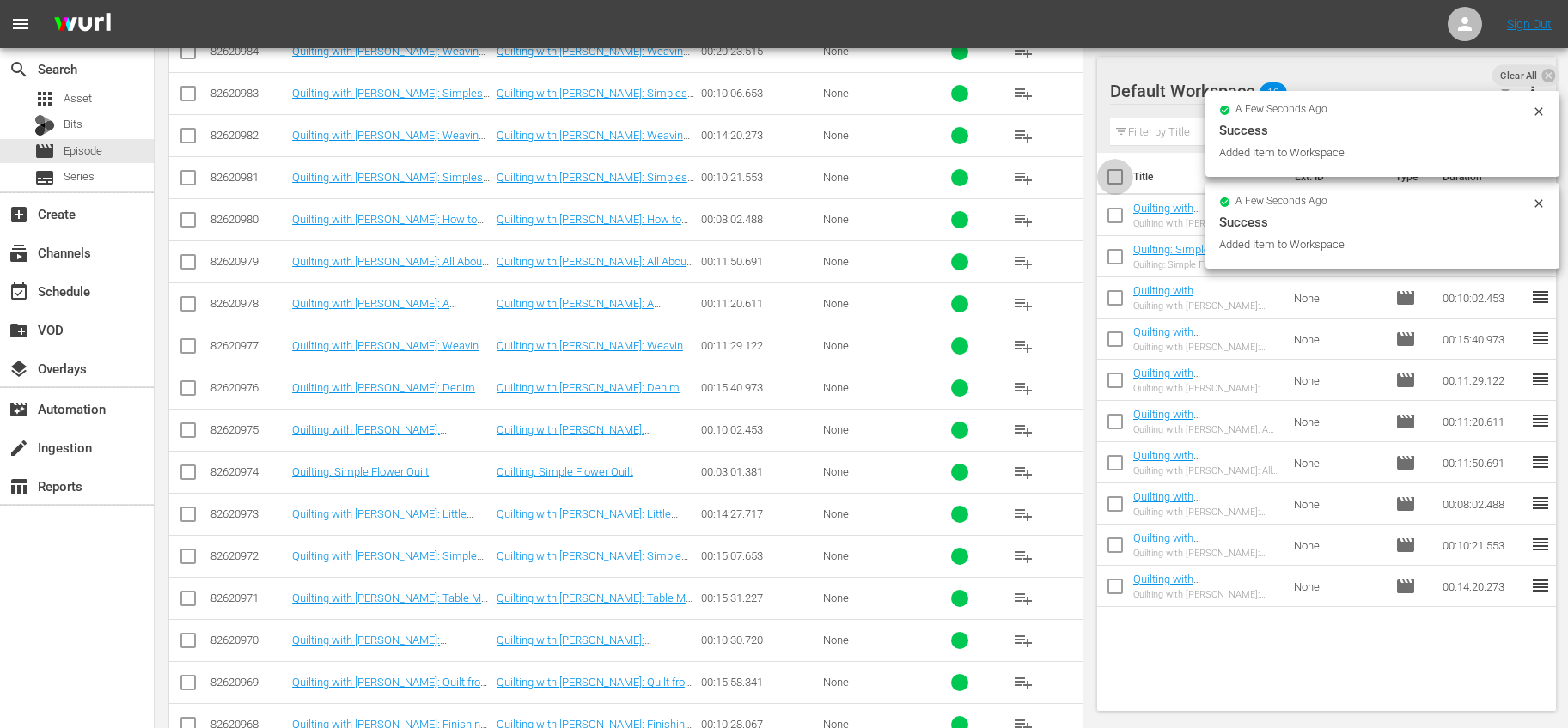
click at [1117, 177] on input "checkbox" at bounding box center [1114, 179] width 36 height 36
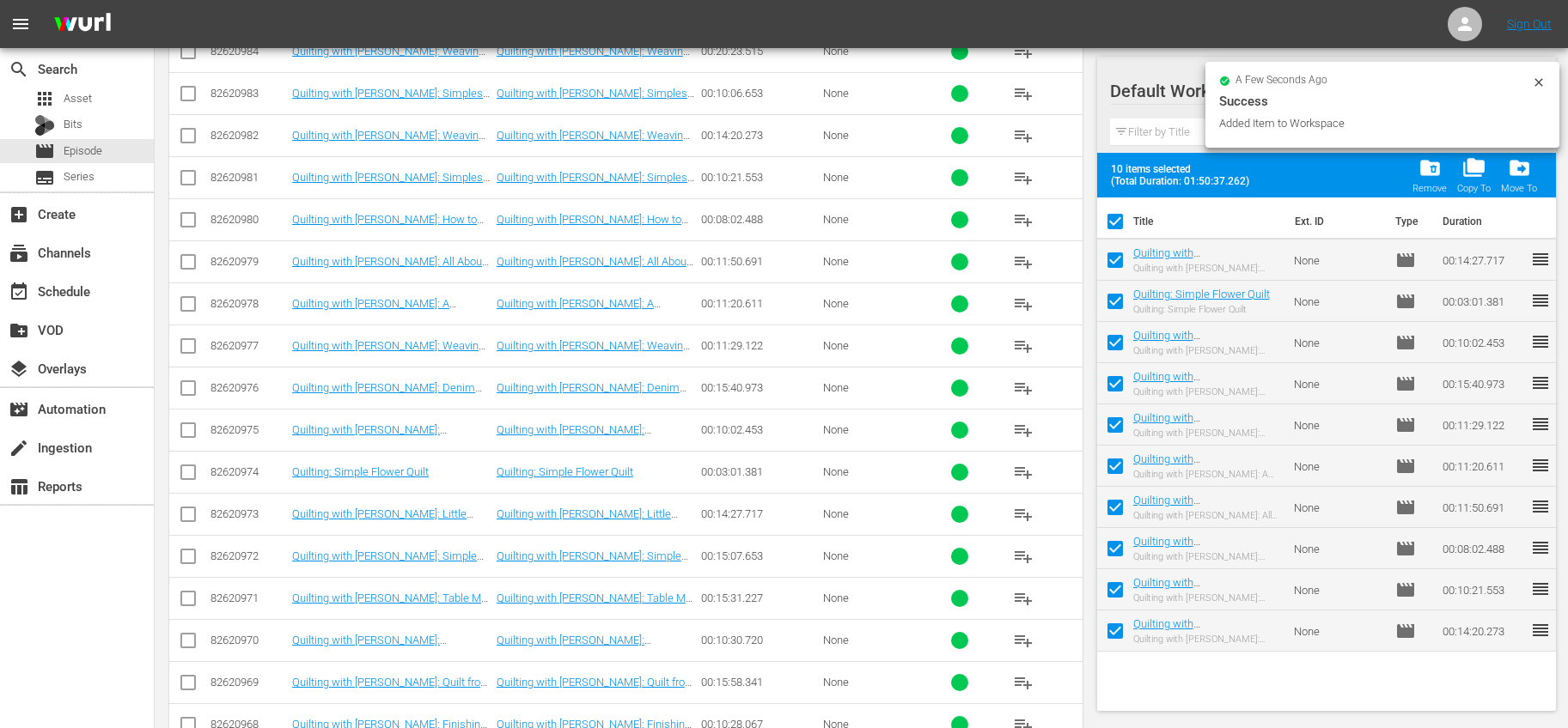
click at [1114, 219] on input "checkbox" at bounding box center [1114, 225] width 36 height 36
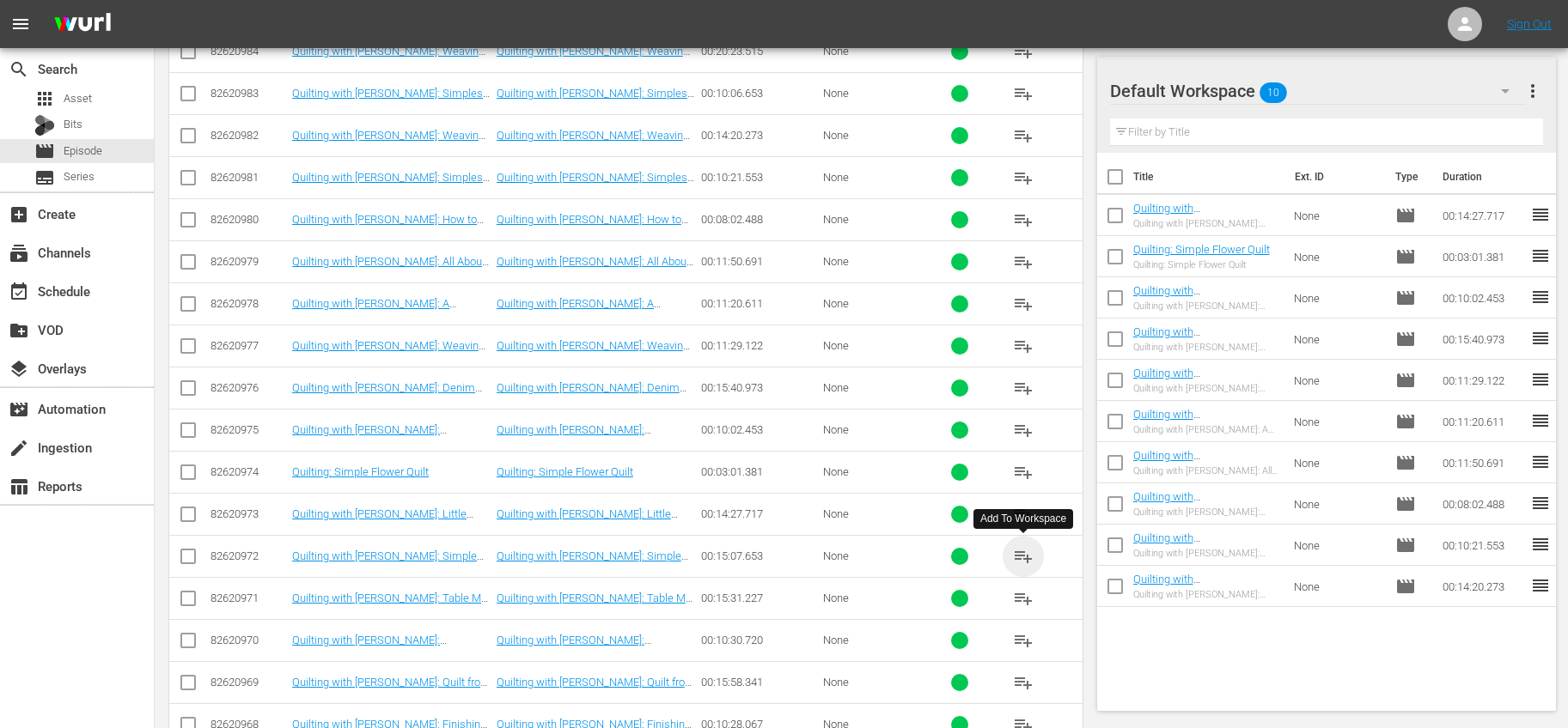
click at [1026, 558] on span "playlist_add" at bounding box center [1024, 556] width 21 height 21
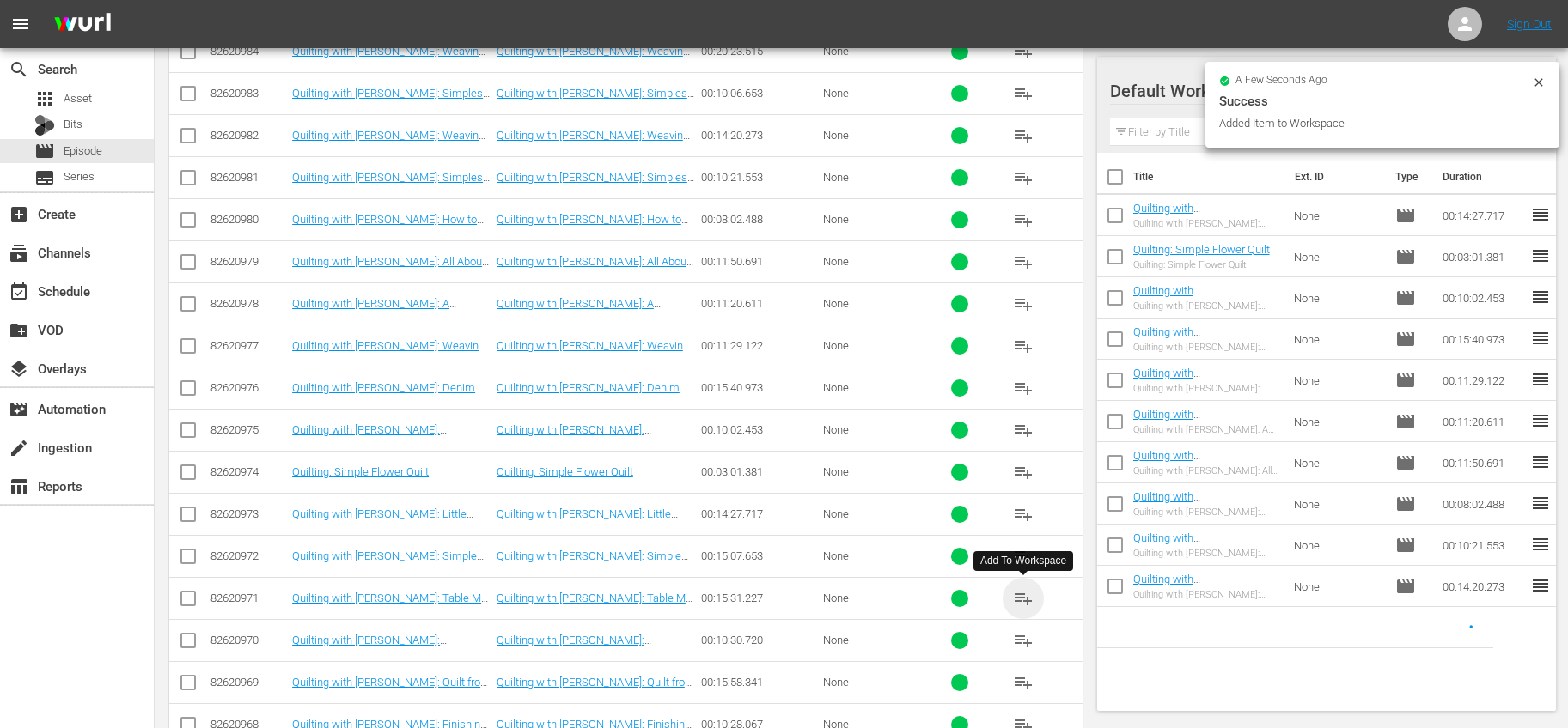
click at [1024, 599] on span "playlist_add" at bounding box center [1024, 598] width 21 height 21
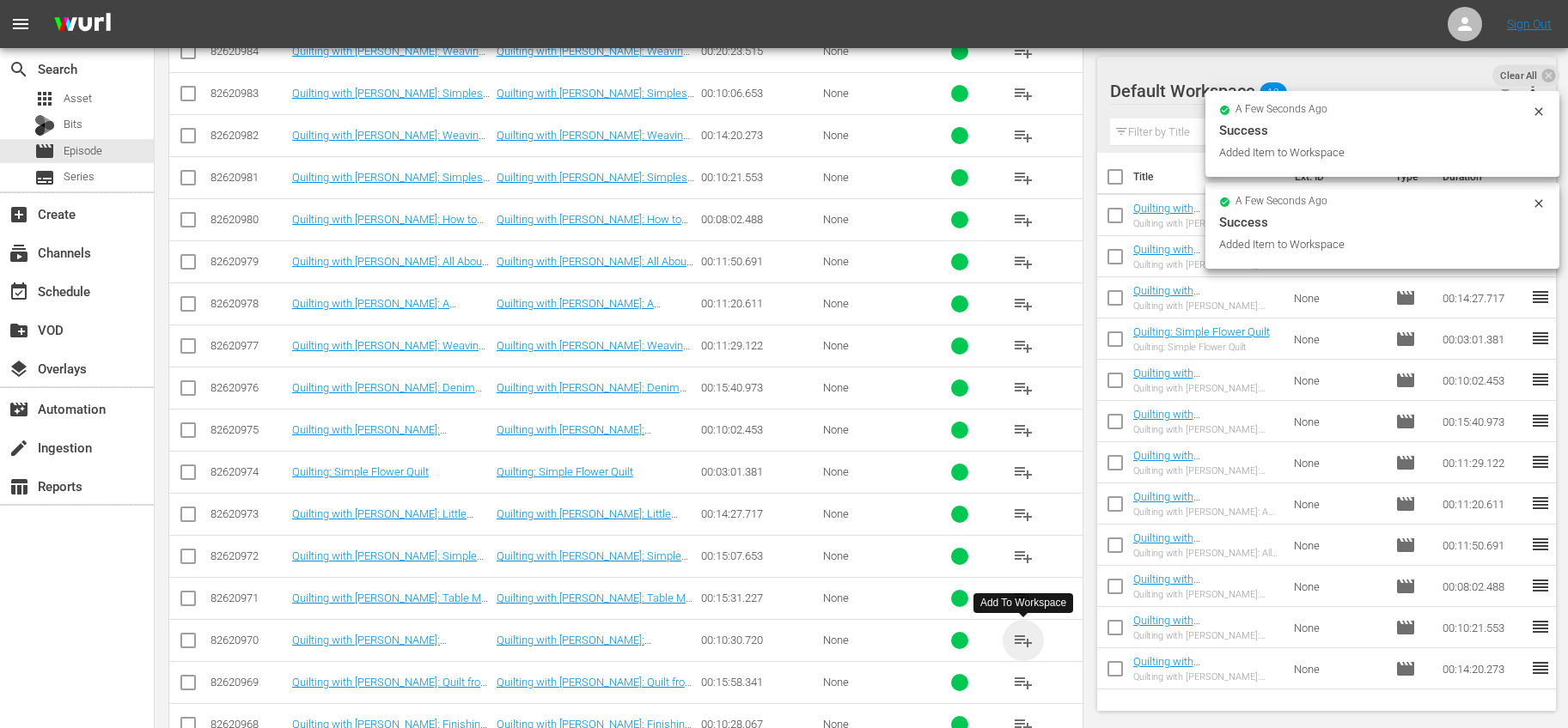
click at [1023, 631] on span "playlist_add" at bounding box center [1024, 641] width 21 height 21
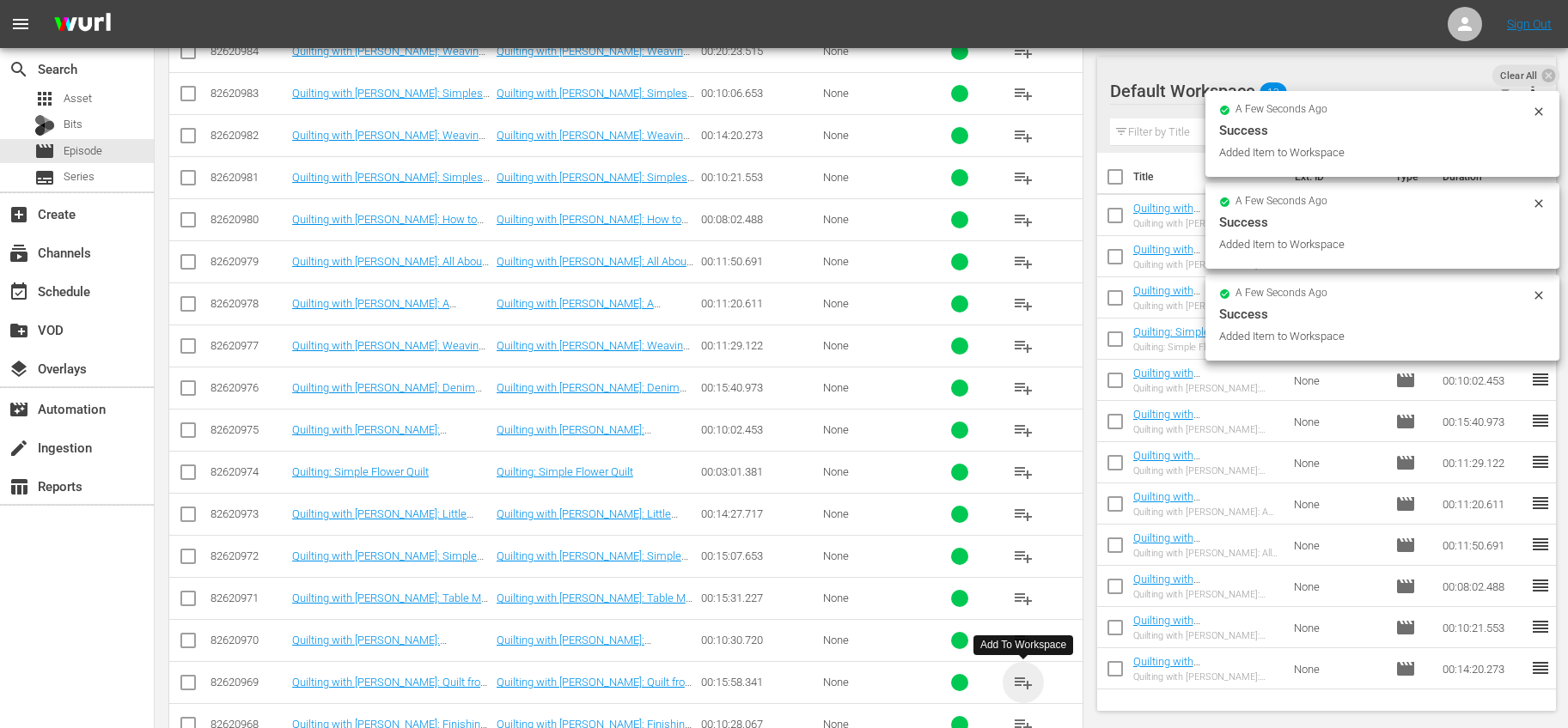
click at [1016, 680] on span "playlist_add" at bounding box center [1024, 683] width 21 height 21
click at [1110, 177] on input "checkbox" at bounding box center [1114, 179] width 36 height 36
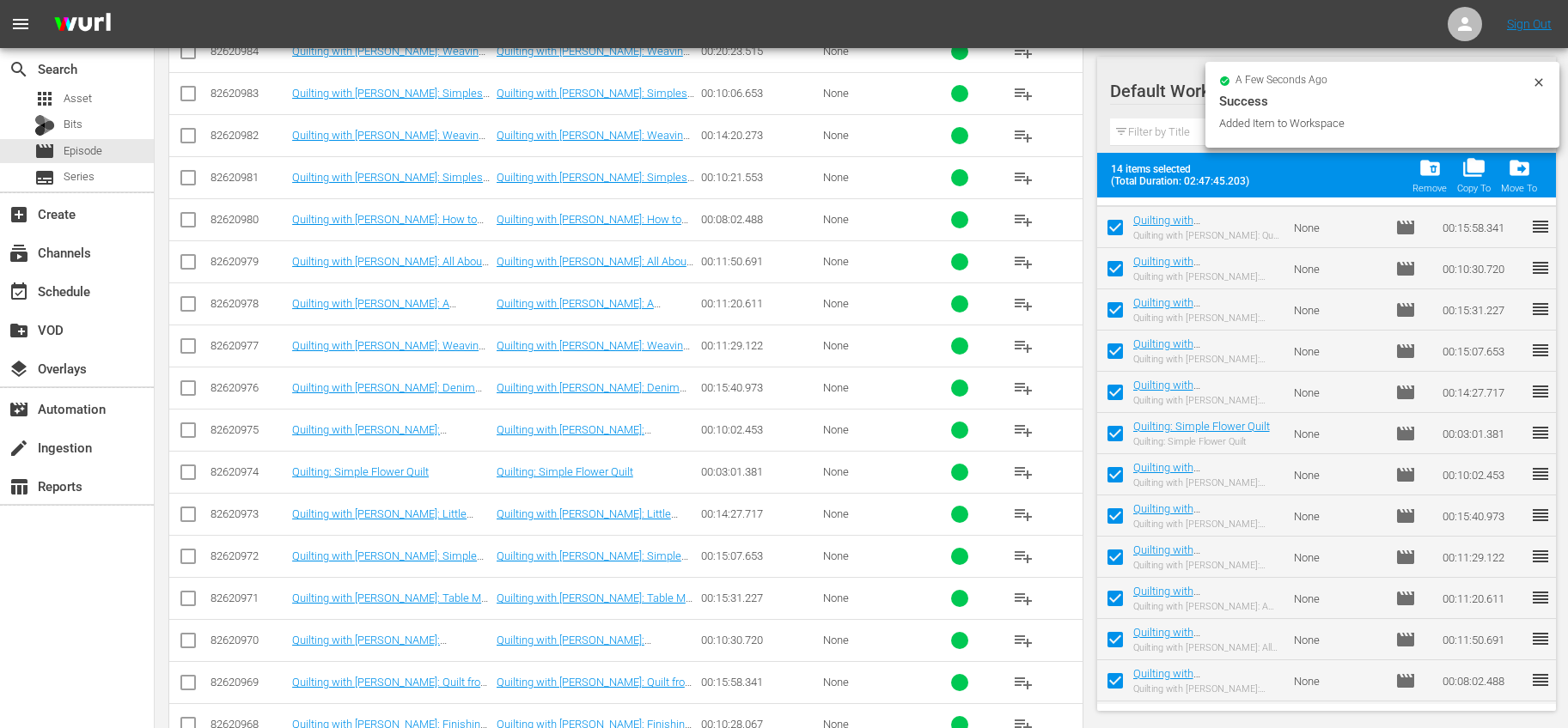
scroll to position [0, 0]
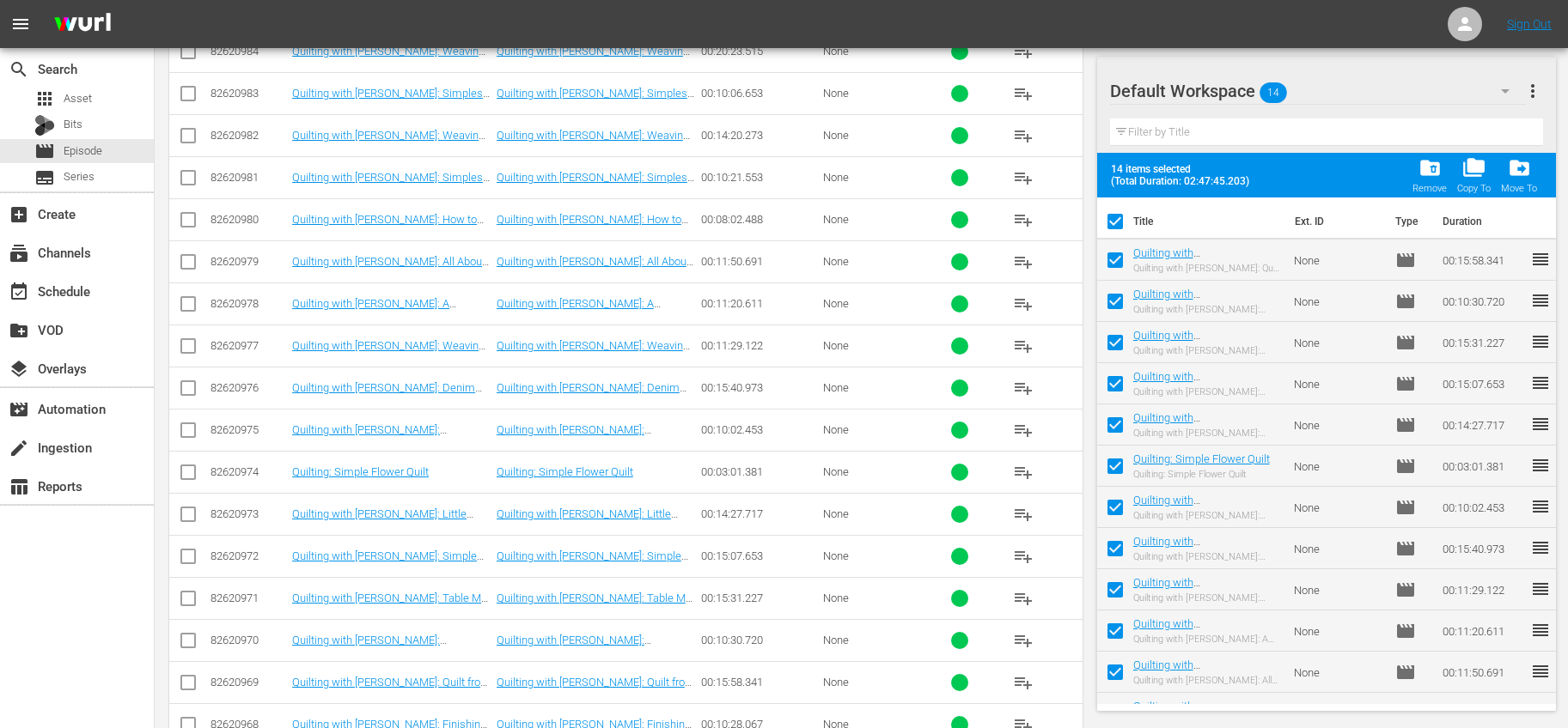
click at [1118, 216] on input "checkbox" at bounding box center [1114, 225] width 36 height 36
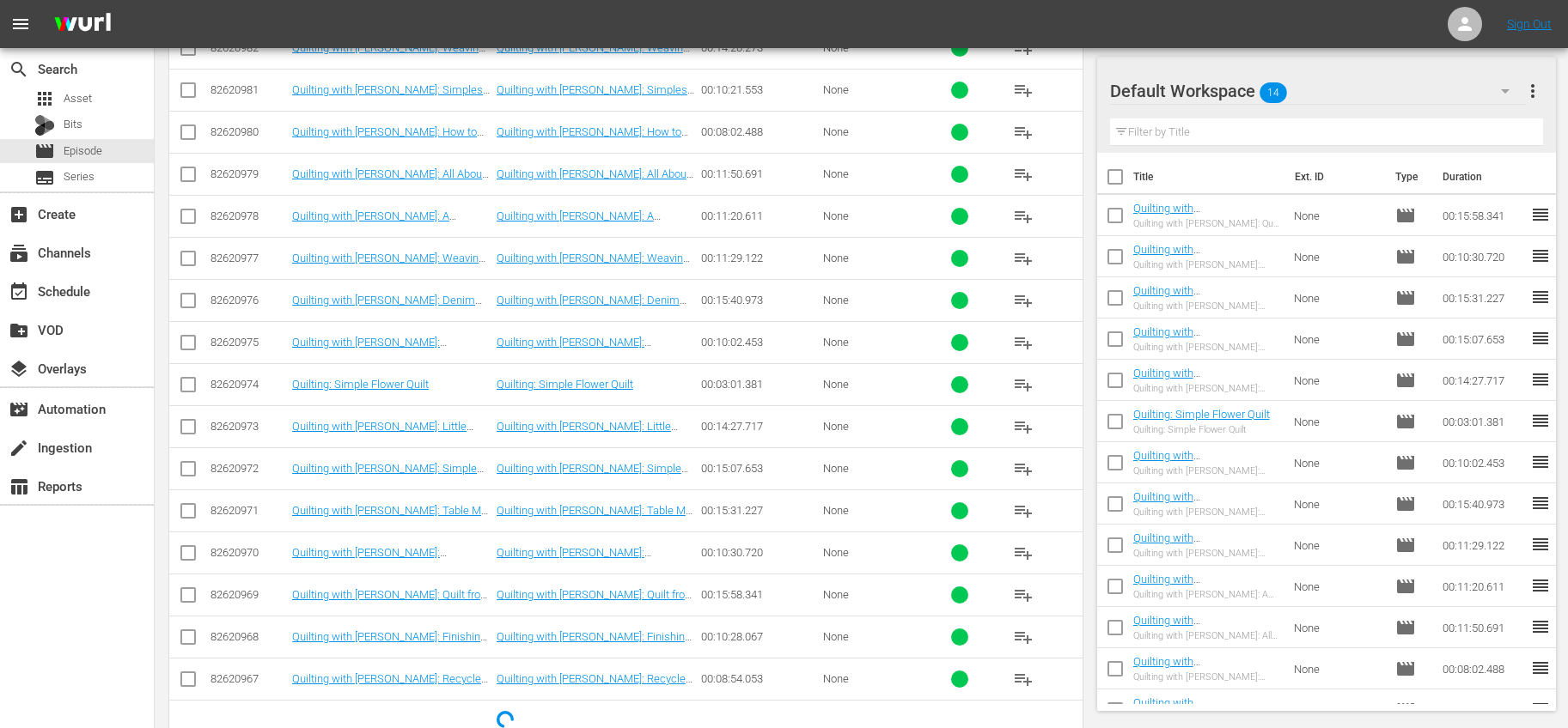
scroll to position [664, 0]
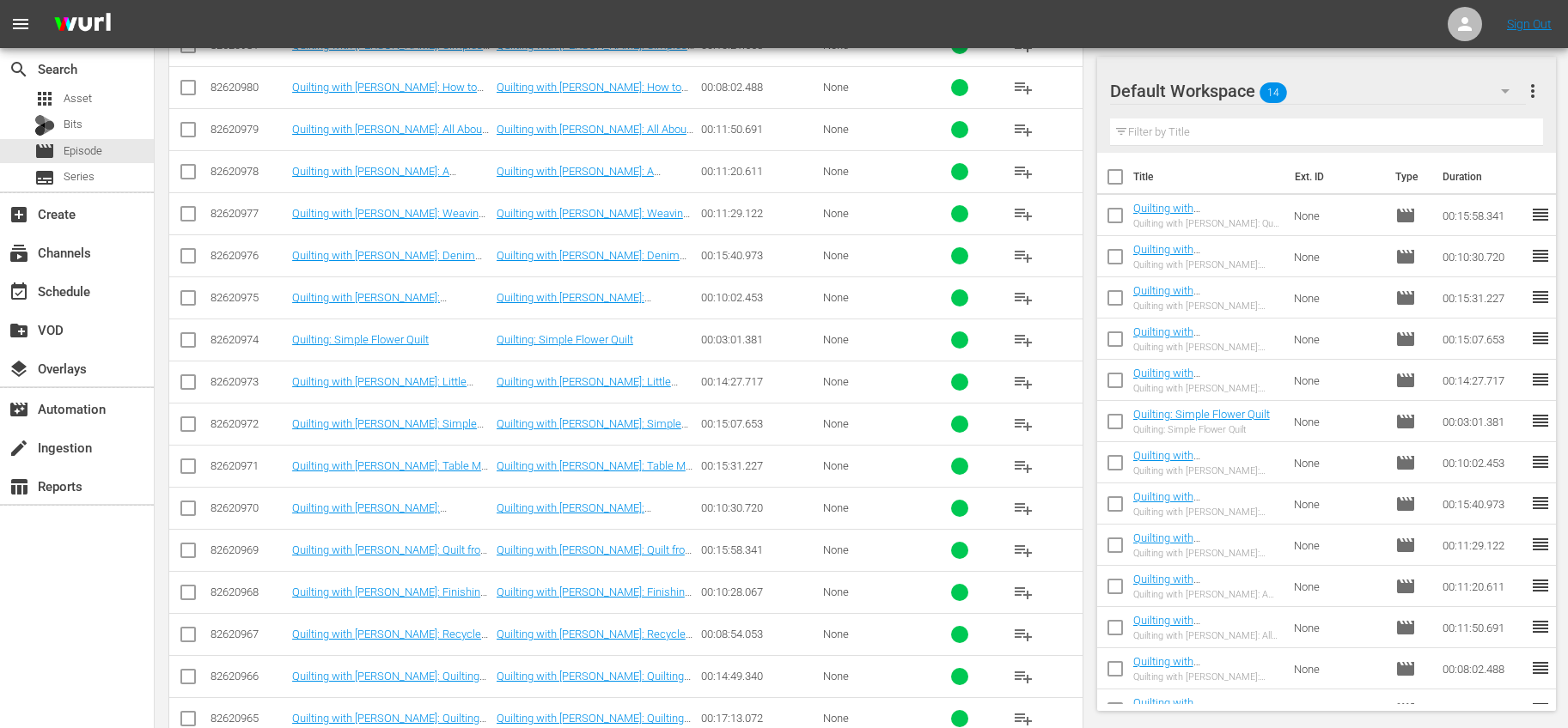
click at [1018, 598] on span "playlist_add" at bounding box center [1024, 593] width 21 height 21
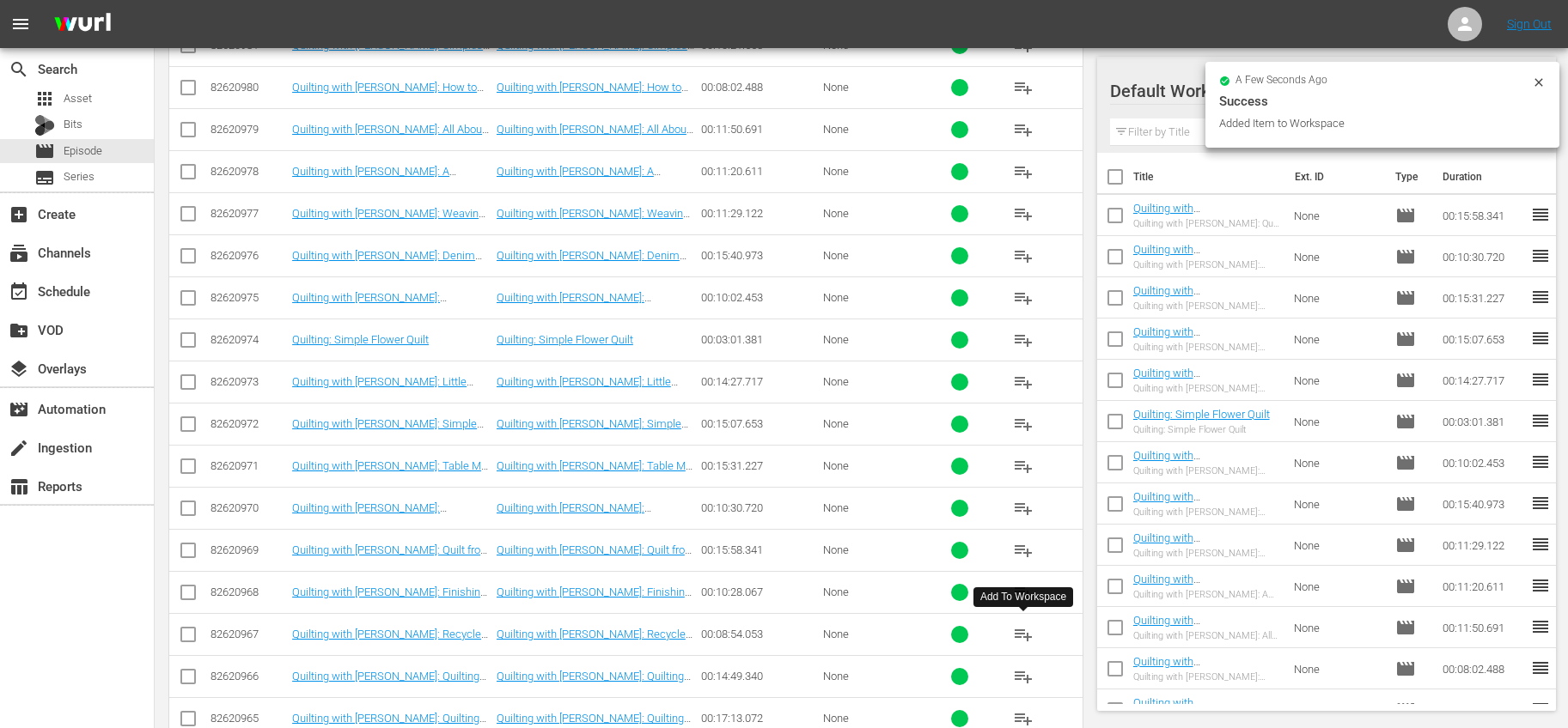
click at [1023, 639] on span "playlist_add" at bounding box center [1024, 635] width 21 height 21
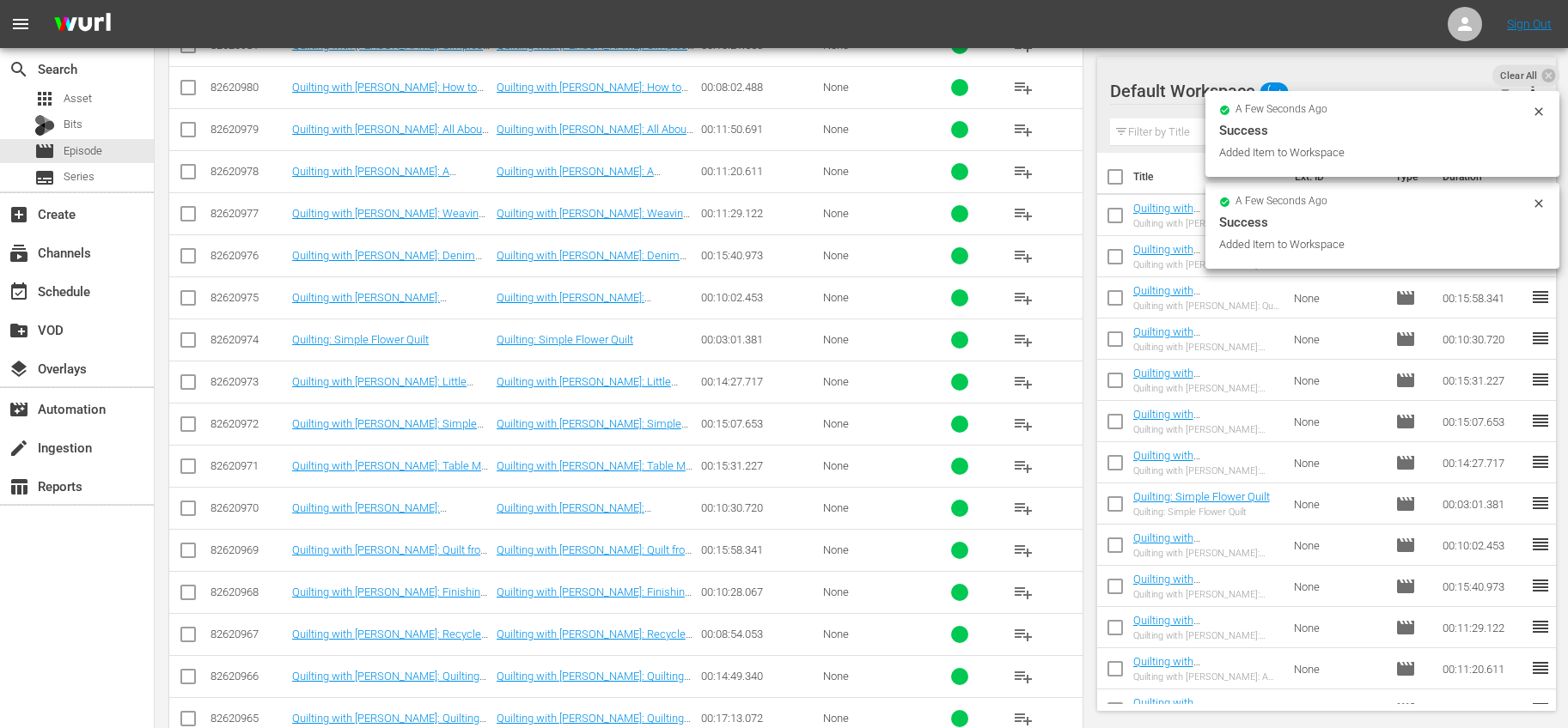
click at [1122, 180] on input "checkbox" at bounding box center [1114, 179] width 36 height 36
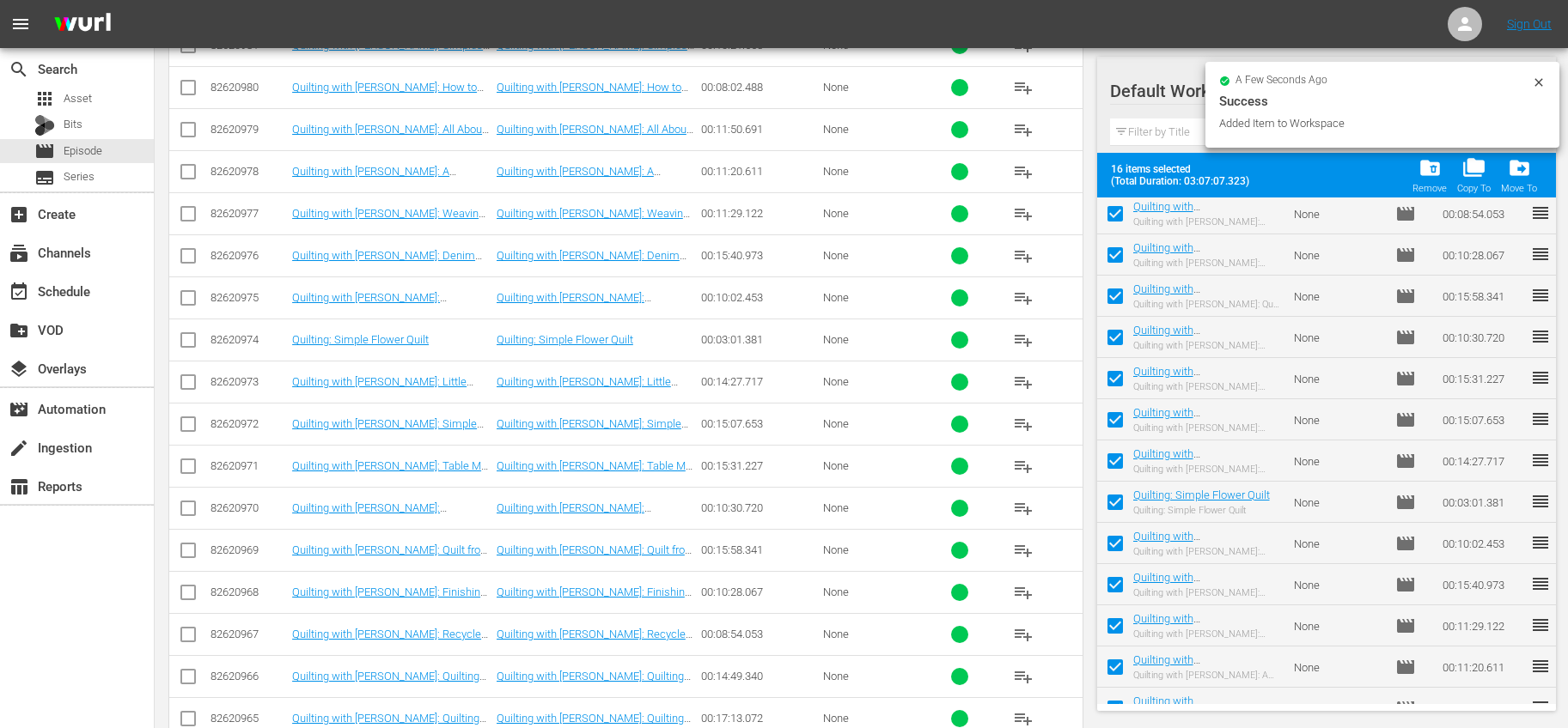
scroll to position [0, 0]
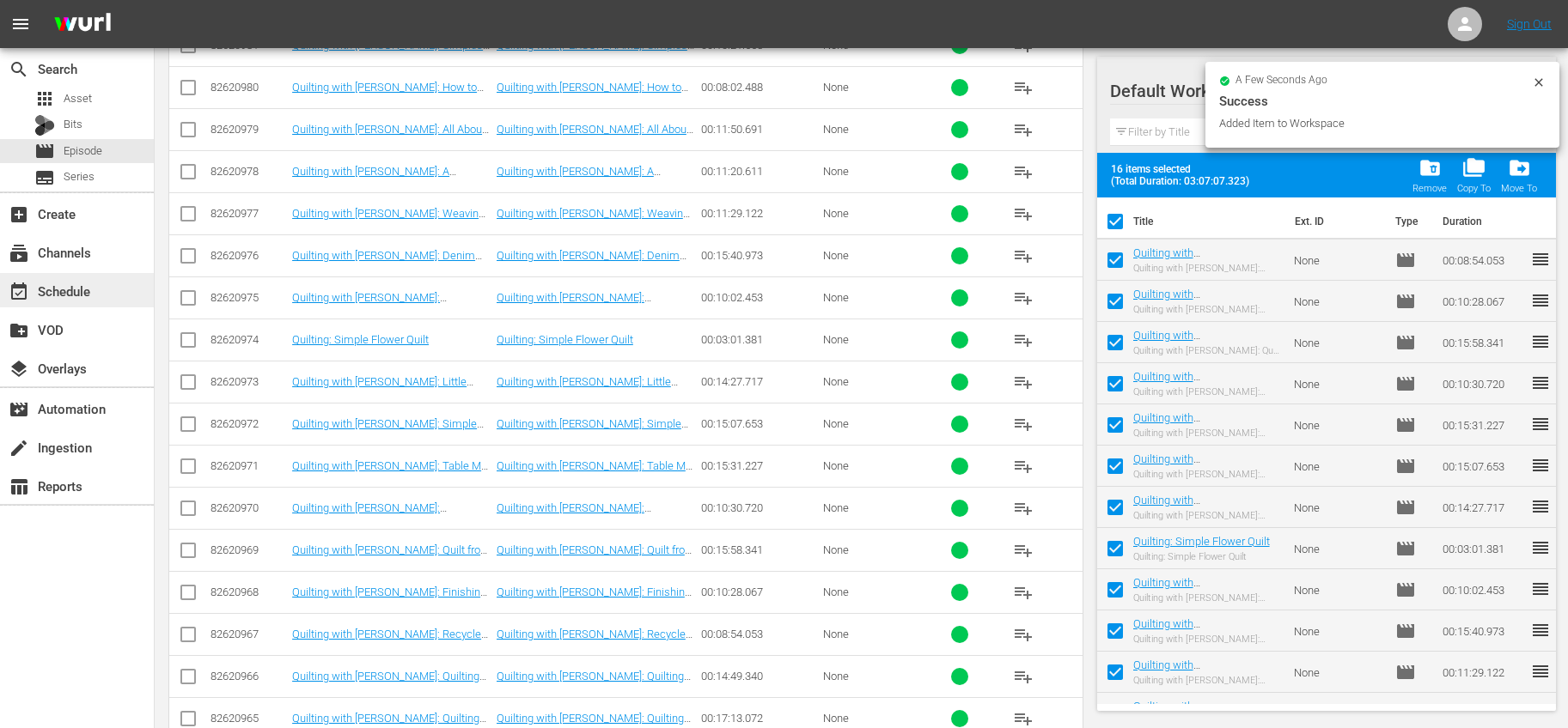
click at [119, 287] on div "event_available Schedule" at bounding box center [77, 290] width 154 height 34
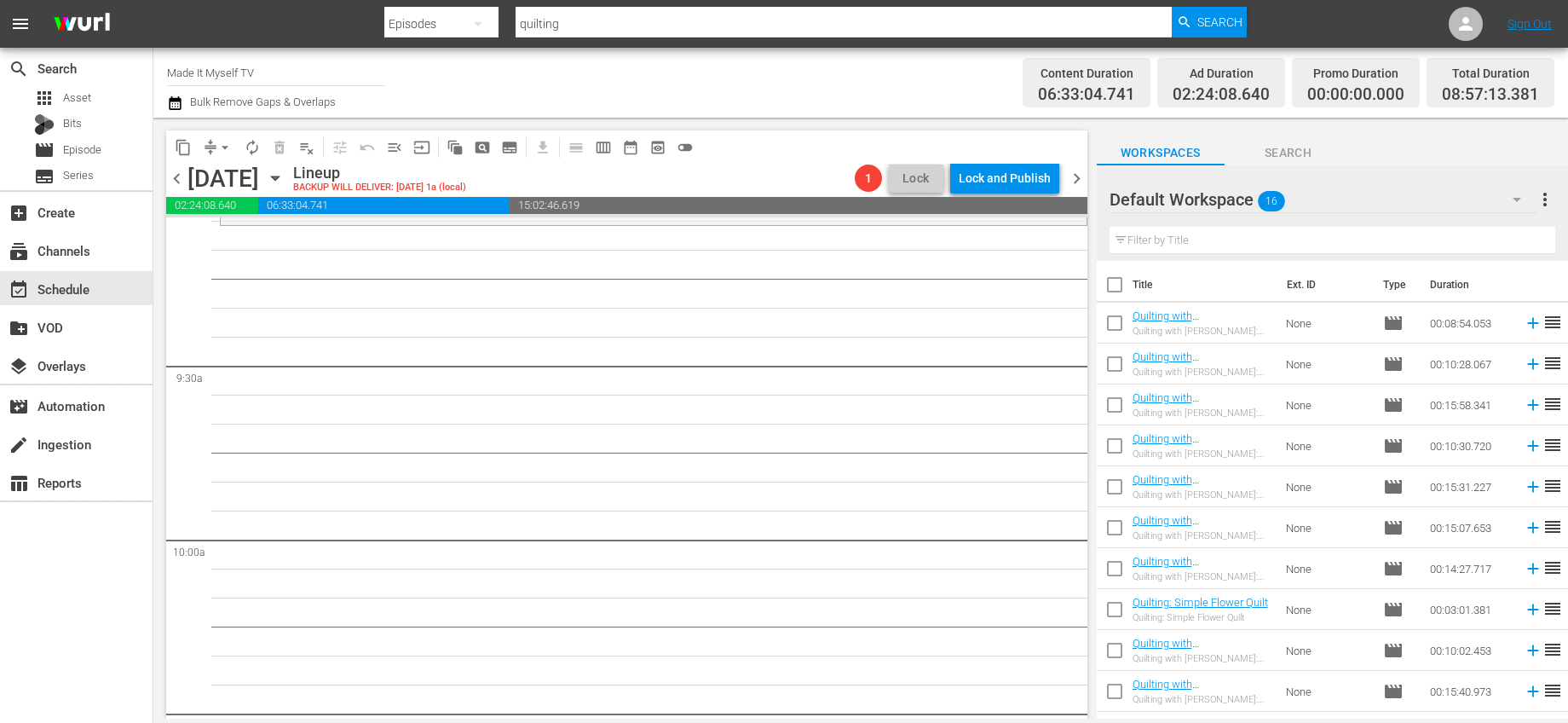
scroll to position [2921, 0]
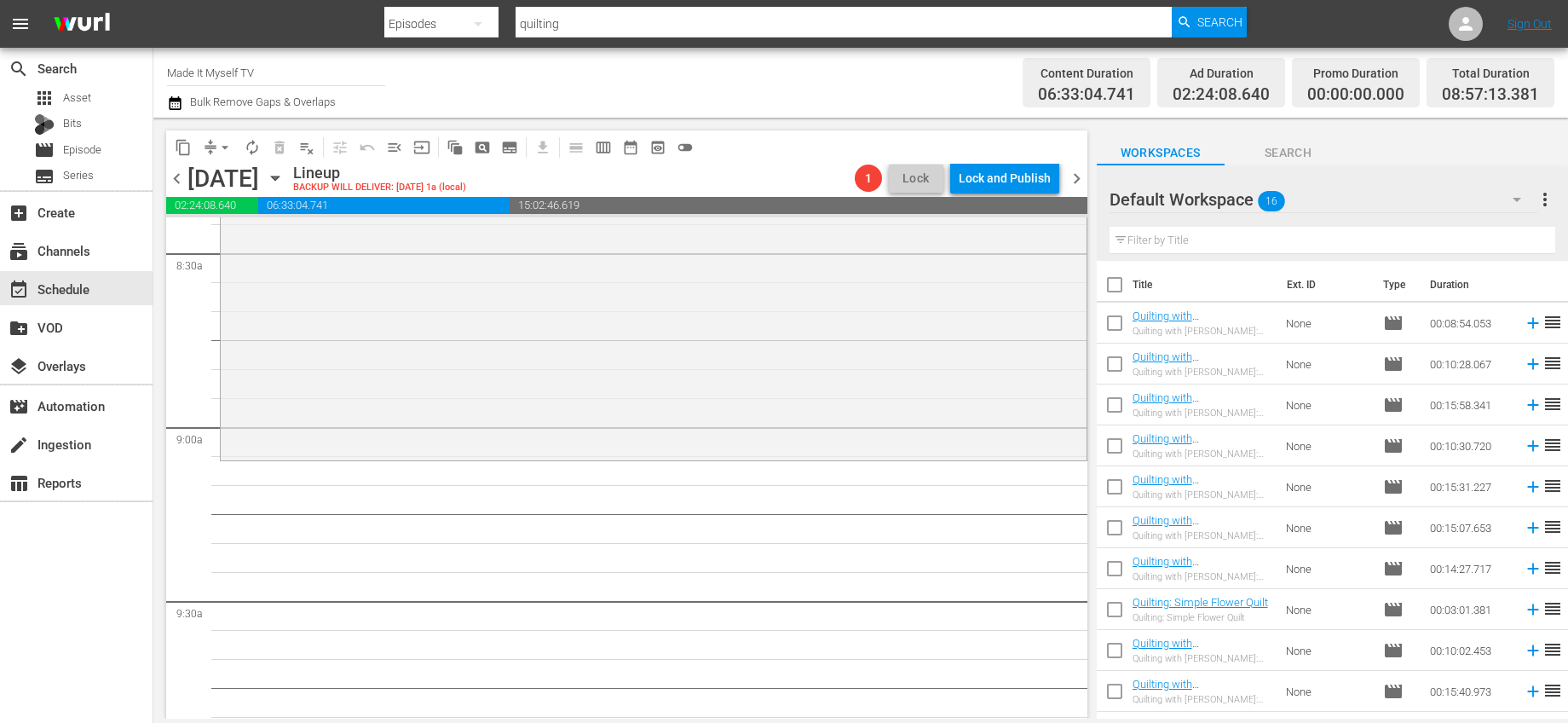
click at [1117, 291] on input "checkbox" at bounding box center [1114, 288] width 35 height 35
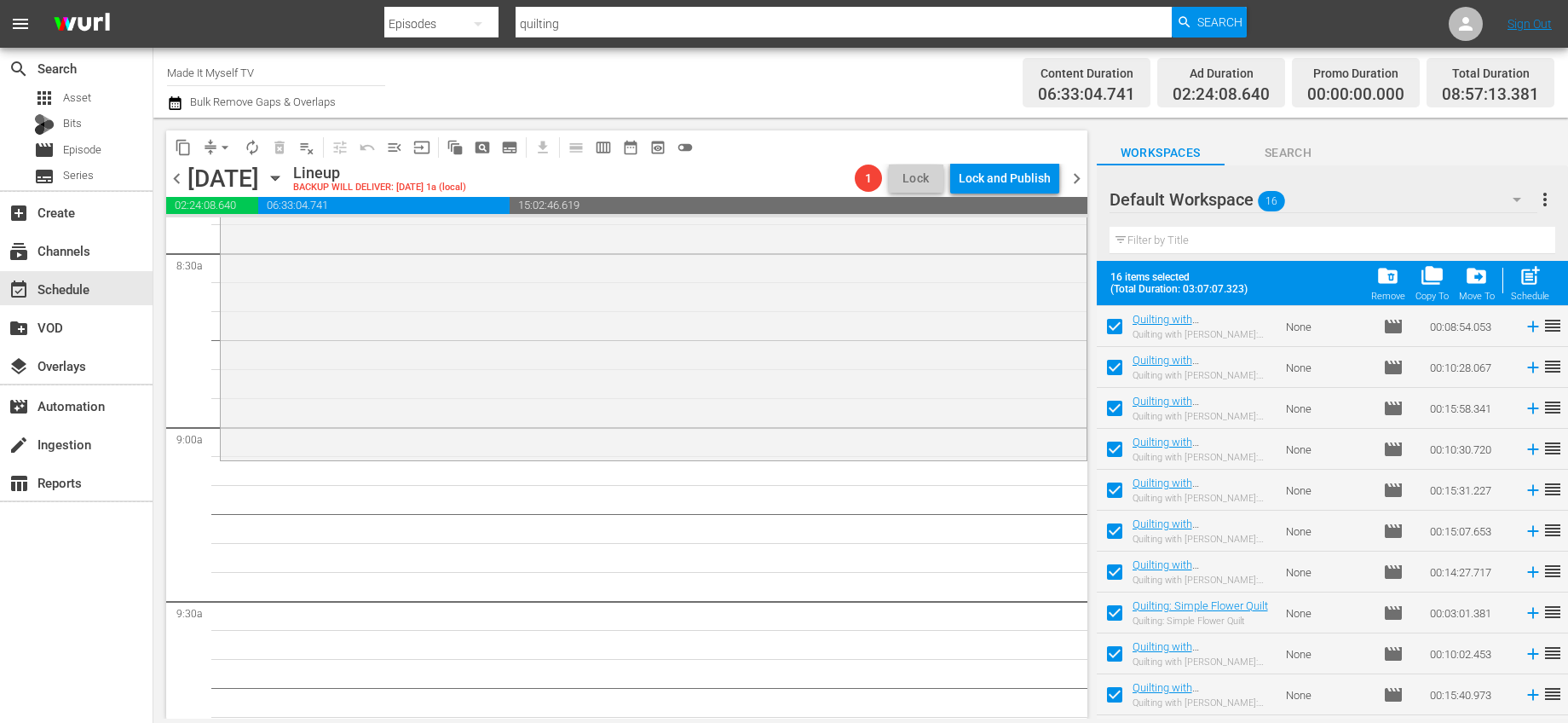
scroll to position [0, 0]
click at [1116, 365] on input "checkbox" at bounding box center [1114, 370] width 35 height 35
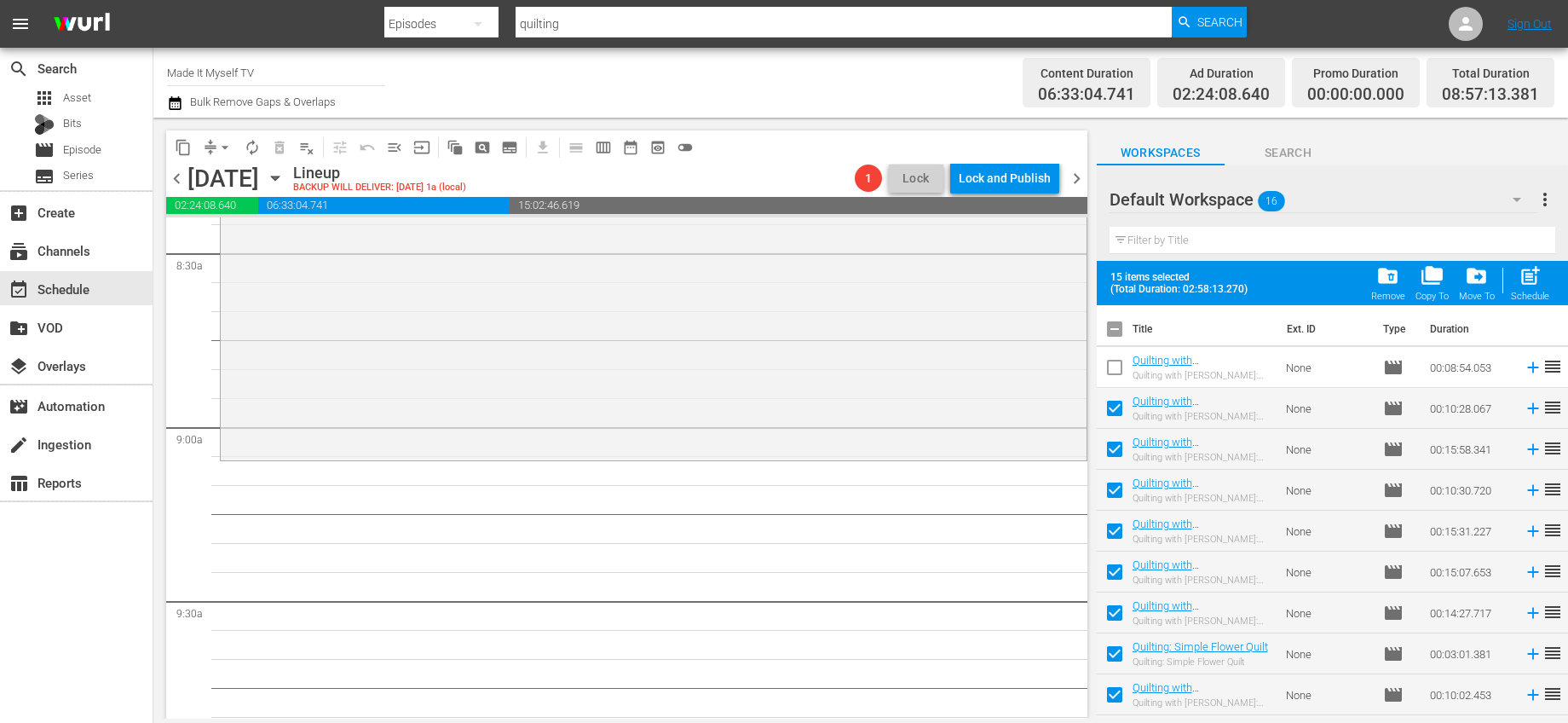
click at [1108, 361] on input "checkbox" at bounding box center [1114, 370] width 35 height 35
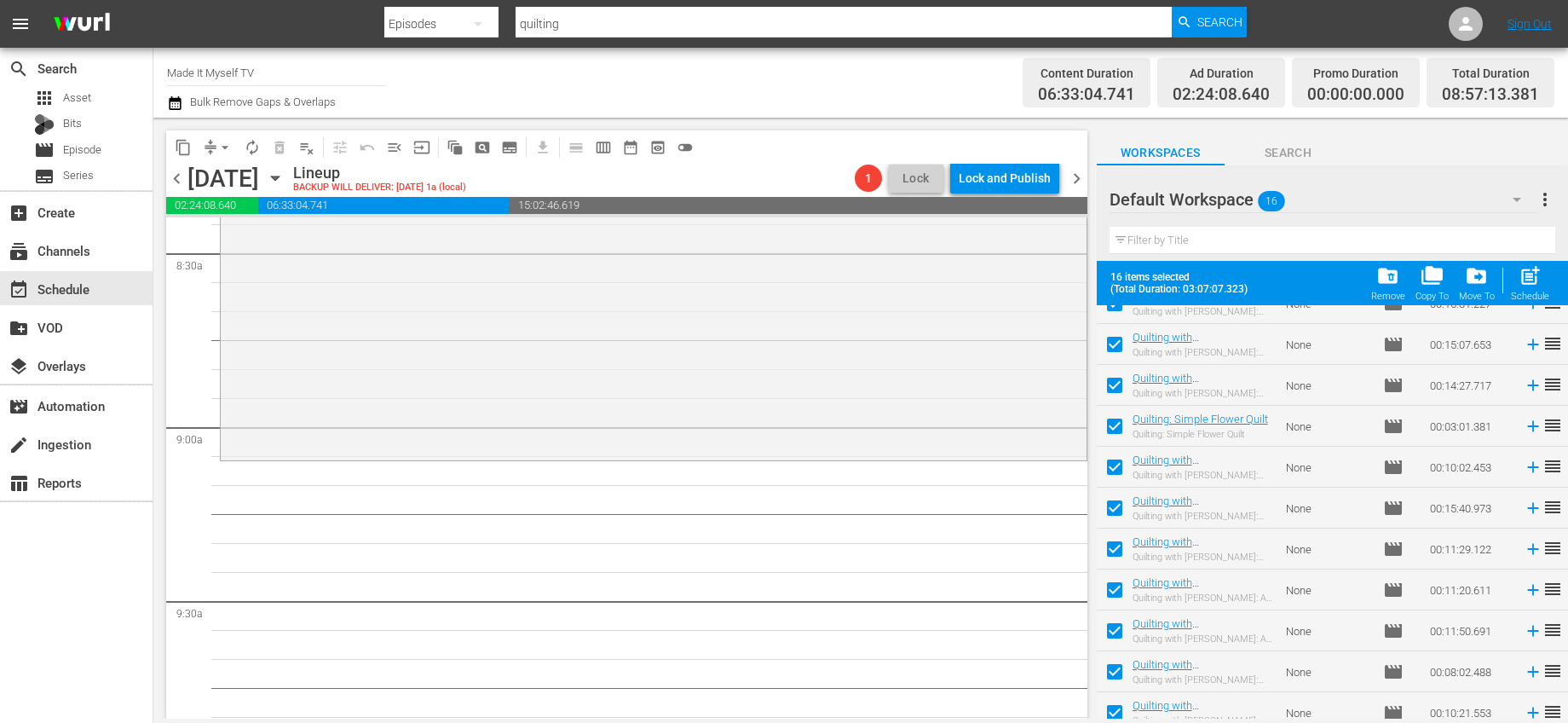
scroll to position [280, 0]
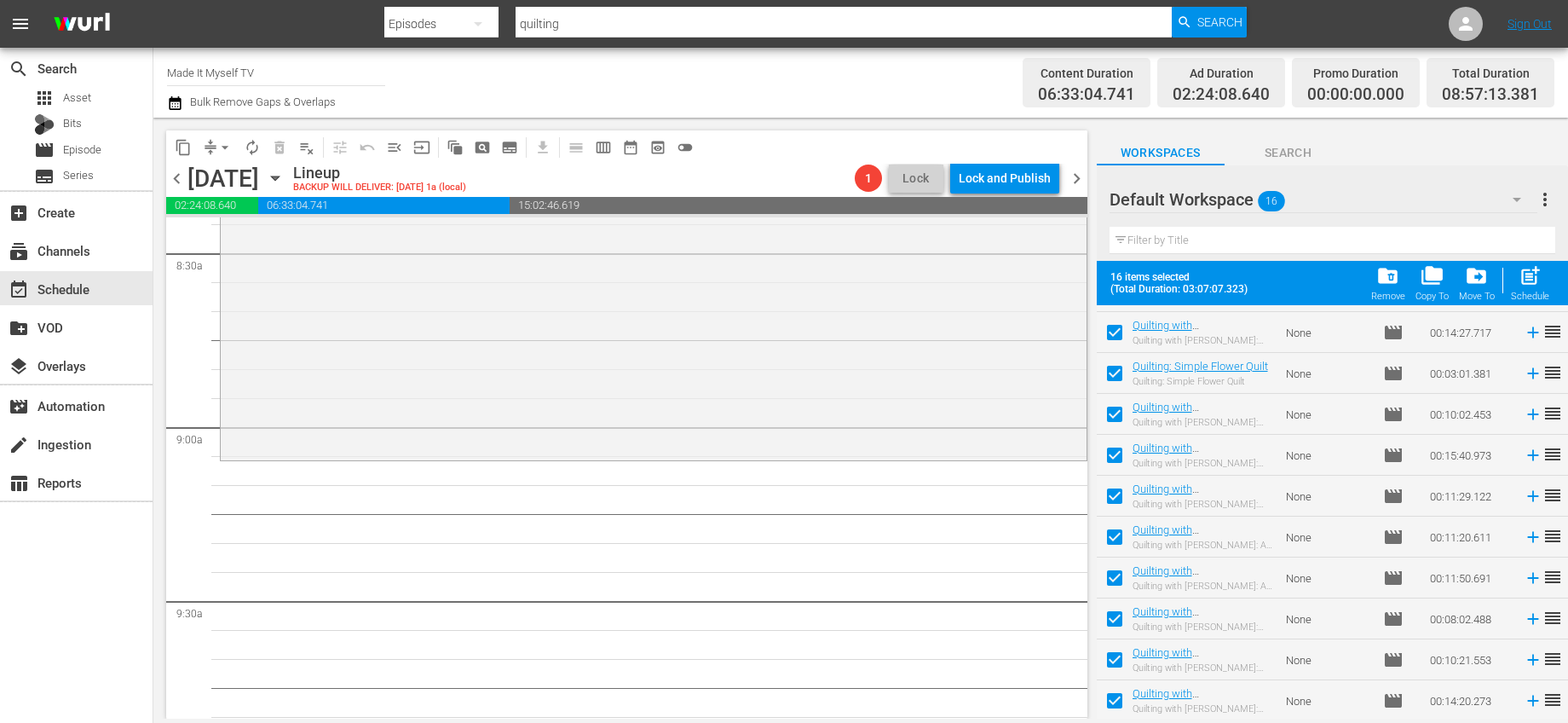
click at [1114, 614] on input "checkbox" at bounding box center [1114, 622] width 35 height 35
click at [1526, 284] on span "post_add" at bounding box center [1530, 276] width 23 height 23
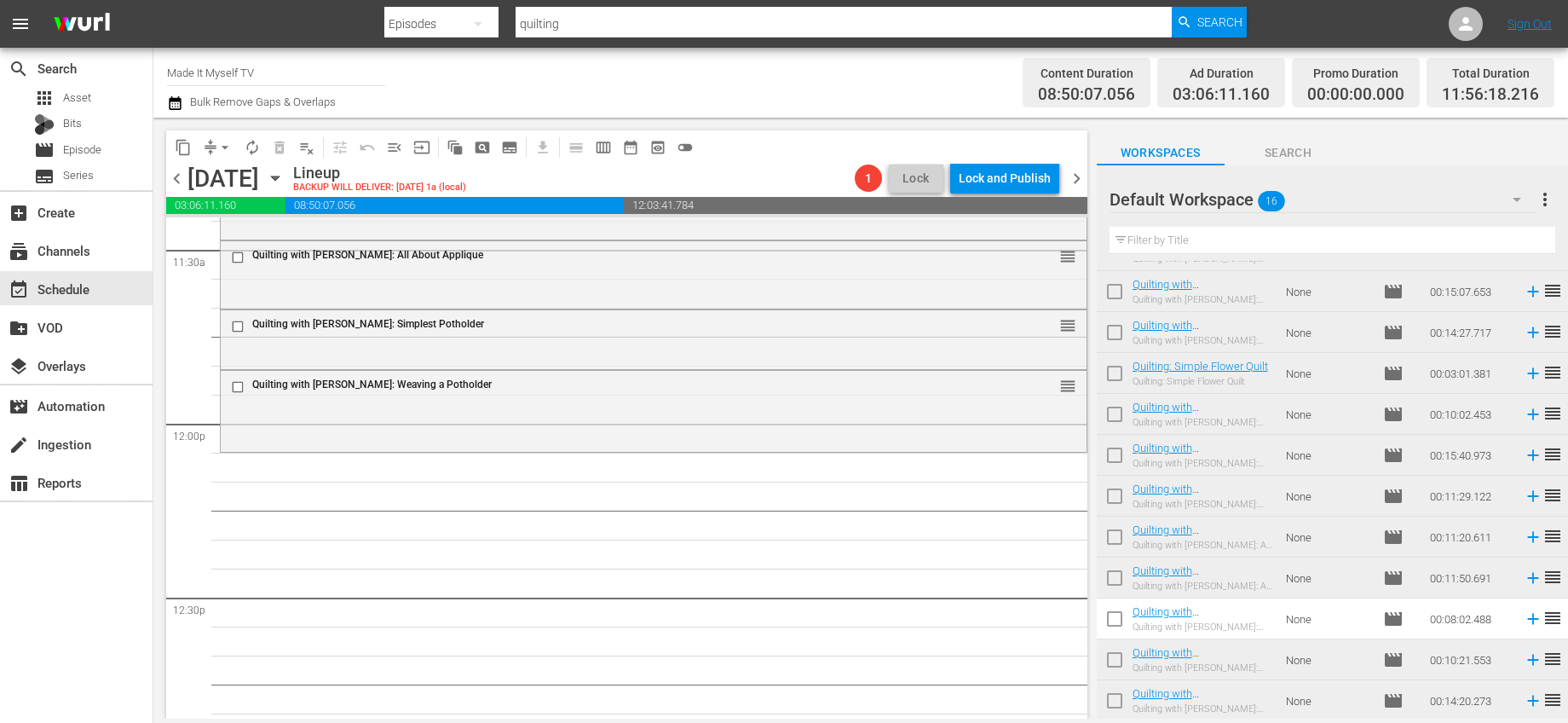
scroll to position [3633, 0]
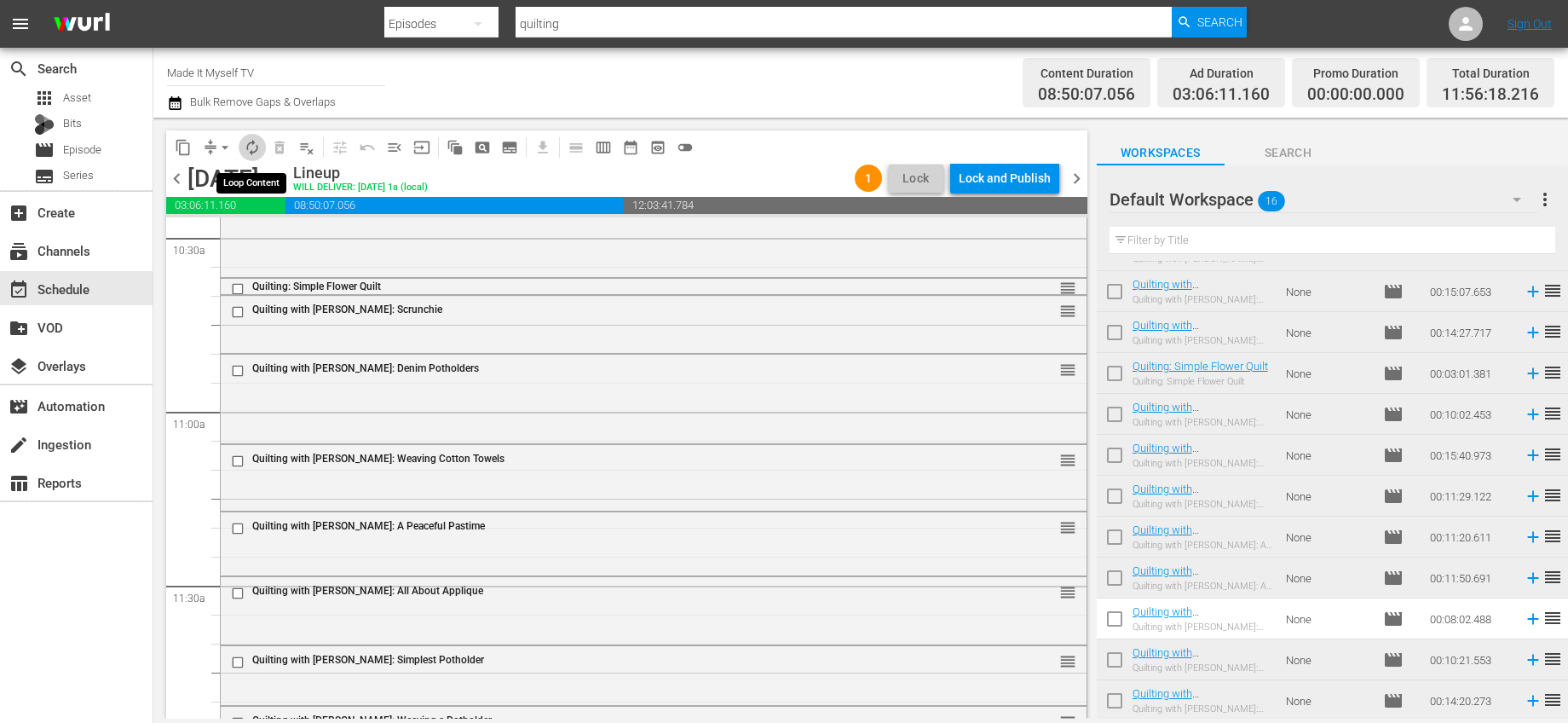
click at [258, 143] on span "autorenew_outlined" at bounding box center [252, 148] width 17 height 17
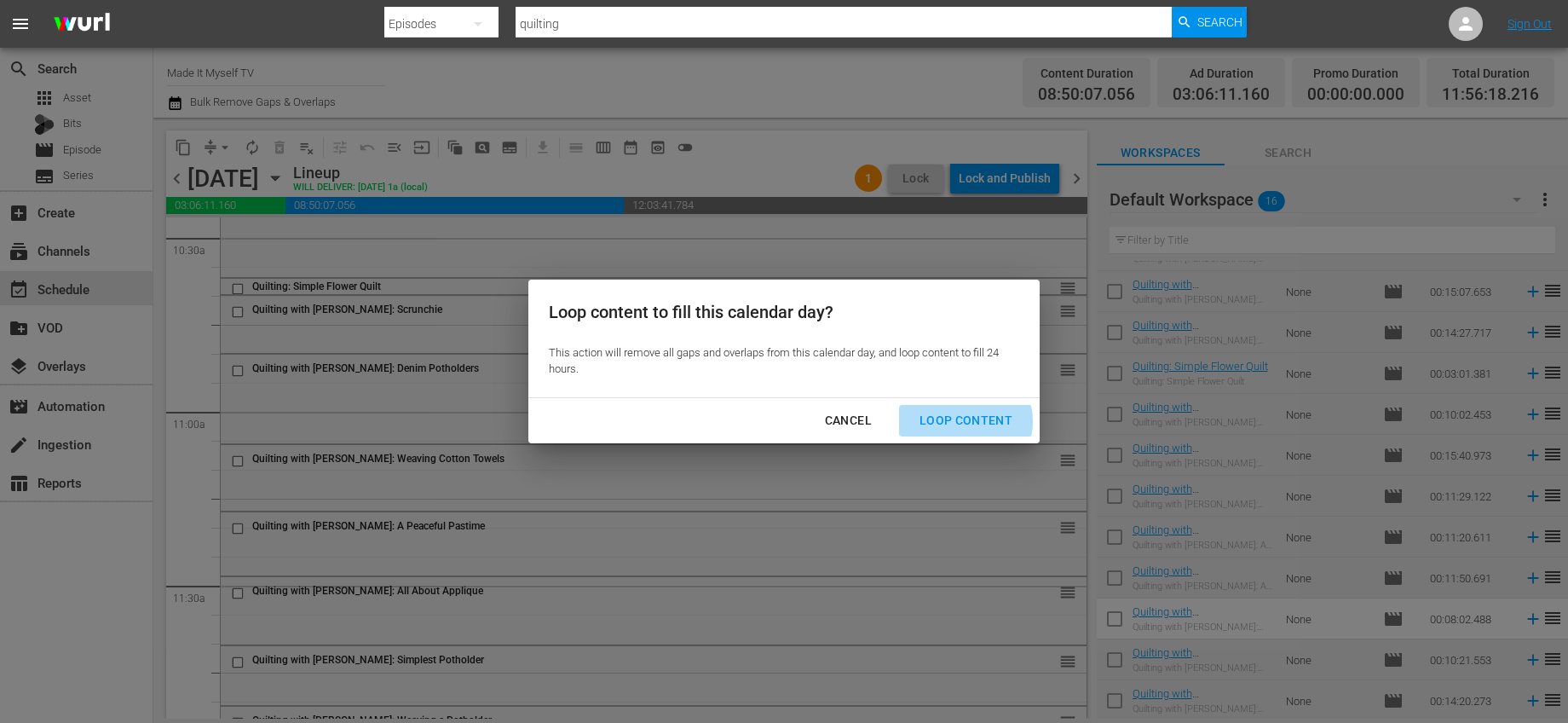
click at [966, 421] on div "Loop Content" at bounding box center [966, 420] width 120 height 22
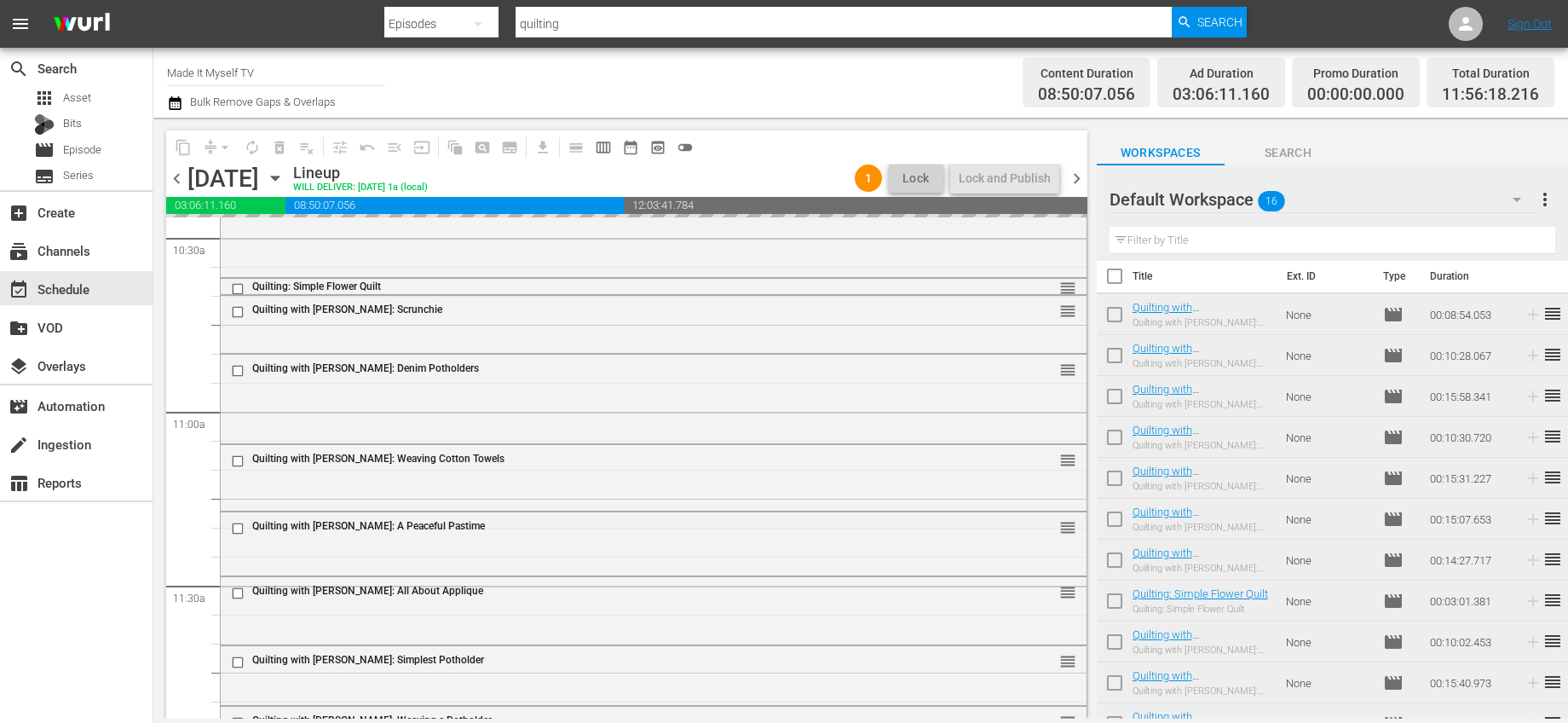
scroll to position [0, 0]
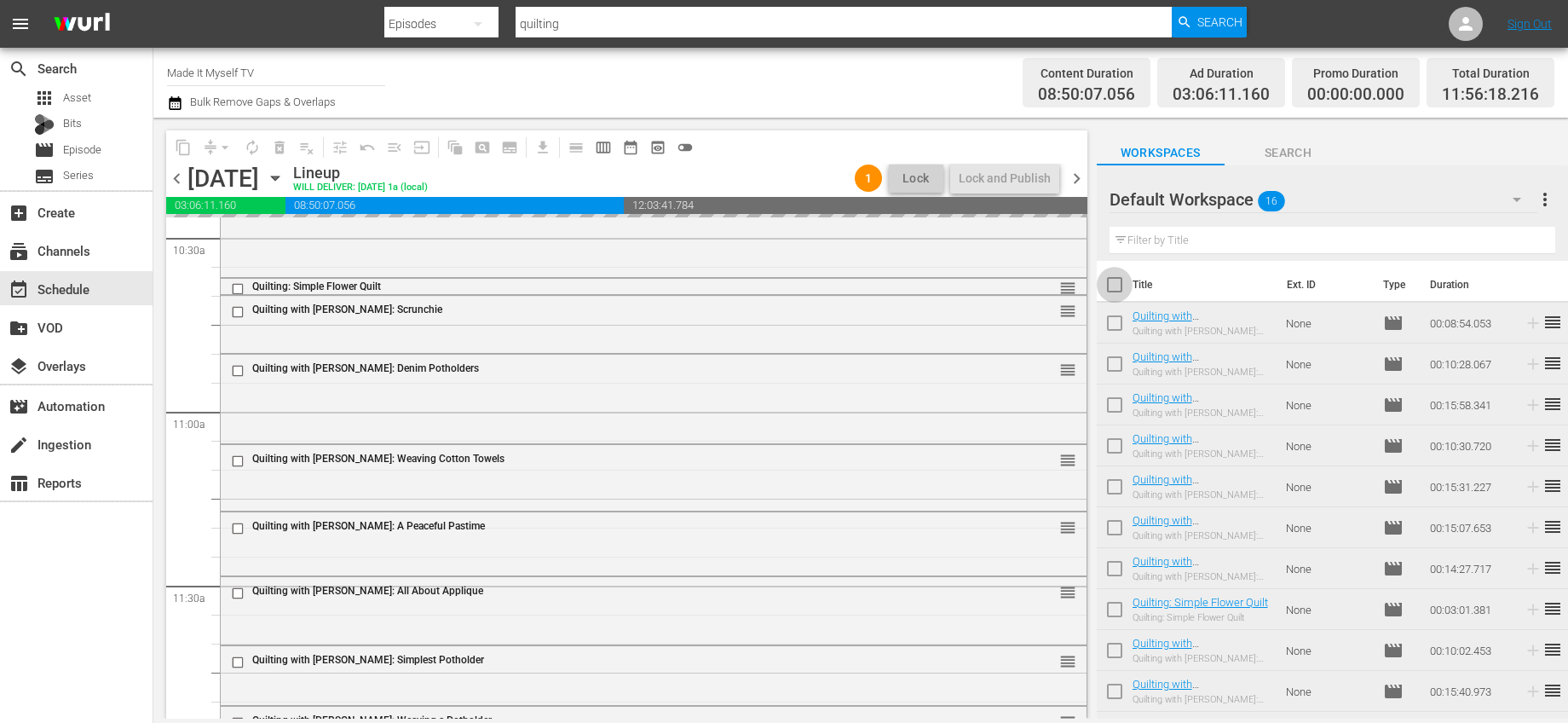
click at [1117, 294] on input "checkbox" at bounding box center [1114, 288] width 35 height 35
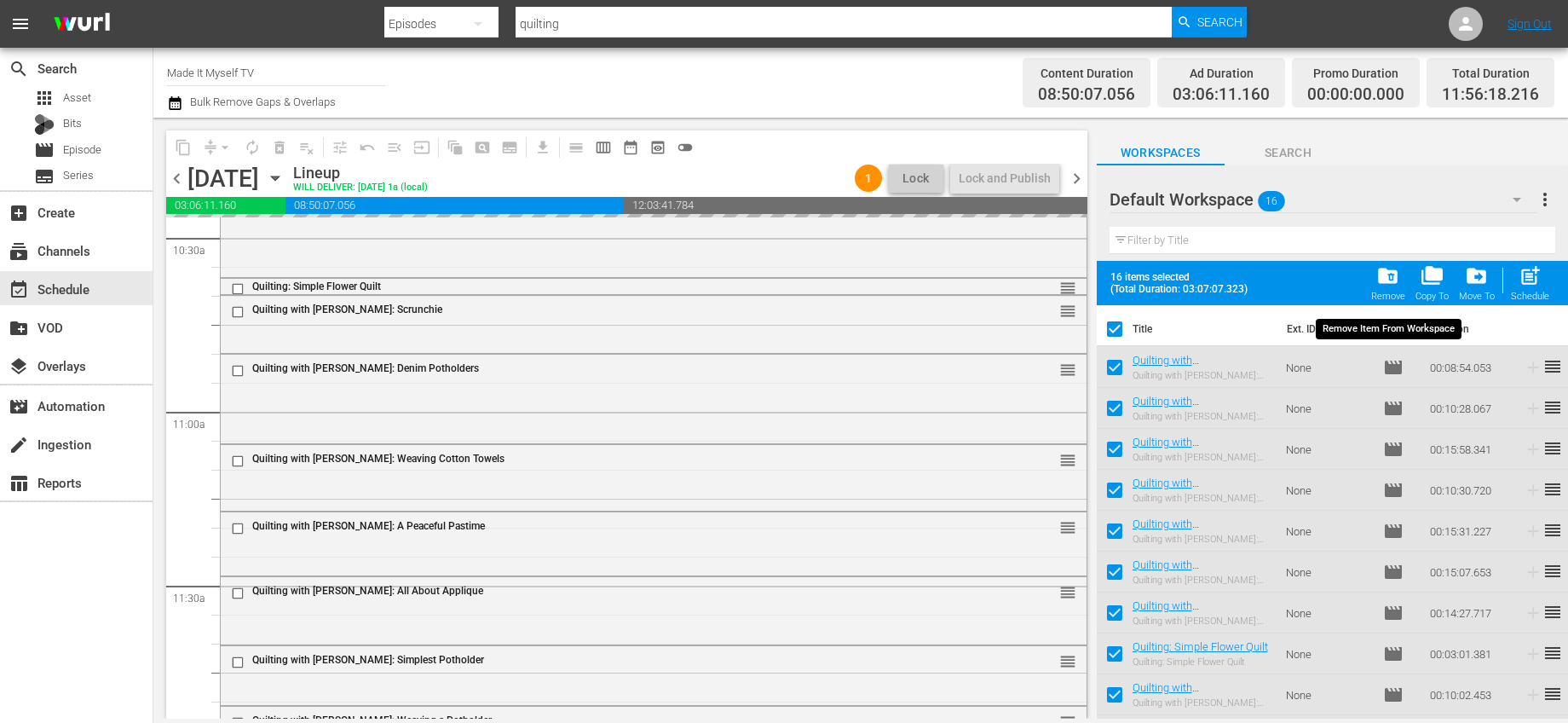
click at [1380, 282] on span "folder_delete" at bounding box center [1387, 276] width 23 height 23
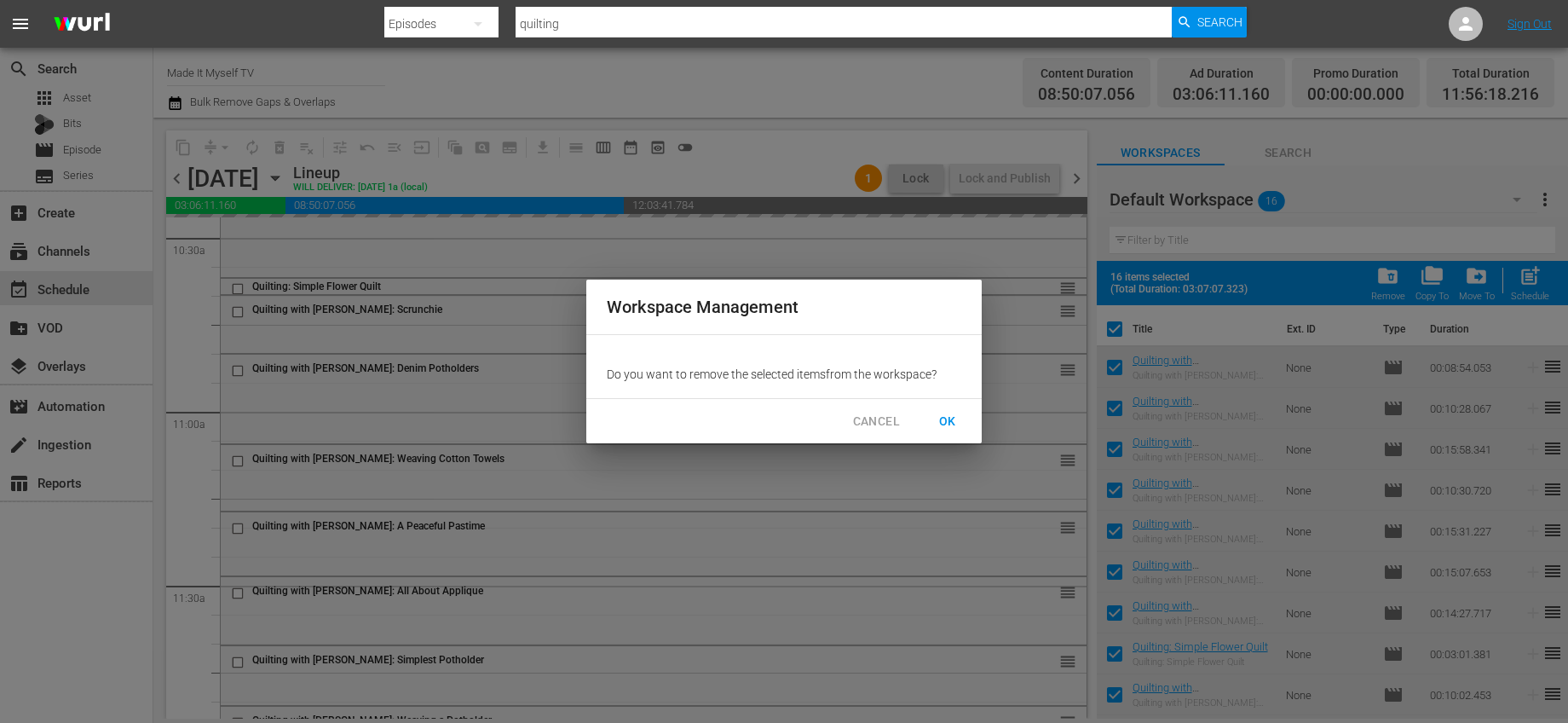
click at [946, 424] on span "OK" at bounding box center [948, 421] width 28 height 22
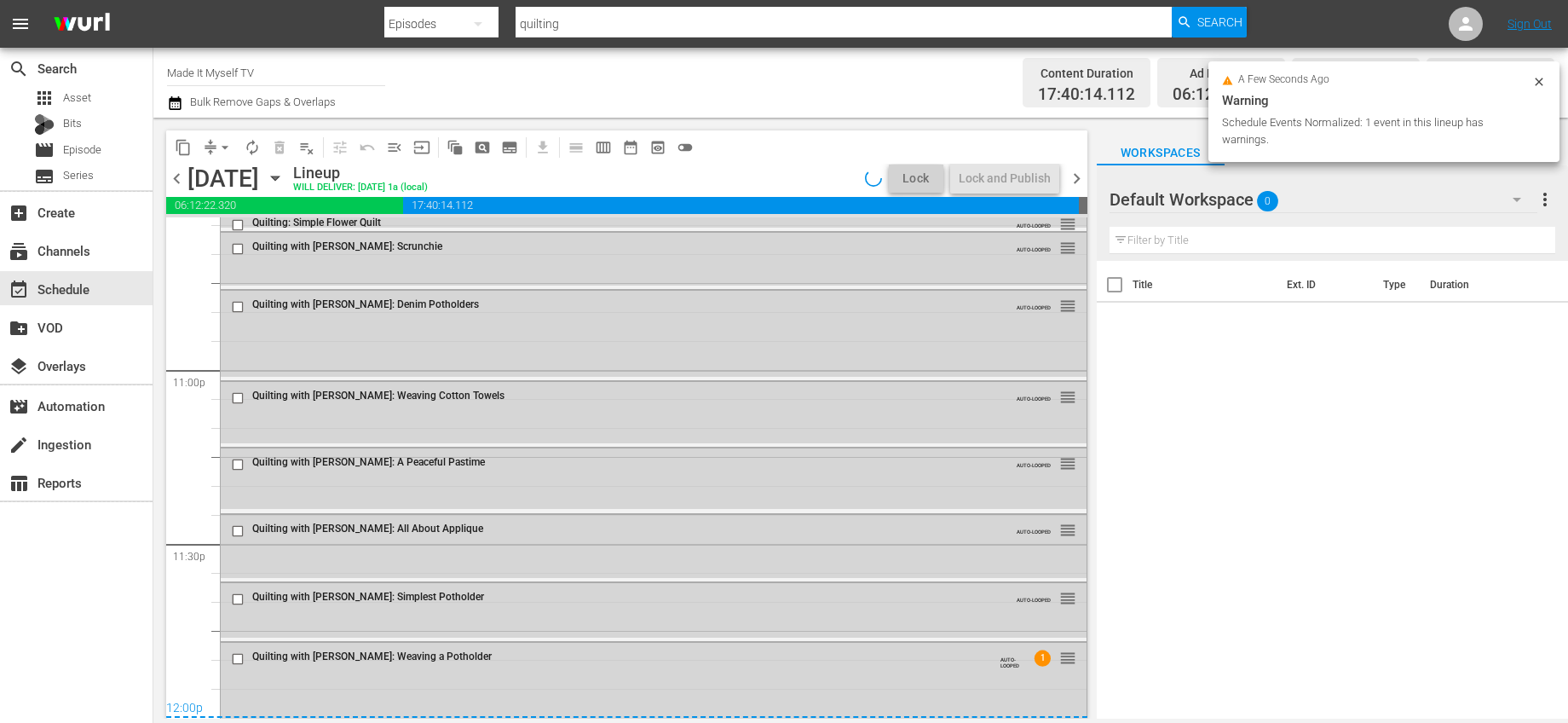
scroll to position [7855, 0]
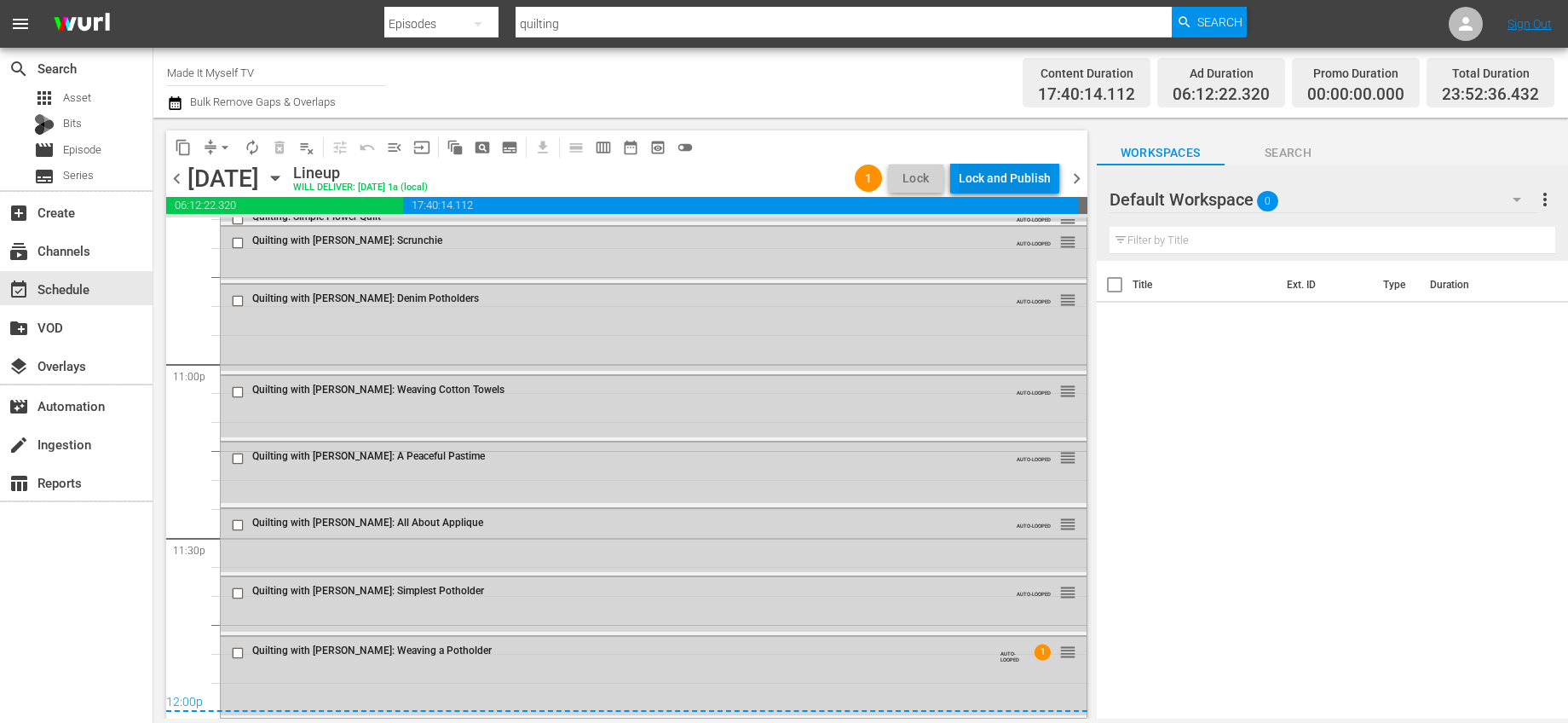
click at [1033, 170] on div "Lock and Publish" at bounding box center [1004, 177] width 92 height 30
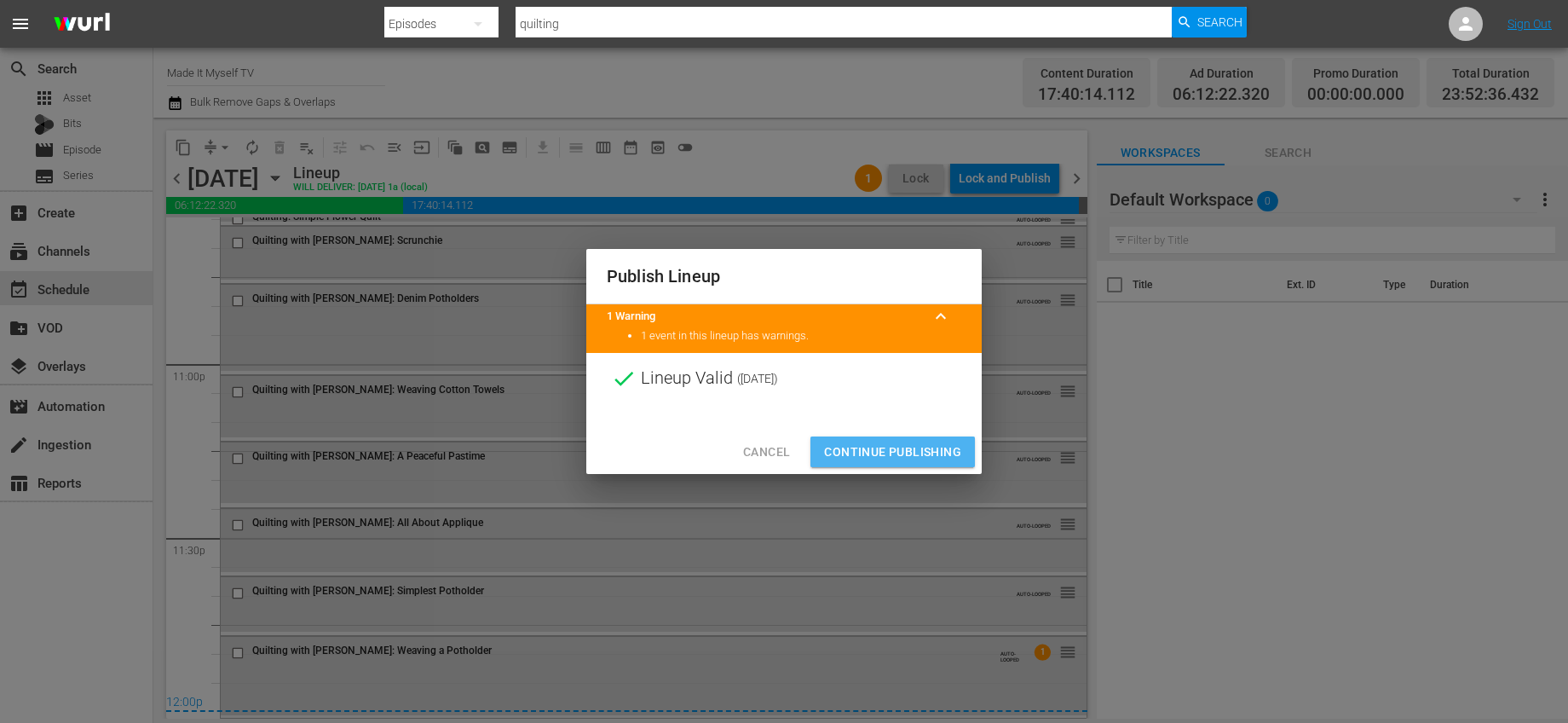
click at [919, 451] on span "Continue Publishing" at bounding box center [893, 452] width 137 height 22
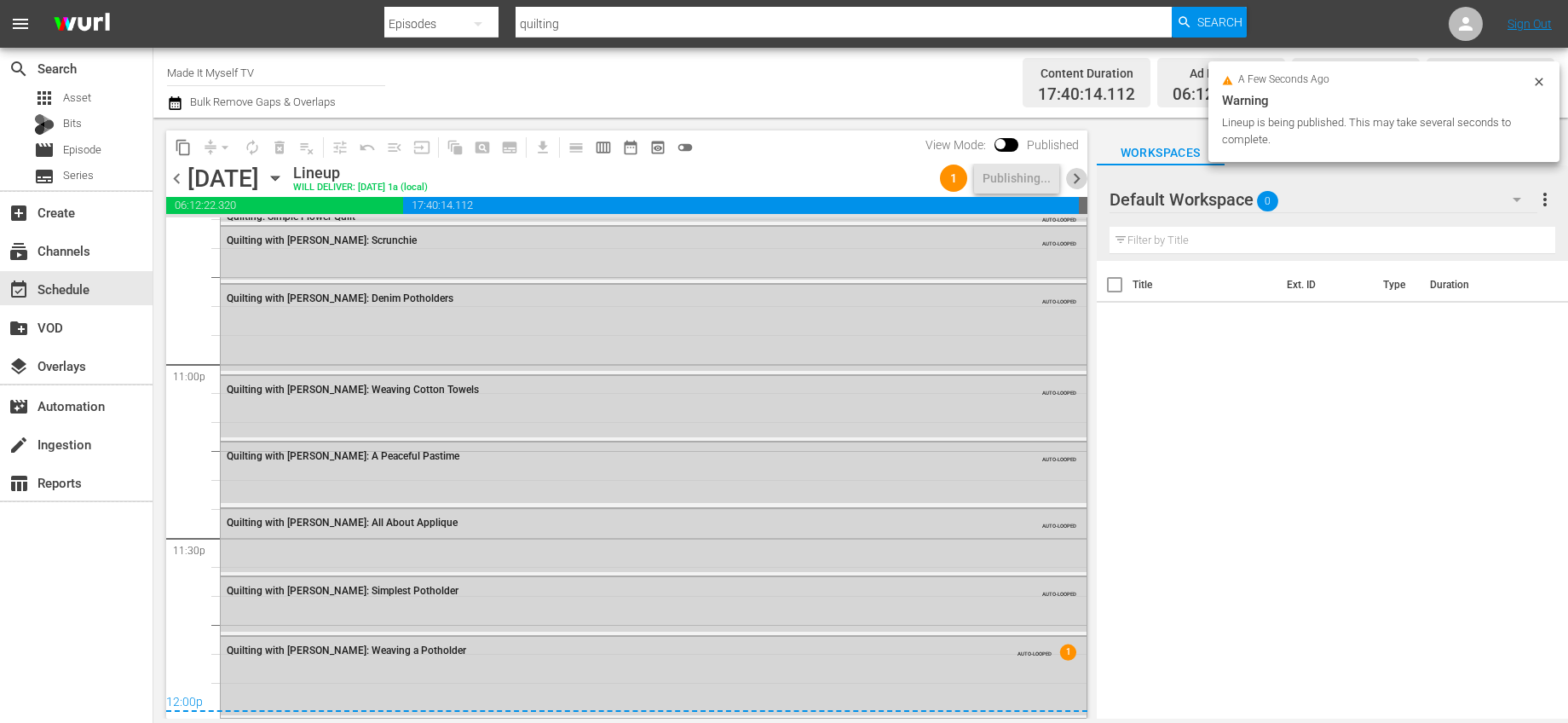
click at [1076, 183] on span "chevron_right" at bounding box center [1077, 178] width 22 height 22
